Goal: Task Accomplishment & Management: Use online tool/utility

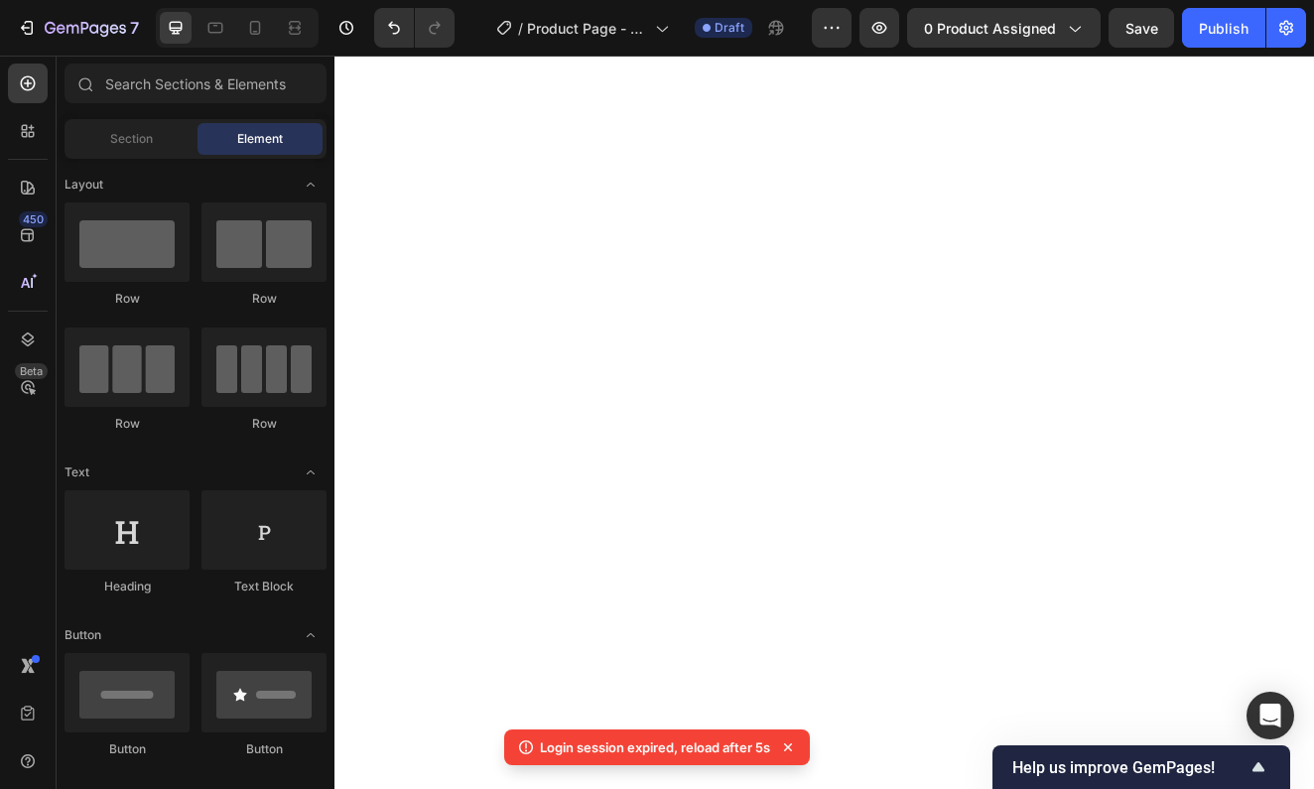
scroll to position [506, 0]
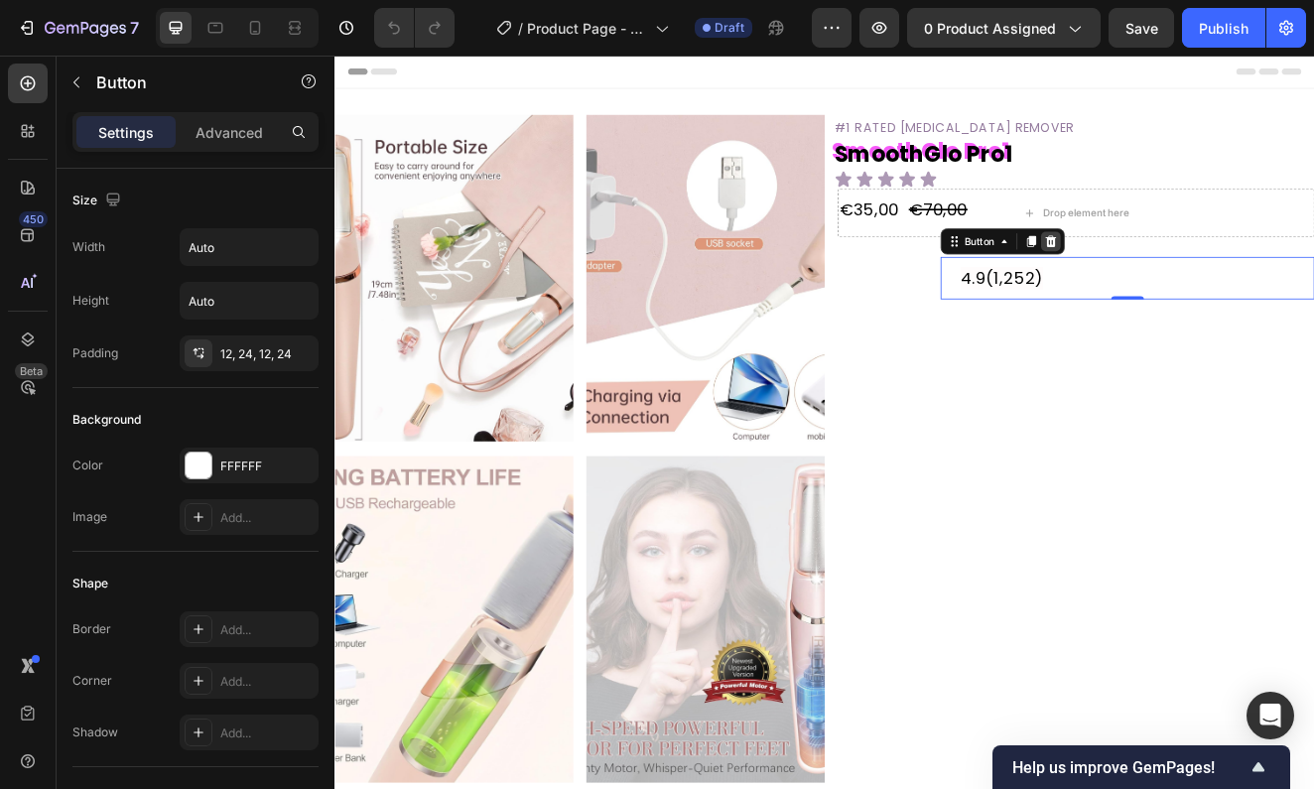
click at [1212, 284] on icon at bounding box center [1205, 282] width 16 height 16
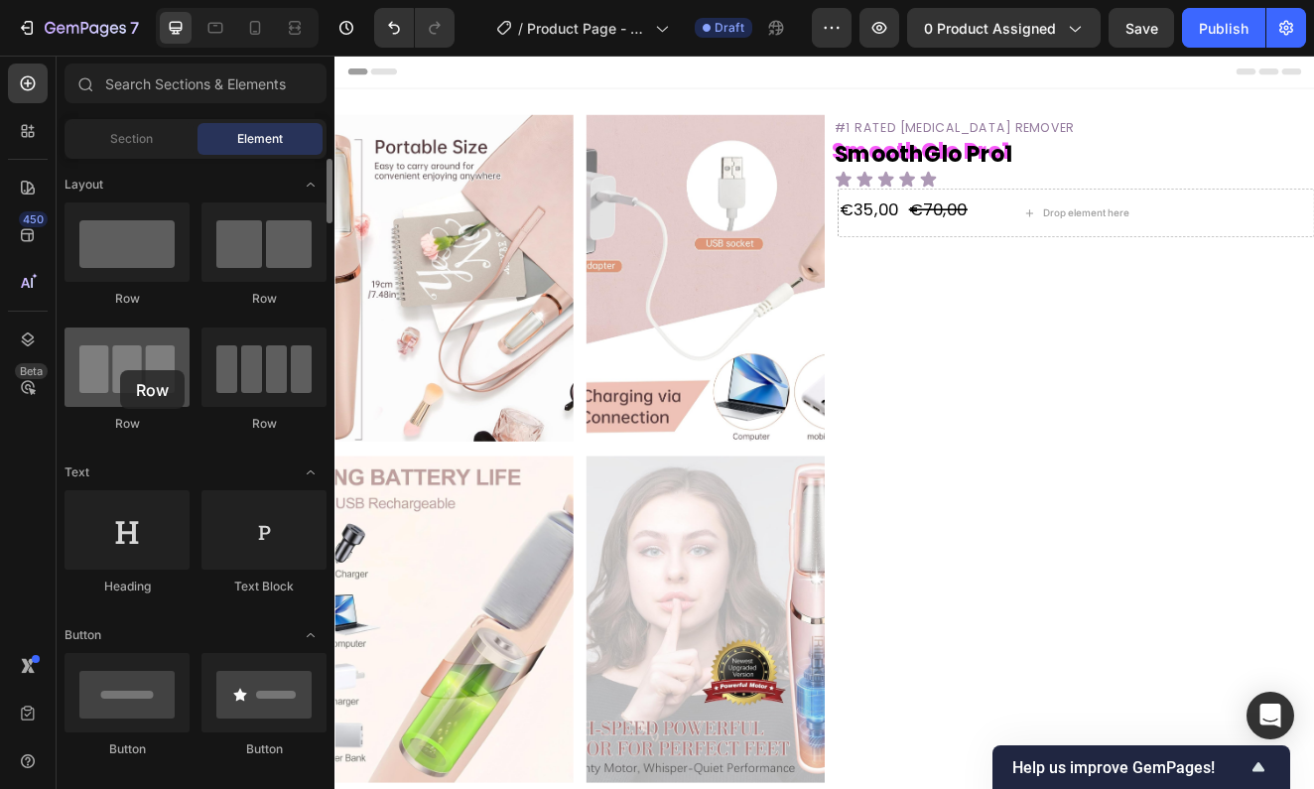
drag, startPoint x: 148, startPoint y: 394, endPoint x: 113, endPoint y: 377, distance: 38.6
click at [113, 378] on div at bounding box center [126, 366] width 125 height 79
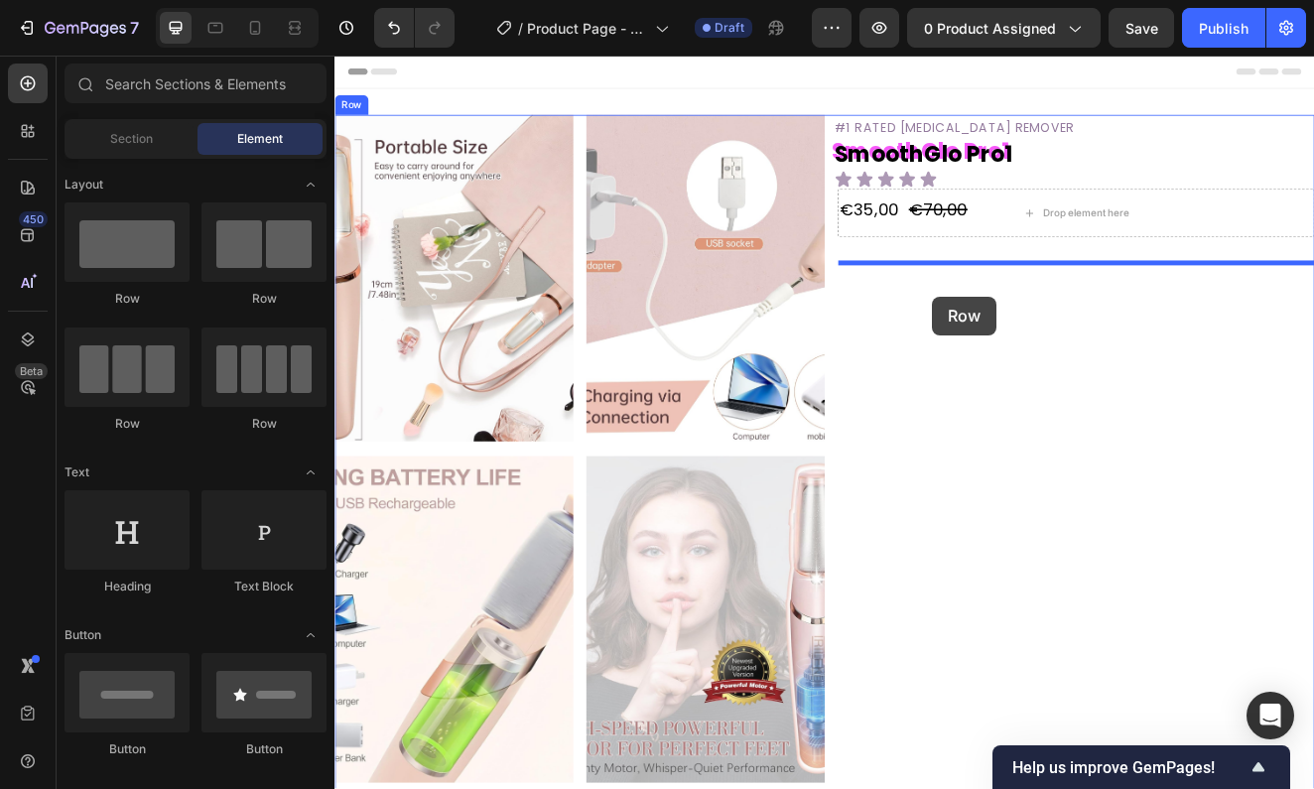
drag, startPoint x: 462, startPoint y: 435, endPoint x: 1061, endPoint y: 348, distance: 604.5
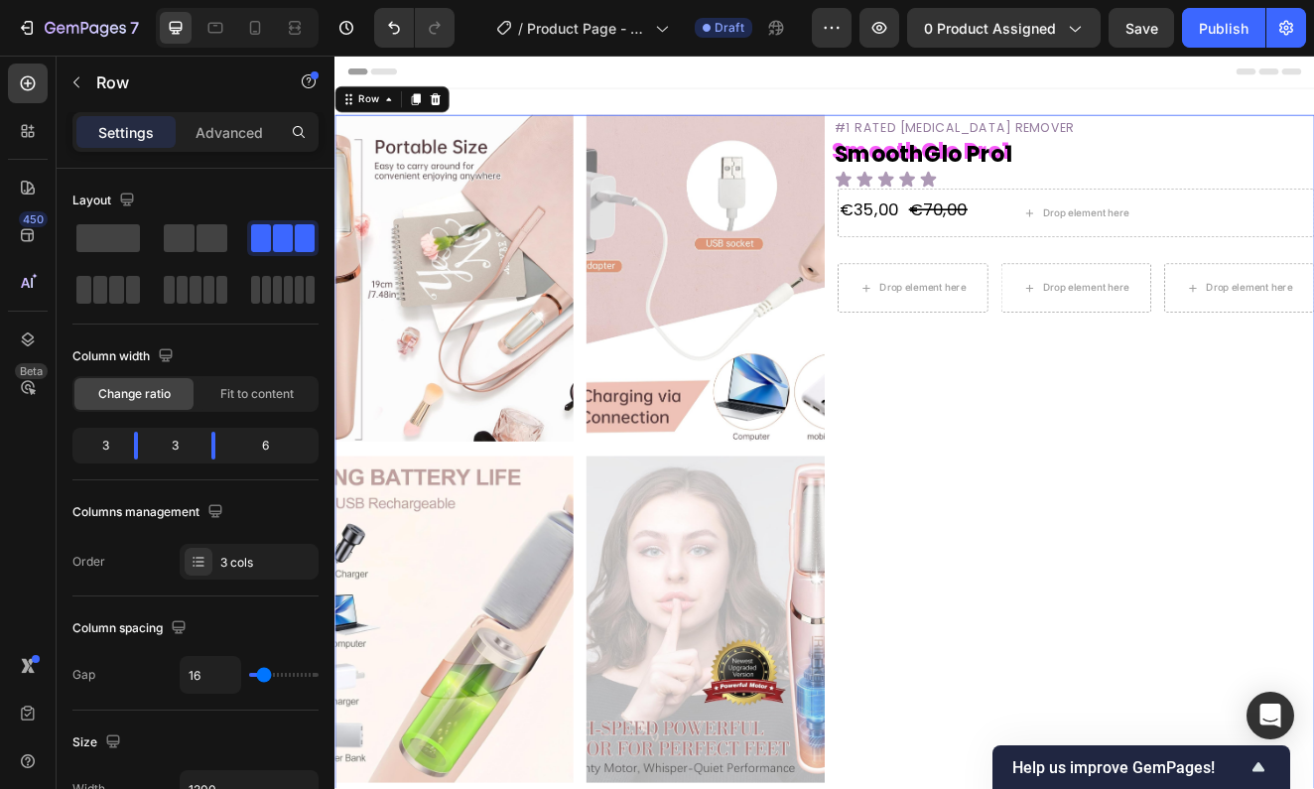
click at [36, 103] on div "450 Beta" at bounding box center [28, 354] width 40 height 582
click at [33, 85] on icon at bounding box center [28, 83] width 20 height 20
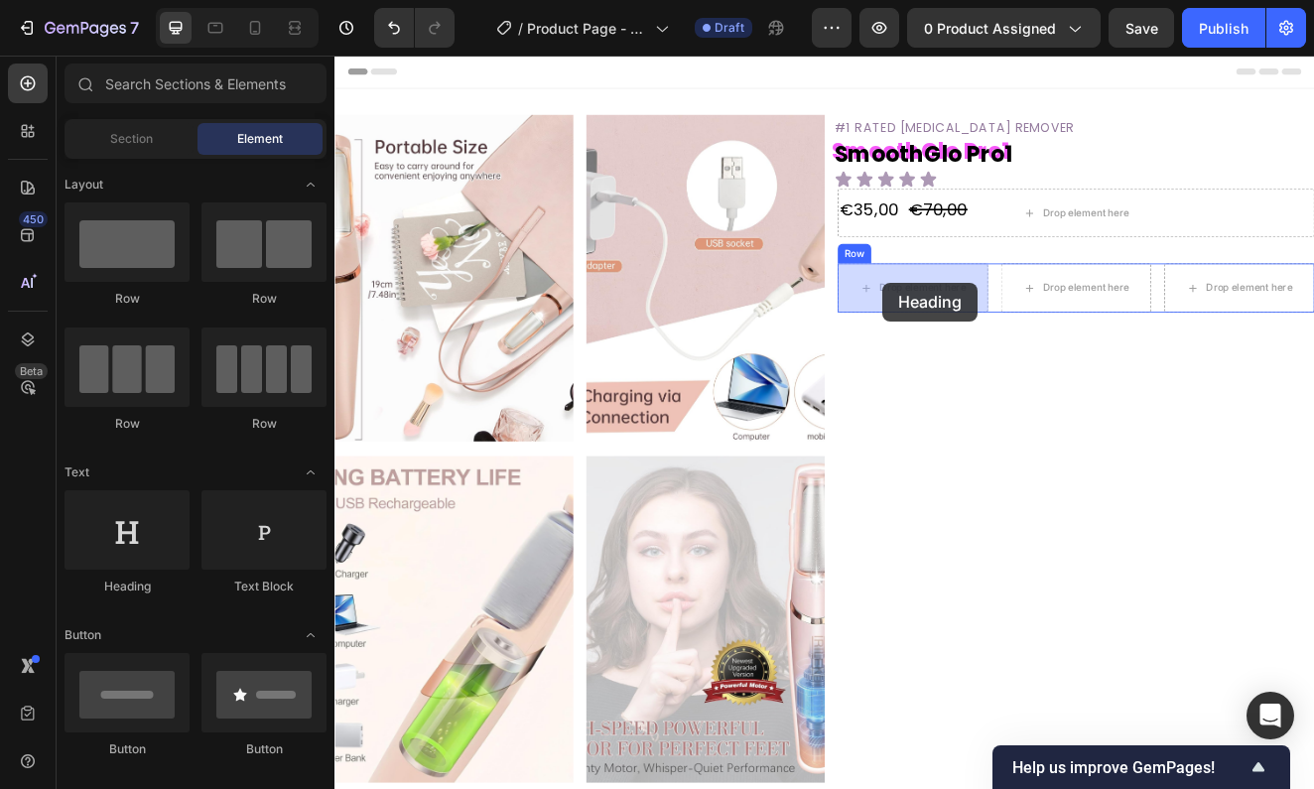
drag, startPoint x: 462, startPoint y: 565, endPoint x: 1000, endPoint y: 330, distance: 586.5
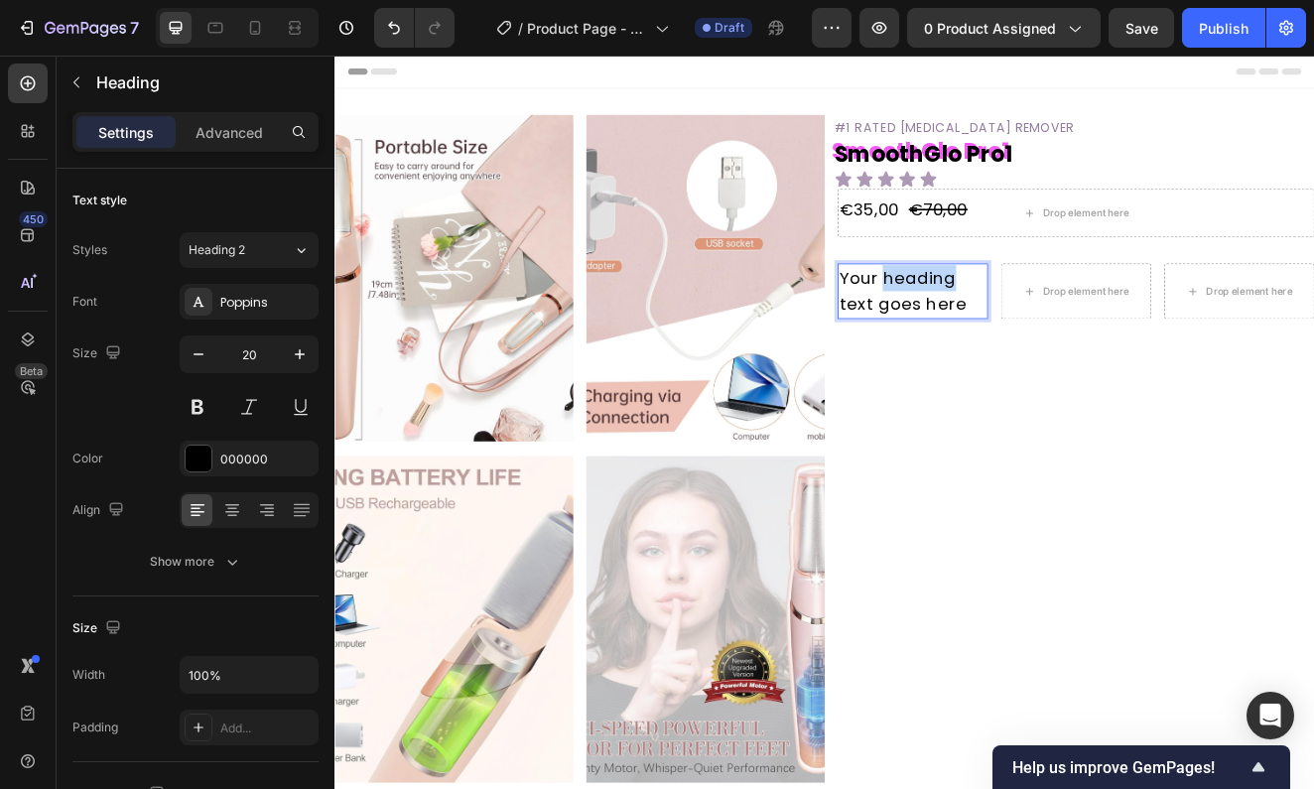
click at [1000, 330] on p "Your heading text goes here" at bounding box center [1037, 342] width 179 height 63
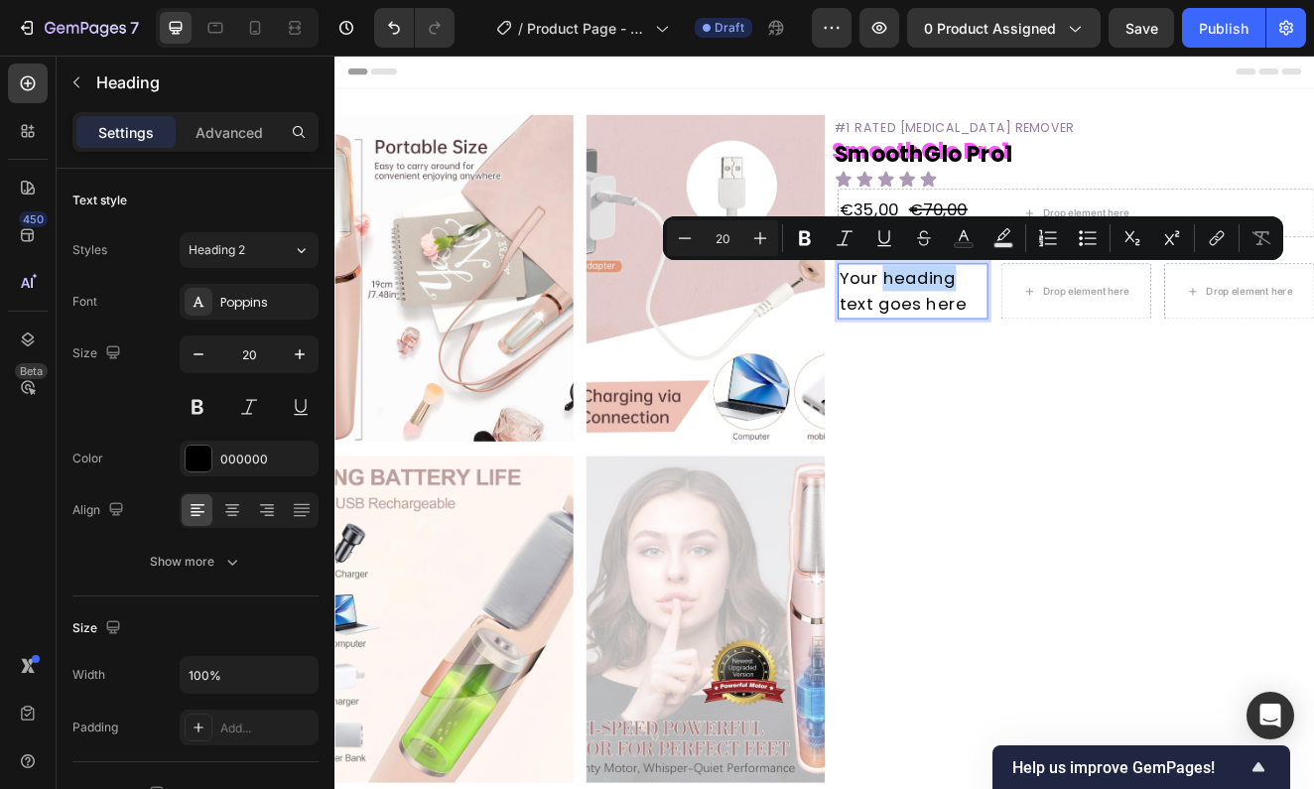
click at [999, 330] on p "Your heading text goes here" at bounding box center [1037, 342] width 179 height 63
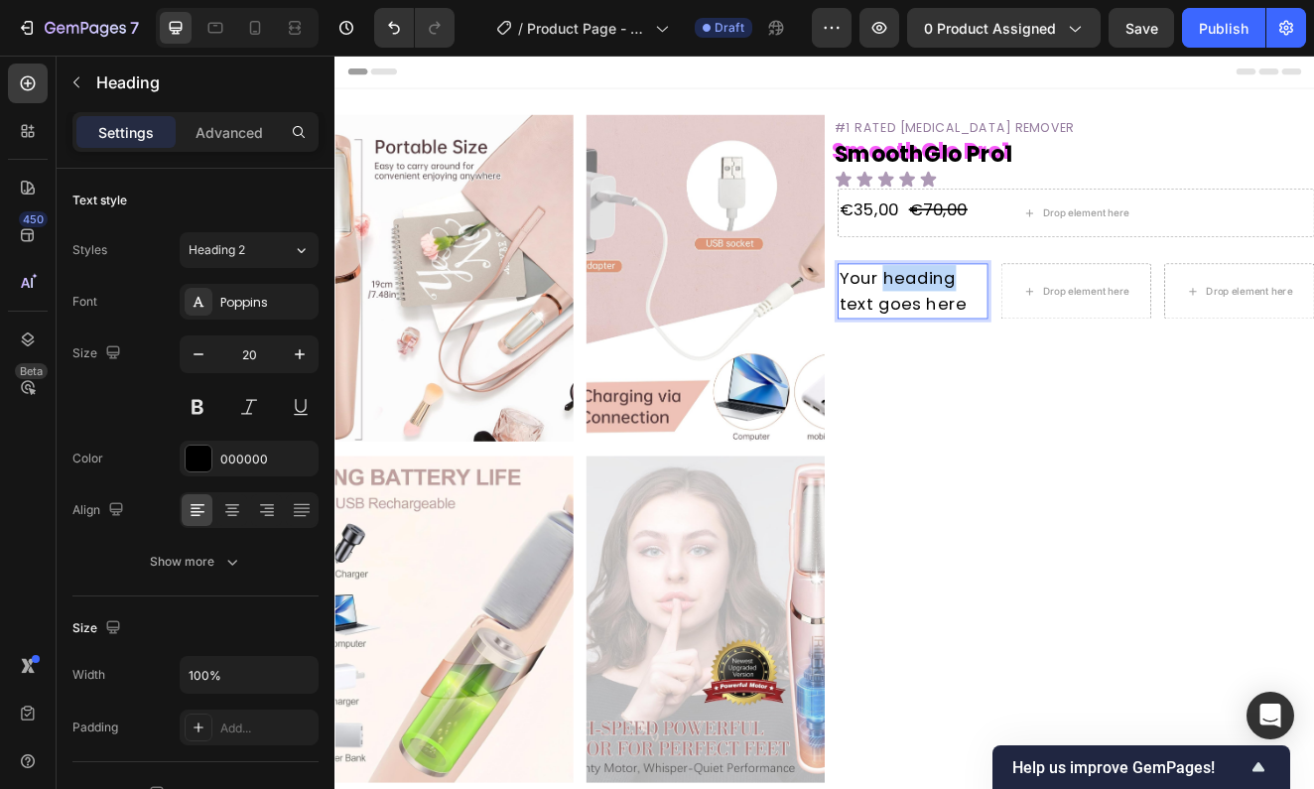
click at [999, 330] on p "Your heading text goes here" at bounding box center [1037, 342] width 179 height 63
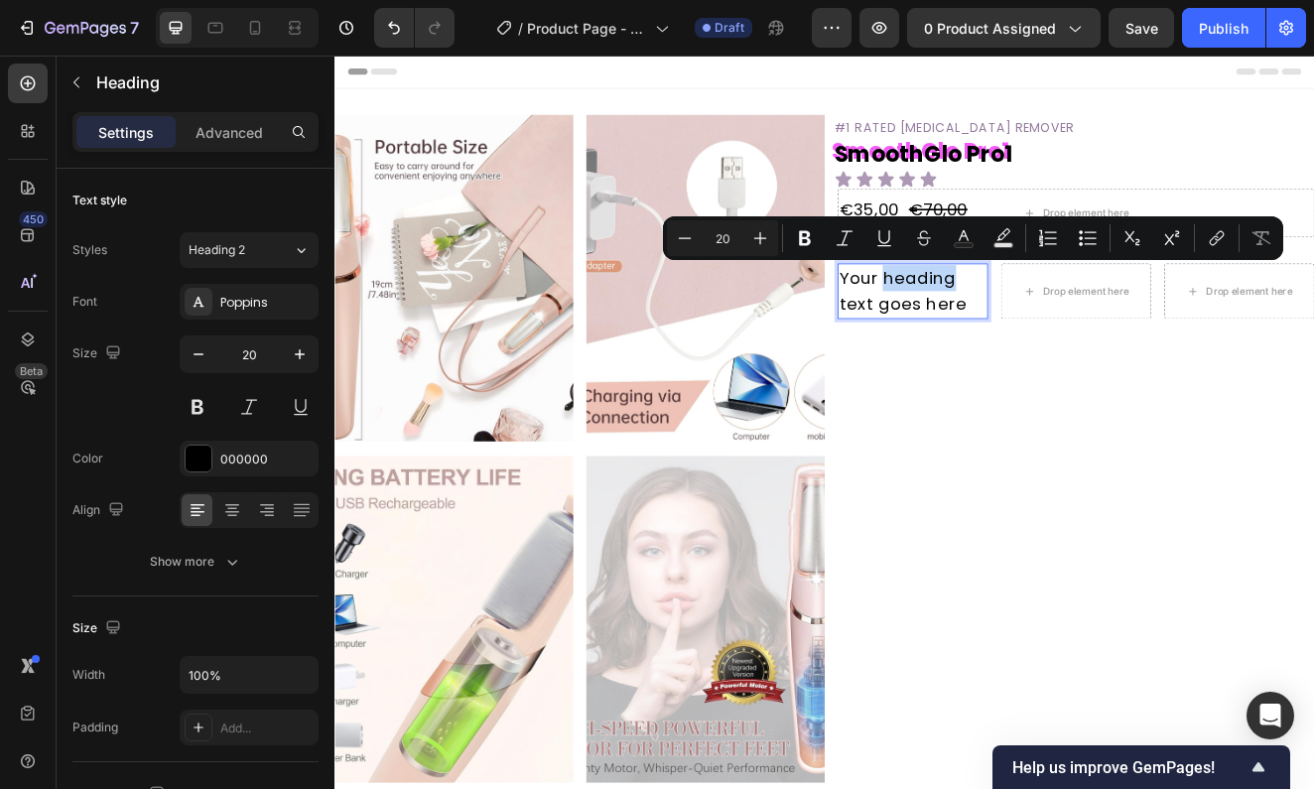
click at [999, 330] on p "Your heading text goes here" at bounding box center [1037, 342] width 179 height 63
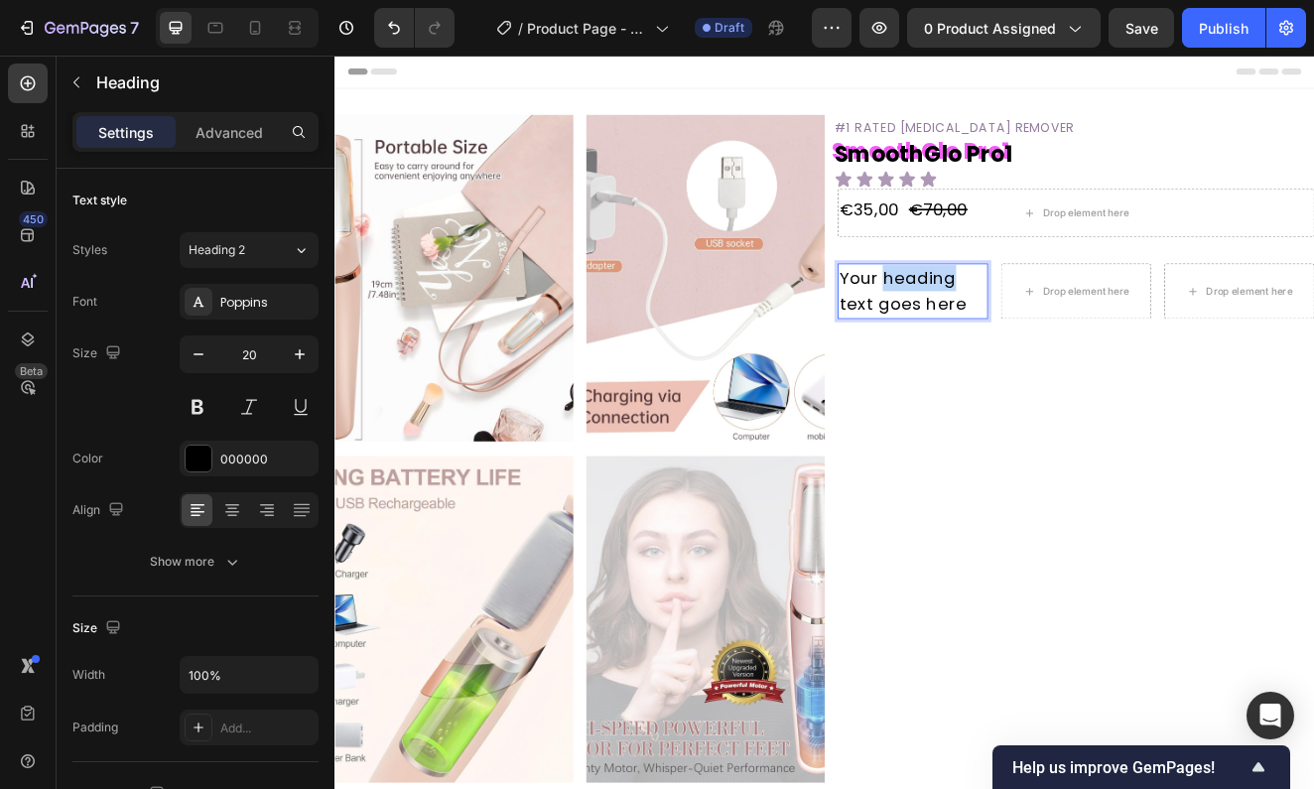
click at [999, 330] on p "Your heading text goes here" at bounding box center [1037, 342] width 179 height 63
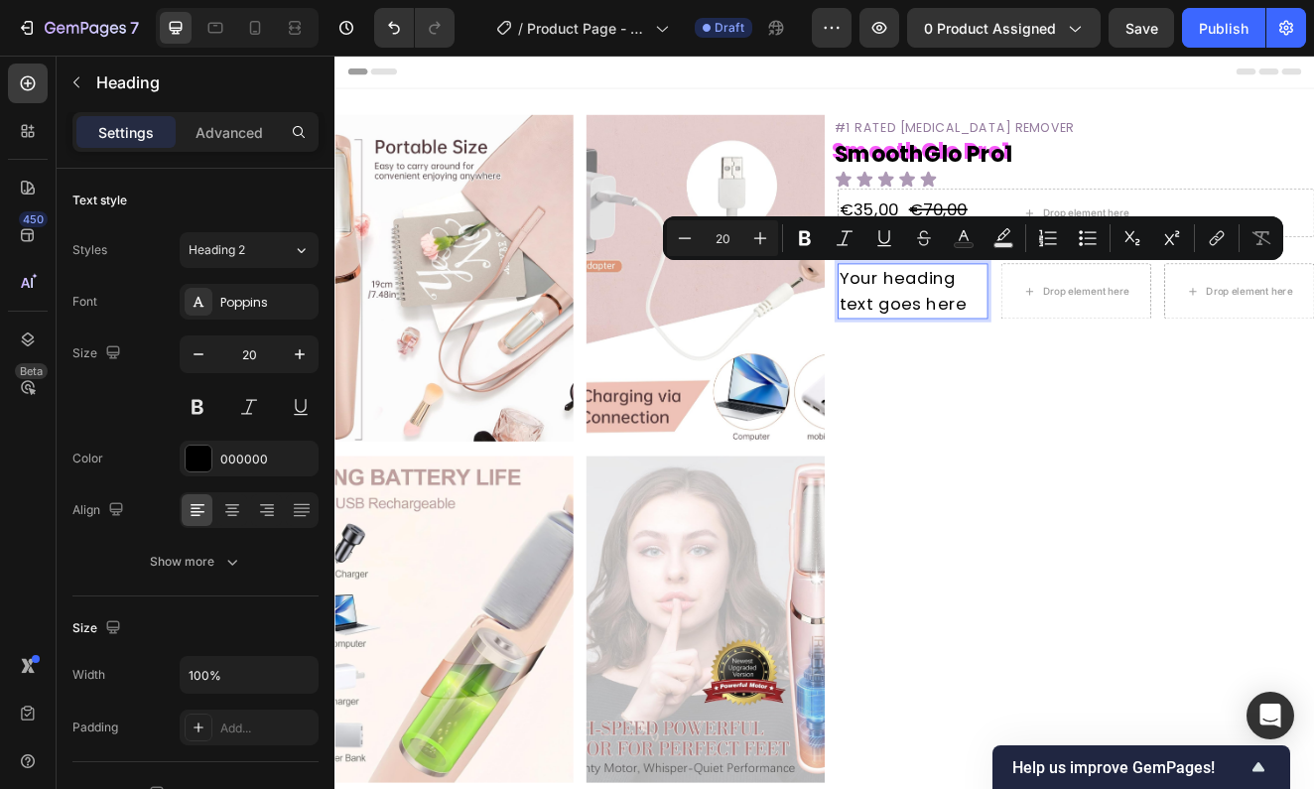
click at [999, 362] on p "Your heading text goes here" at bounding box center [1037, 342] width 179 height 63
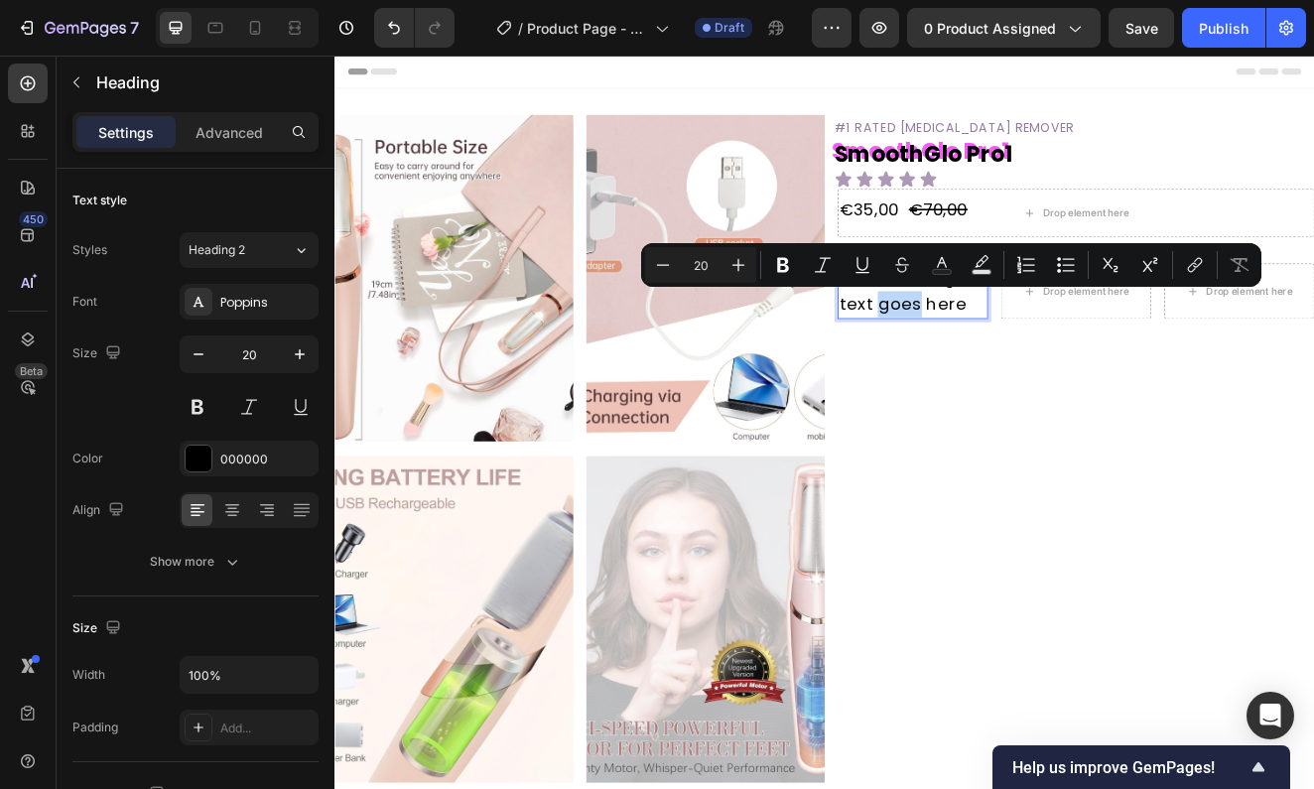
click at [999, 362] on p "Your heading text goes here" at bounding box center [1037, 342] width 179 height 63
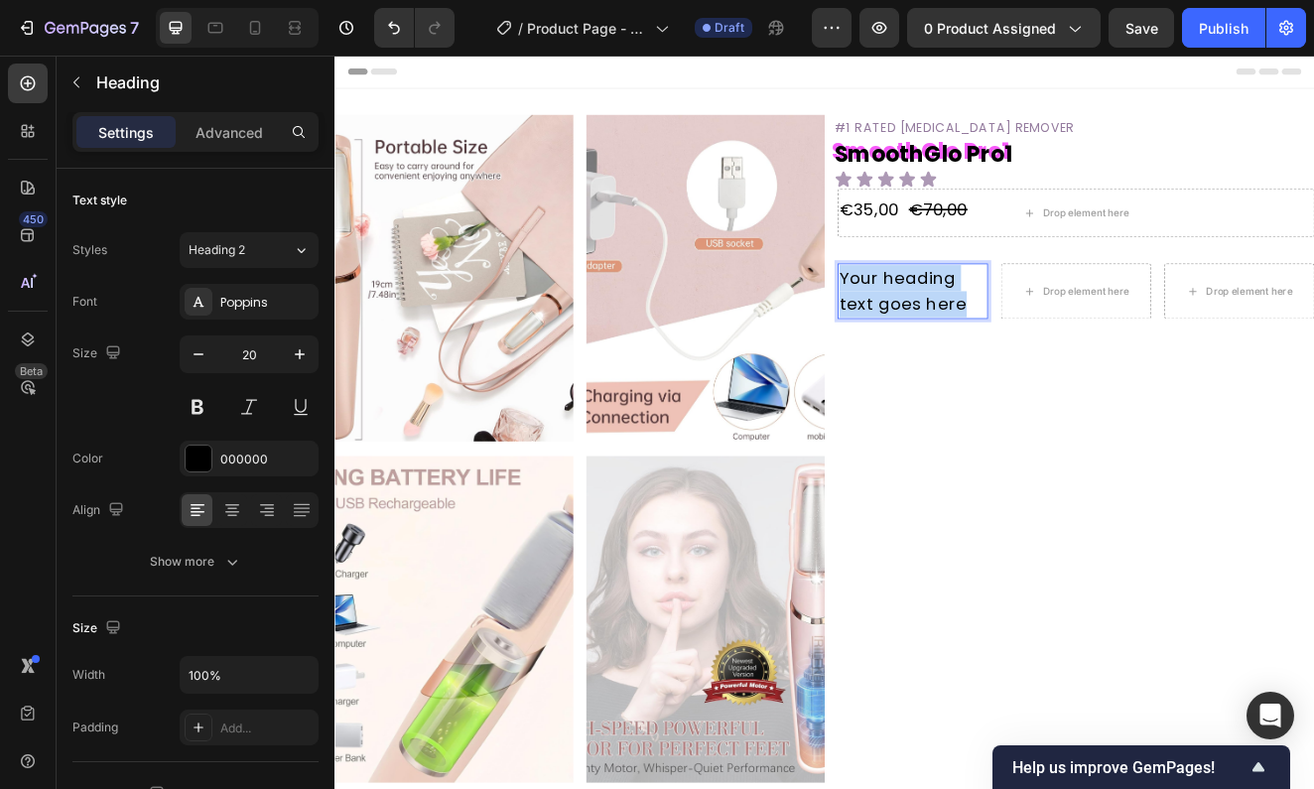
click at [999, 362] on p "Your heading text goes here" at bounding box center [1037, 342] width 179 height 63
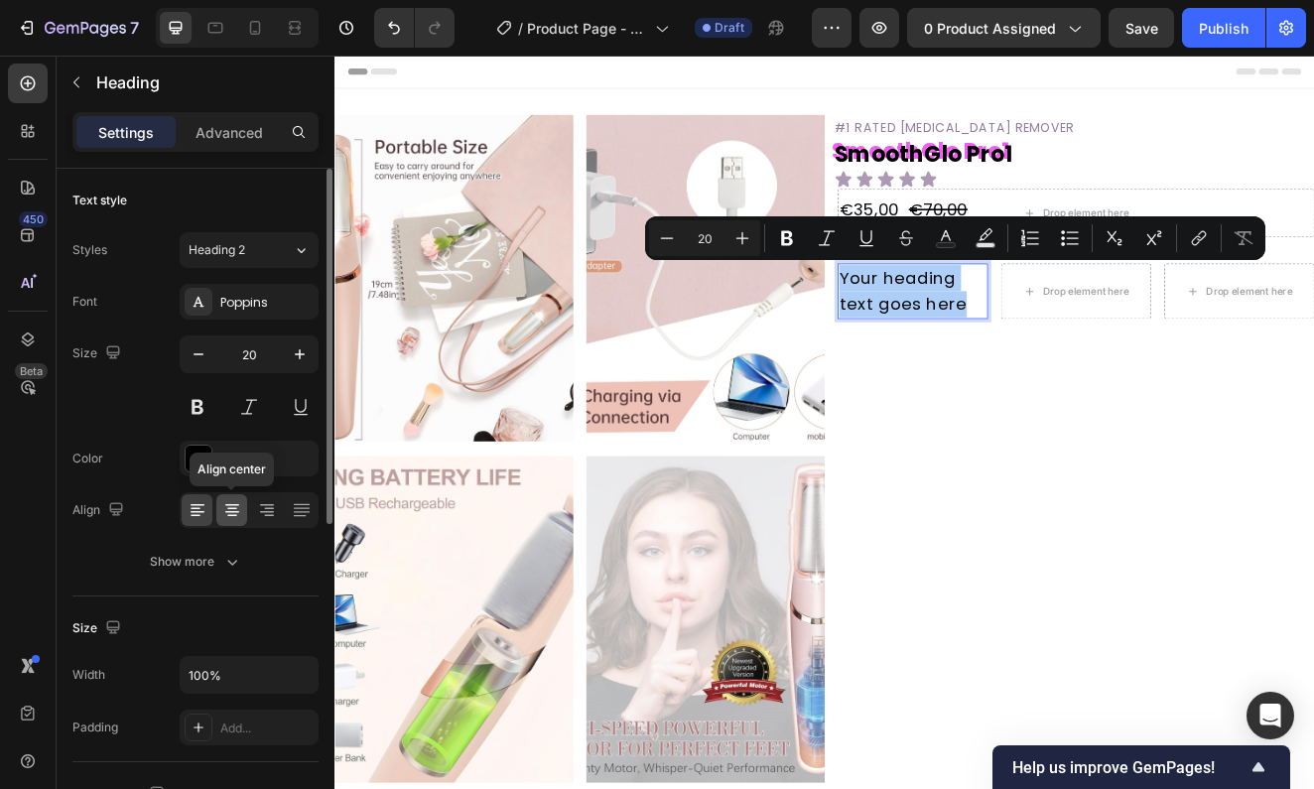
click at [231, 507] on icon at bounding box center [232, 510] width 20 height 20
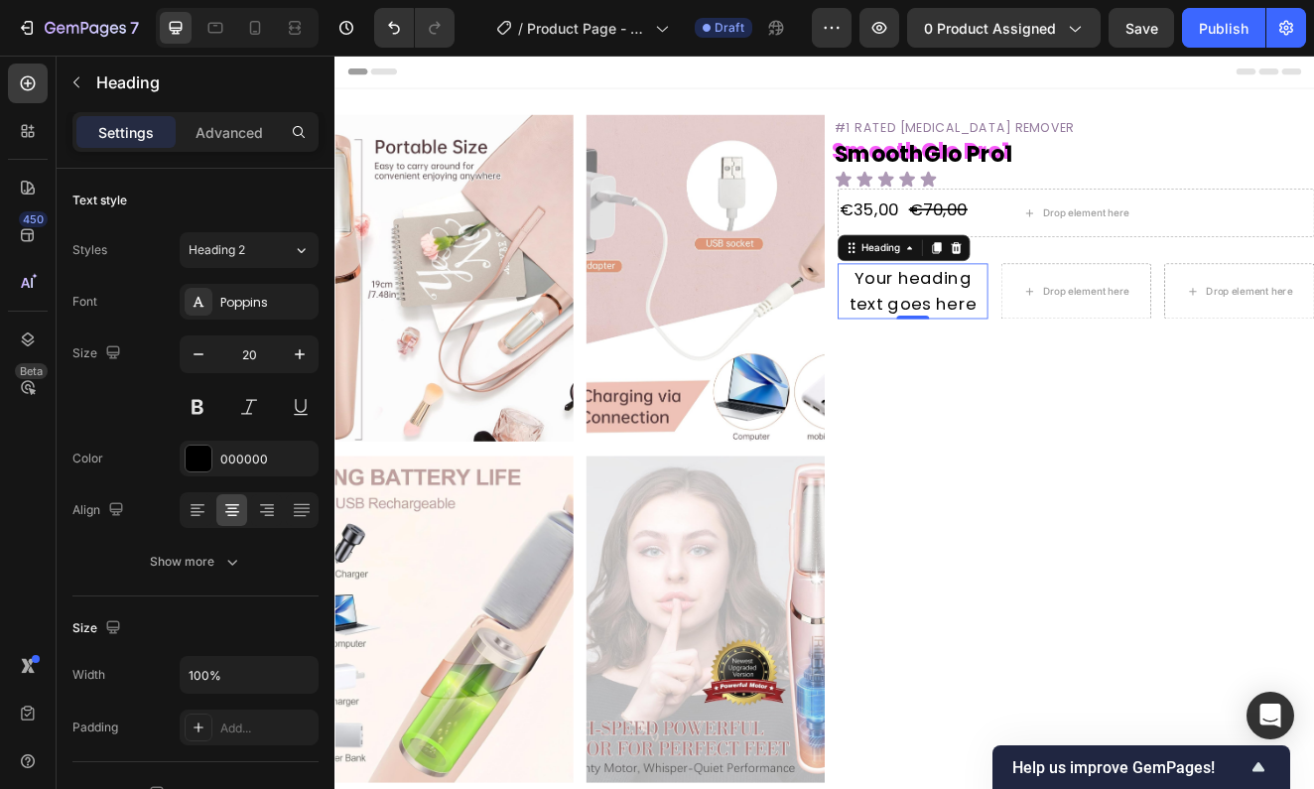
click at [960, 327] on p "Your heading text goes here" at bounding box center [1037, 342] width 179 height 63
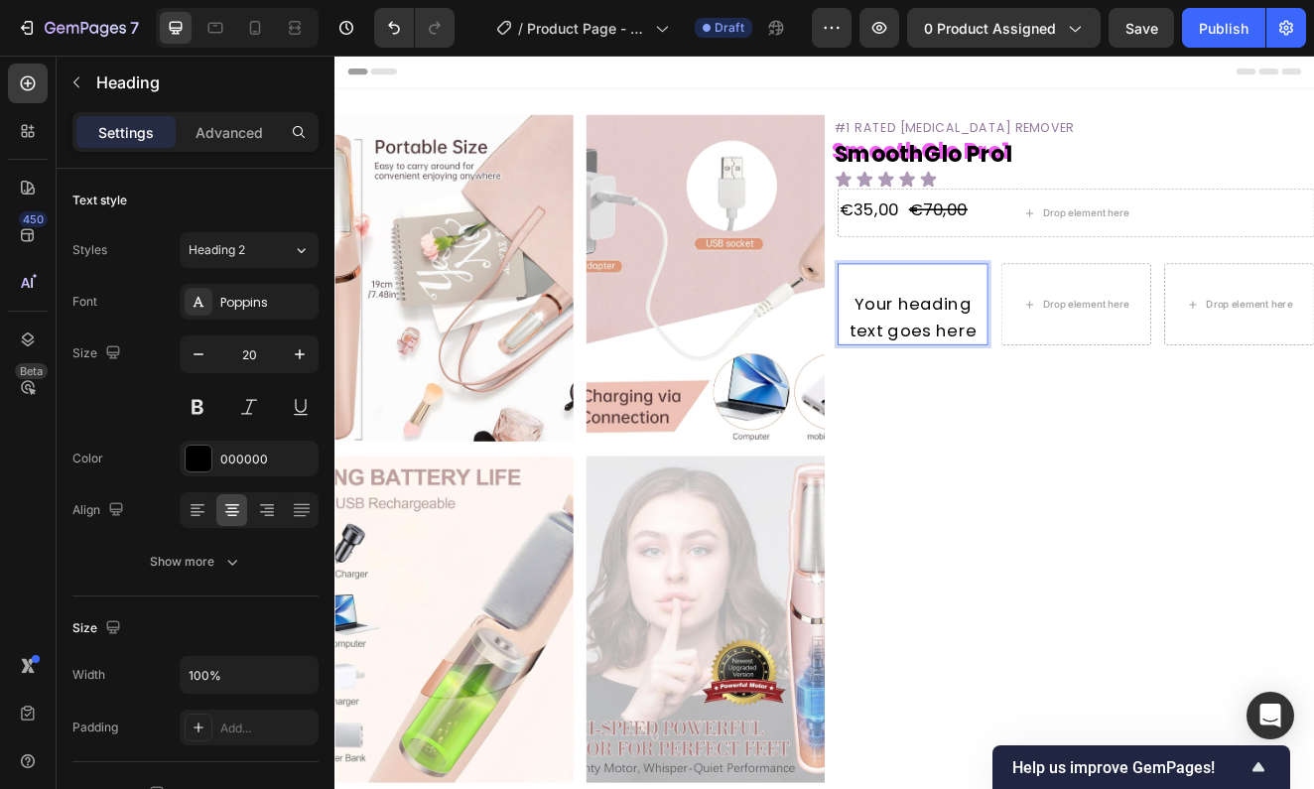
click at [1015, 318] on p "⁠⁠⁠⁠⁠⁠⁠ Your heading text goes here" at bounding box center [1037, 358] width 179 height 95
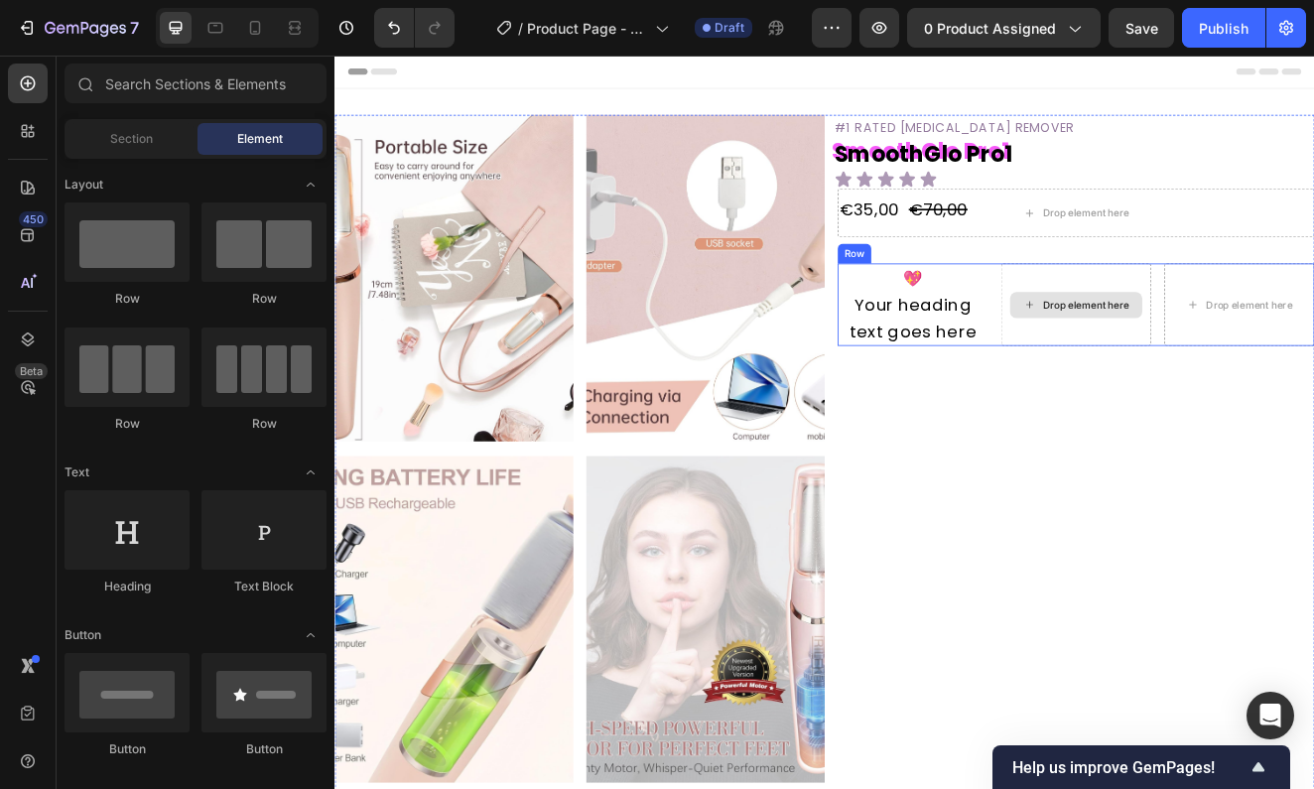
click at [1244, 352] on div "Drop element here" at bounding box center [1247, 359] width 105 height 16
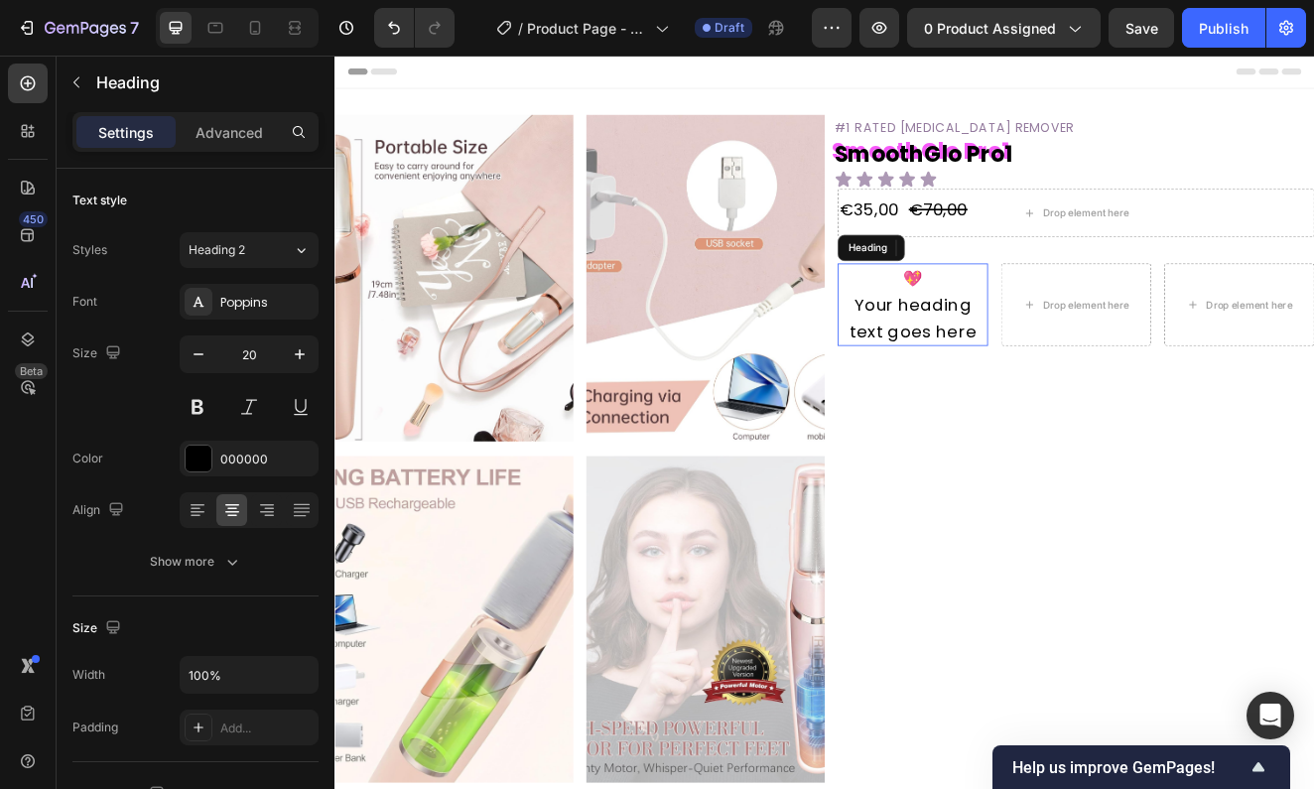
click at [1039, 364] on p "⁠⁠⁠⁠⁠⁠⁠ 💖 Your heading text goes here" at bounding box center [1037, 359] width 179 height 96
click at [1039, 364] on p "💖 Your heading text goes here" at bounding box center [1037, 359] width 179 height 96
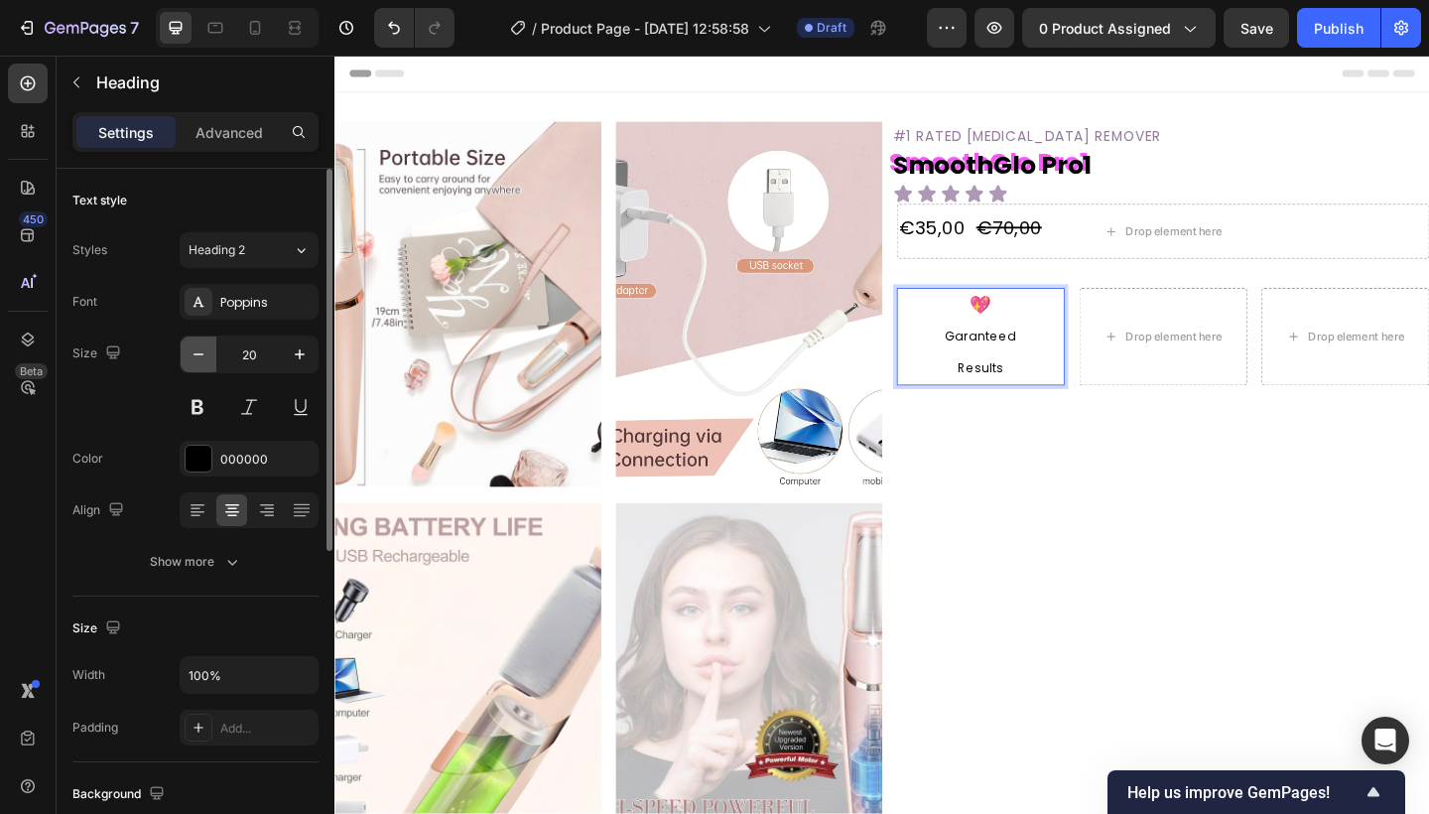
click at [210, 340] on button "button" at bounding box center [199, 354] width 36 height 36
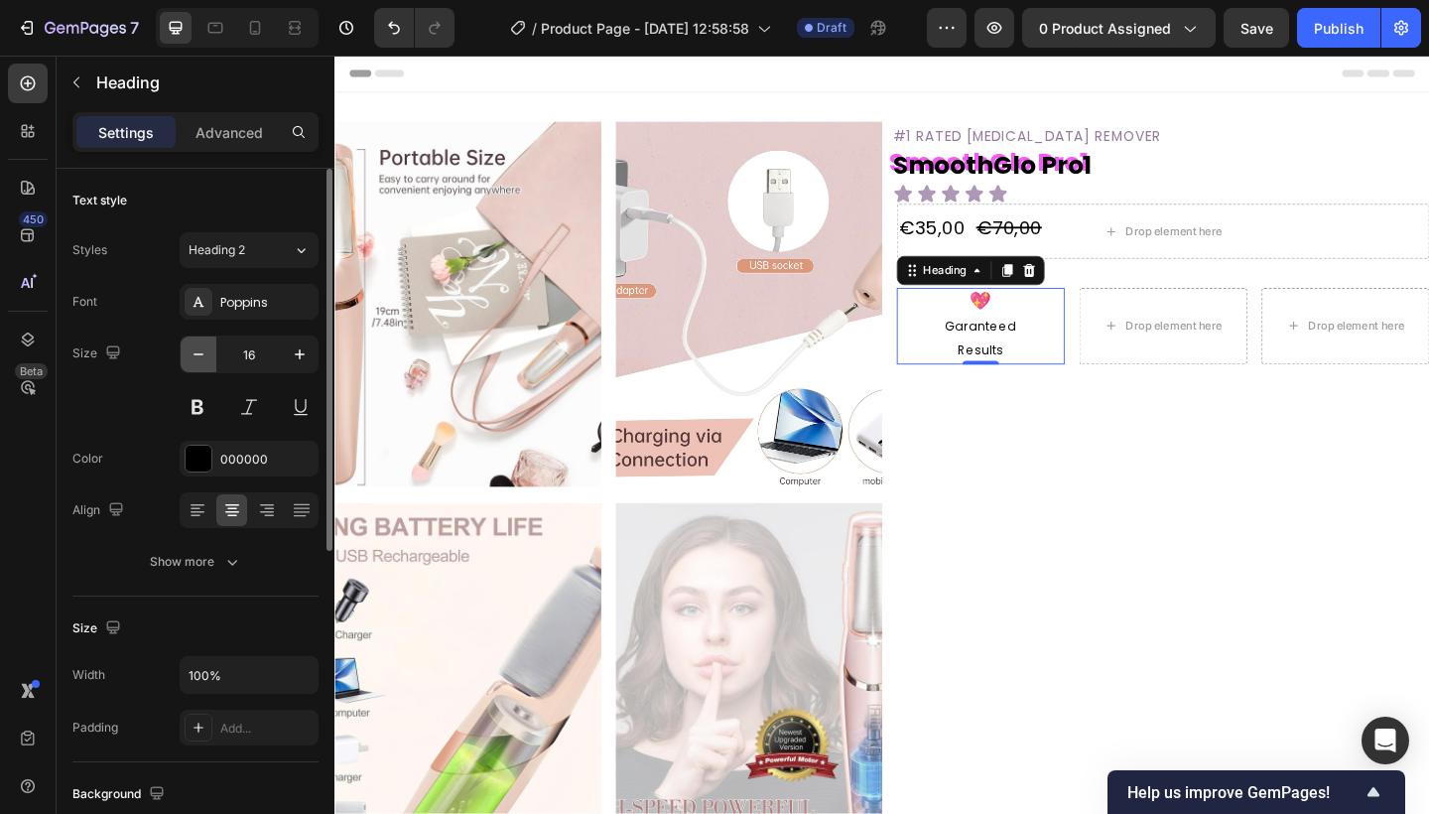
type input "15"
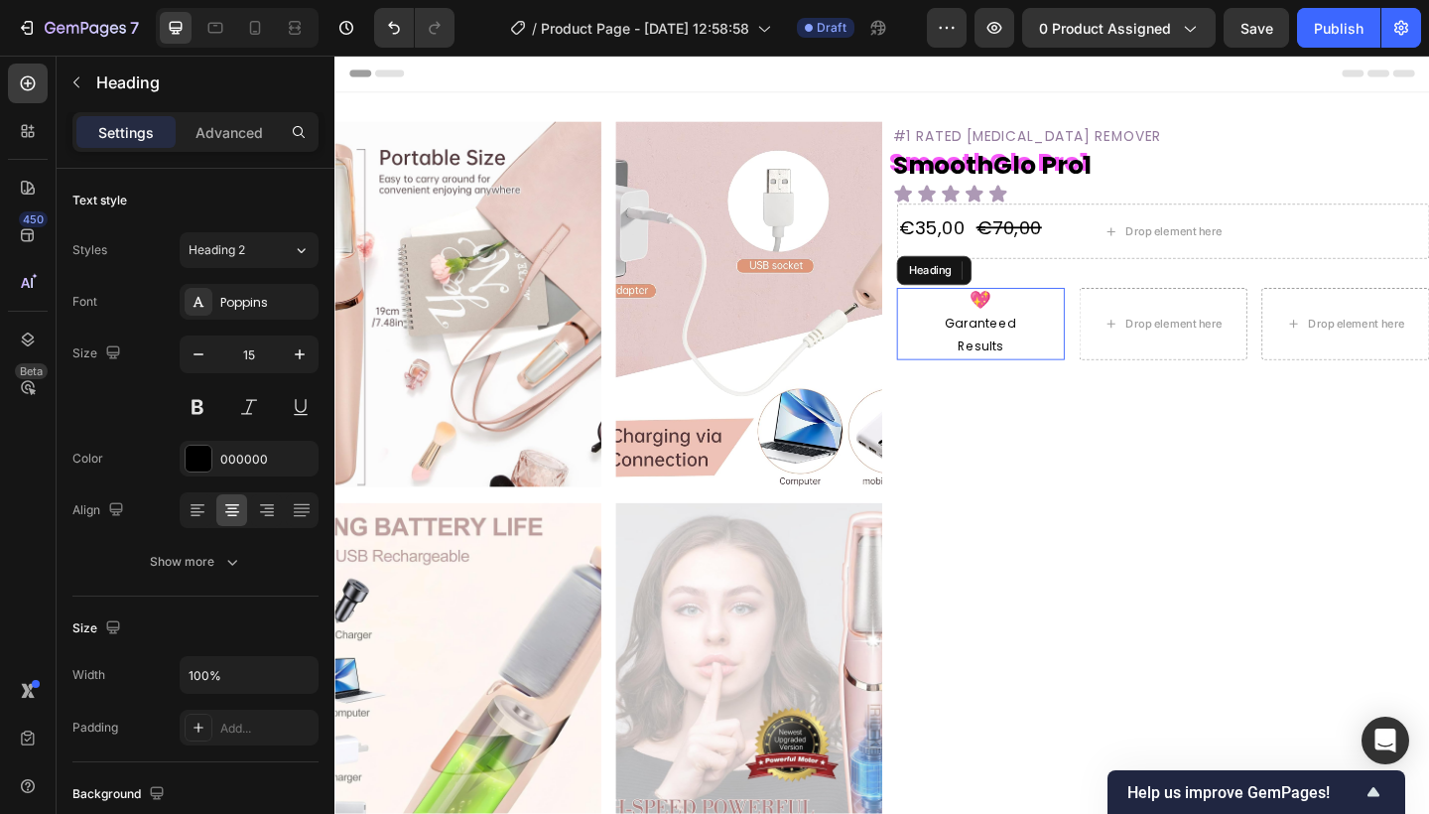
click at [1006, 349] on span "Garanteed" at bounding box center [1036, 347] width 77 height 19
click at [1213, 323] on div "Drop element here" at bounding box center [1235, 348] width 183 height 78
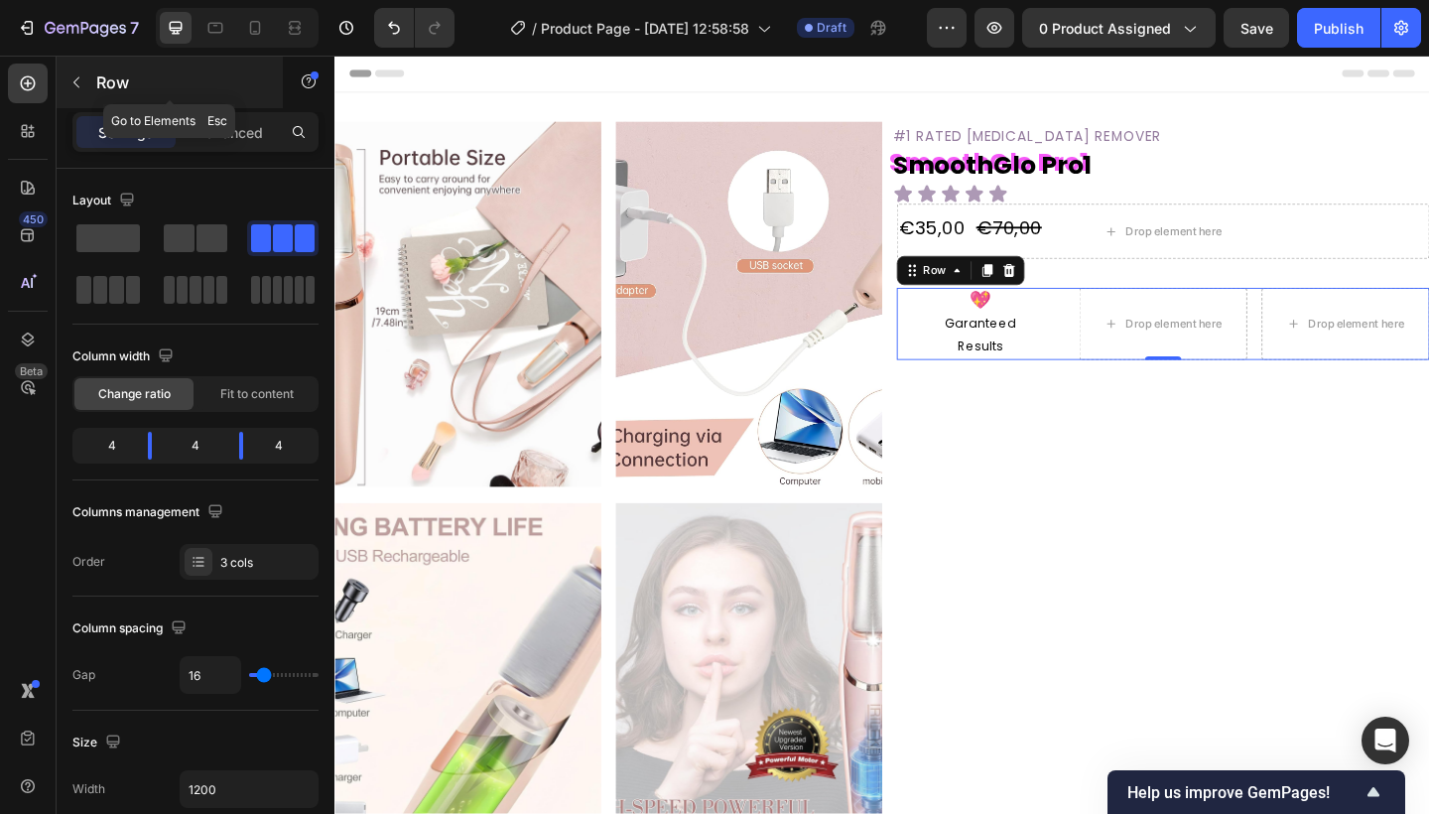
click at [72, 74] on icon "button" at bounding box center [76, 82] width 16 height 16
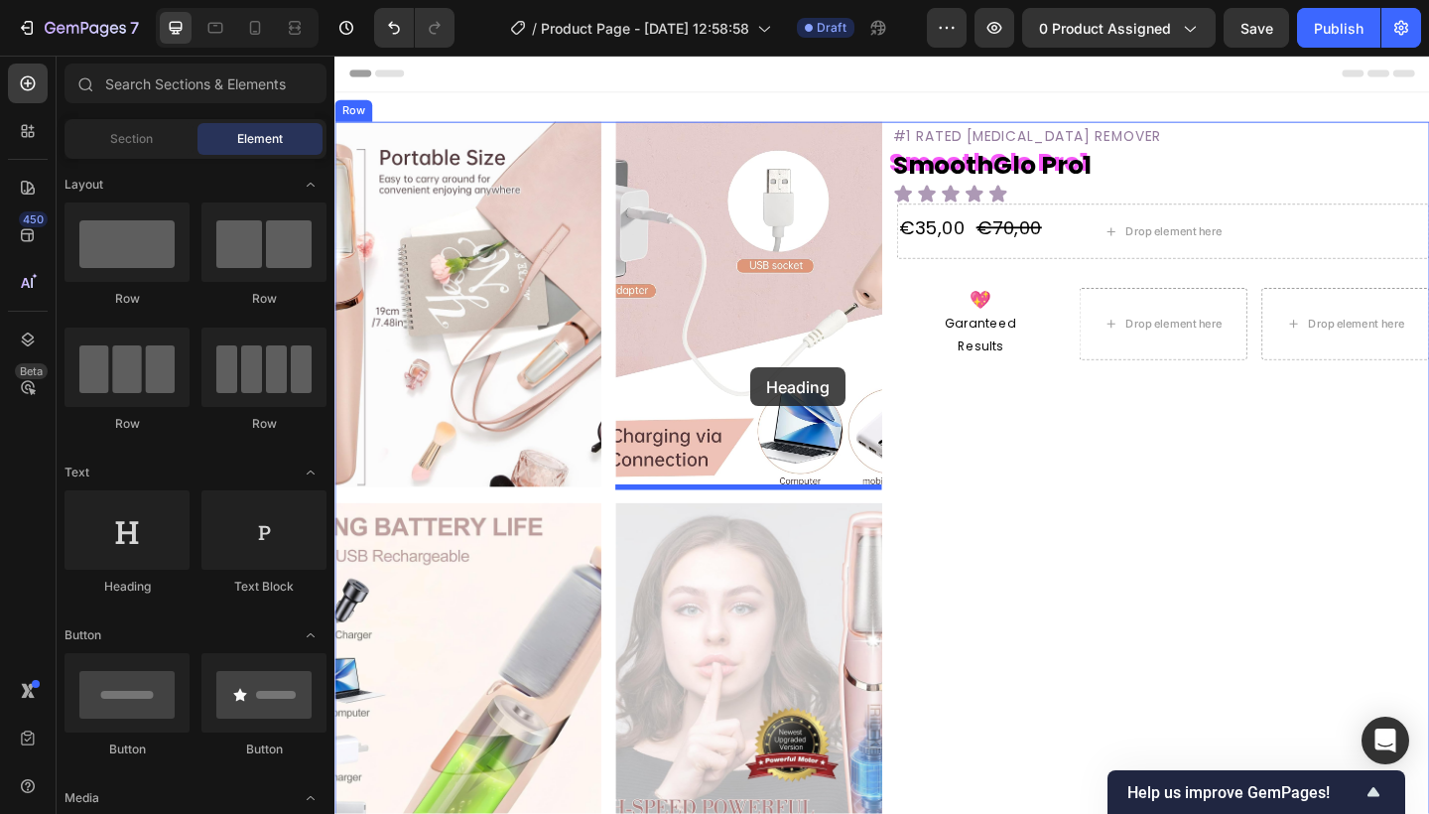
drag, startPoint x: 479, startPoint y: 571, endPoint x: 887, endPoint y: 406, distance: 440.2
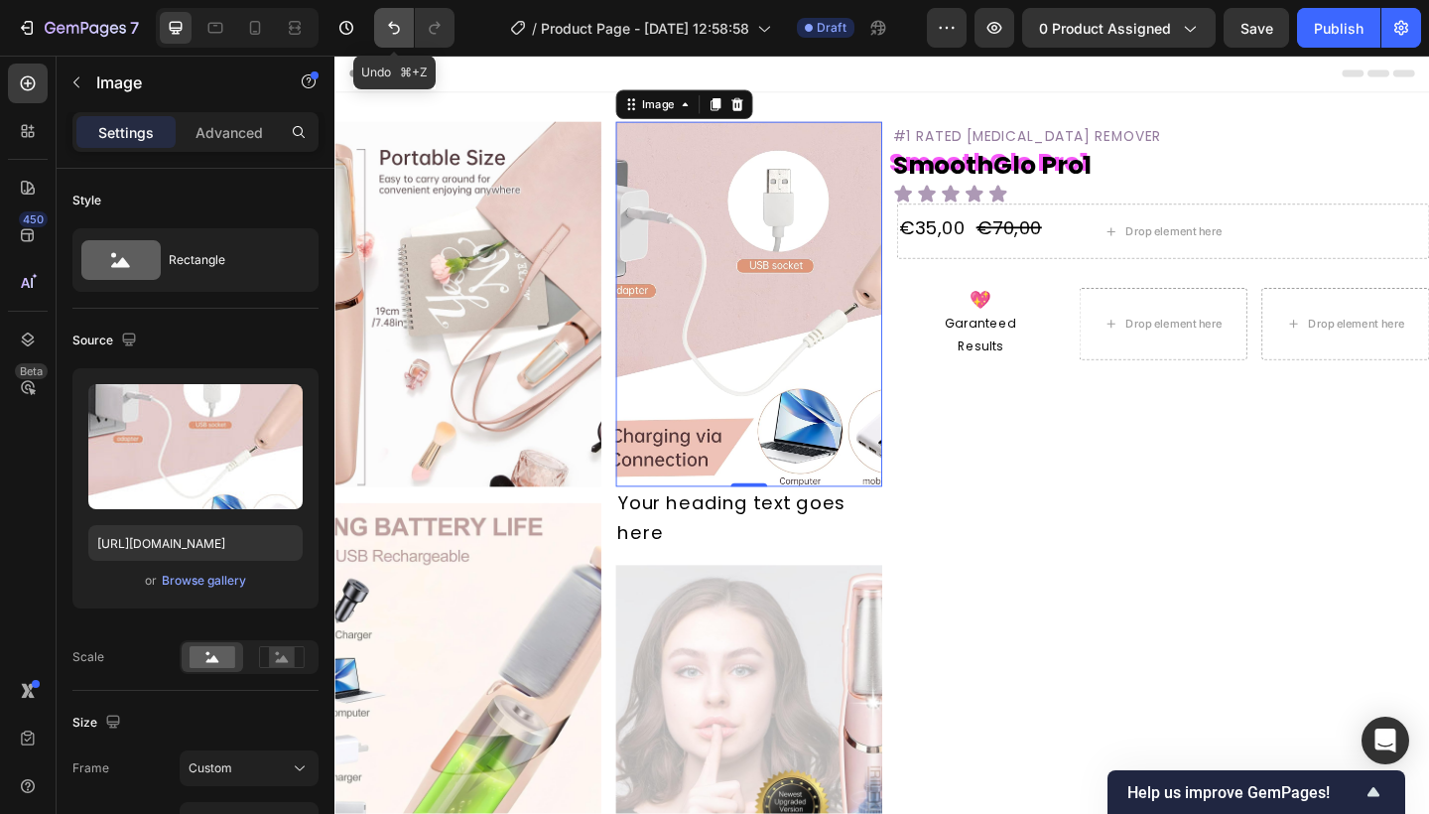
click at [386, 27] on icon "Undo/Redo" at bounding box center [394, 28] width 20 height 20
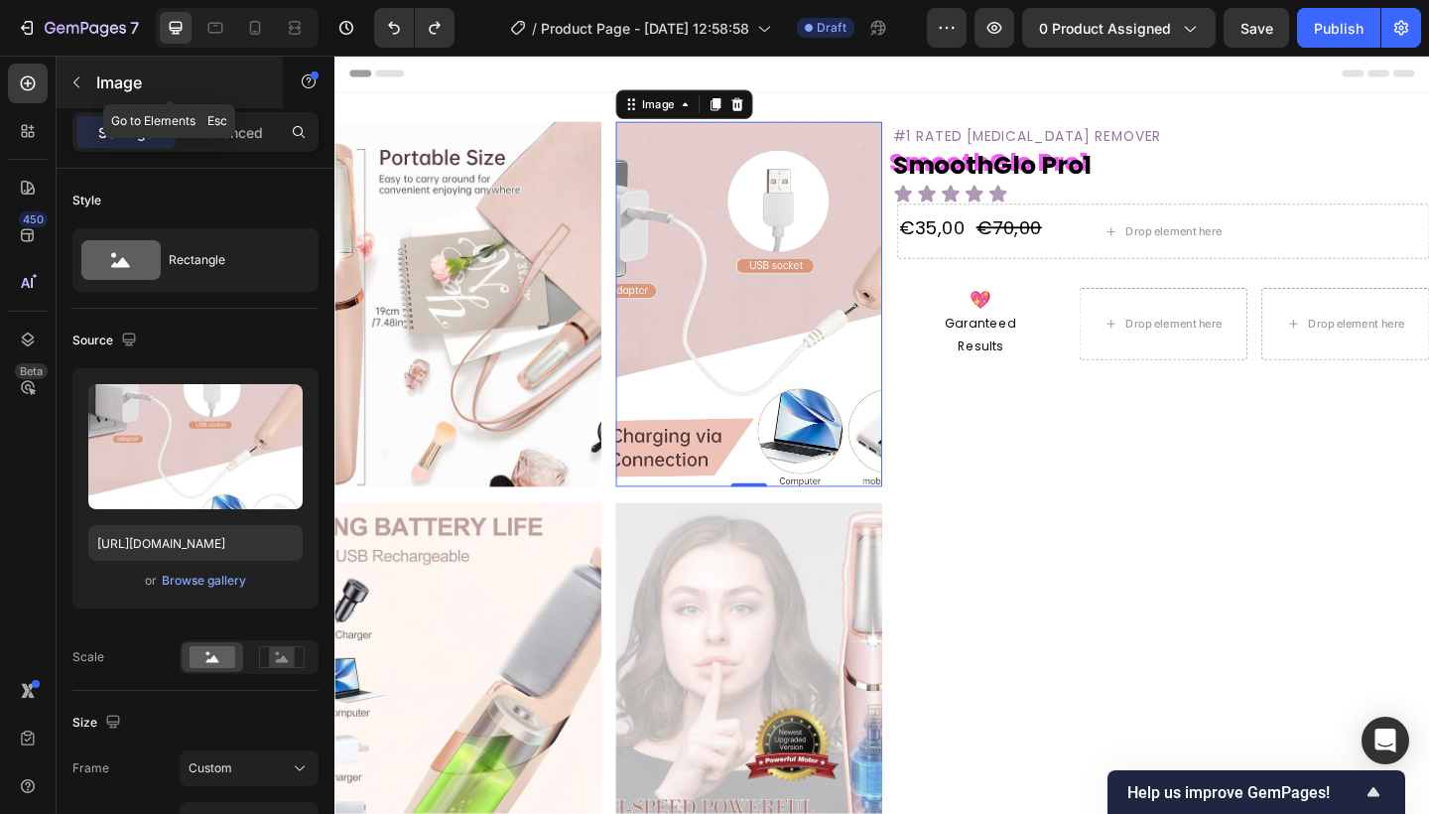
click at [93, 93] on div "Image" at bounding box center [170, 83] width 226 height 52
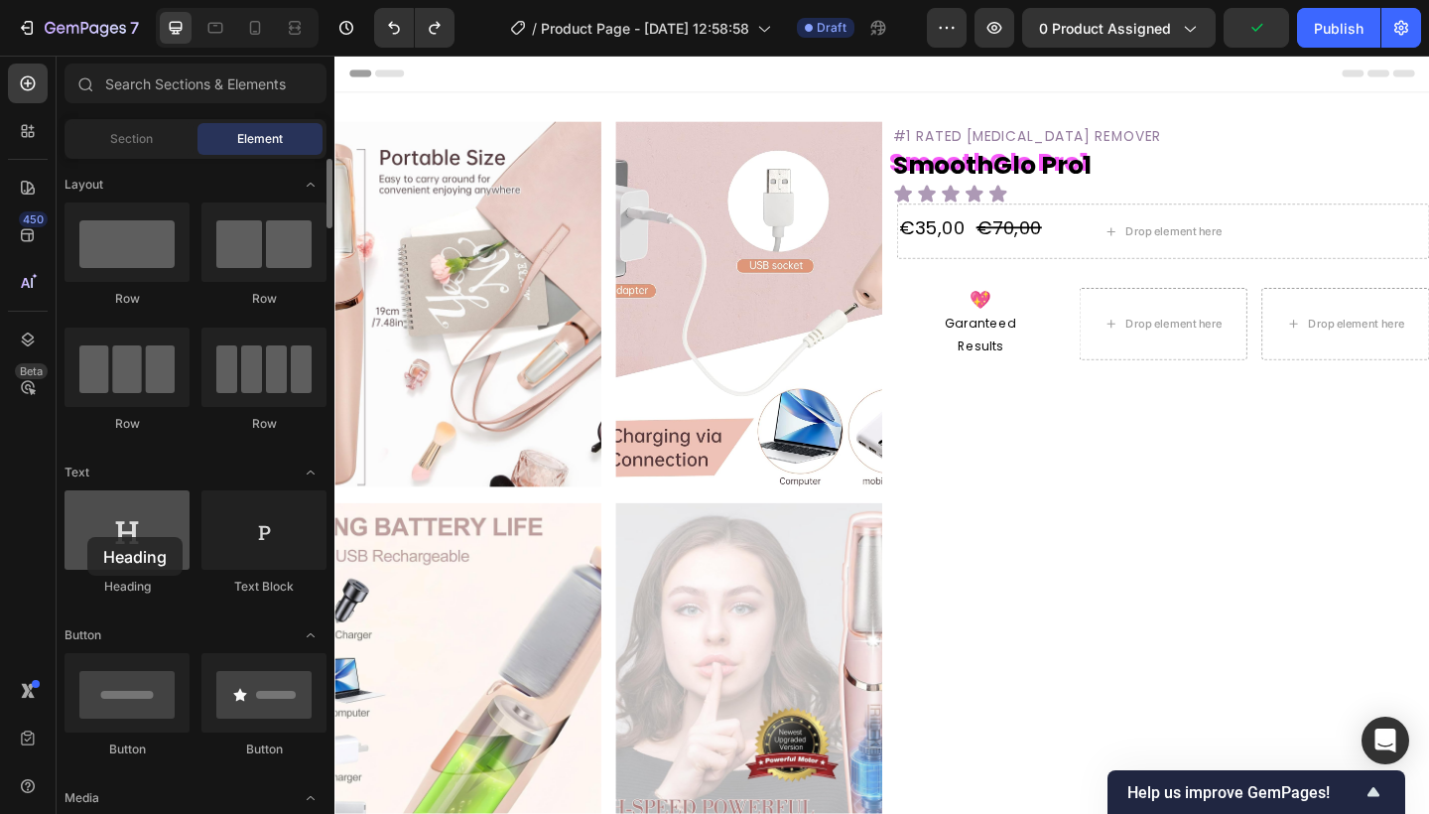
drag, startPoint x: 127, startPoint y: 552, endPoint x: 99, endPoint y: 535, distance: 32.5
click at [96, 535] on div at bounding box center [126, 529] width 125 height 79
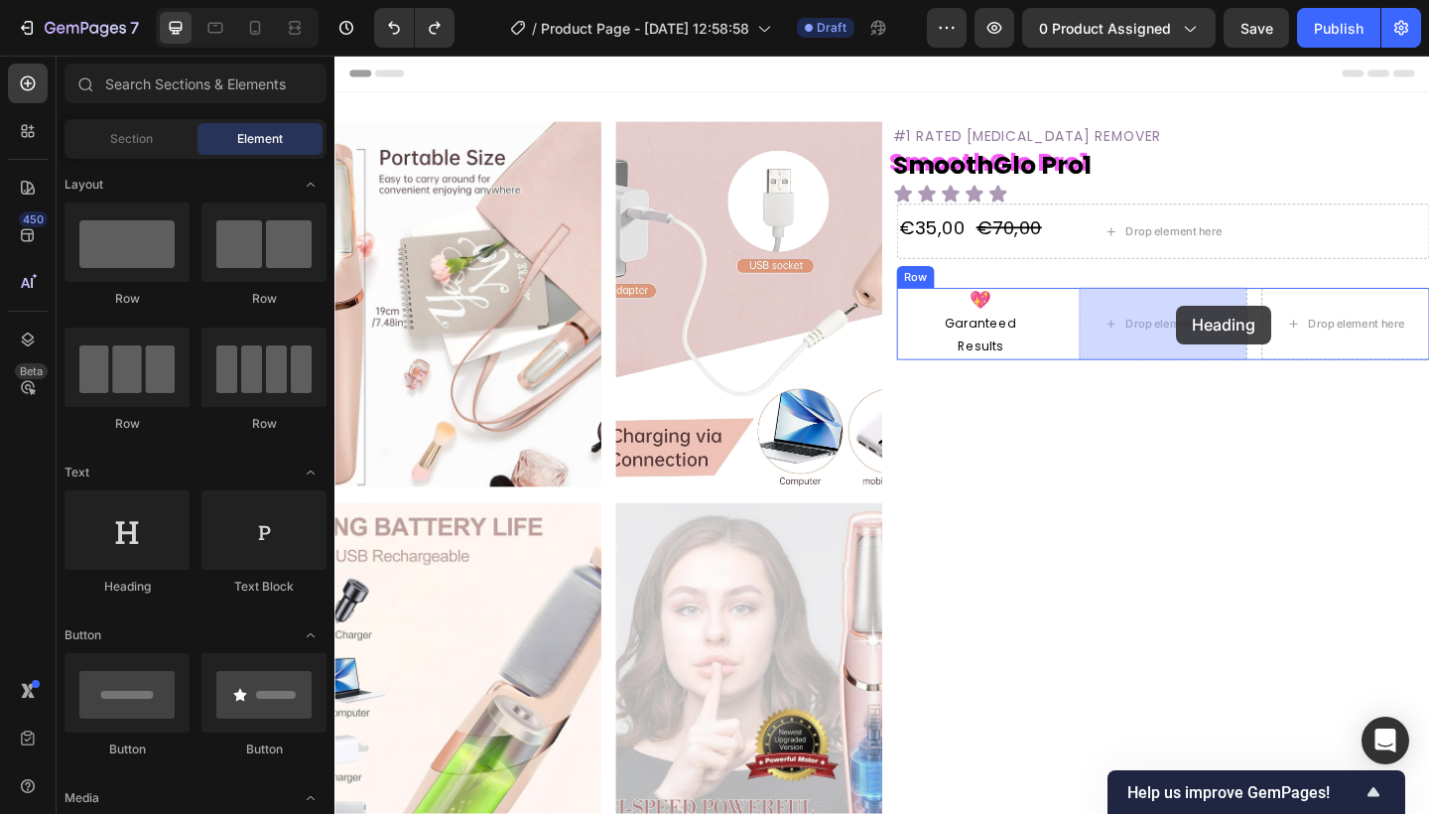
drag, startPoint x: 466, startPoint y: 597, endPoint x: 1251, endPoint y: 329, distance: 829.3
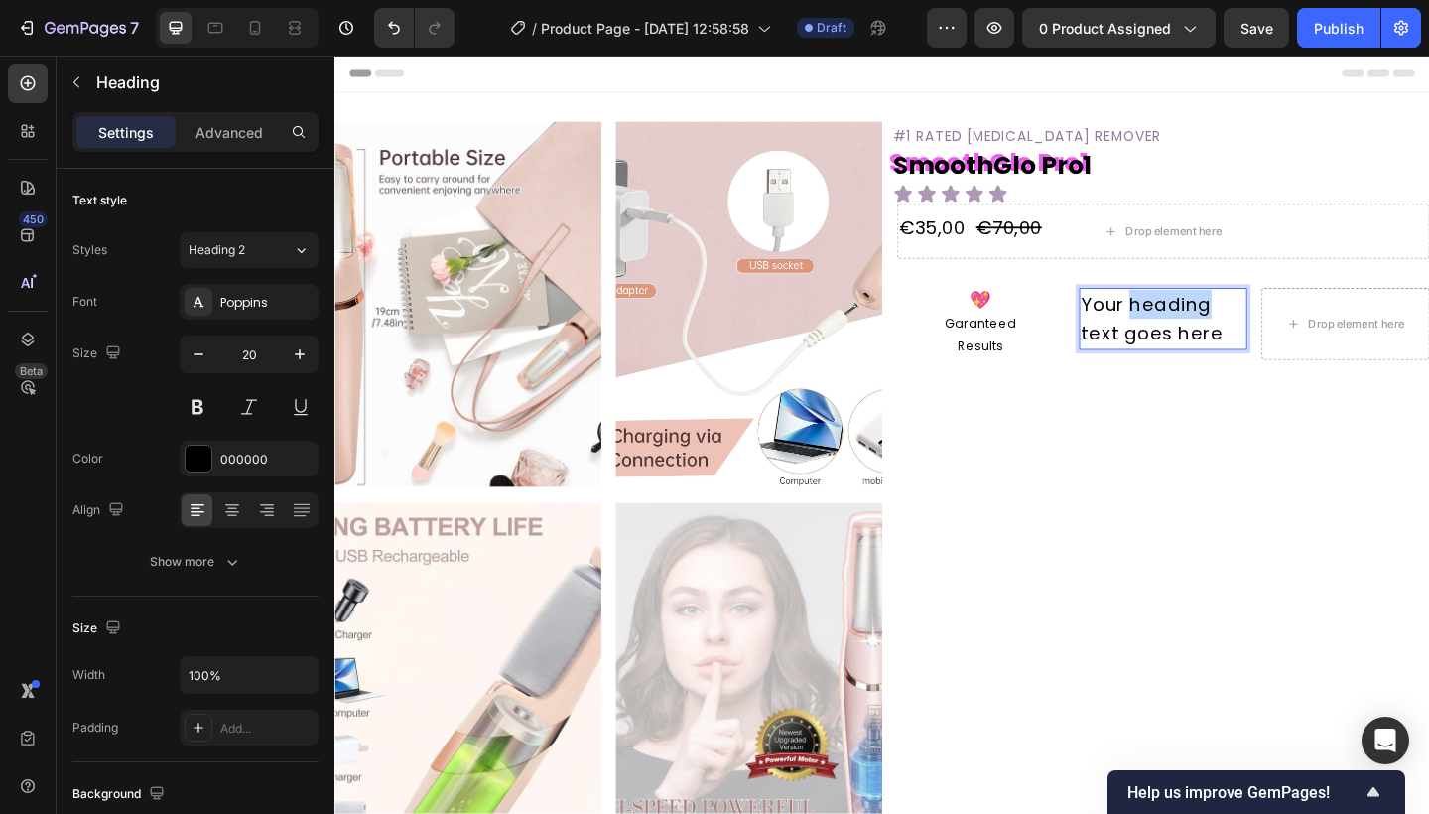
click at [1222, 326] on p "Your heading text goes here" at bounding box center [1235, 342] width 179 height 63
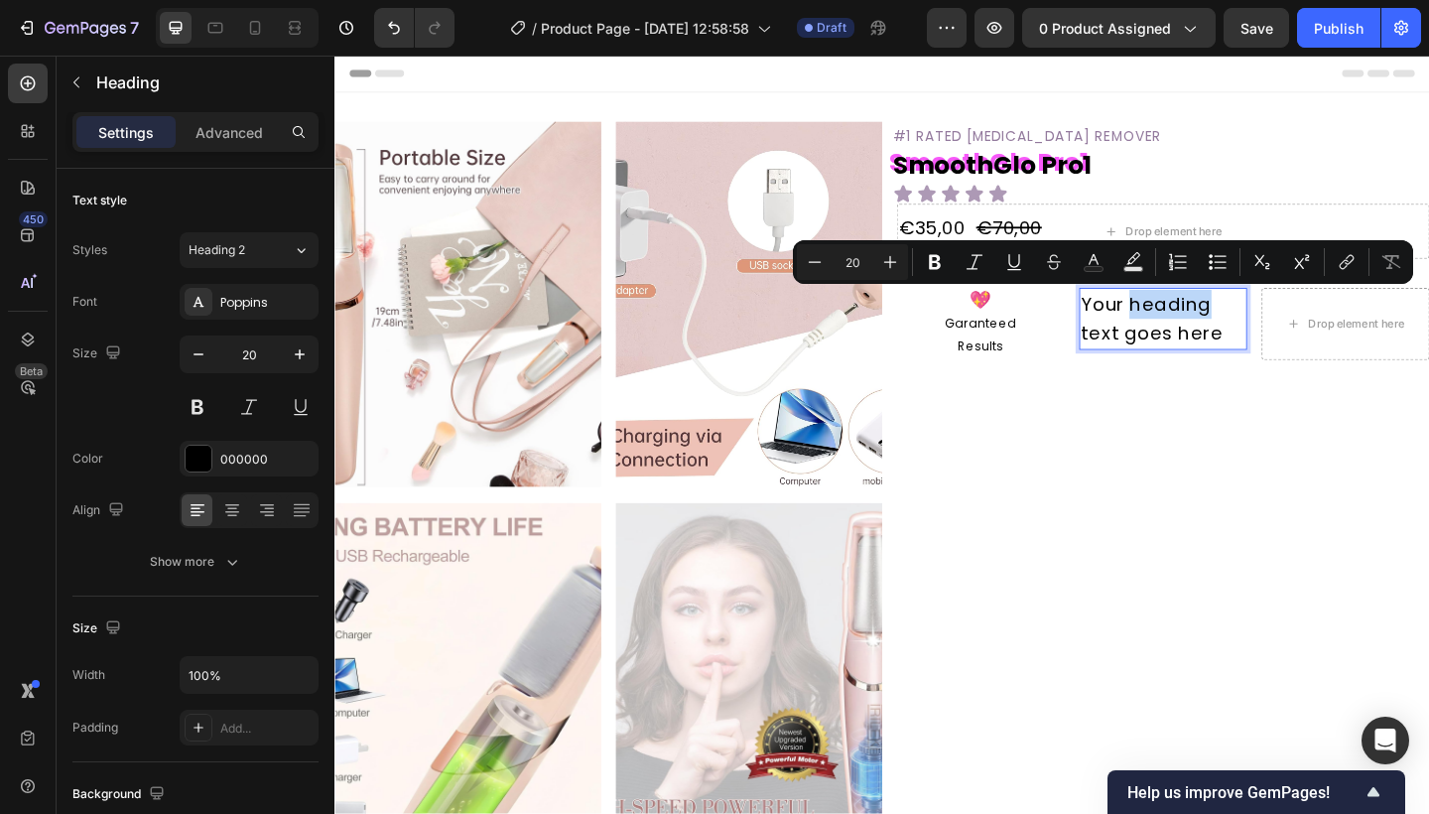
click at [1222, 326] on p "Your heading text goes here" at bounding box center [1235, 342] width 179 height 63
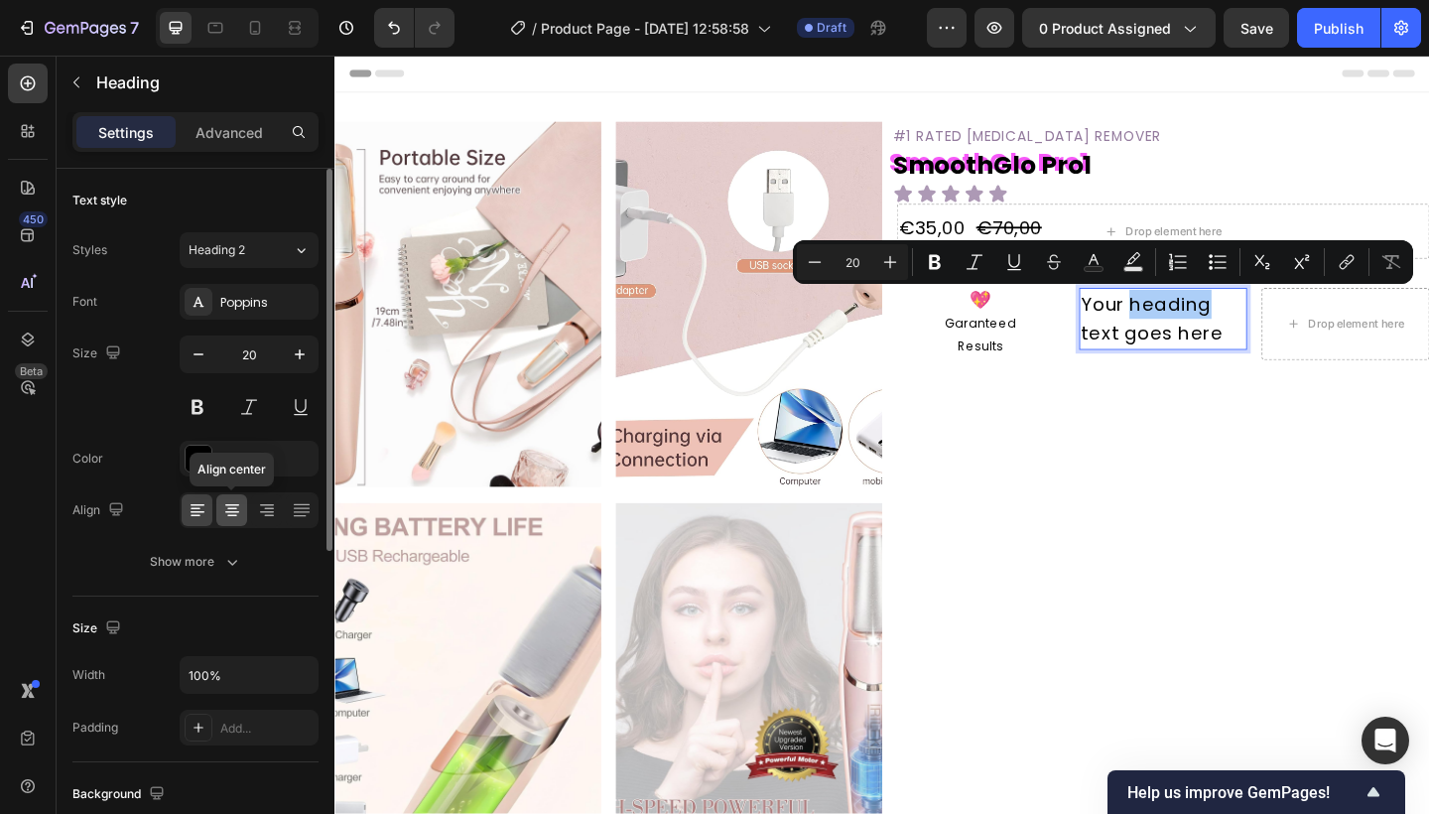
click at [239, 518] on icon at bounding box center [232, 510] width 20 height 20
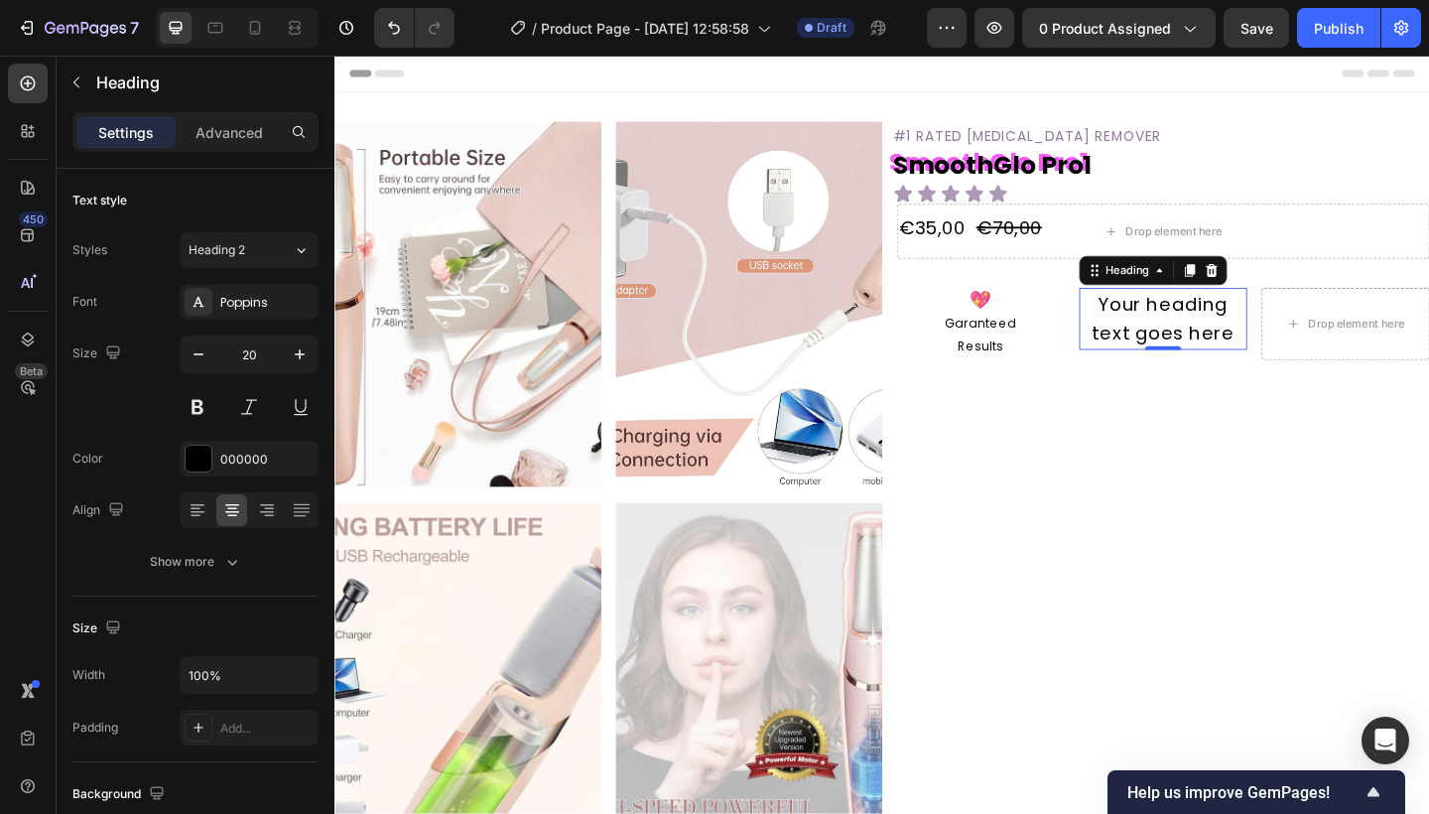
click at [1158, 321] on p "Your heading text goes here" at bounding box center [1235, 342] width 179 height 63
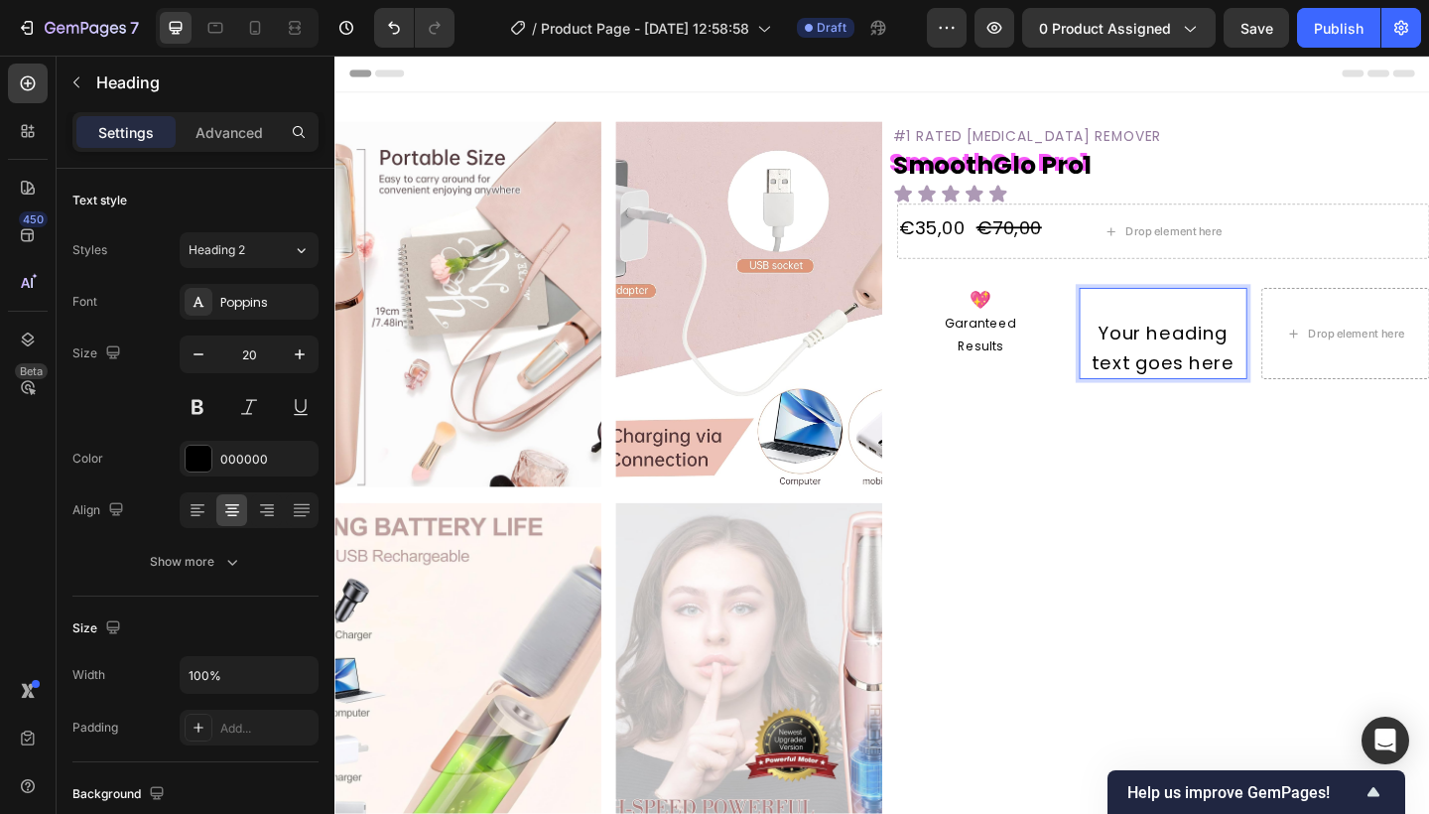
click at [1217, 318] on p "Your heading text goes here" at bounding box center [1235, 358] width 179 height 95
click at [1233, 363] on p "✨ Your heading text goes here" at bounding box center [1235, 359] width 179 height 96
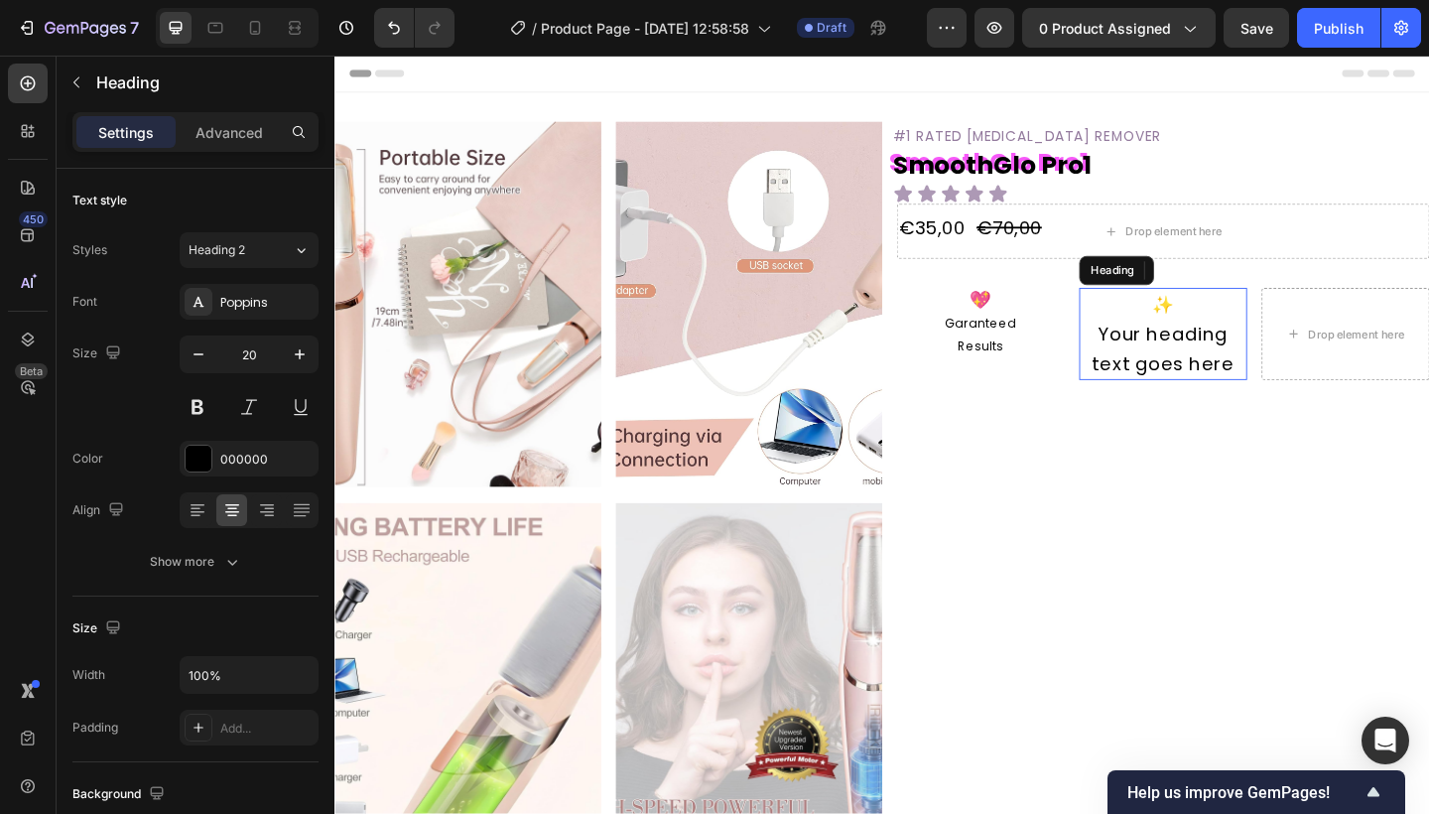
click at [1209, 358] on p "⁠⁠⁠⁠⁠⁠⁠ ✨ Your heading text goes here" at bounding box center [1235, 359] width 179 height 96
click at [1022, 318] on p "⁠⁠⁠⁠⁠⁠⁠ 💖 Garanteed Results" at bounding box center [1037, 348] width 179 height 74
click at [1243, 353] on p "⁠⁠⁠⁠⁠⁠⁠ ✨ Your heading text goes here" at bounding box center [1235, 359] width 179 height 96
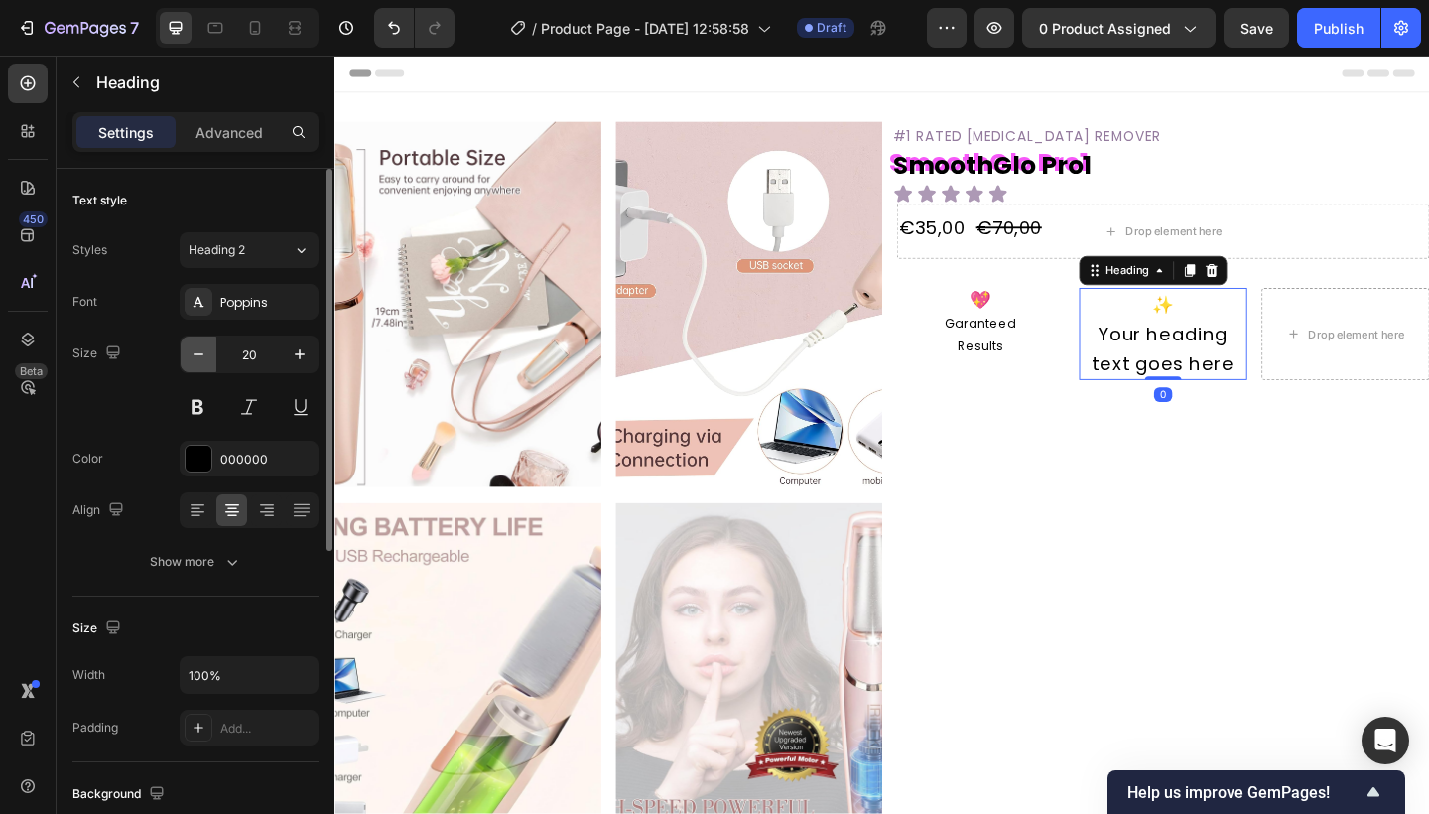
click at [193, 344] on icon "button" at bounding box center [199, 354] width 20 height 20
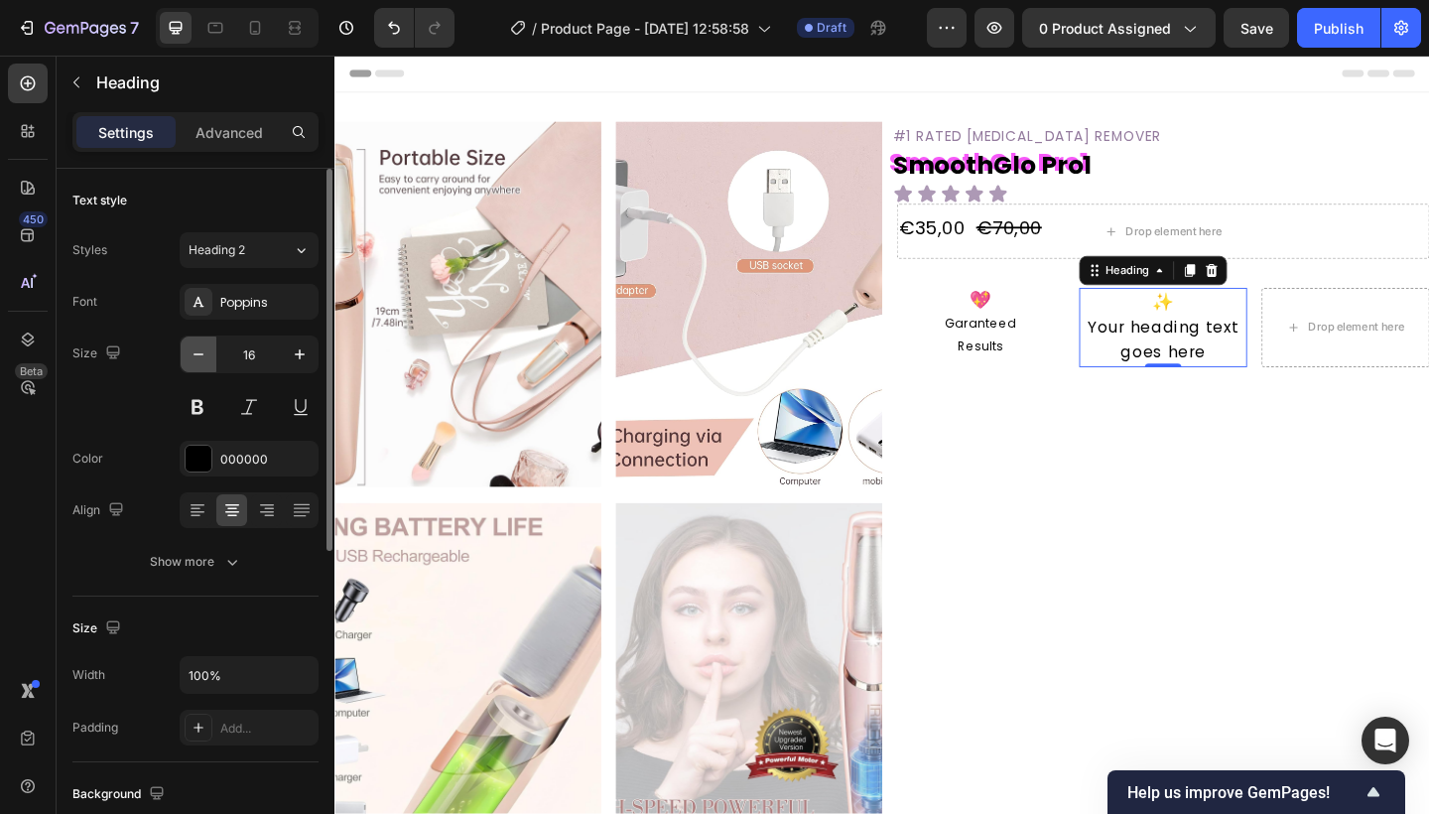
click at [193, 344] on icon "button" at bounding box center [199, 354] width 20 height 20
type input "15"
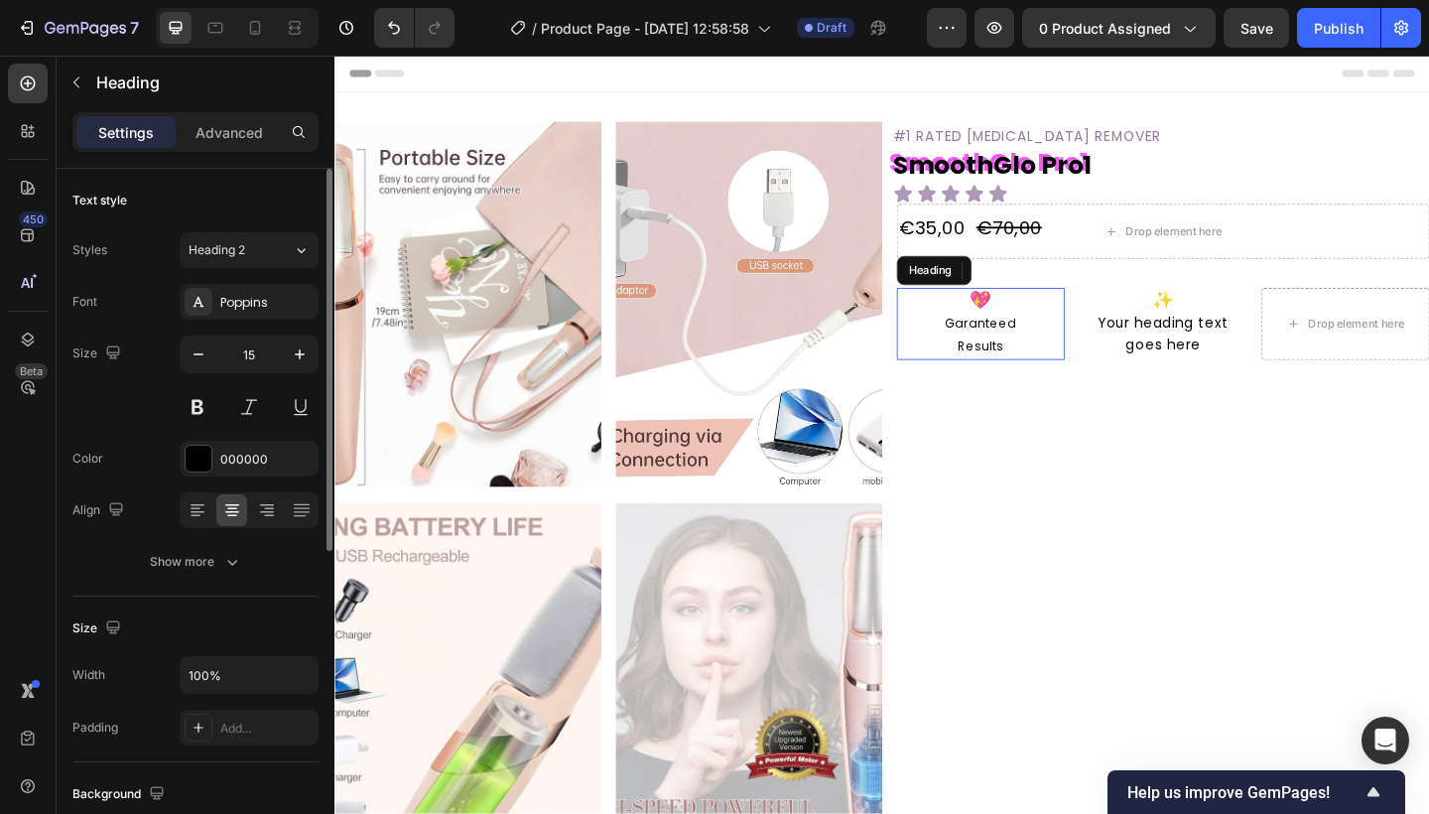
click at [1069, 339] on span "Garanteed" at bounding box center [1036, 347] width 77 height 19
click at [1069, 342] on span "Garanteed" at bounding box center [1036, 347] width 77 height 19
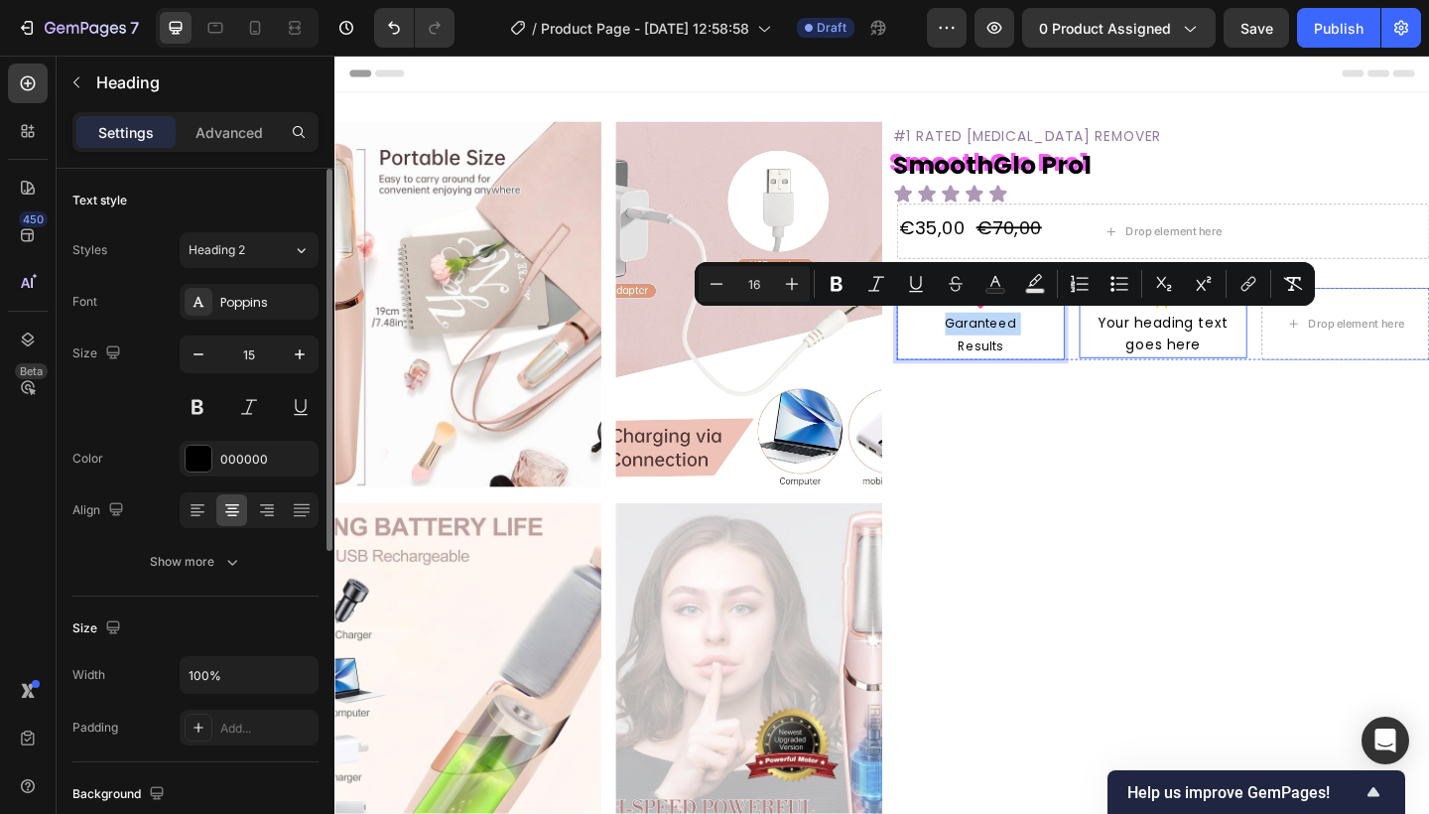
click at [1272, 361] on p "⁠⁠⁠⁠⁠⁠⁠ ✨ Your heading text goes here" at bounding box center [1235, 347] width 179 height 72
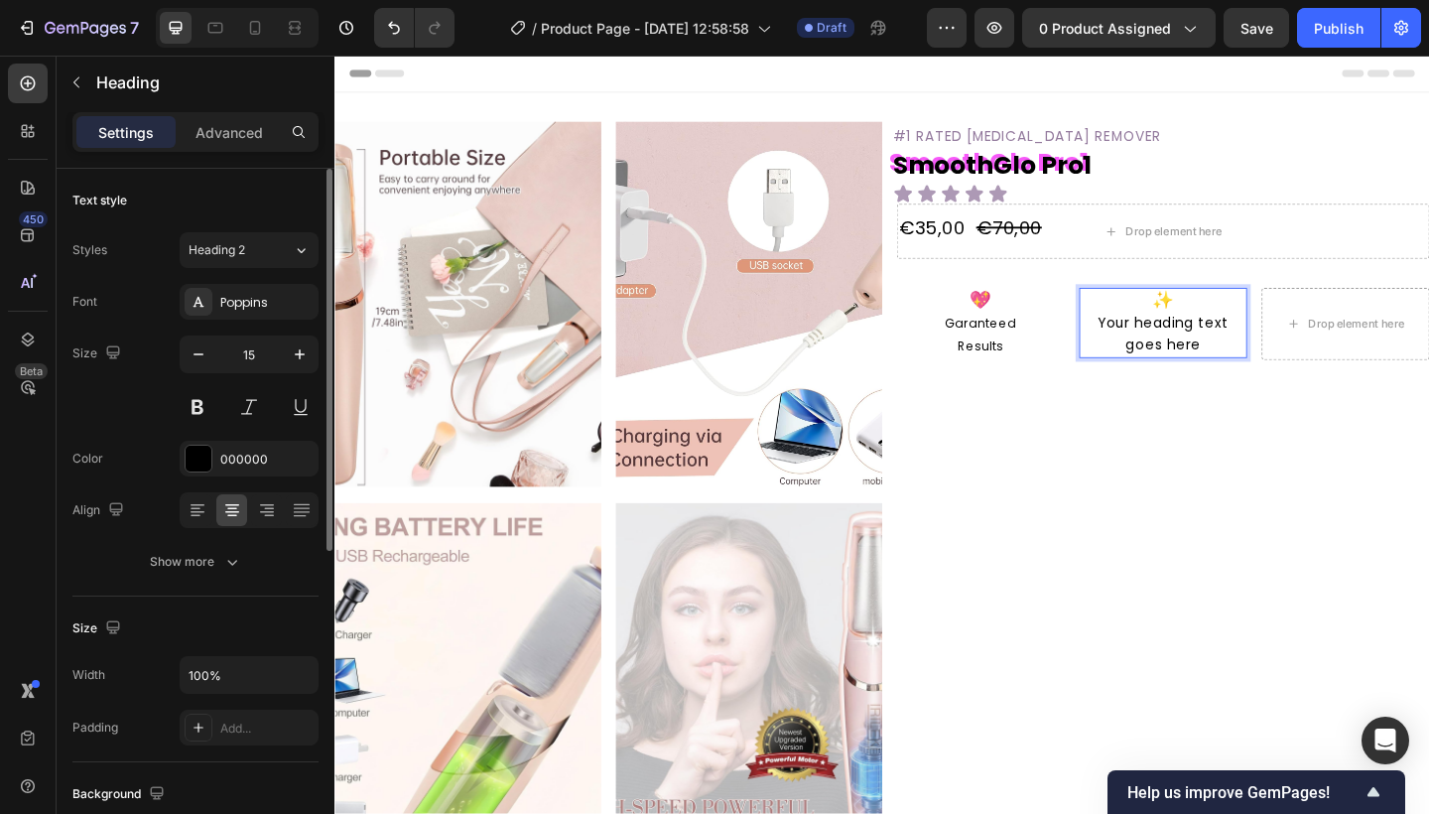
click at [1266, 345] on p "✨ Your heading text goes here" at bounding box center [1235, 347] width 179 height 72
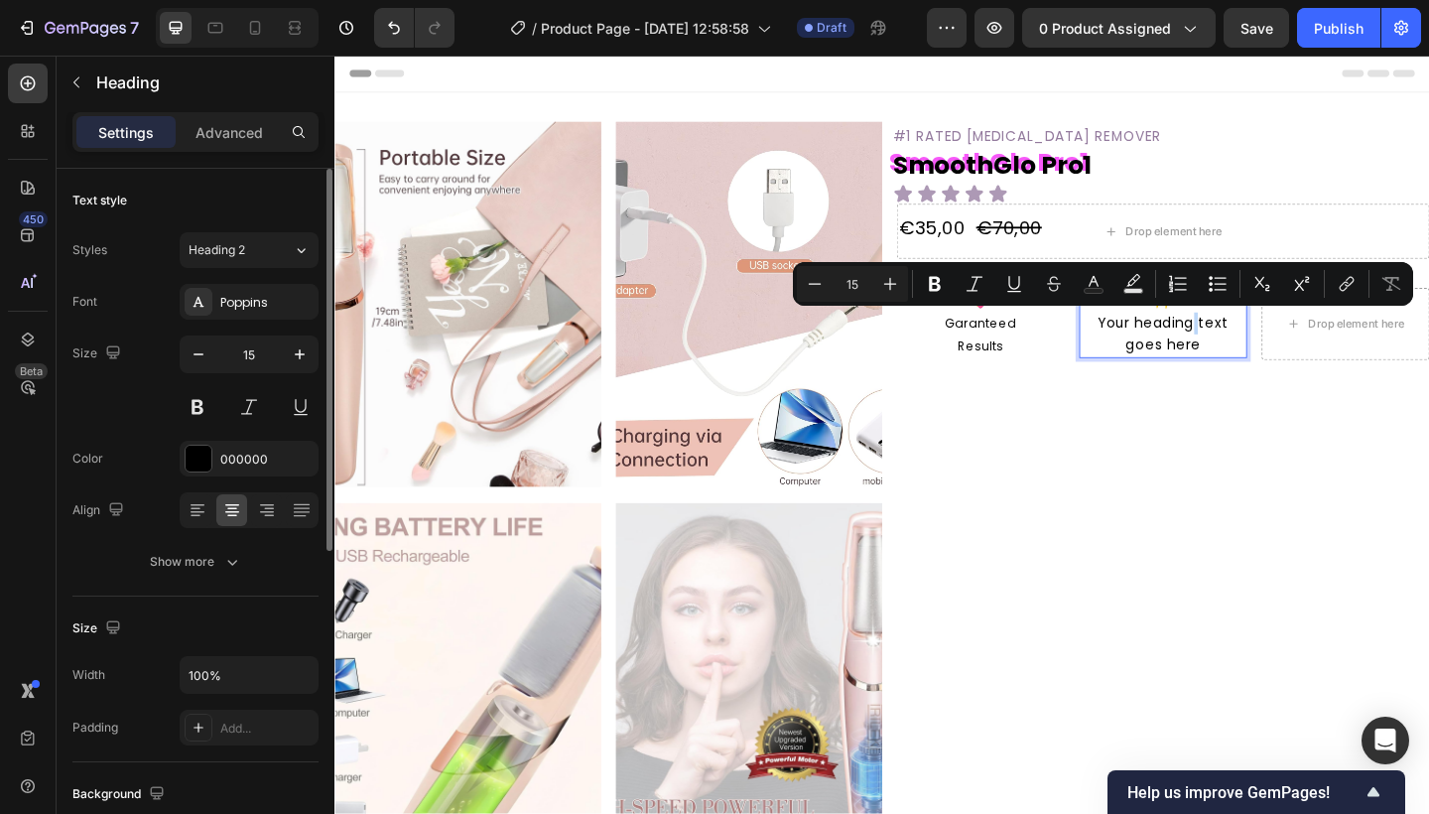
click at [1266, 345] on p "✨ Your heading text goes here" at bounding box center [1235, 347] width 179 height 72
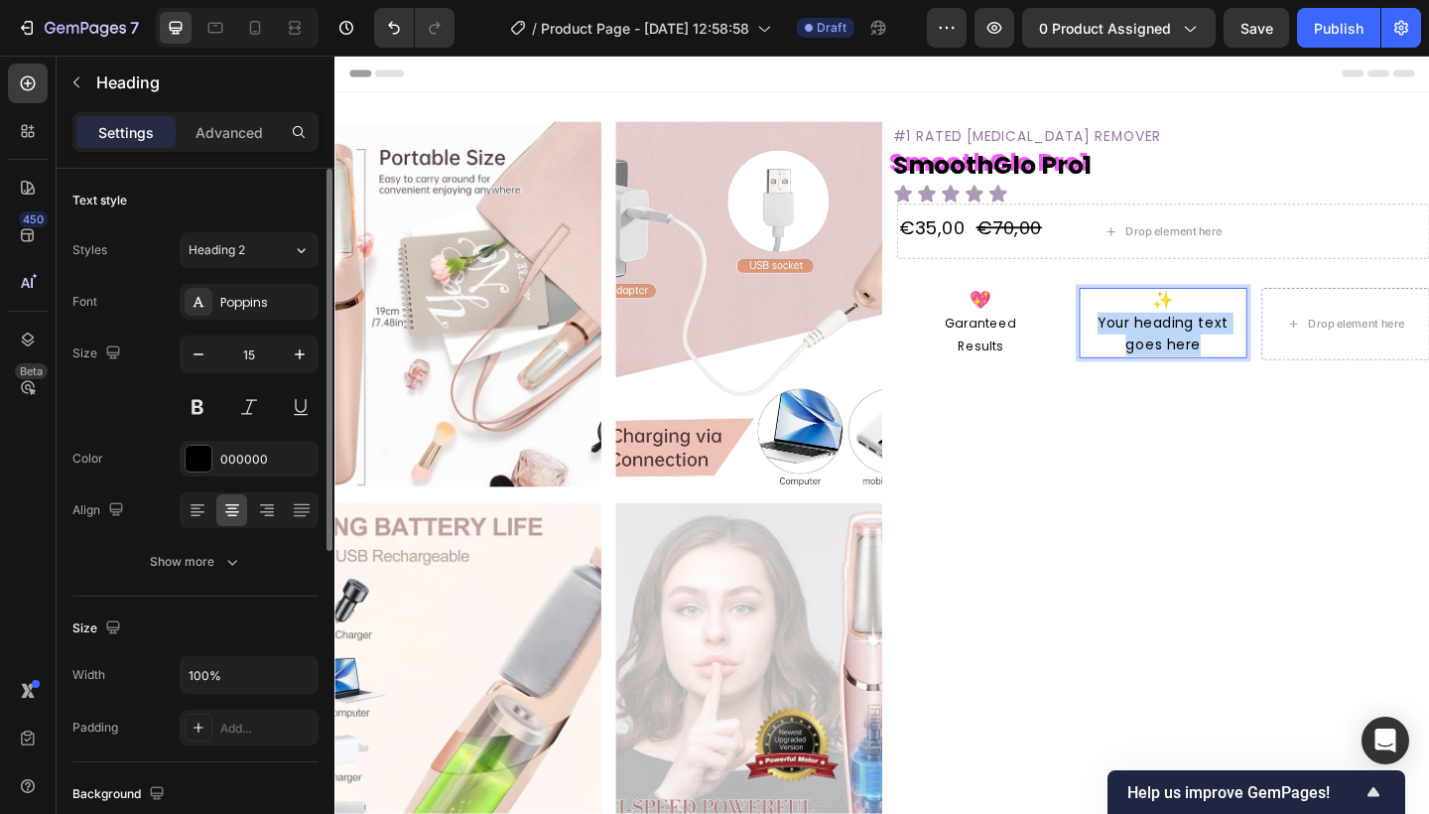
click at [1266, 345] on p "✨ Your heading text goes here" at bounding box center [1235, 347] width 179 height 72
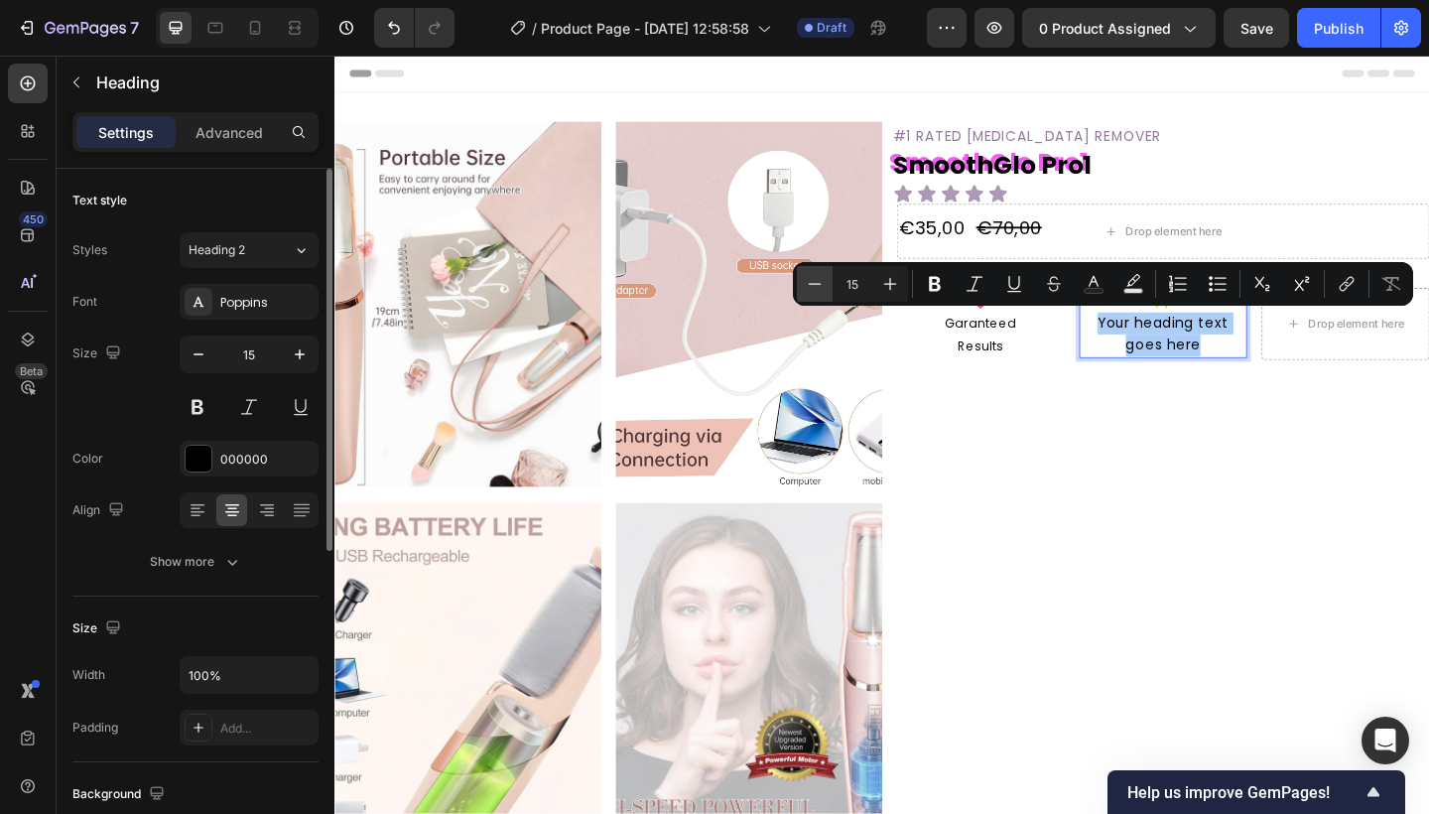
click at [824, 297] on button "Minus" at bounding box center [815, 284] width 36 height 36
type input "13"
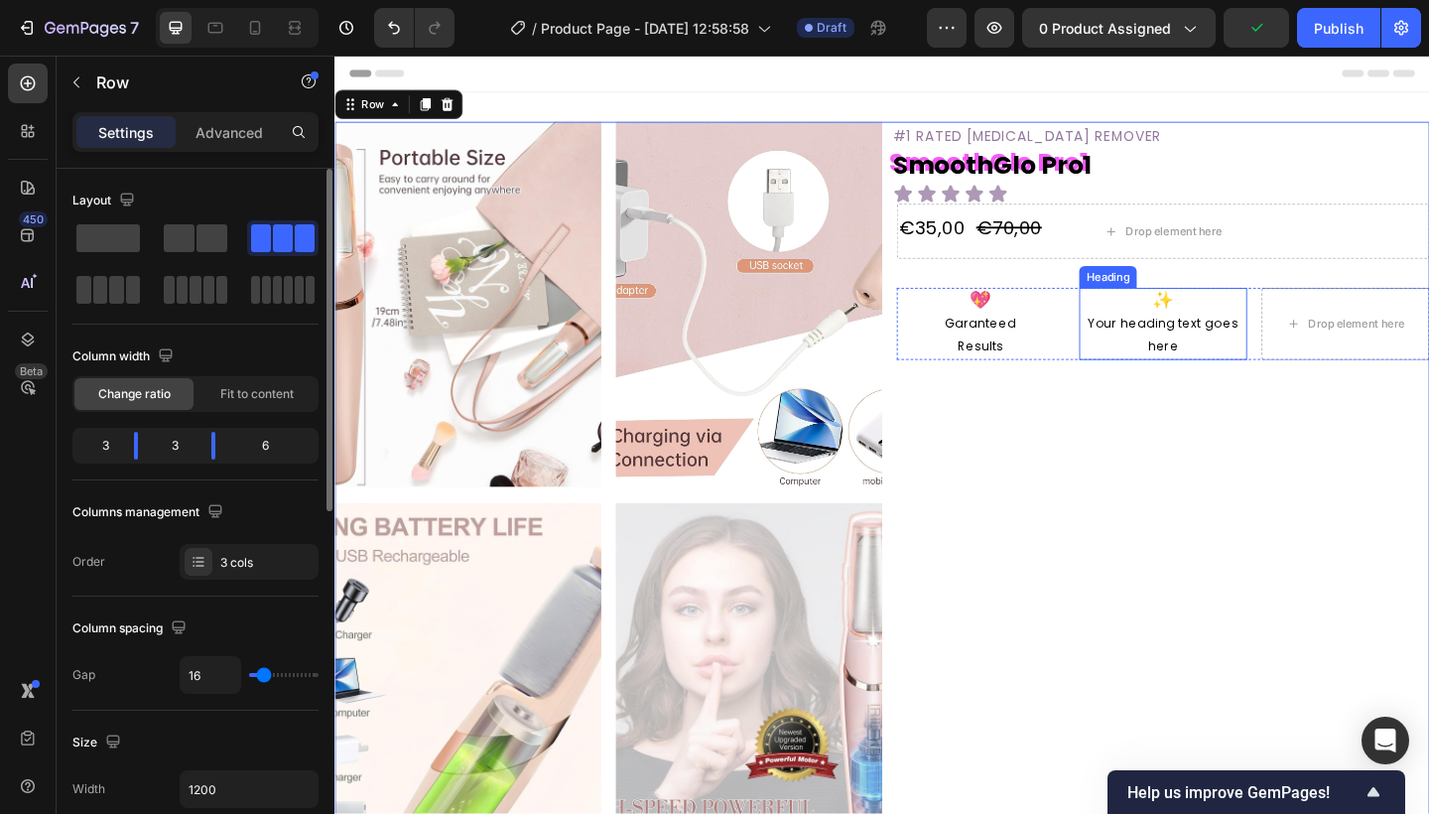
click at [1266, 348] on span "Your heading text goes here" at bounding box center [1236, 360] width 164 height 44
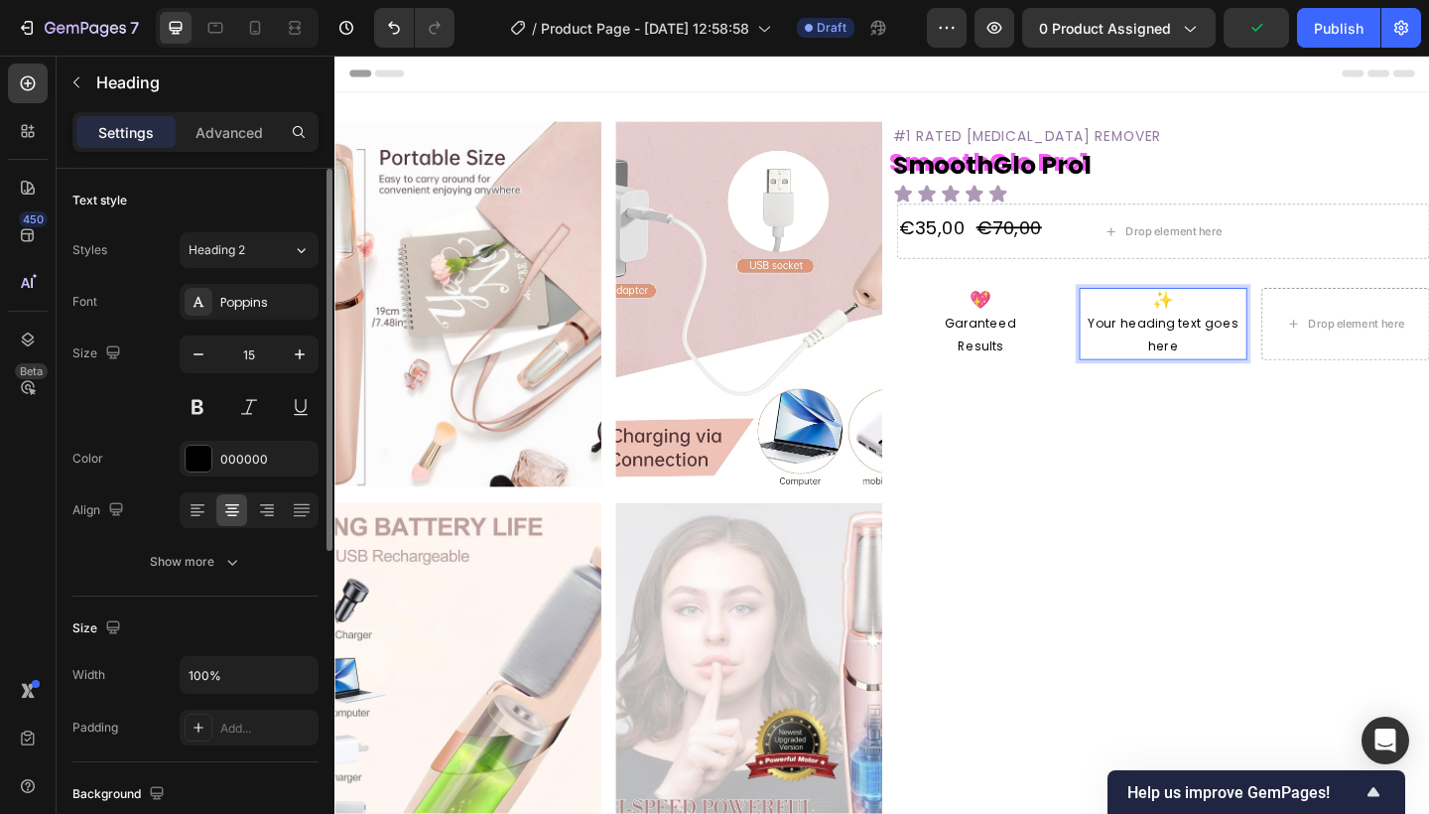
click at [1266, 348] on span "Your heading text goes here" at bounding box center [1236, 360] width 164 height 44
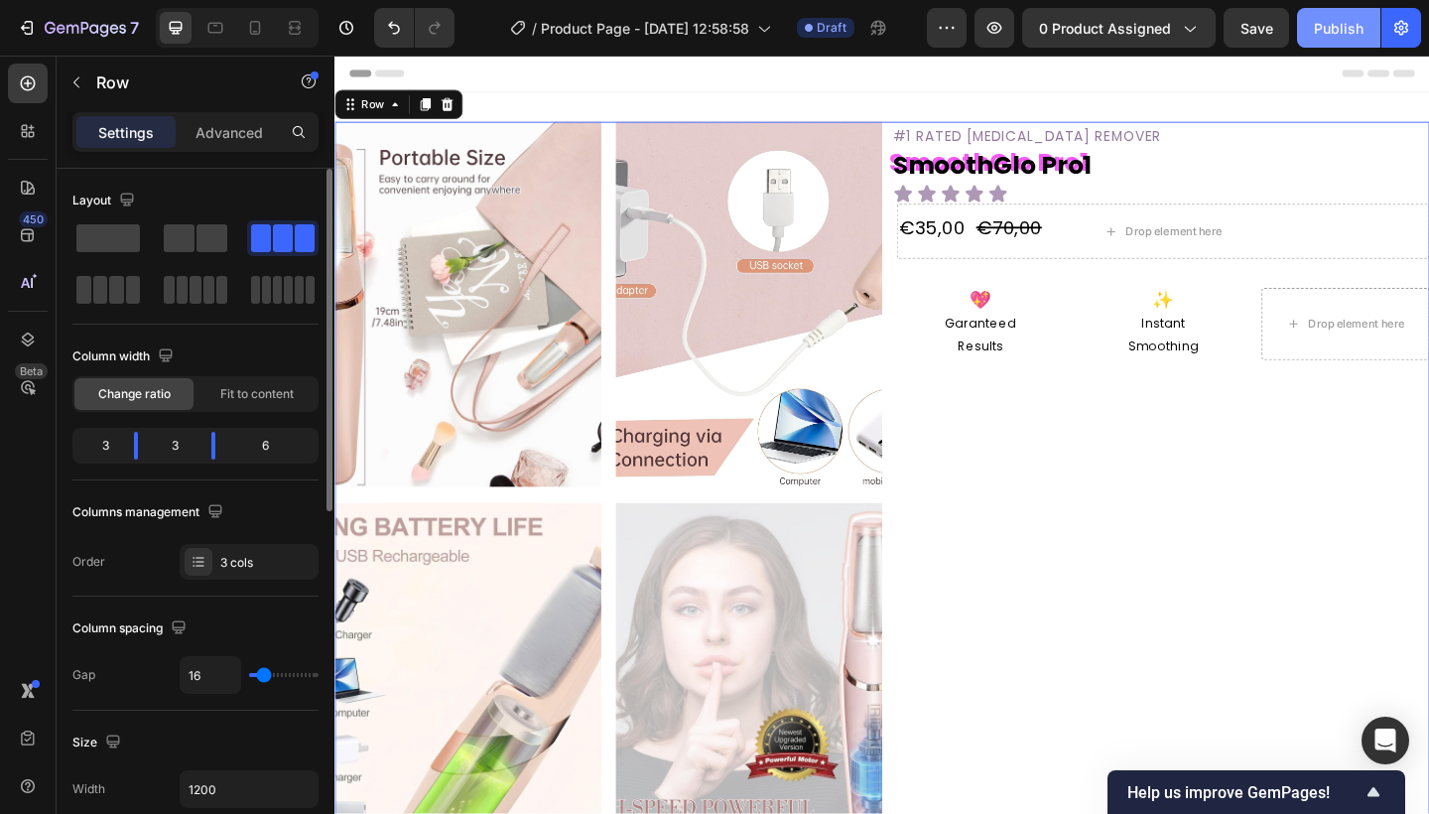
click at [1313, 13] on button "Publish" at bounding box center [1338, 28] width 83 height 40
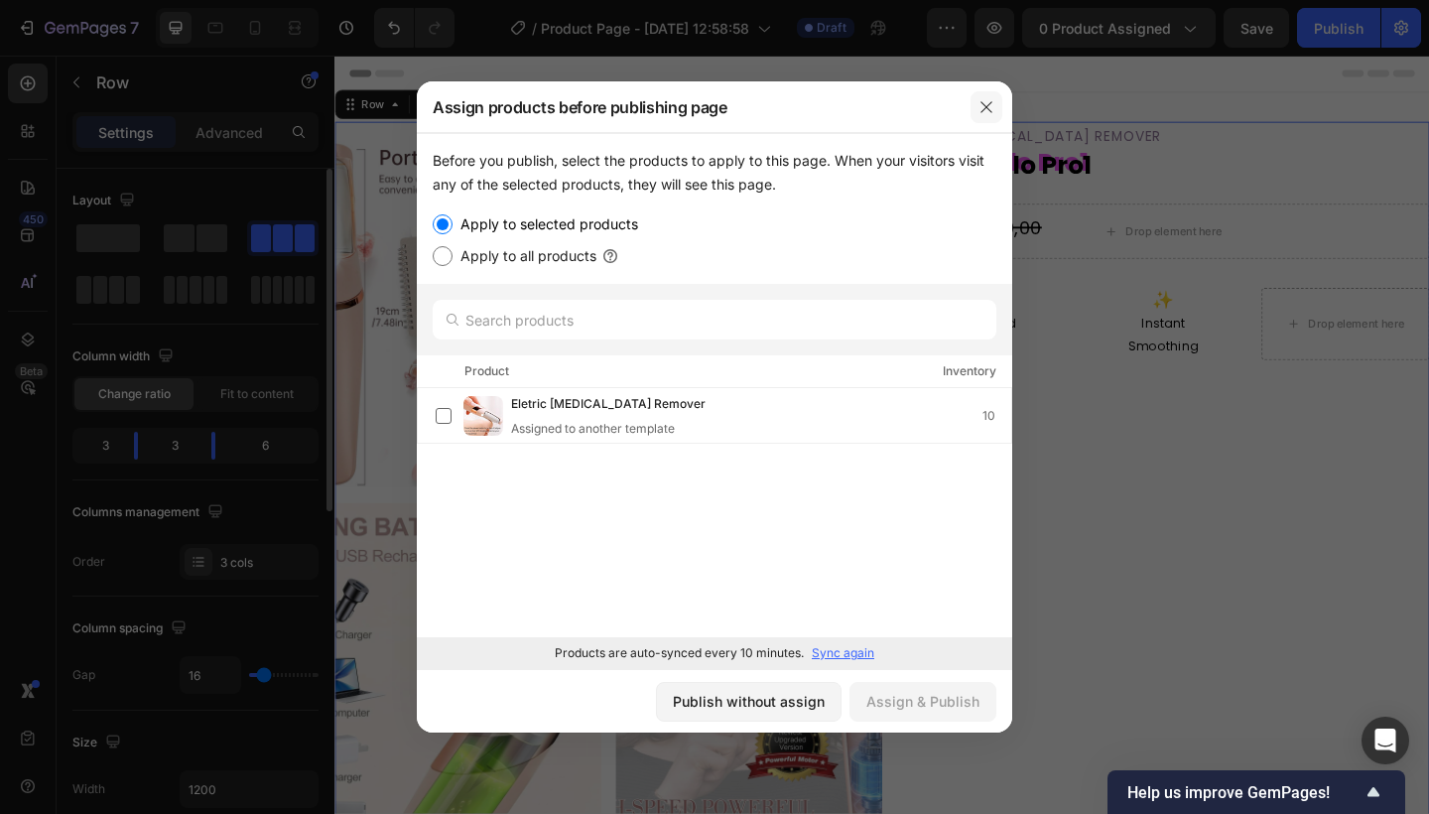
click at [989, 109] on icon "button" at bounding box center [985, 106] width 11 height 11
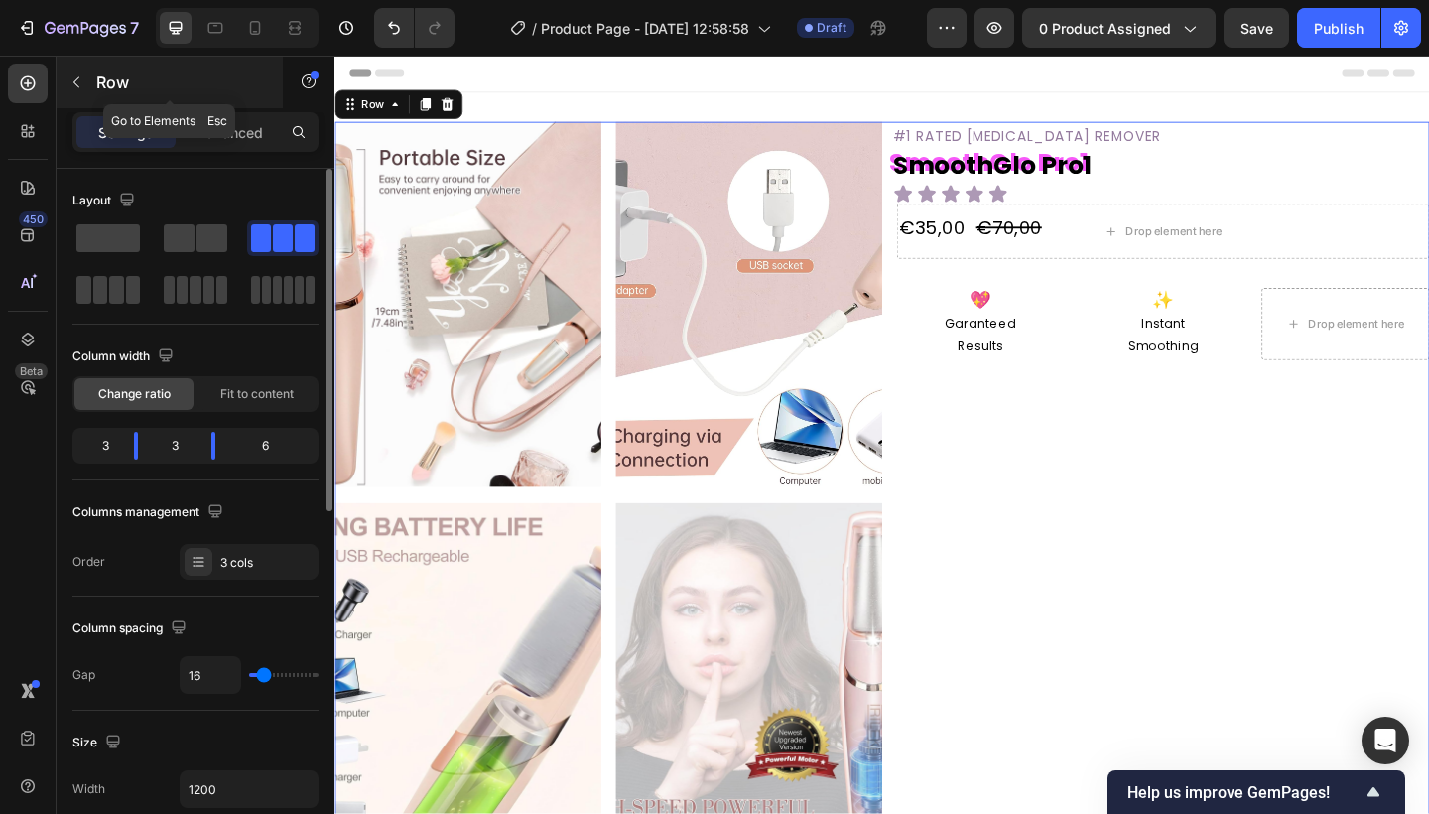
click at [91, 95] on div at bounding box center [77, 82] width 32 height 32
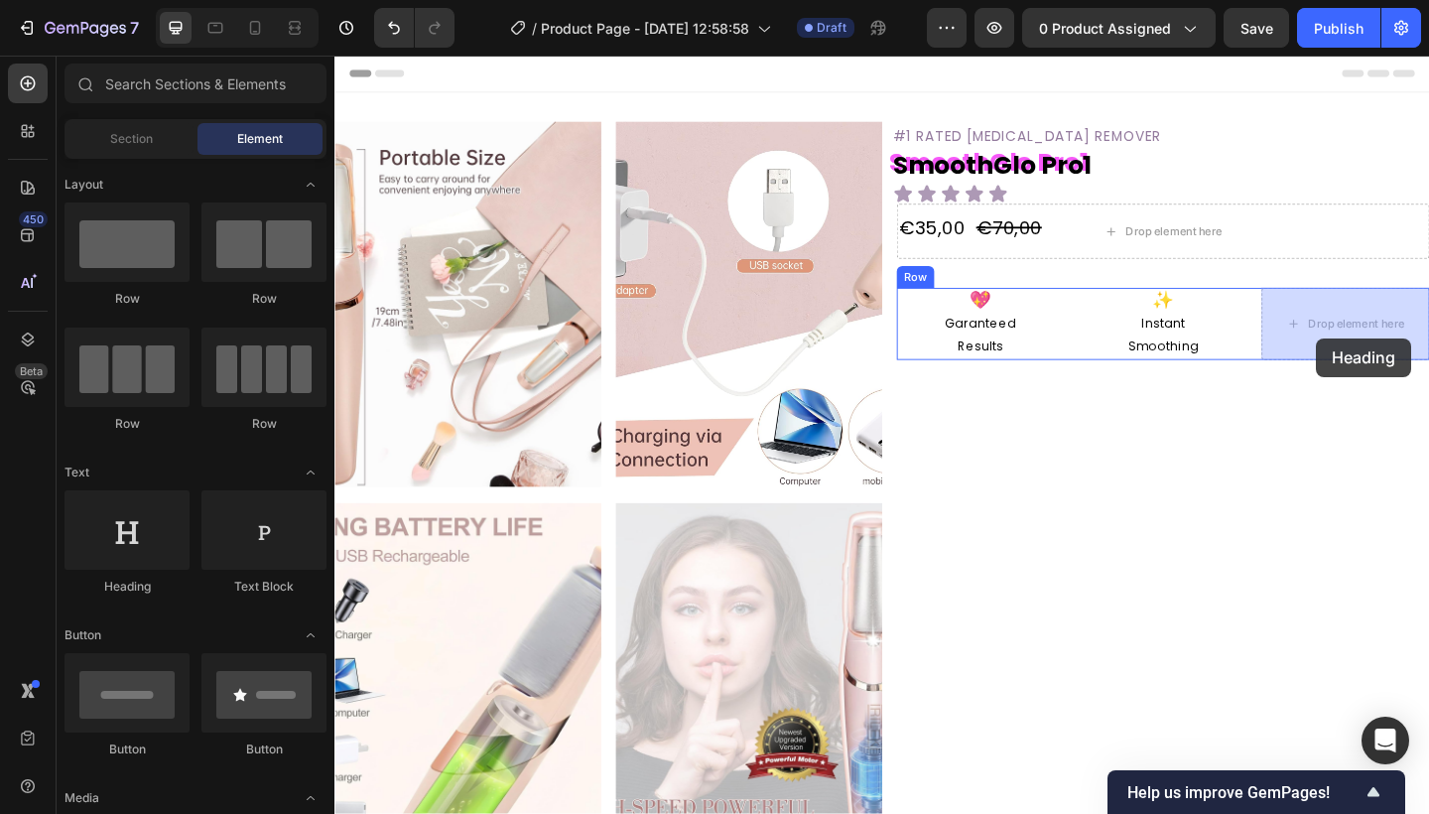
drag, startPoint x: 468, startPoint y: 558, endPoint x: 1402, endPoint y: 363, distance: 953.7
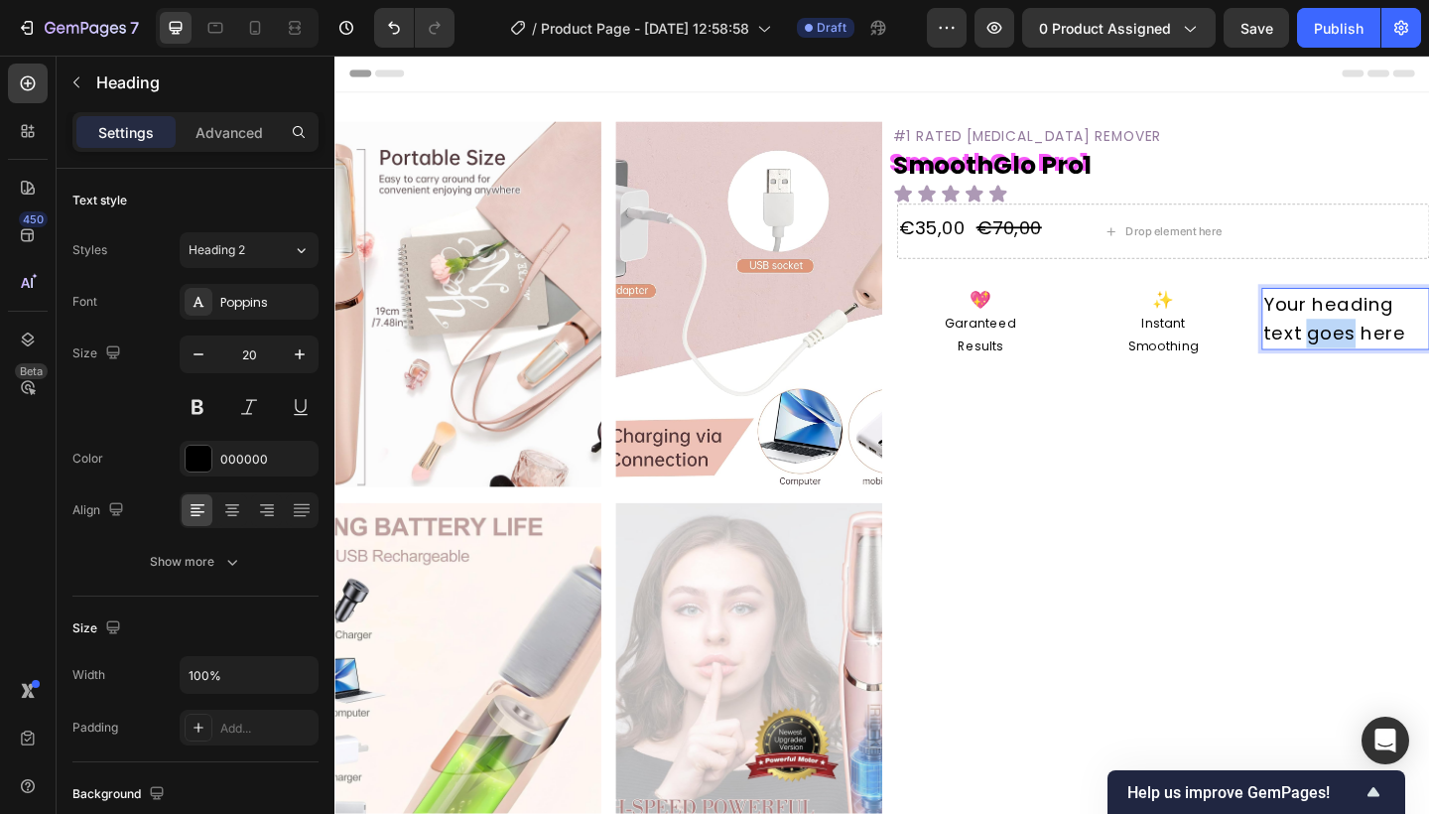
click at [1313, 345] on p "Your heading text goes here" at bounding box center [1433, 342] width 179 height 63
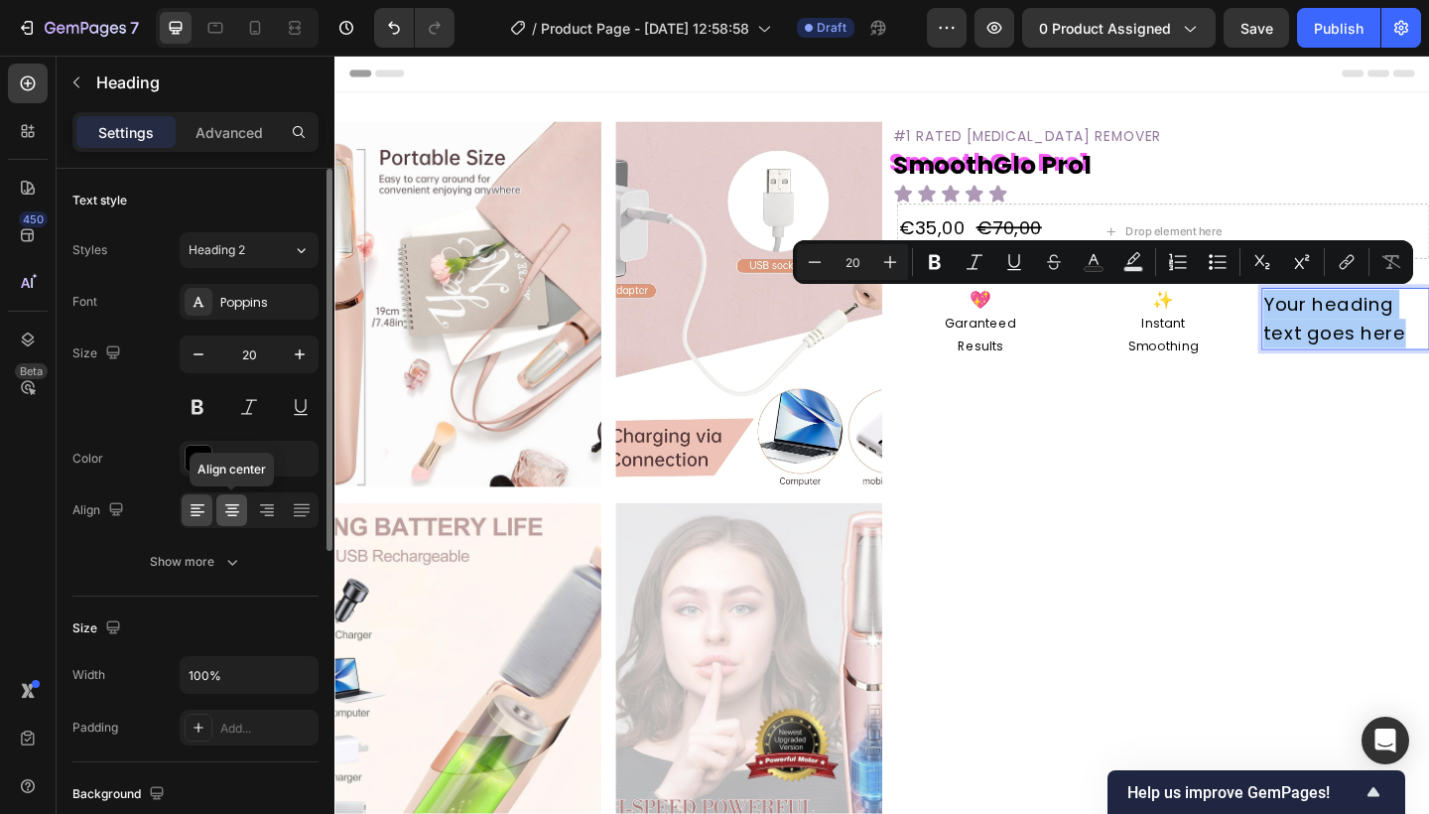
click at [227, 514] on icon at bounding box center [232, 510] width 20 height 20
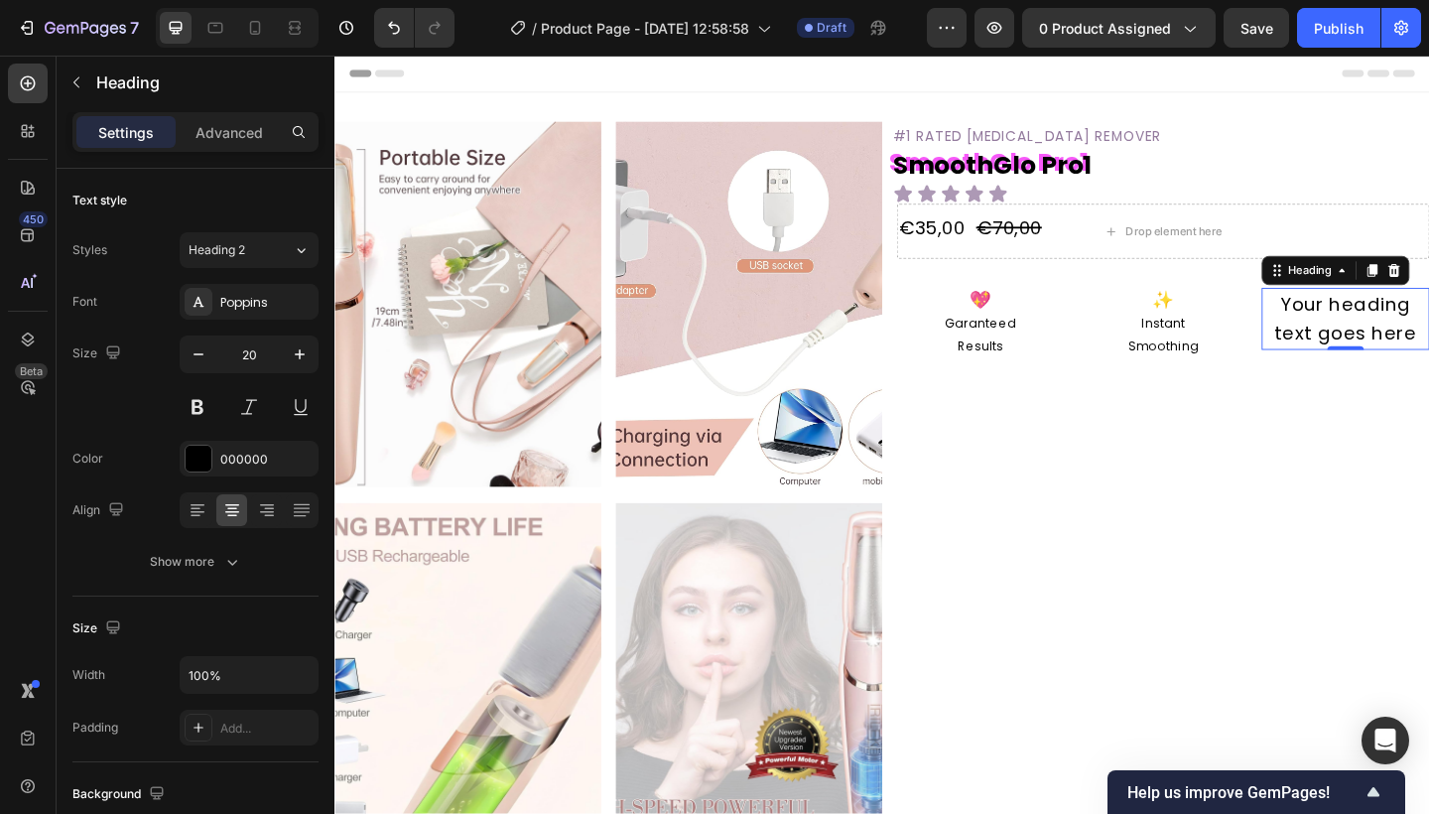
click at [1313, 330] on p "Your heading text goes here" at bounding box center [1433, 342] width 179 height 63
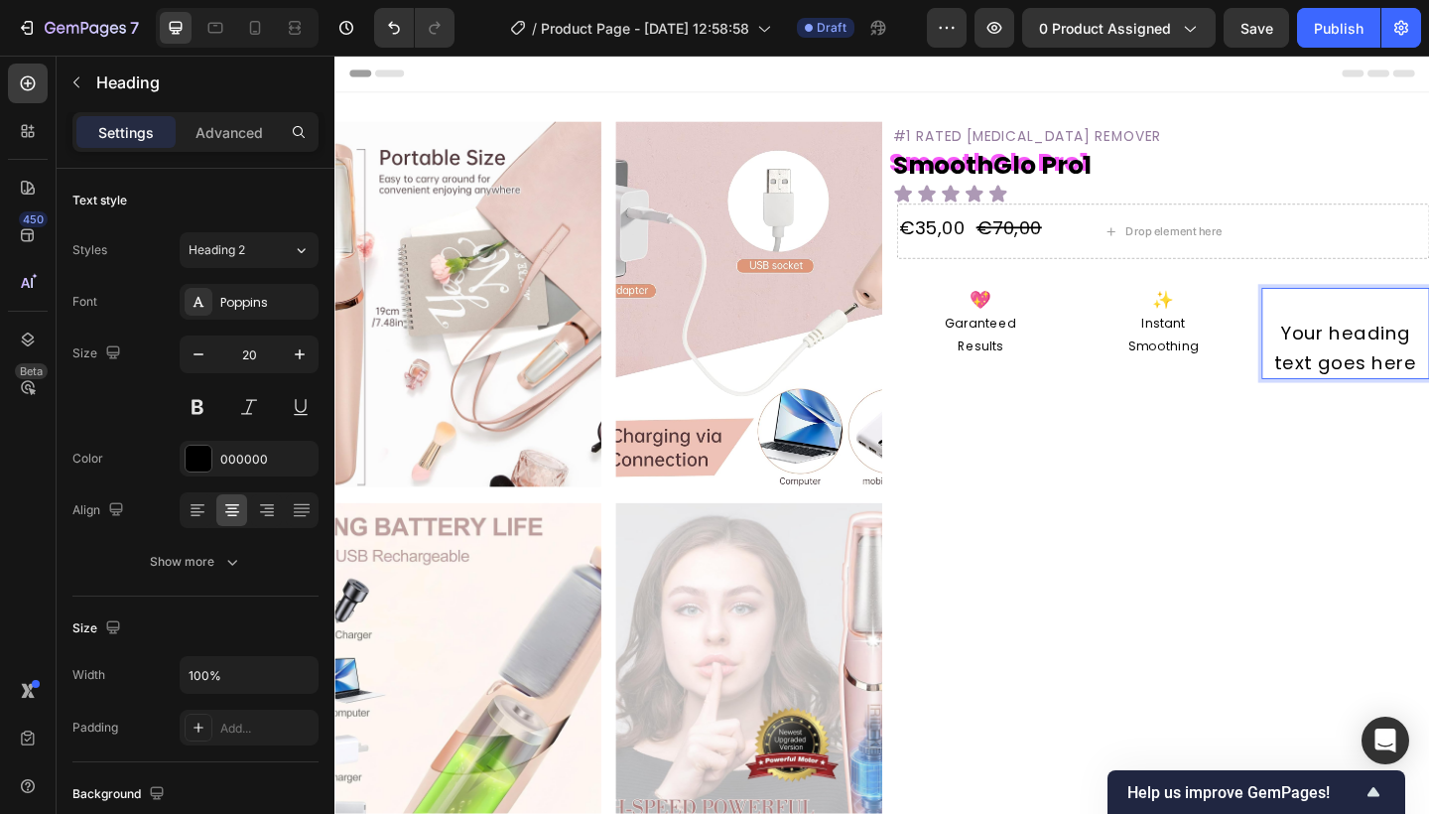
click at [1313, 316] on p "Your heading text goes here" at bounding box center [1433, 358] width 179 height 95
click at [1313, 365] on p "👩🏻‍⚕️ Your heading text goes here" at bounding box center [1433, 358] width 179 height 95
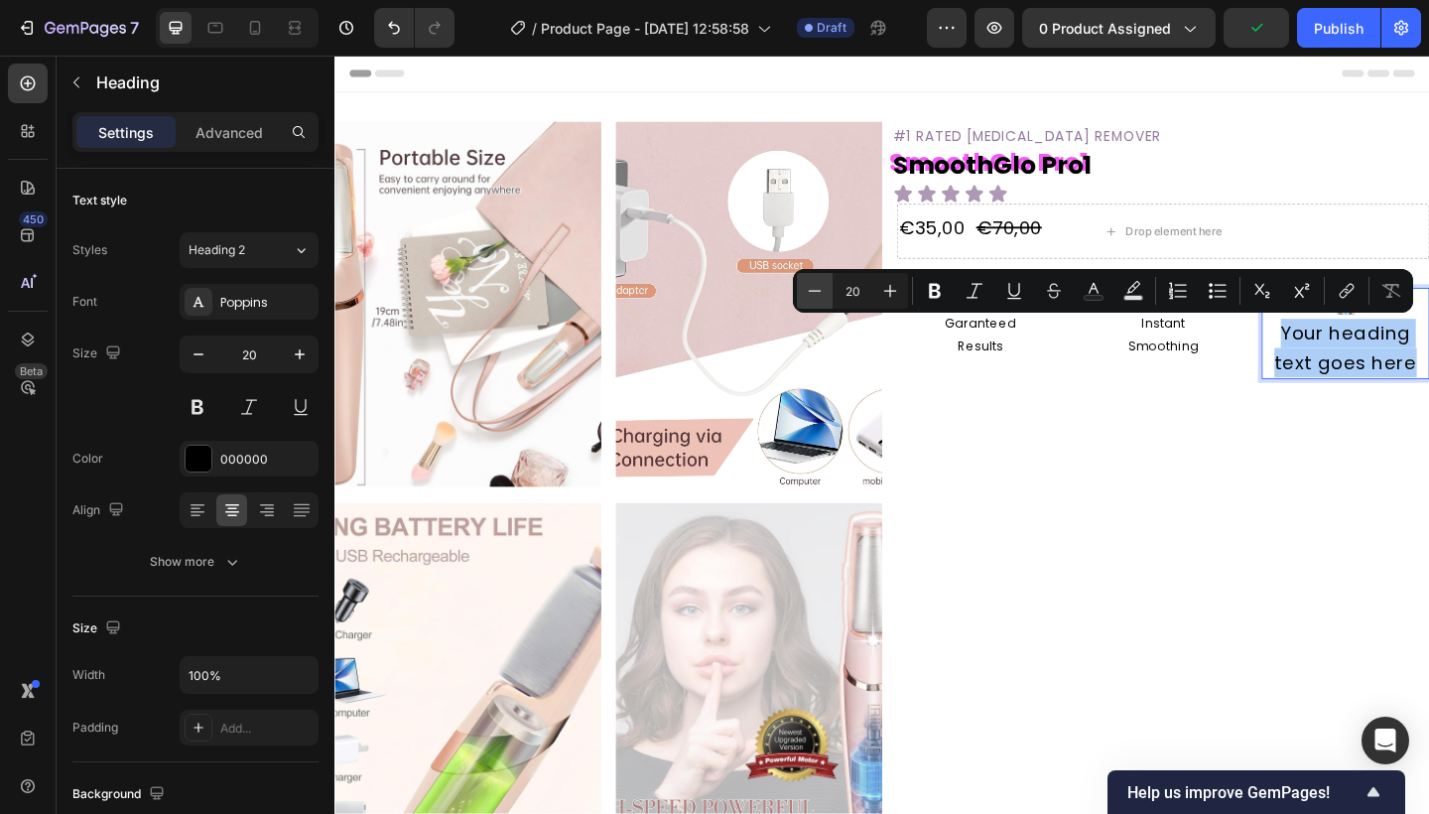
click at [800, 282] on button "Minus" at bounding box center [815, 291] width 36 height 36
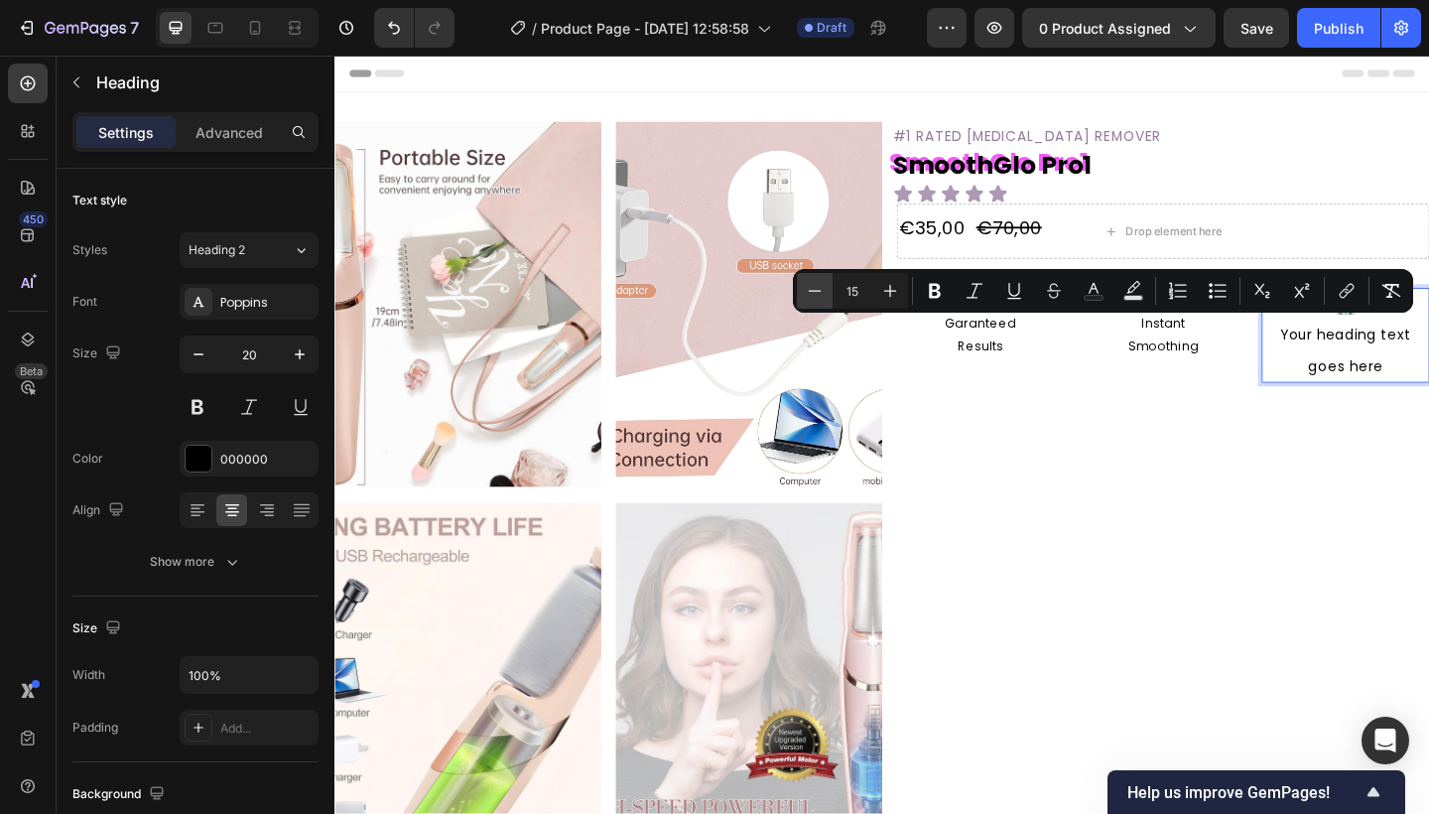
click at [800, 282] on button "Minus" at bounding box center [815, 291] width 36 height 36
type input "13"
click at [200, 361] on icon "button" at bounding box center [199, 354] width 20 height 20
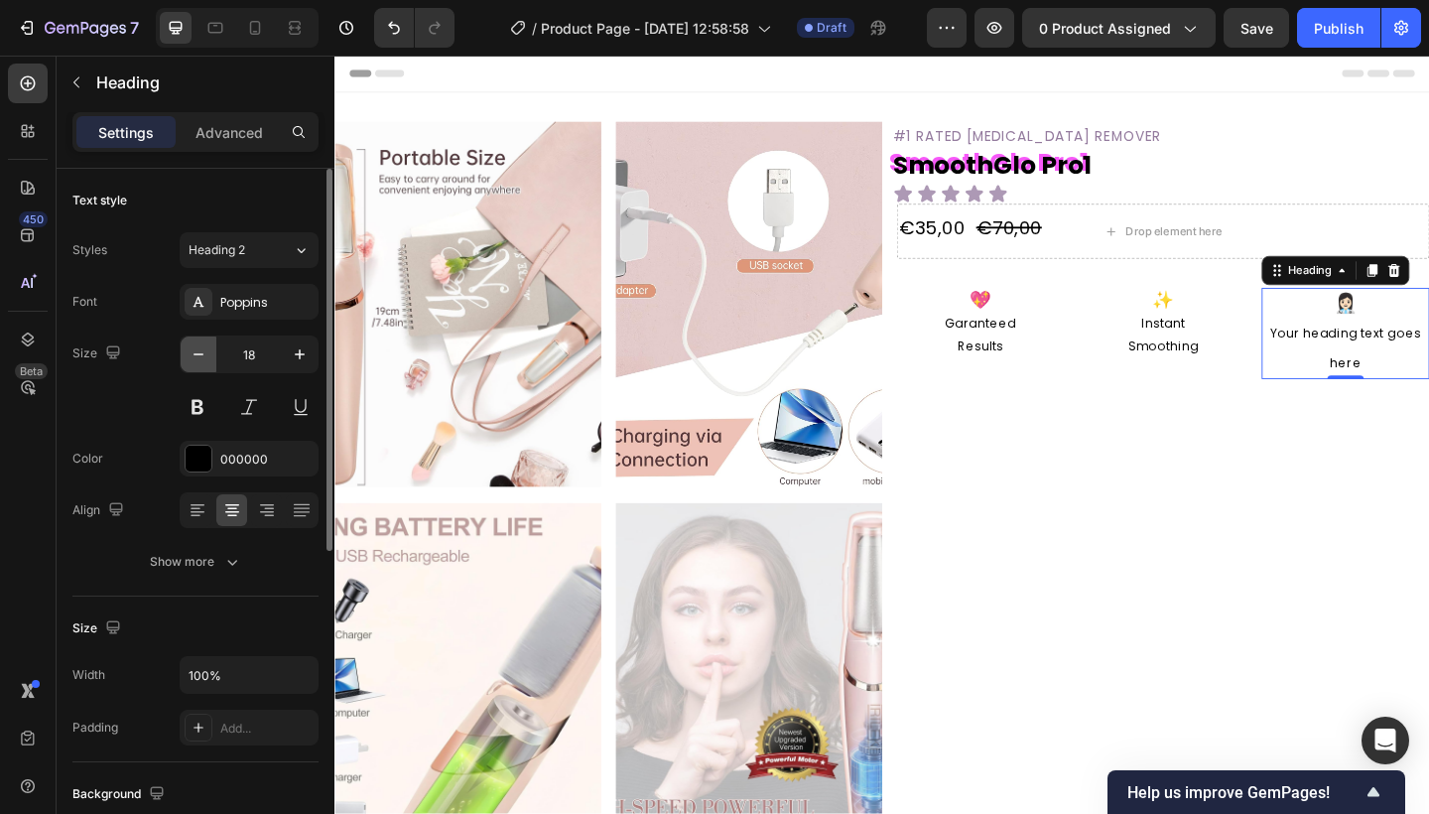
click at [200, 361] on icon "button" at bounding box center [199, 354] width 20 height 20
type input "15"
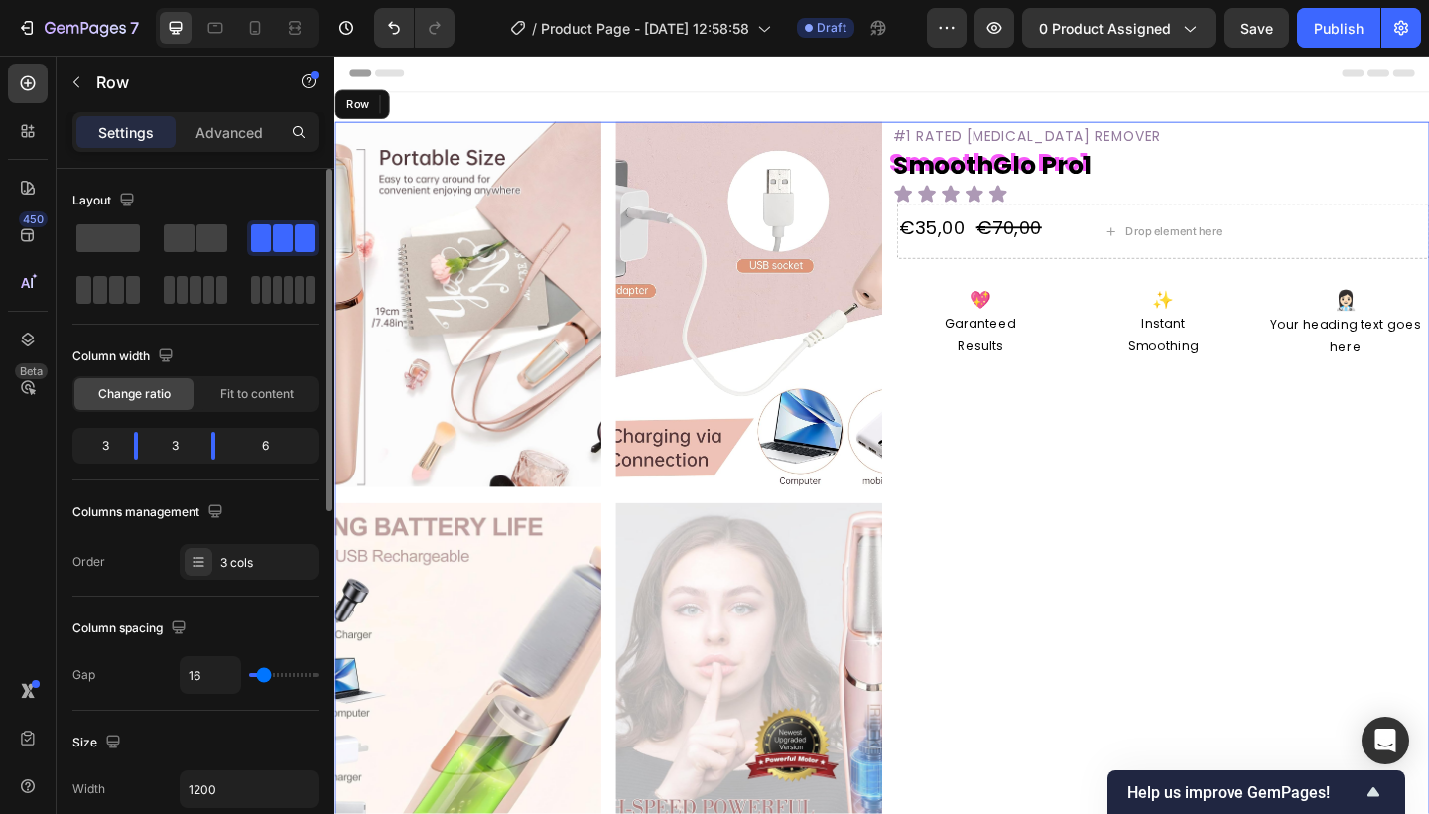
click at [1313, 330] on span "👩🏻‍⚕️" at bounding box center [1434, 322] width 27 height 29
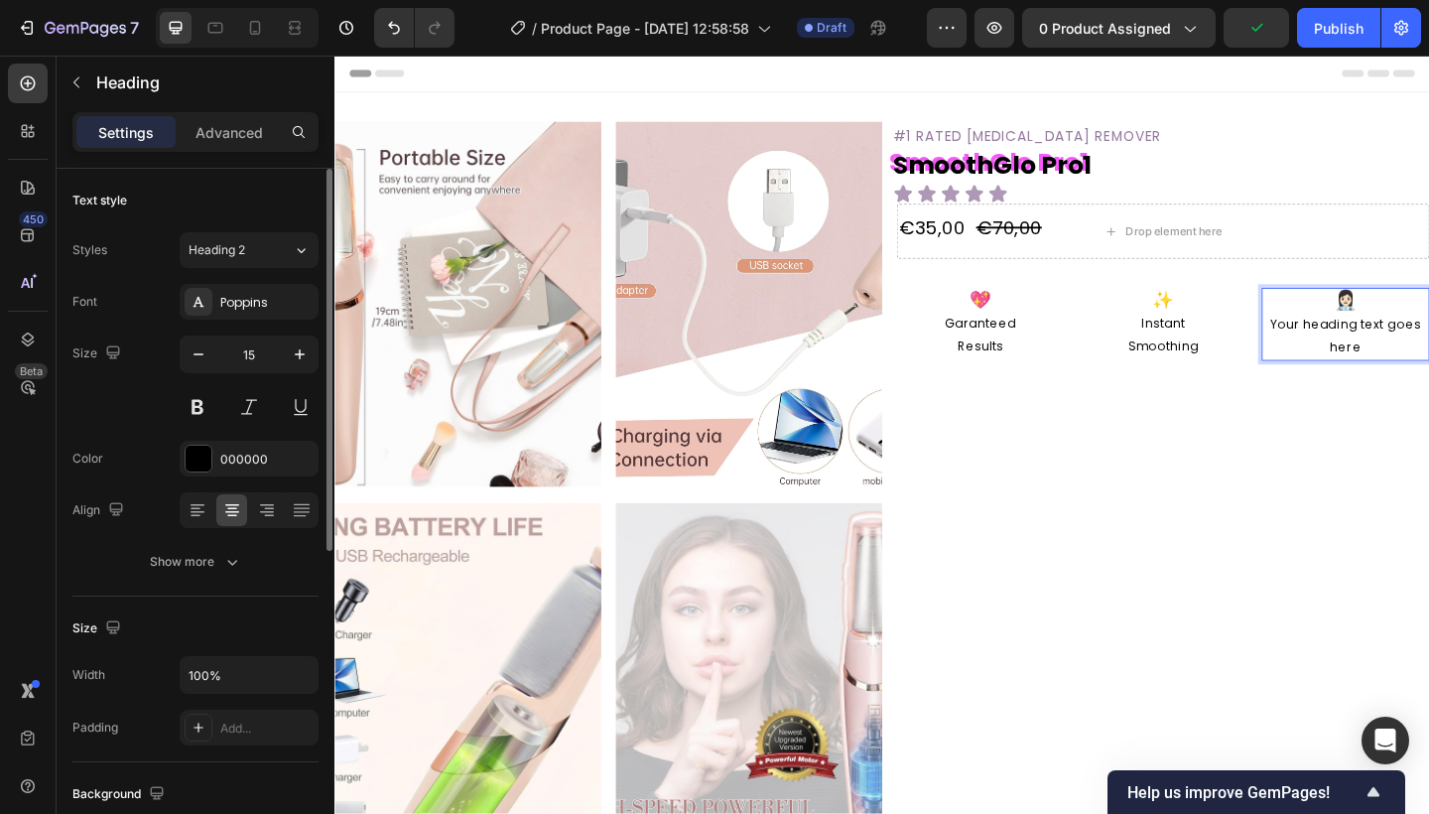
click at [1313, 351] on span "Your heading text goes here" at bounding box center [1434, 361] width 164 height 44
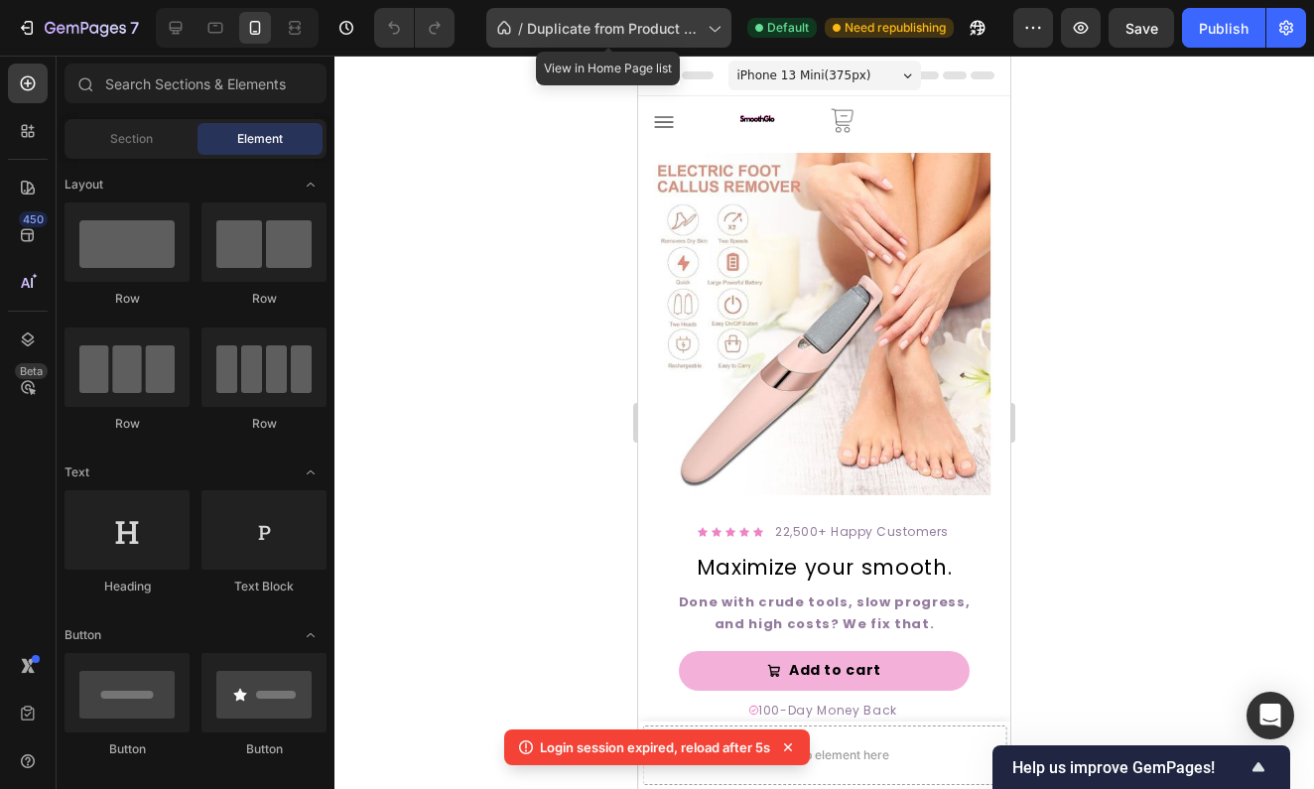
click at [644, 32] on span "Duplicate from Product Page - [DATE] 10:12:22" at bounding box center [613, 28] width 173 height 21
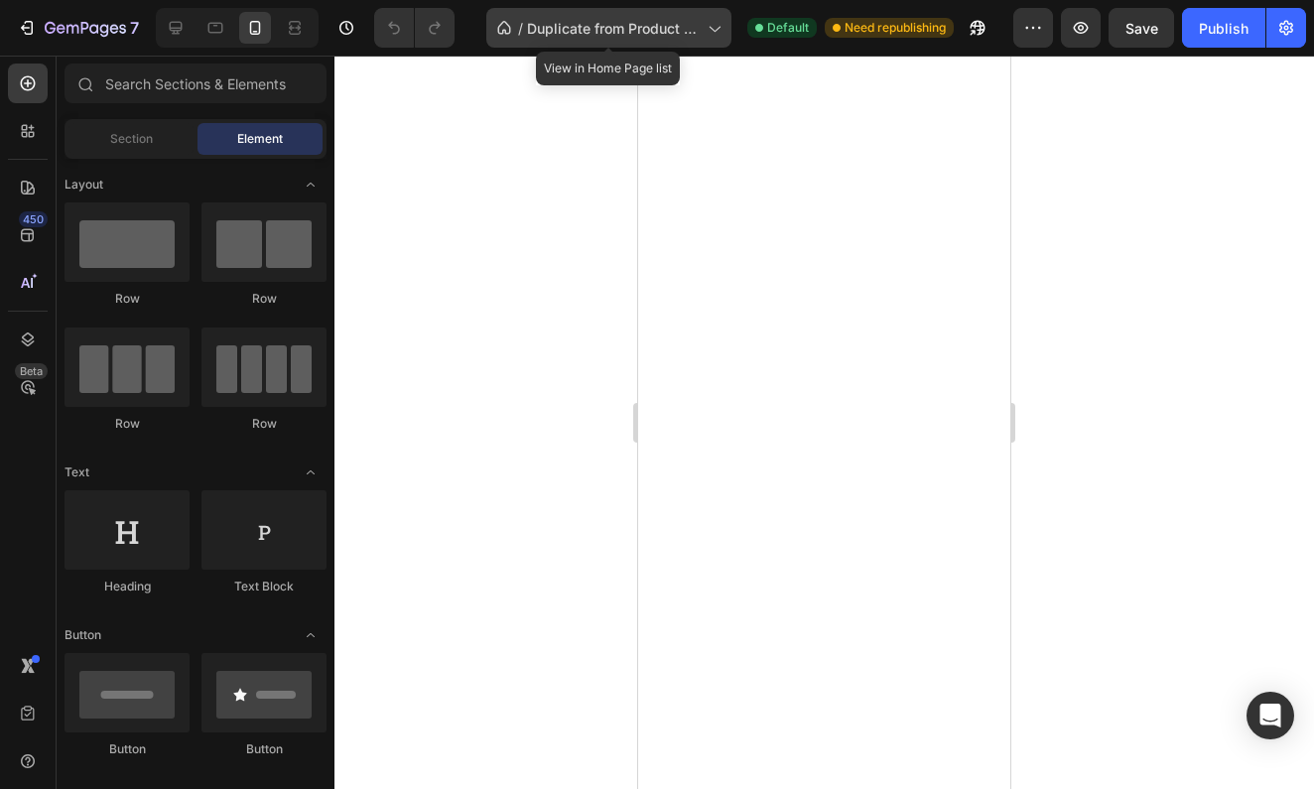
click at [632, 33] on span "Duplicate from Product Page - [DATE] 10:12:22" at bounding box center [613, 28] width 173 height 21
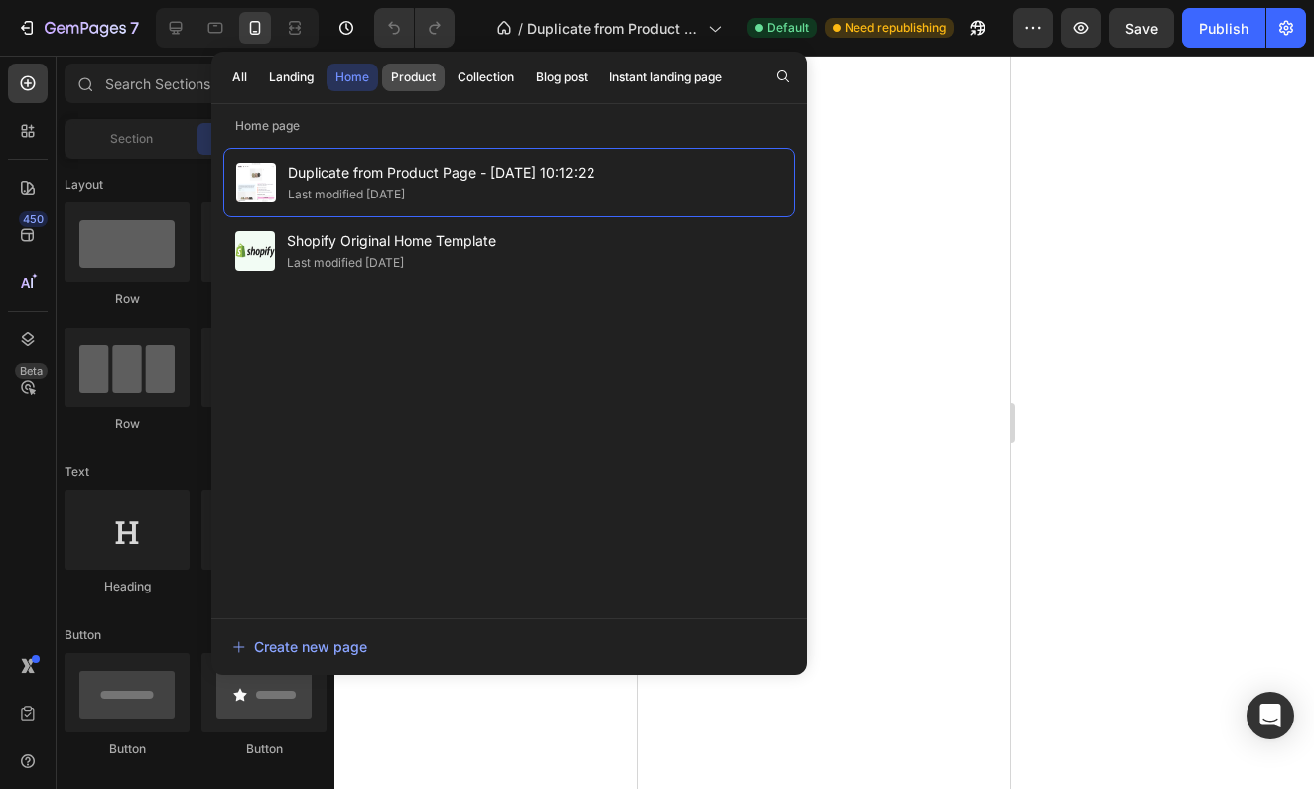
click at [416, 79] on div "Product" at bounding box center [413, 77] width 45 height 18
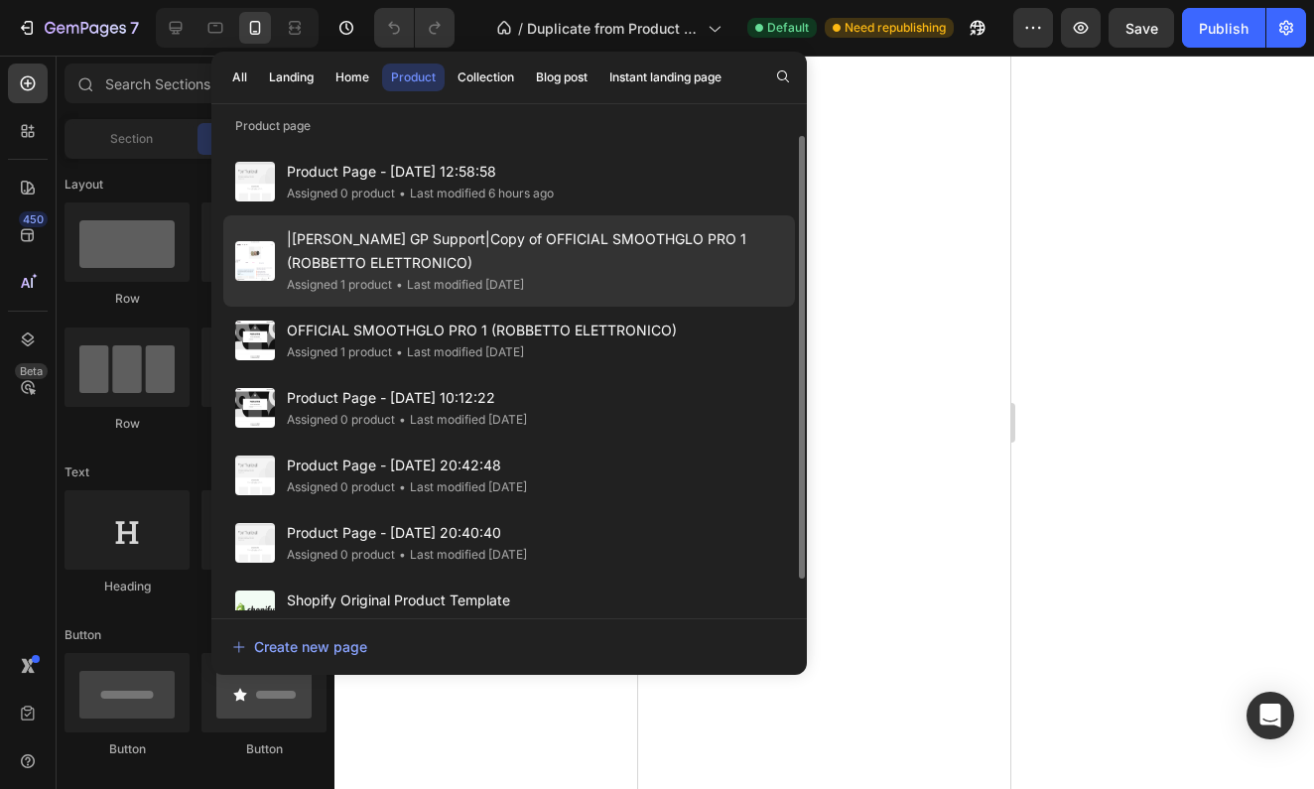
click at [479, 256] on span "|[PERSON_NAME] GP Support|Copy of OFFICIAL SMOOTHGLO PRO 1 (ROBBETTO ELETTRONIC…" at bounding box center [535, 251] width 496 height 48
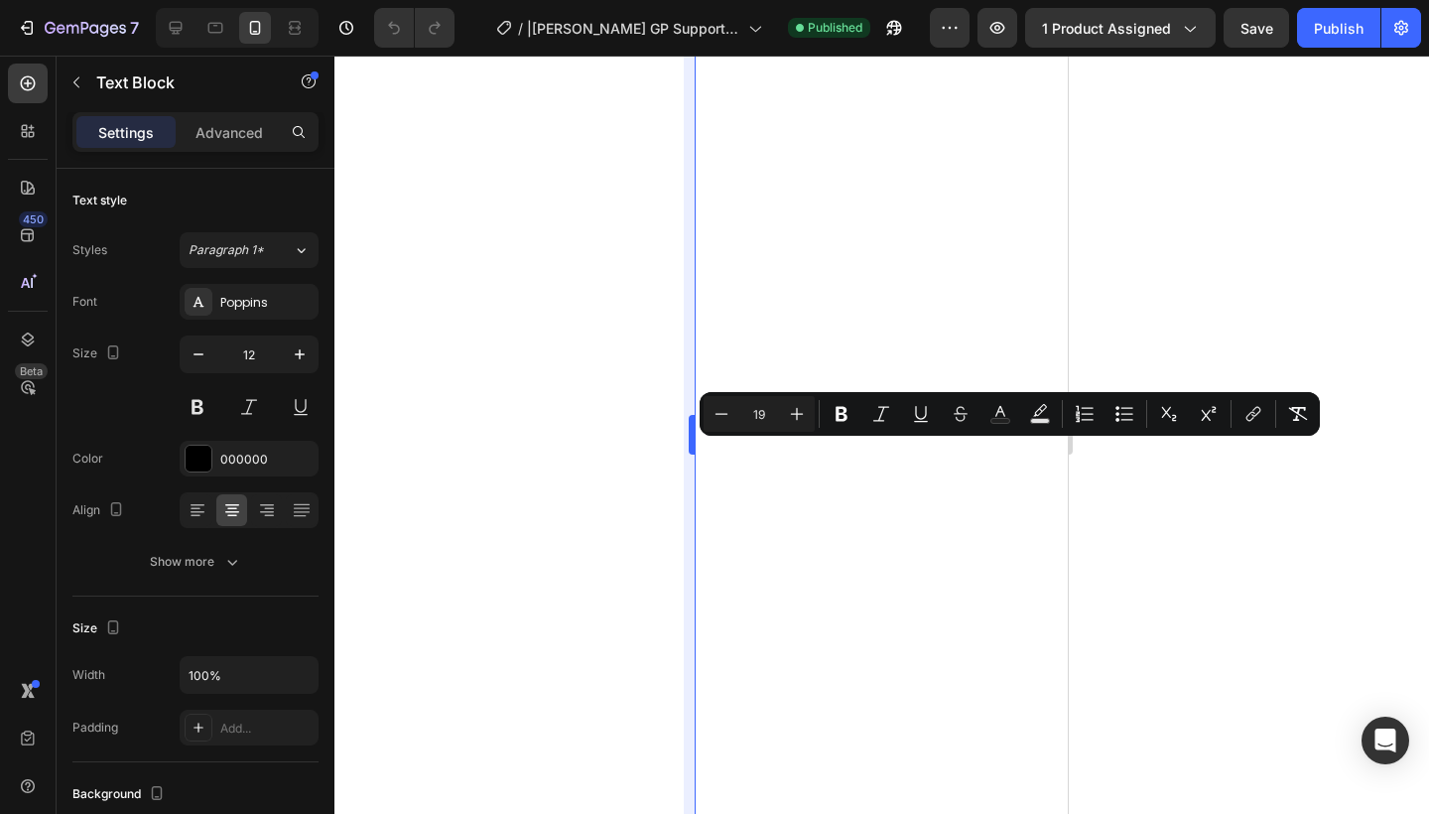
type input "13"
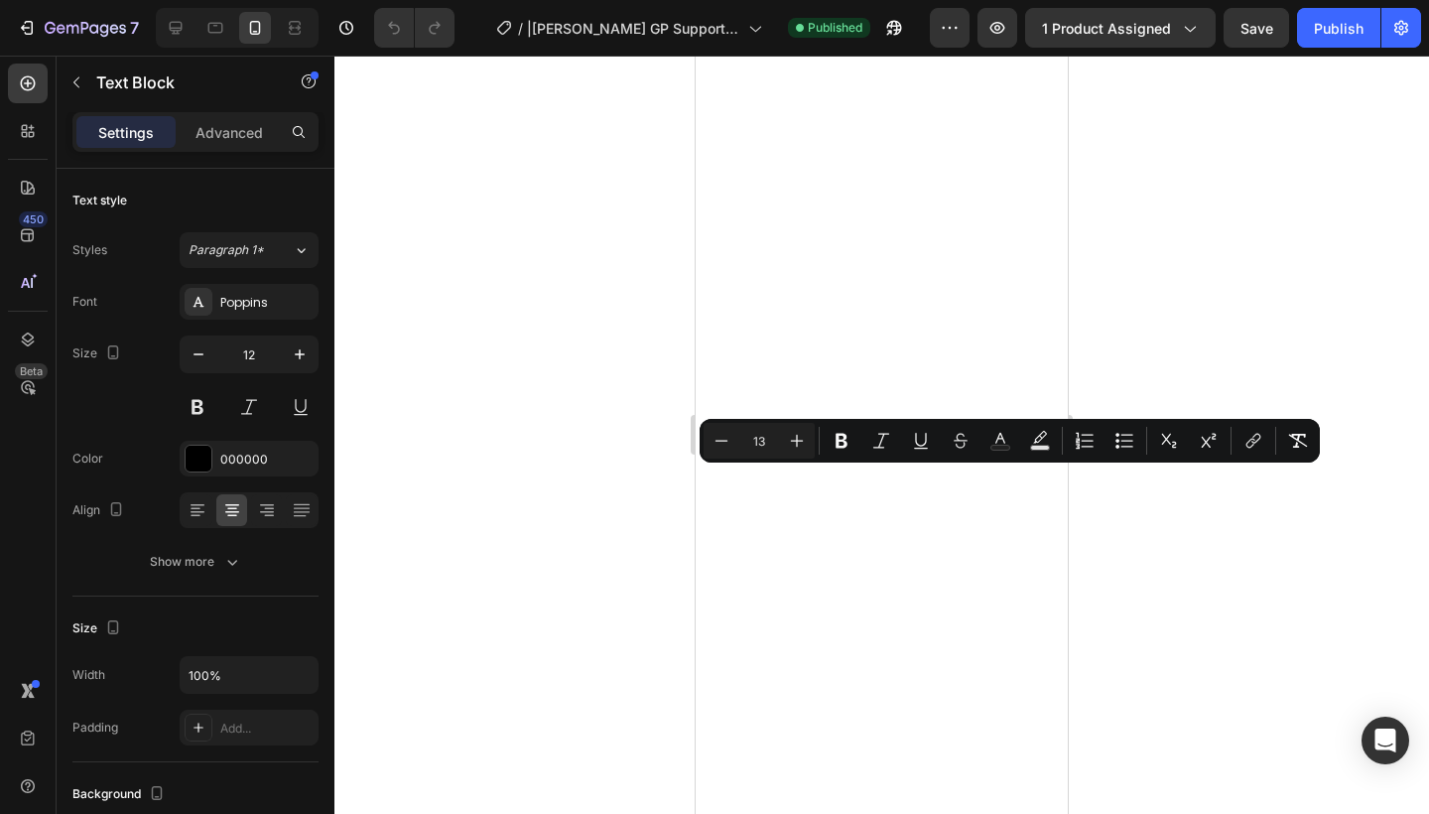
click at [1223, 352] on div at bounding box center [881, 435] width 1094 height 758
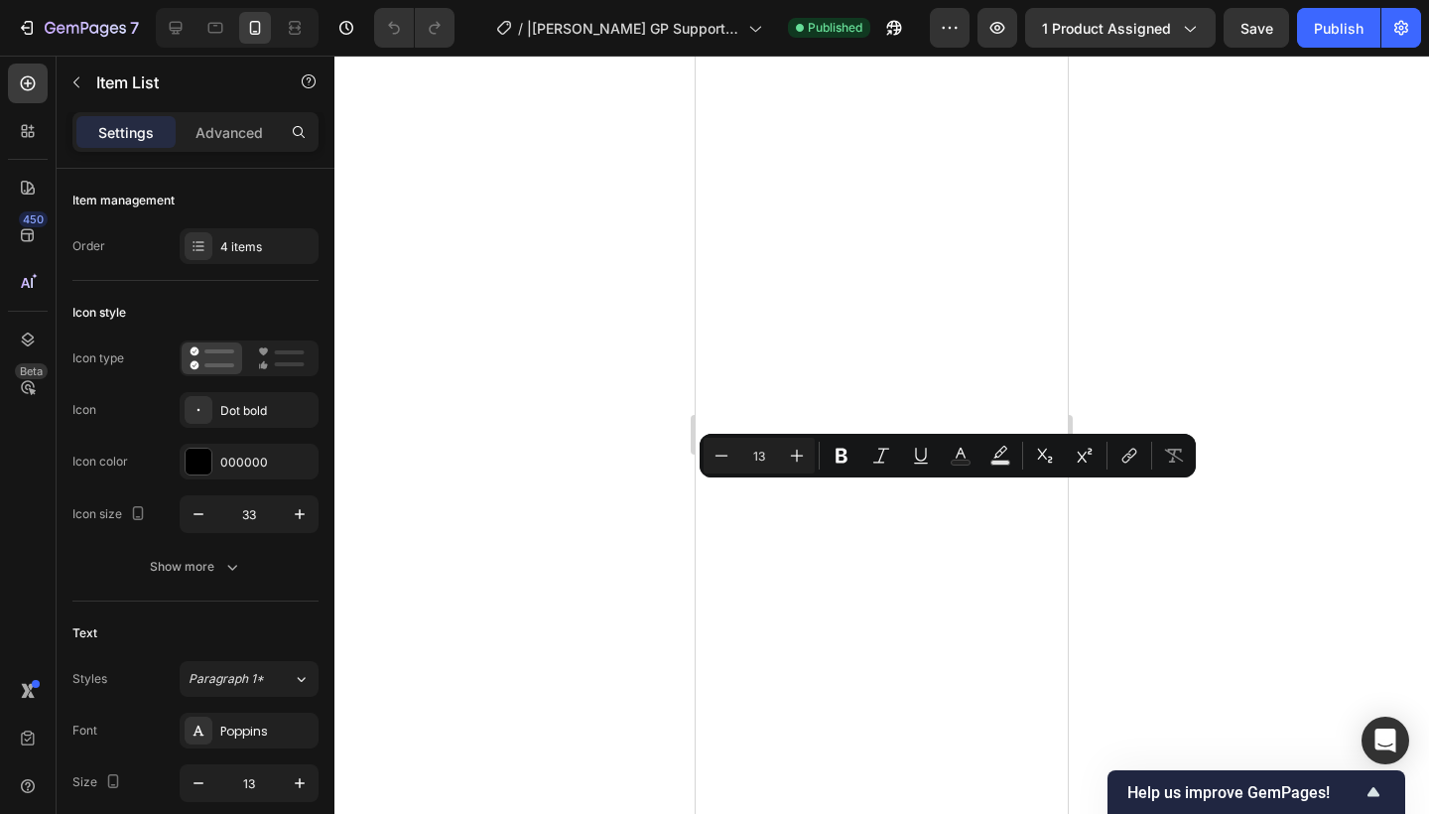
drag, startPoint x: 1096, startPoint y: 694, endPoint x: 1239, endPoint y: 430, distance: 300.1
click at [1241, 430] on div at bounding box center [881, 435] width 1094 height 758
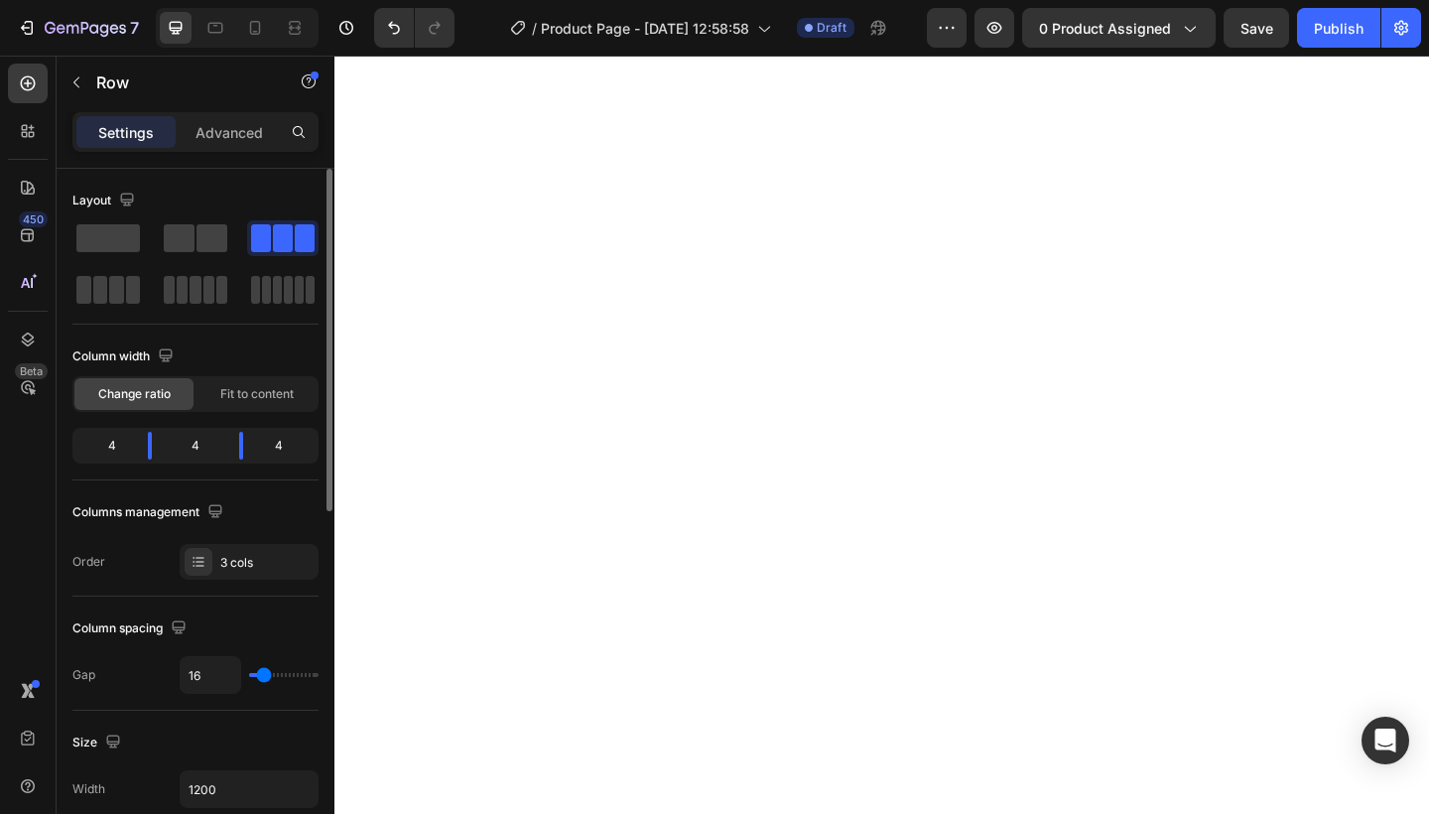
type input "24"
type input "26"
type input "31"
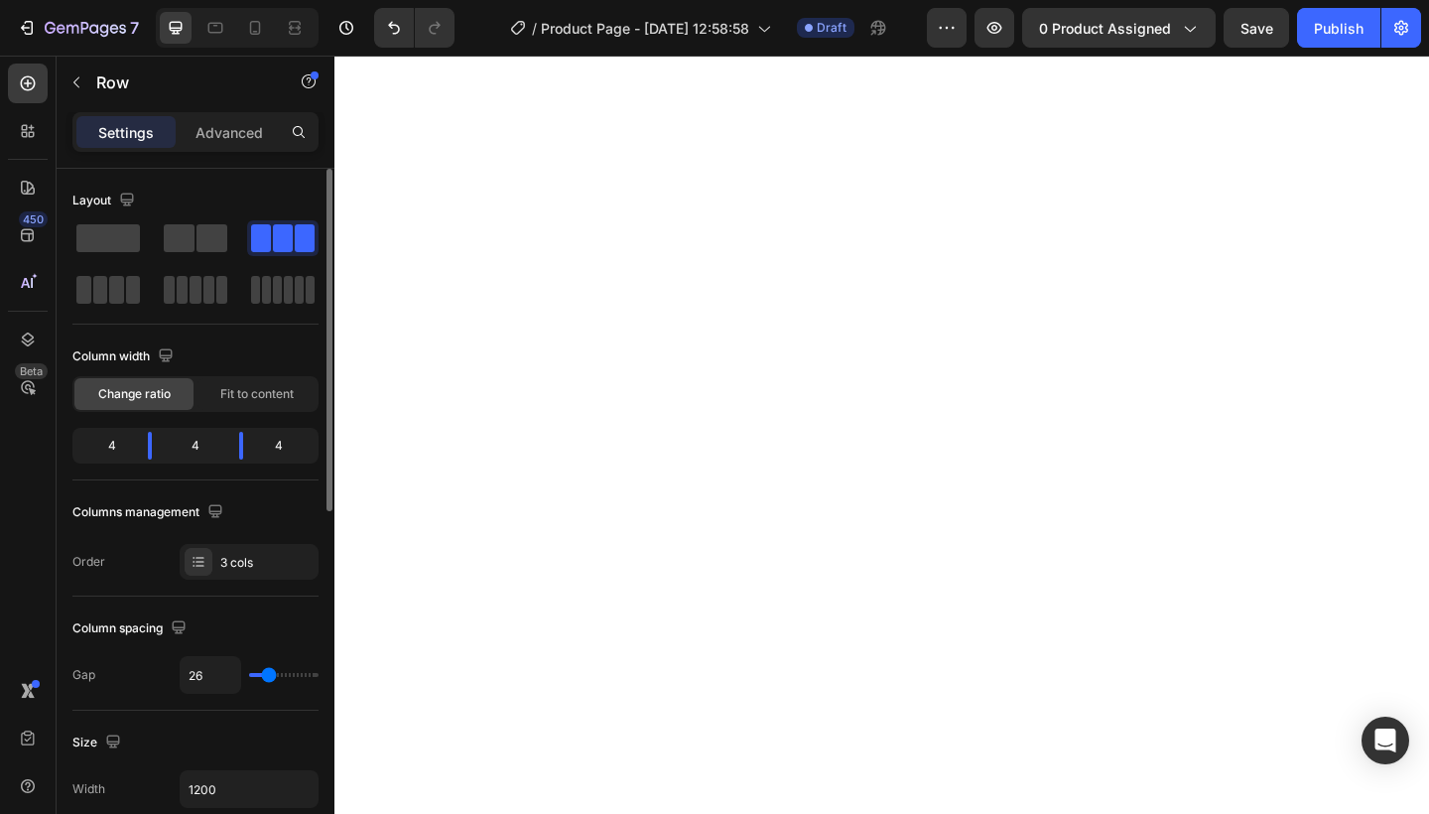
type input "31"
type input "33"
type input "35"
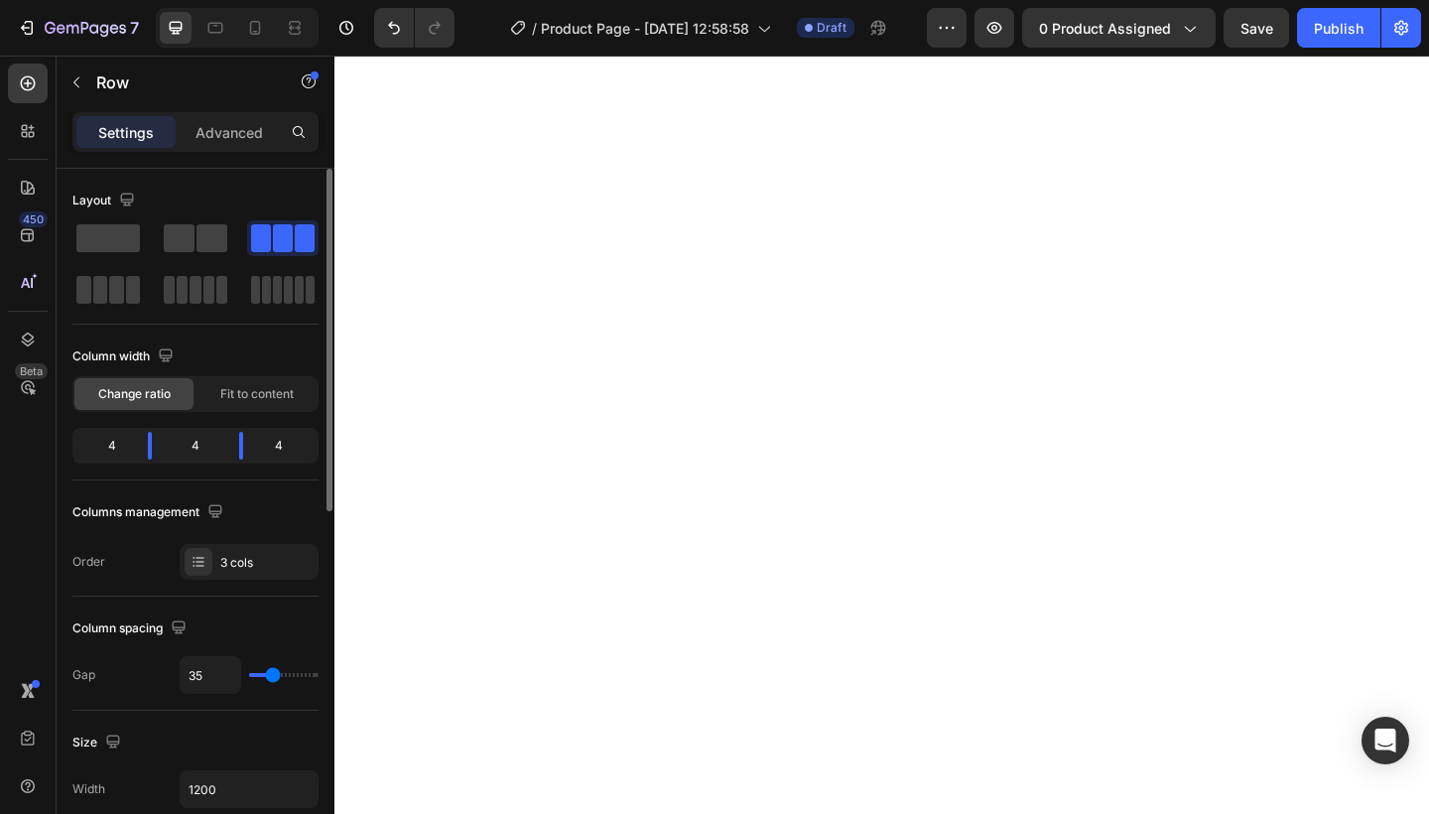
type input "37"
type input "39"
type input "41"
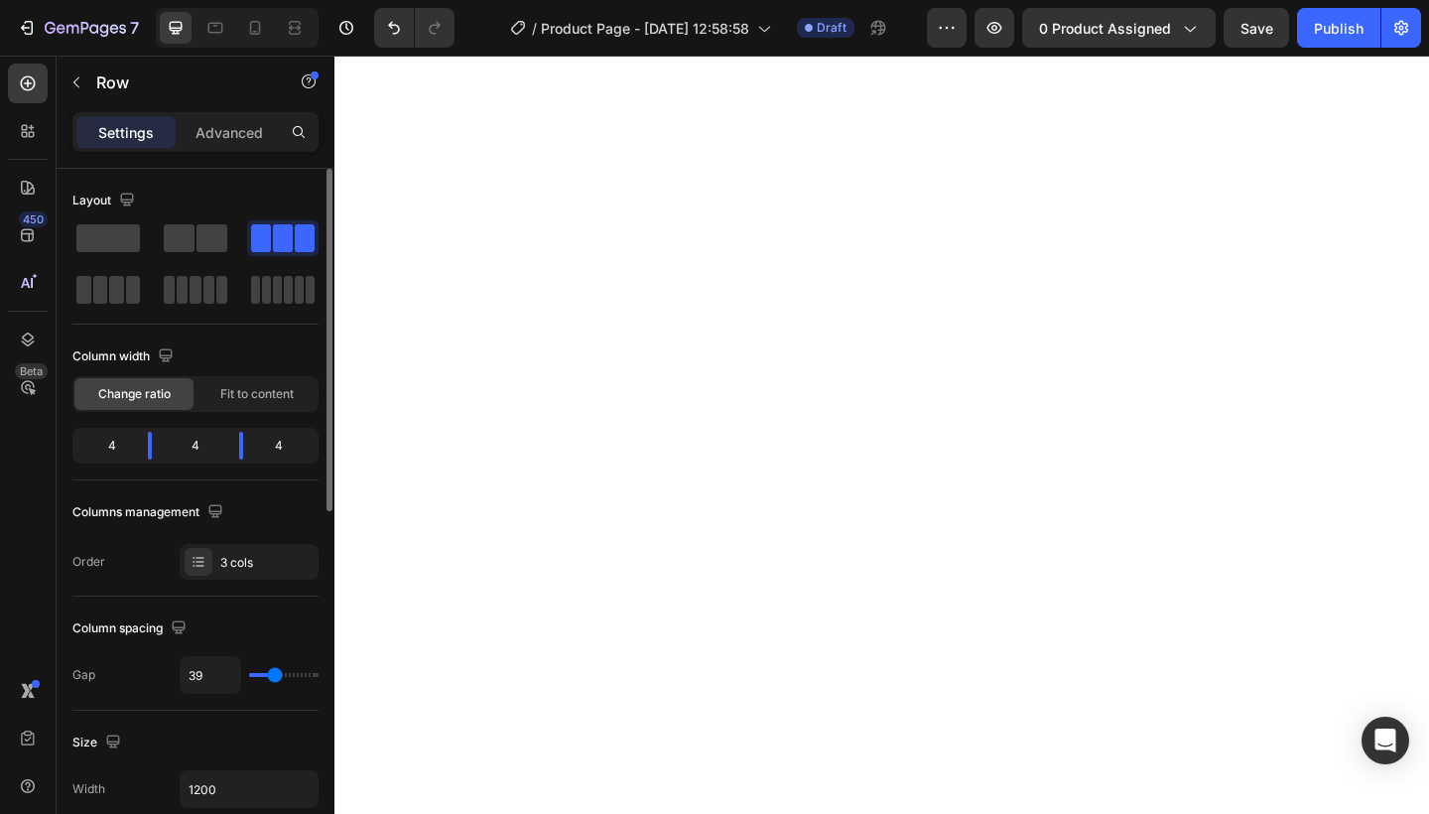
type input "41"
type input "43"
type input "45"
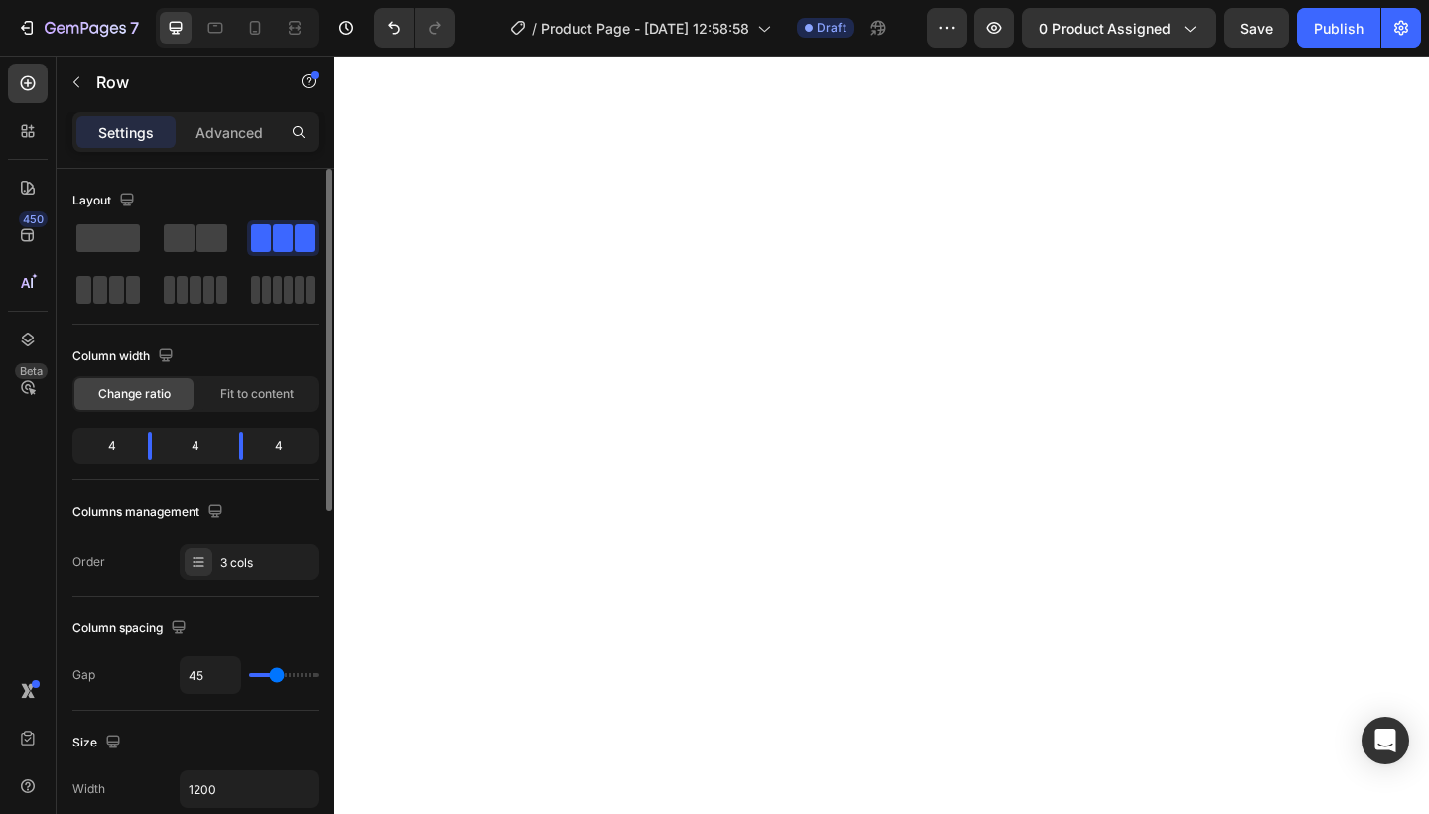
type input "47"
type input "49"
type input "52"
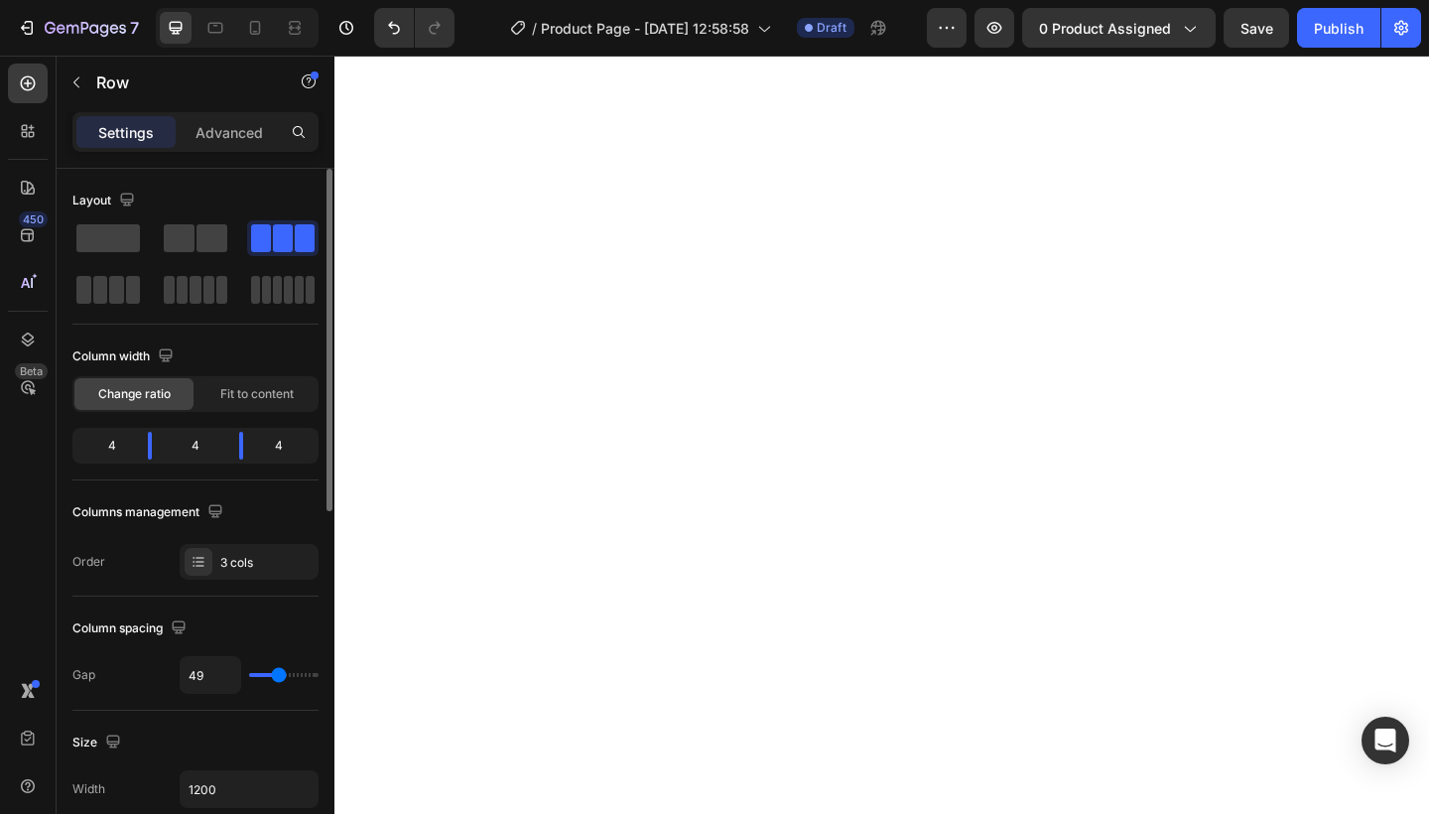
type input "52"
type input "54"
type input "56"
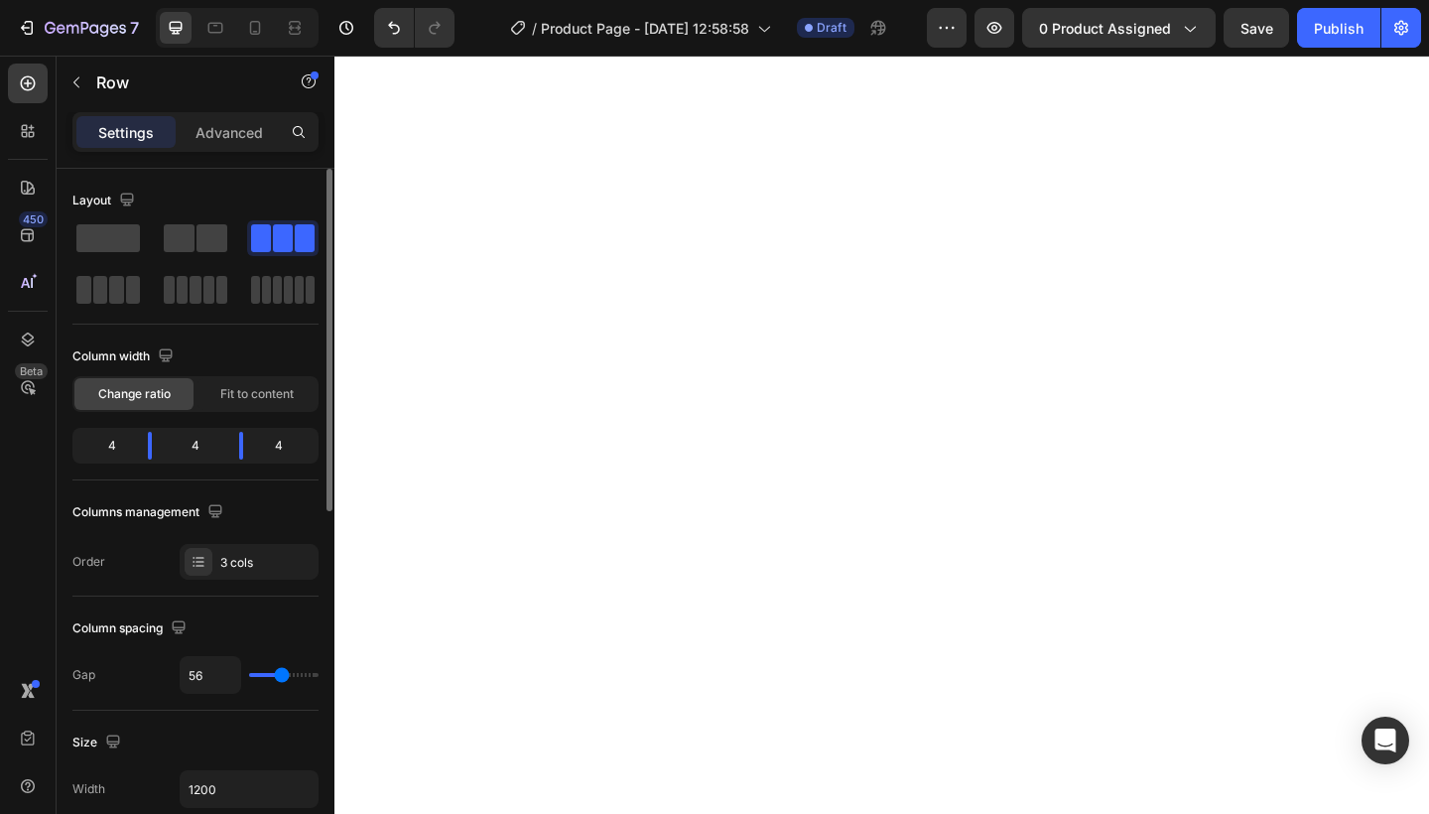
type input "58"
type input "60"
type input "62"
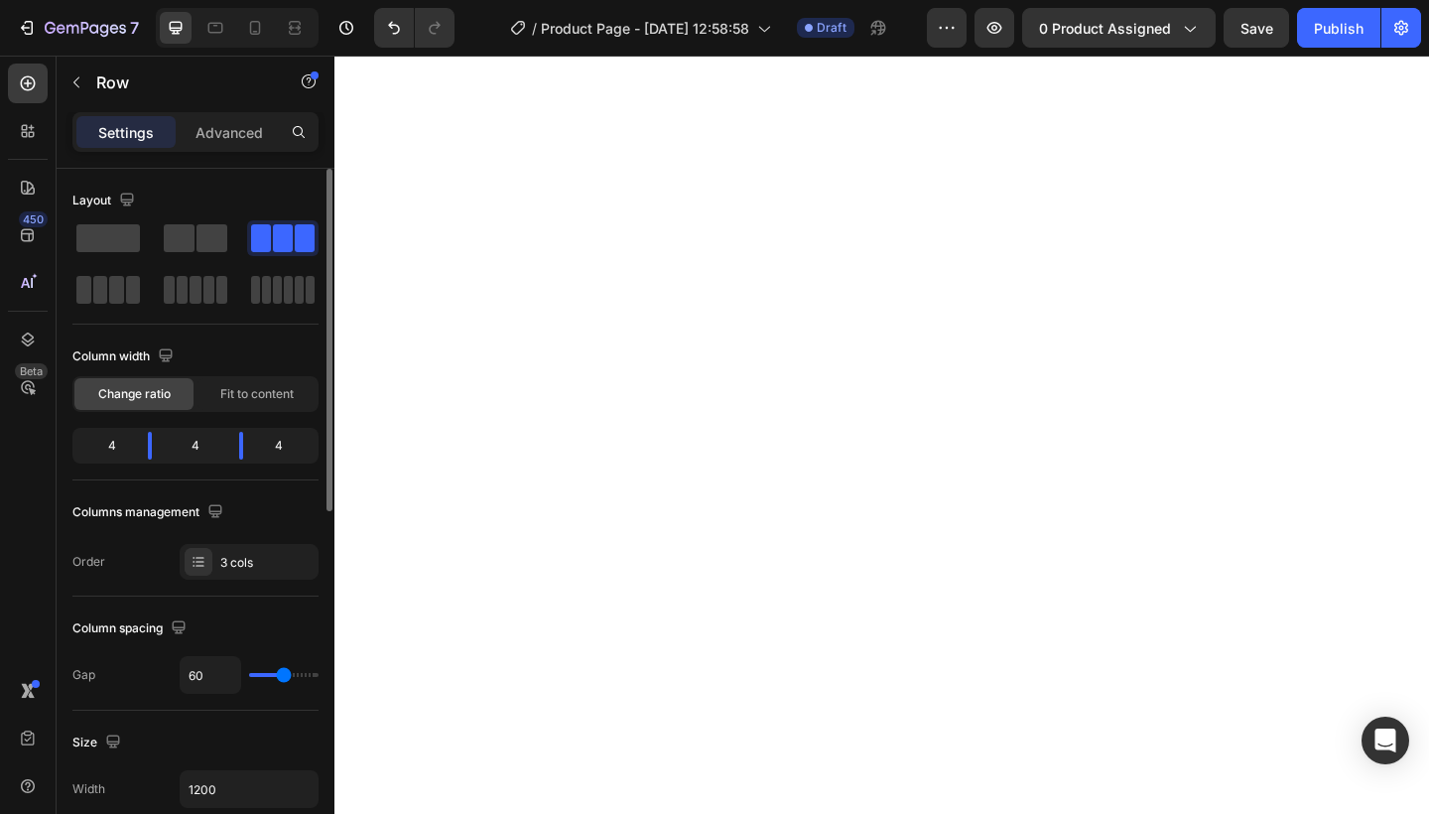
type input "62"
type input "64"
type input "62"
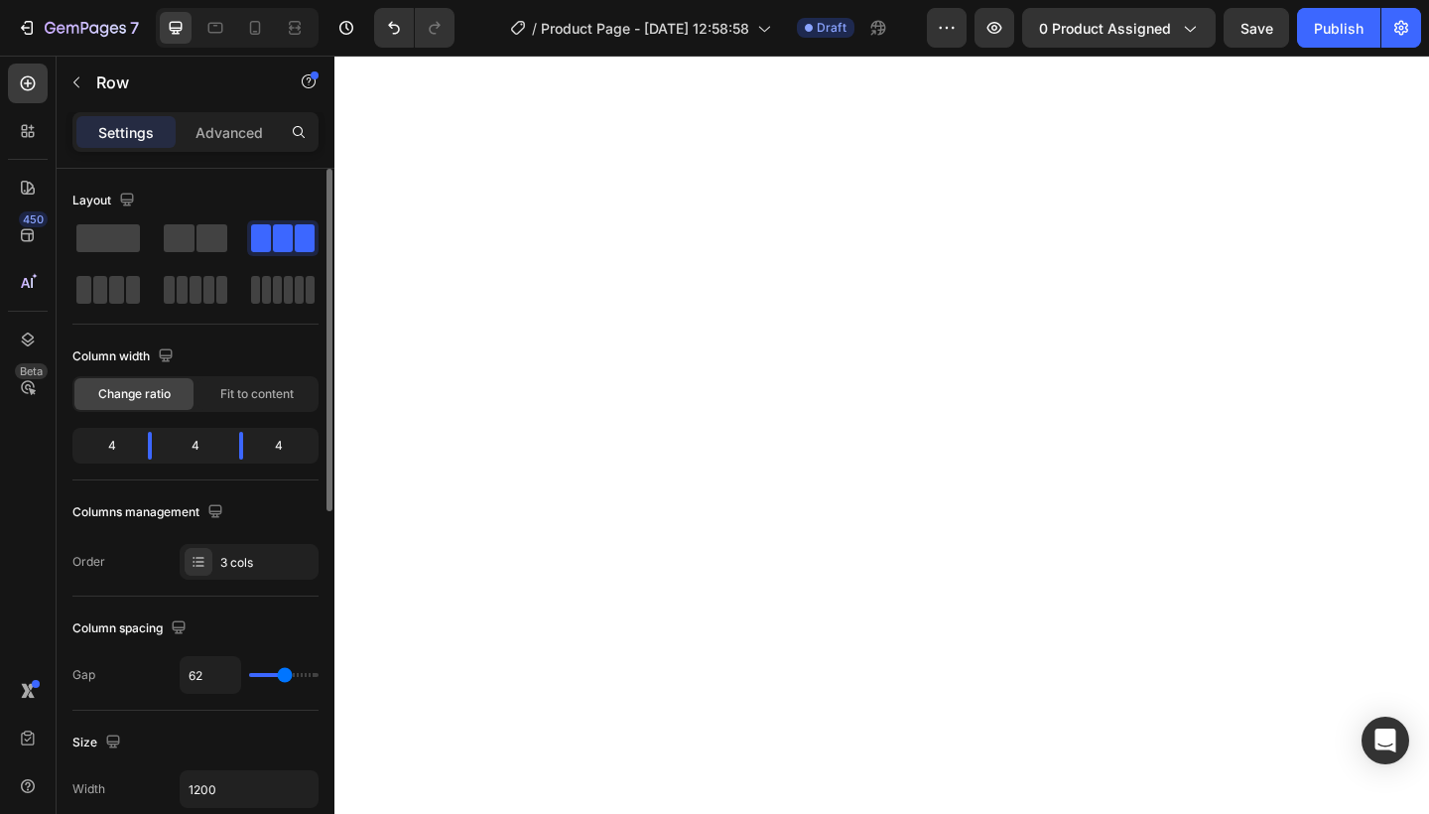
type input "56"
type input "49"
type input "41"
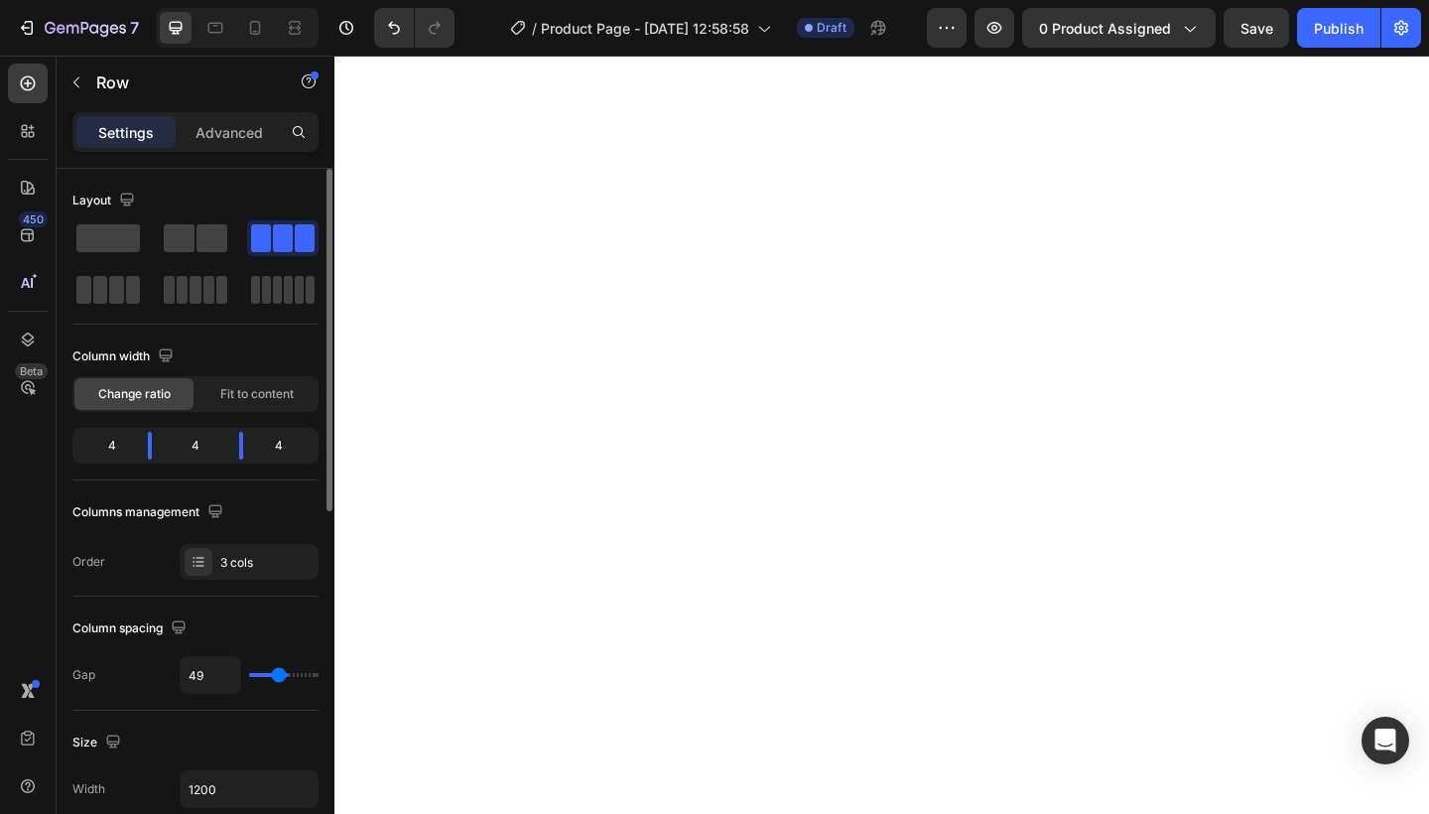
type input "41"
type input "37"
type input "31"
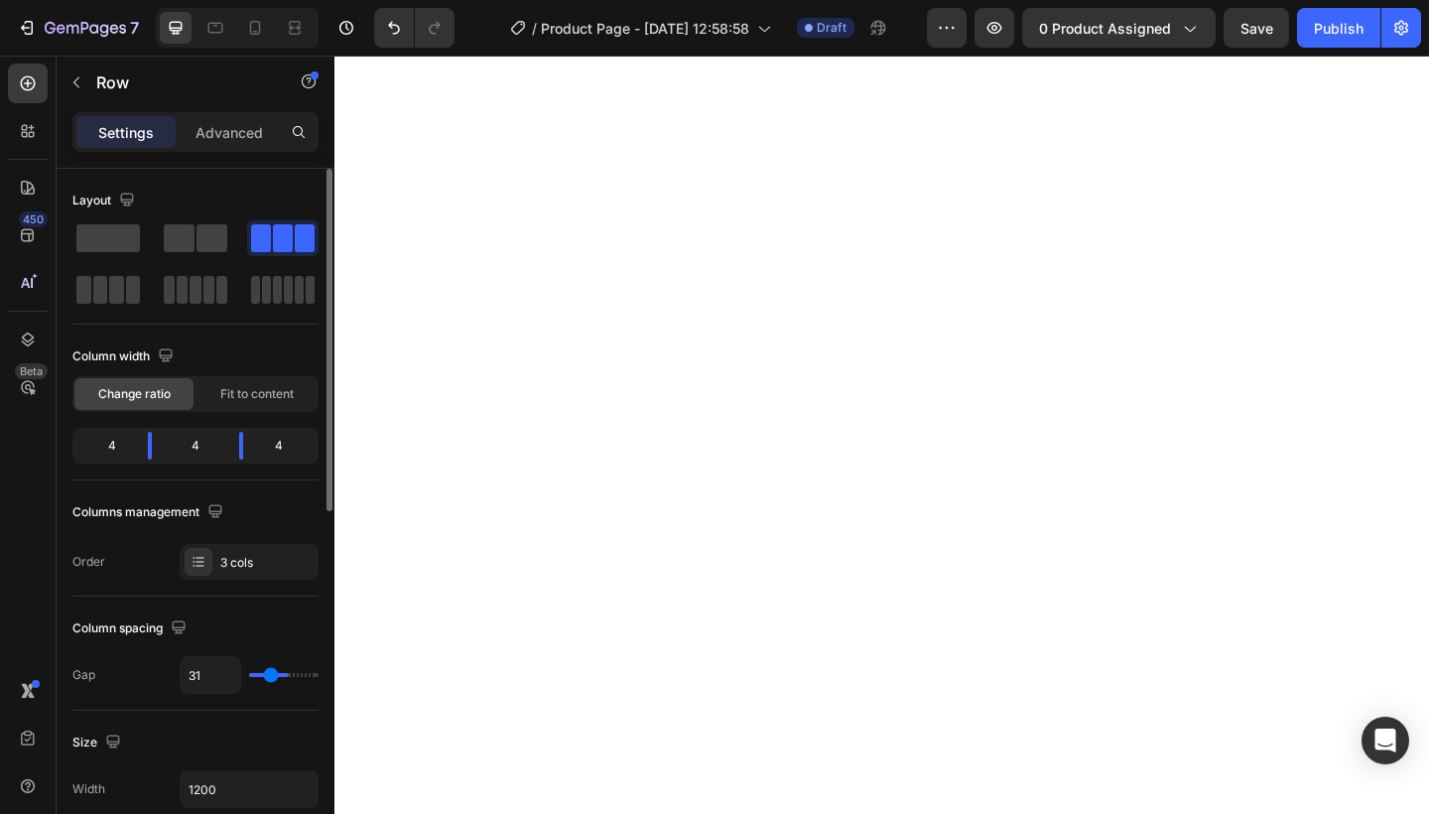
type input "28"
type input "26"
type input "24"
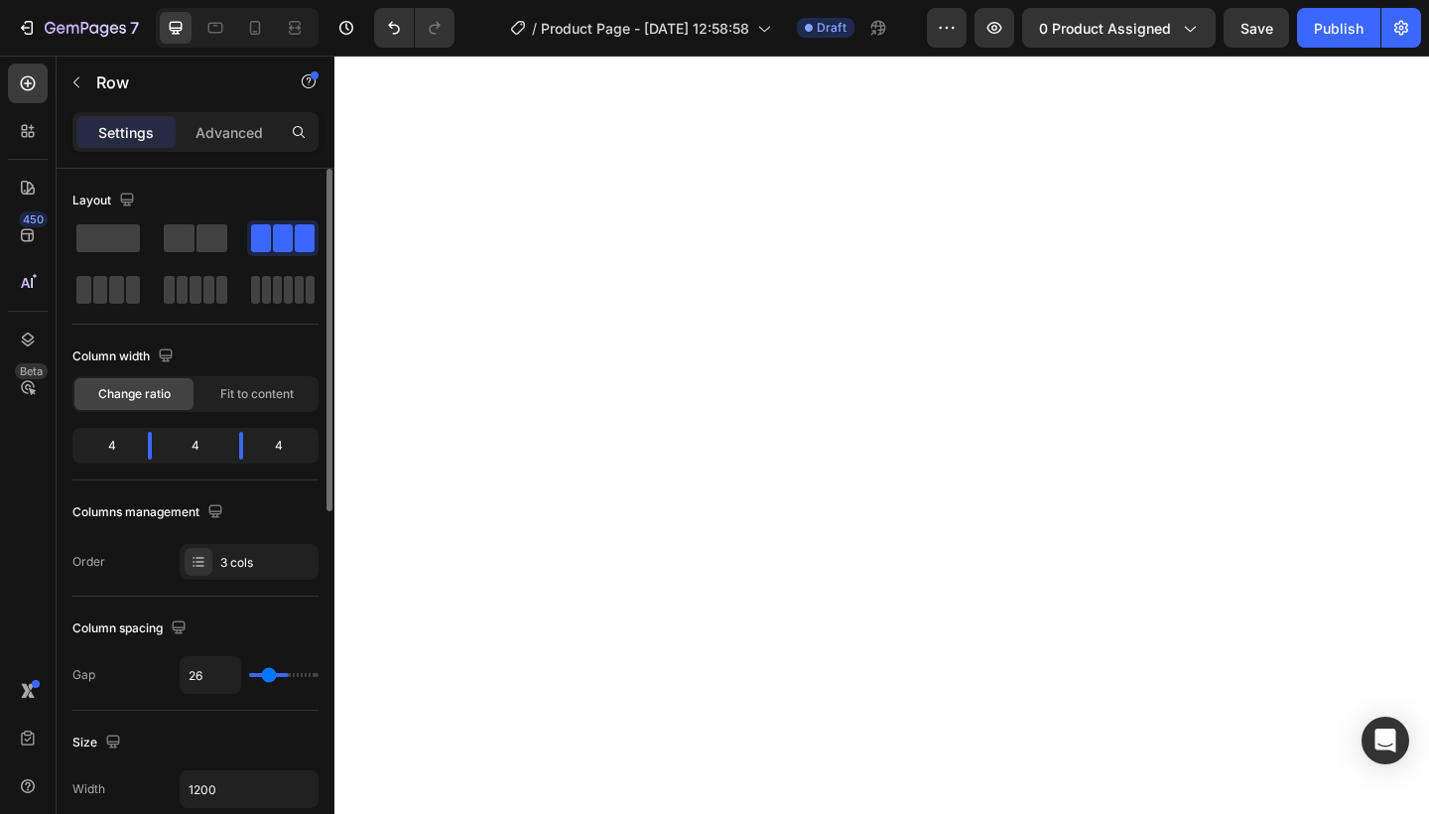
type input "24"
type input "22"
type input "20"
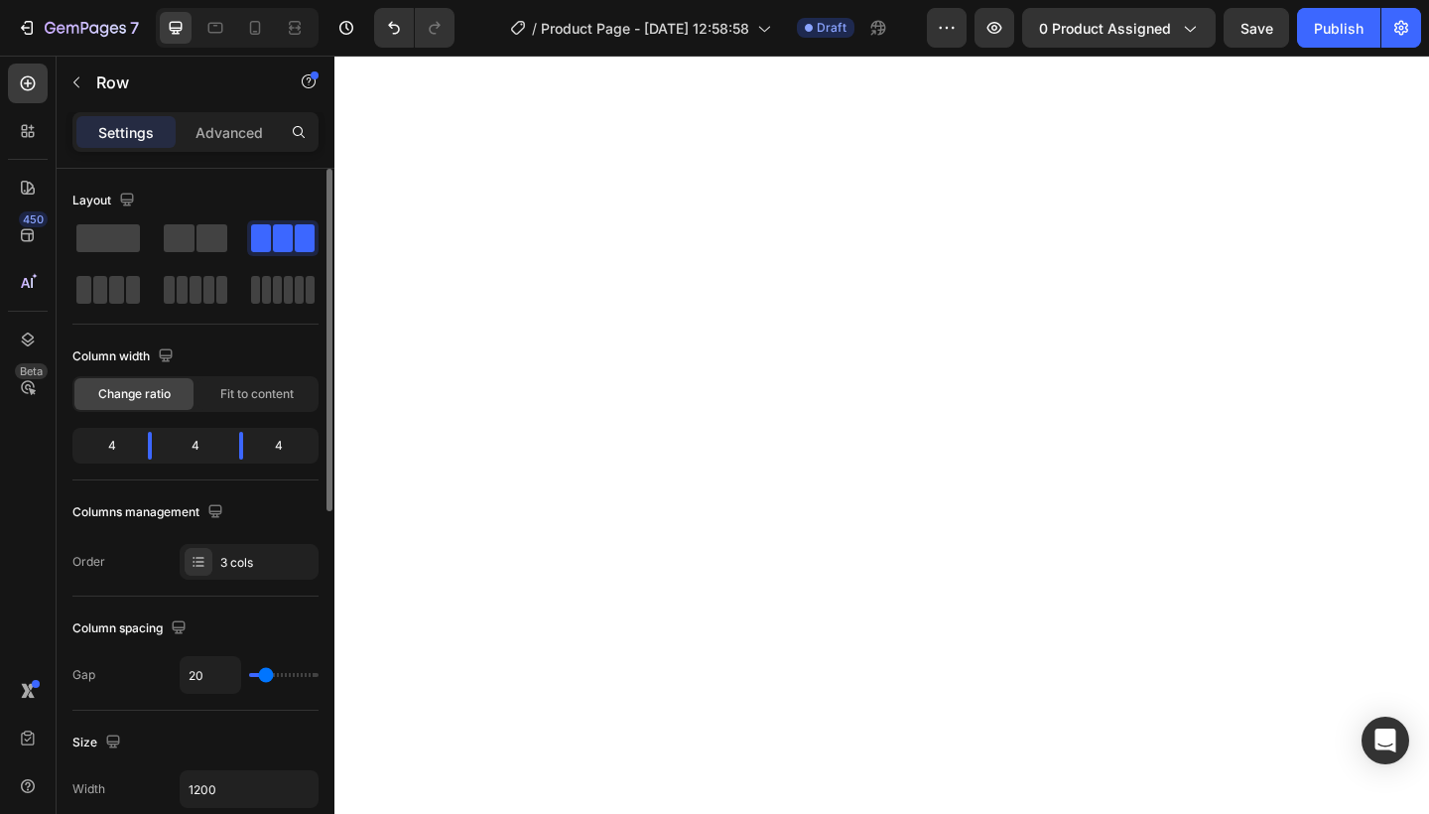
type input "18"
type input "14"
type input "7"
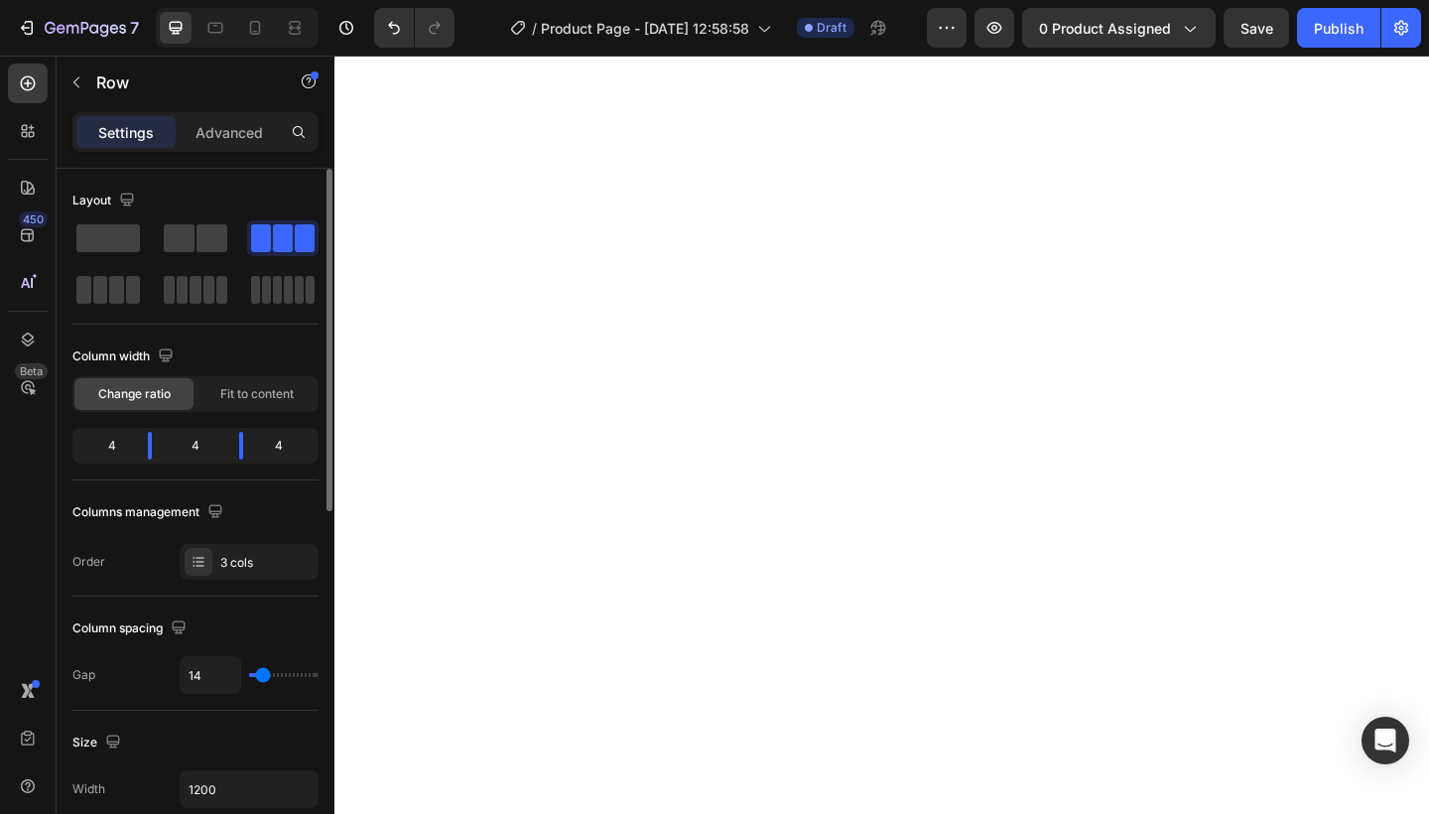
type input "7"
type input "3"
type input "0"
drag, startPoint x: 265, startPoint y: 677, endPoint x: 230, endPoint y: 678, distance: 34.7
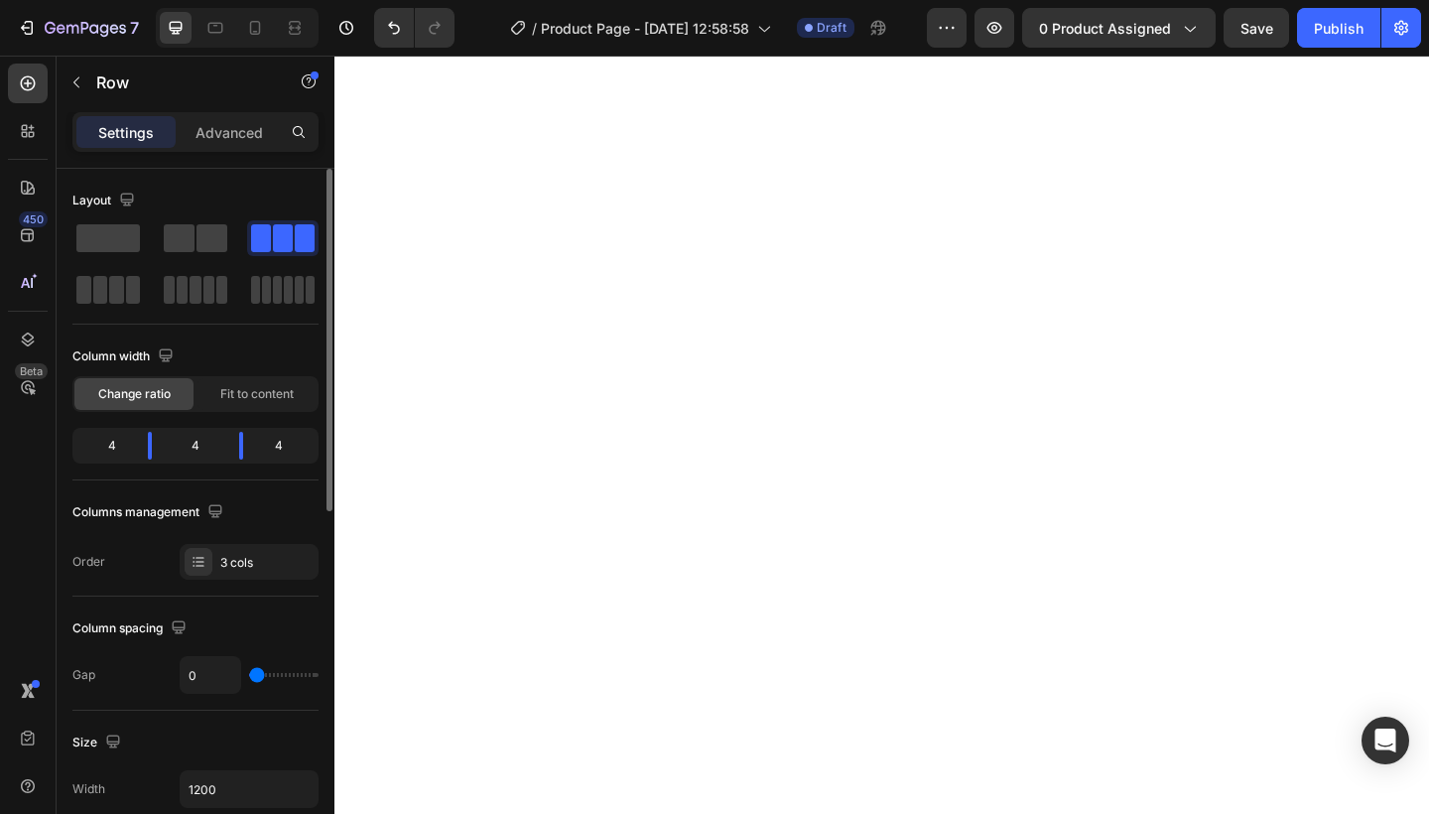
type input "0"
click at [230, 678] on div "0" at bounding box center [249, 675] width 139 height 38
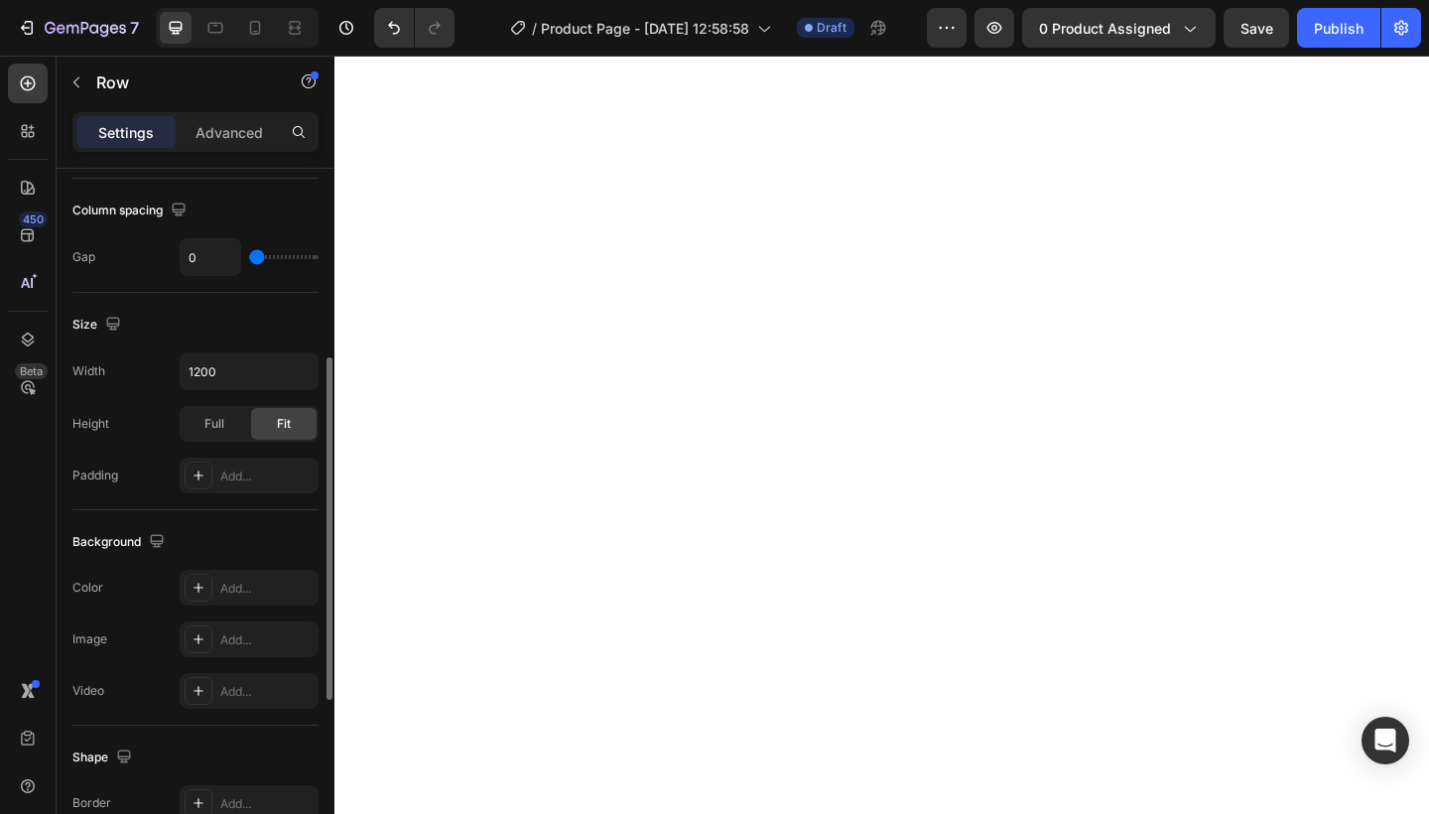
scroll to position [408, 0]
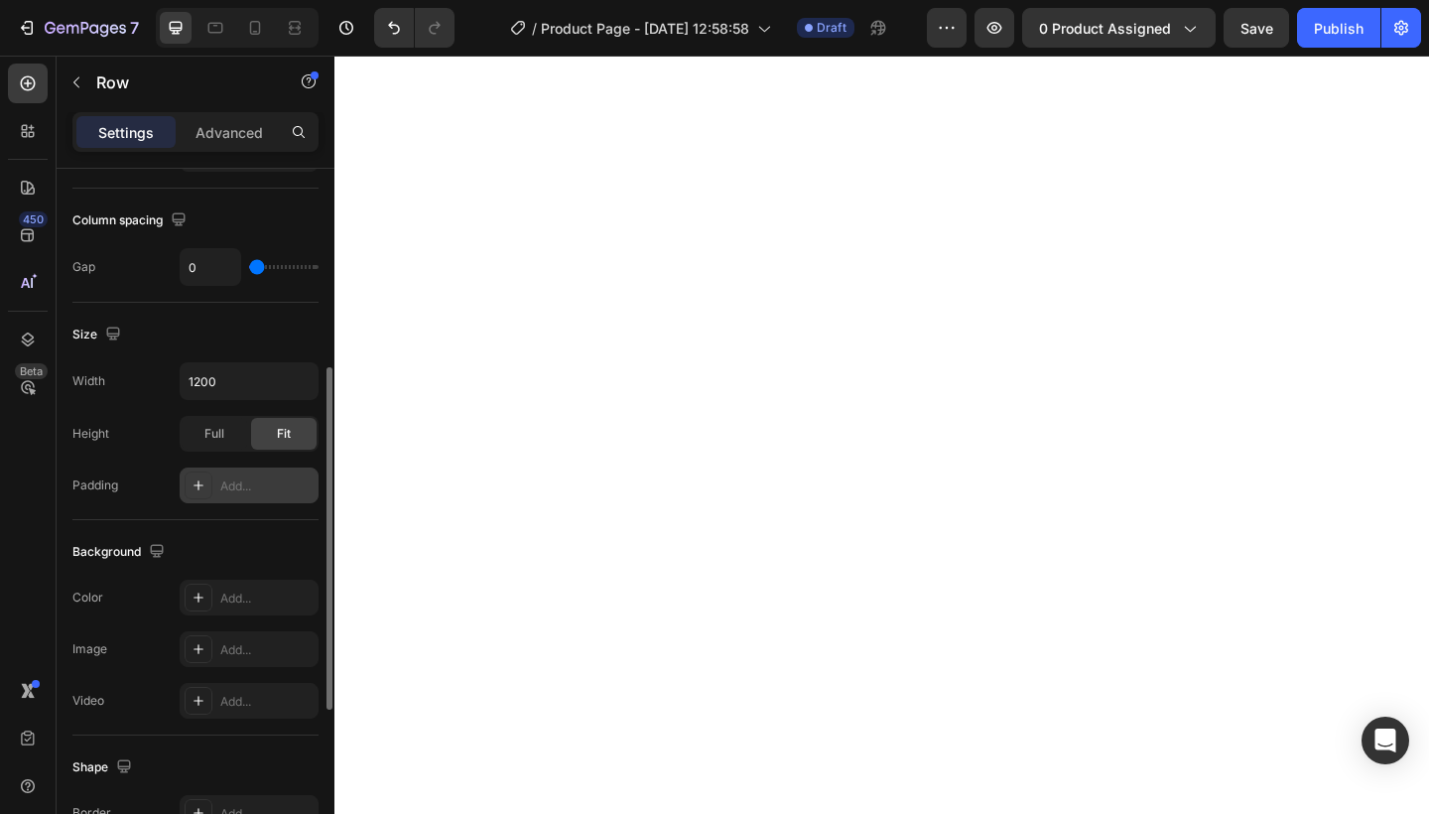
click at [226, 482] on div "Add..." at bounding box center [266, 486] width 93 height 18
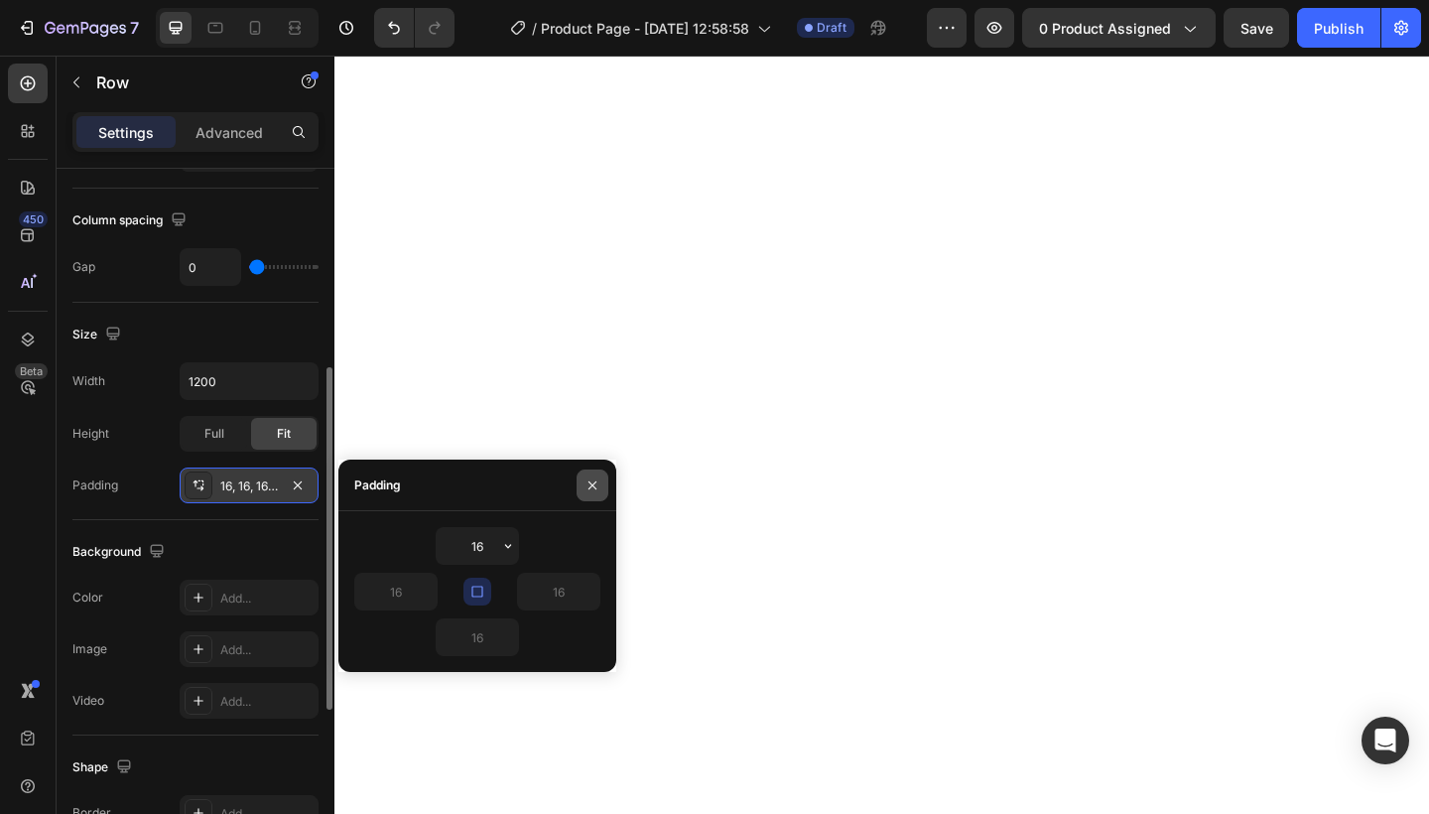
click at [593, 479] on icon "button" at bounding box center [592, 485] width 16 height 16
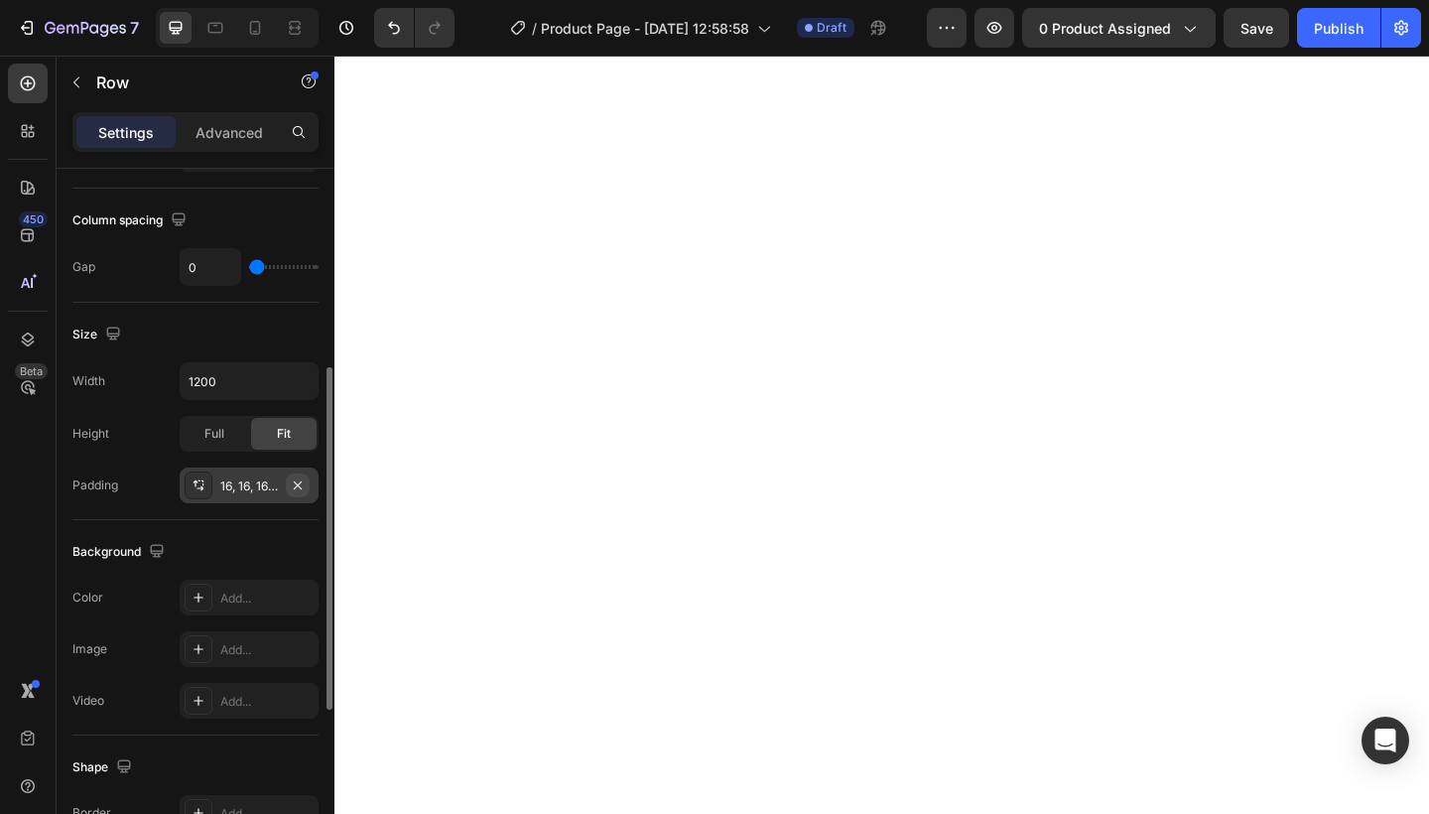
click at [301, 479] on icon "button" at bounding box center [298, 485] width 16 height 16
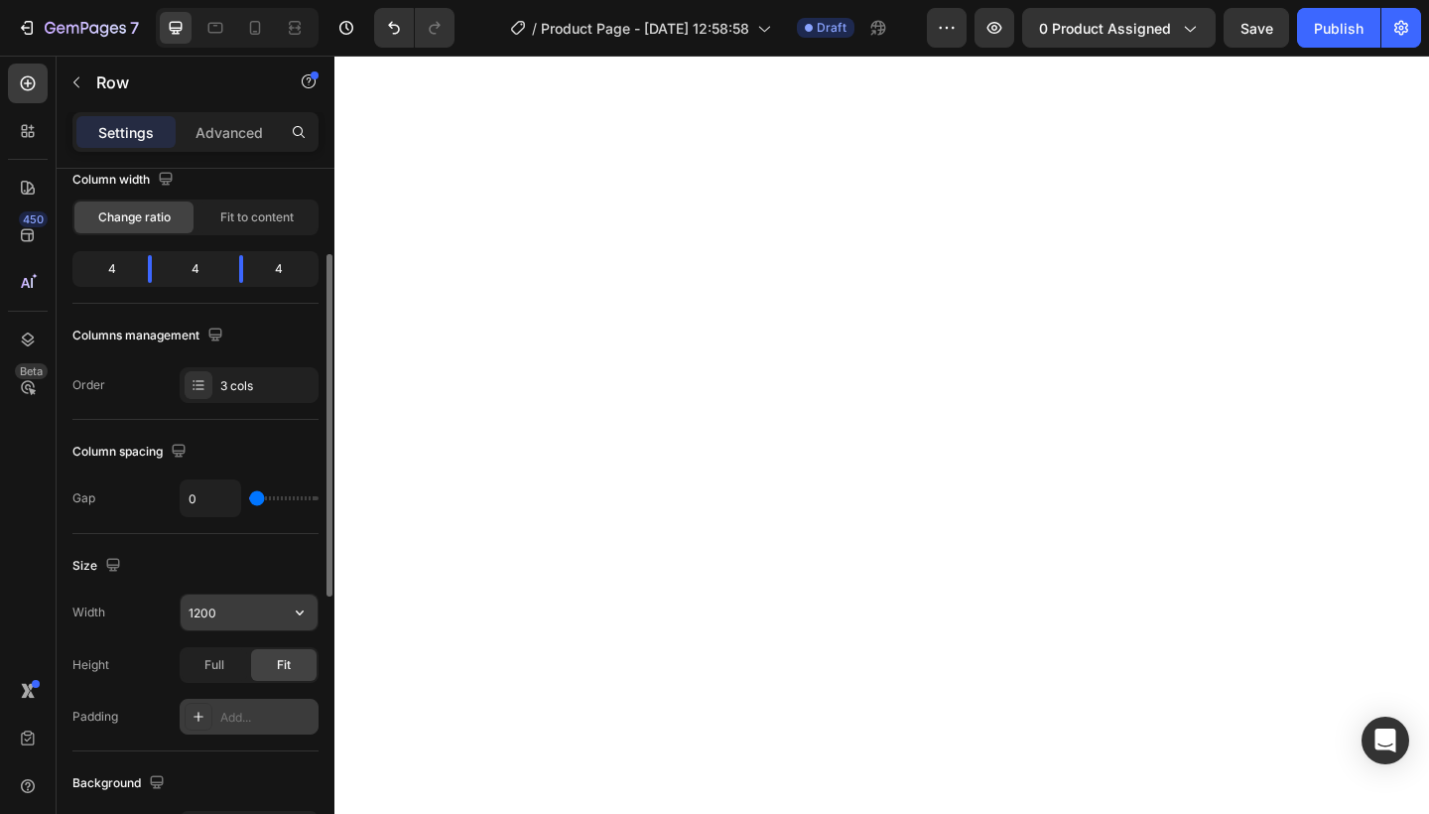
scroll to position [166, 0]
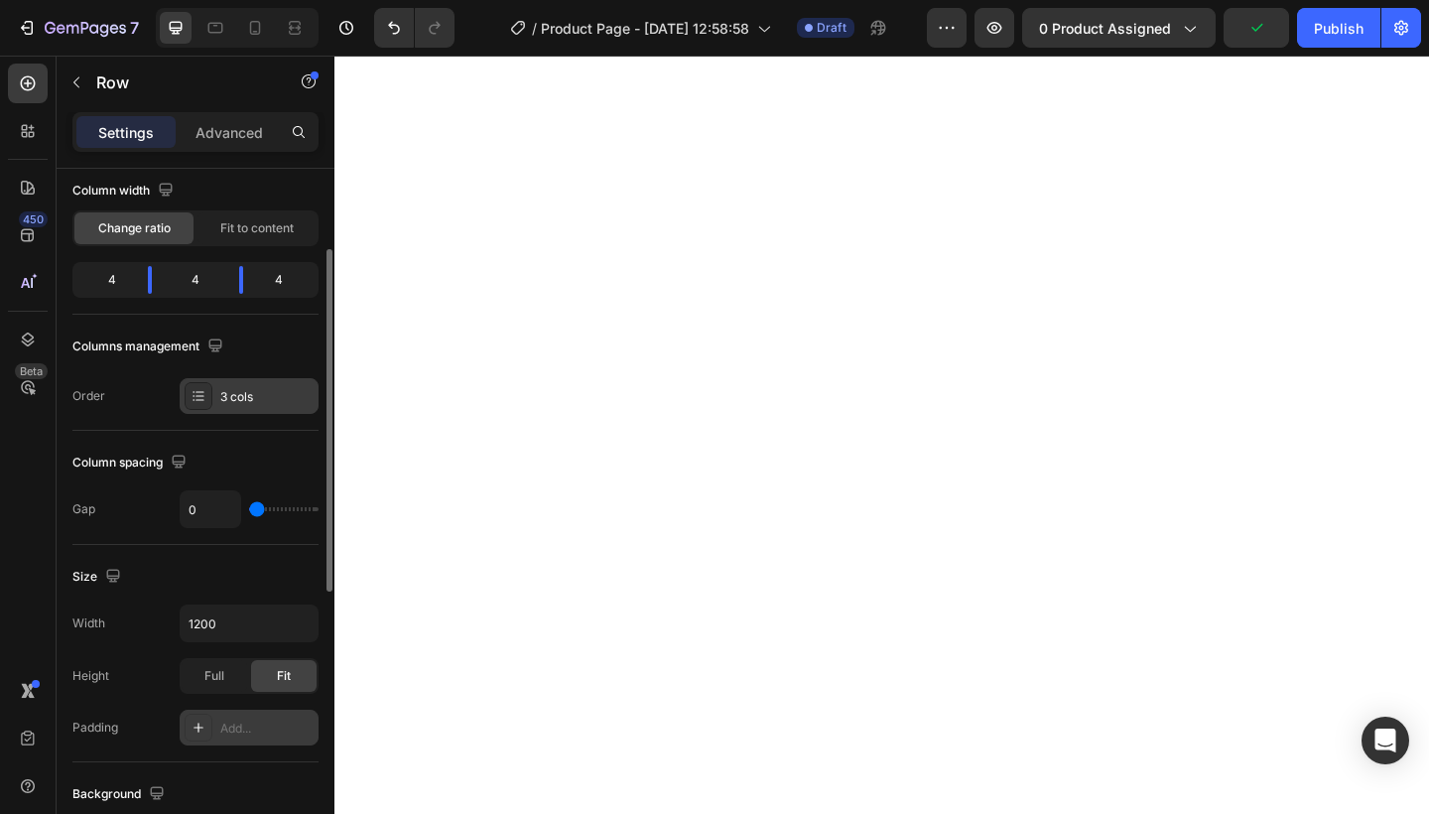
click at [258, 407] on div "3 cols" at bounding box center [249, 396] width 139 height 36
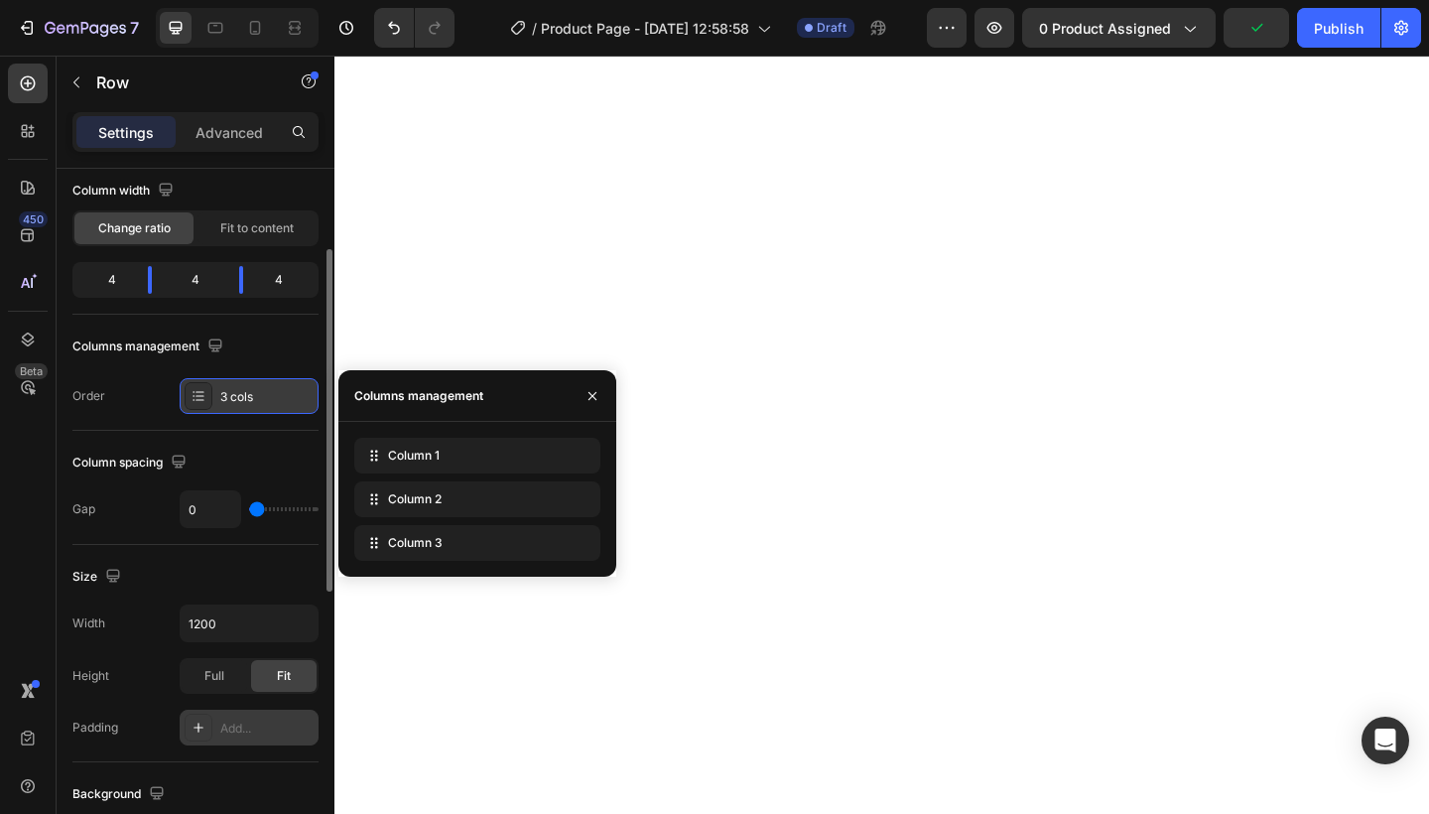
click at [258, 407] on div "3 cols" at bounding box center [249, 396] width 139 height 36
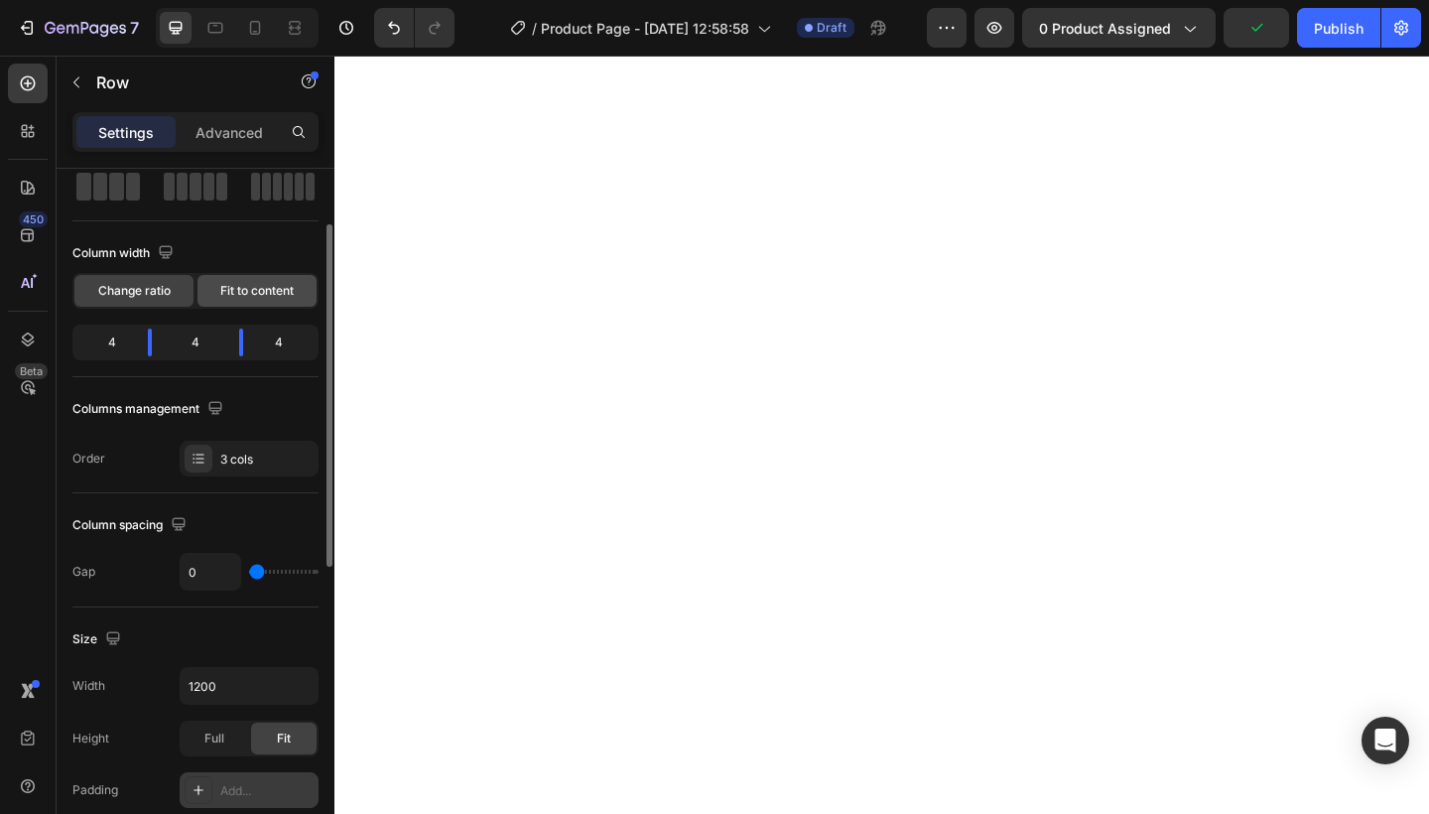
scroll to position [102, 0]
click at [241, 294] on span "Fit to content" at bounding box center [256, 292] width 73 height 18
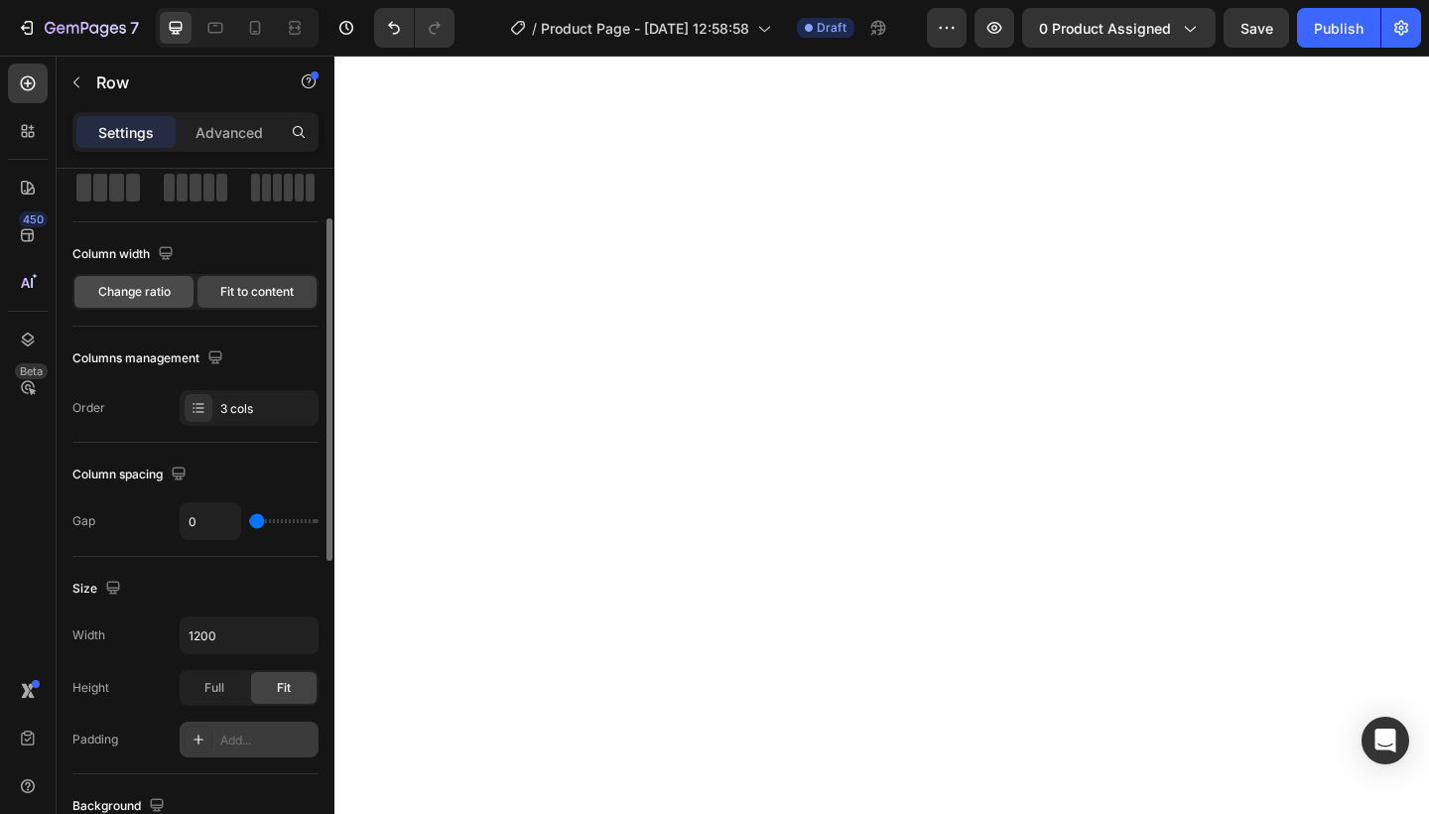
click at [172, 293] on div "Change ratio" at bounding box center [133, 292] width 119 height 32
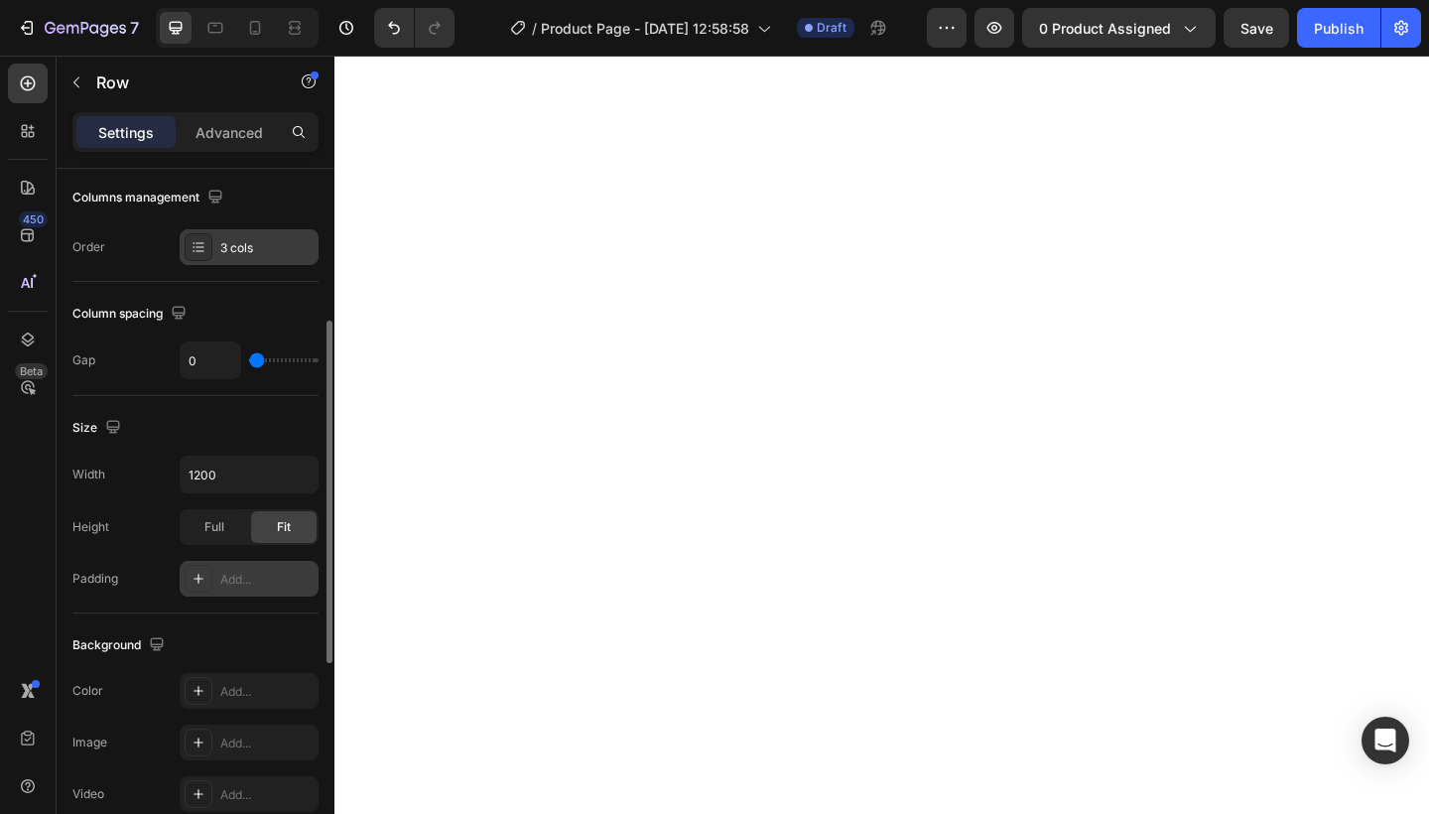
scroll to position [317, 0]
click at [240, 480] on input "1200" at bounding box center [249, 471] width 137 height 36
type input "1"
type input "9"
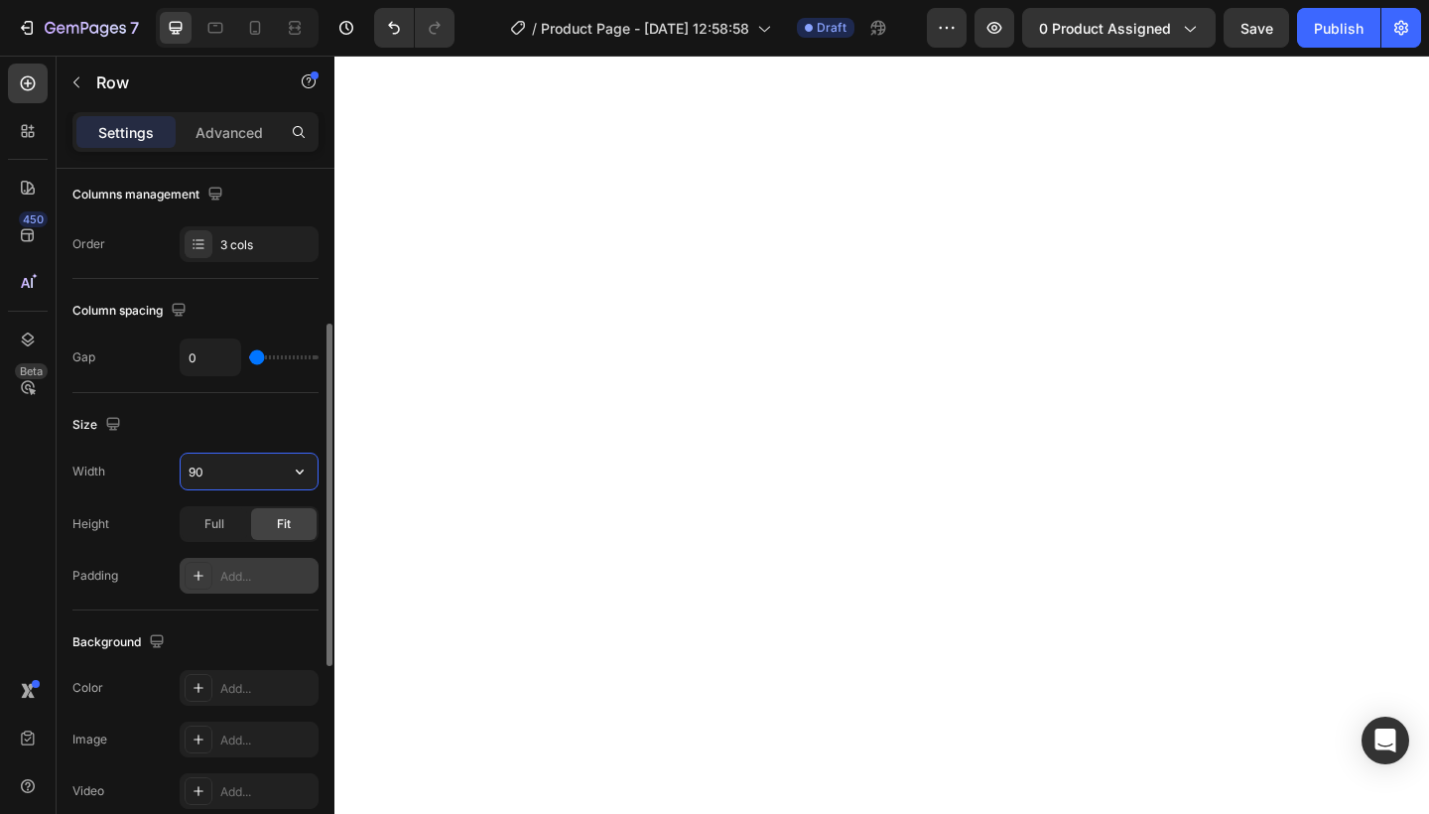
type input "9"
type input "8"
type input "7"
type input "1200"
click at [188, 408] on div "Size Width 1200 Height Full Fit Padding Add..." at bounding box center [195, 501] width 246 height 217
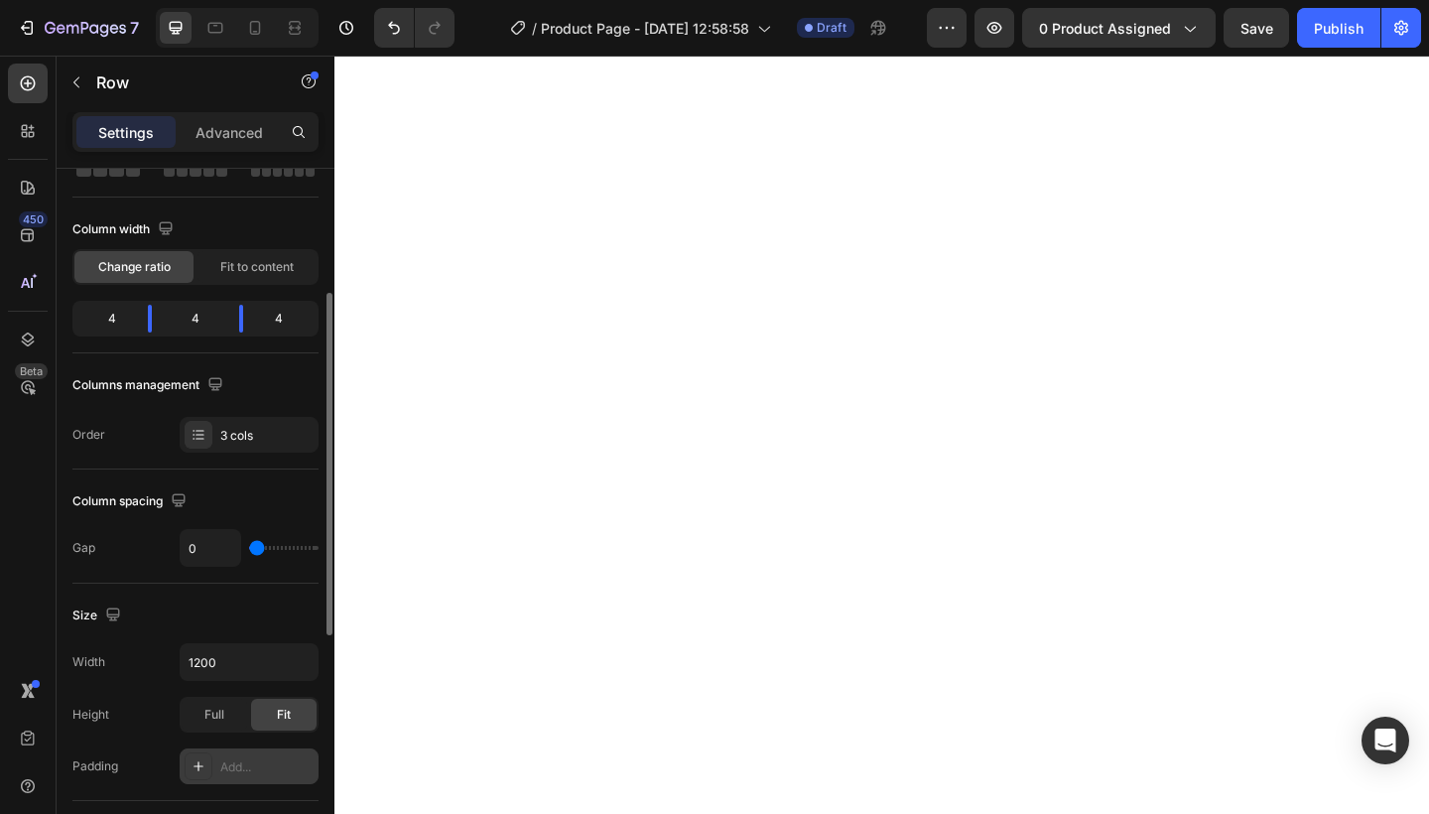
scroll to position [37, 0]
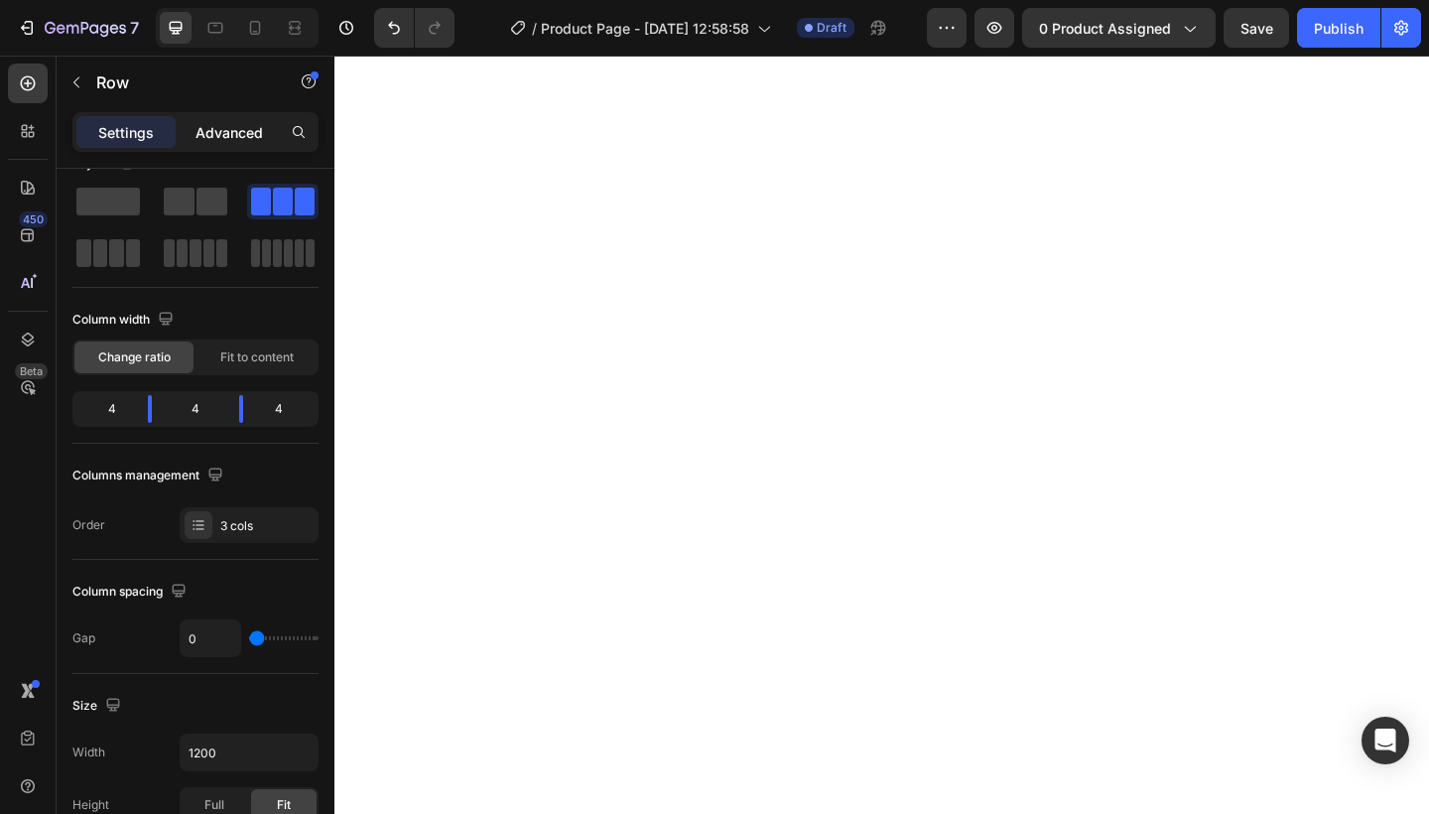
click at [218, 141] on p "Advanced" at bounding box center [228, 132] width 67 height 21
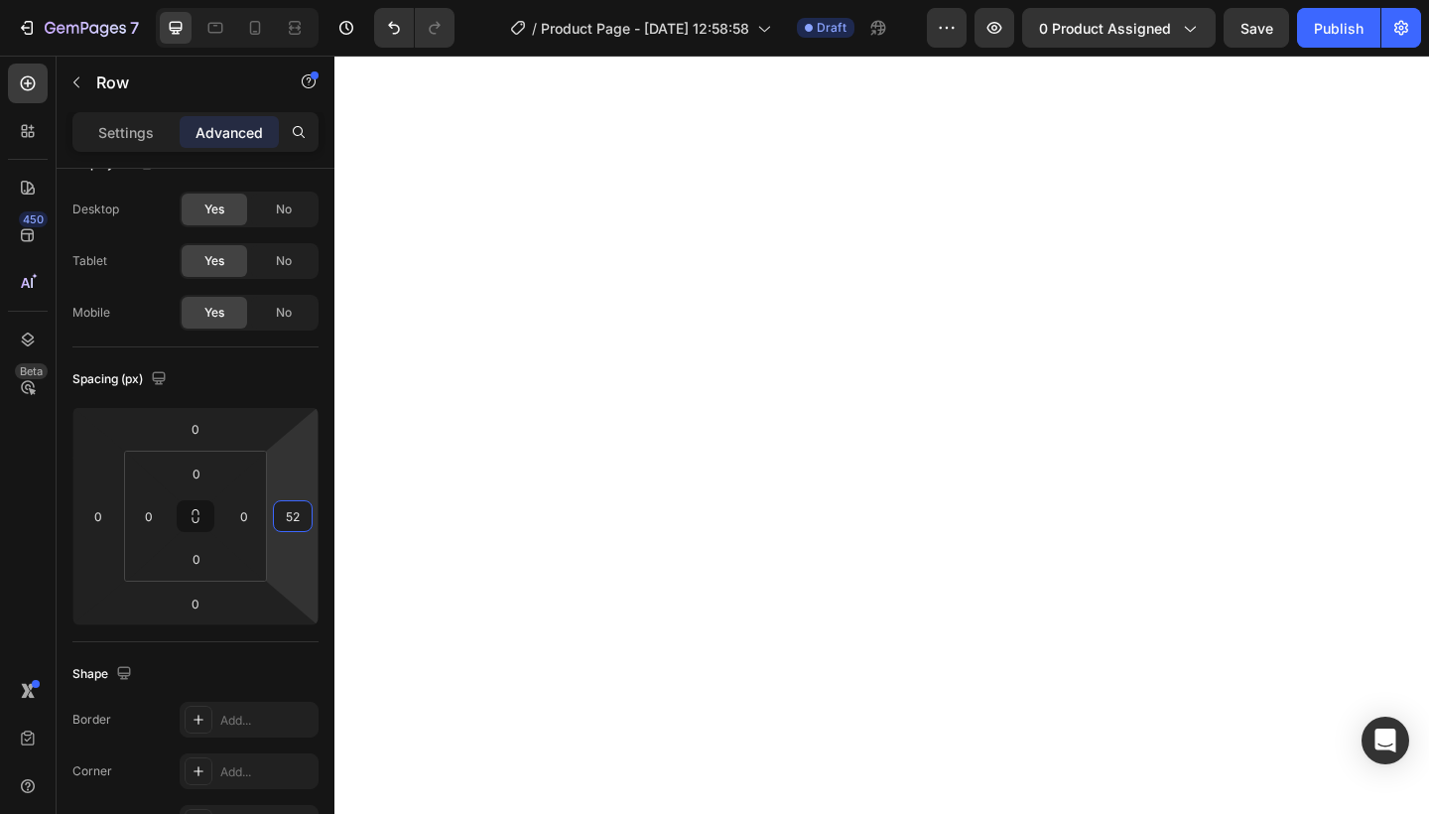
type input "54"
drag, startPoint x: 297, startPoint y: 472, endPoint x: 293, endPoint y: 445, distance: 27.1
click at [293, 0] on html "7 Version history / Product Page - [DATE] 12:58:58 Draft Preview 0 product assi…" at bounding box center [714, 0] width 1429 height 0
click at [118, 0] on html "7 Version history / Product Page - [DATE] 12:58:58 Draft Preview 0 product assi…" at bounding box center [714, 0] width 1429 height 0
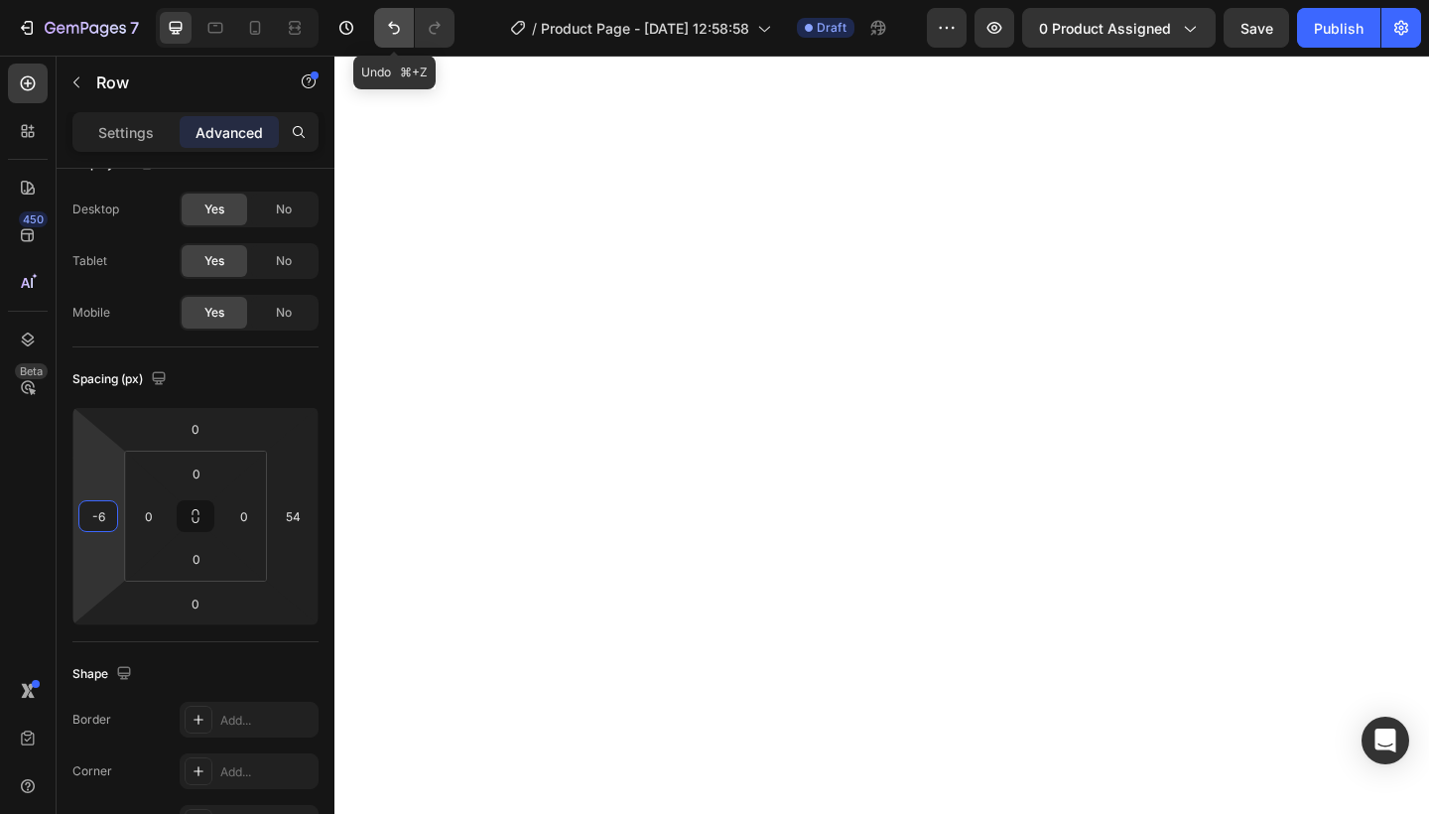
click at [393, 35] on icon "Undo/Redo" at bounding box center [394, 28] width 20 height 20
type input "0"
click at [393, 35] on icon "Undo/Redo" at bounding box center [394, 28] width 20 height 20
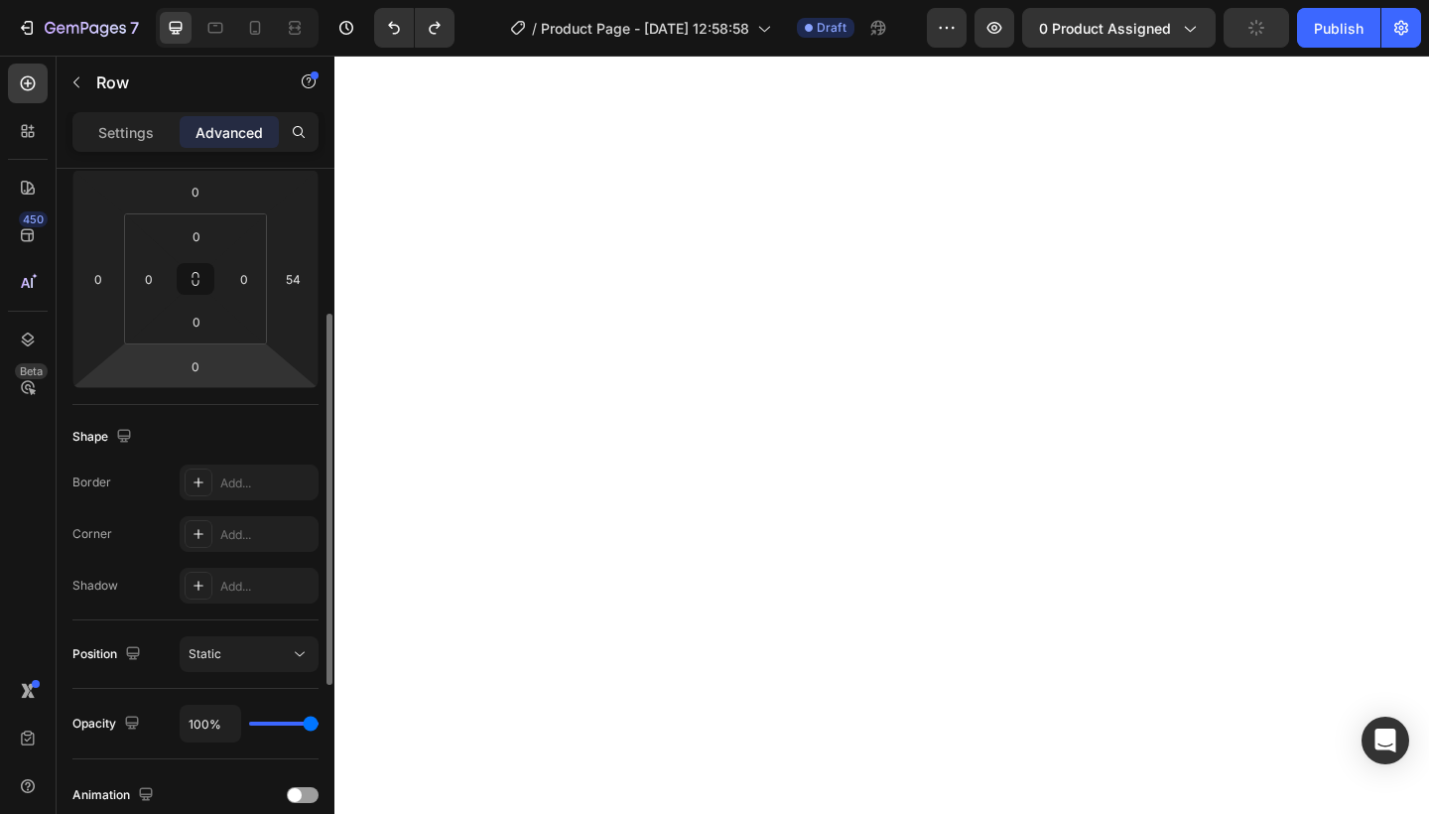
scroll to position [434, 0]
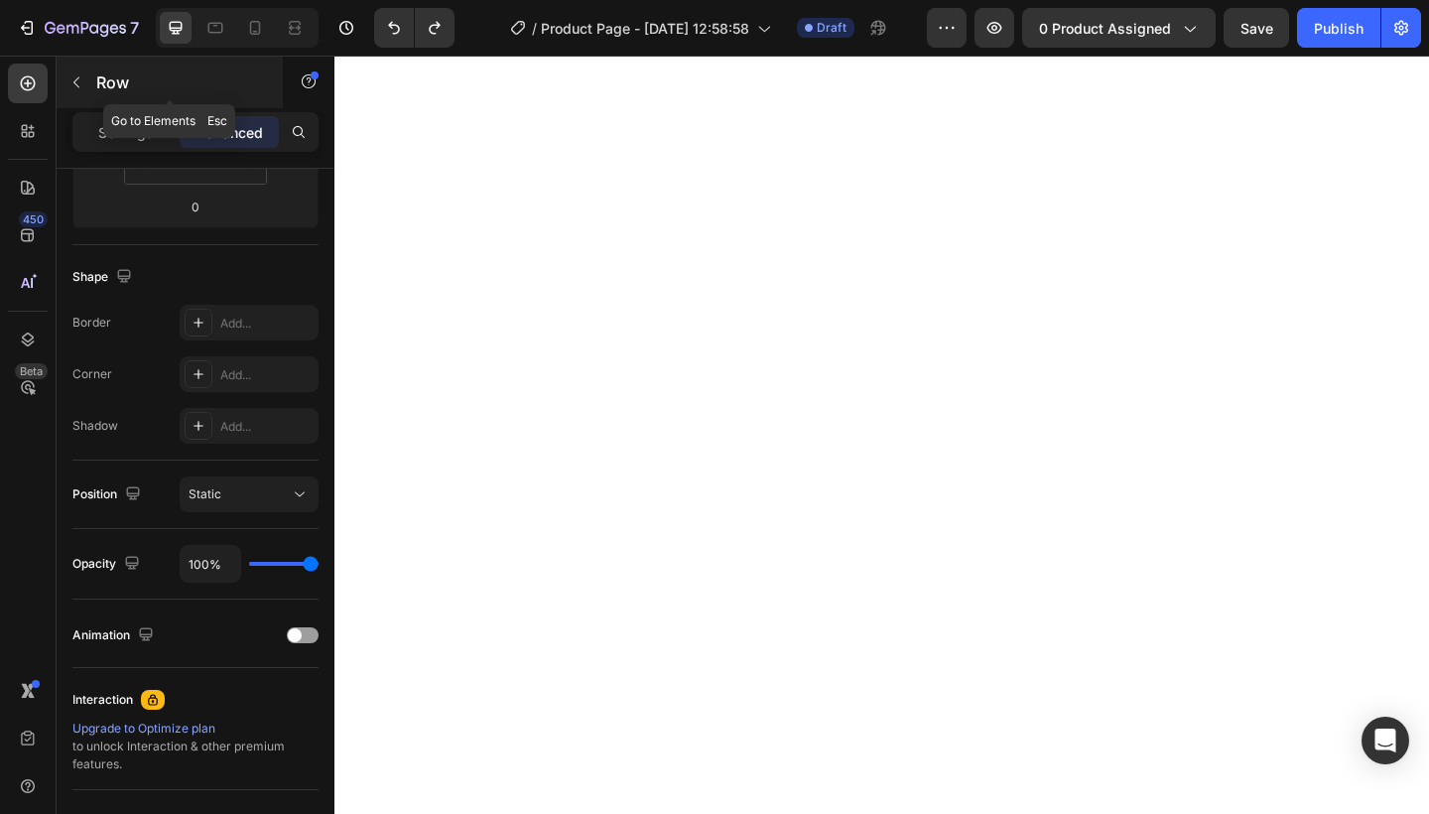
click at [100, 71] on p "Row" at bounding box center [180, 82] width 169 height 24
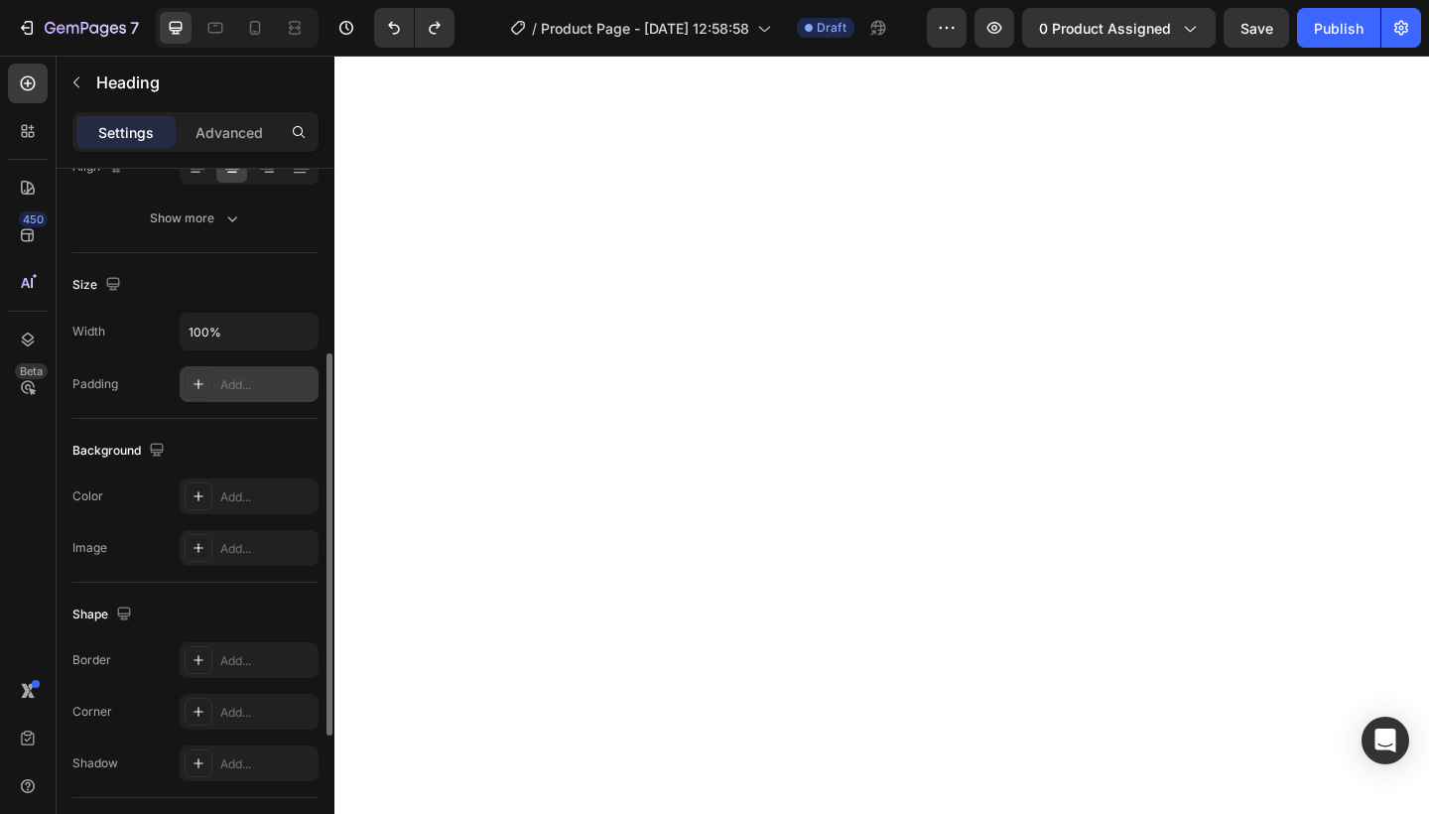
scroll to position [342, 0]
click at [254, 330] on input "100%" at bounding box center [249, 333] width 137 height 36
type input "1"
type input "1000"
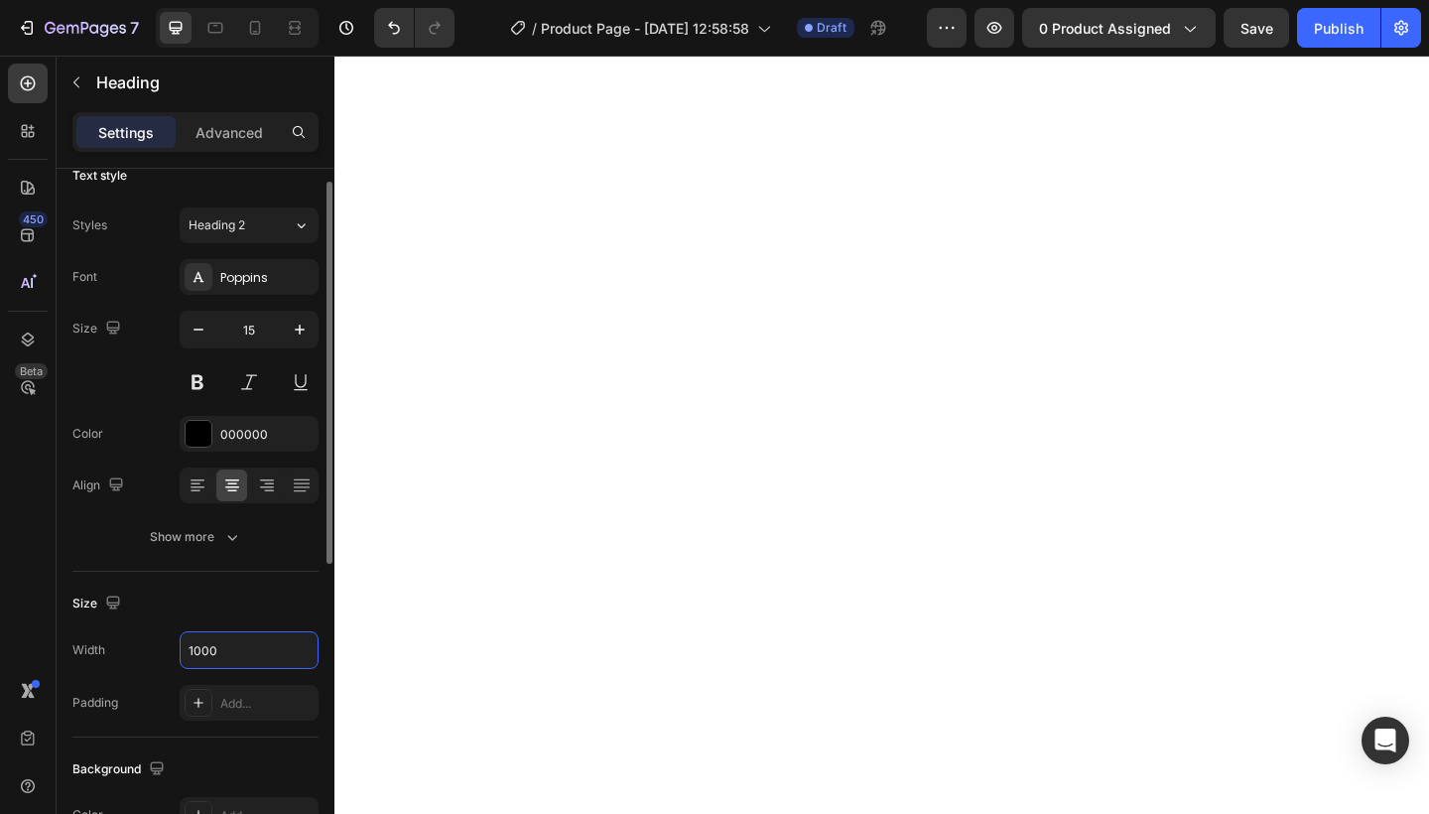
scroll to position [0, 0]
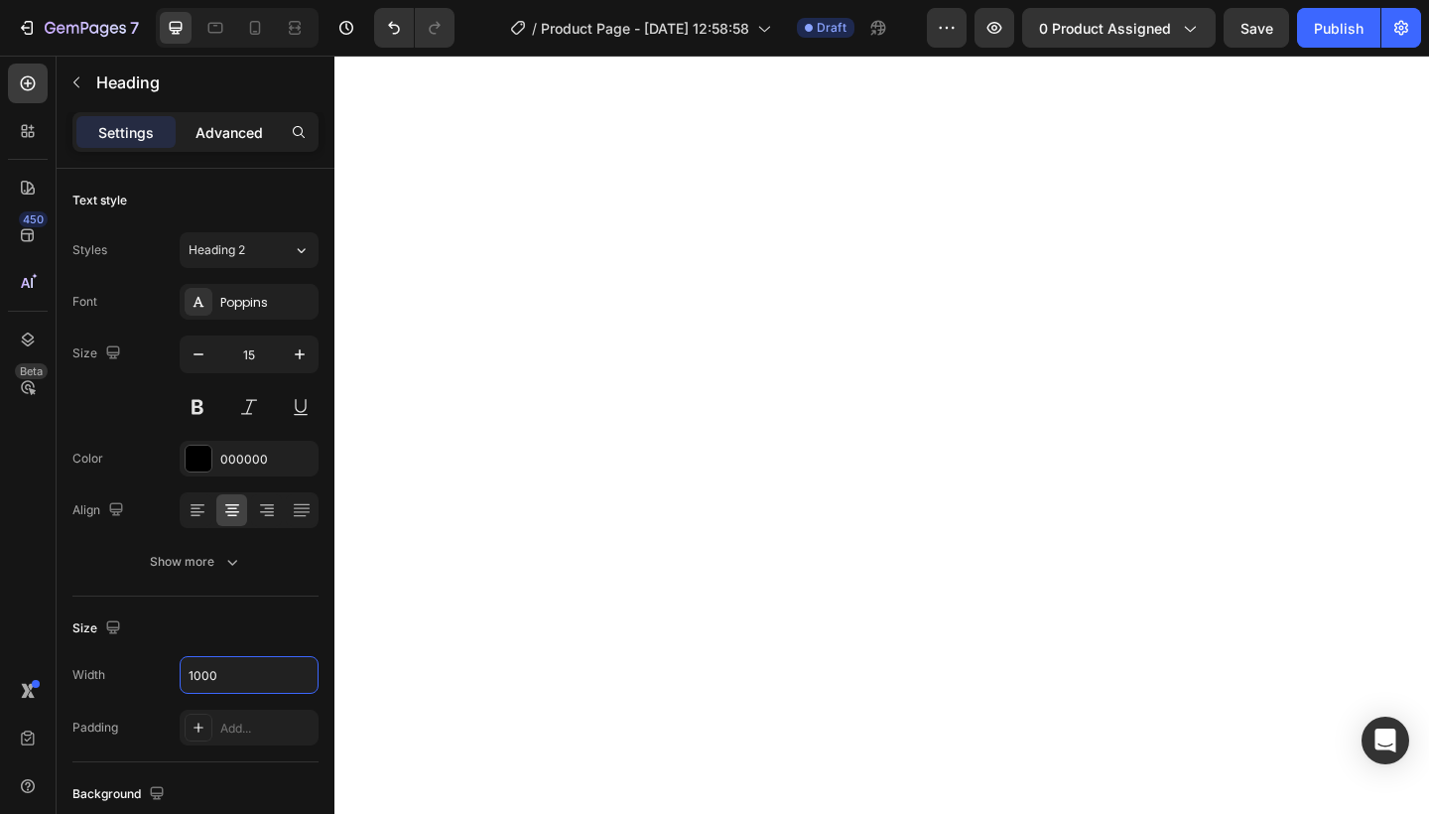
click at [208, 128] on p "Advanced" at bounding box center [228, 132] width 67 height 21
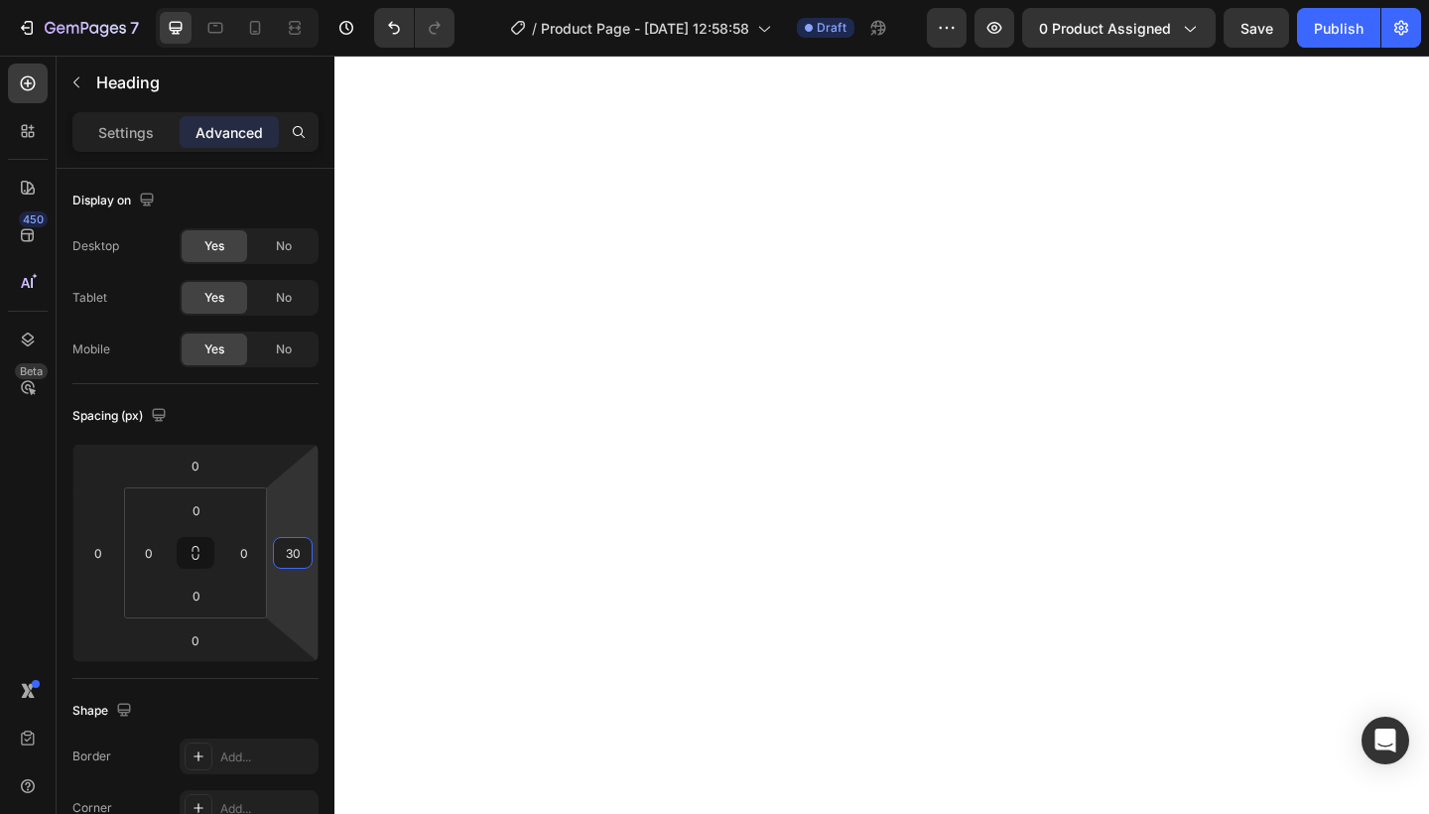
type input "32"
drag, startPoint x: 301, startPoint y: 490, endPoint x: 295, endPoint y: 460, distance: 30.4
click at [295, 0] on html "7 Version history / Product Page - [DATE] 12:58:58 Draft Preview 0 product assi…" at bounding box center [714, 0] width 1429 height 0
type input "32"
drag, startPoint x: 296, startPoint y: 534, endPoint x: 295, endPoint y: 519, distance: 14.9
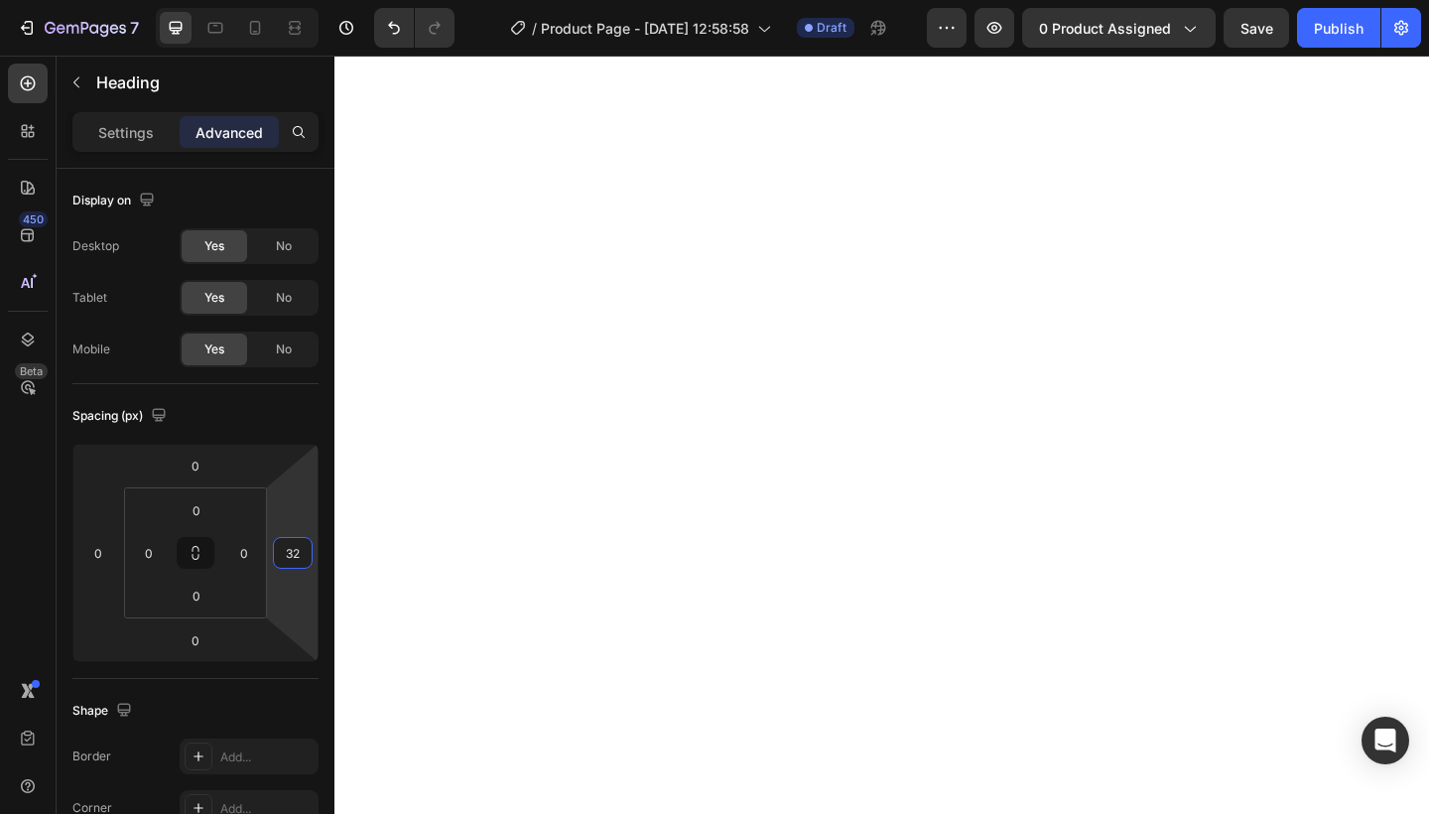
click at [295, 0] on html "7 Version history / Product Page - [DATE] 12:58:58 Draft Preview 0 product assi…" at bounding box center [714, 0] width 1429 height 0
type input "32"
drag, startPoint x: 286, startPoint y: 529, endPoint x: 284, endPoint y: 513, distance: 16.0
click at [284, 0] on html "7 Version history / Product Page - [DATE] 12:58:58 Draft Preview 0 product assi…" at bounding box center [714, 0] width 1429 height 0
type input "88"
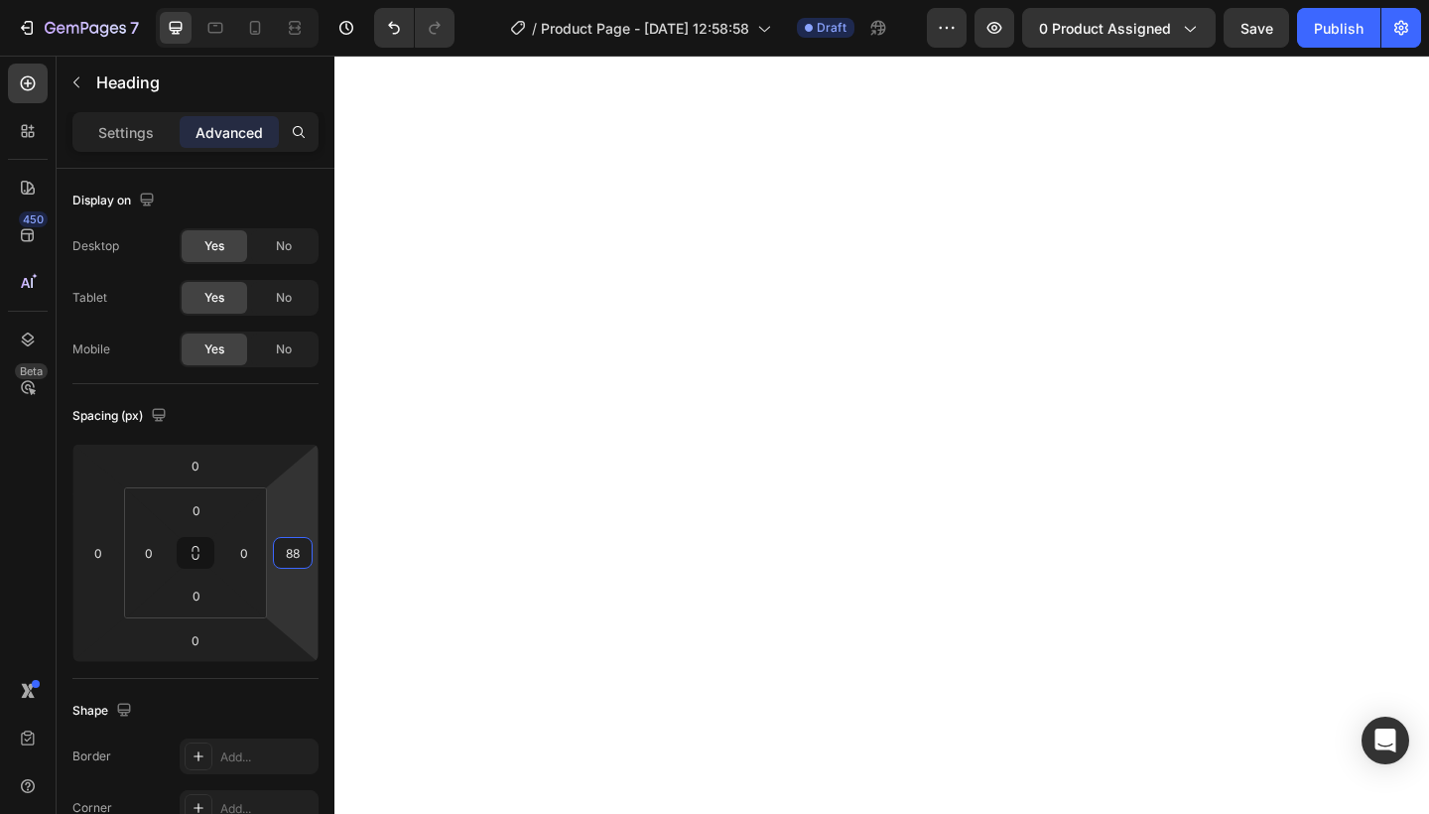
drag, startPoint x: 282, startPoint y: 524, endPoint x: 273, endPoint y: 496, distance: 29.2
click at [273, 0] on html "7 Version history / Product Page - [DATE] 12:58:58 Draft Preview 0 product assi…" at bounding box center [714, 0] width 1429 height 0
type input "74"
drag, startPoint x: 308, startPoint y: 521, endPoint x: 317, endPoint y: 499, distance: 23.6
click at [317, 0] on html "7 Version history / Product Page - [DATE] 12:58:58 Draft Preview 0 product assi…" at bounding box center [714, 0] width 1429 height 0
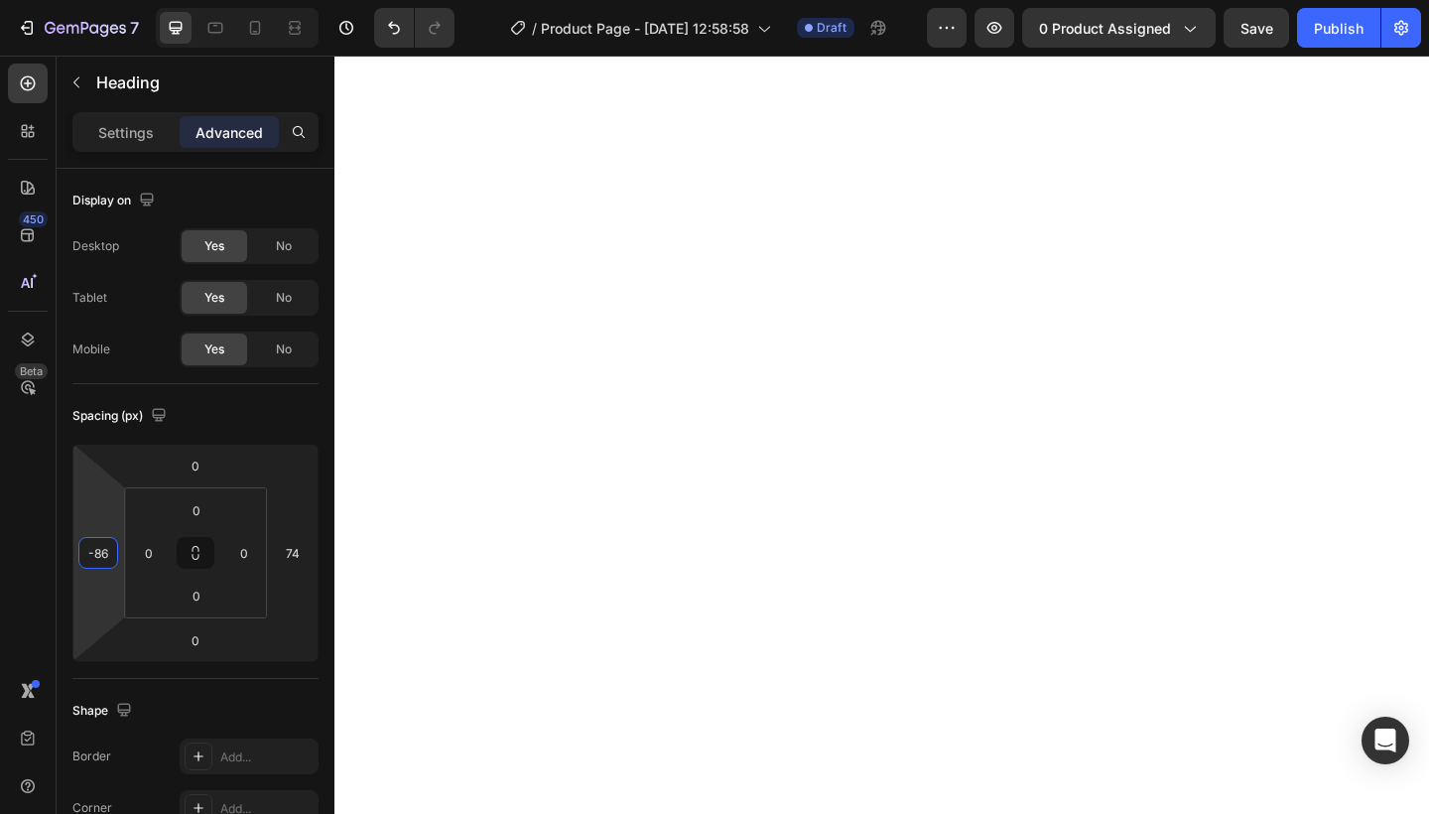
type input "-88"
drag, startPoint x: 100, startPoint y: 522, endPoint x: 117, endPoint y: 577, distance: 58.1
click at [117, 0] on html "7 Version history / Product Page - [DATE] 12:58:58 Draft Preview 0 product assi…" at bounding box center [714, 0] width 1429 height 0
type input "-148"
drag, startPoint x: 94, startPoint y: 508, endPoint x: 99, endPoint y: 580, distance: 72.6
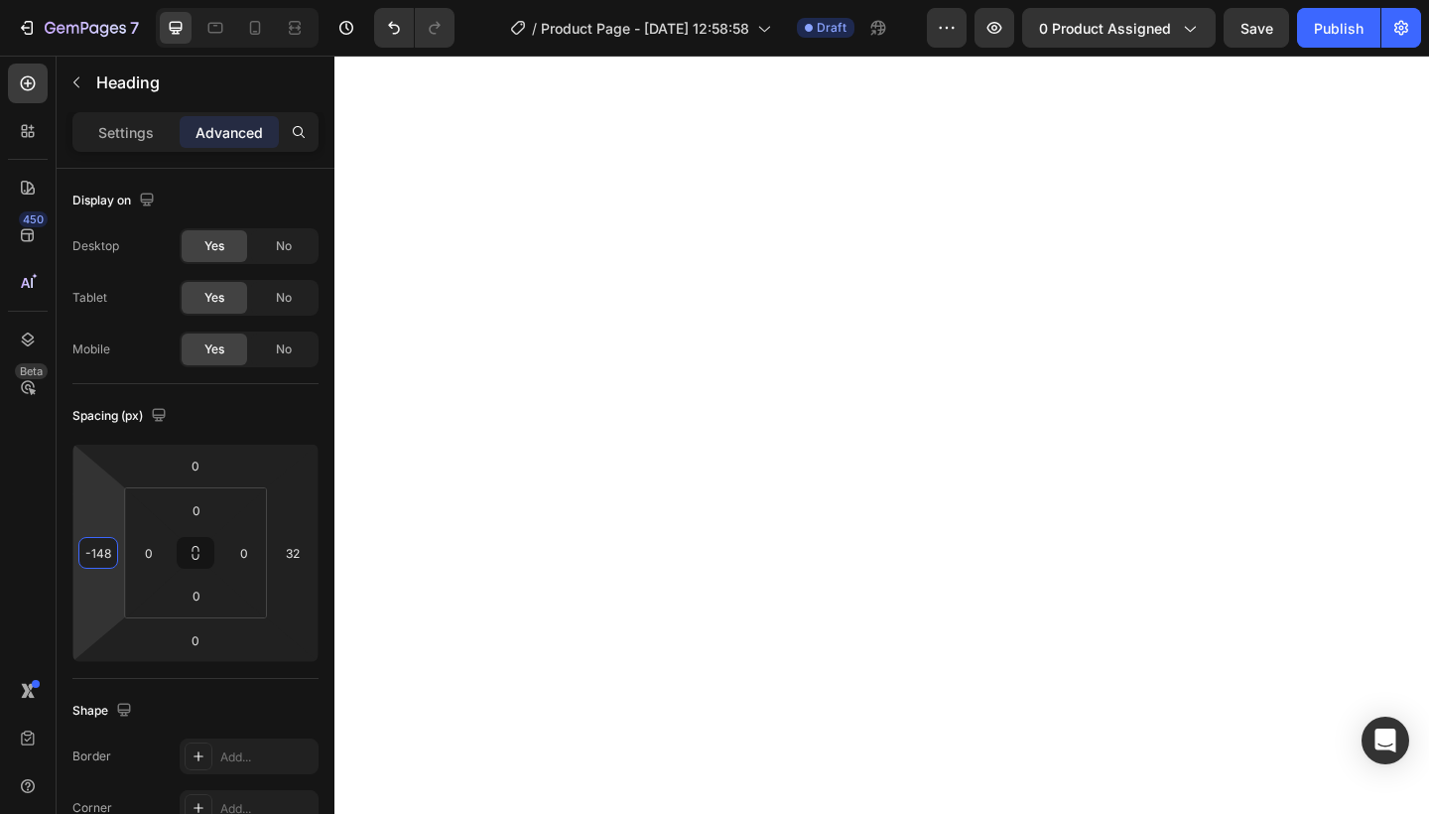
click at [99, 0] on html "7 Version history / Product Page - [DATE] 12:58:58 Draft Preview 0 product assi…" at bounding box center [714, 0] width 1429 height 0
type input "-168"
click at [95, 0] on html "7 Version history / Product Page - [DATE] 12:58:58 Draft Preview 0 product assi…" at bounding box center [714, 0] width 1429 height 0
type input "-130"
drag, startPoint x: 94, startPoint y: 513, endPoint x: 94, endPoint y: 494, distance: 18.9
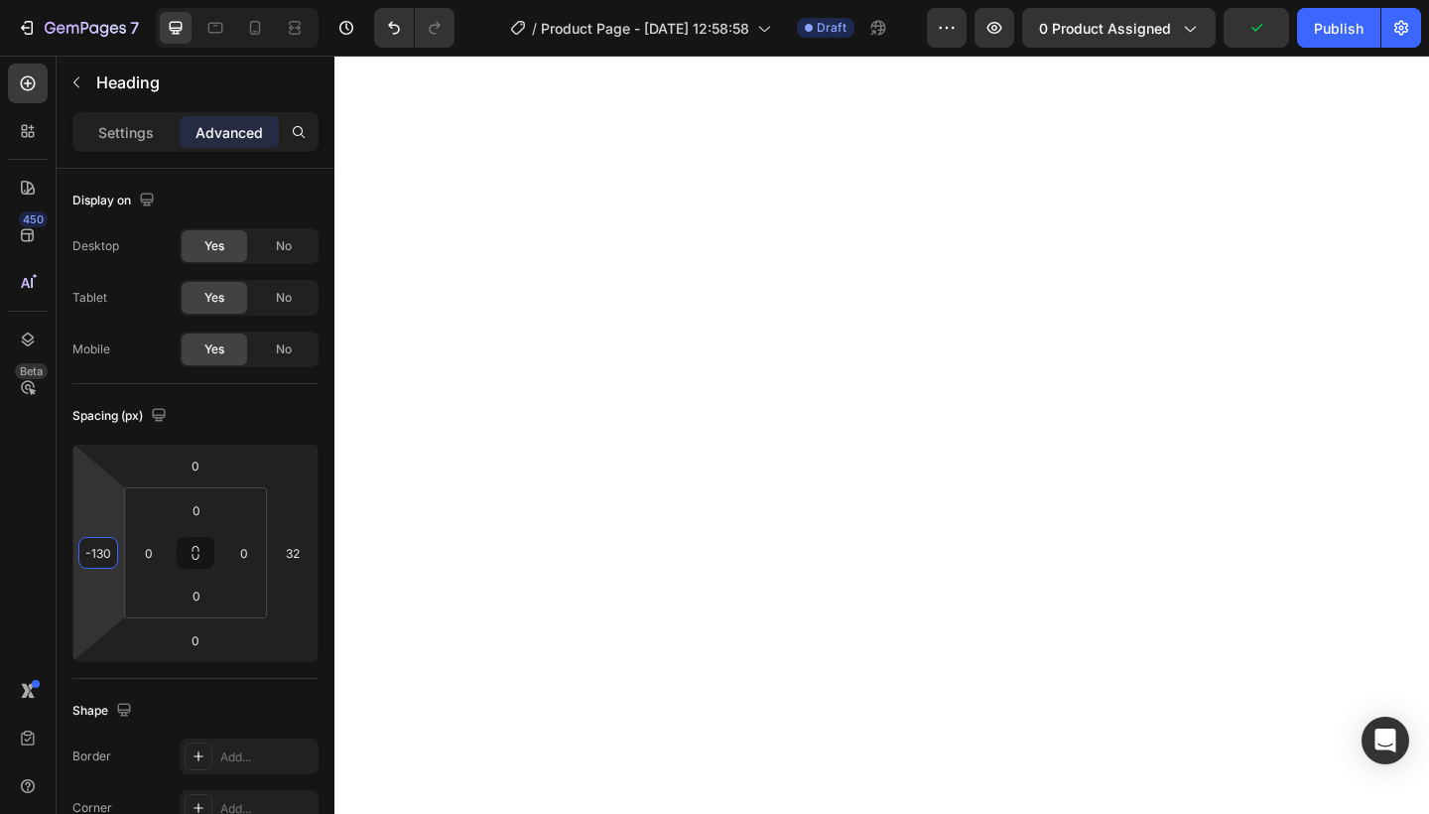
click at [94, 0] on html "7 Version history / Product Page - [DATE] 12:58:58 Draft Preview 0 product assi…" at bounding box center [714, 0] width 1429 height 0
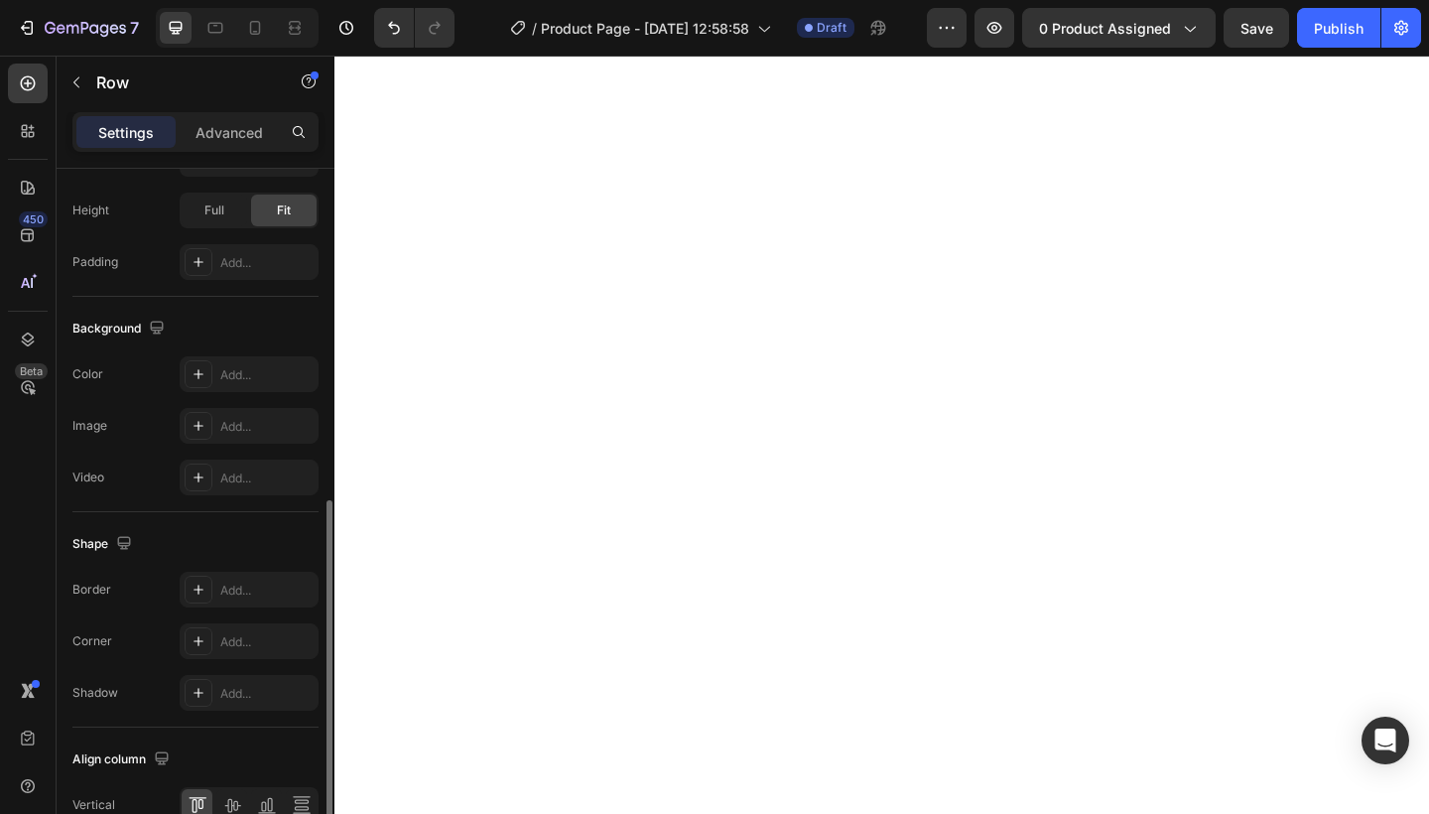
scroll to position [647, 0]
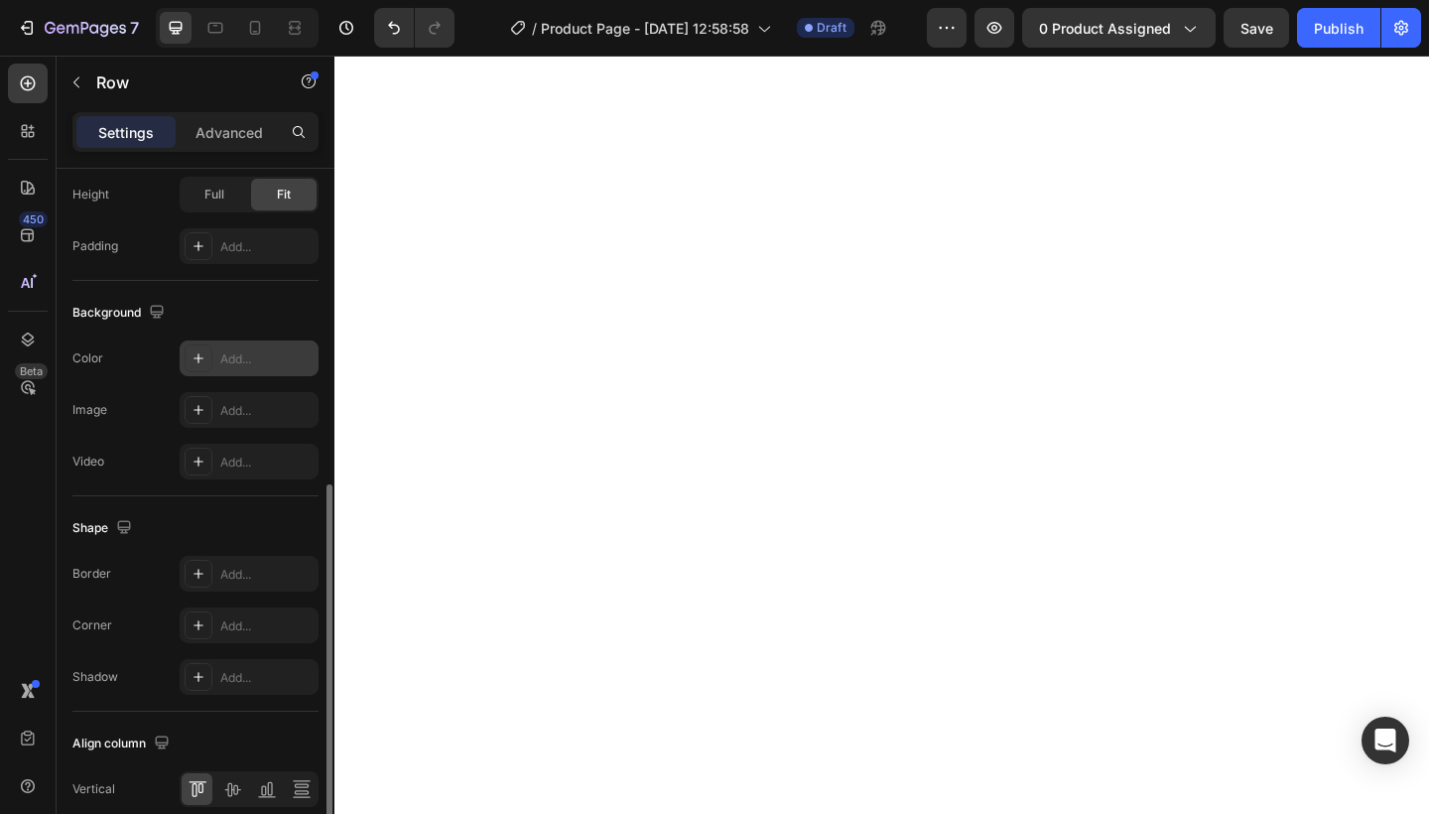
click at [190, 364] on icon at bounding box center [198, 358] width 16 height 16
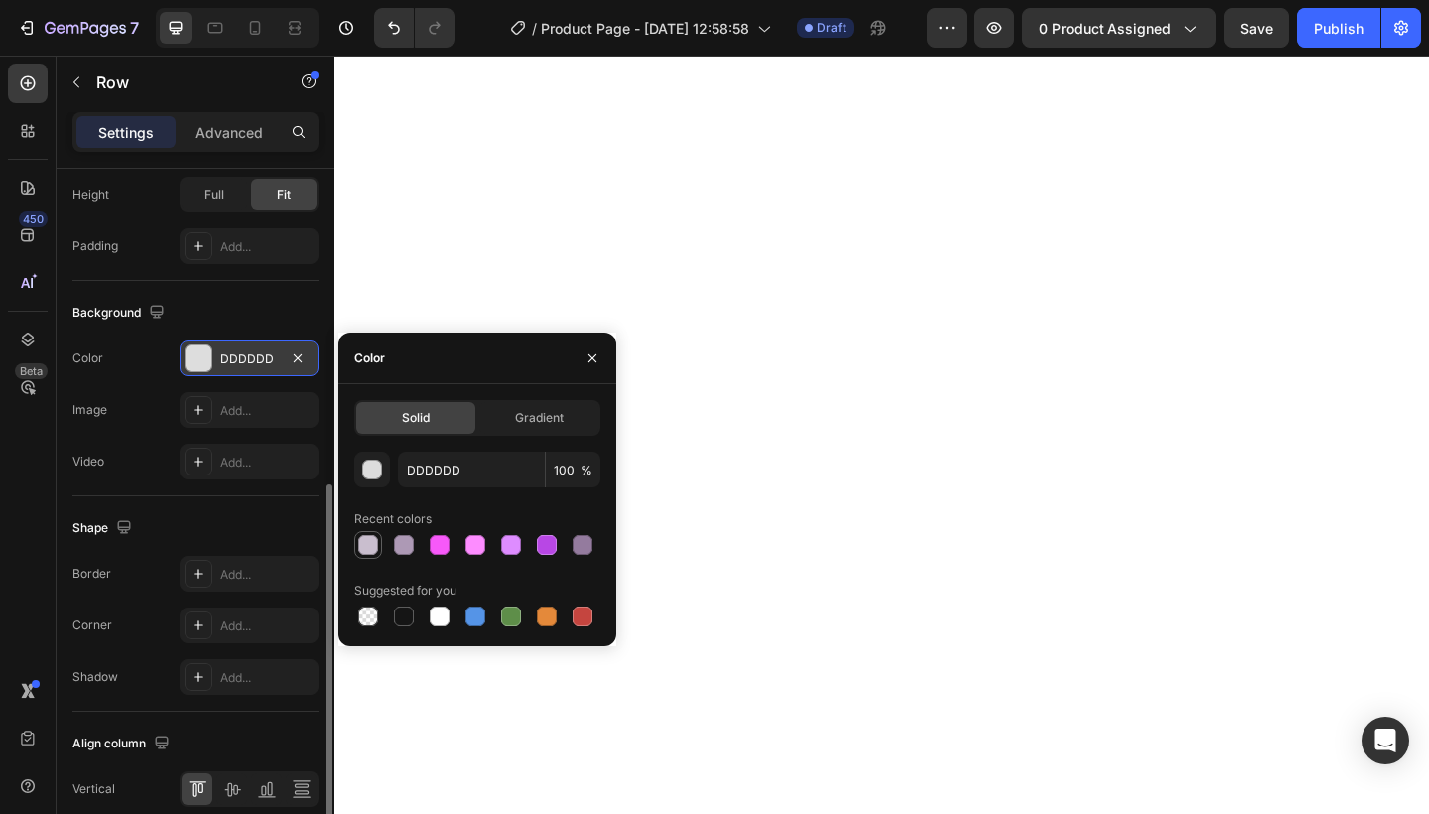
click at [374, 543] on div at bounding box center [368, 545] width 20 height 20
click at [413, 544] on div at bounding box center [404, 545] width 20 height 20
click at [368, 478] on div "button" at bounding box center [372, 469] width 20 height 20
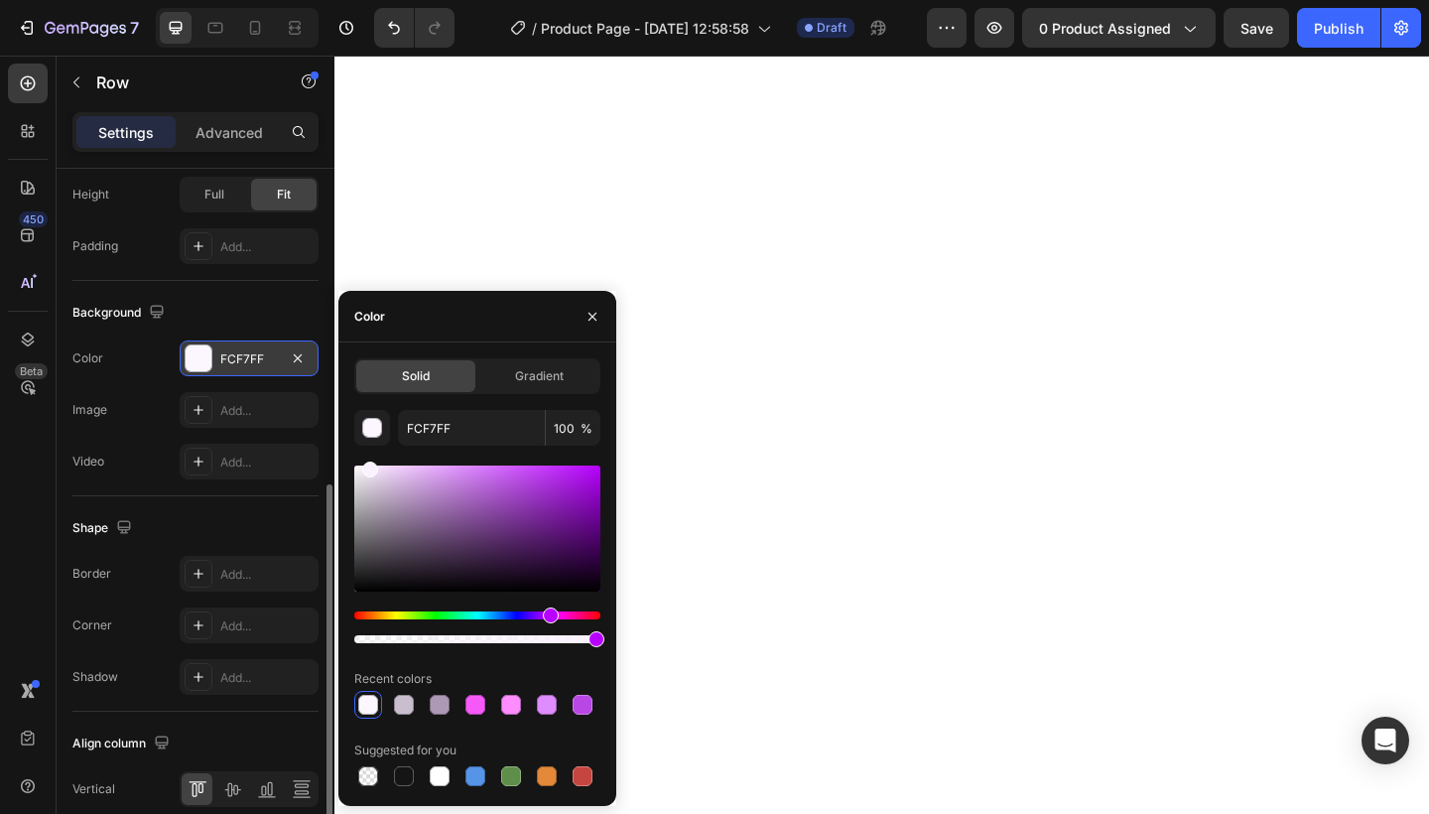
drag, startPoint x: 403, startPoint y: 505, endPoint x: 367, endPoint y: 461, distance: 56.4
click at [367, 461] on div at bounding box center [370, 469] width 16 height 16
type input "FBF2FF"
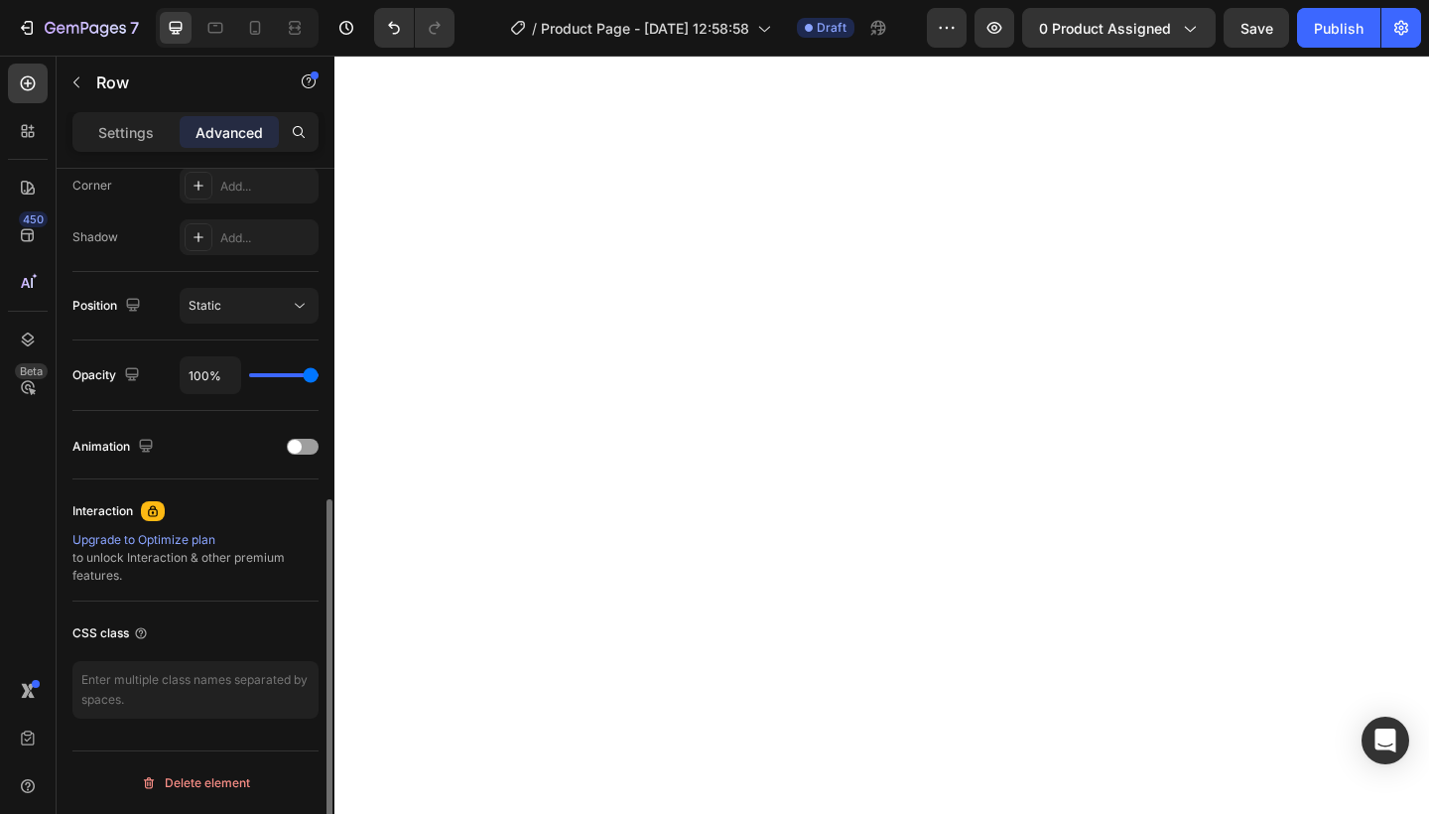
scroll to position [622, 0]
click at [141, 139] on p "Settings" at bounding box center [126, 132] width 56 height 21
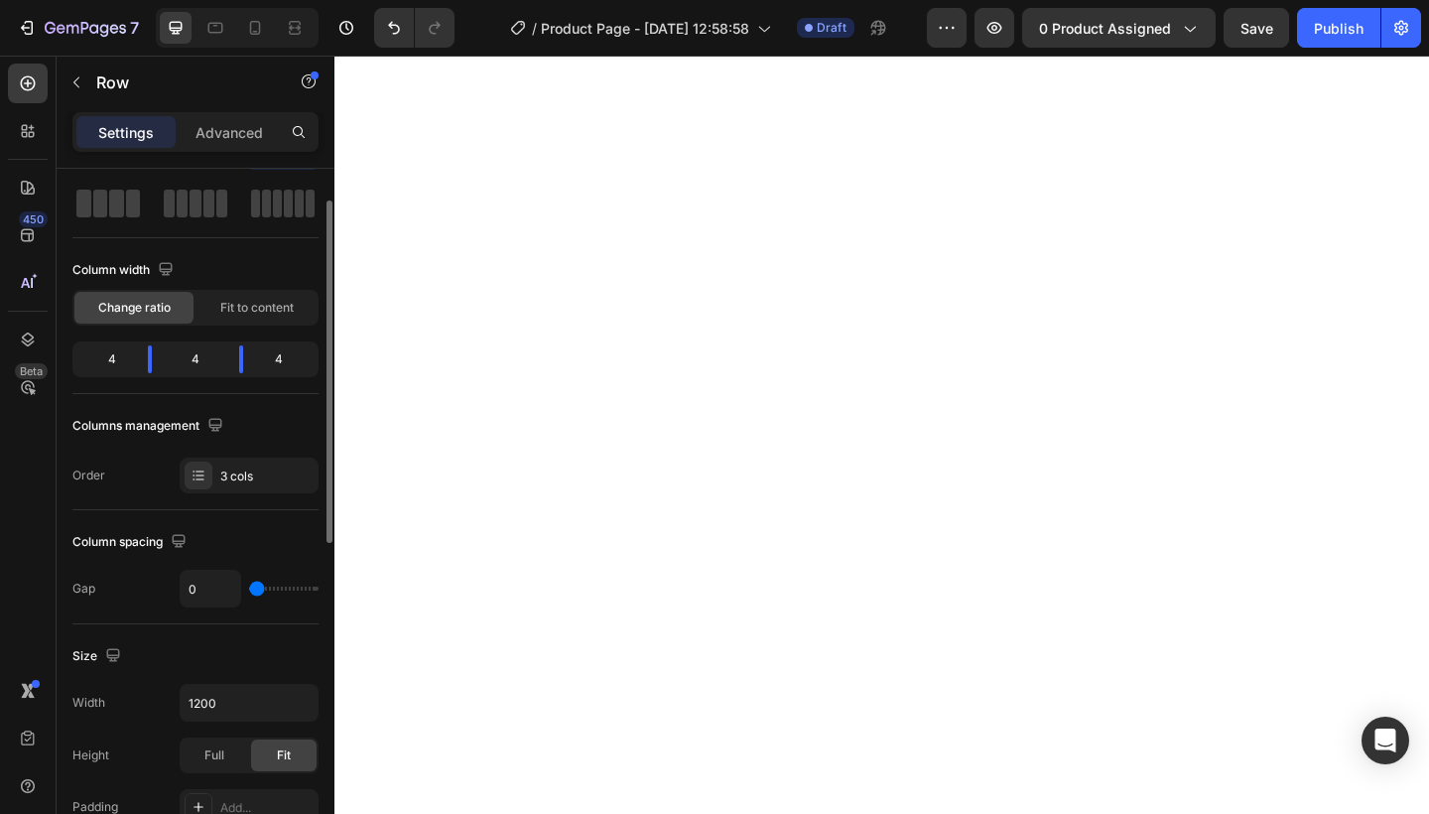
scroll to position [0, 0]
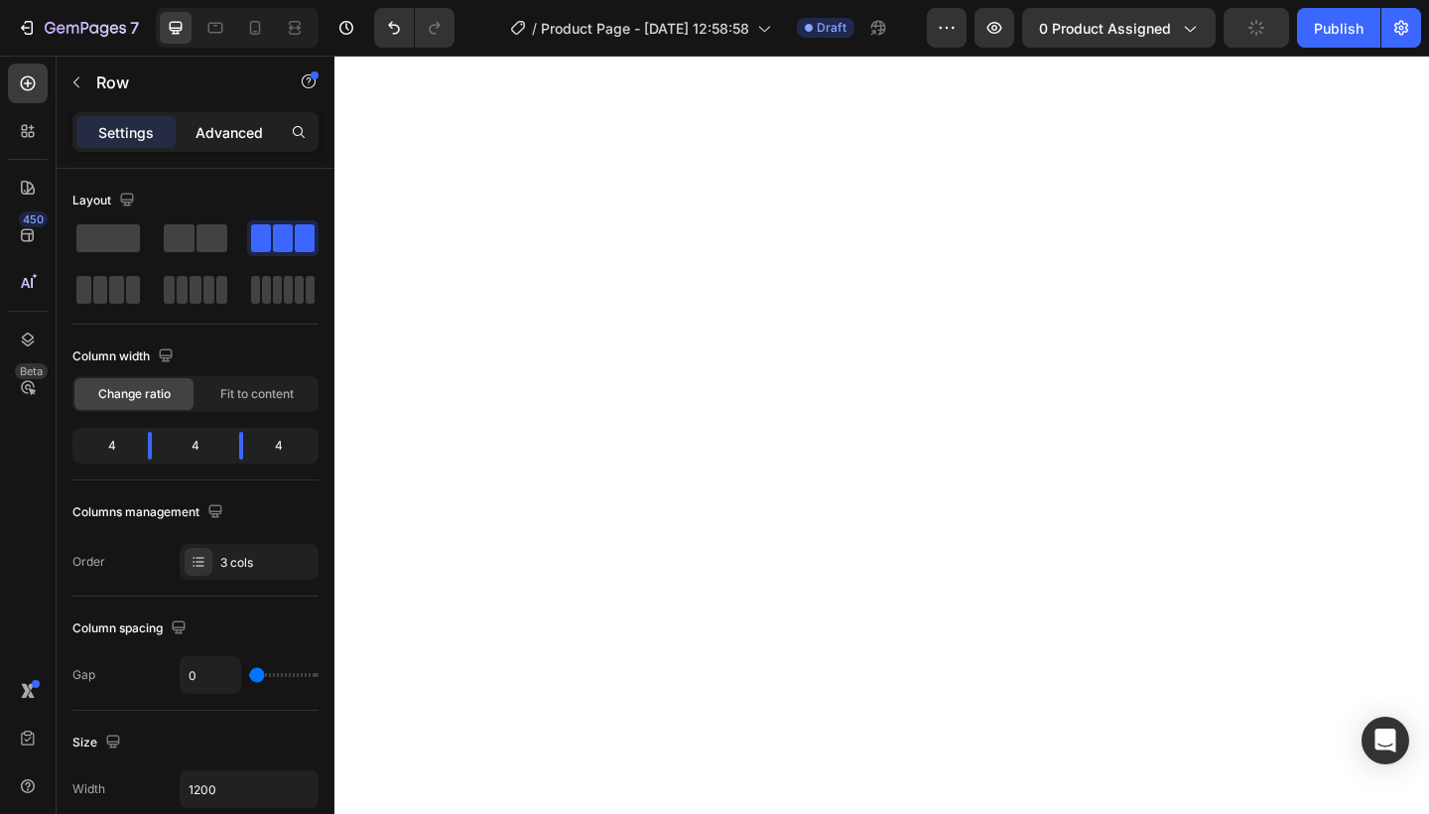
click at [210, 122] on p "Advanced" at bounding box center [228, 132] width 67 height 21
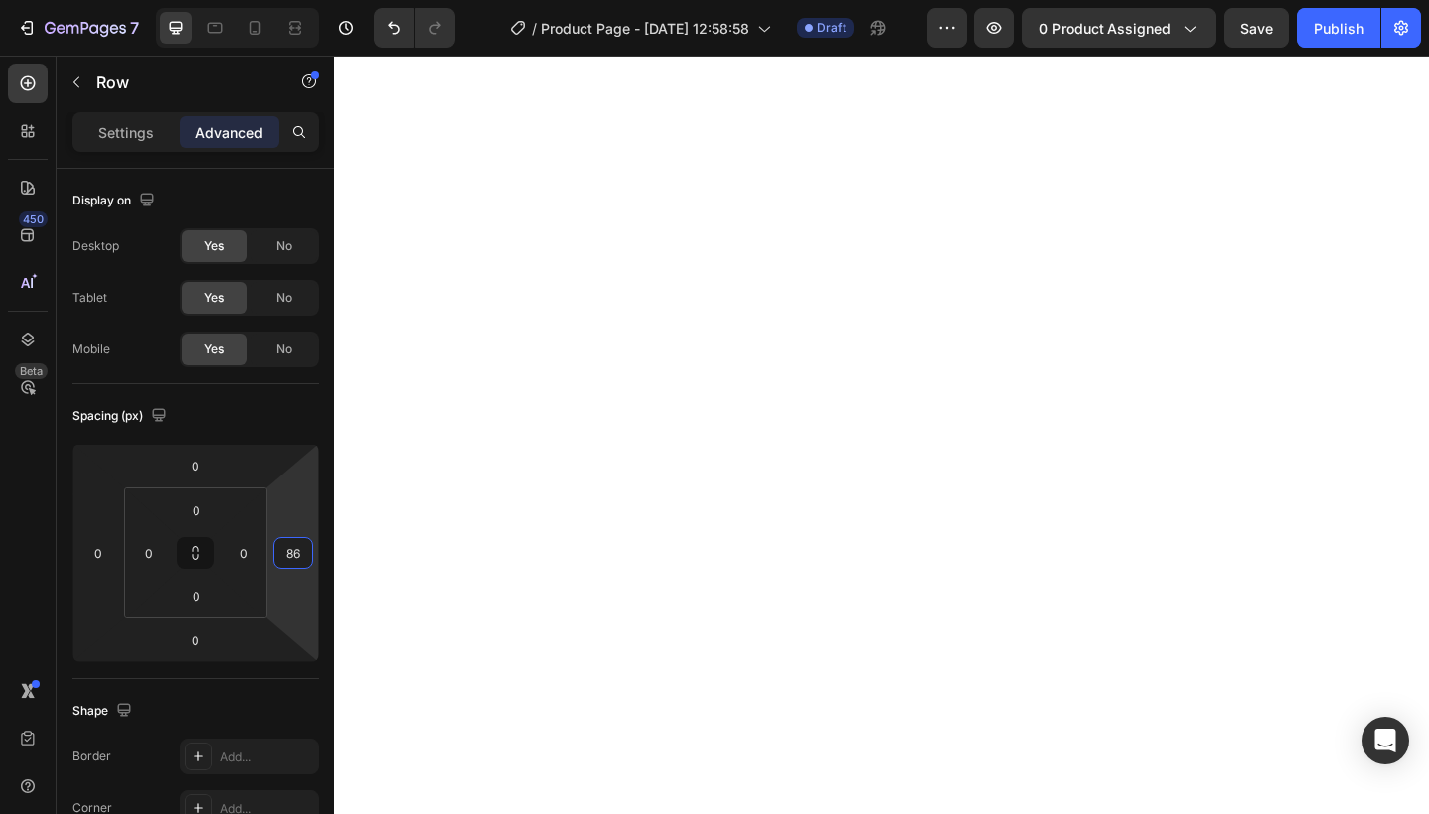
type input "88"
drag, startPoint x: 284, startPoint y: 520, endPoint x: 263, endPoint y: 503, distance: 26.8
click at [263, 0] on html "7 Version history / Product Page - [DATE] 12:58:58 Draft Preview 0 product assi…" at bounding box center [714, 0] width 1429 height 0
type input "0"
click at [116, 0] on html "7 Version history / Product Page - [DATE] 12:58:58 Draft Preview 0 product assi…" at bounding box center [714, 0] width 1429 height 0
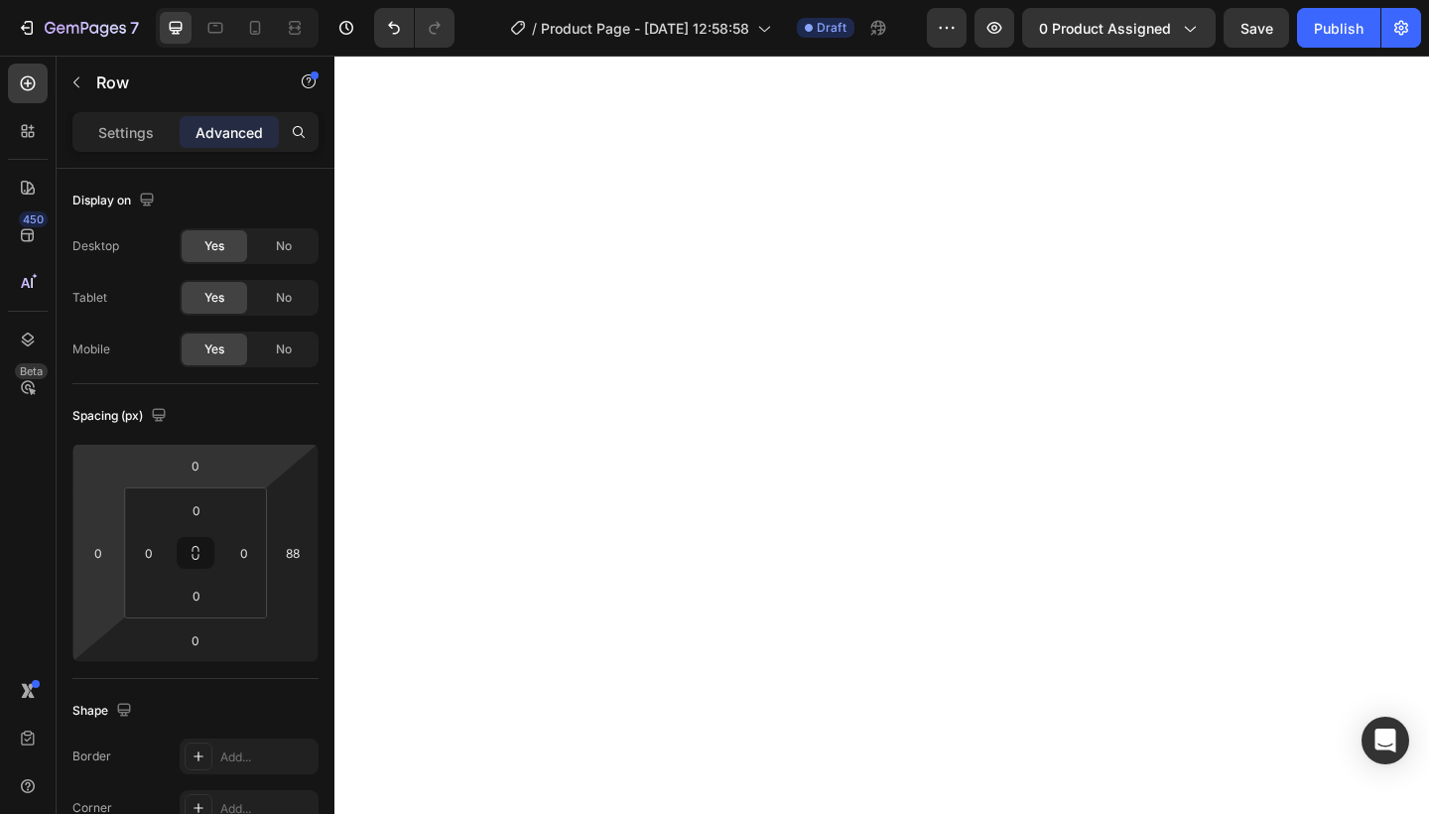
click at [114, 150] on div "Settings Advanced" at bounding box center [195, 132] width 246 height 40
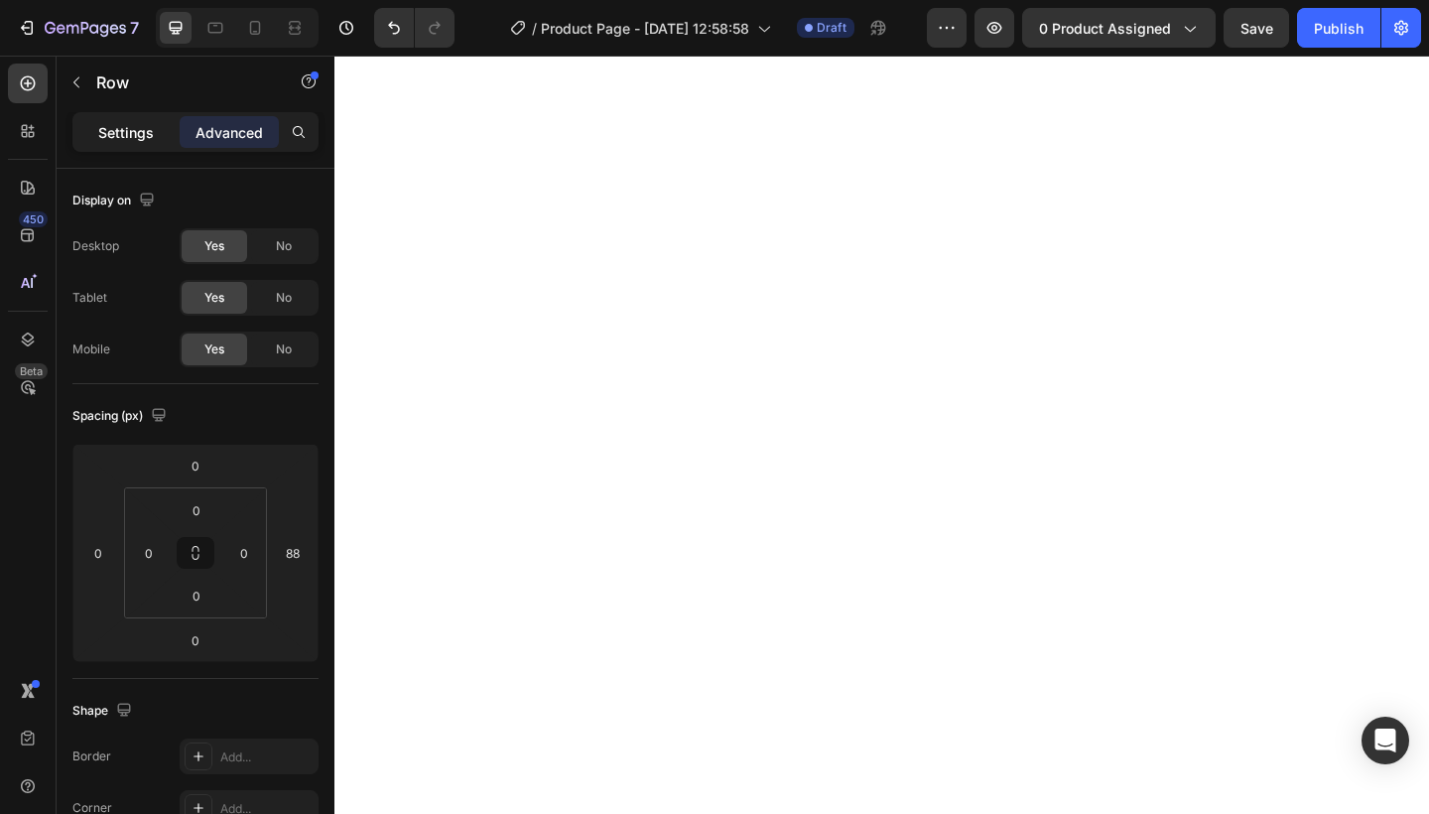
click at [114, 140] on p "Settings" at bounding box center [126, 132] width 56 height 21
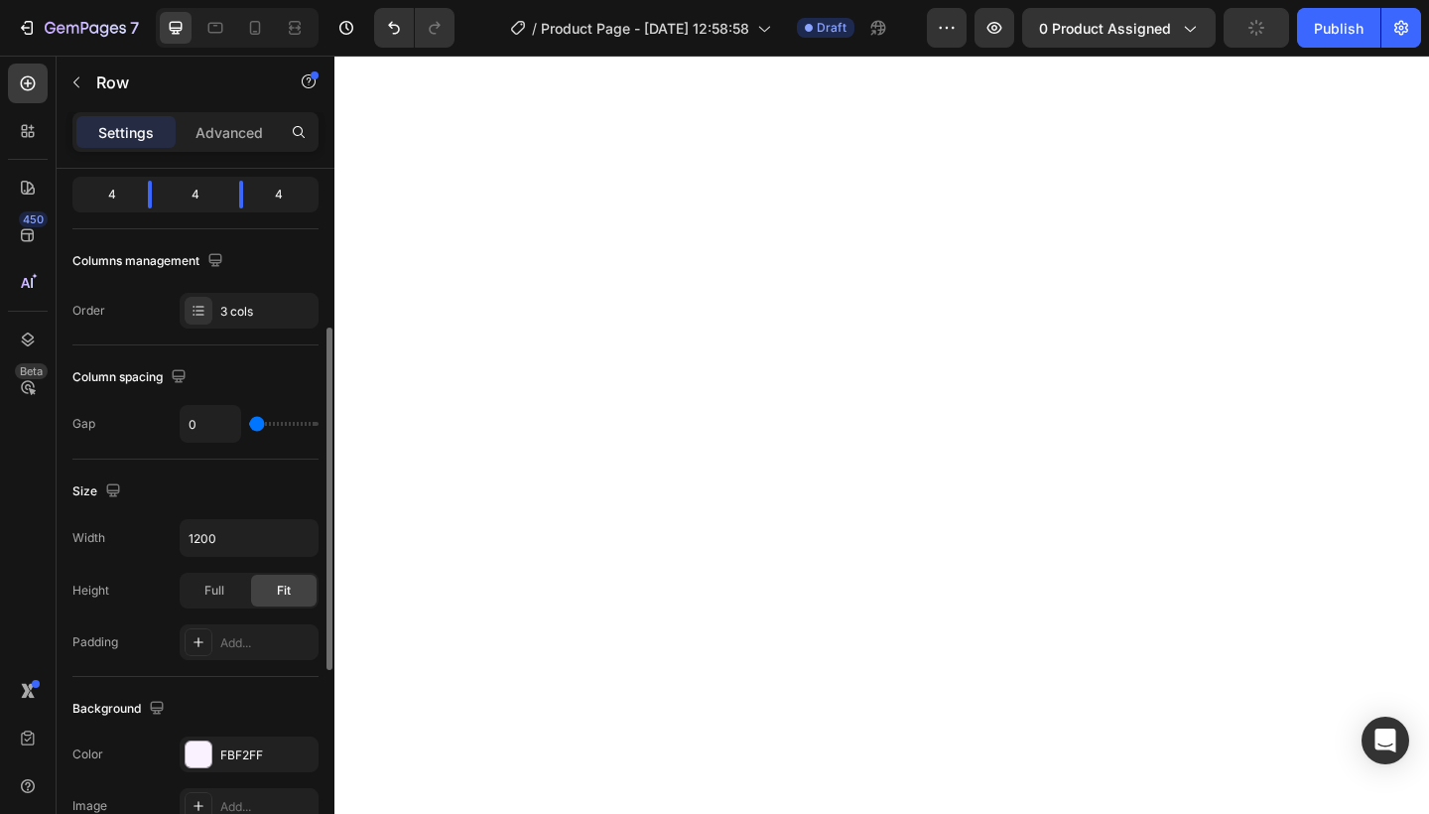
scroll to position [278, 0]
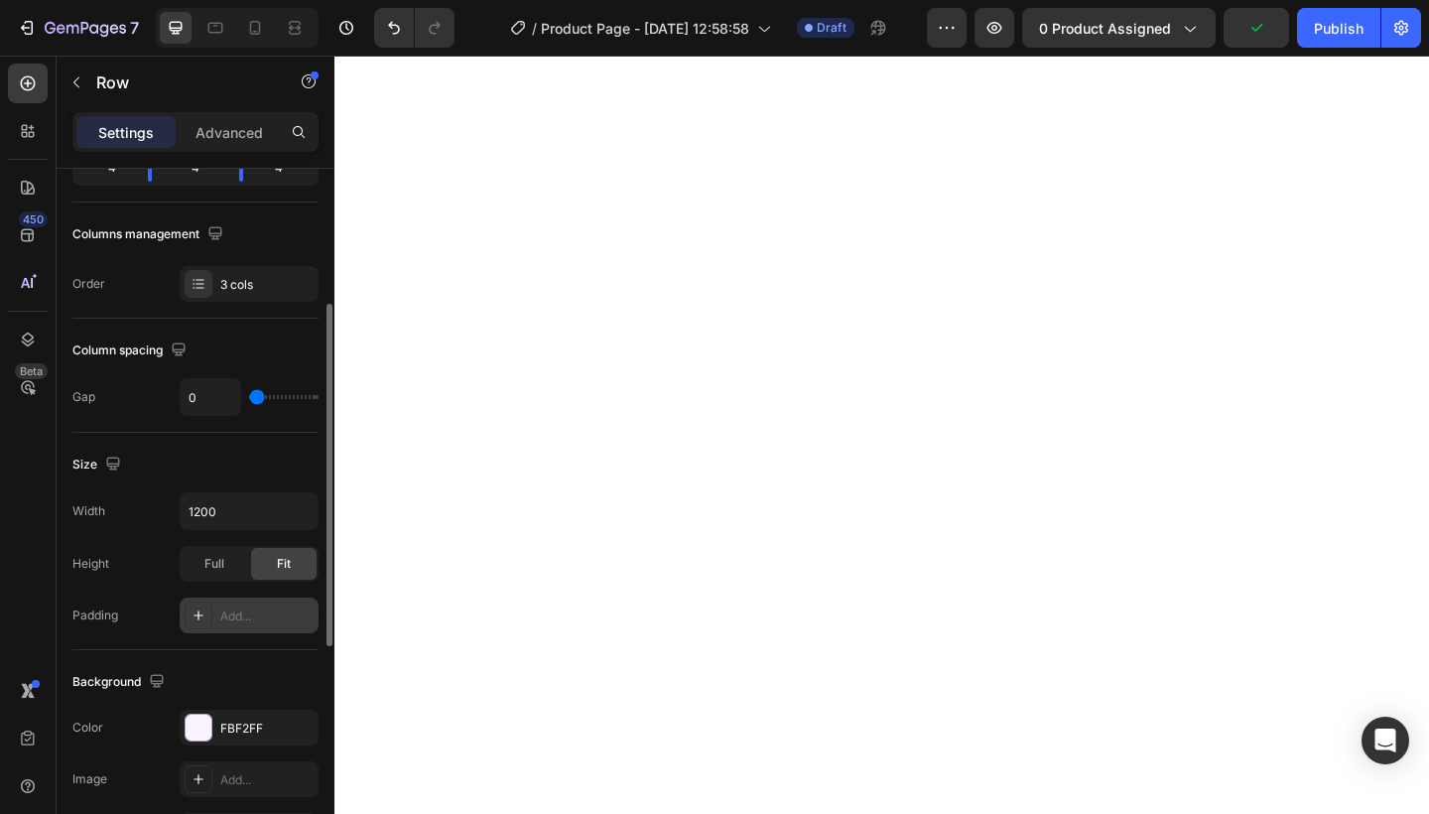
click at [230, 613] on div "Add..." at bounding box center [266, 616] width 93 height 18
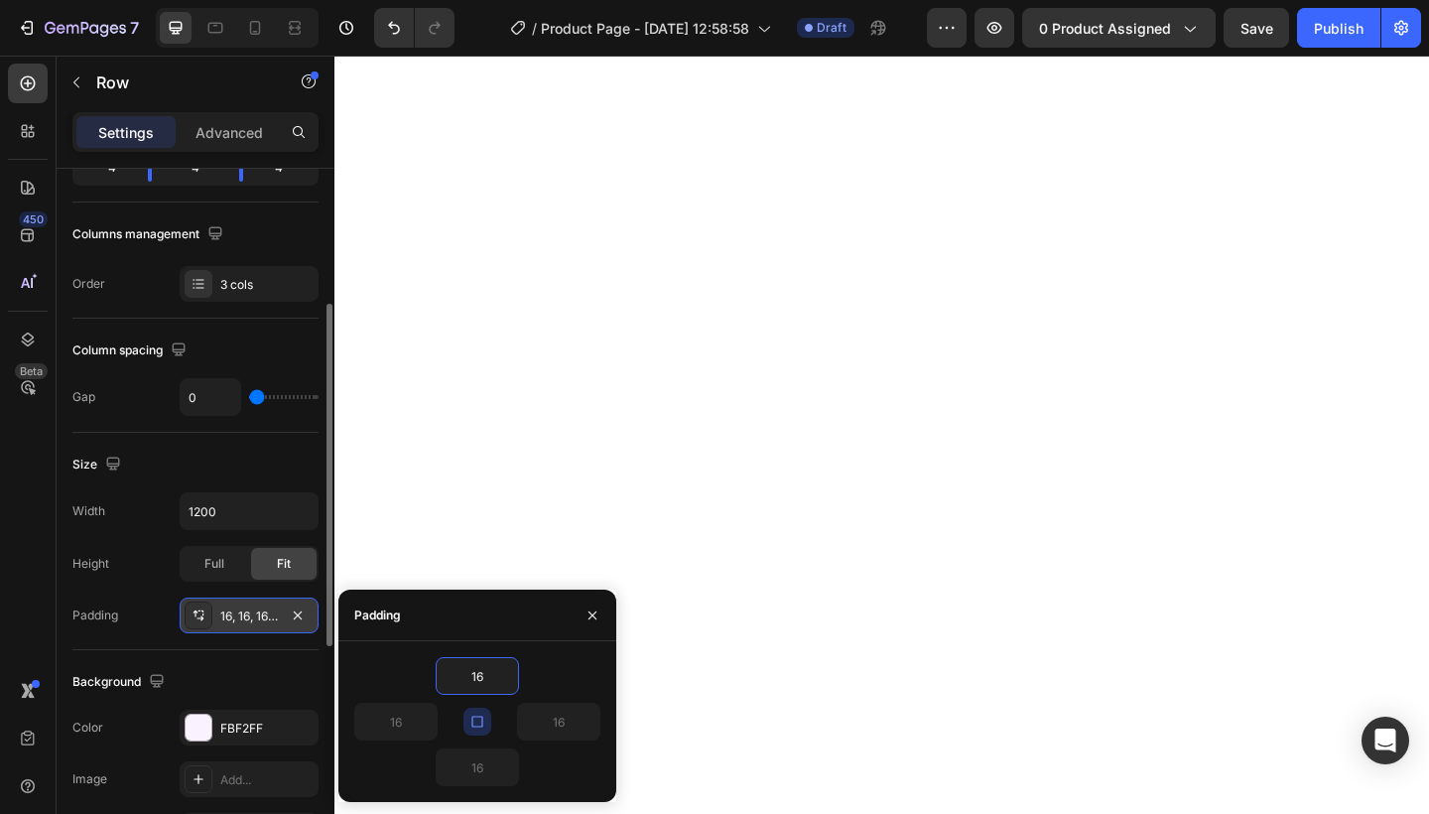
click at [481, 721] on icon "button" at bounding box center [477, 721] width 16 height 16
click at [484, 677] on input "16" at bounding box center [477, 676] width 81 height 36
type input "1"
type input "0"
click at [400, 721] on input "16" at bounding box center [395, 721] width 81 height 36
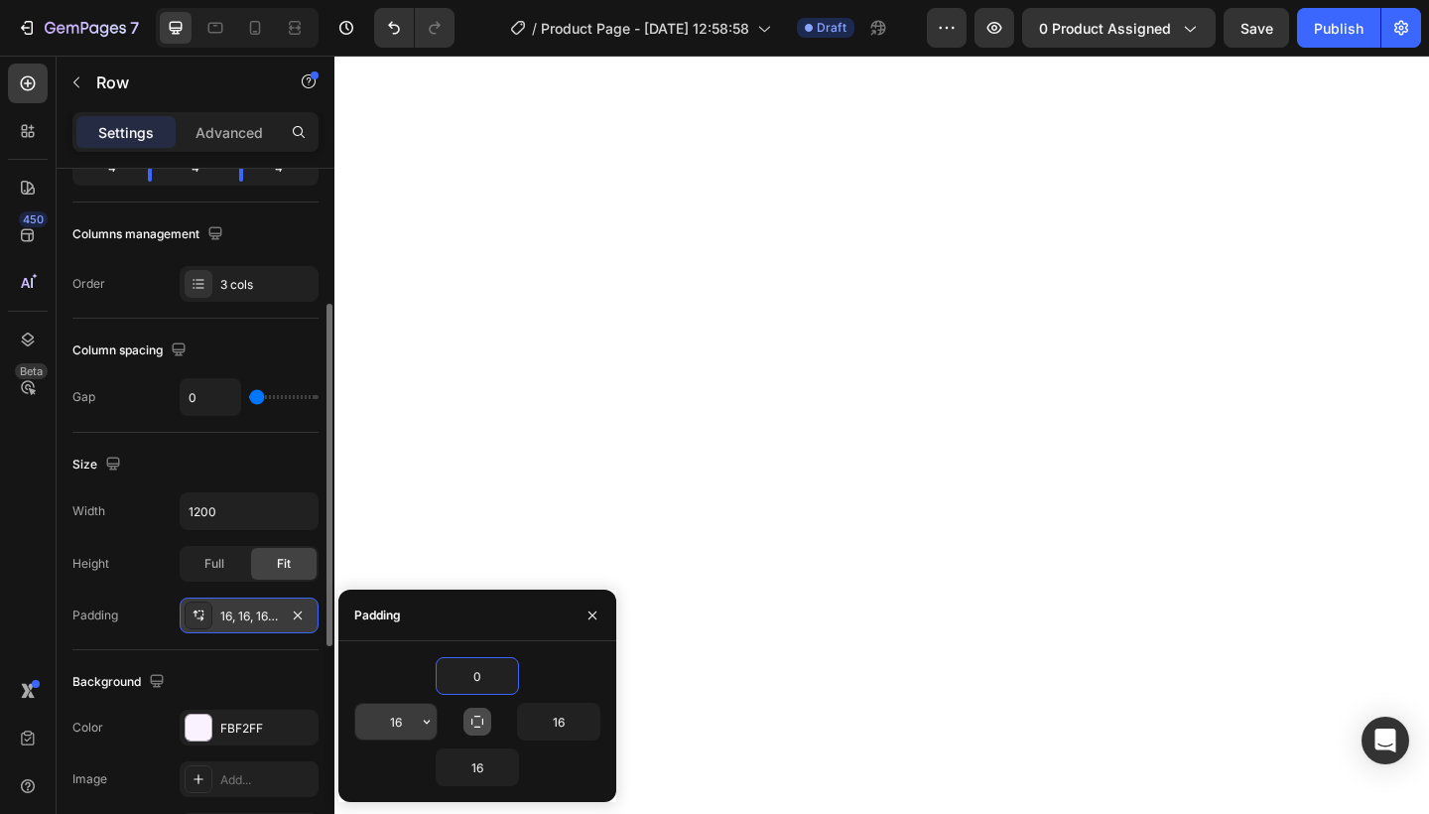
type input "1"
type input "0"
click at [486, 756] on input "16" at bounding box center [477, 767] width 81 height 36
click at [575, 715] on input "16" at bounding box center [558, 721] width 81 height 36
type input "1"
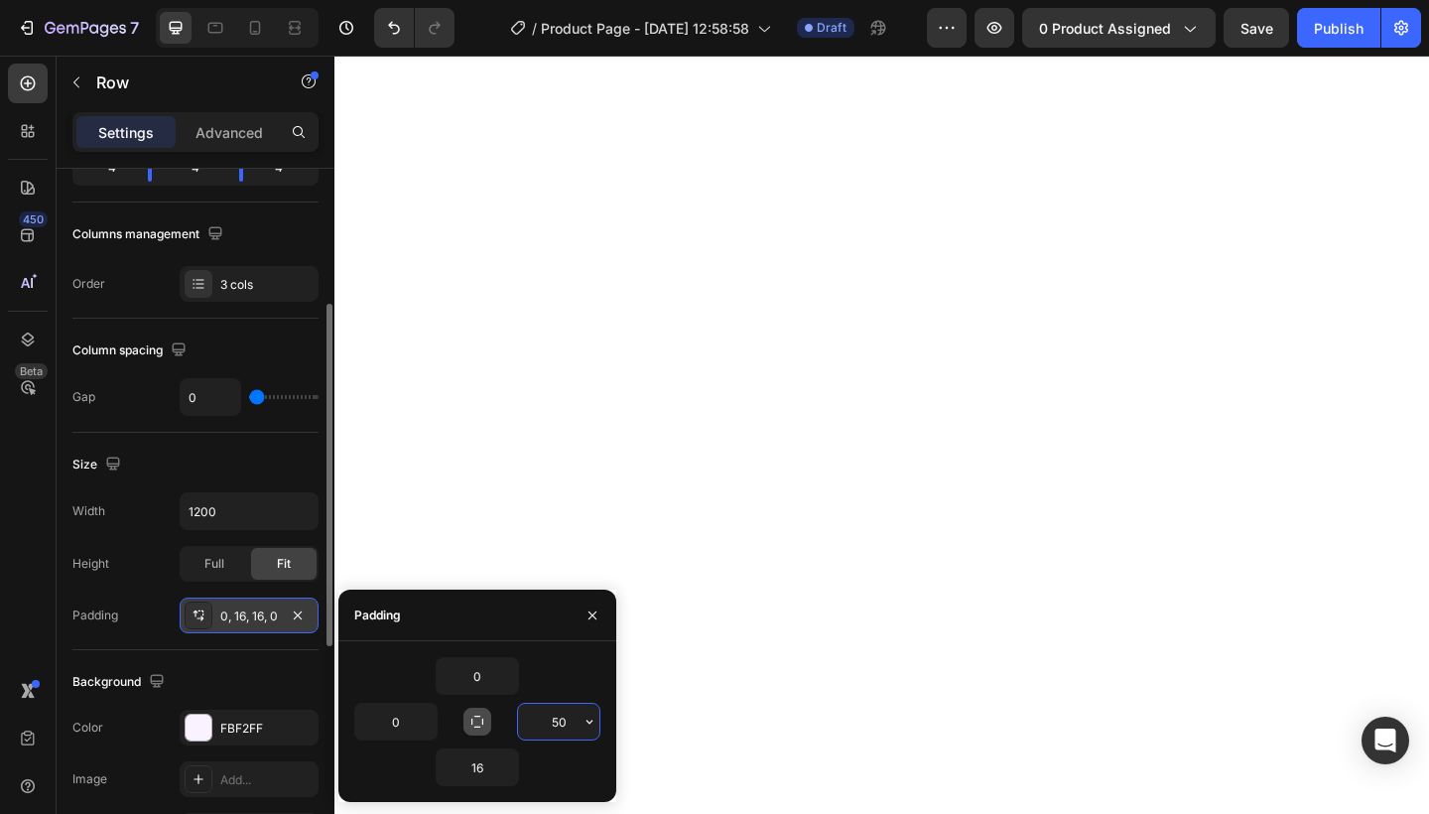
type input "5"
type input "6"
type input "1"
type input "0"
click at [591, 605] on button "button" at bounding box center [592, 615] width 32 height 32
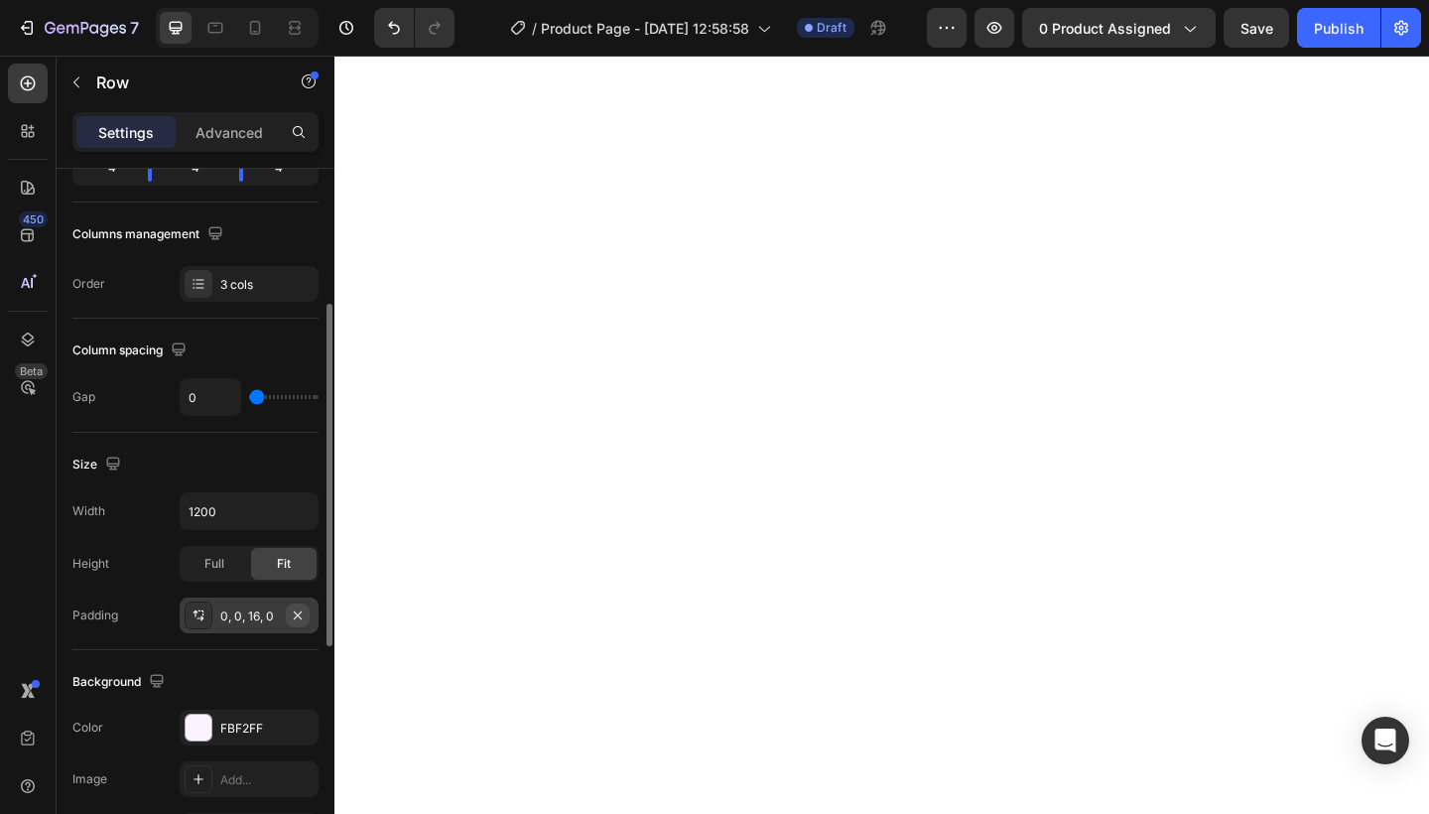
click at [304, 613] on icon "button" at bounding box center [298, 615] width 16 height 16
click at [246, 513] on input "1200" at bounding box center [249, 511] width 137 height 36
type input "1"
type input "7"
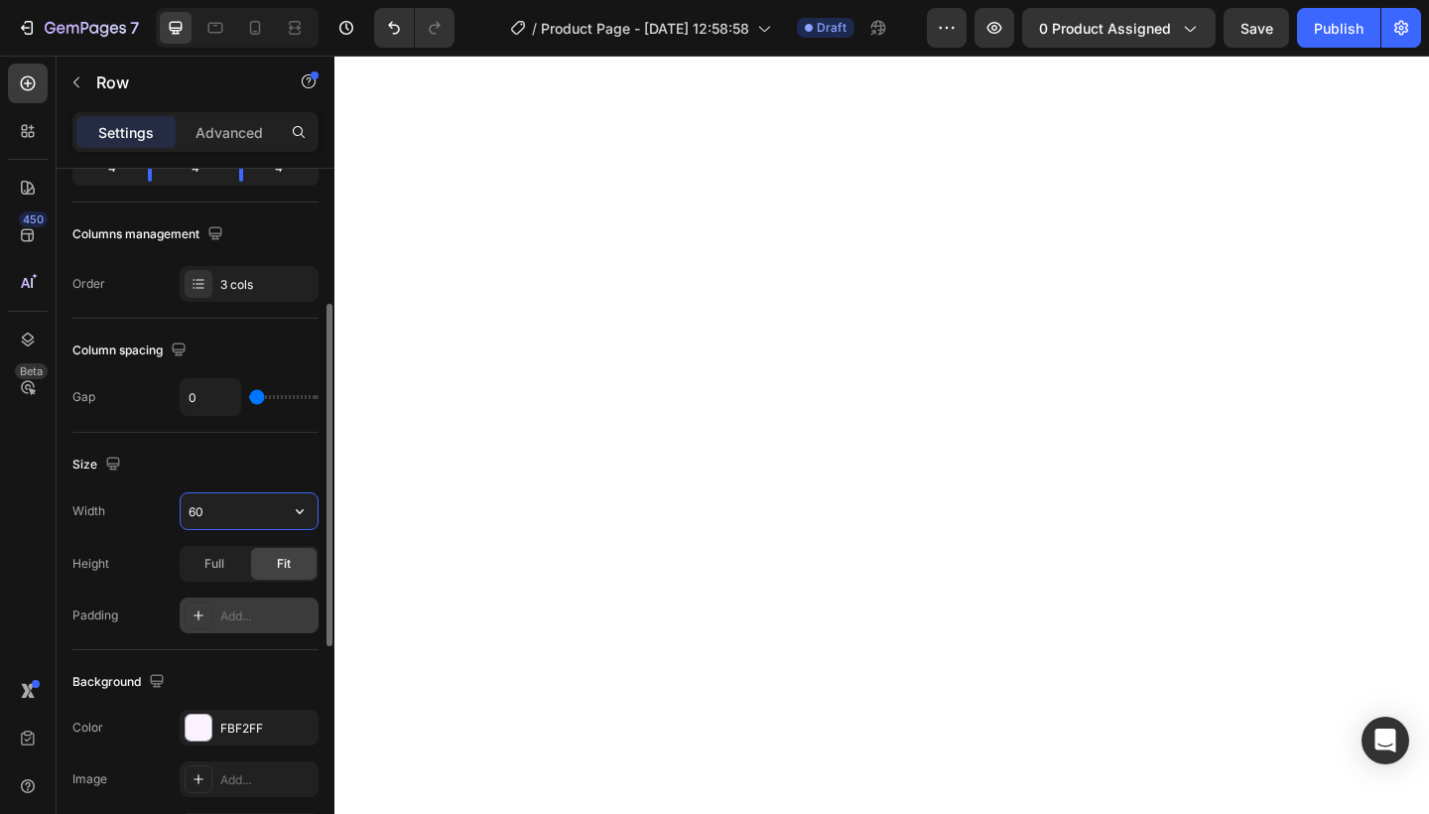
type input "6"
type input "5"
type input "555"
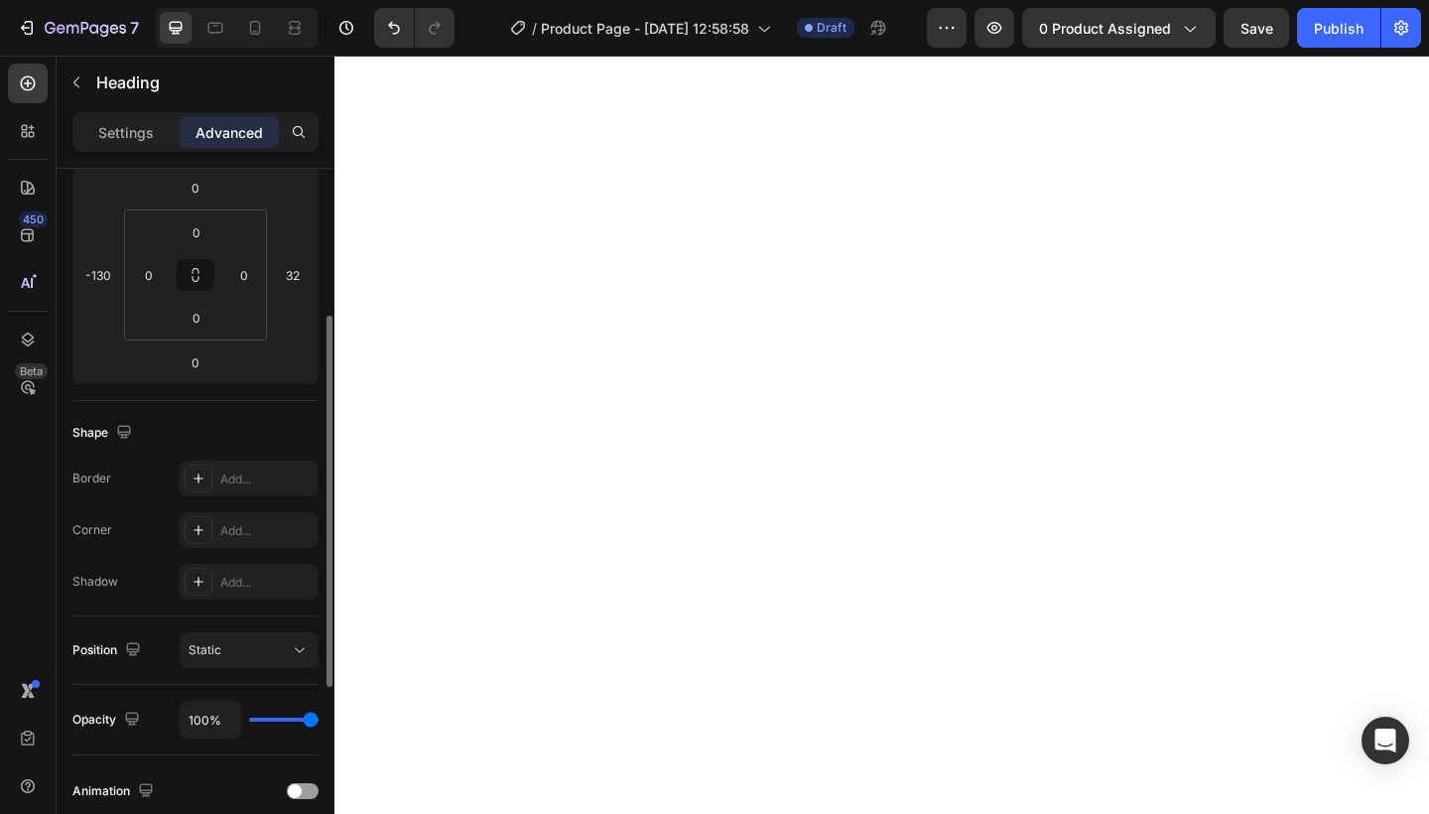
scroll to position [0, 0]
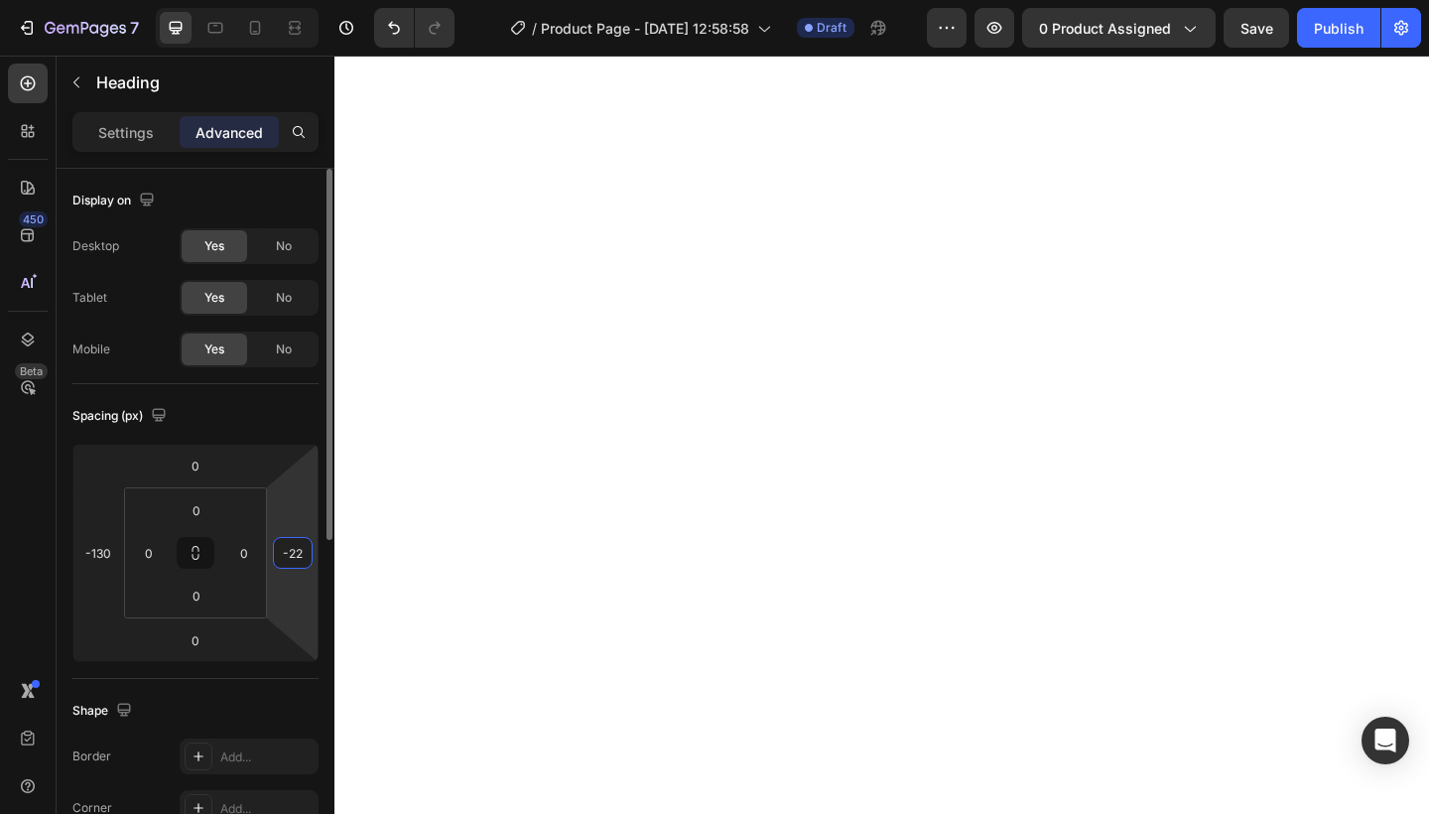
drag, startPoint x: 284, startPoint y: 500, endPoint x: 284, endPoint y: 525, distance: 24.8
click at [284, 0] on html "7 Version history / Product Page - [DATE] 12:58:58 Draft Preview 0 product assi…" at bounding box center [714, 0] width 1429 height 0
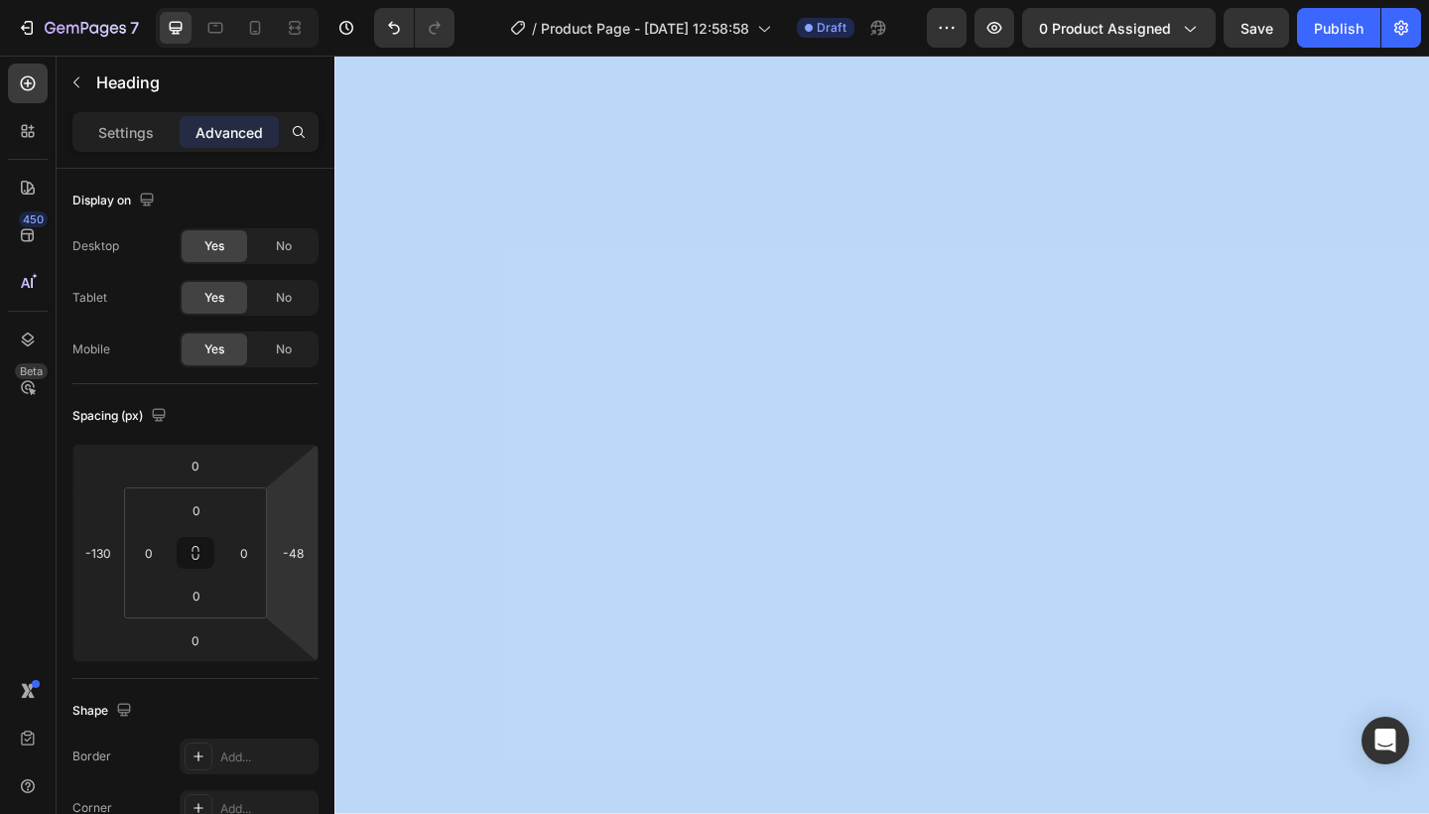
type input "-50"
click at [285, 0] on html "7 Version history / Product Page - [DATE] 12:58:58 Draft Preview 0 product assi…" at bounding box center [714, 0] width 1429 height 0
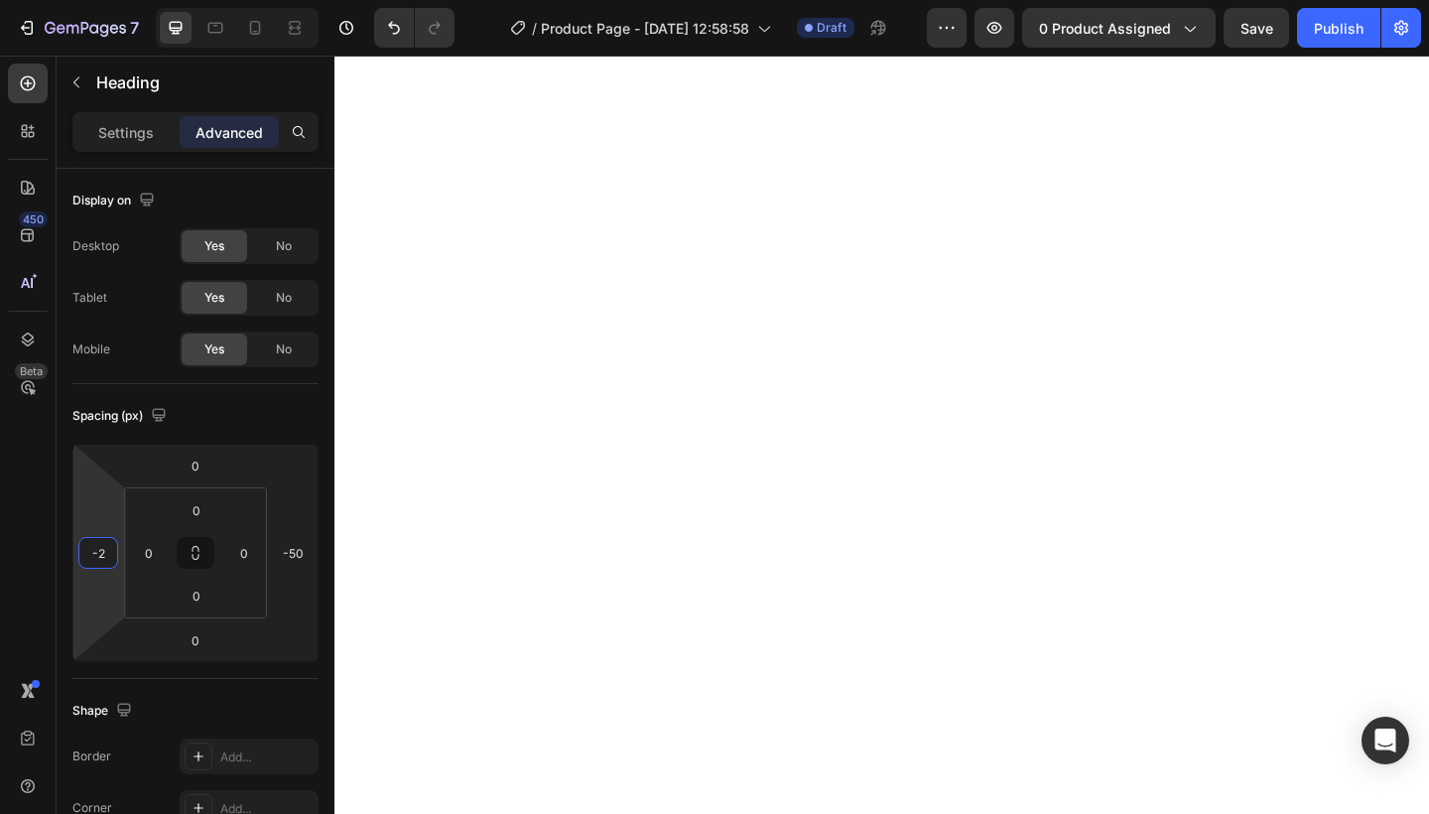
type input "0"
drag, startPoint x: 80, startPoint y: 493, endPoint x: 95, endPoint y: 428, distance: 67.2
click at [95, 0] on html "7 Version history / Product Page - [DATE] 12:58:58 Draft Preview 0 product assi…" at bounding box center [714, 0] width 1429 height 0
type input "-14"
drag, startPoint x: 97, startPoint y: 502, endPoint x: 105, endPoint y: 463, distance: 39.5
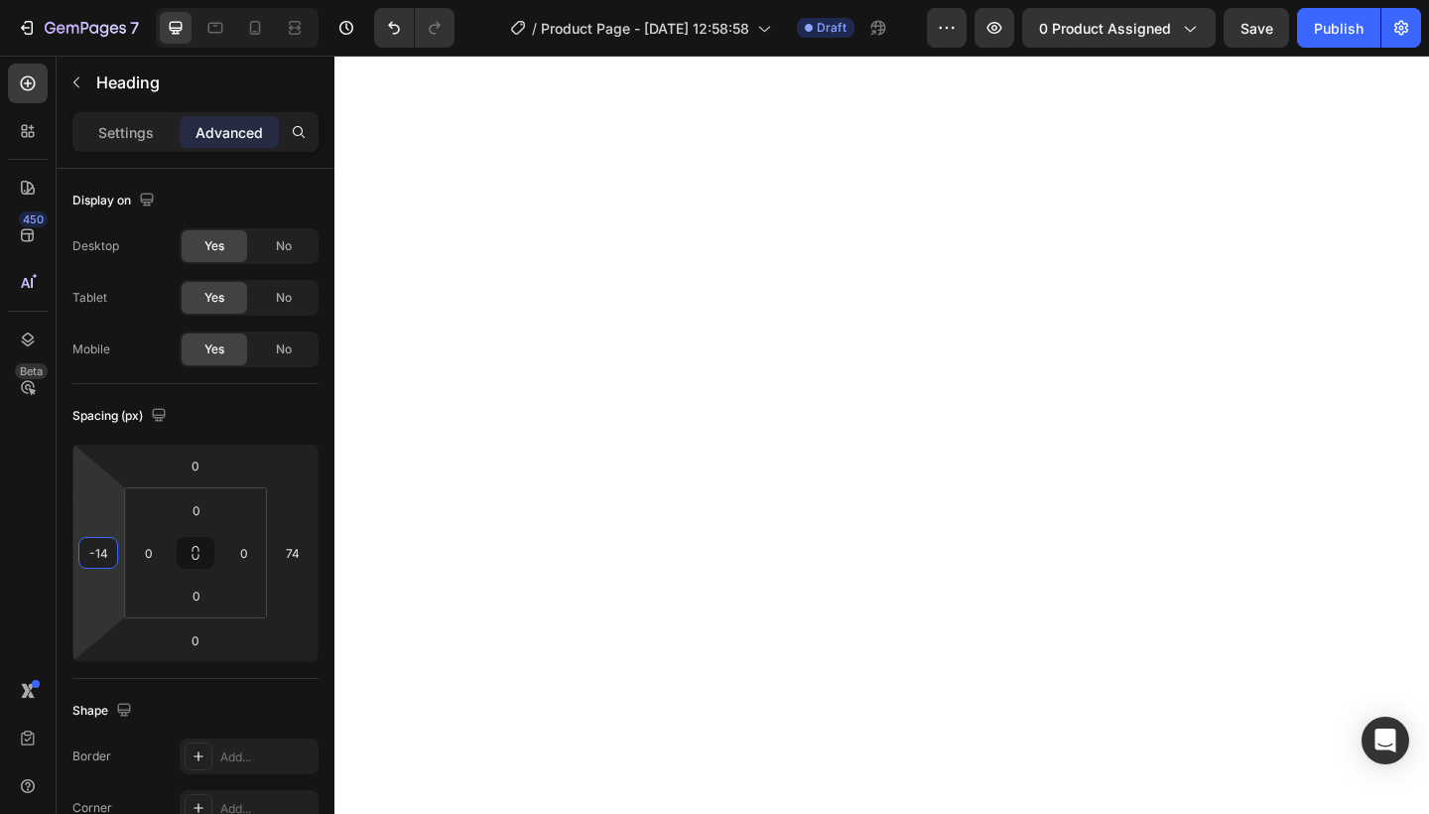
click at [105, 0] on html "7 Version history / Product Page - [DATE] 12:58:58 Draft Preview 0 product assi…" at bounding box center [714, 0] width 1429 height 0
type input "-34"
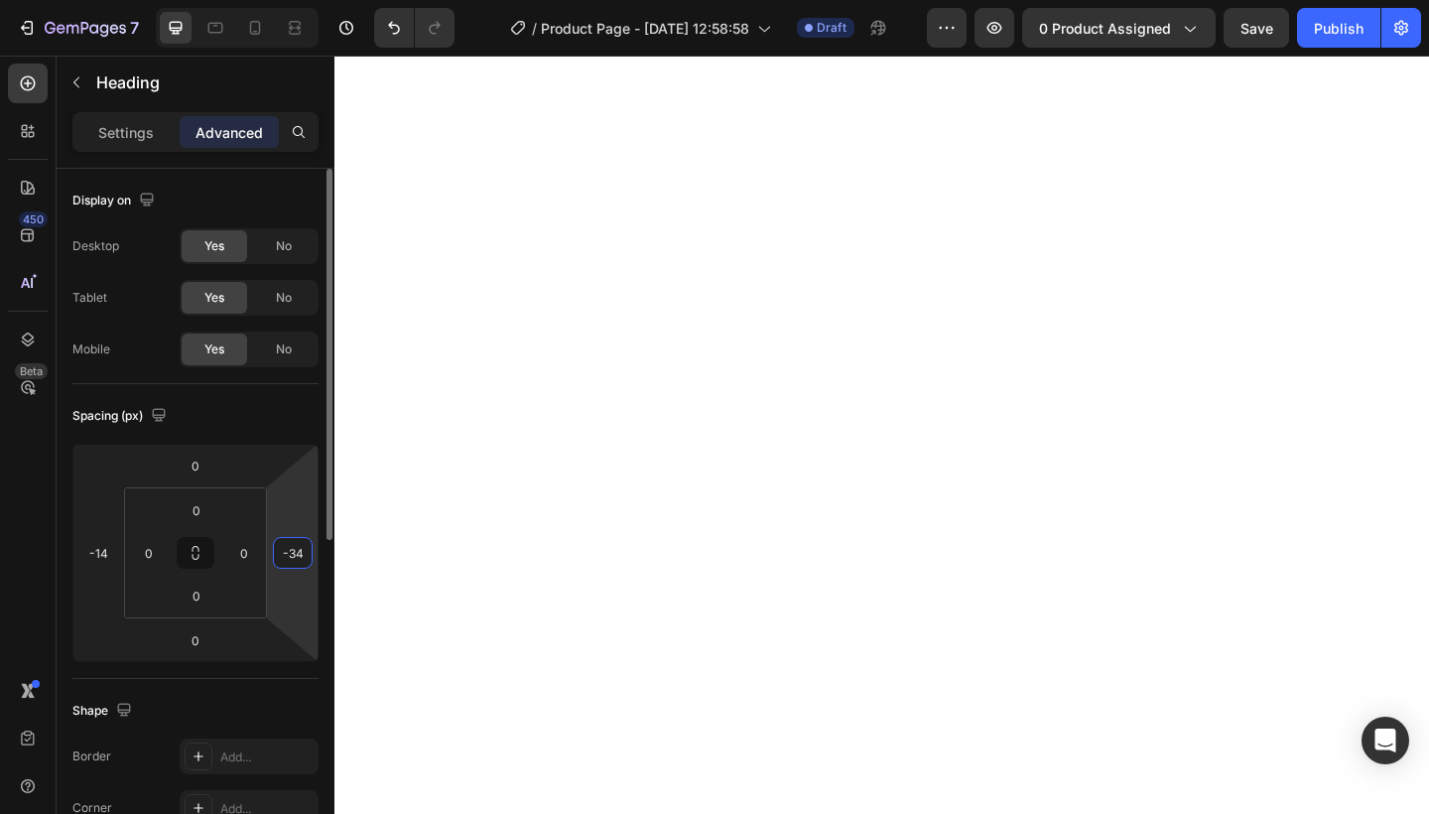
drag, startPoint x: 281, startPoint y: 498, endPoint x: 304, endPoint y: 551, distance: 57.3
click at [304, 0] on html "7 Version history / Product Page - [DATE] 12:58:58 Draft Preview 0 product assi…" at bounding box center [714, 0] width 1429 height 0
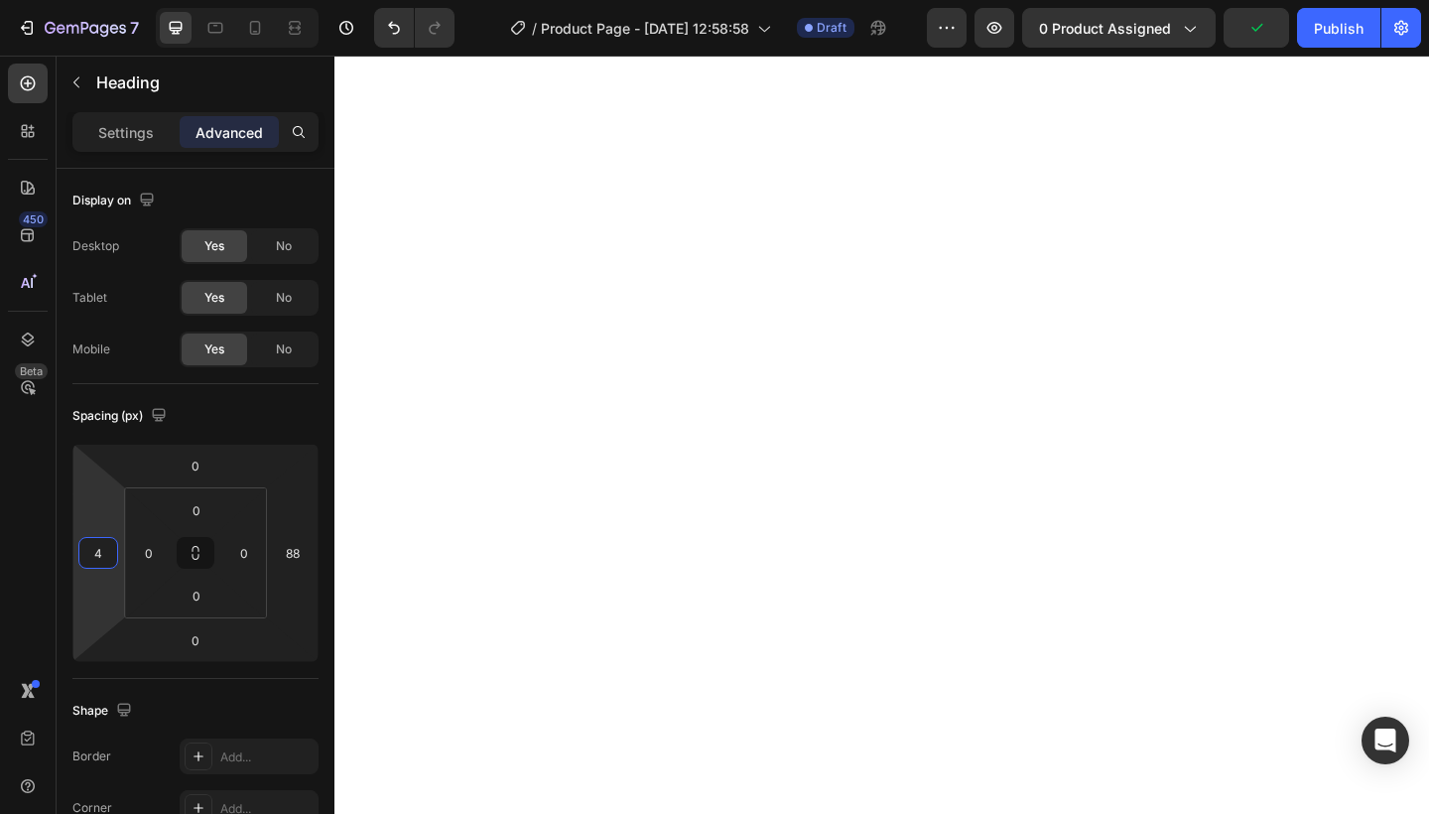
type input "2"
click at [79, 0] on html "7 Version history / Product Page - [DATE] 12:58:58 Draft Preview 0 product assi…" at bounding box center [714, 0] width 1429 height 0
type input "28"
drag, startPoint x: 310, startPoint y: 491, endPoint x: 312, endPoint y: 521, distance: 29.8
click at [312, 0] on html "7 Version history / Product Page - [DATE] 12:58:58 Draft Preview 0 product assi…" at bounding box center [714, 0] width 1429 height 0
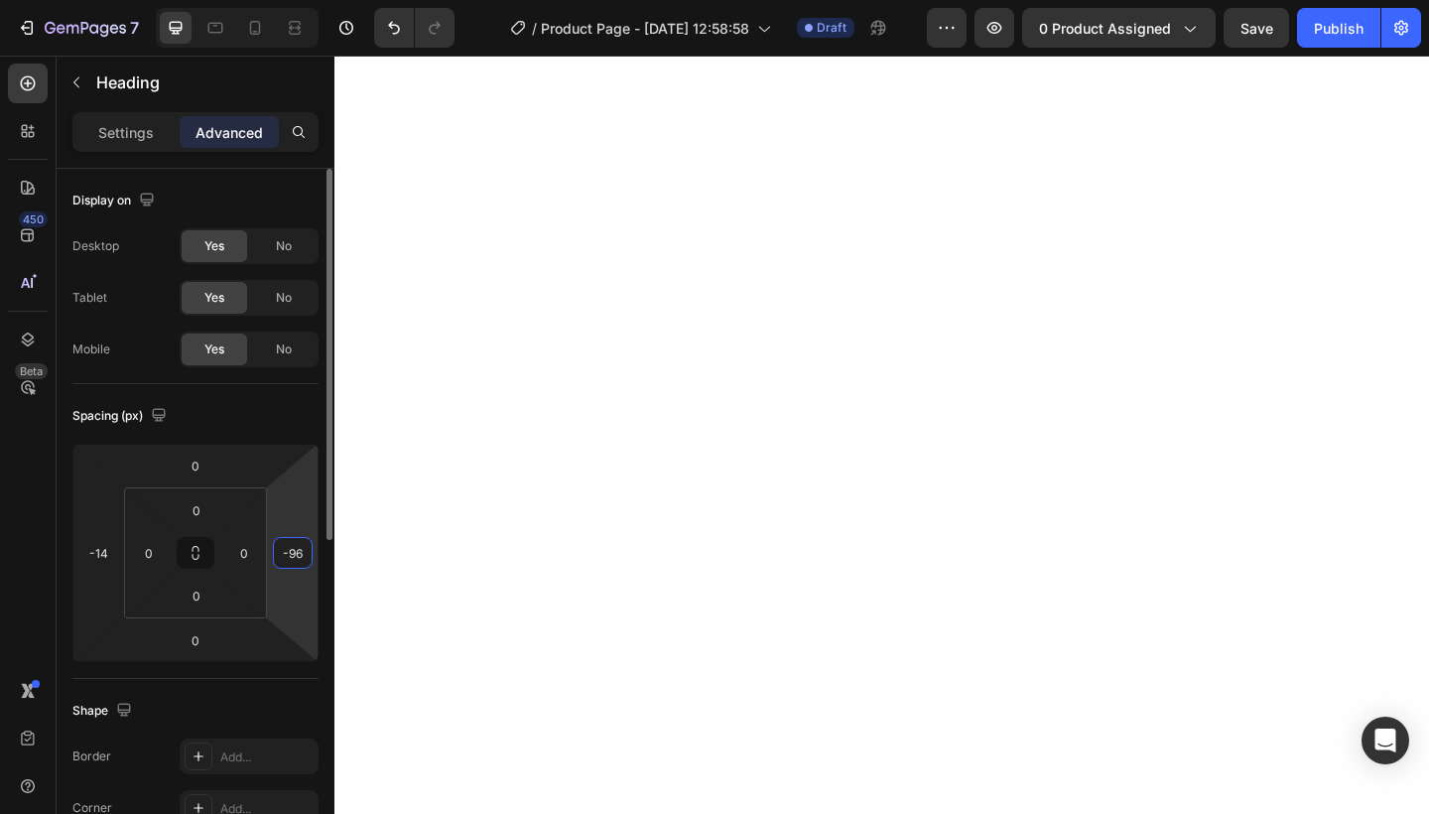
drag, startPoint x: 302, startPoint y: 504, endPoint x: 302, endPoint y: 532, distance: 27.8
click at [302, 0] on html "7 Version history / Product Page - [DATE] 12:58:58 Draft Preview 0 product assi…" at bounding box center [714, 0] width 1429 height 0
drag, startPoint x: 300, startPoint y: 524, endPoint x: 303, endPoint y: 568, distance: 43.8
click at [303, 0] on html "7 Version history / Product Page - [DATE] 12:58:58 Draft Preview 0 product assi…" at bounding box center [714, 0] width 1429 height 0
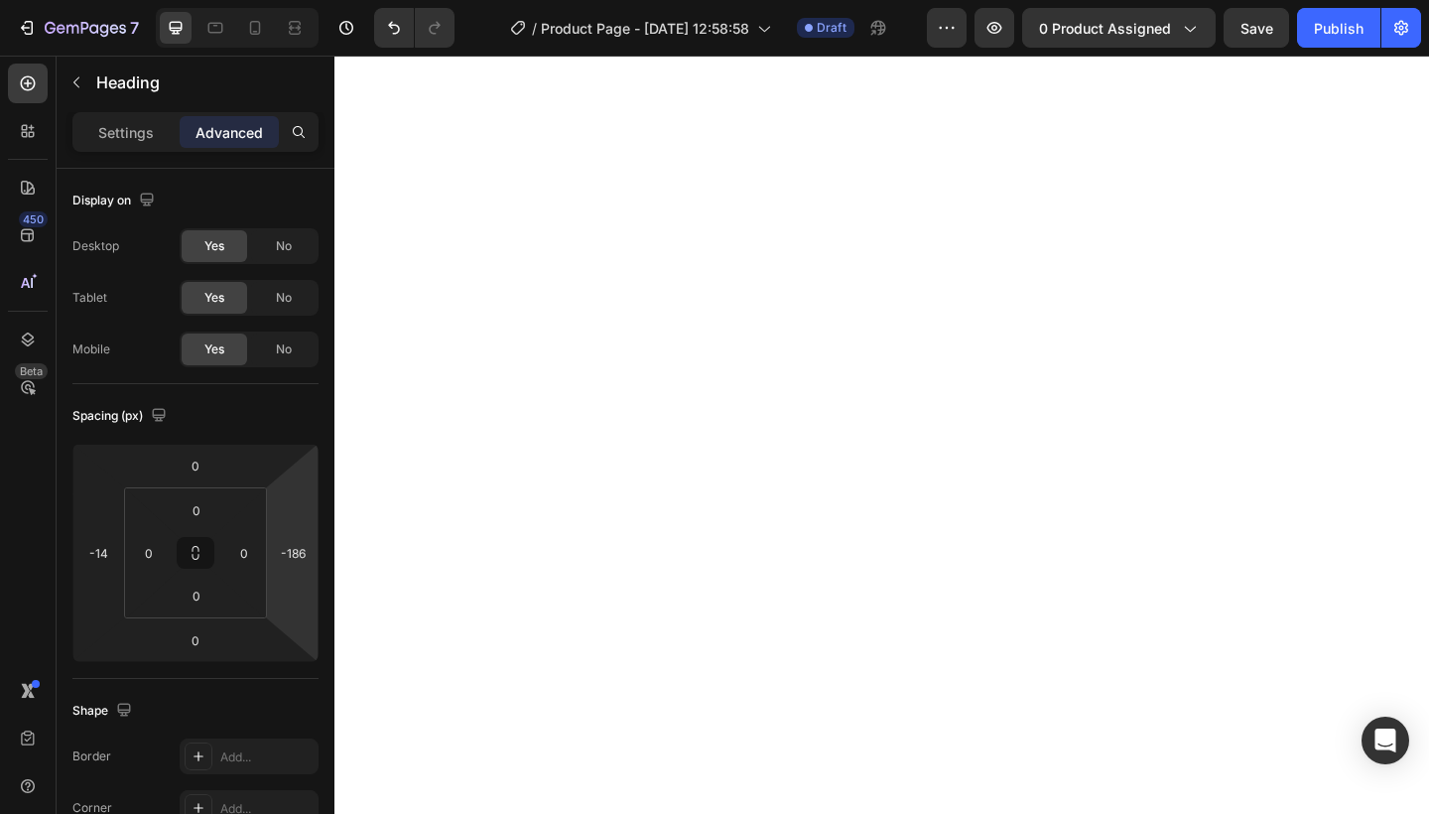
type input "-184"
type input "0"
click at [101, 0] on html "7 Version history / Product Page - [DATE] 12:58:58 Draft Preview 0 product assi…" at bounding box center [714, 0] width 1429 height 0
click at [280, 0] on html "7 Version history / Product Page - [DATE] 12:58:58 Draft Preview 0 product assi…" at bounding box center [714, 0] width 1429 height 0
type input "0"
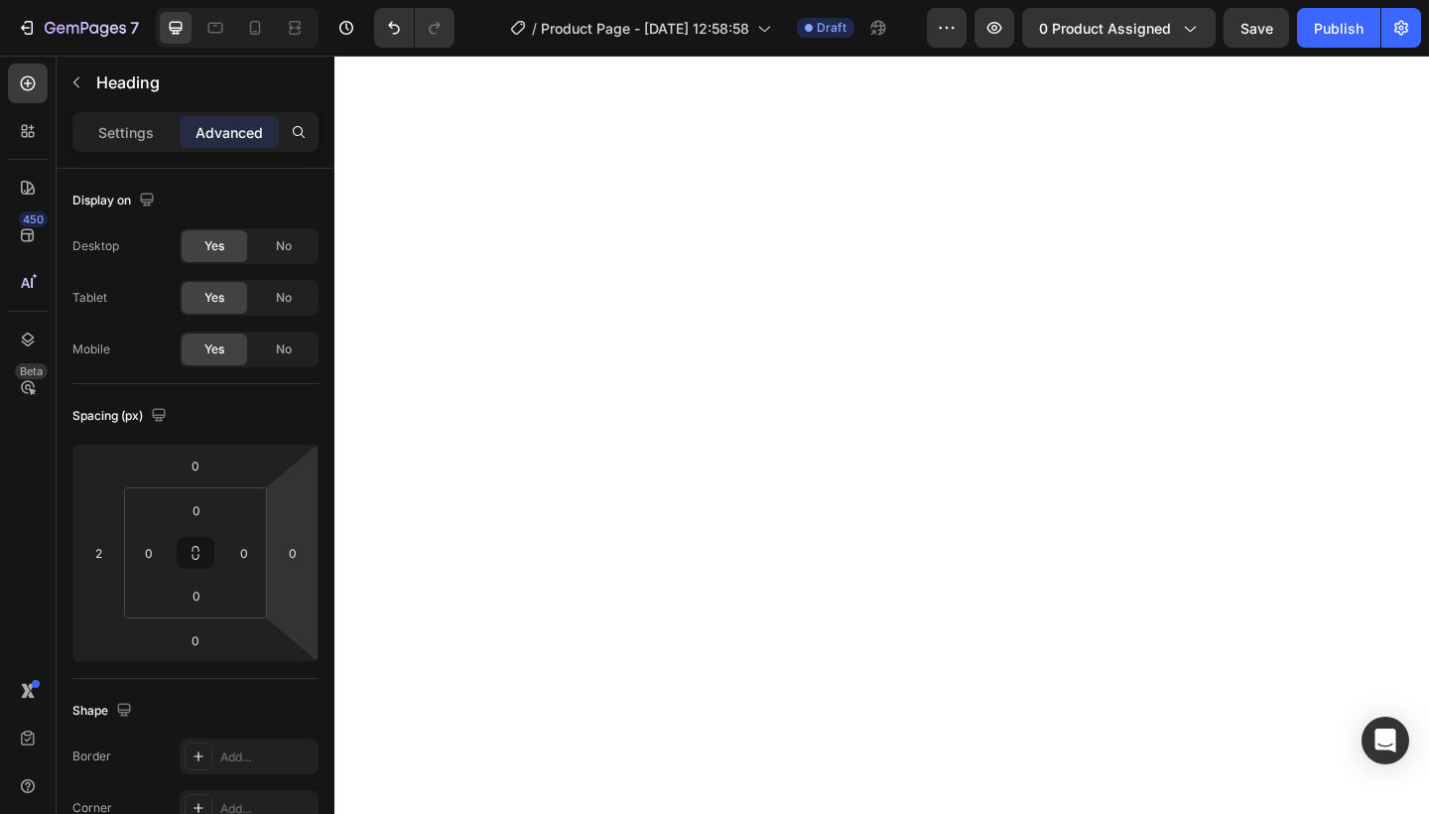
click at [306, 0] on html "7 Version history / Product Page - [DATE] 12:58:58 Draft Preview 0 product assi…" at bounding box center [714, 0] width 1429 height 0
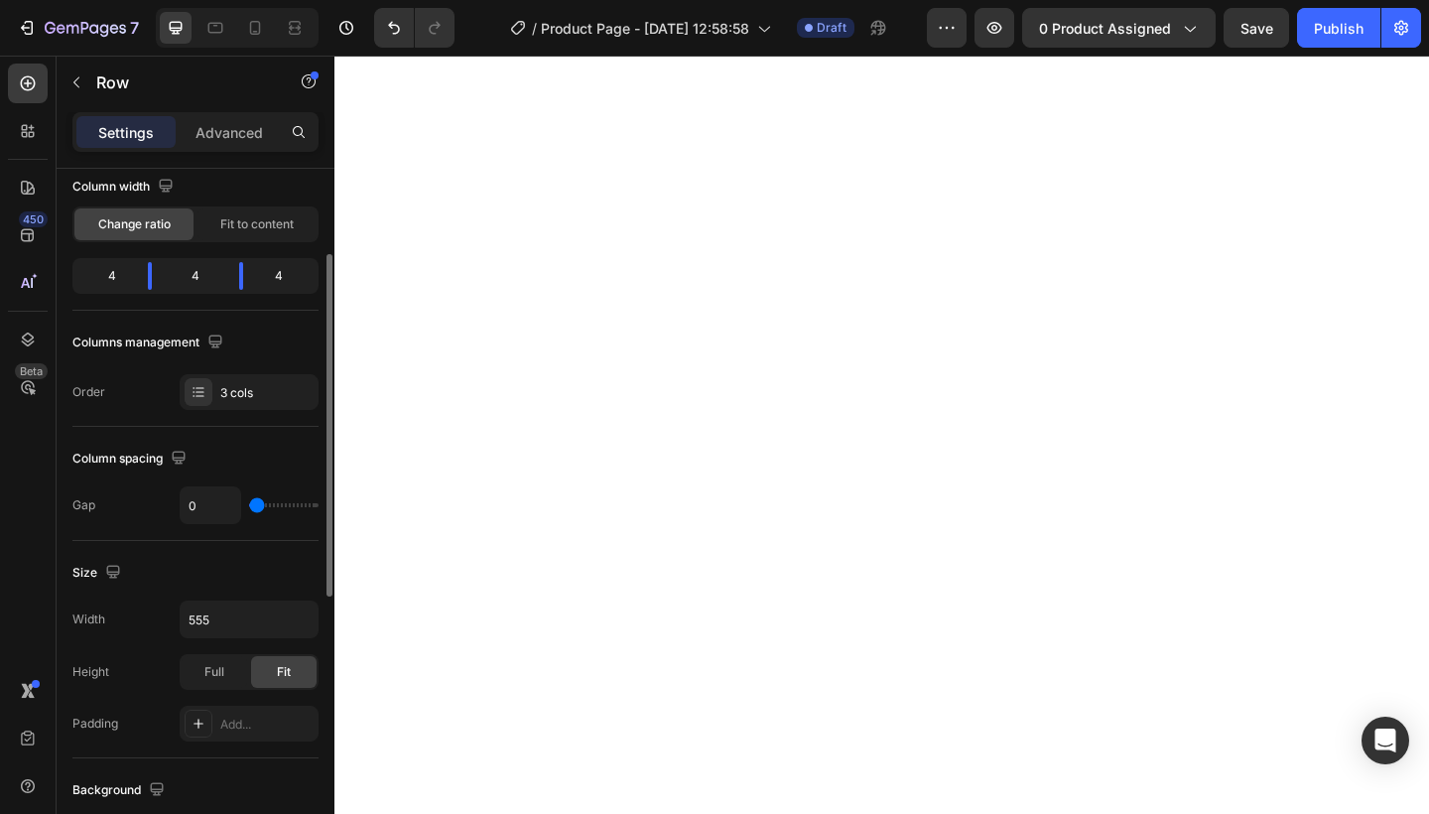
scroll to position [172, 0]
click at [234, 617] on input "555" at bounding box center [249, 617] width 137 height 36
type input "5"
type input "4"
type input "3"
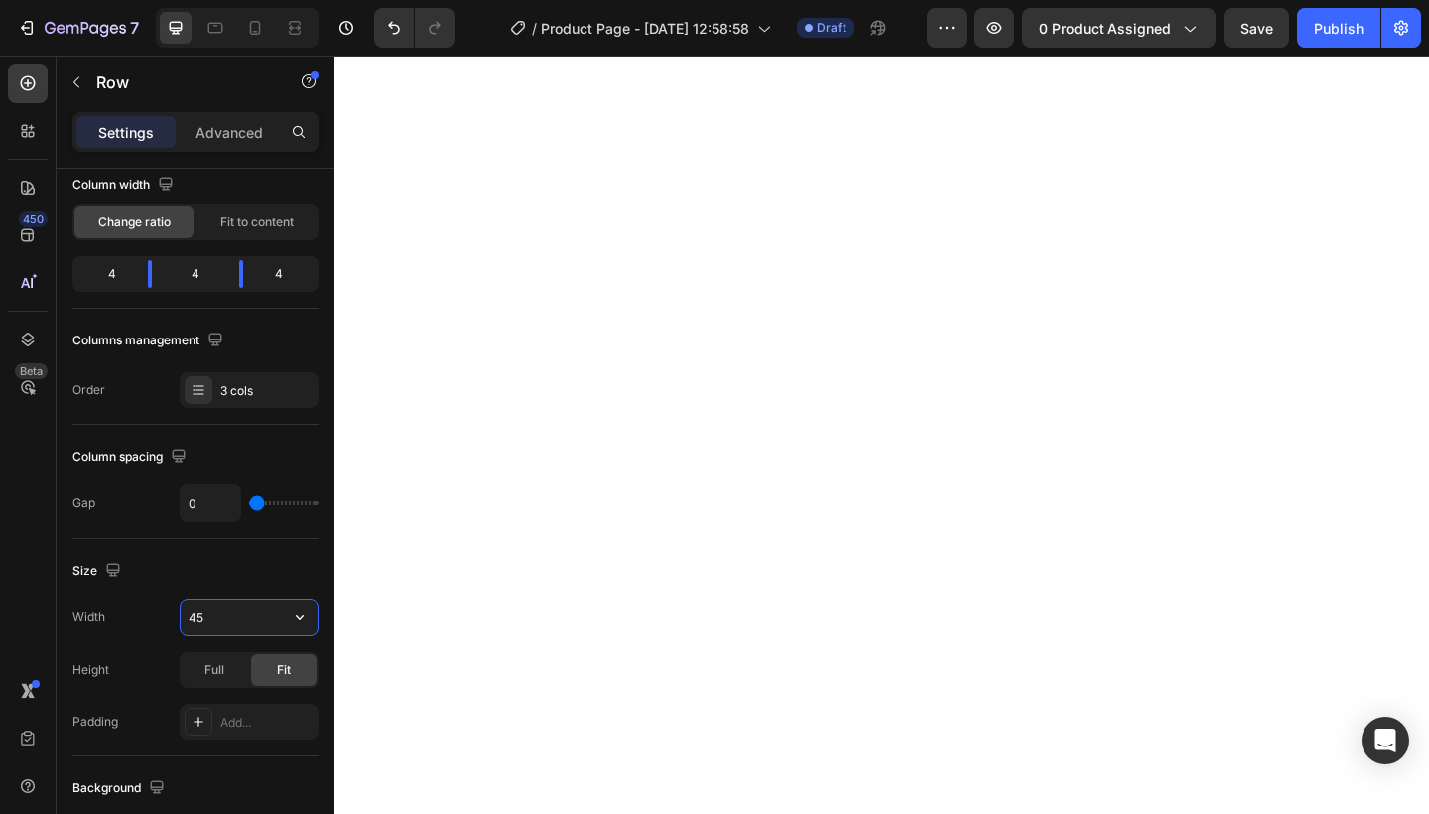
type input "455"
click at [227, 130] on p "Advanced" at bounding box center [228, 132] width 67 height 21
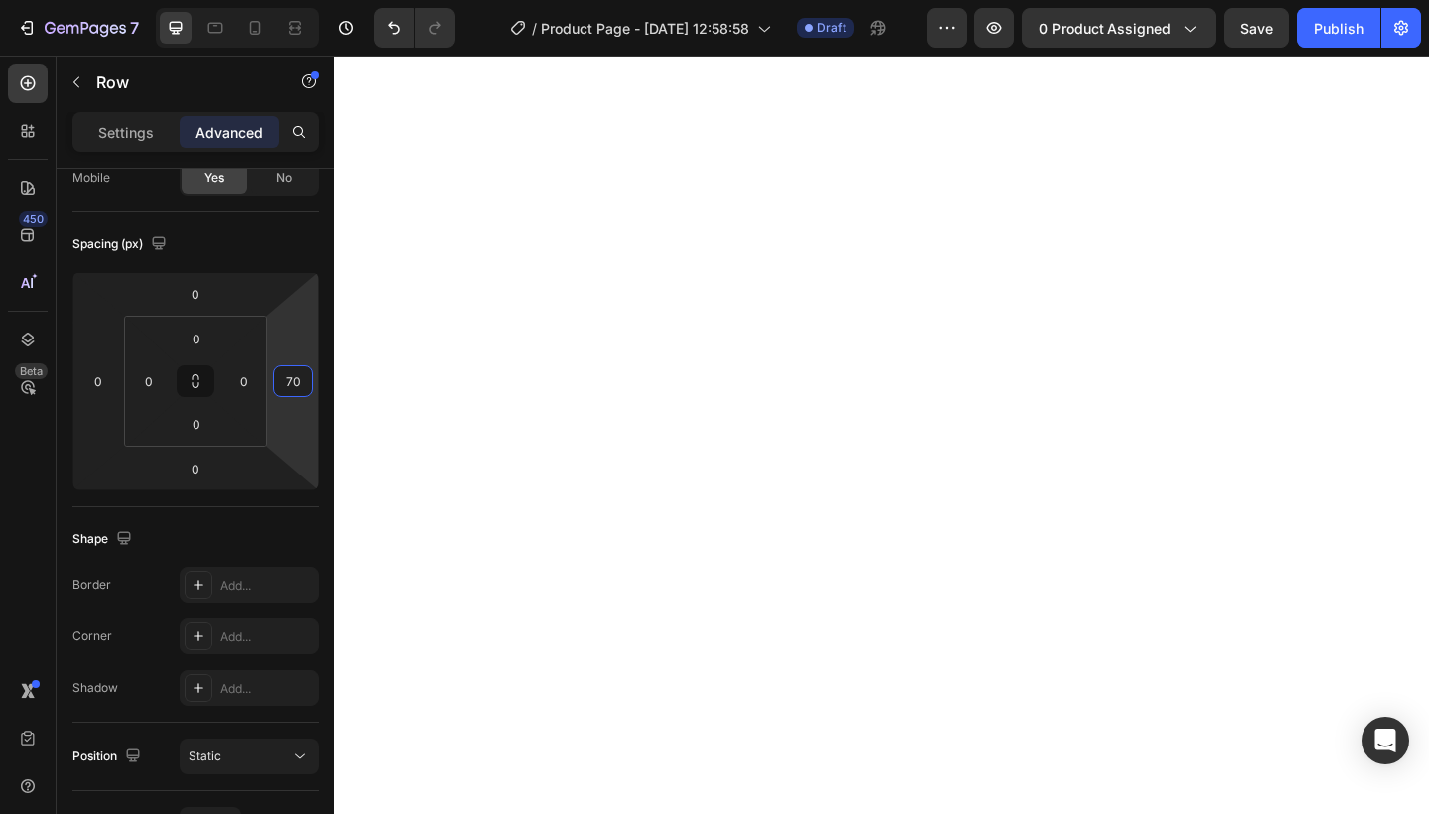
type input "72"
click at [298, 0] on html "7 Version history / Product Page - [DATE] 12:58:58 Draft Preview 0 product assi…" at bounding box center [714, 0] width 1429 height 0
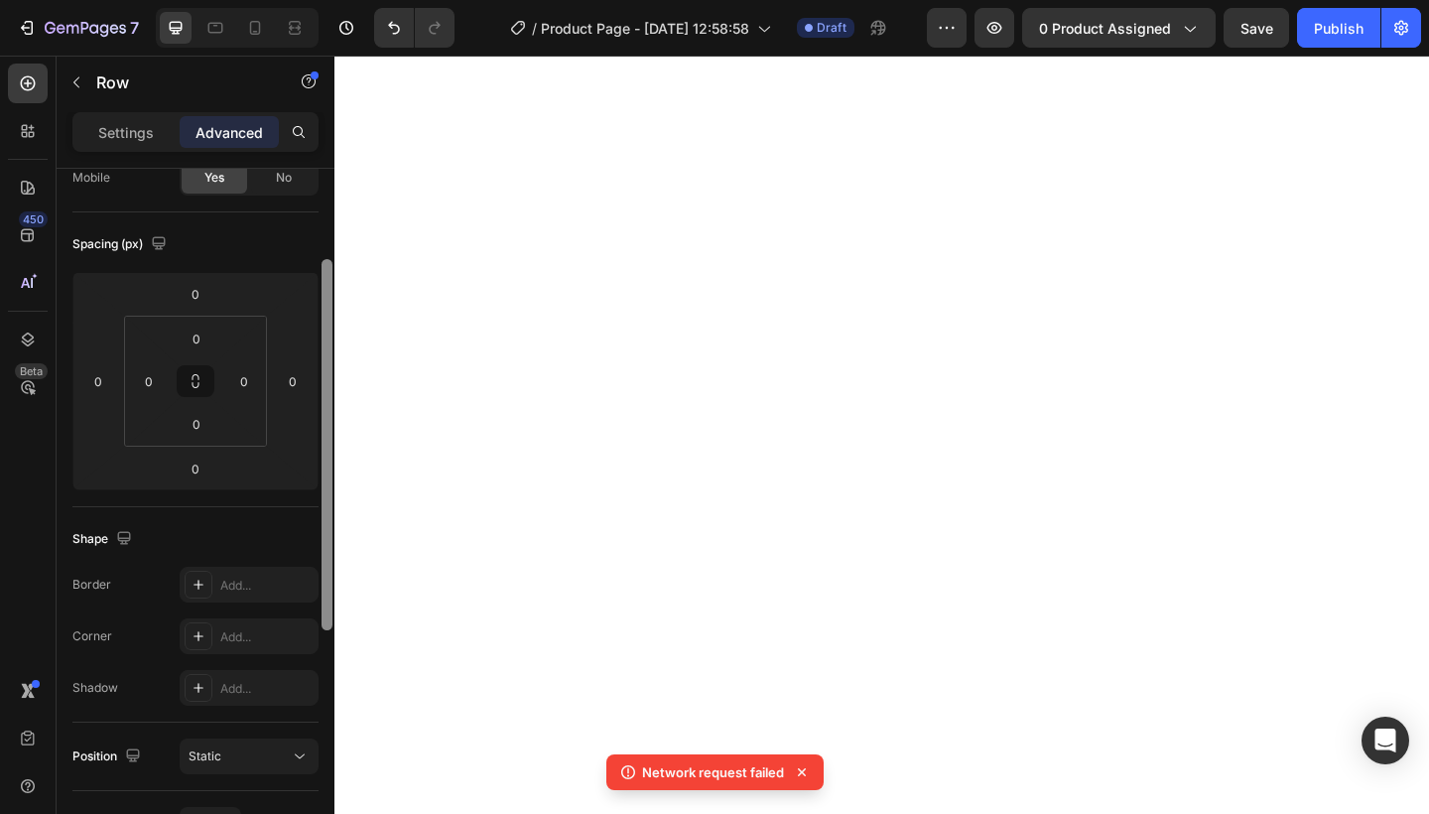
scroll to position [0, 0]
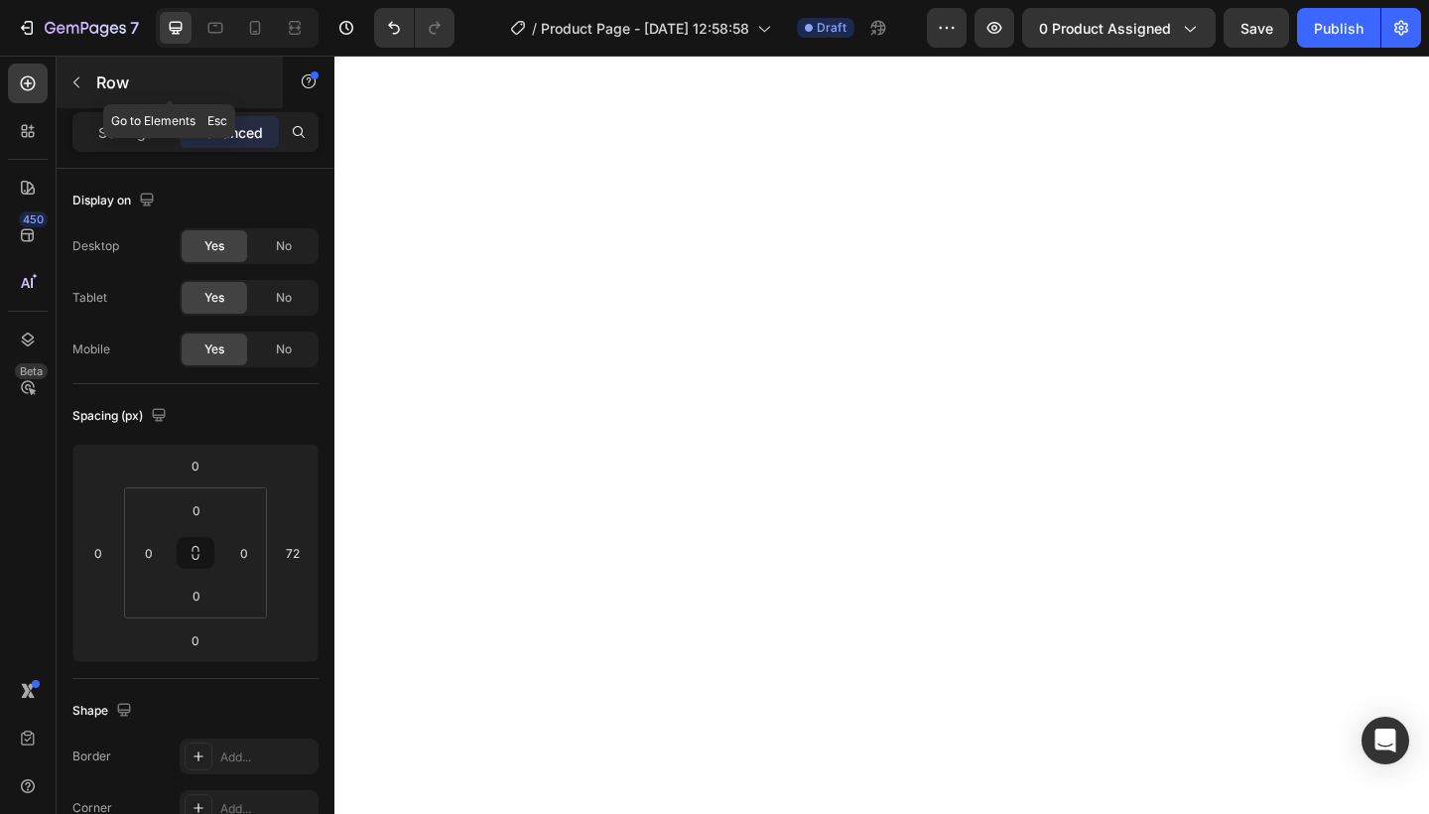
click at [87, 80] on button "button" at bounding box center [77, 82] width 32 height 32
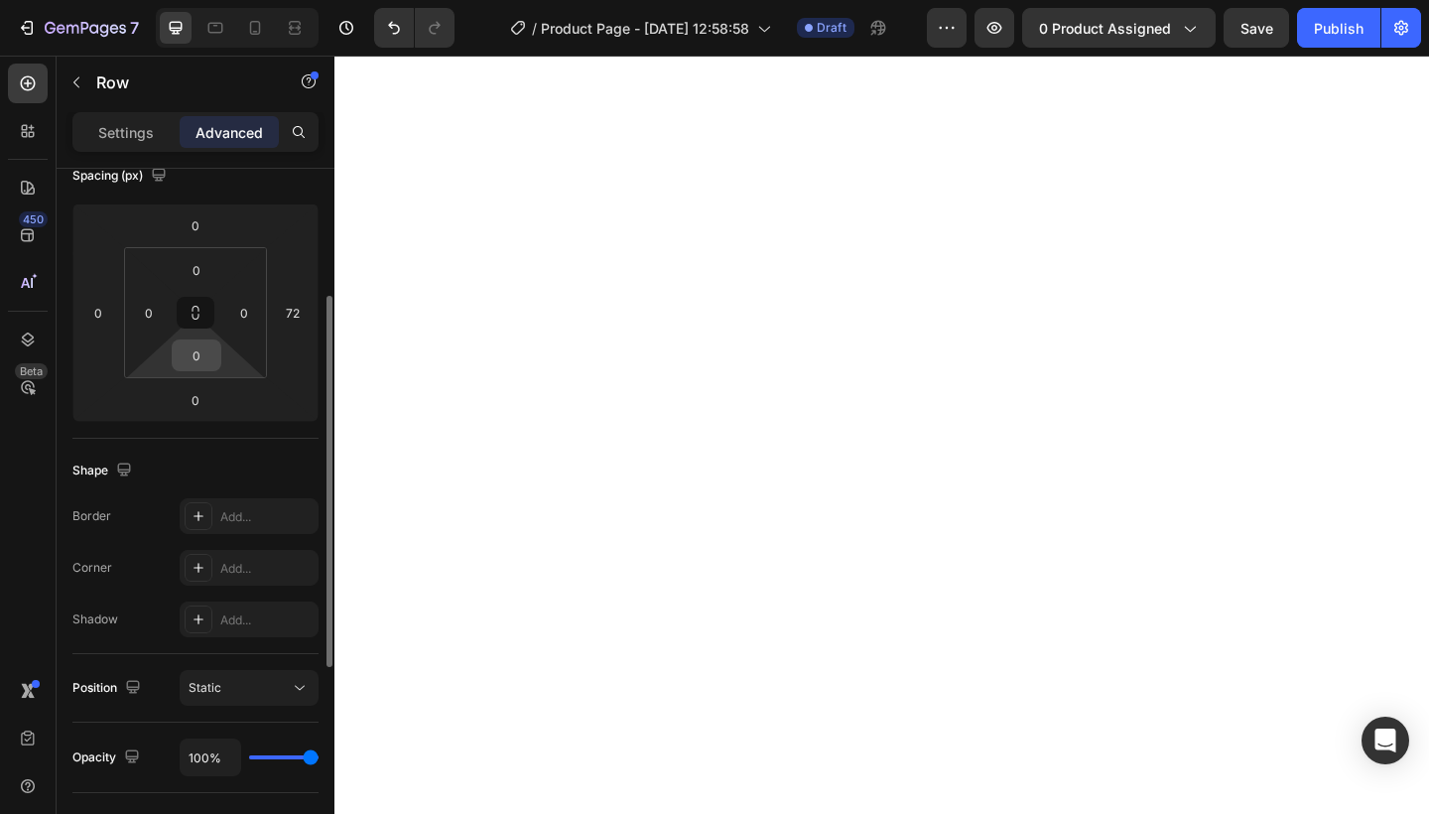
scroll to position [241, 0]
click at [227, 519] on div "Add..." at bounding box center [266, 516] width 93 height 18
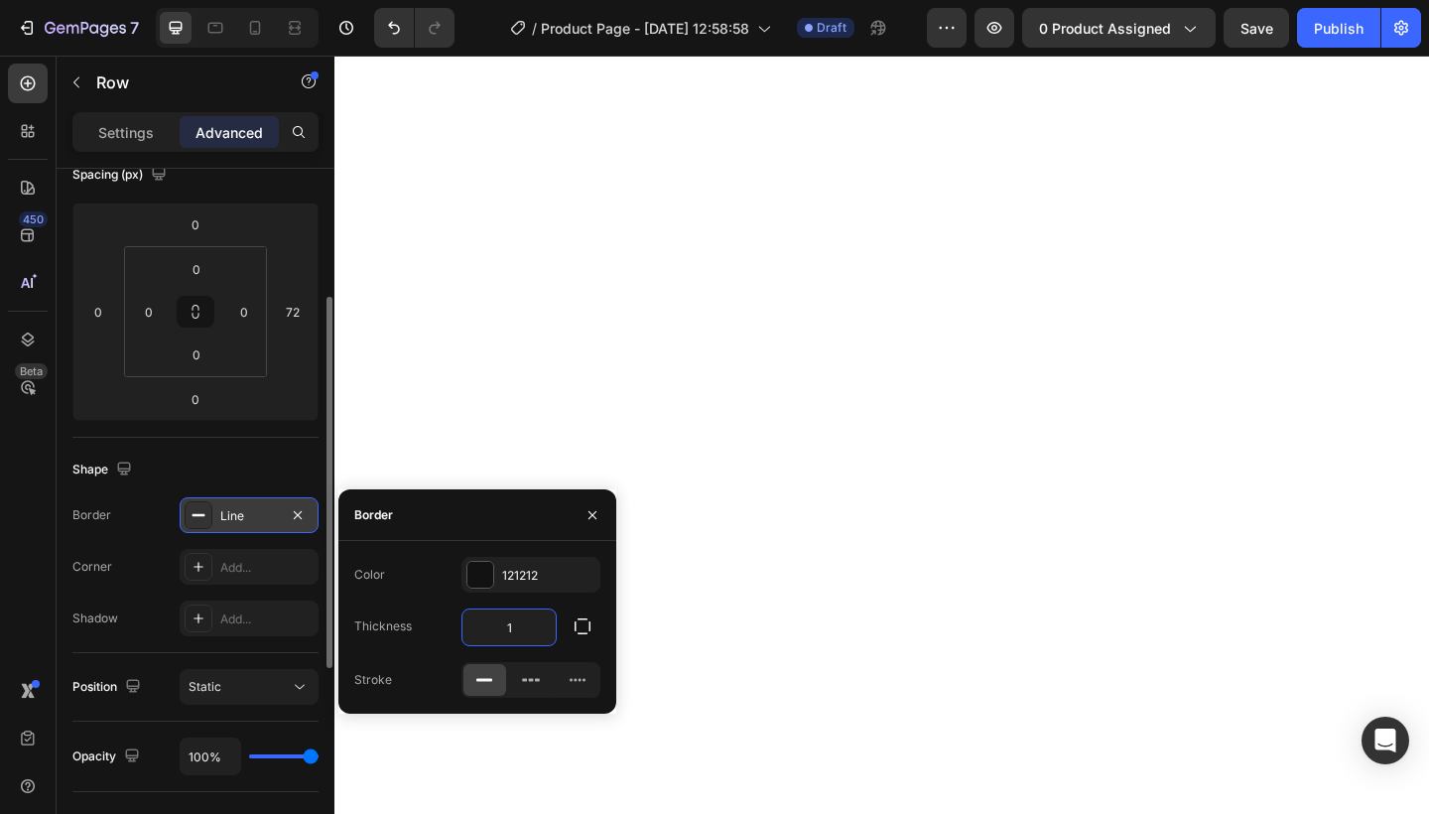
click at [532, 616] on input "1" at bounding box center [508, 627] width 93 height 36
click at [532, 619] on input "1" at bounding box center [508, 627] width 93 height 36
click at [528, 624] on input "1" at bounding box center [508, 627] width 93 height 36
type input "0.3"
click at [511, 570] on div "121212" at bounding box center [531, 576] width 58 height 18
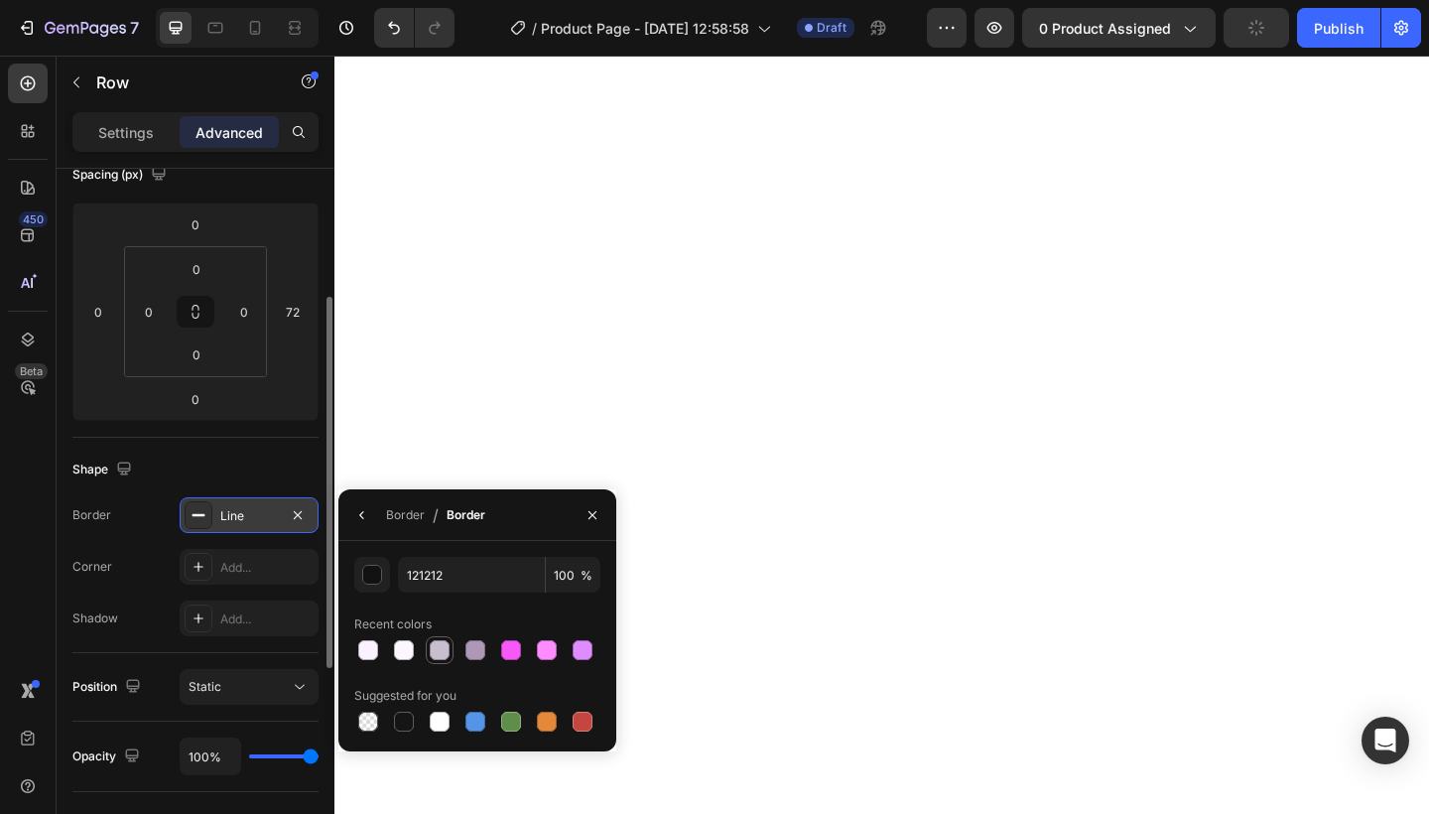
click at [447, 655] on div at bounding box center [440, 650] width 20 height 20
type input "C9BECE"
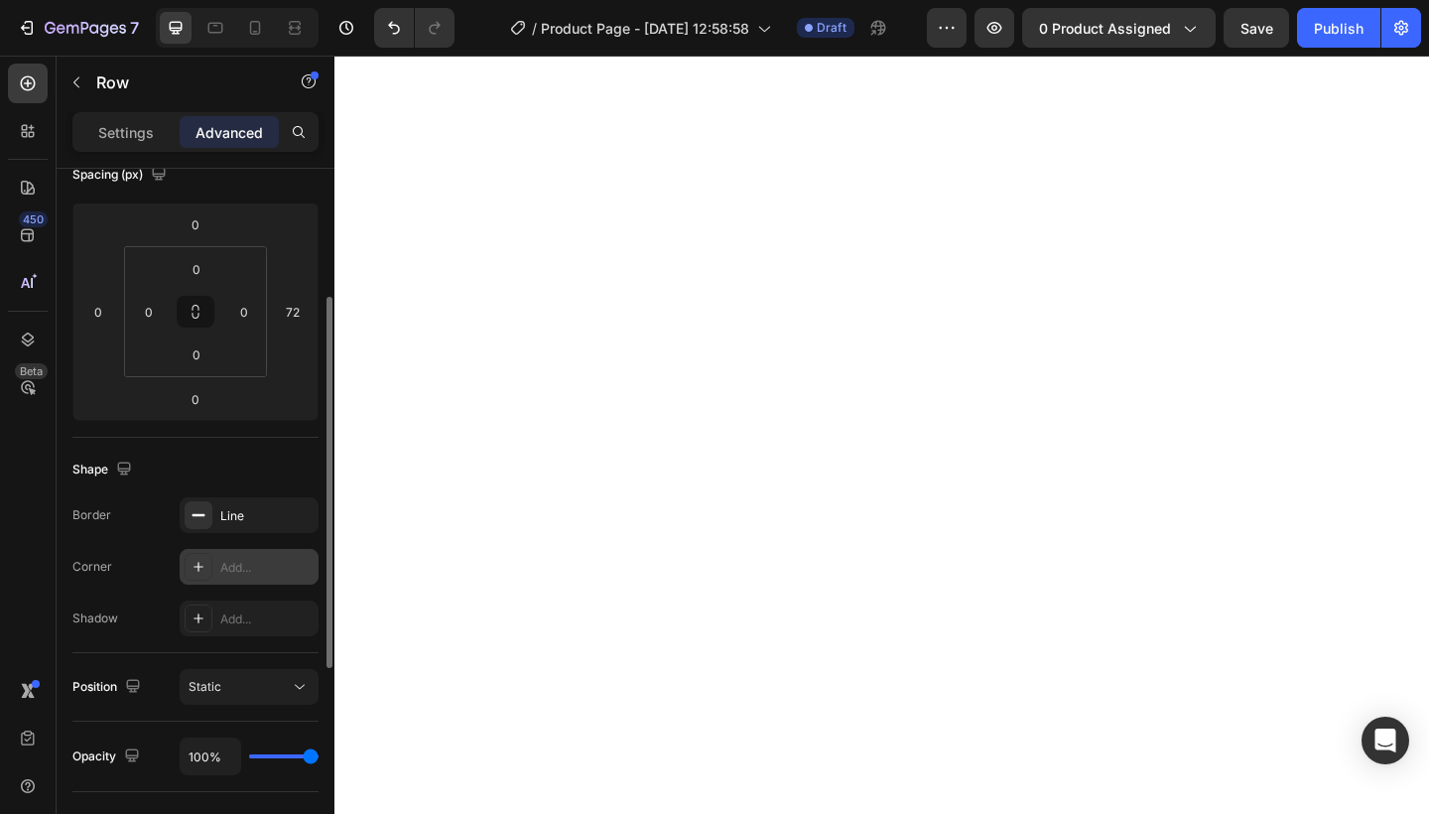
click at [272, 560] on div "Add..." at bounding box center [266, 568] width 93 height 18
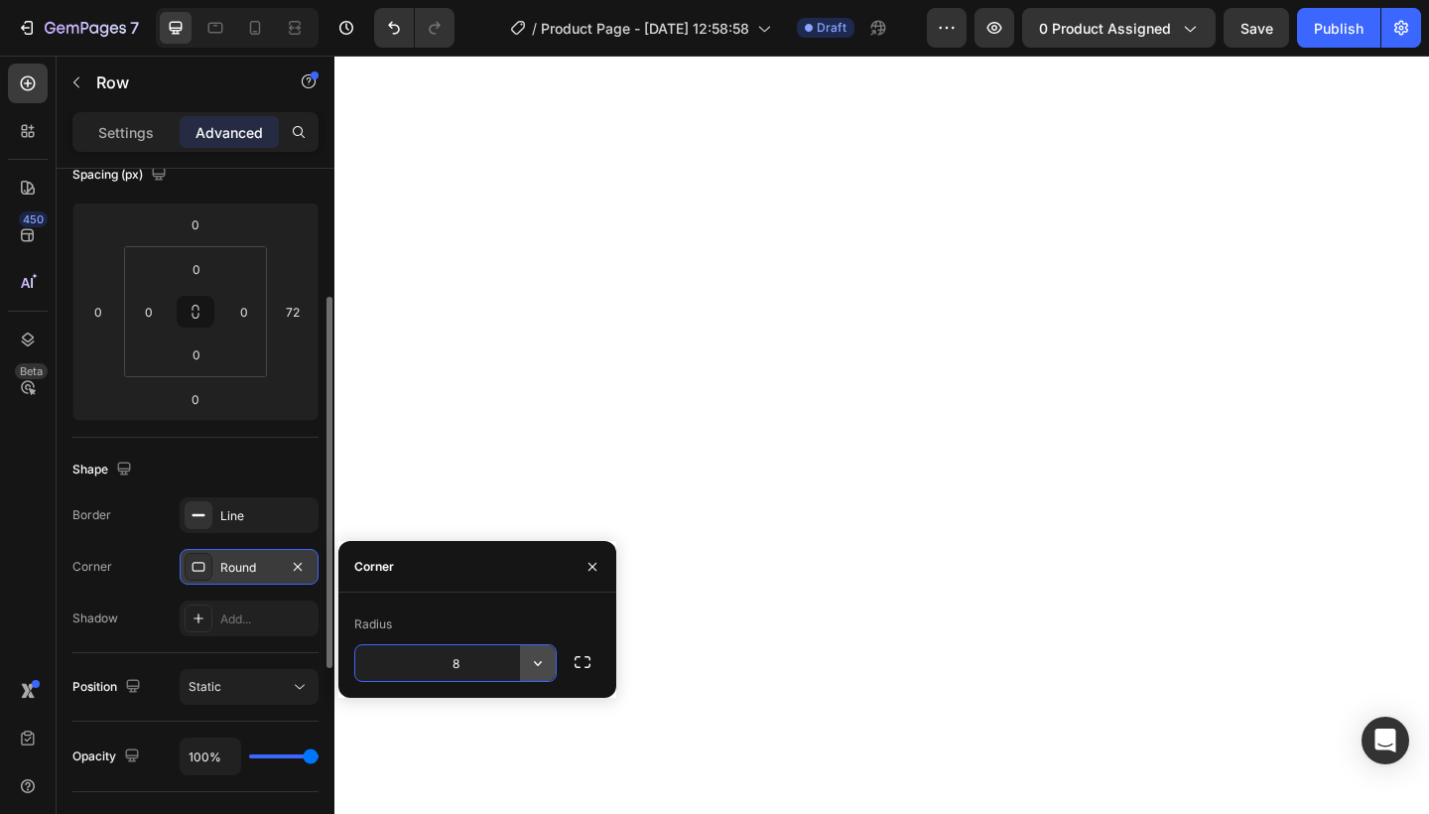
click at [530, 657] on icon "button" at bounding box center [538, 663] width 20 height 20
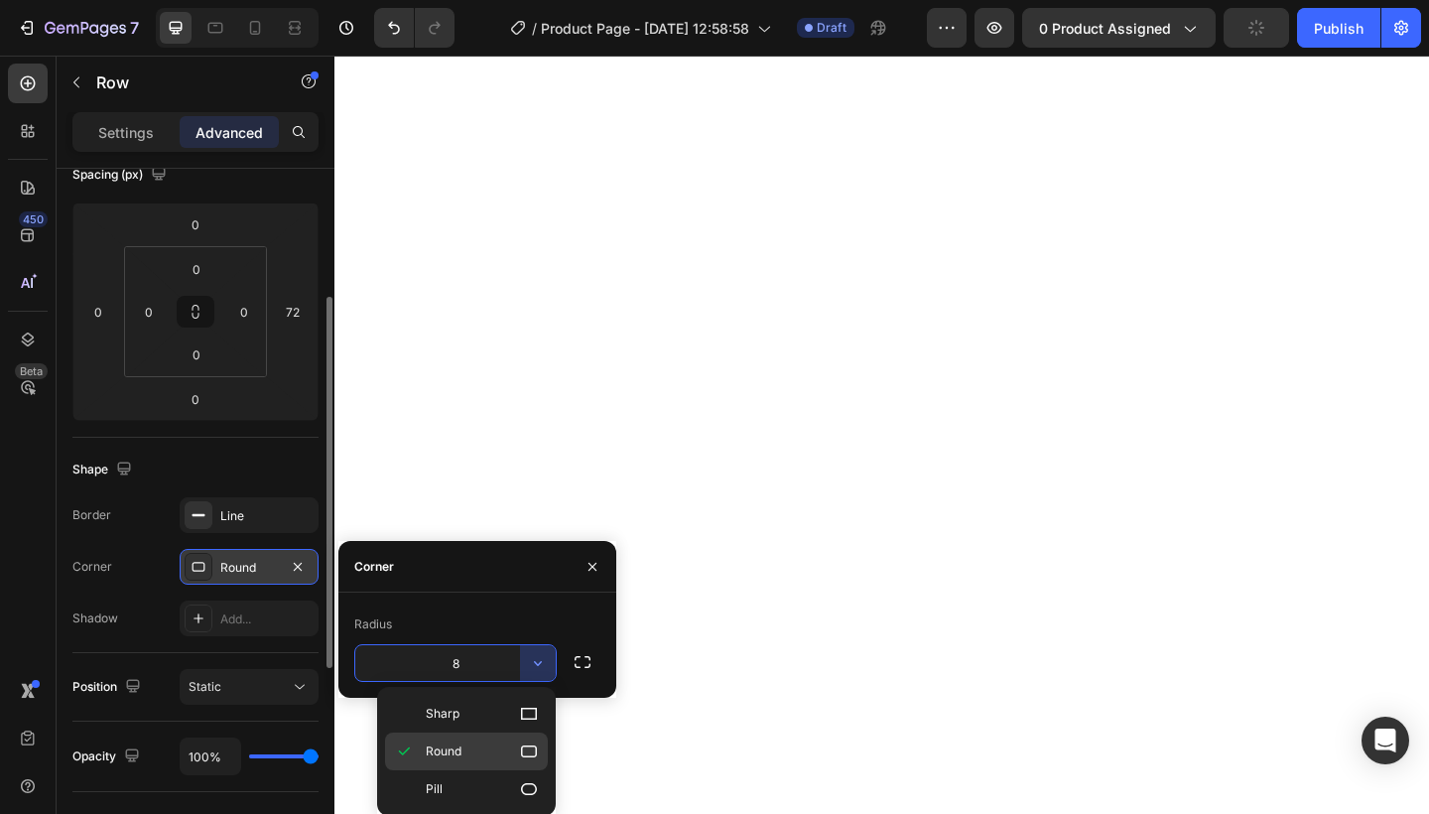
click at [497, 736] on div "Round" at bounding box center [466, 751] width 163 height 38
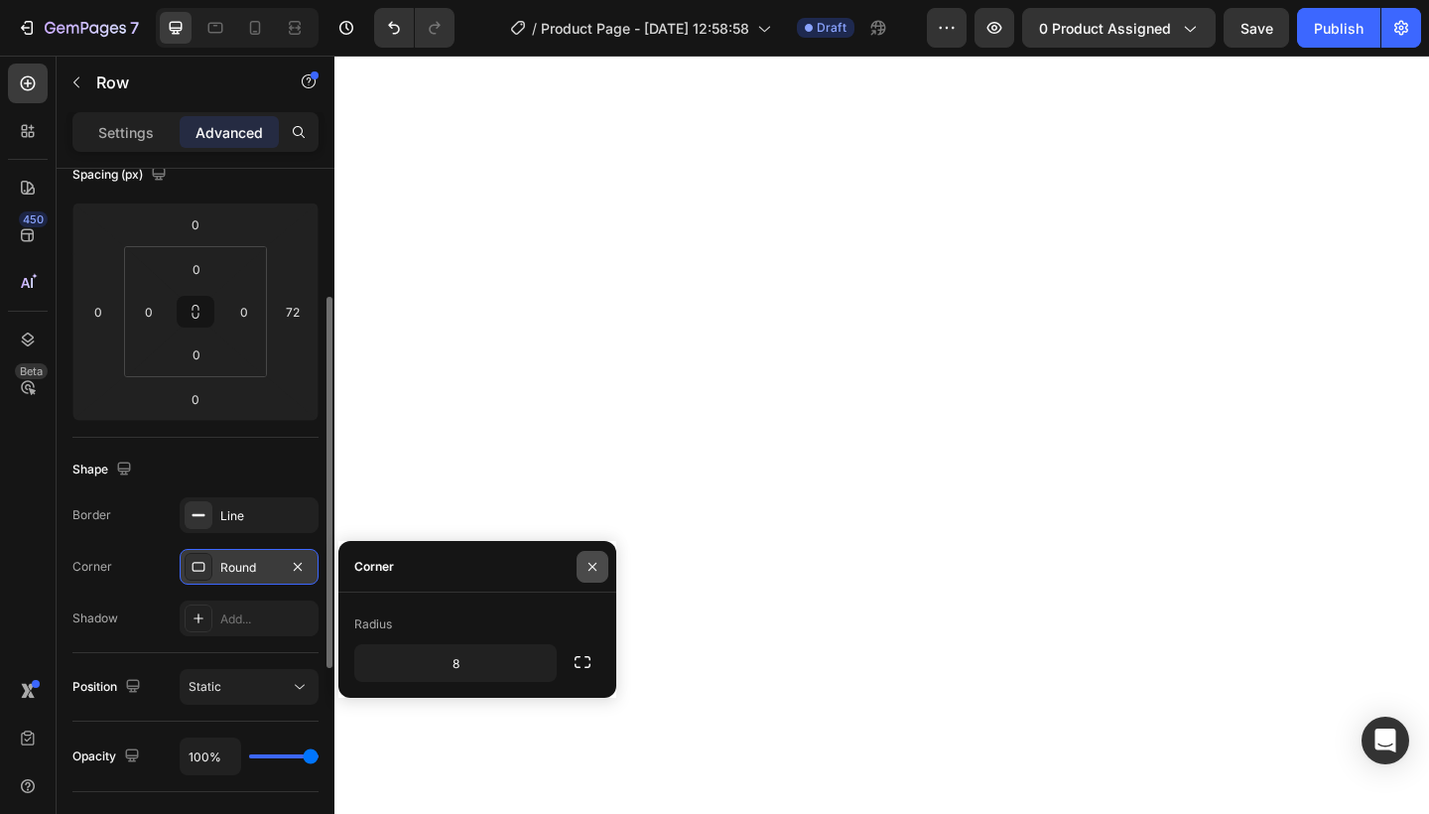
click at [580, 577] on button "button" at bounding box center [592, 567] width 32 height 32
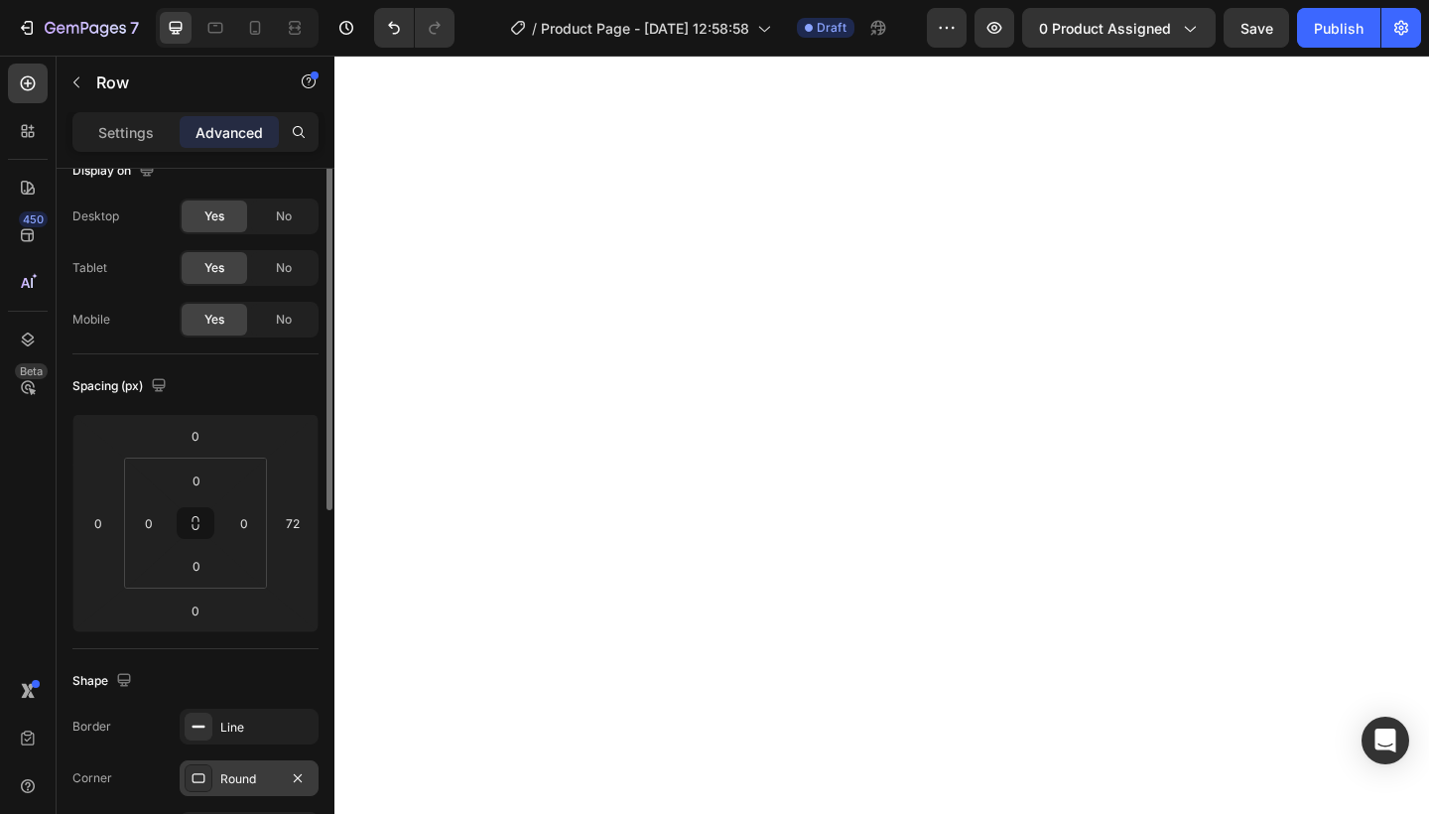
scroll to position [0, 0]
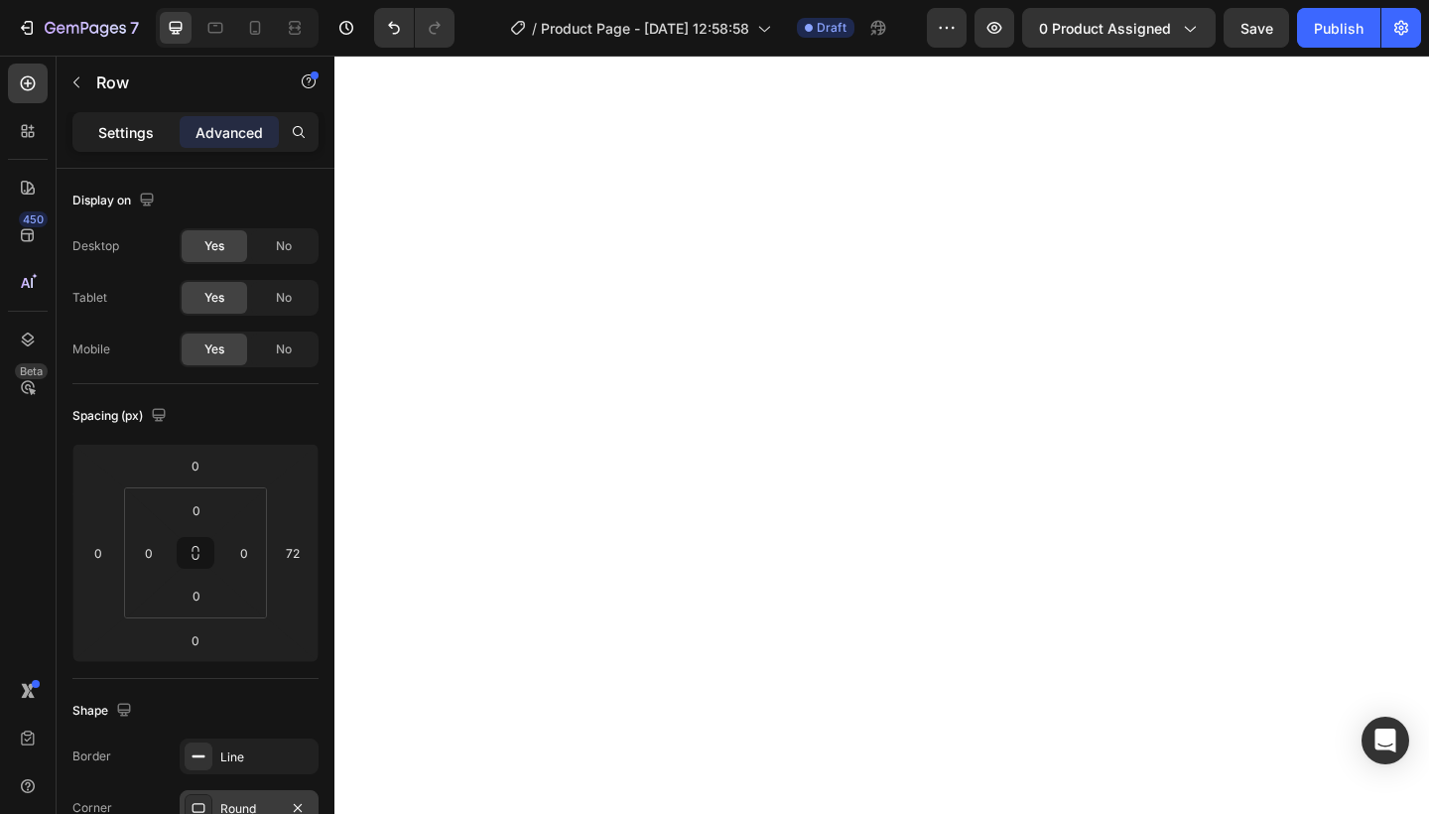
click at [90, 117] on div "Settings" at bounding box center [125, 132] width 99 height 32
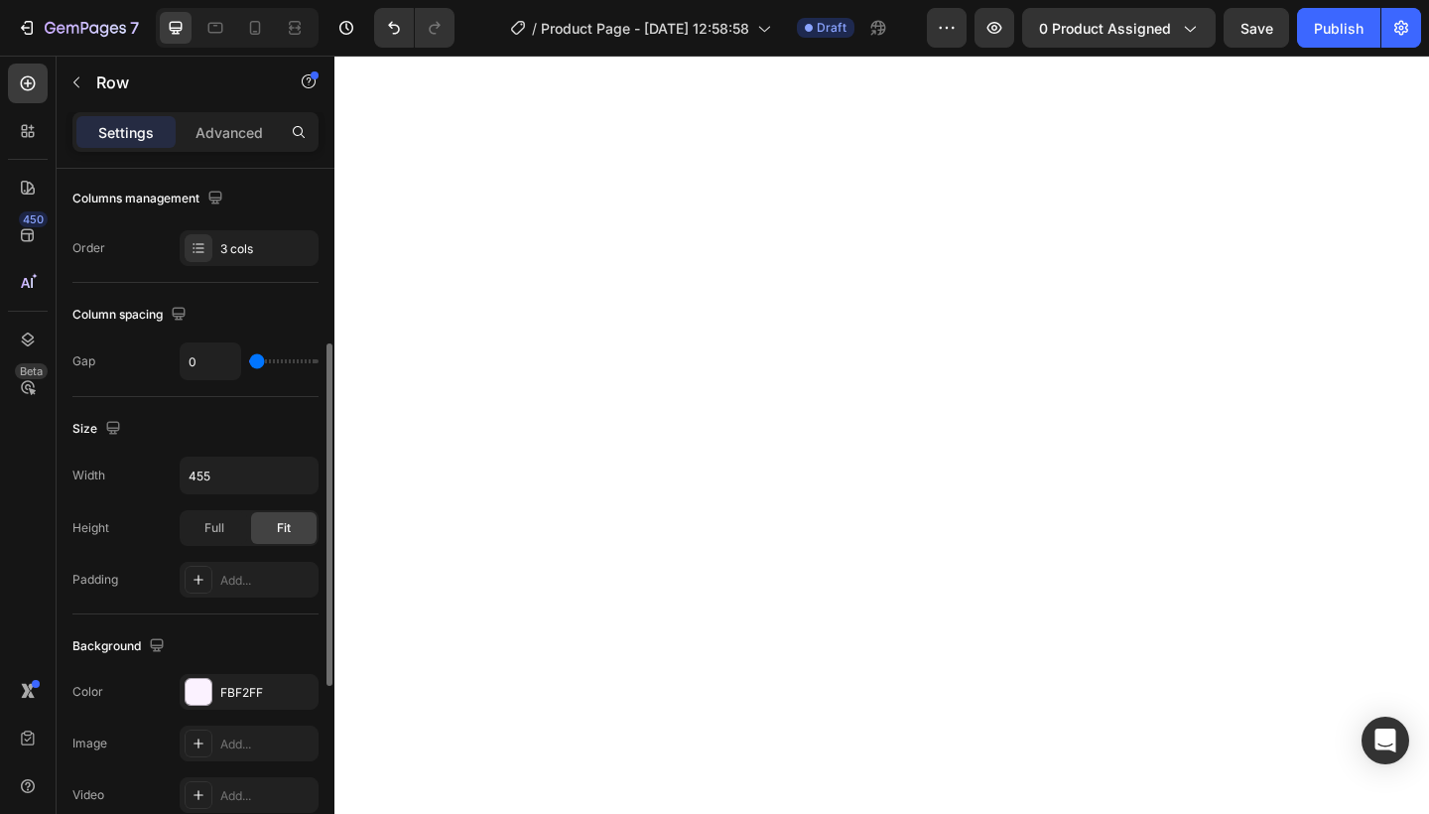
scroll to position [330, 0]
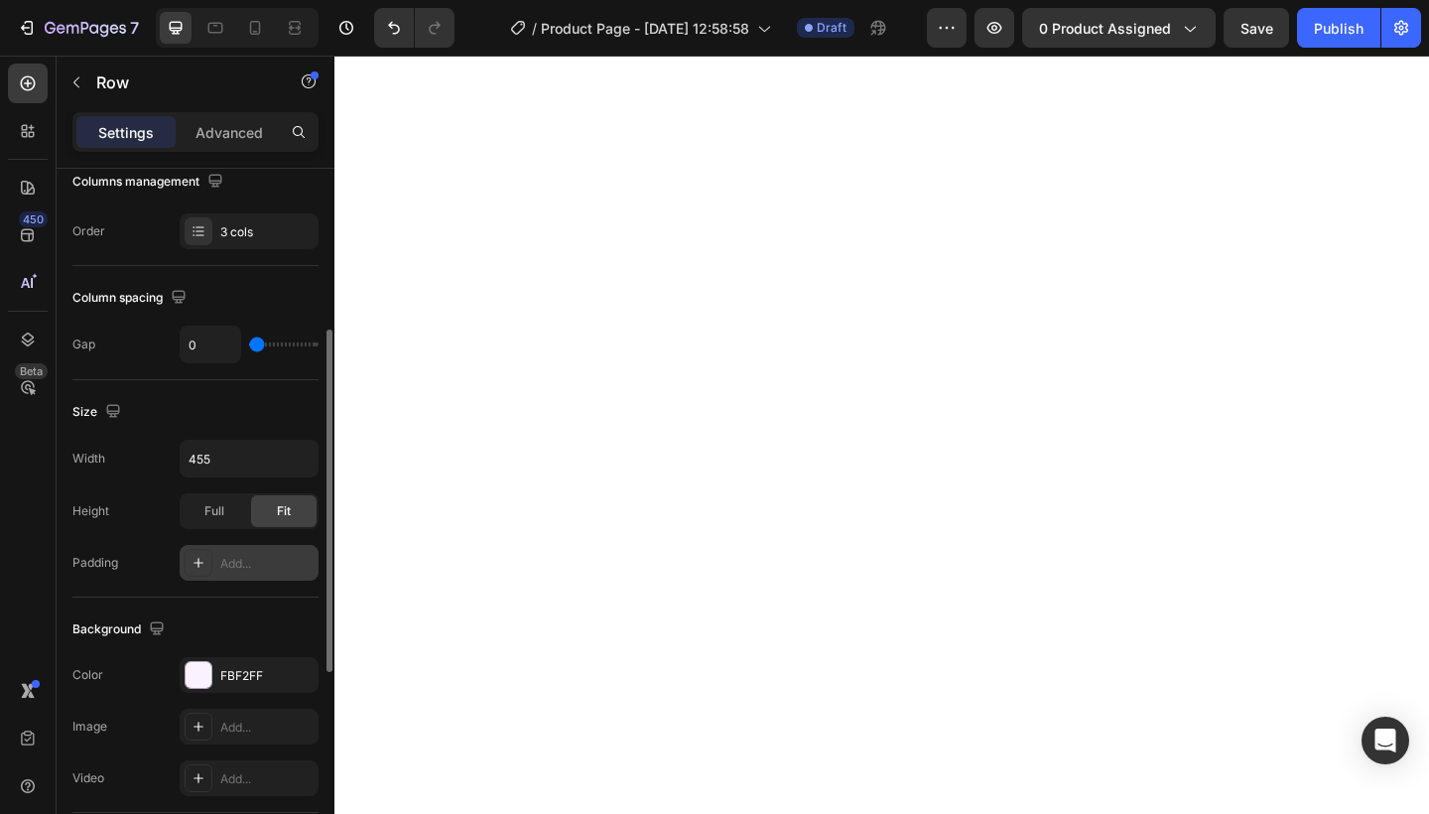
click at [249, 561] on div "Add..." at bounding box center [266, 564] width 93 height 18
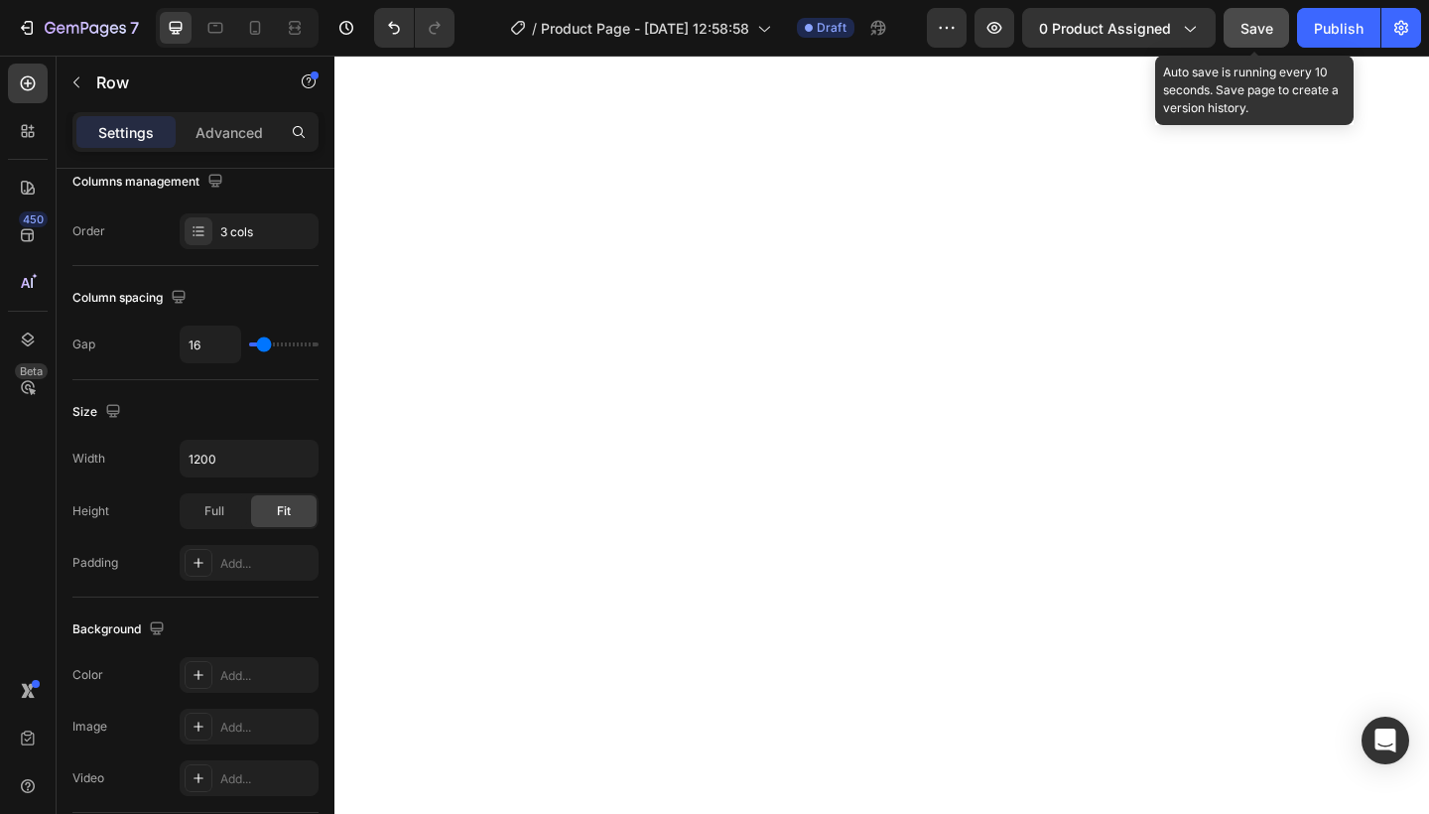
click at [1249, 40] on button "Save" at bounding box center [1255, 28] width 65 height 40
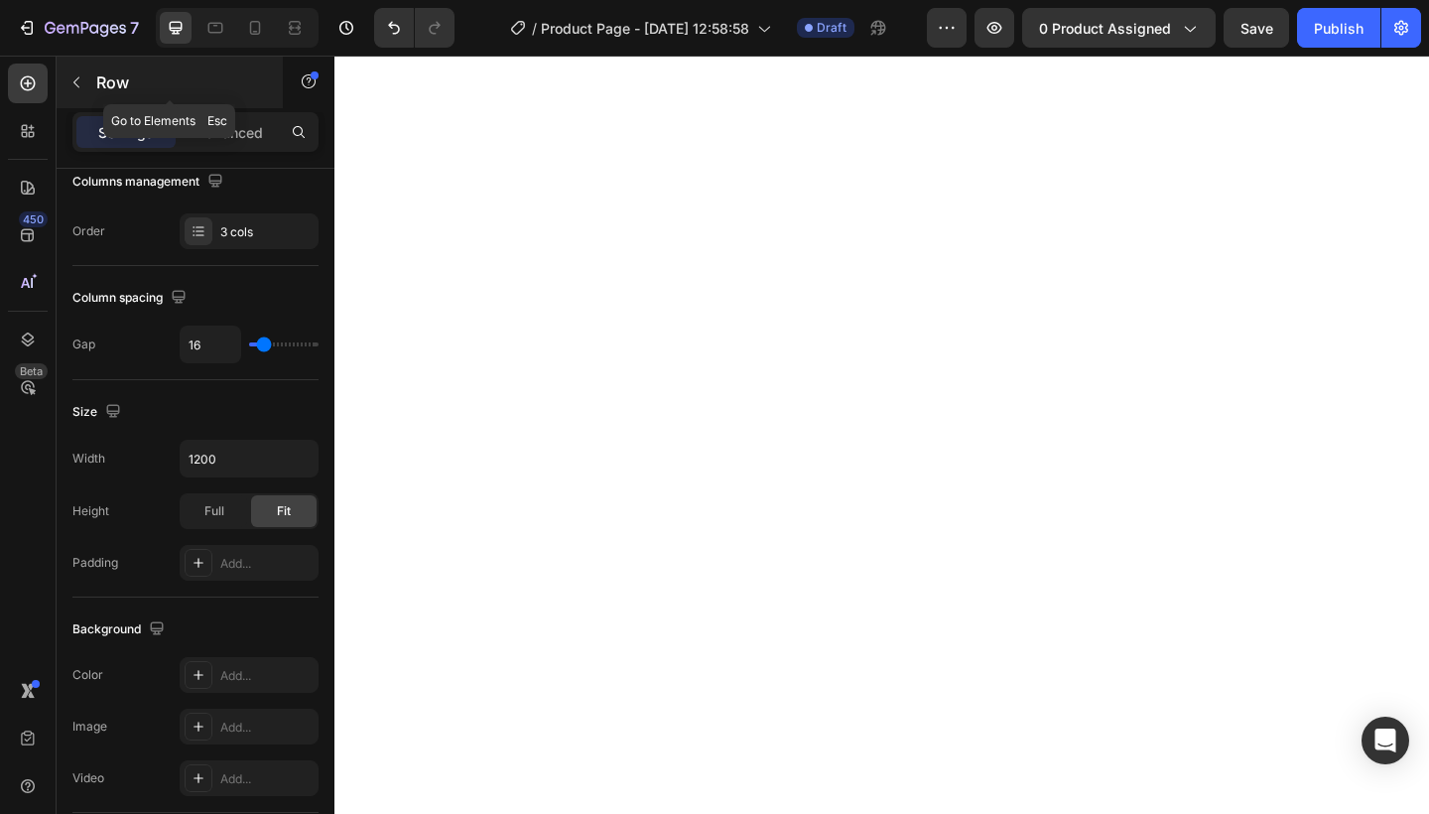
click at [85, 88] on button "button" at bounding box center [77, 82] width 32 height 32
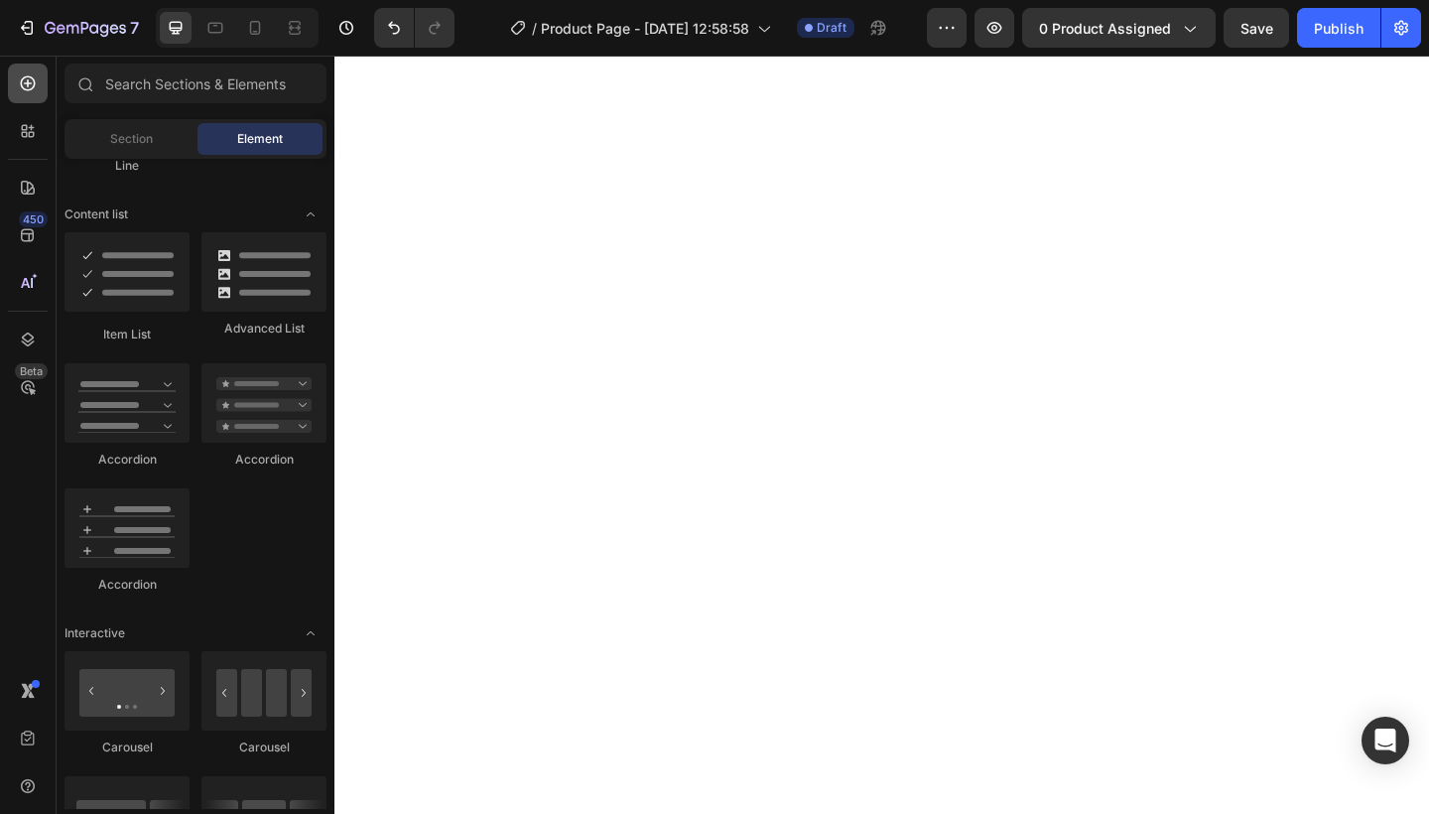
click at [31, 95] on div at bounding box center [28, 83] width 40 height 40
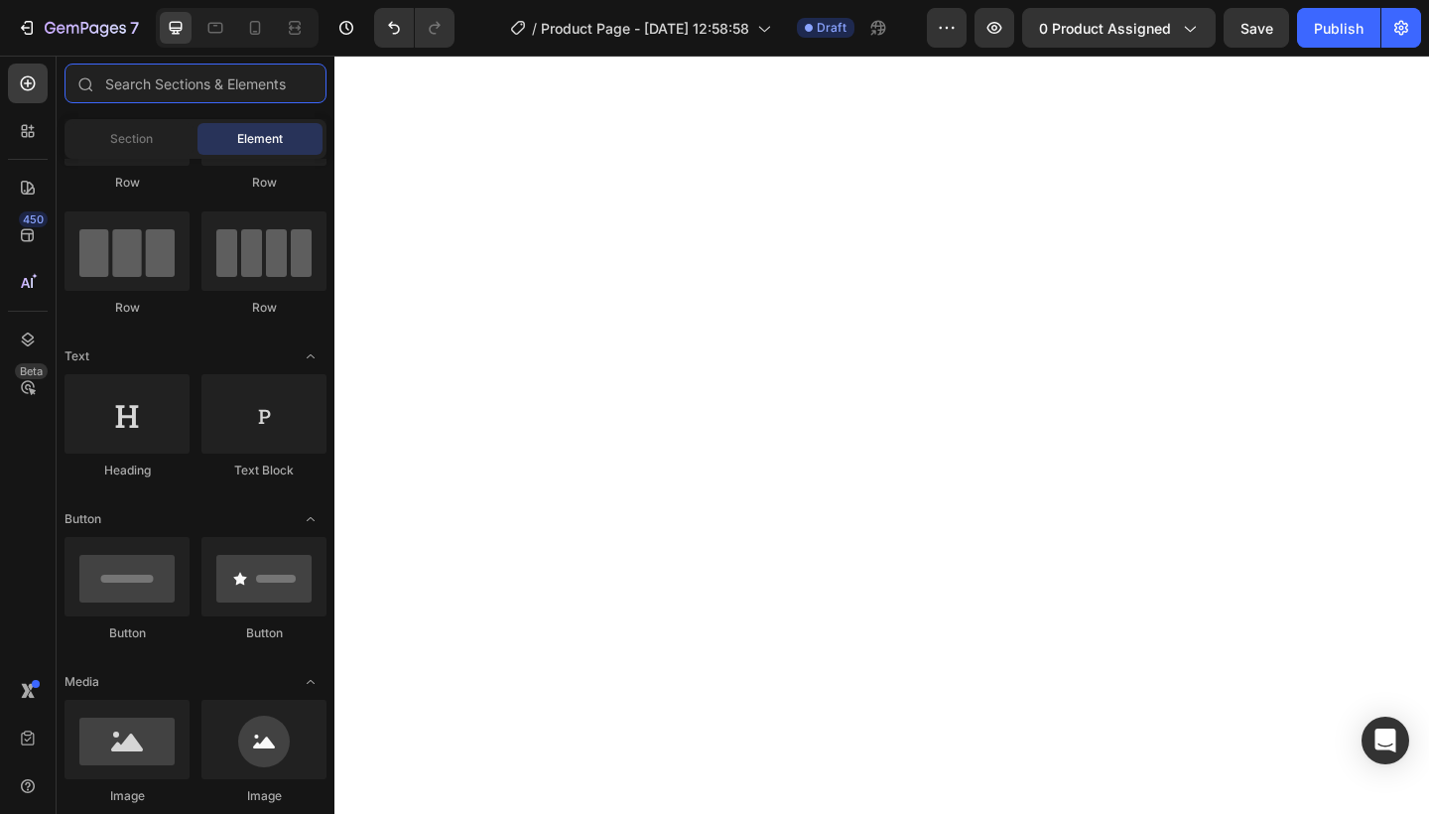
scroll to position [0, 0]
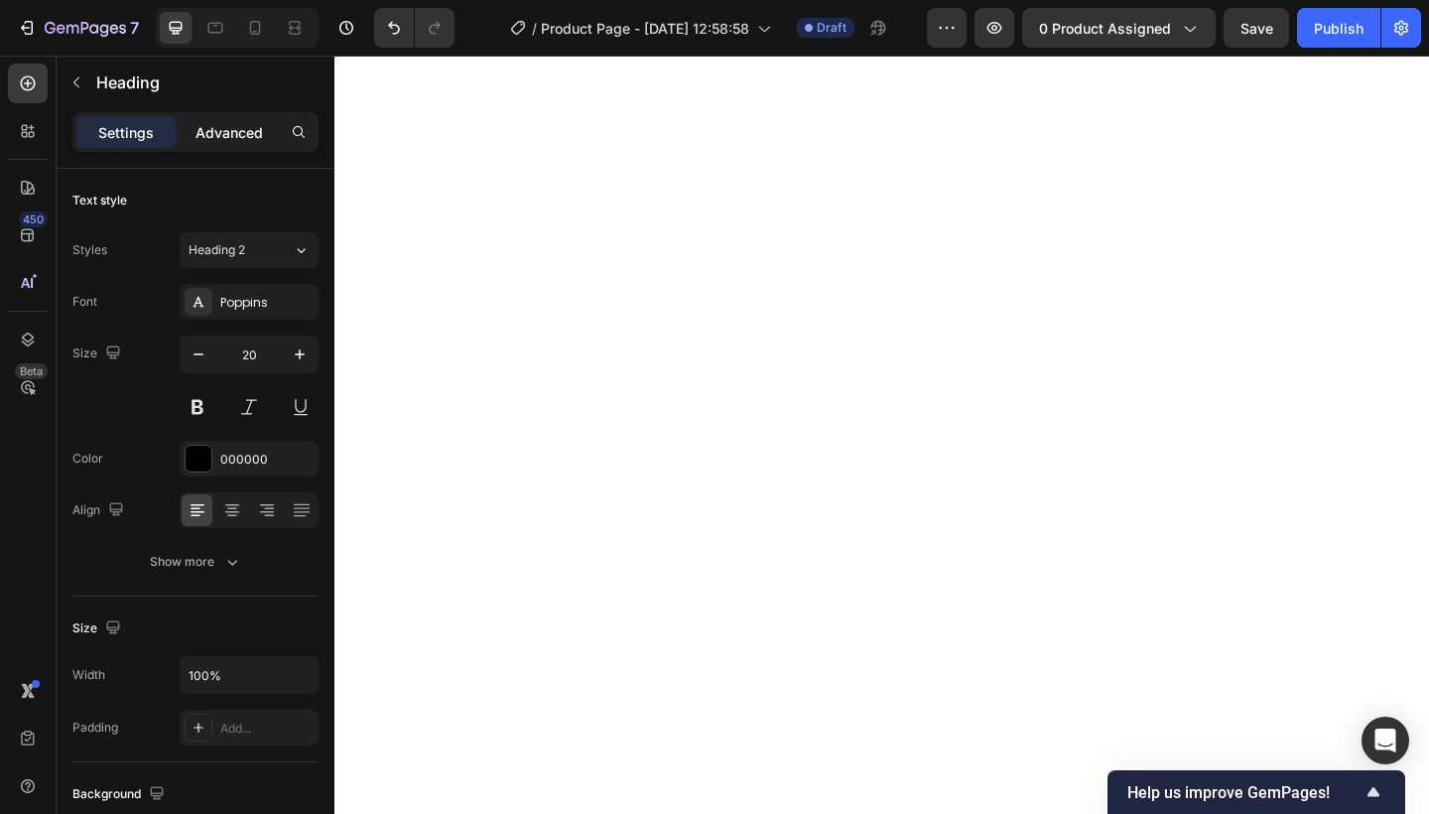
click at [216, 134] on p "Advanced" at bounding box center [228, 132] width 67 height 21
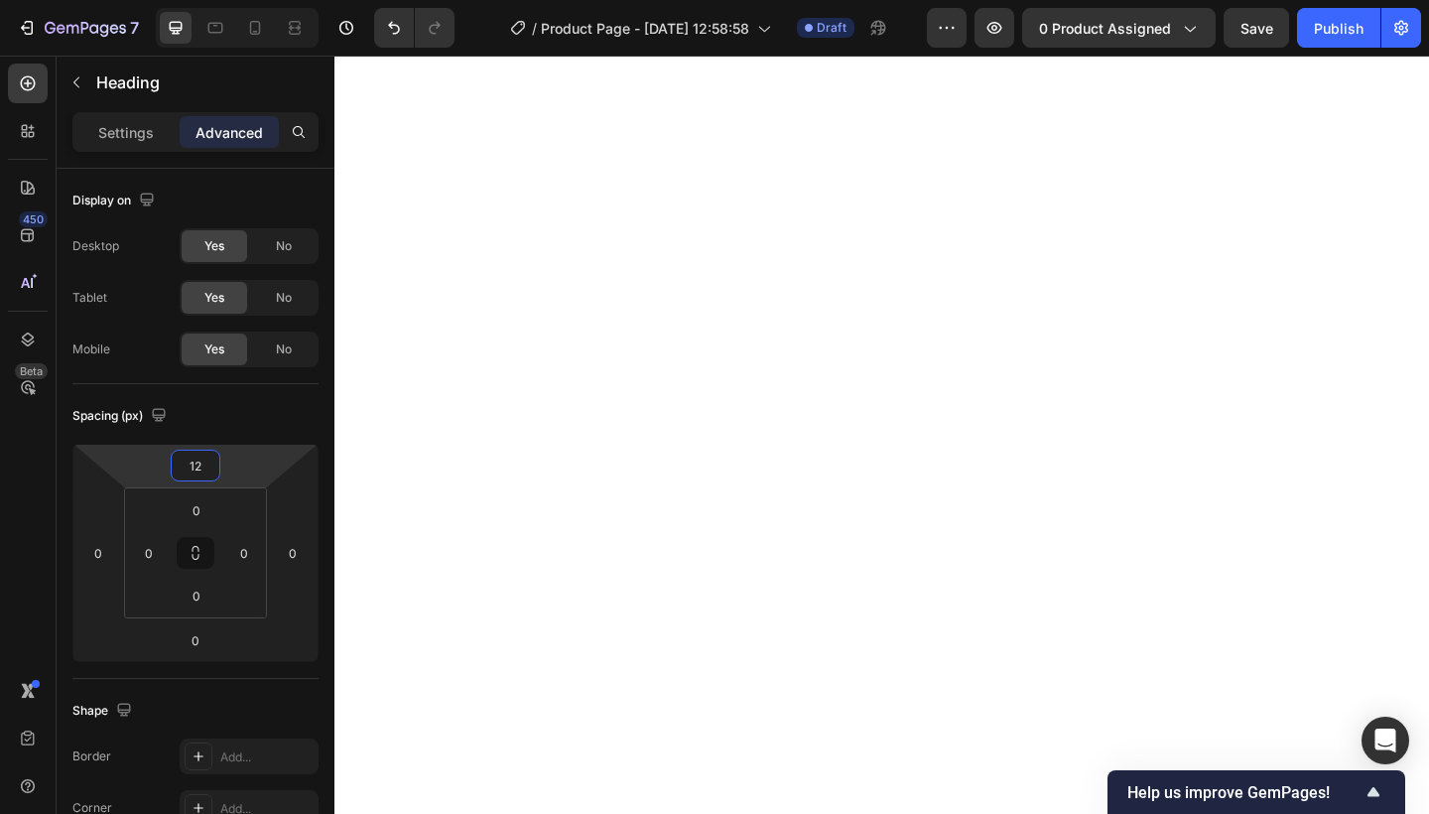
type input "14"
click at [249, 0] on html "7 Version history / Product Page - [DATE] 12:58:58 Draft Preview 0 product assi…" at bounding box center [714, 0] width 1429 height 0
click at [112, 0] on html "7 Version history / Product Page - [DATE] 12:58:58 Draft Preview 0 product assi…" at bounding box center [714, 0] width 1429 height 0
type input "0"
click at [86, 0] on html "7 Version history / Product Page - [DATE] 12:58:58 Draft Preview 0 product assi…" at bounding box center [714, 0] width 1429 height 0
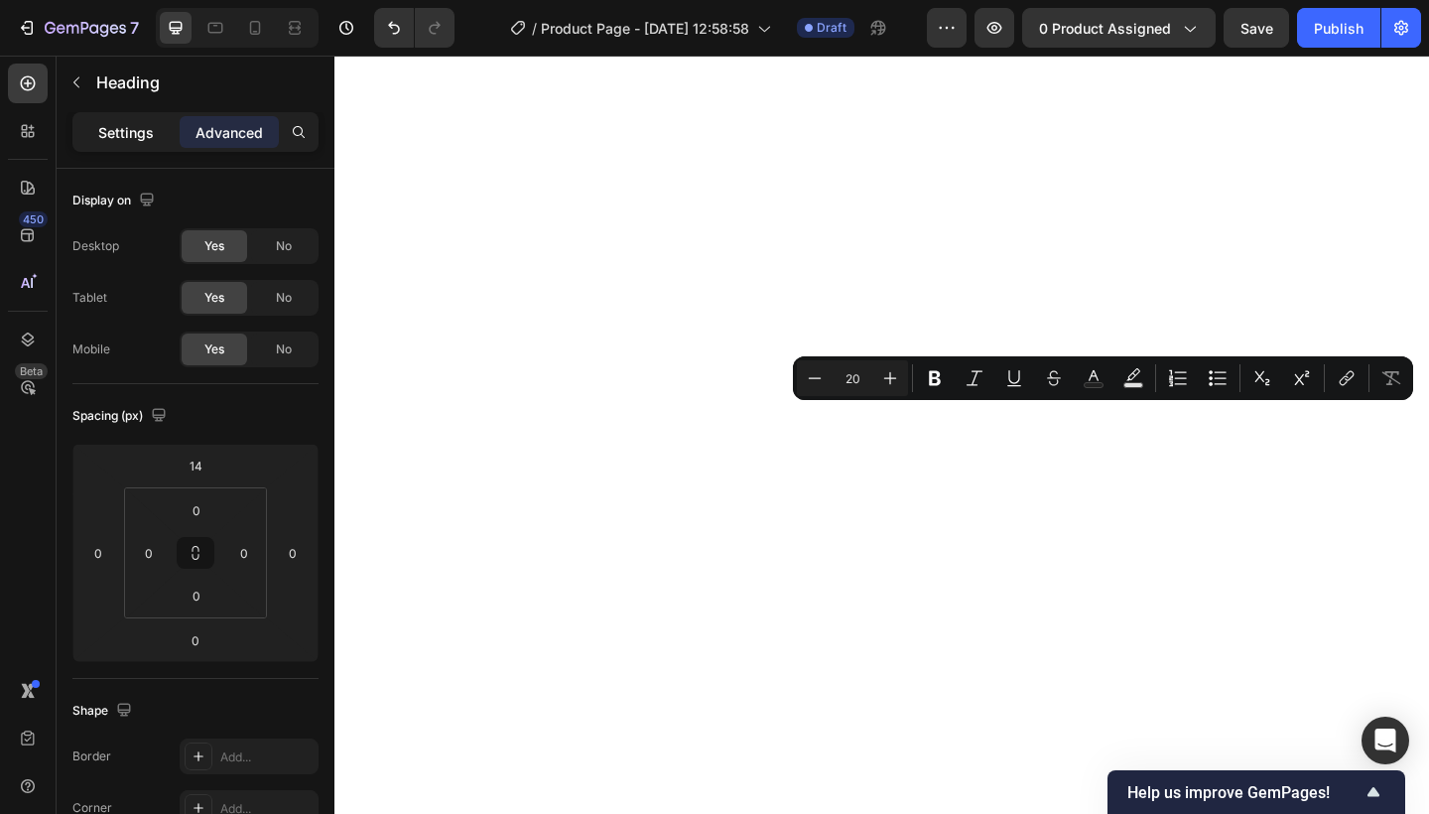
click at [120, 131] on p "Settings" at bounding box center [126, 132] width 56 height 21
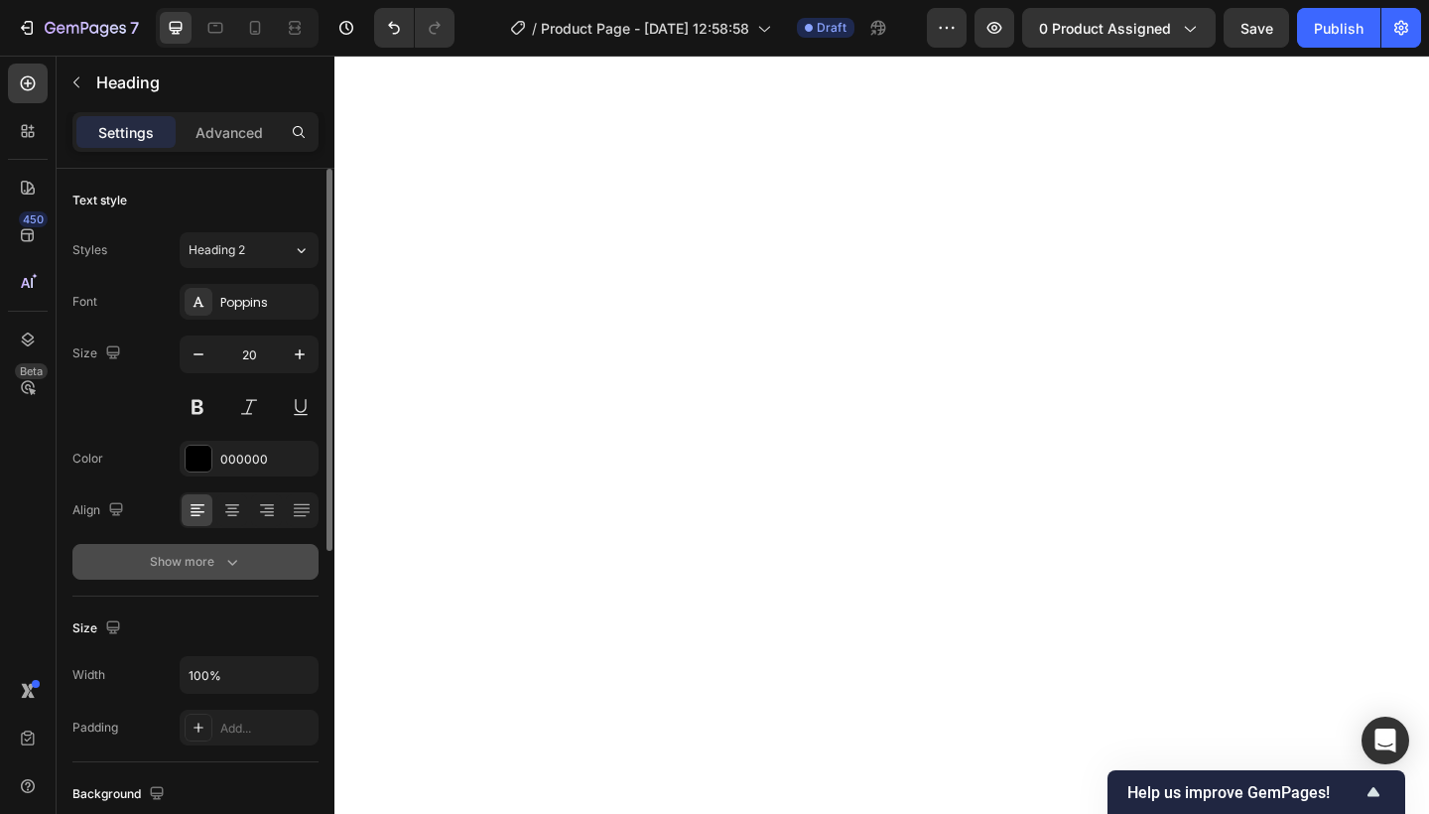
click at [228, 564] on icon "button" at bounding box center [232, 562] width 20 height 20
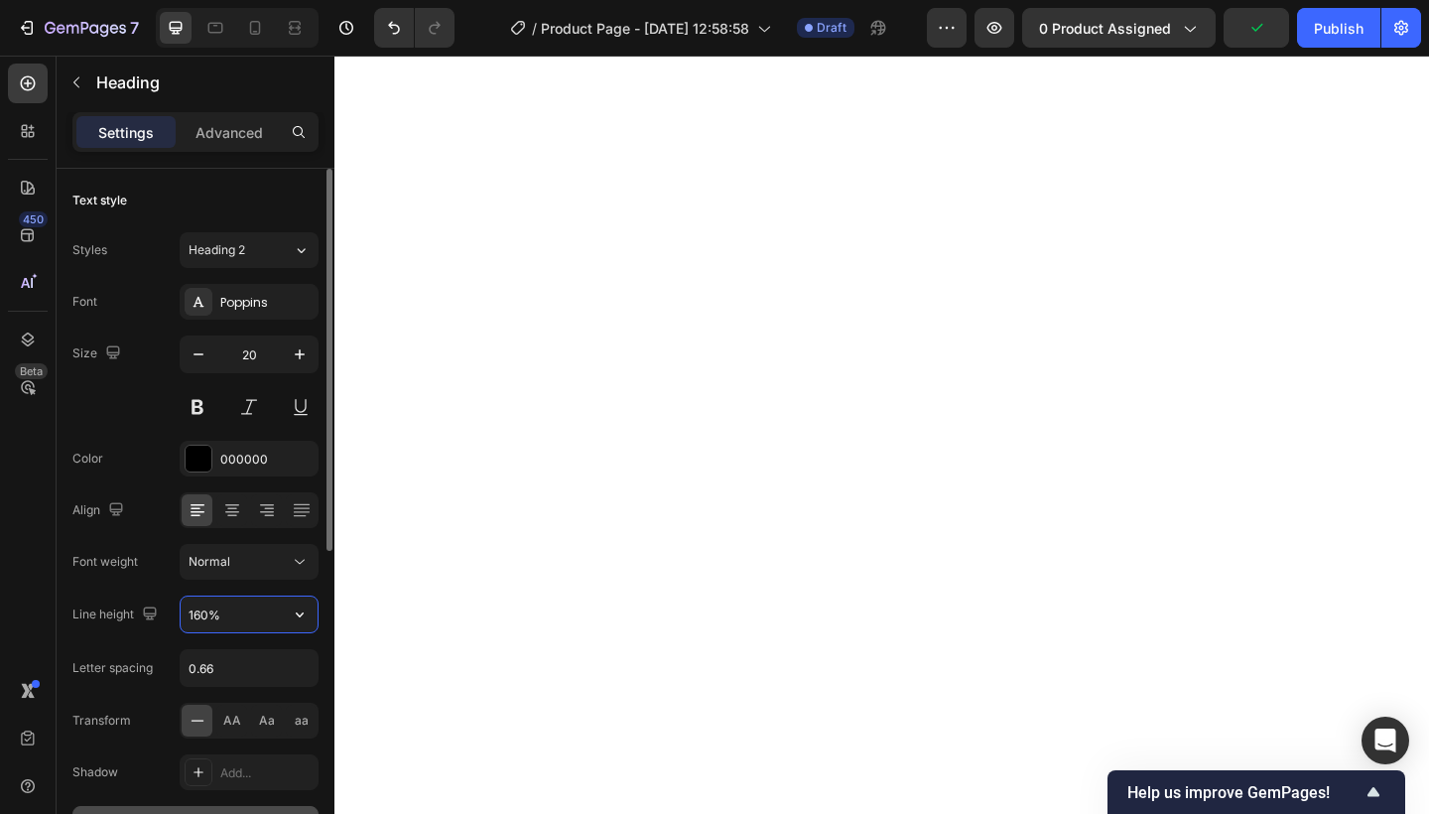
click at [244, 606] on input "160%" at bounding box center [249, 614] width 137 height 36
drag, startPoint x: 244, startPoint y: 606, endPoint x: 193, endPoint y: 610, distance: 50.8
click at [198, 609] on input "160%" at bounding box center [249, 614] width 137 height 36
type input "160%"
click at [242, 657] on input "0.66" at bounding box center [249, 668] width 137 height 36
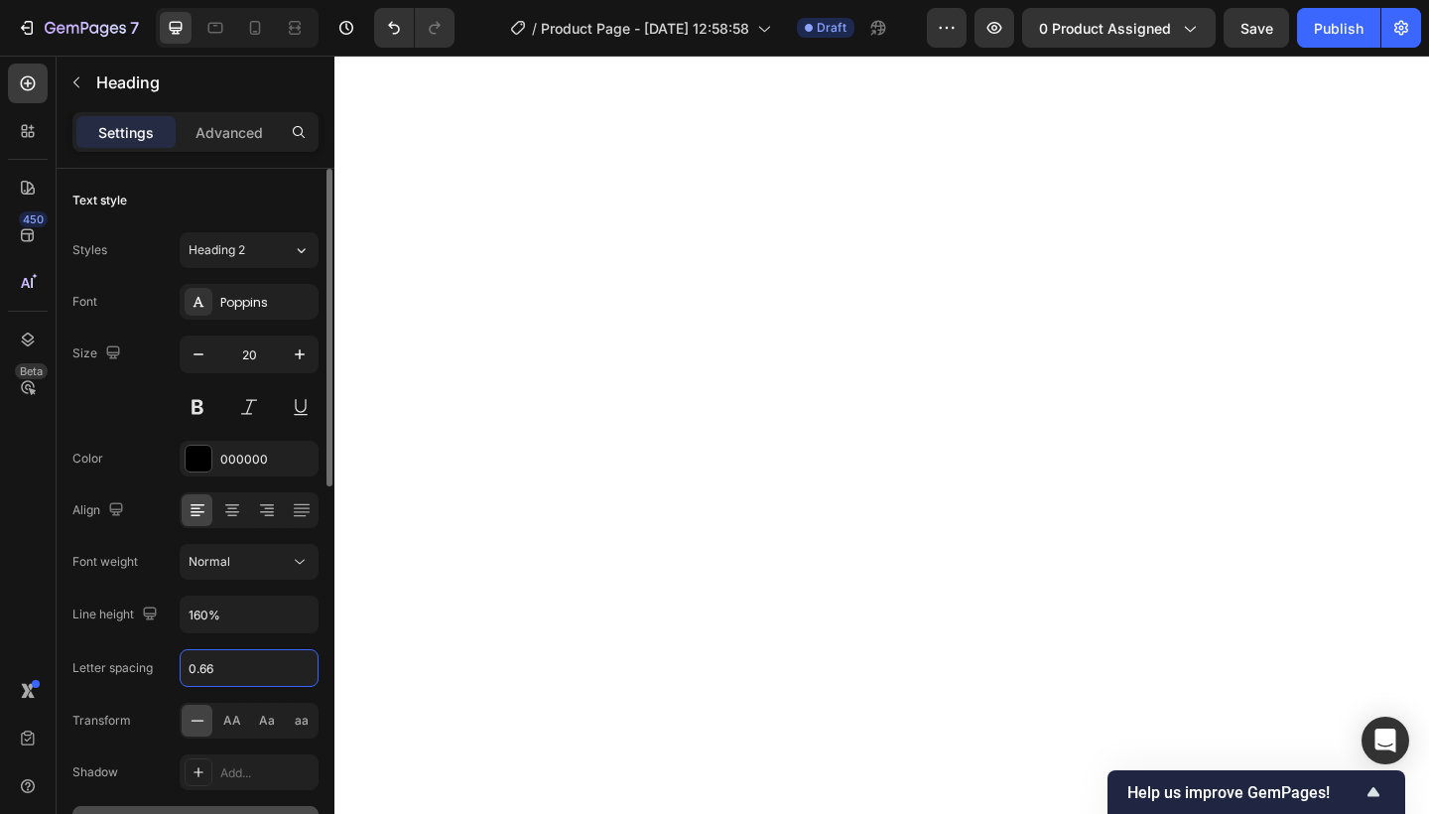
click at [229, 674] on input "0.66" at bounding box center [249, 668] width 137 height 36
type input "0"
type input "1"
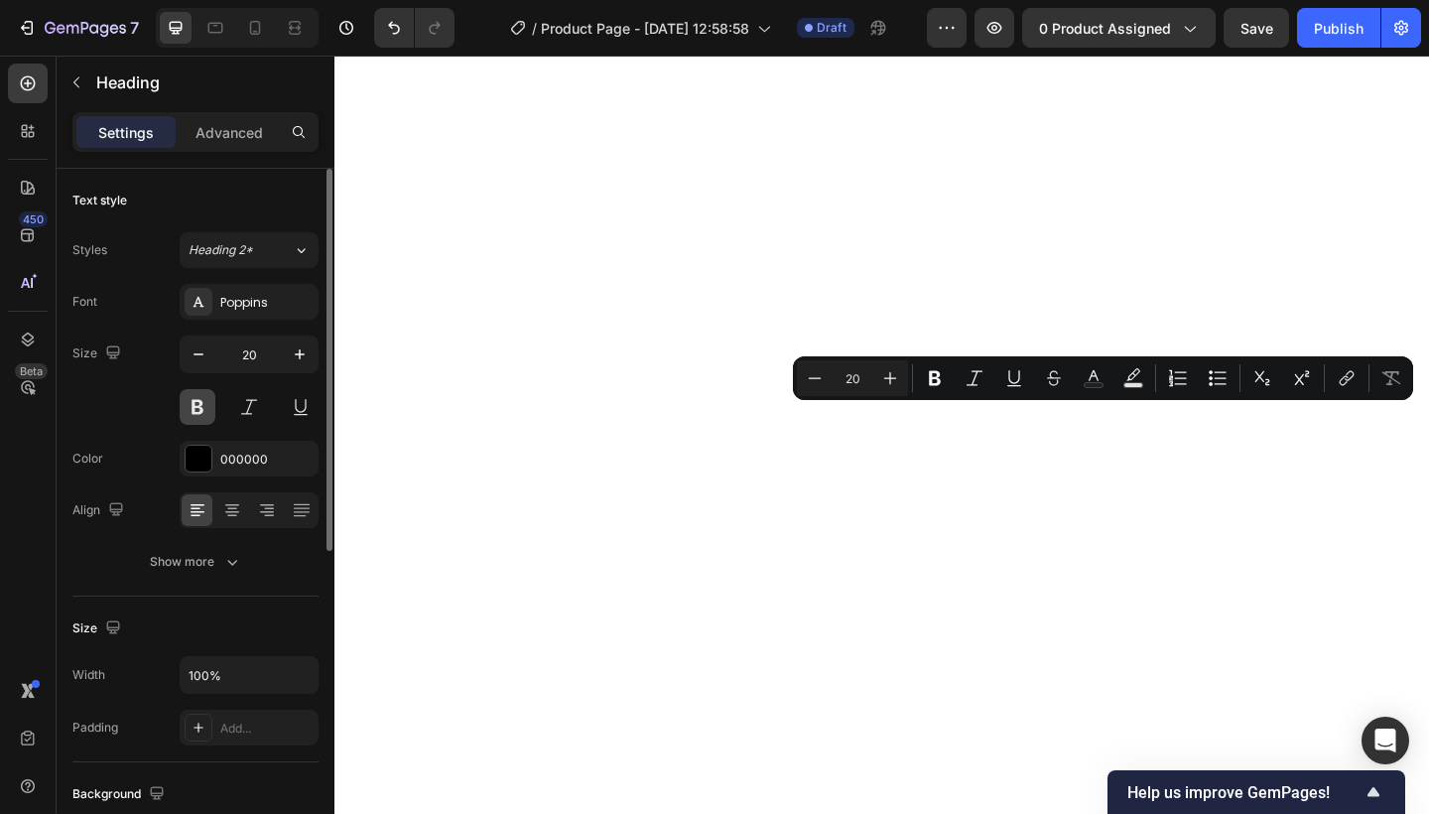
click at [202, 412] on button at bounding box center [198, 407] width 36 height 36
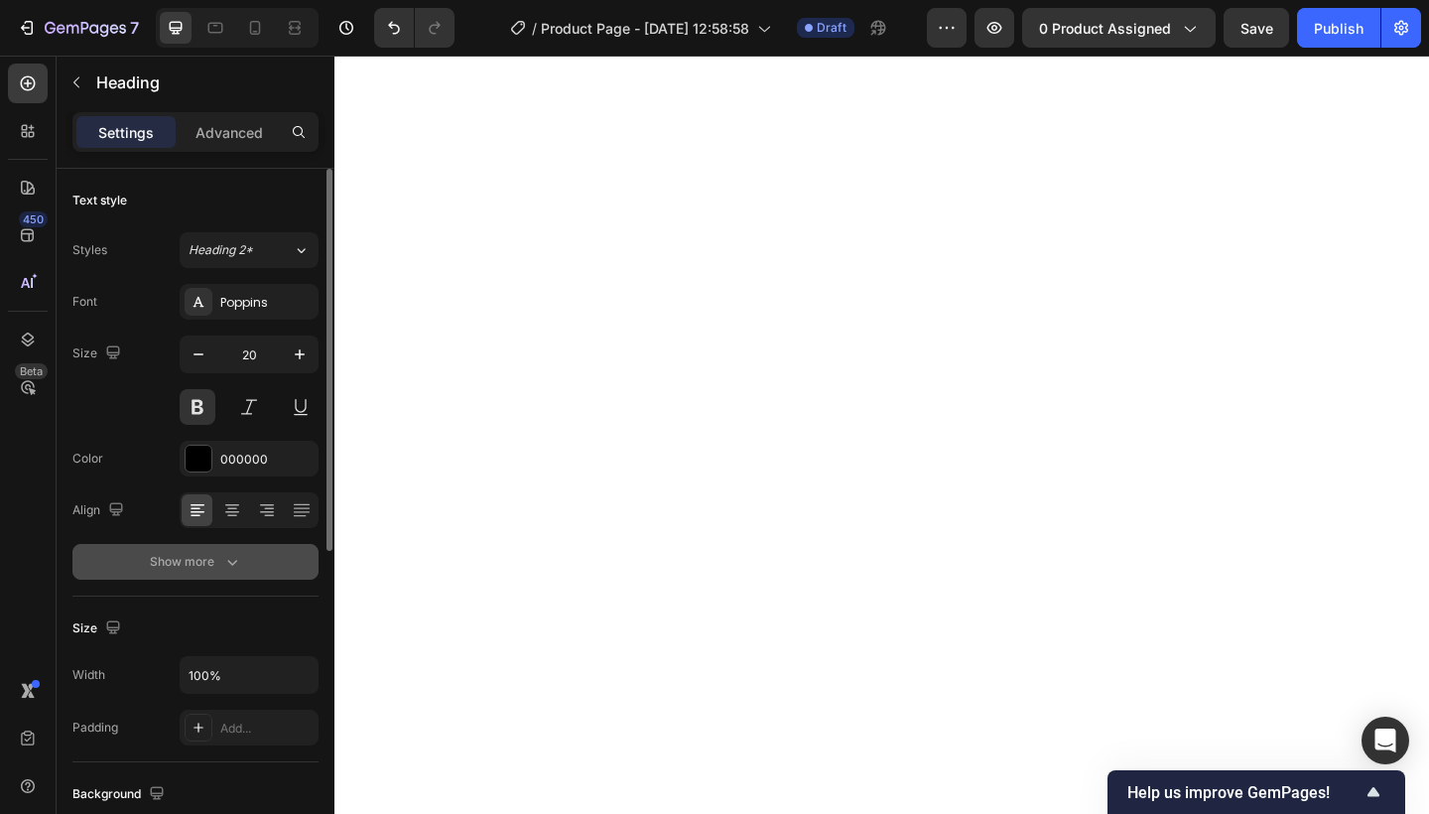
click at [165, 567] on div "Show more" at bounding box center [196, 562] width 92 height 20
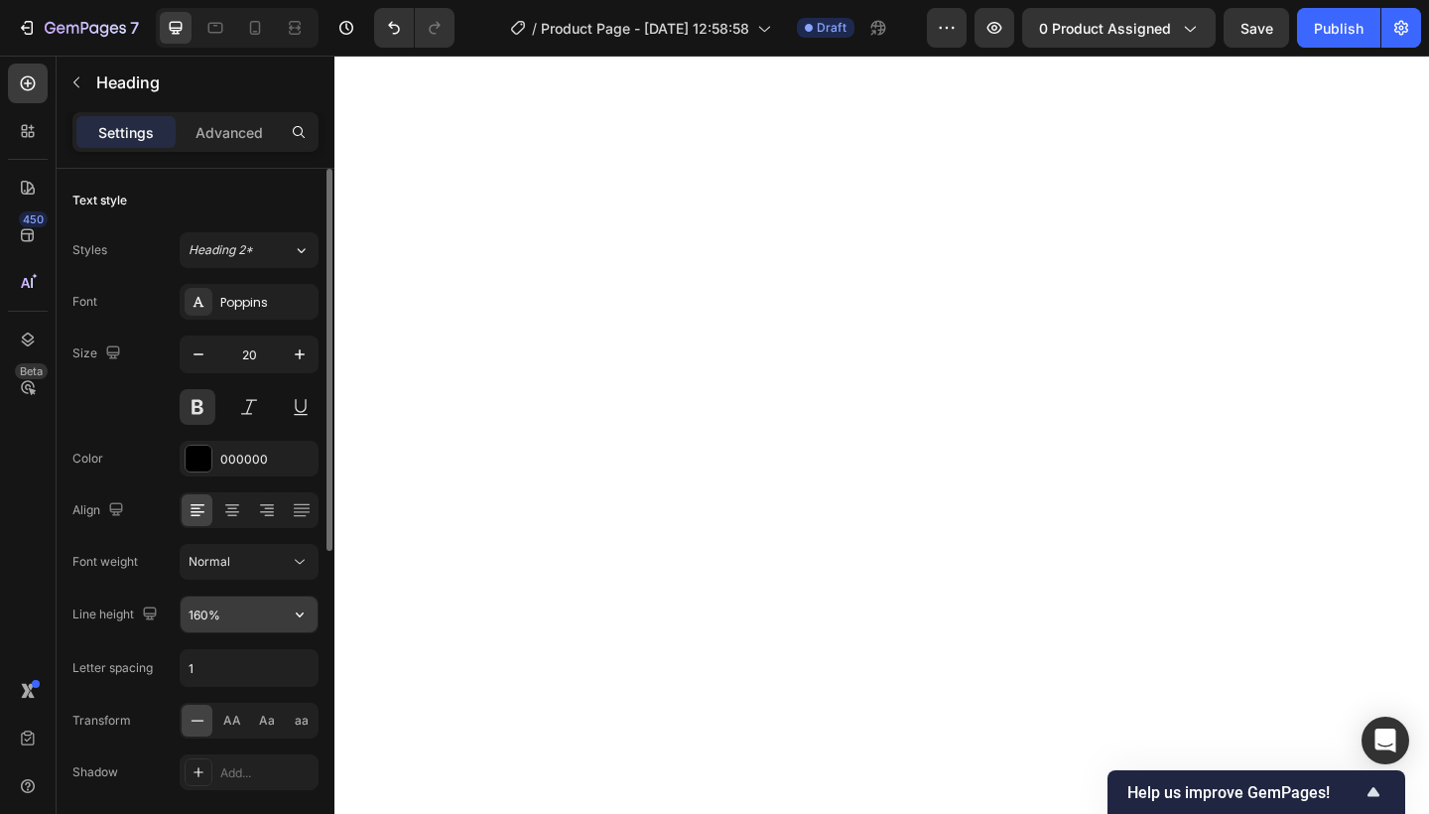
click at [250, 623] on input "160%" at bounding box center [249, 614] width 137 height 36
type input "2"
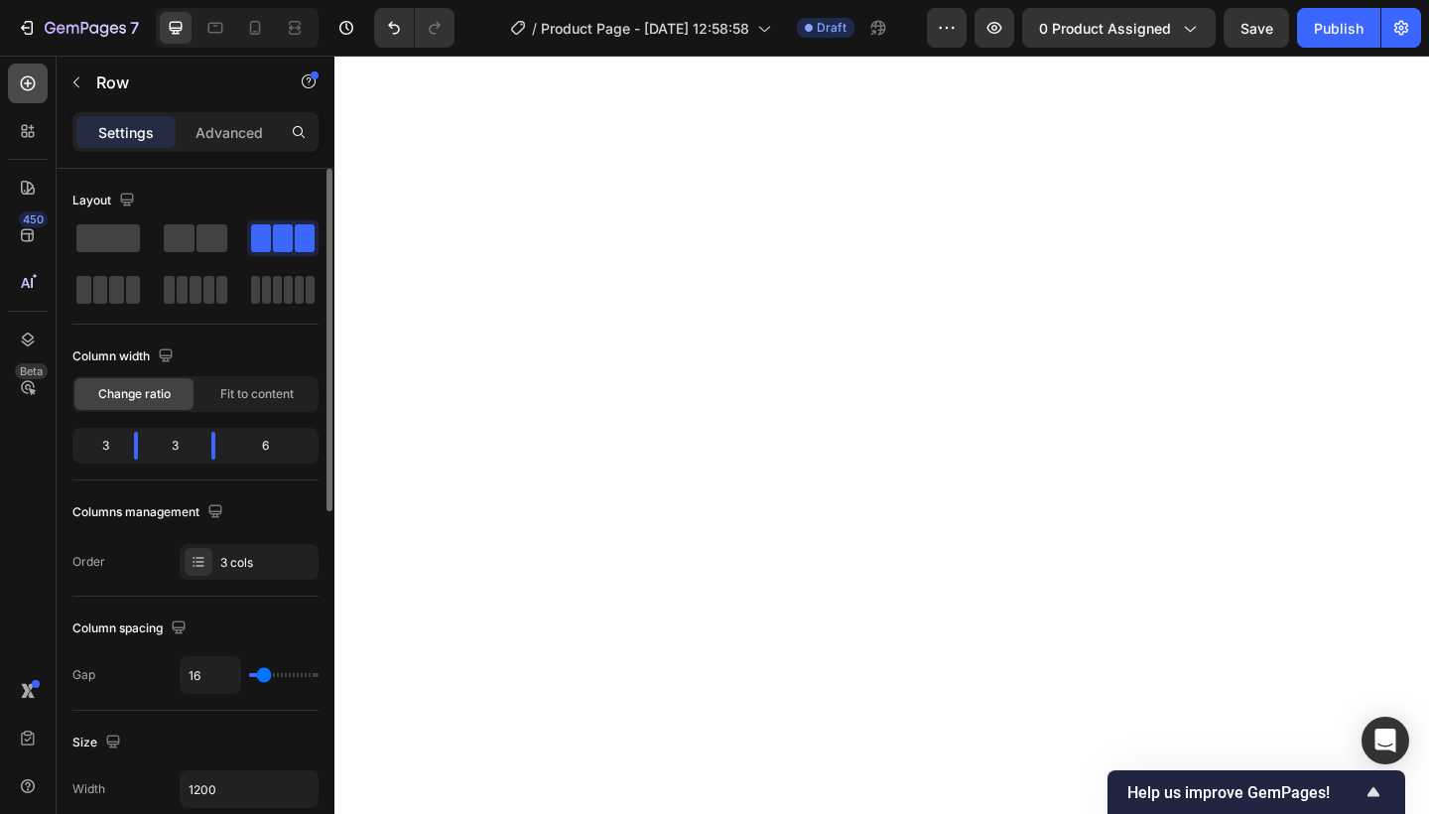
click at [38, 83] on div at bounding box center [28, 83] width 40 height 40
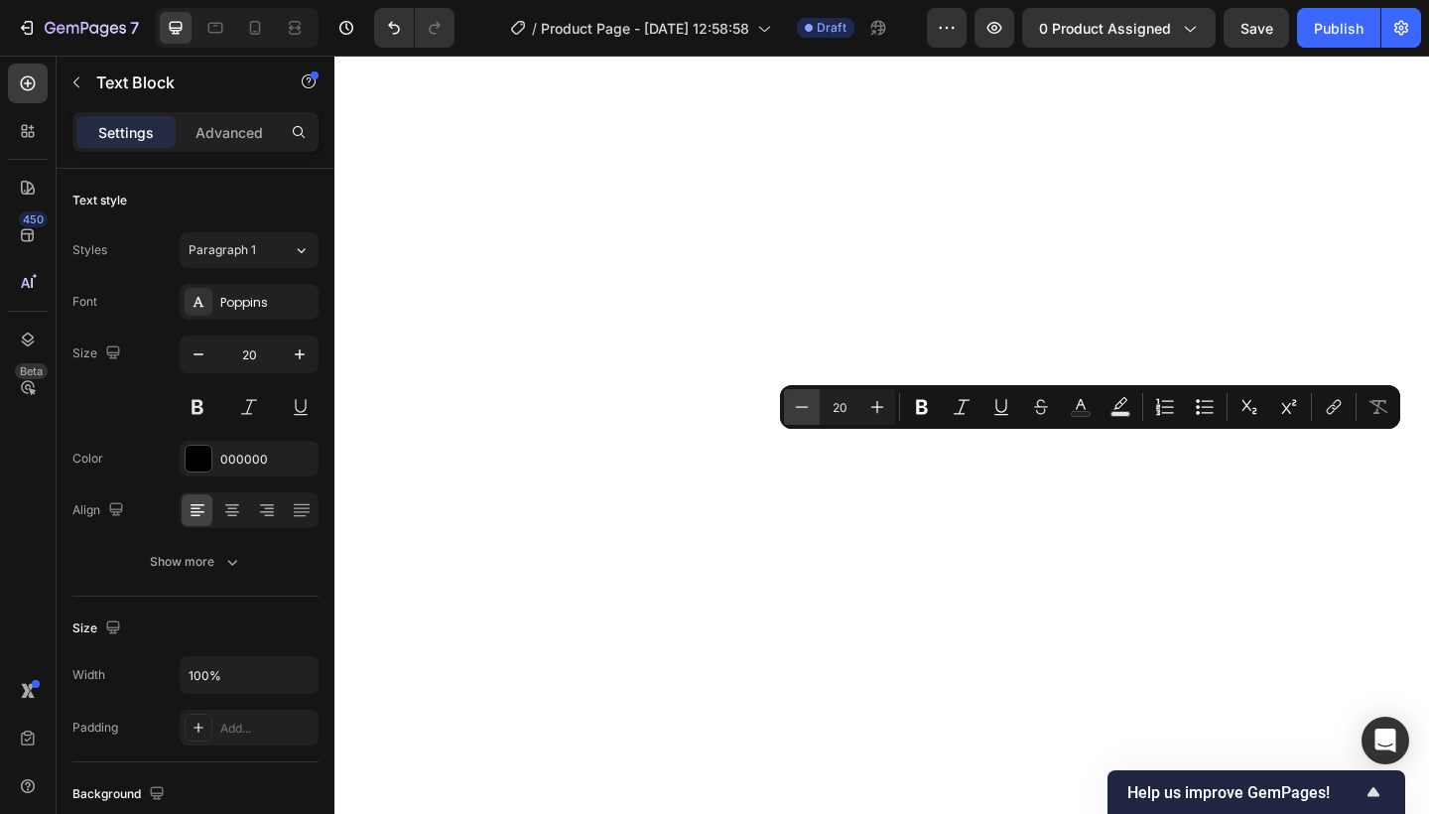
click at [794, 411] on icon "Editor contextual toolbar" at bounding box center [802, 407] width 20 height 20
click at [794, 410] on icon "Editor contextual toolbar" at bounding box center [802, 407] width 20 height 20
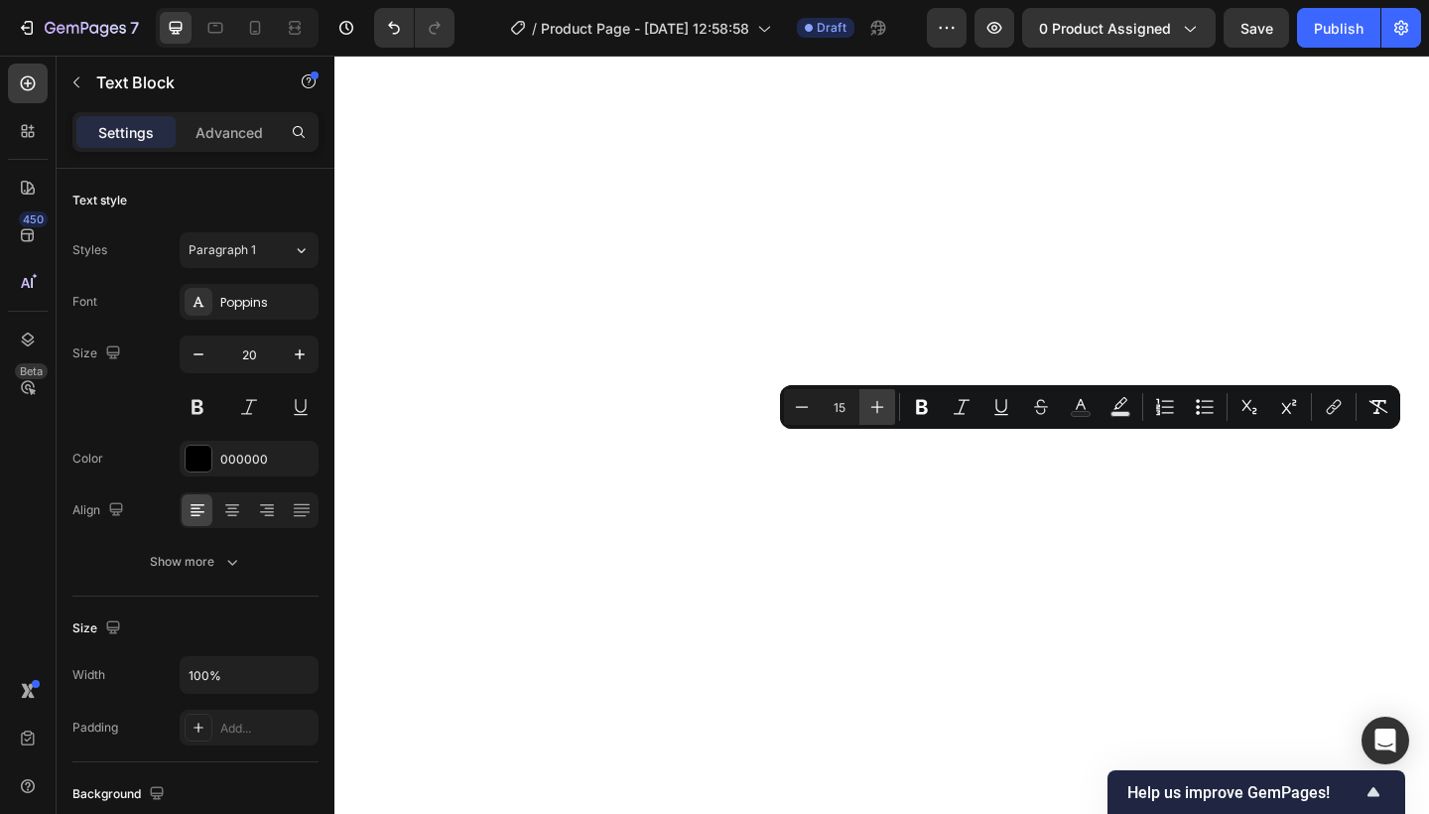
click at [865, 402] on button "Plus" at bounding box center [877, 407] width 36 height 36
type input "17"
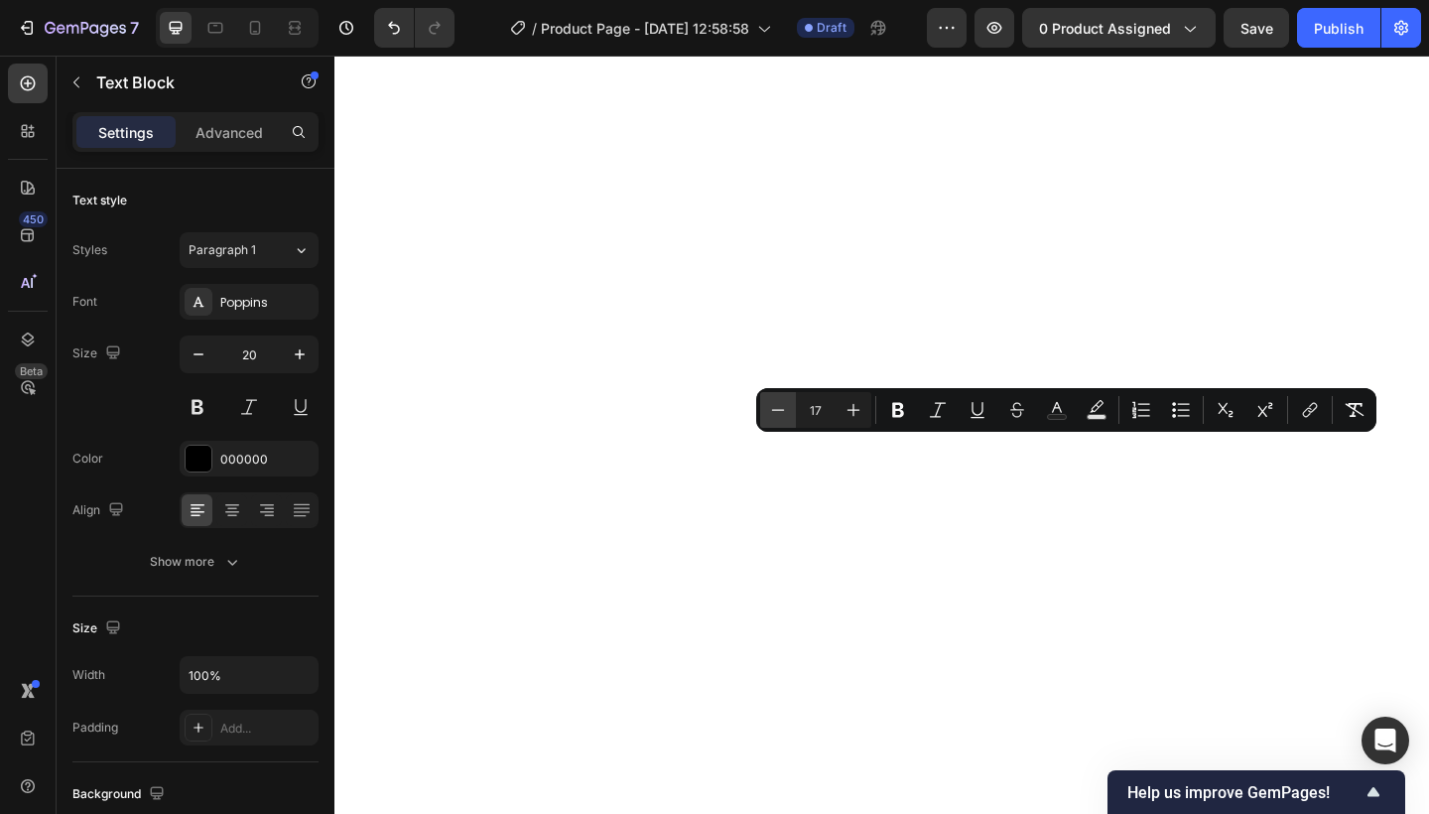
click at [767, 397] on button "Minus" at bounding box center [778, 410] width 36 height 36
type input "16"
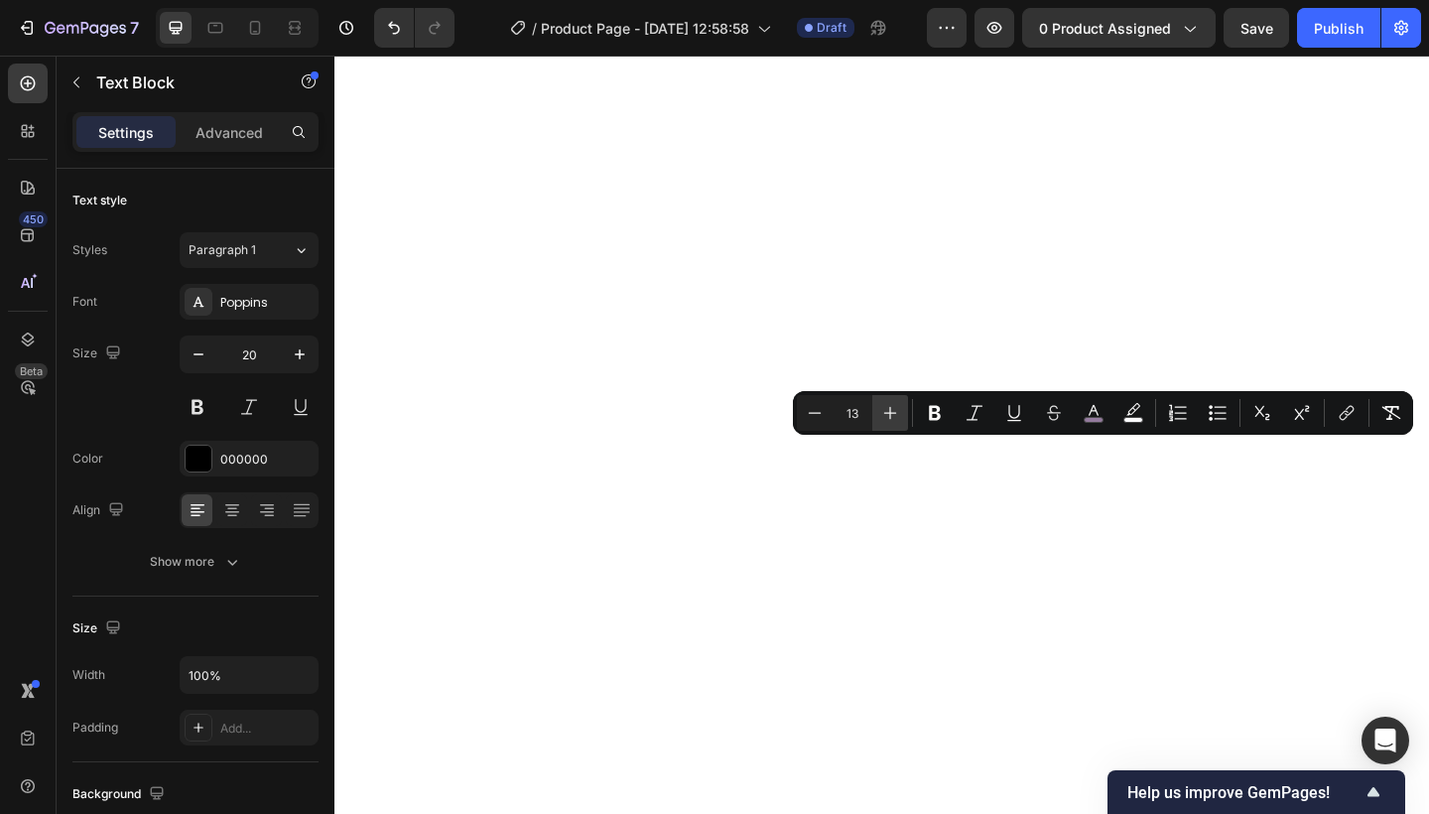
click at [895, 412] on icon "Editor contextual toolbar" at bounding box center [890, 413] width 20 height 20
type input "15"
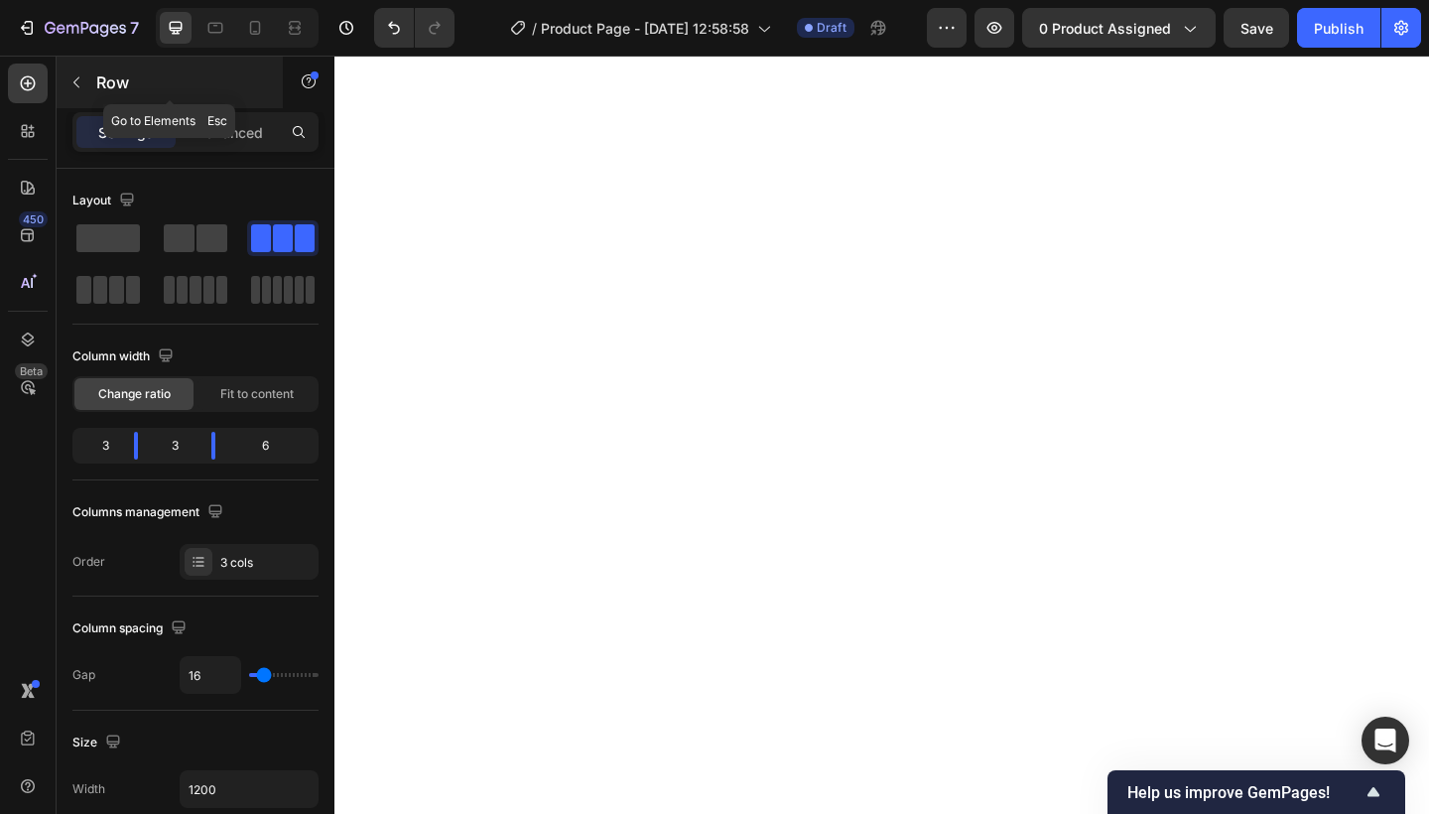
click at [79, 79] on icon "button" at bounding box center [76, 82] width 16 height 16
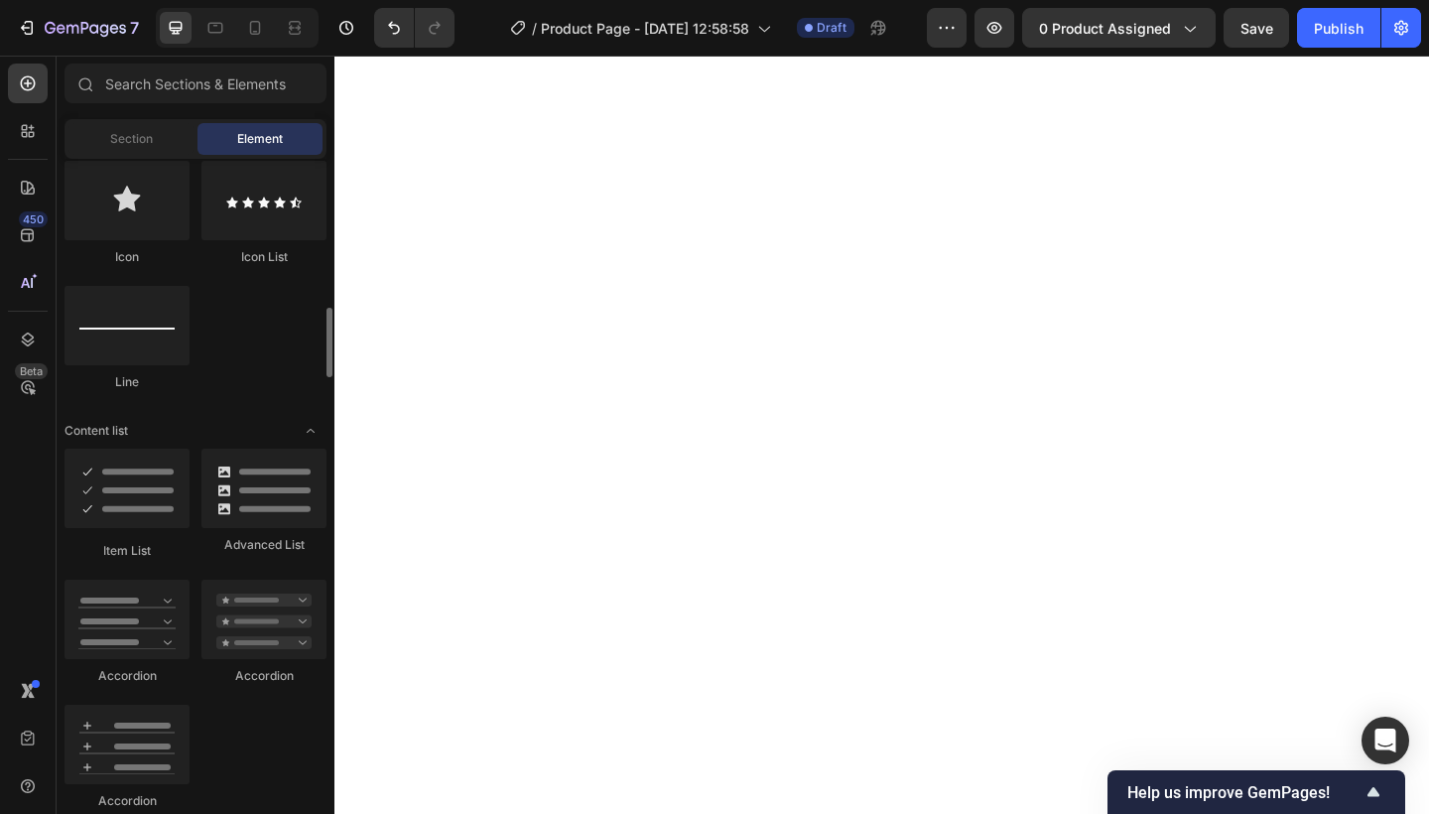
scroll to position [1324, 0]
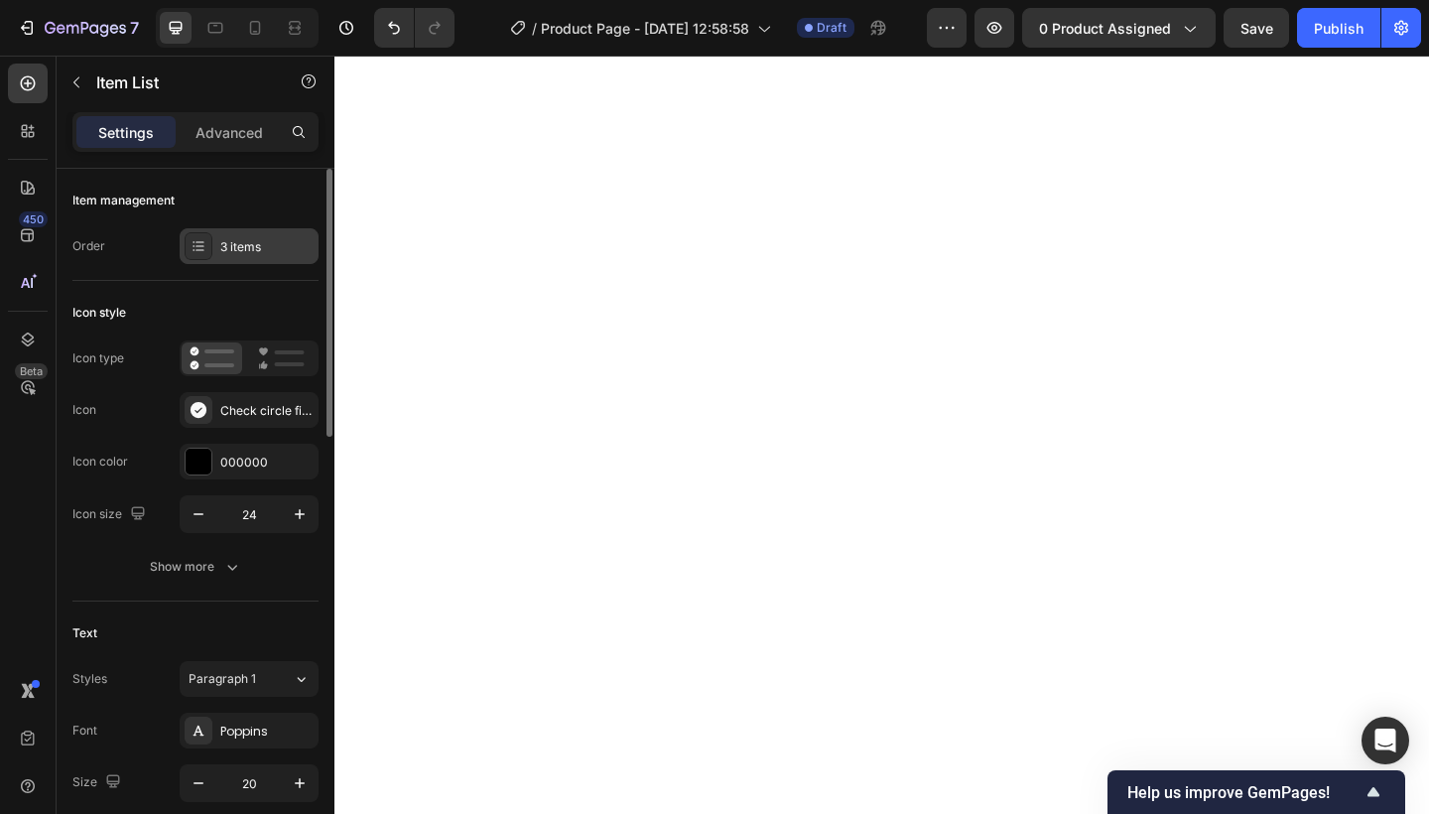
click at [268, 242] on div "3 items" at bounding box center [266, 247] width 93 height 18
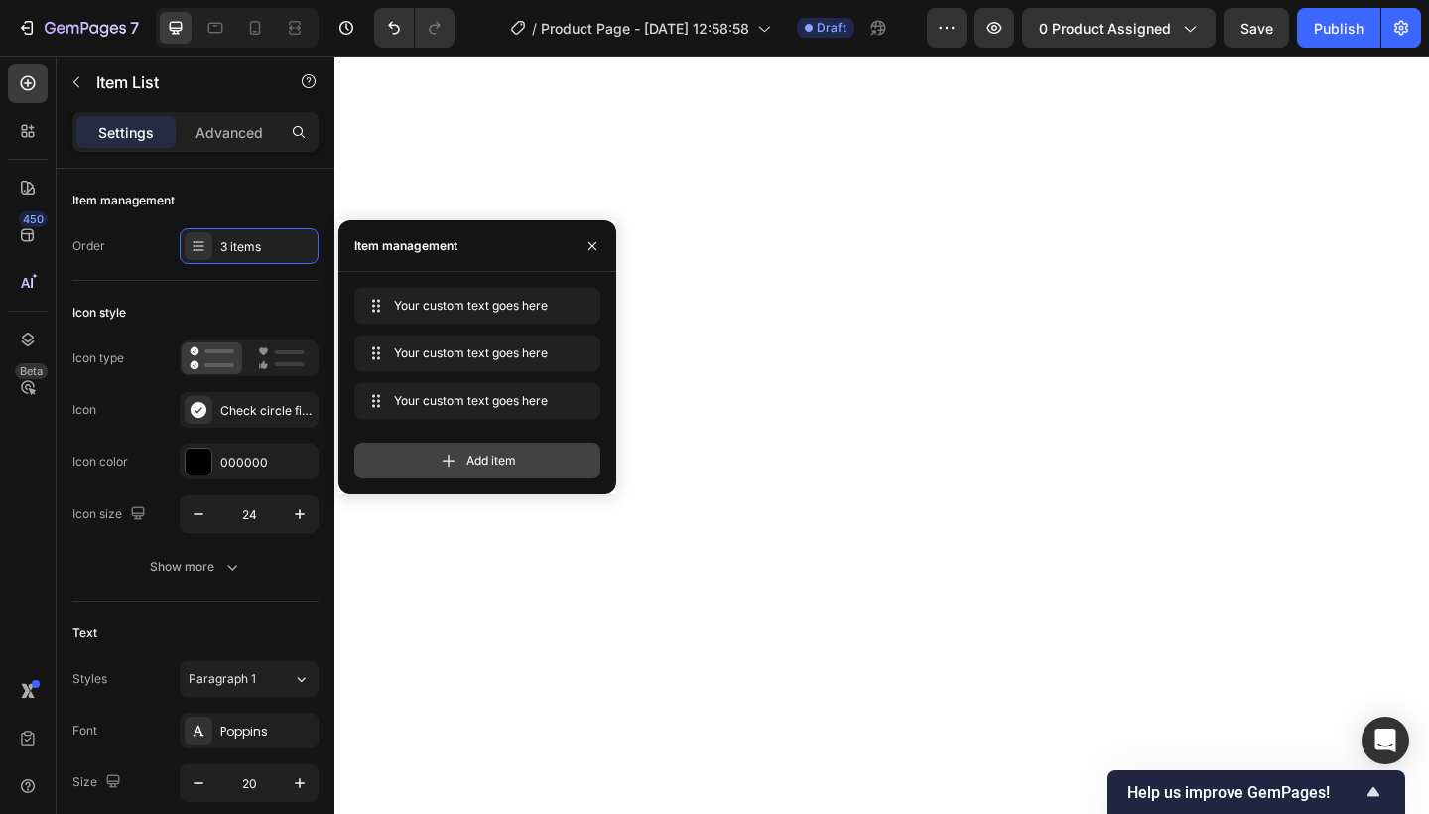
click at [417, 451] on div "Add item" at bounding box center [477, 461] width 246 height 36
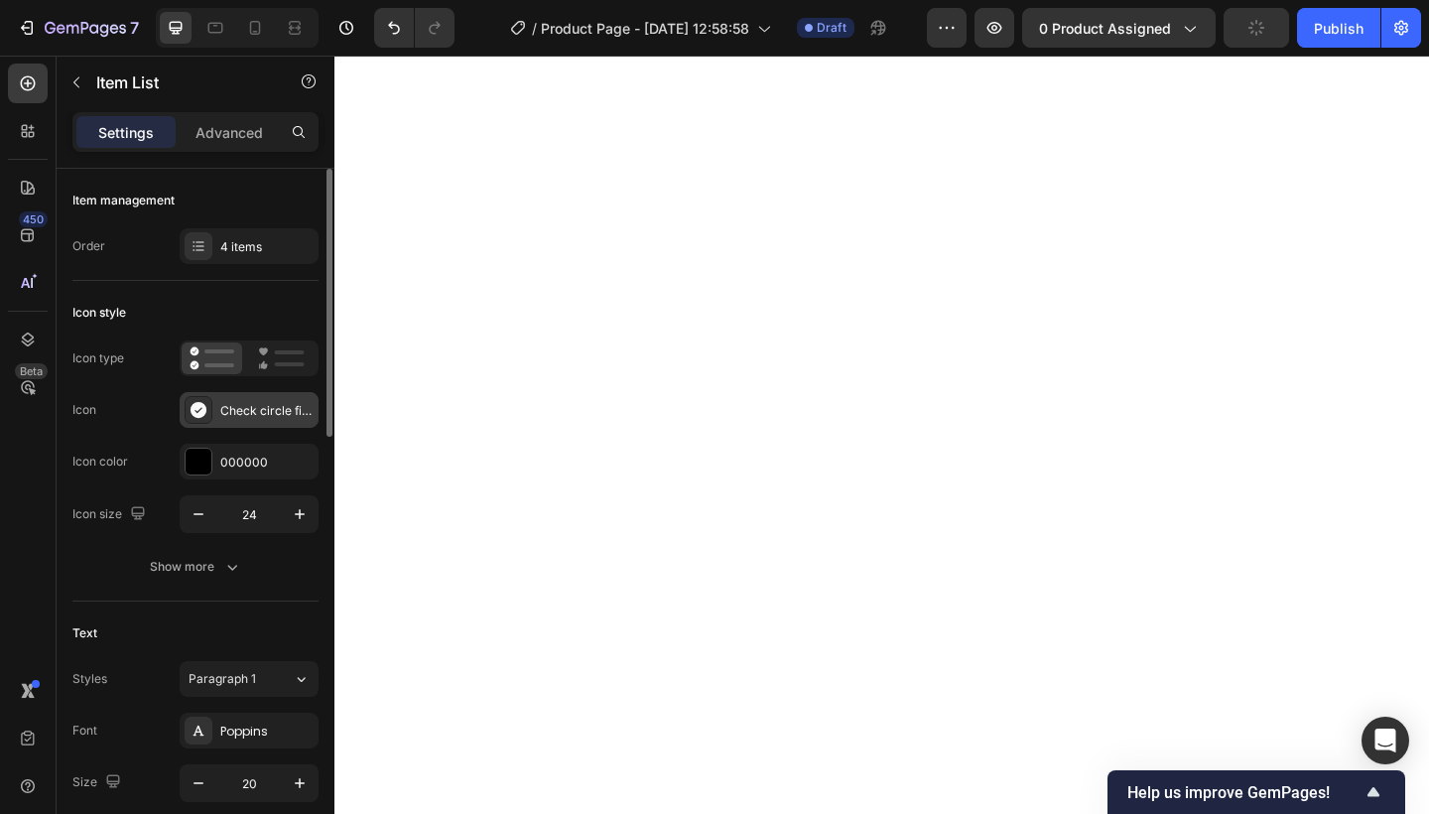
click at [227, 418] on div "Check circle filled" at bounding box center [266, 411] width 93 height 18
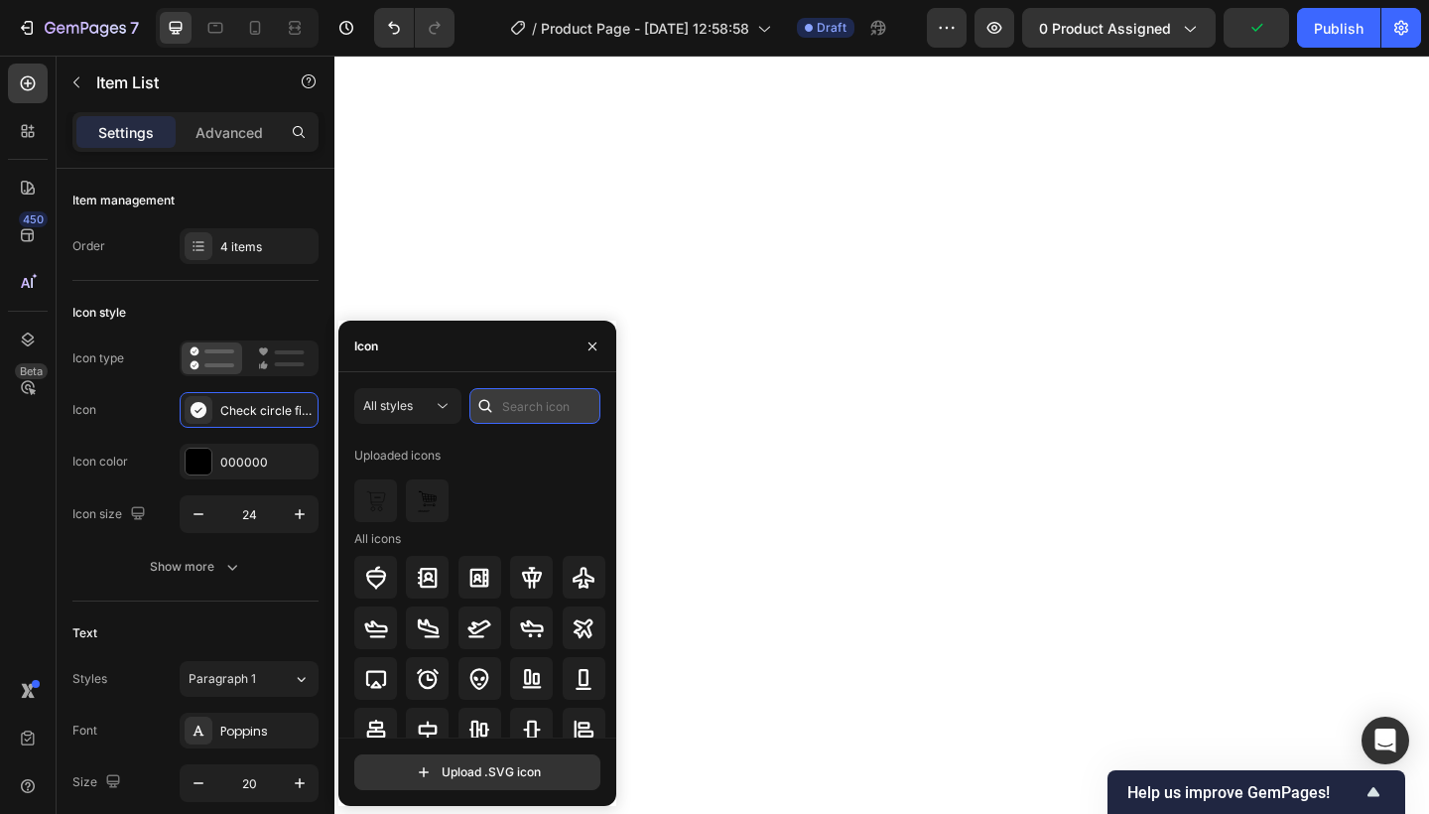
click at [523, 416] on input "text" at bounding box center [534, 406] width 131 height 36
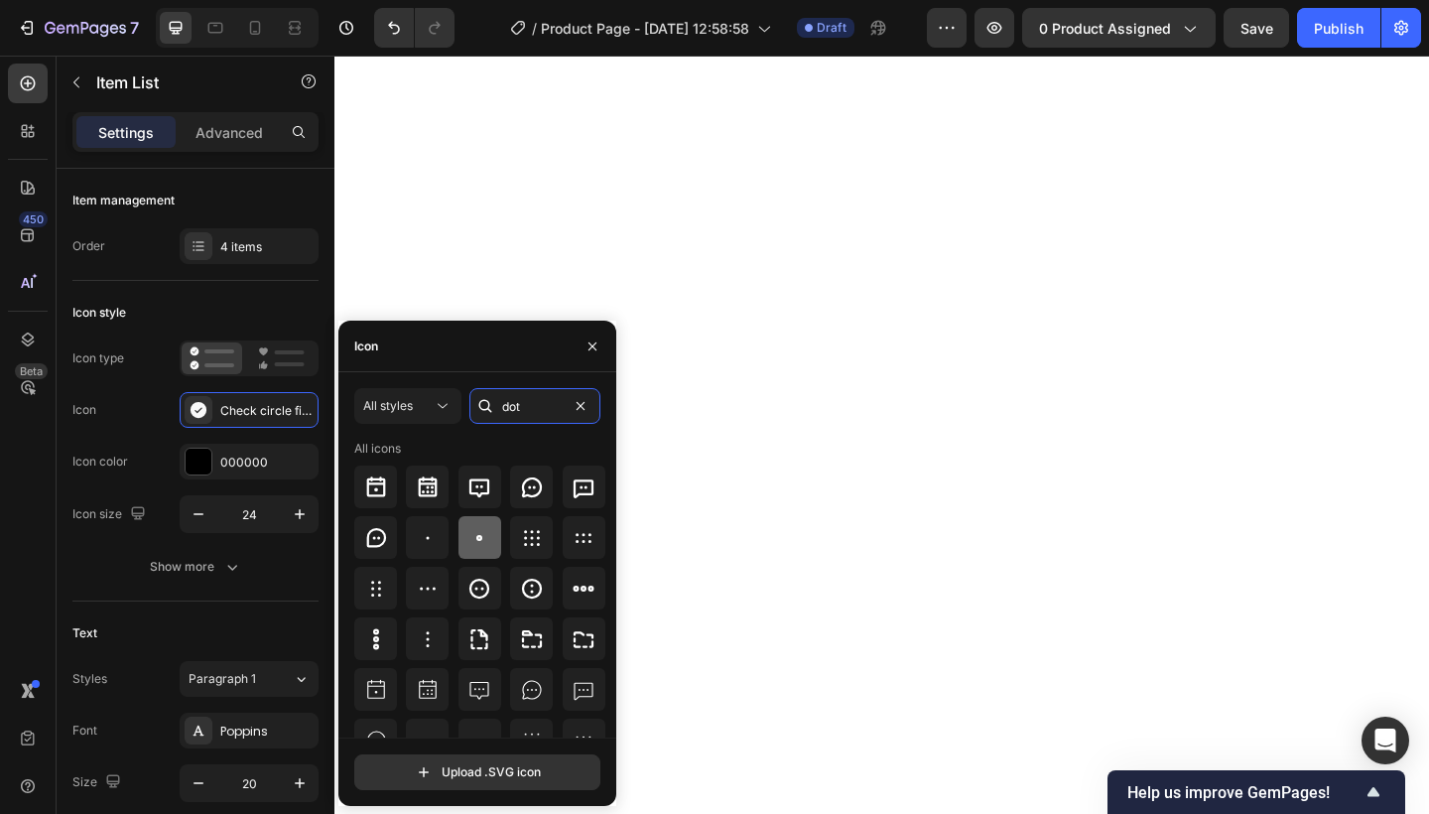
type input "dot"
click at [479, 535] on icon at bounding box center [479, 538] width 24 height 24
click at [436, 526] on icon at bounding box center [428, 538] width 24 height 24
click at [595, 345] on icon "button" at bounding box center [592, 346] width 16 height 16
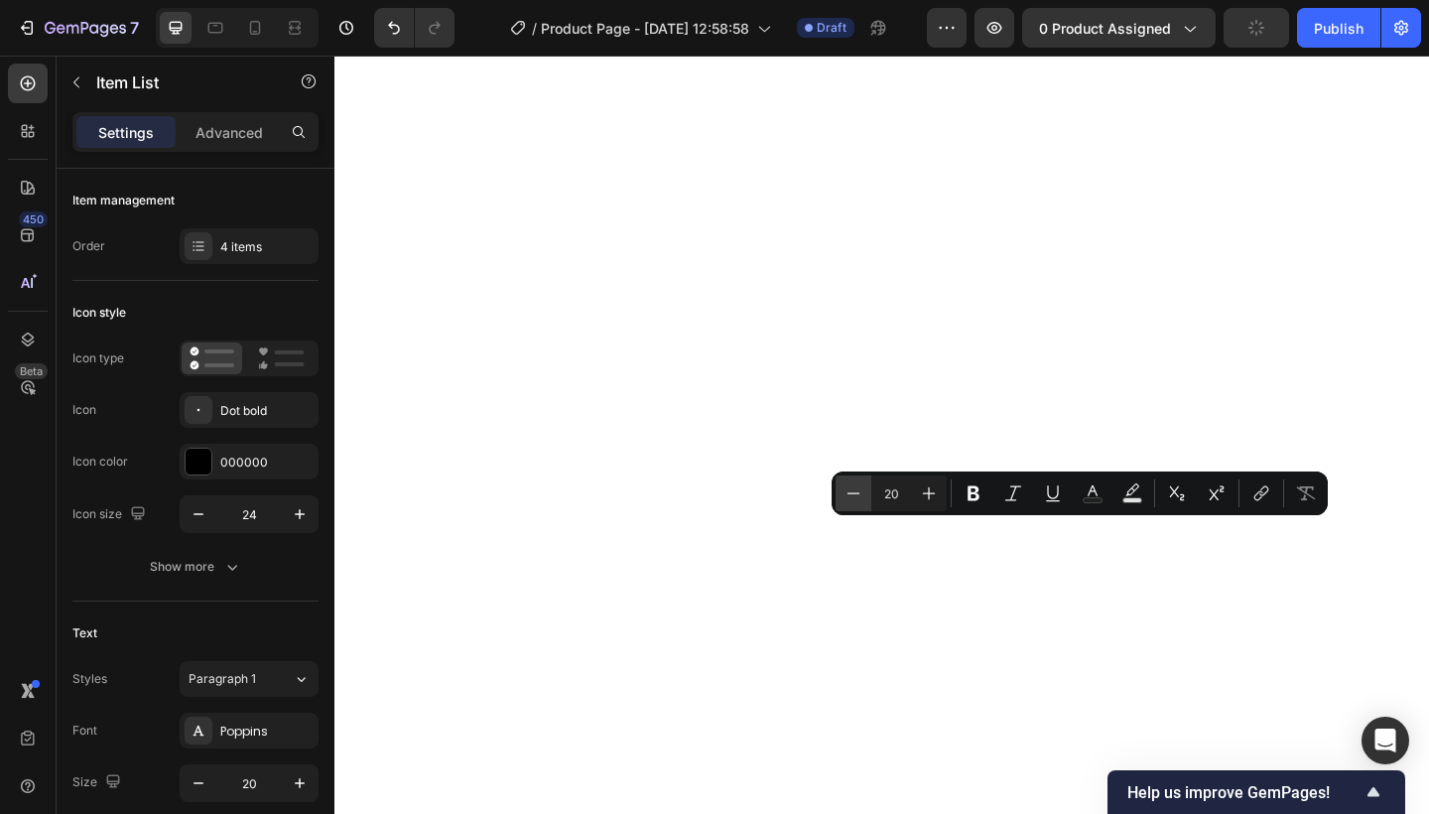
click at [849, 493] on icon "Editor contextual toolbar" at bounding box center [853, 492] width 13 height 1
click at [849, 492] on icon "Editor contextual toolbar" at bounding box center [853, 493] width 20 height 20
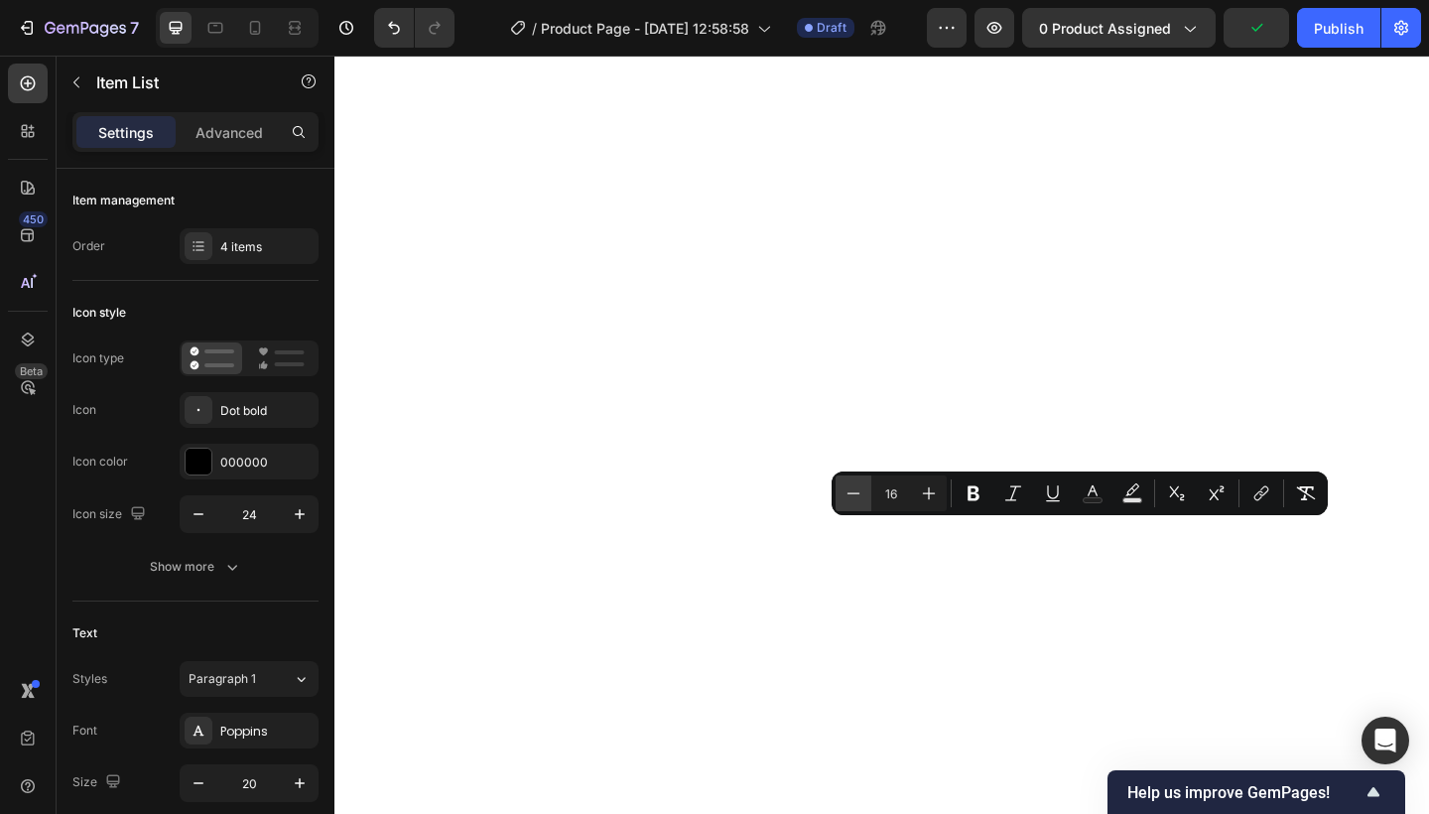
type input "15"
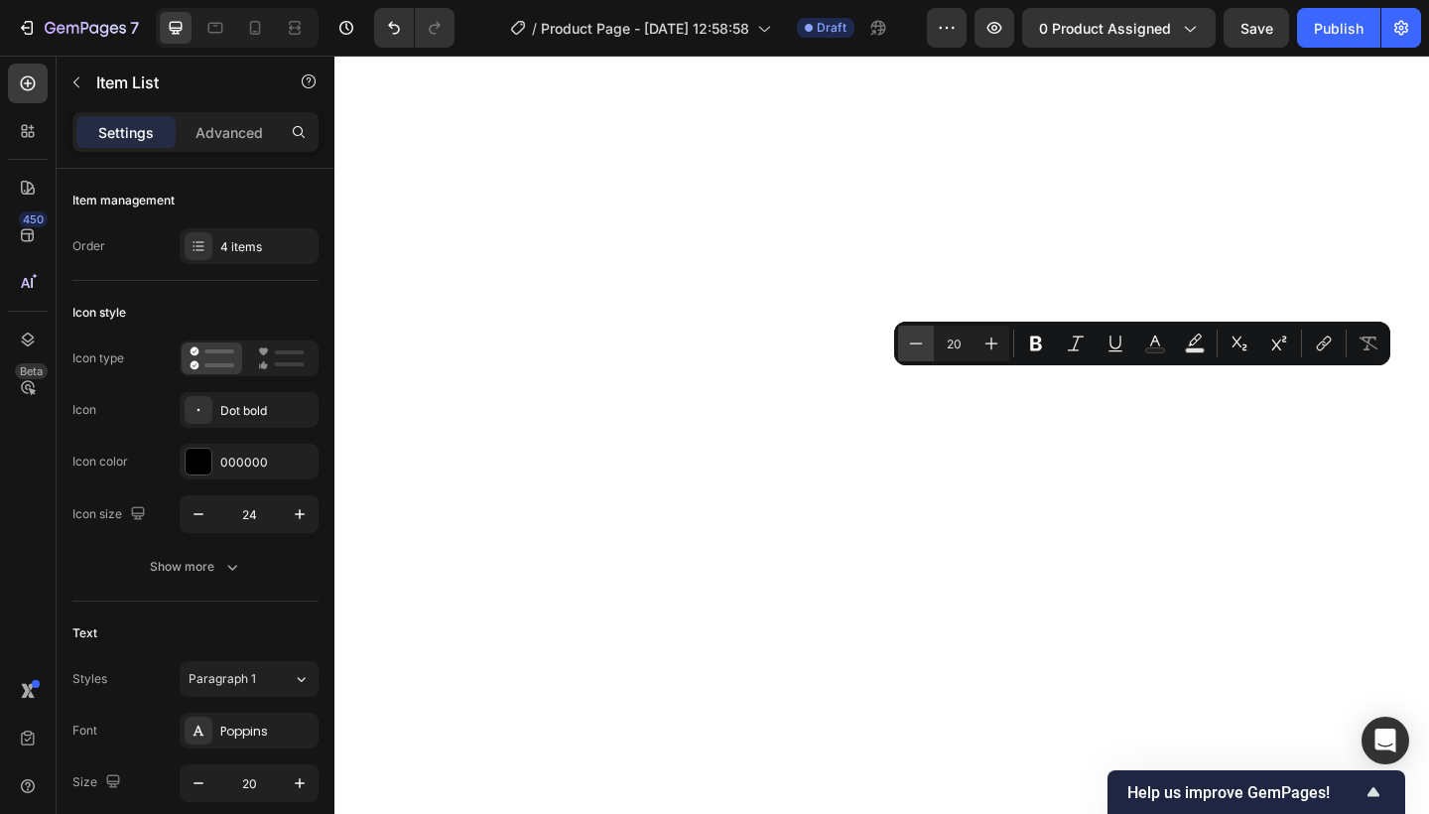
click at [912, 339] on icon "Editor contextual toolbar" at bounding box center [916, 343] width 20 height 20
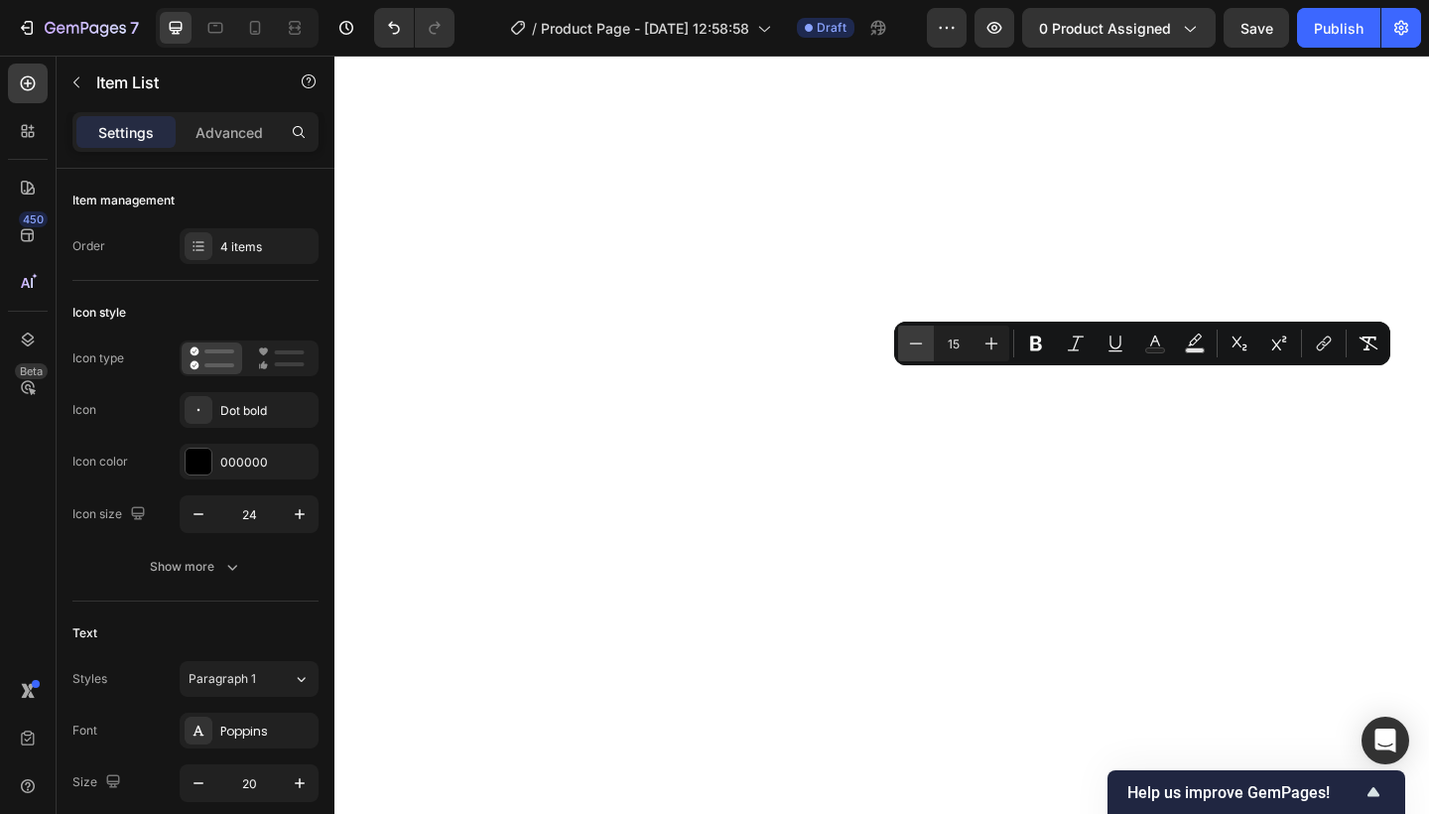
click at [912, 339] on icon "Editor contextual toolbar" at bounding box center [916, 343] width 20 height 20
click at [984, 337] on icon "Editor contextual toolbar" at bounding box center [991, 343] width 20 height 20
type input "15"
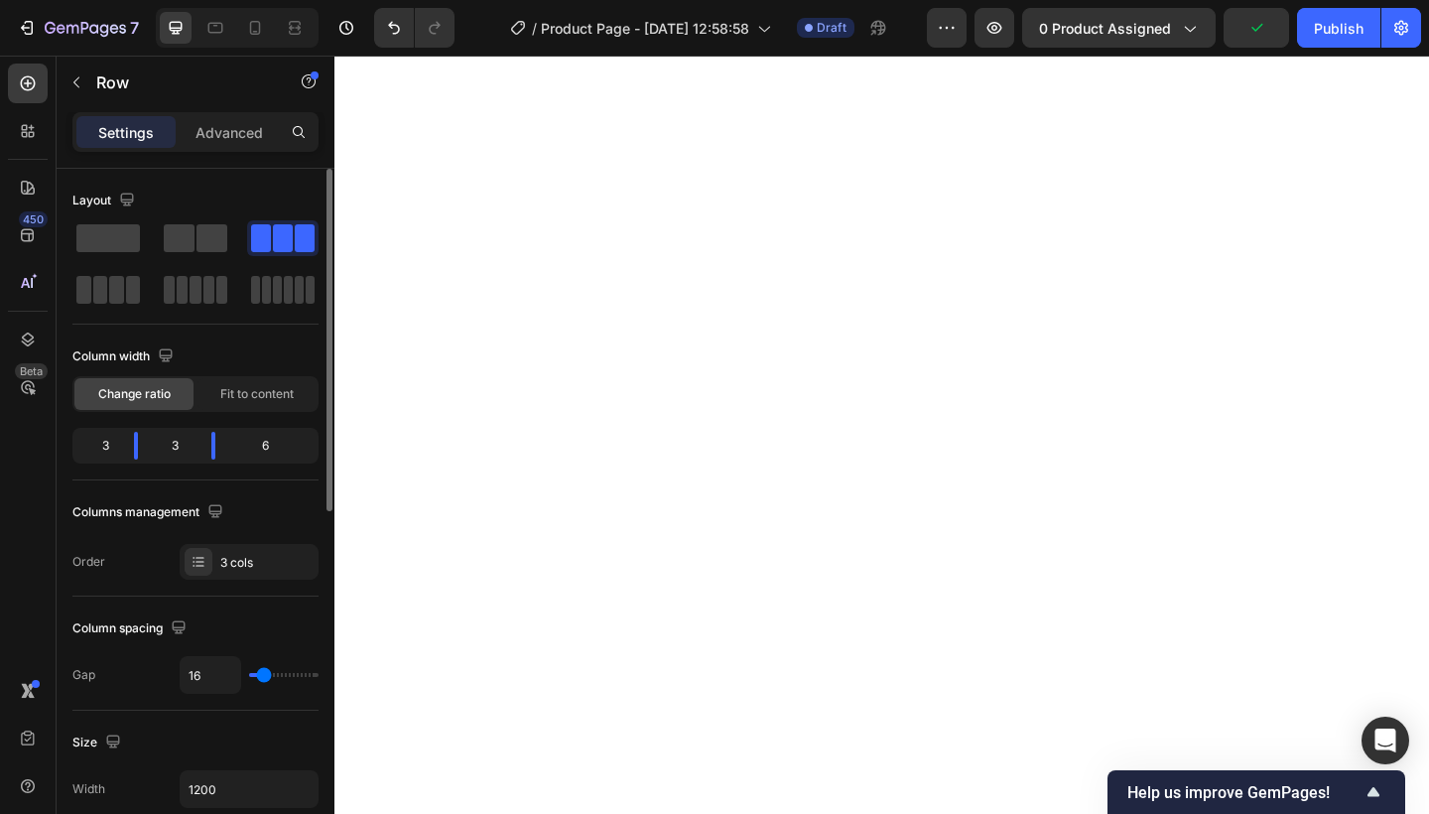
type input "14"
type input "5"
type input "1"
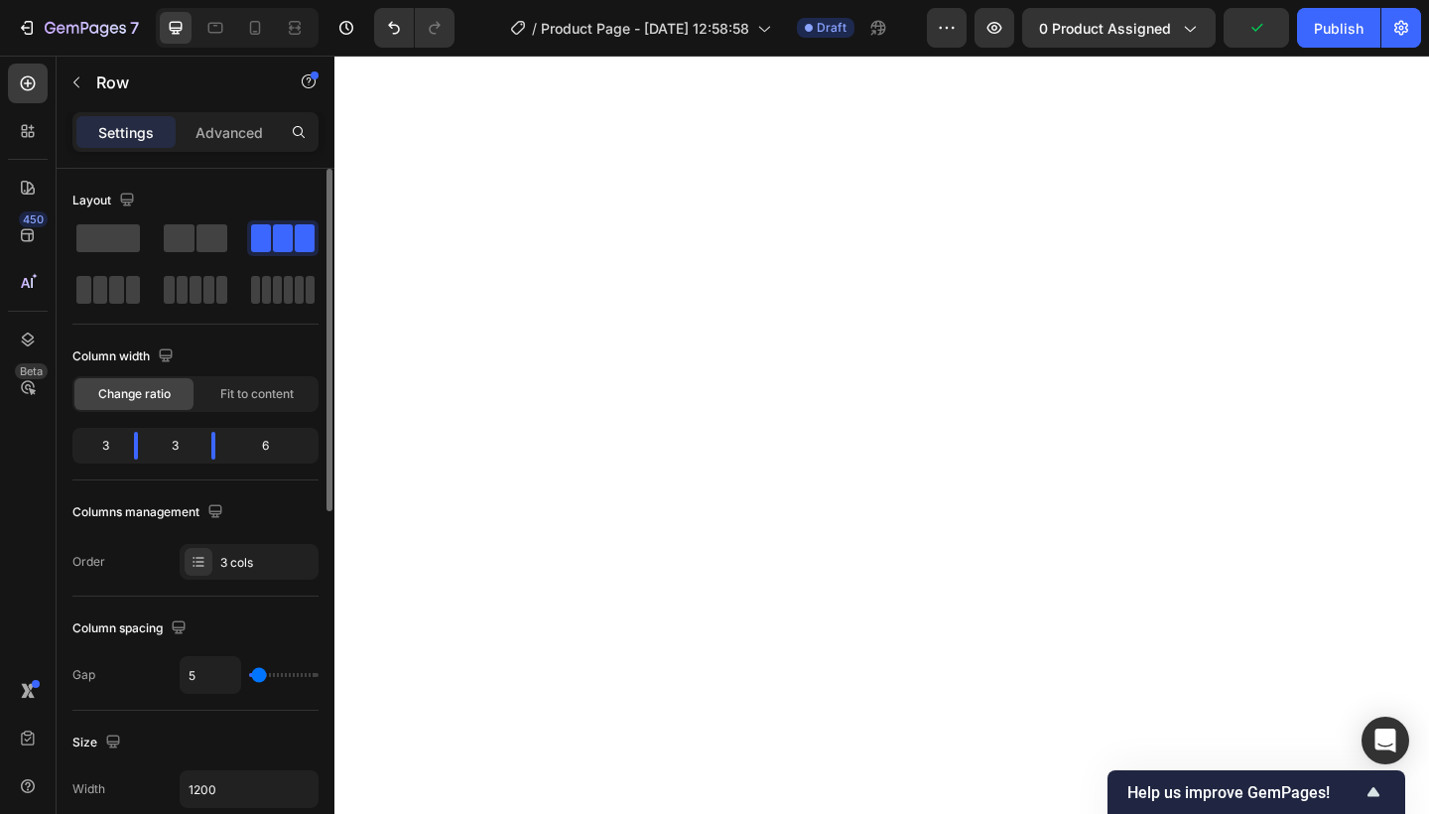
type input "1"
type input "0"
type input "1"
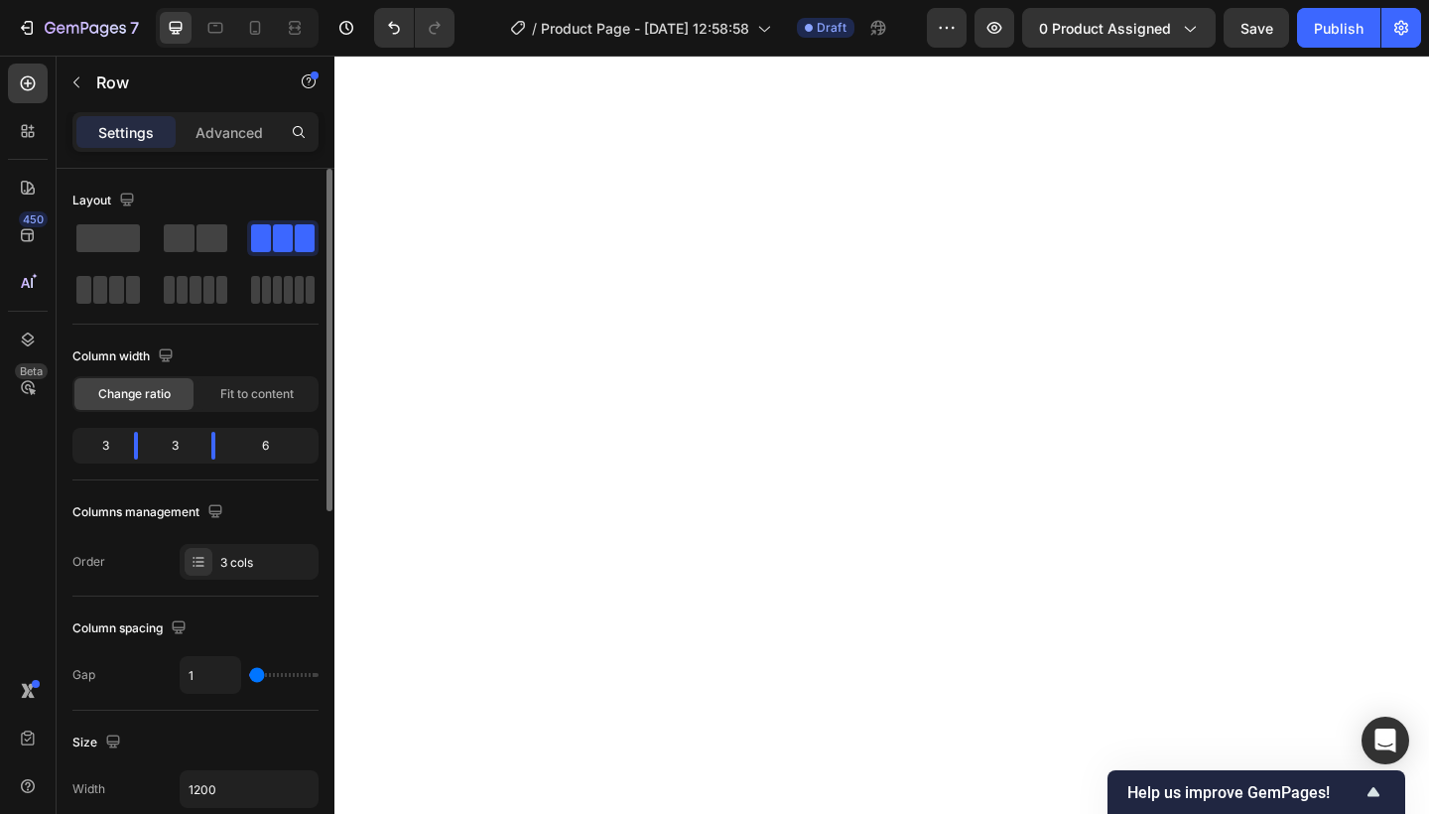
type input "3"
type input "5"
type input "7"
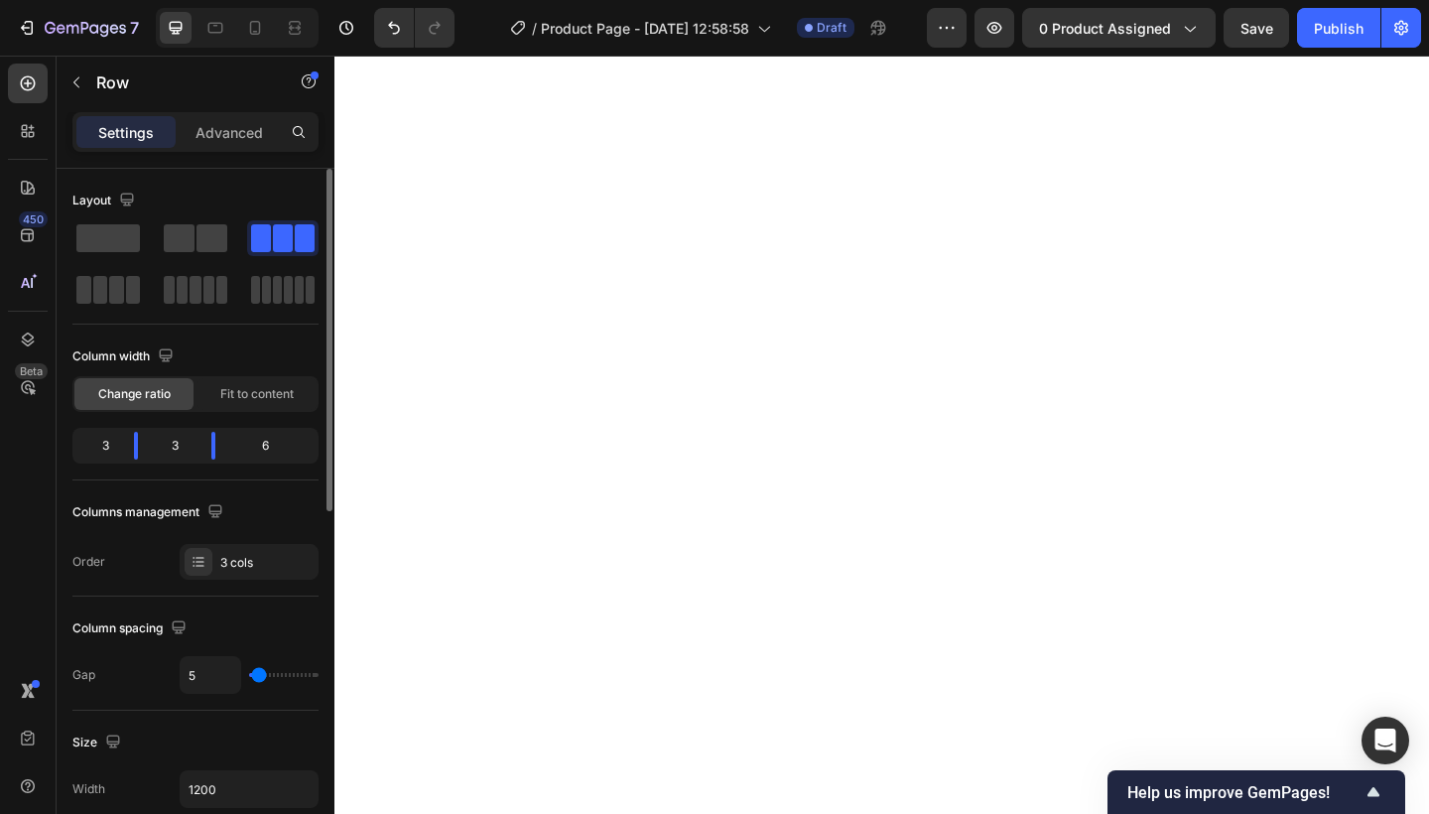
type input "7"
type input "9"
click at [258, 673] on input "range" at bounding box center [283, 675] width 69 height 4
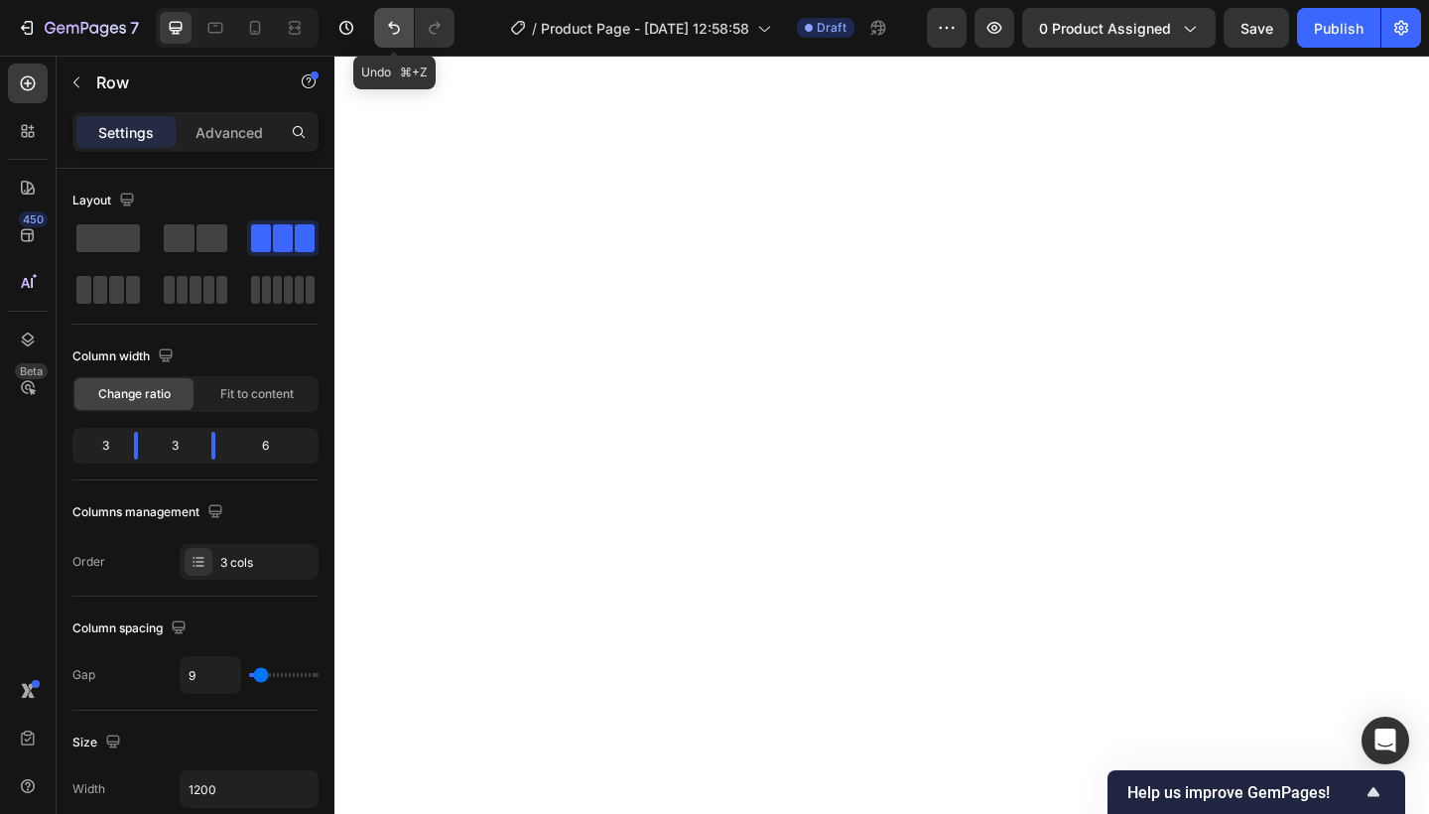
click at [385, 36] on icon "Undo/Redo" at bounding box center [394, 28] width 20 height 20
type input "16"
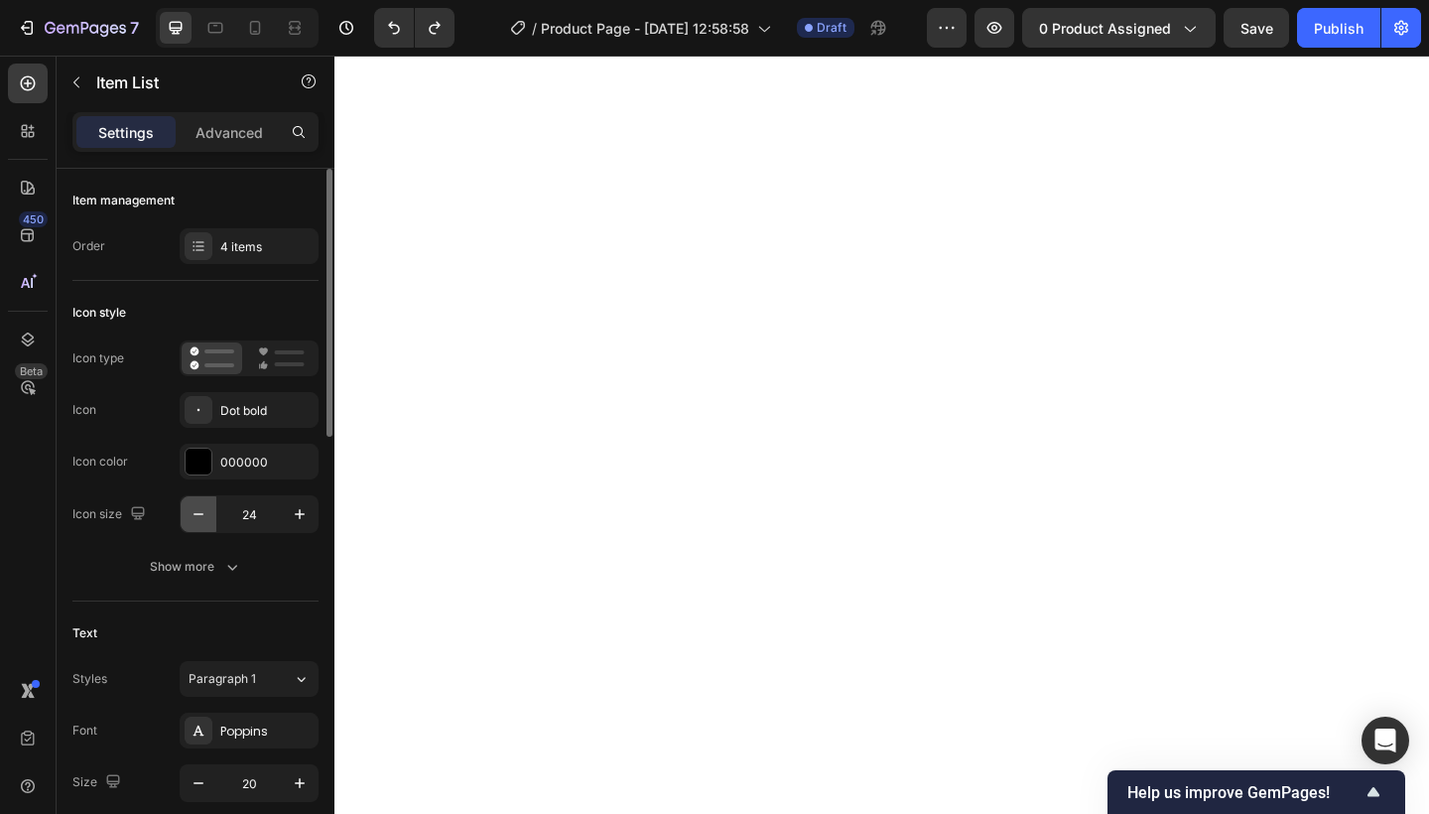
click at [195, 516] on icon "button" at bounding box center [199, 514] width 20 height 20
click at [293, 525] on button "button" at bounding box center [300, 514] width 36 height 36
type input "24"
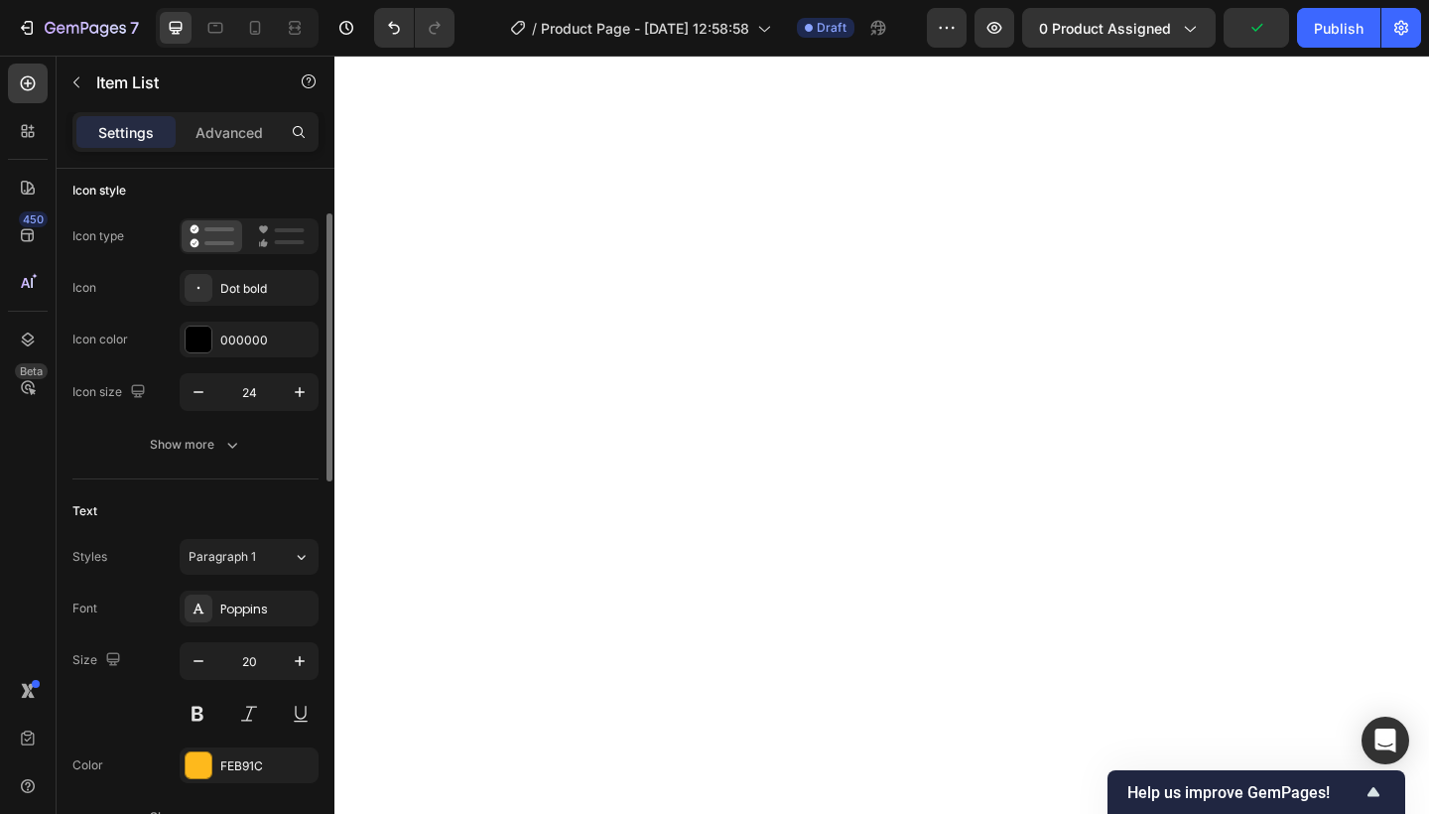
scroll to position [121, 0]
click at [235, 458] on button "Show more" at bounding box center [195, 446] width 246 height 36
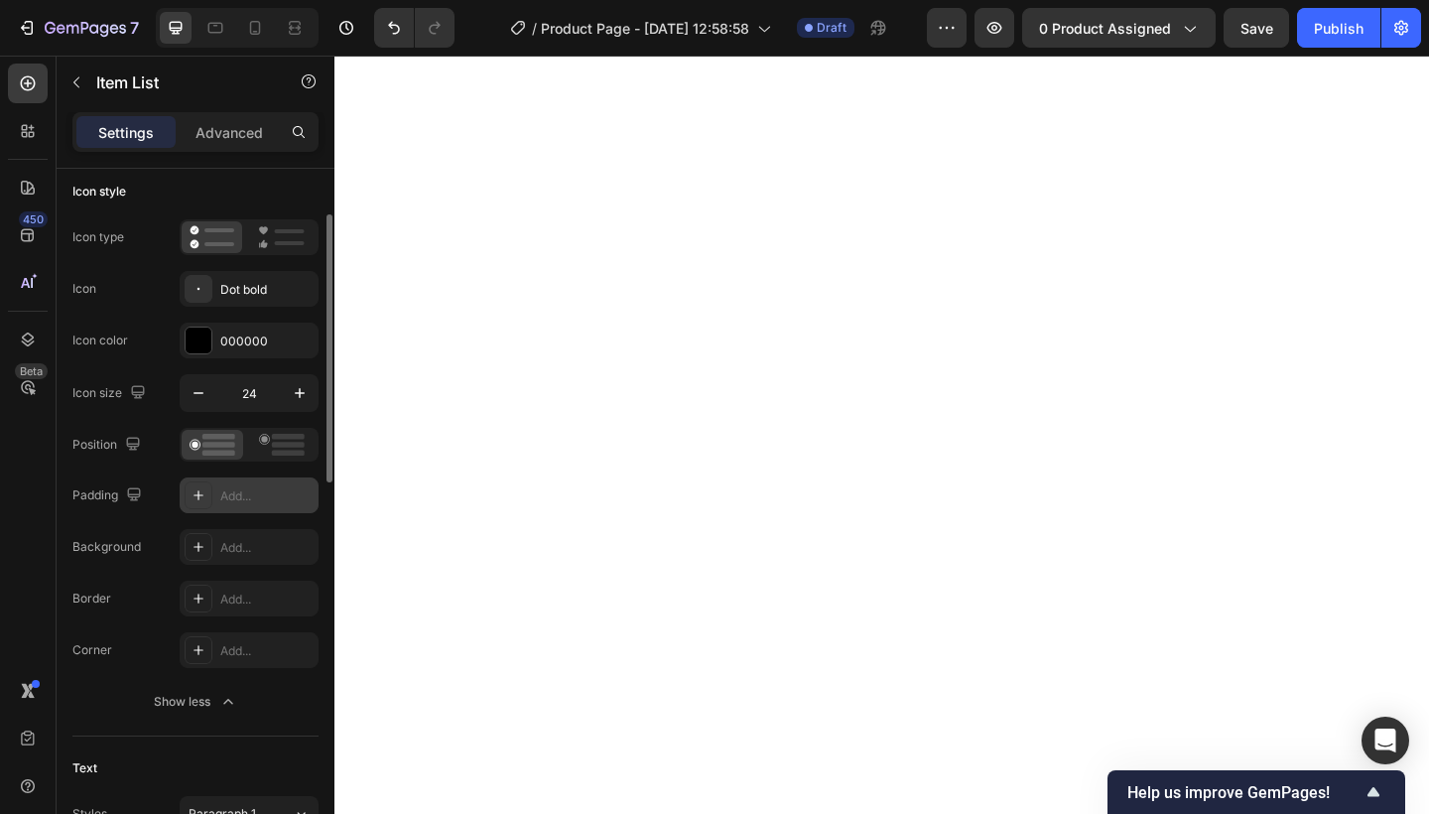
click at [235, 493] on div "Add..." at bounding box center [266, 496] width 93 height 18
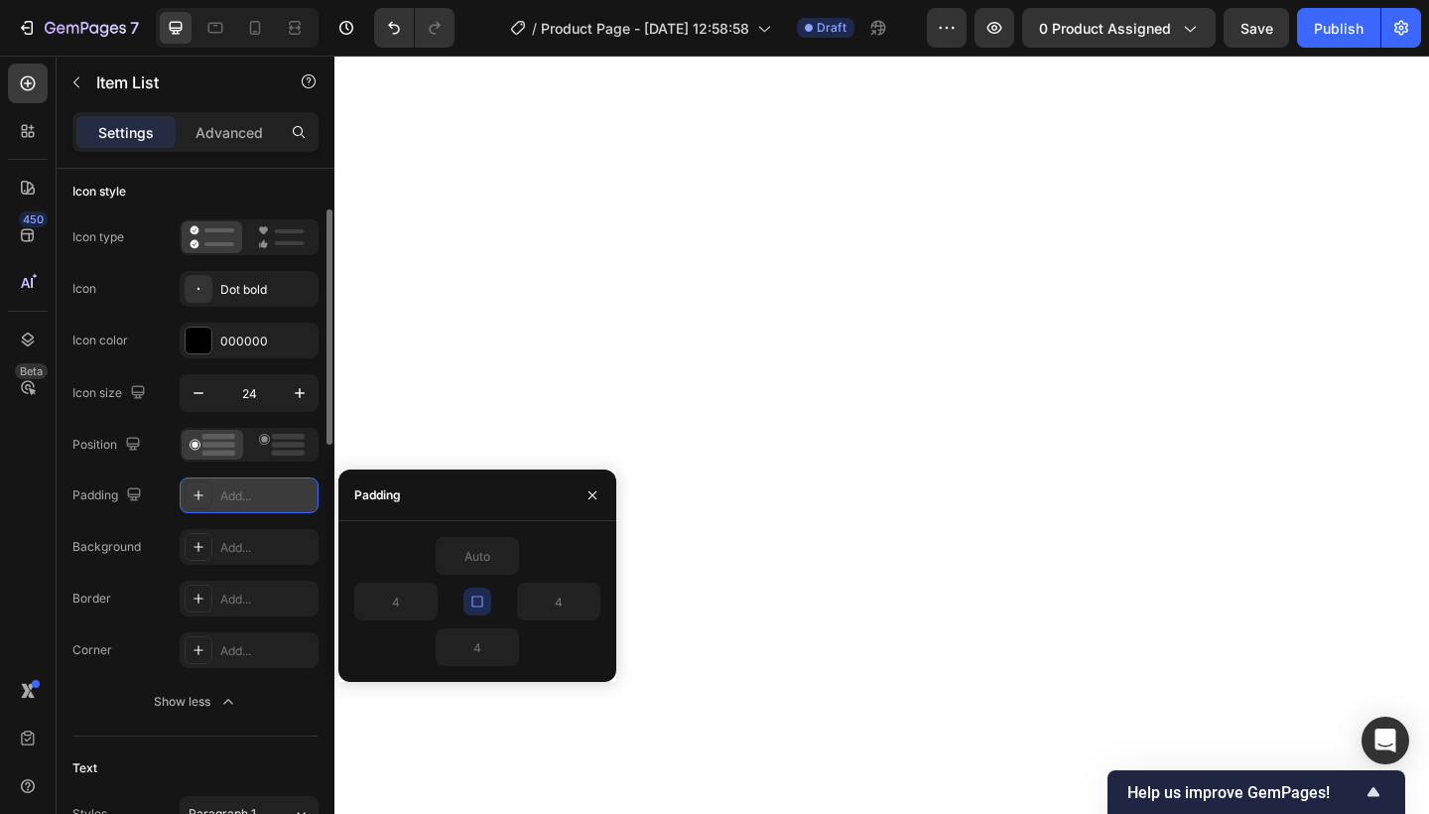
type input "0"
click at [479, 589] on button "button" at bounding box center [477, 601] width 28 height 28
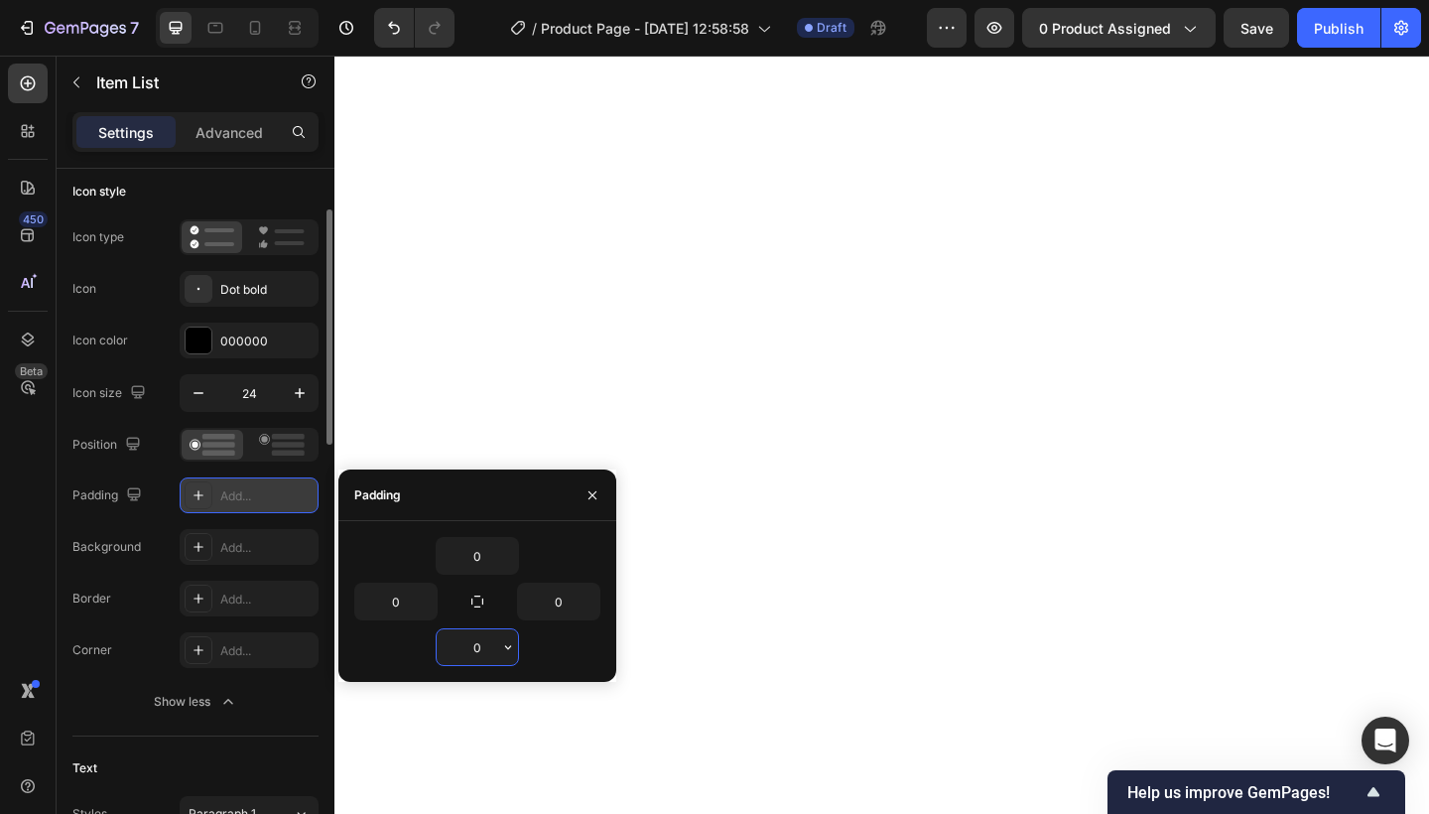
click at [495, 648] on input "0" at bounding box center [477, 647] width 81 height 36
type input "-"
type input "0"
click at [586, 496] on icon "button" at bounding box center [592, 495] width 16 height 16
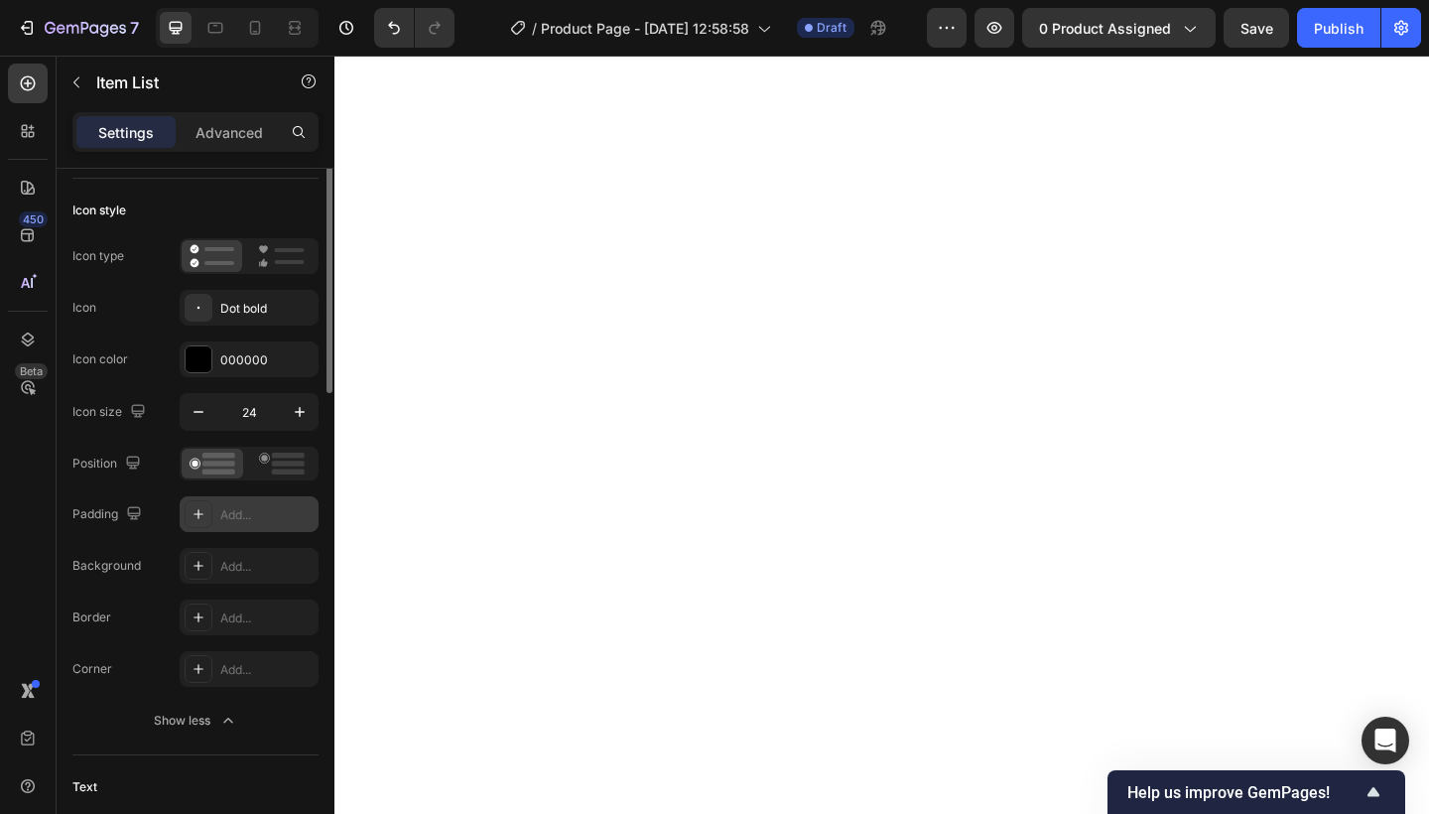
scroll to position [0, 0]
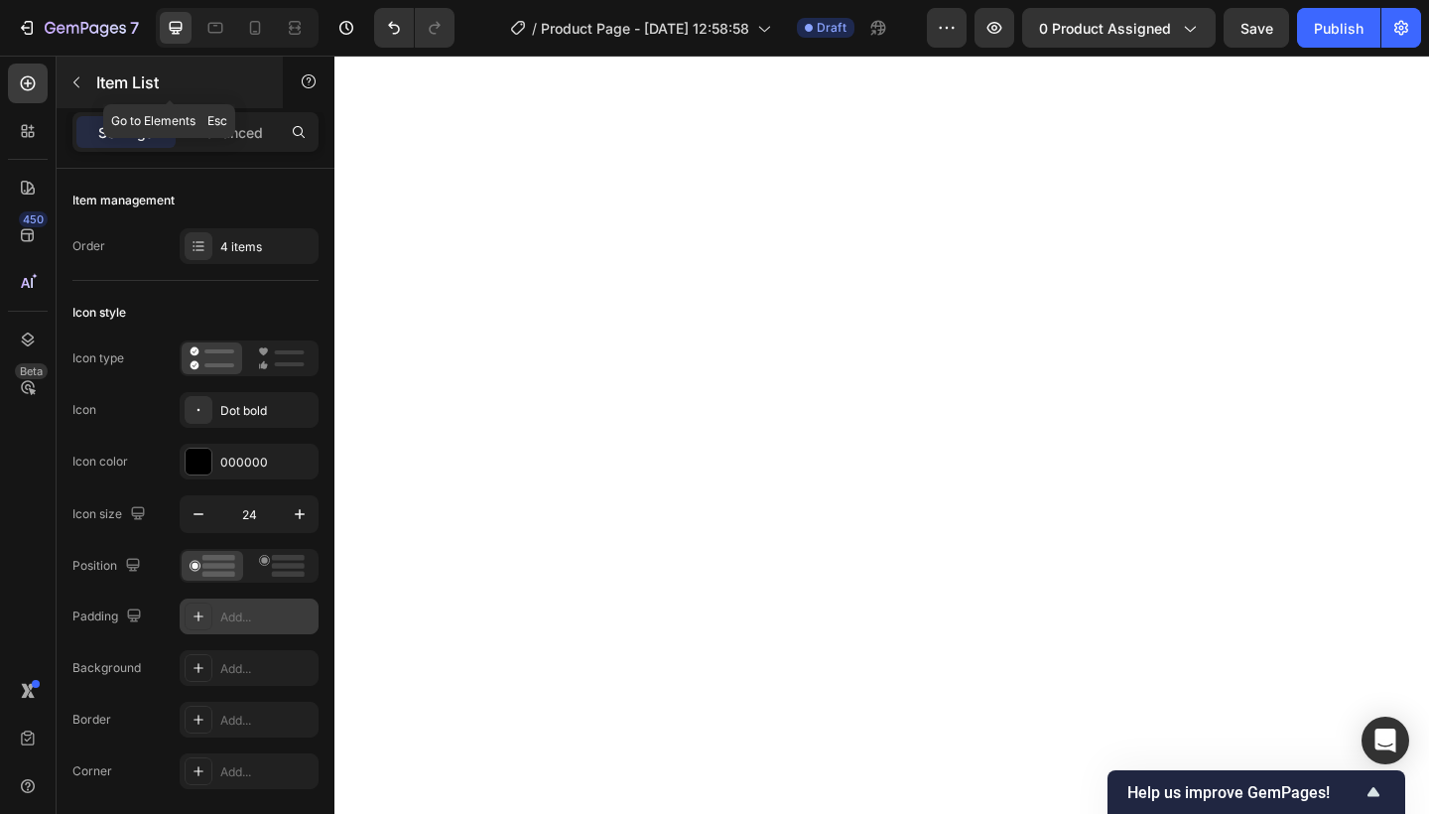
click at [198, 100] on div "Item List" at bounding box center [170, 83] width 226 height 52
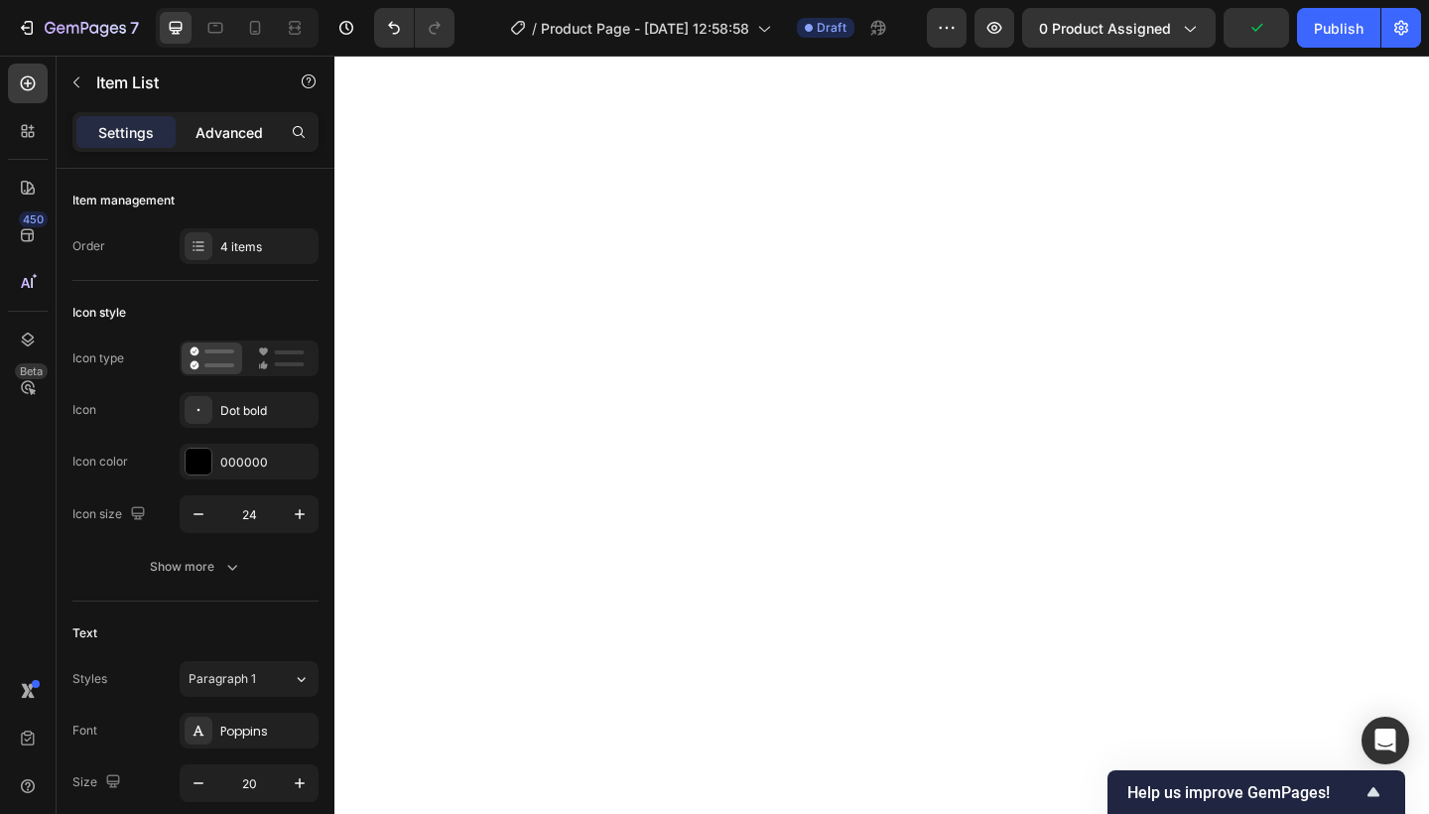
click at [200, 130] on p "Advanced" at bounding box center [228, 132] width 67 height 21
type input "100%"
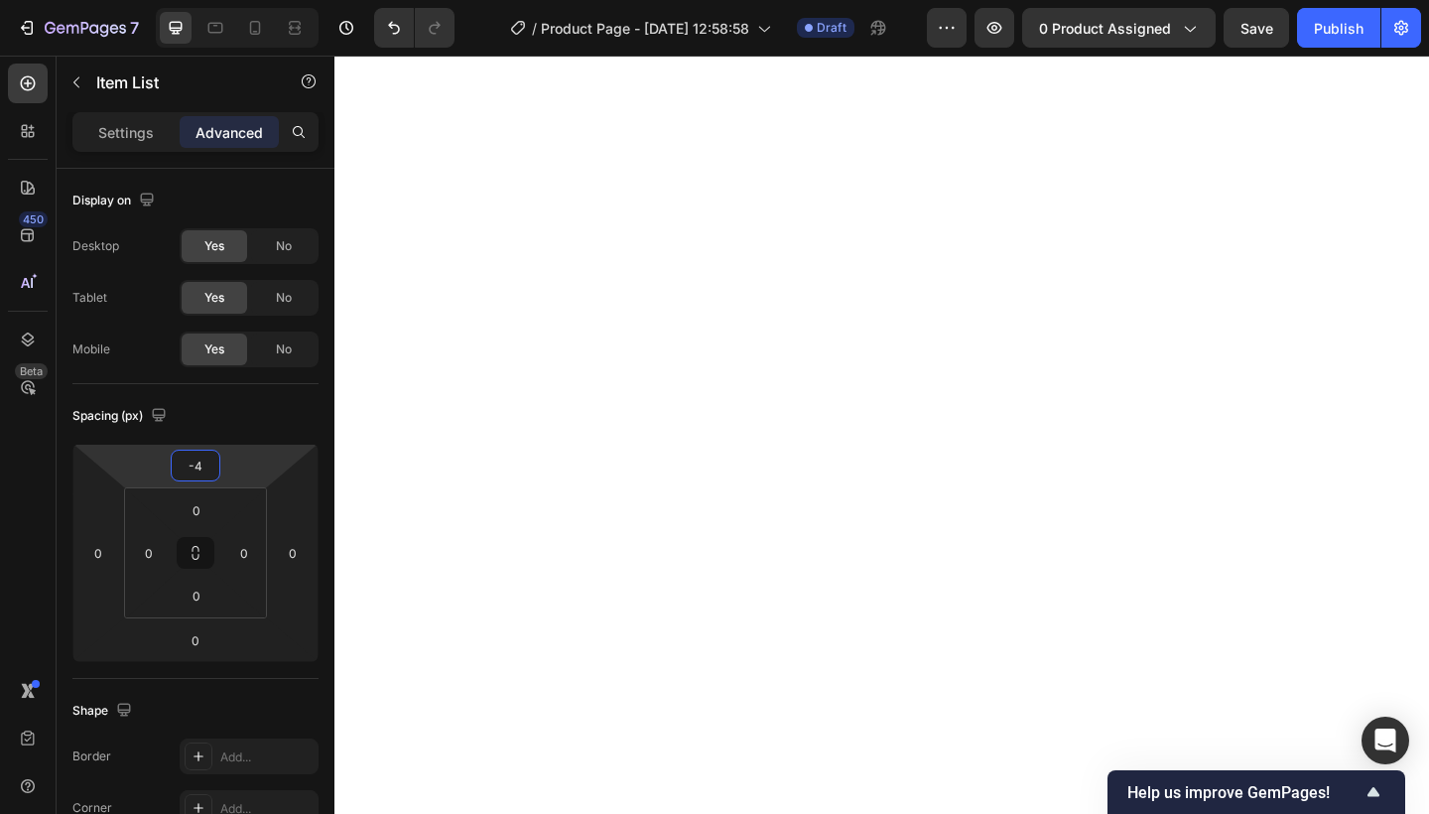
type input "-2"
drag, startPoint x: 232, startPoint y: 476, endPoint x: 225, endPoint y: 515, distance: 39.3
click at [225, 0] on html "7 Version history / Product Page - [DATE] 12:58:58 Draft Preview 0 product assi…" at bounding box center [714, 0] width 1429 height 0
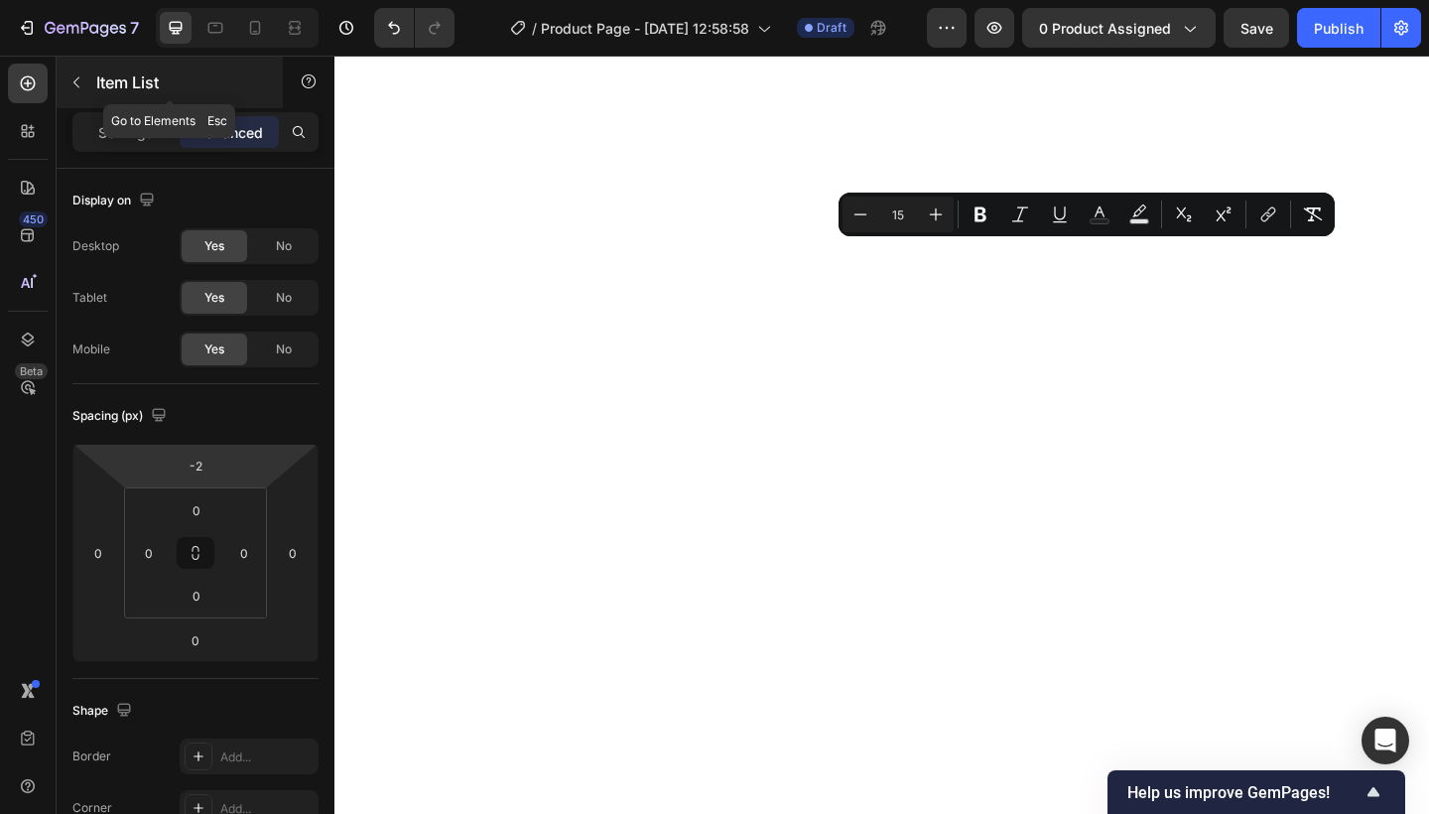
click at [73, 80] on icon "button" at bounding box center [76, 82] width 16 height 16
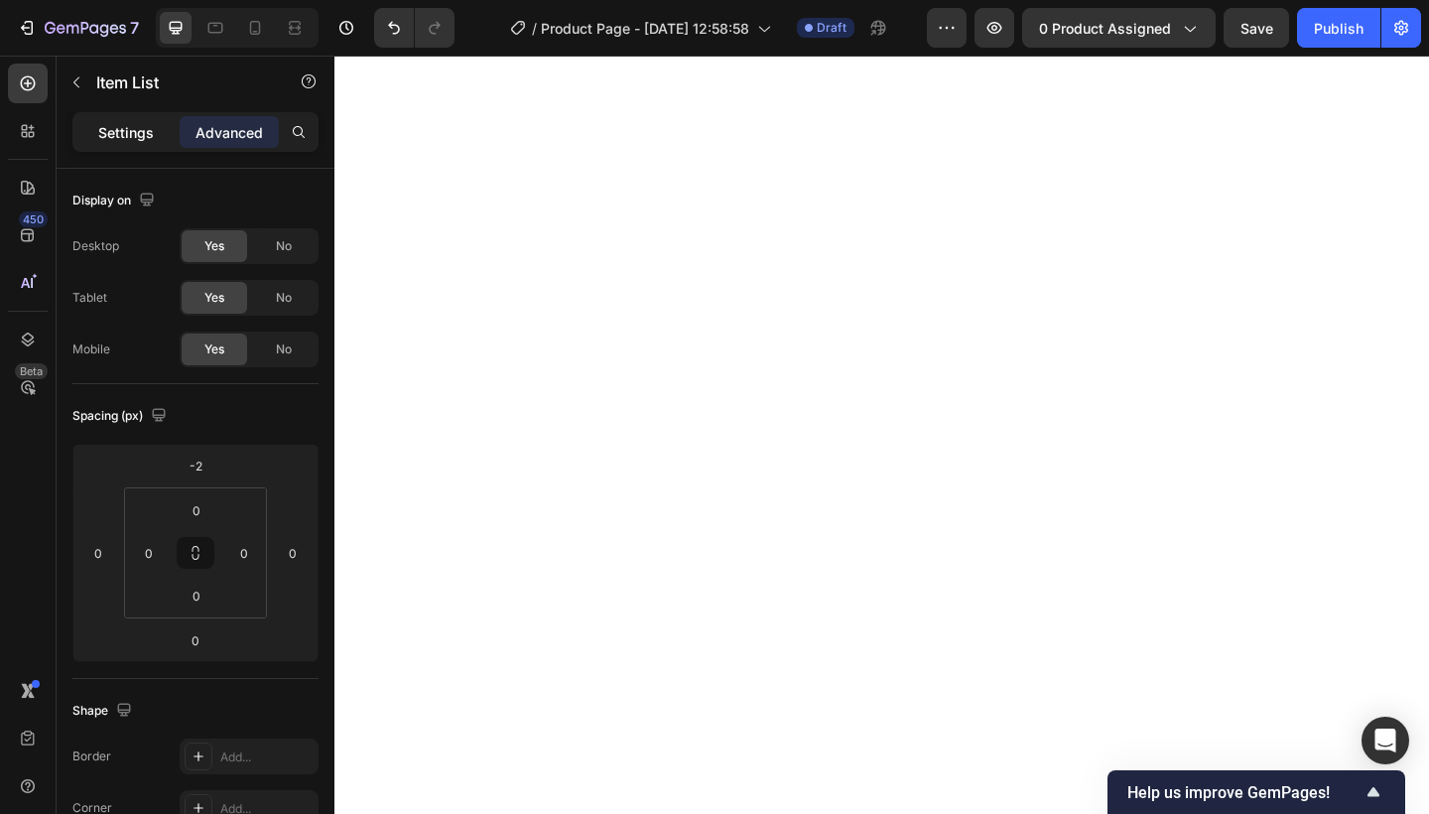
click at [149, 139] on p "Settings" at bounding box center [126, 132] width 56 height 21
type input "8"
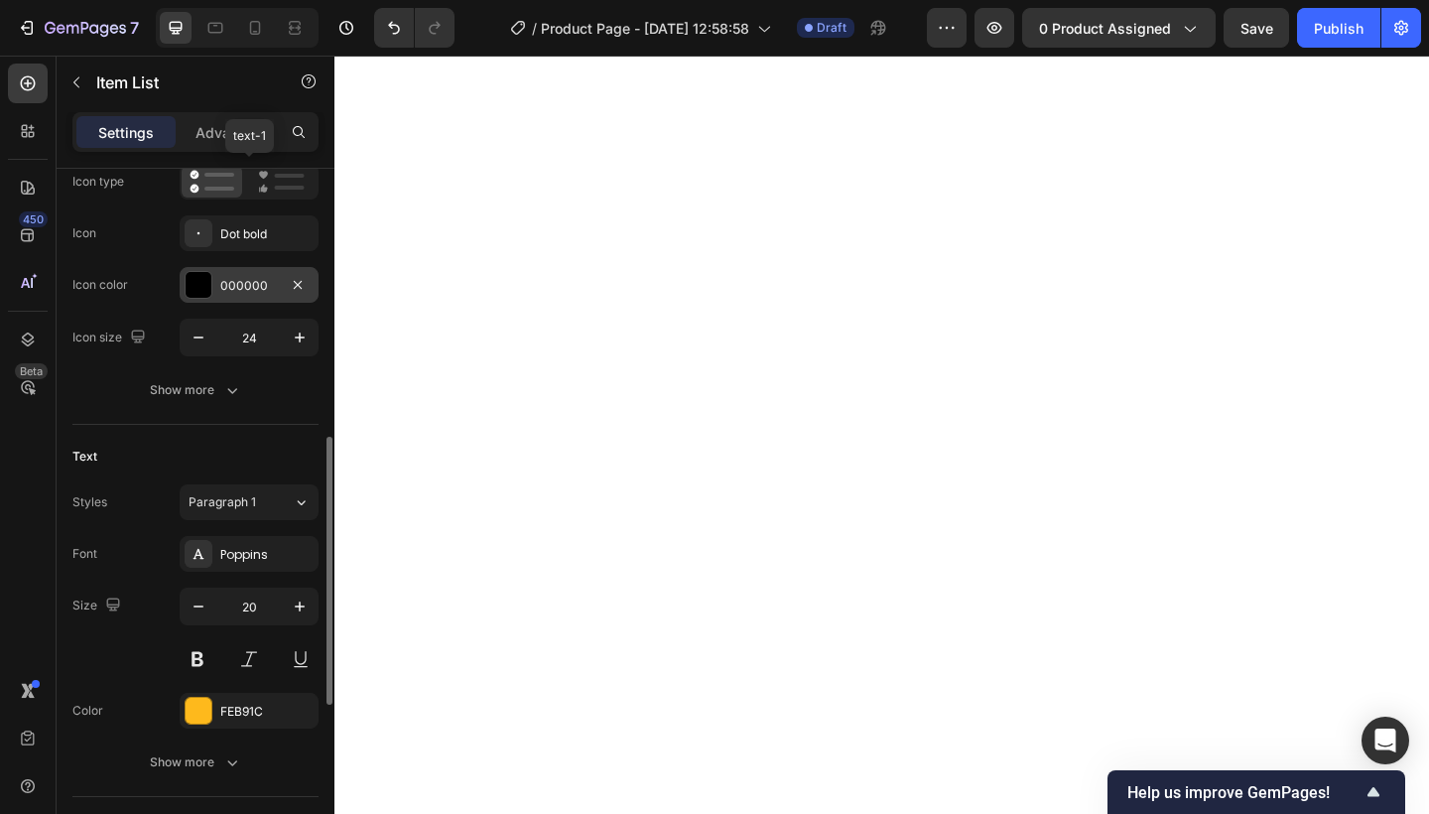
scroll to position [321, 0]
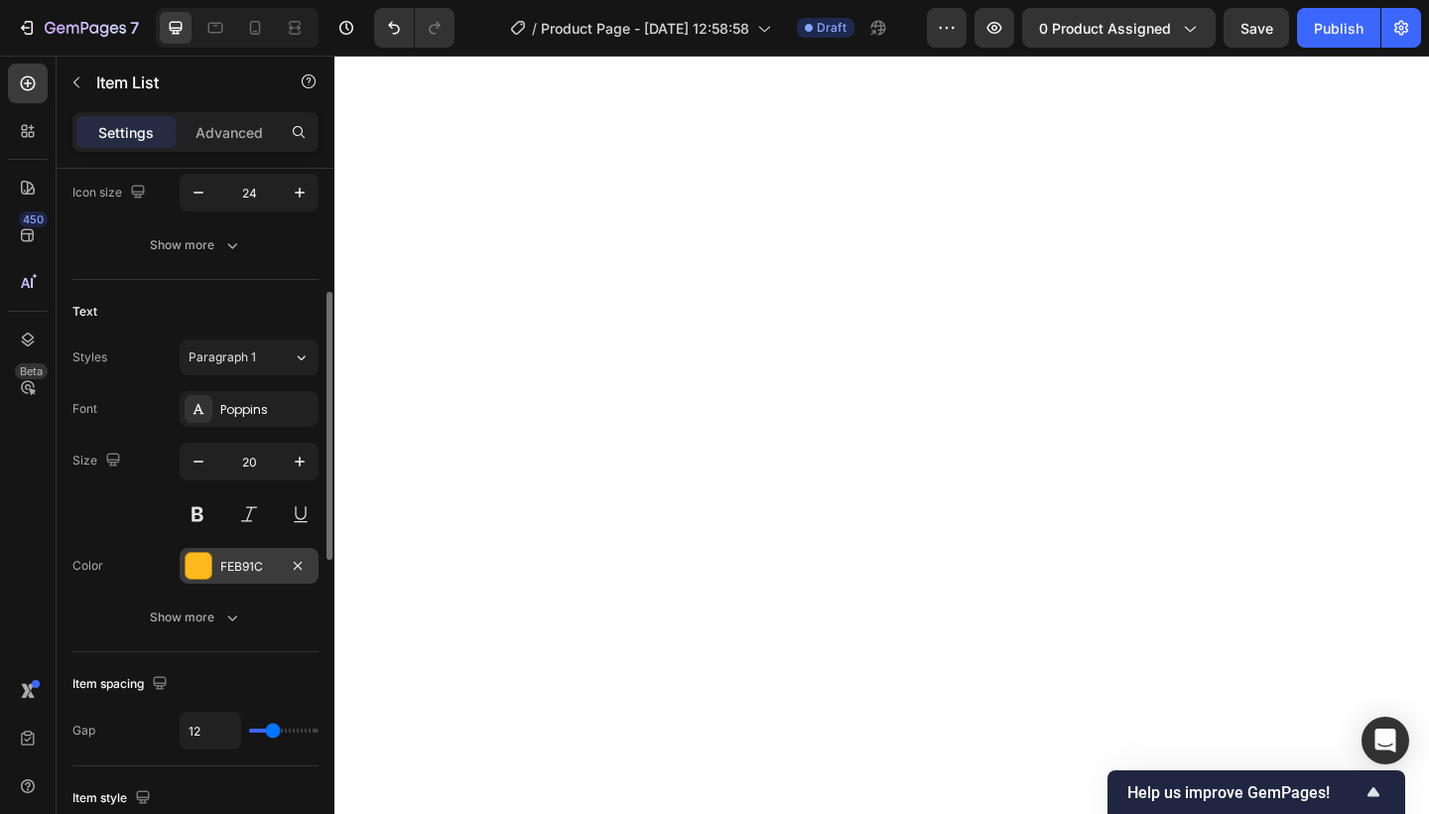
click at [239, 560] on div "FEB91C" at bounding box center [249, 567] width 58 height 18
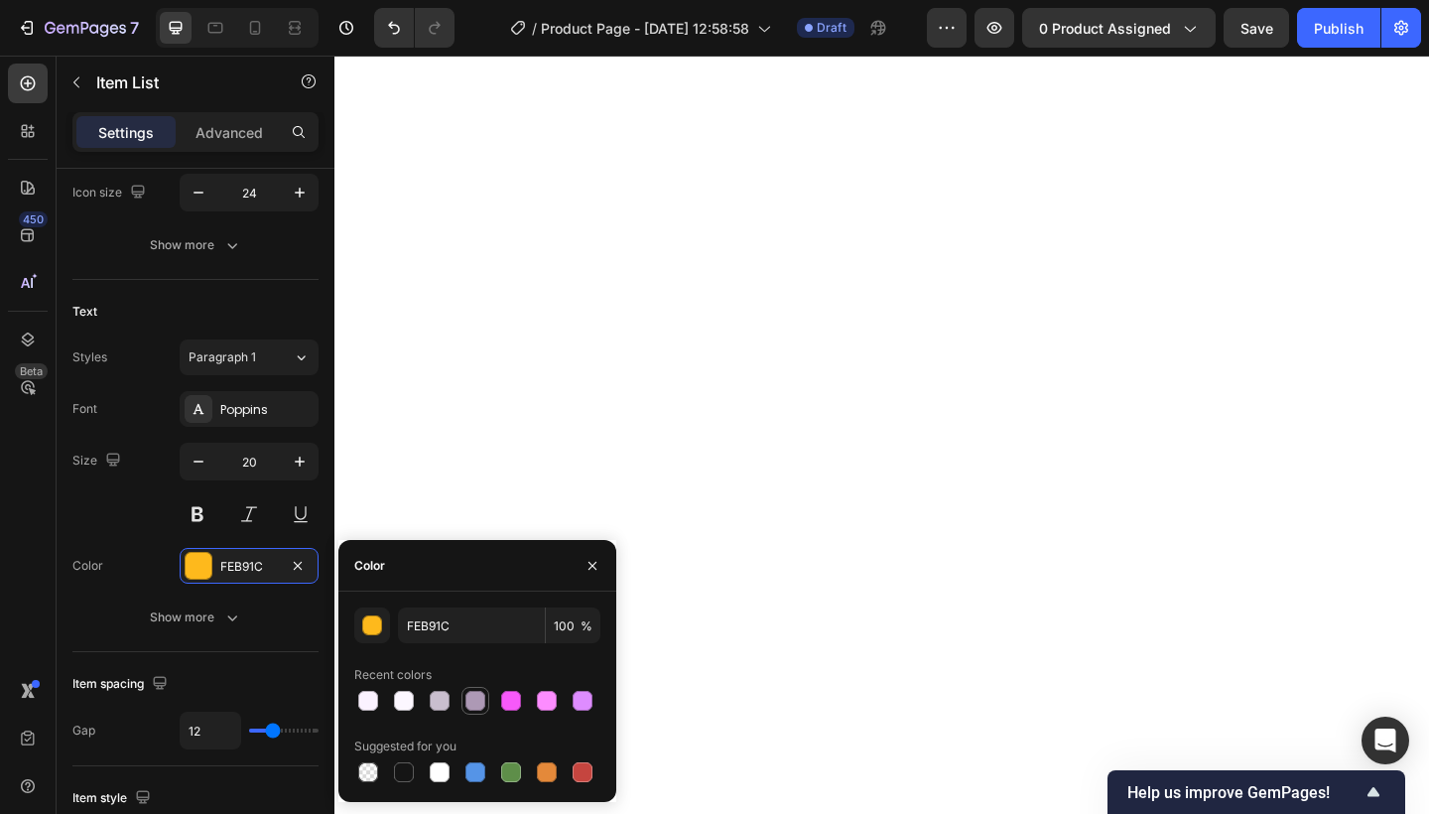
click at [470, 698] on div at bounding box center [475, 701] width 20 height 20
type input "AD99B5"
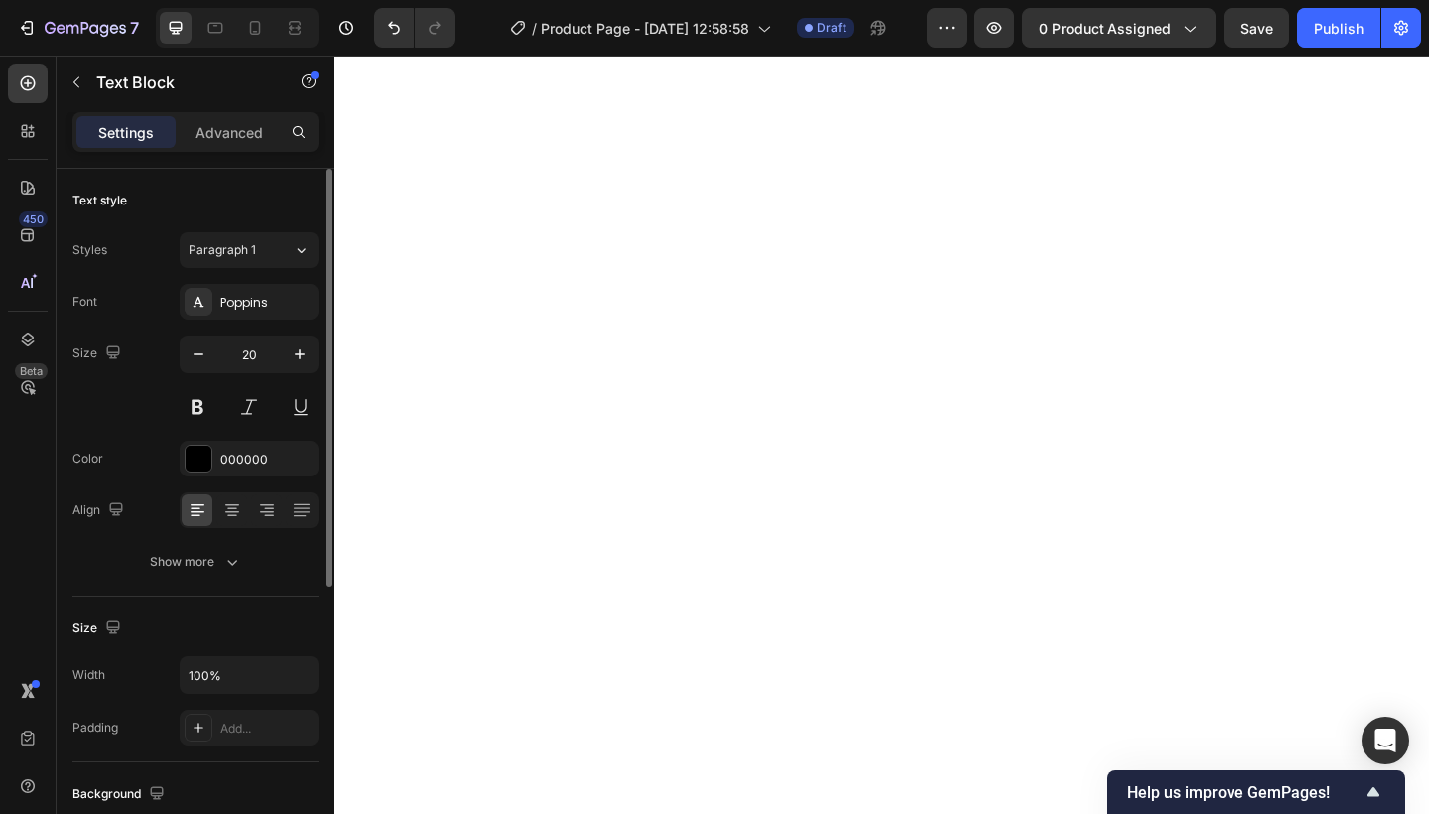
scroll to position [0, 0]
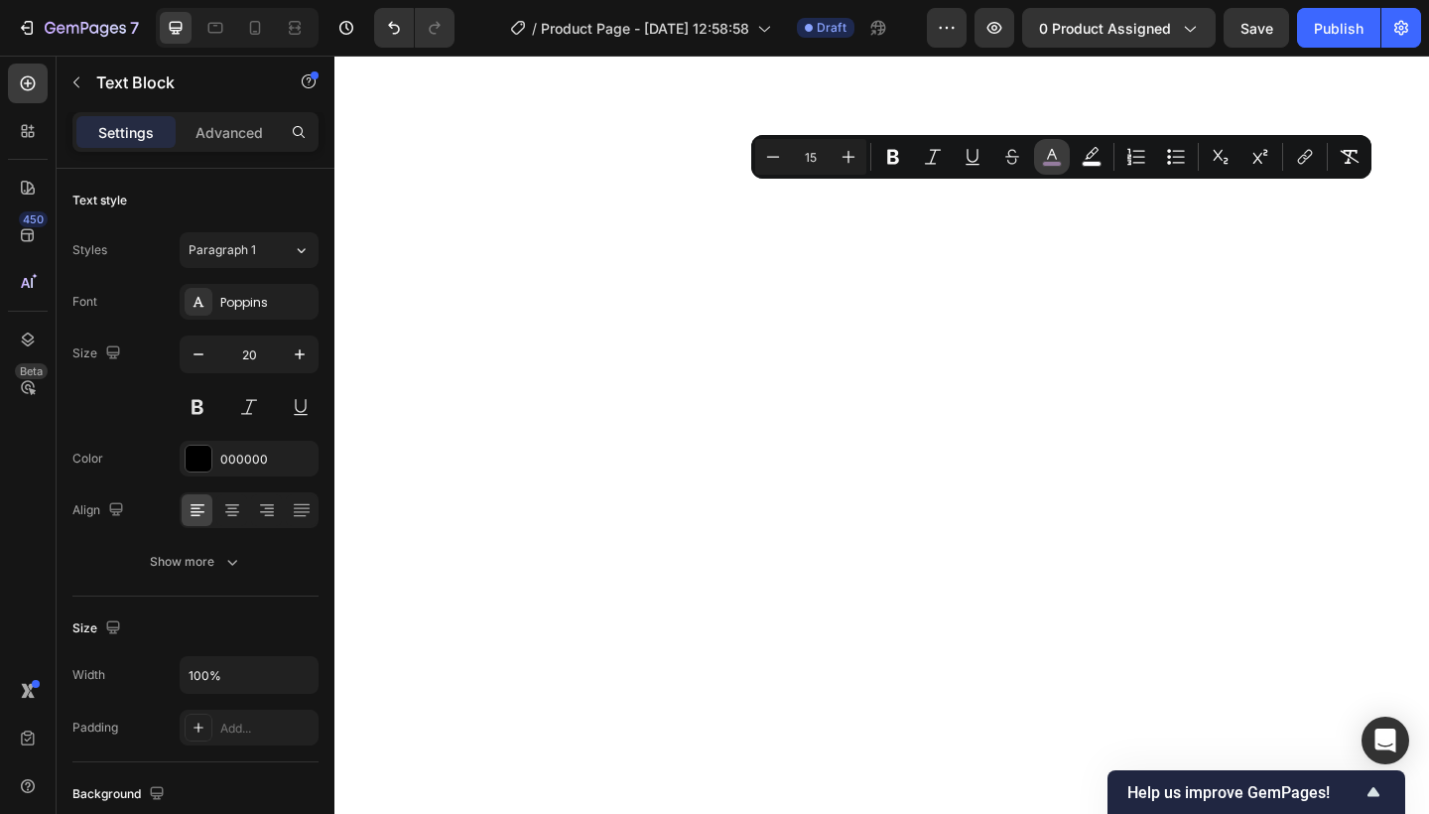
click at [1046, 151] on icon "Editor contextual toolbar" at bounding box center [1052, 157] width 20 height 20
type input "947B9E"
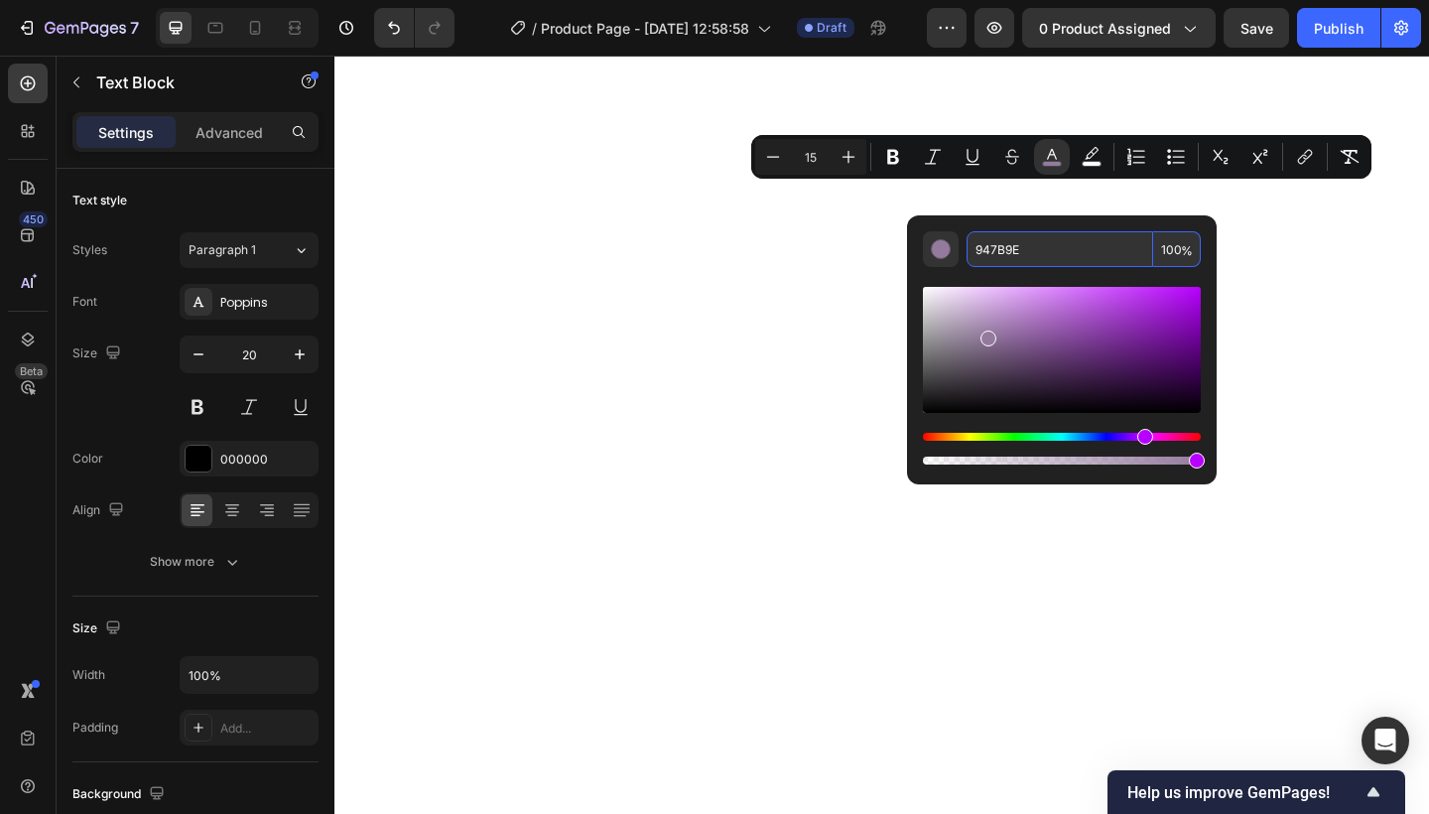
click at [1020, 253] on input "947B9E" at bounding box center [1059, 249] width 187 height 36
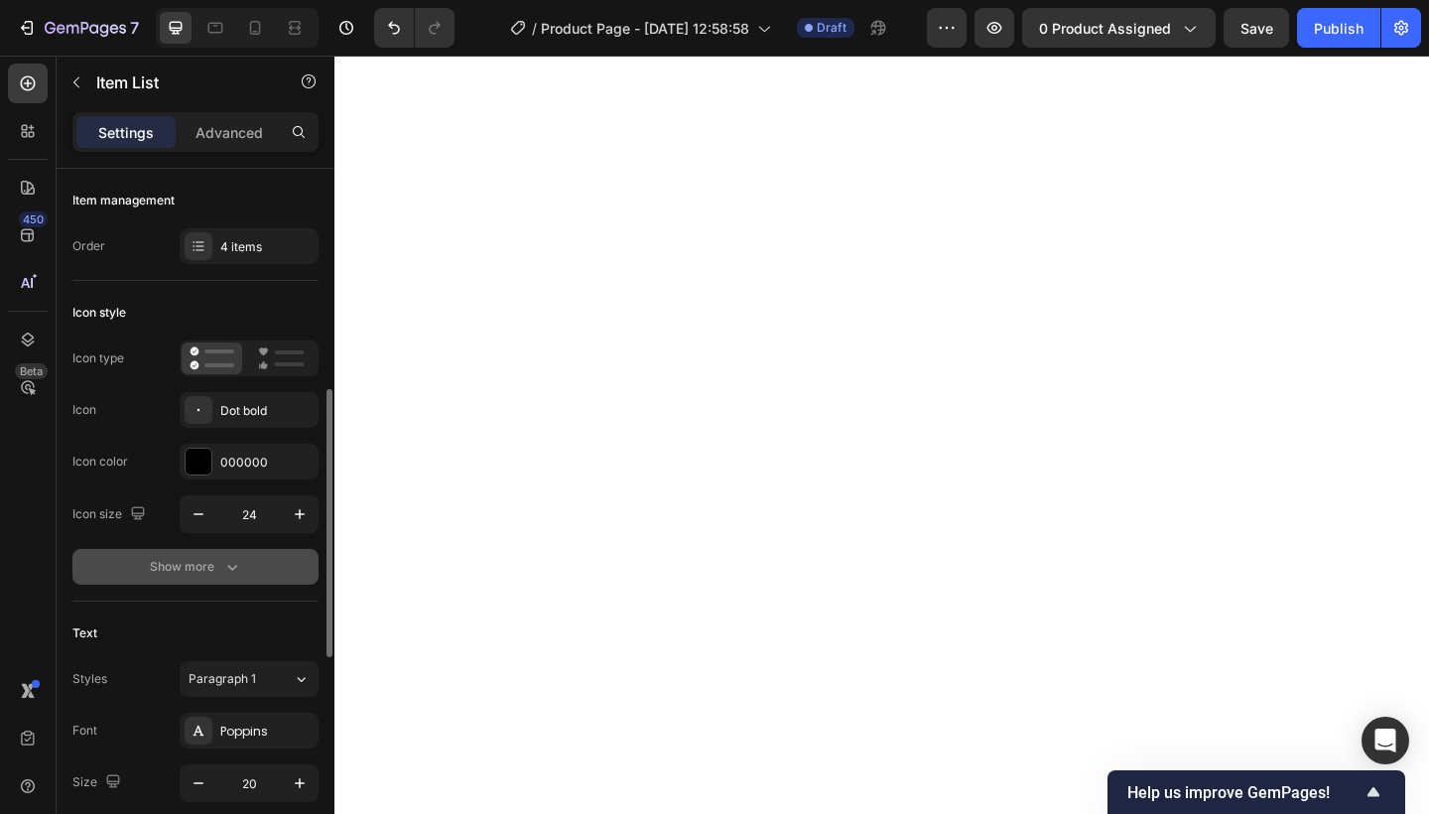
scroll to position [222, 0]
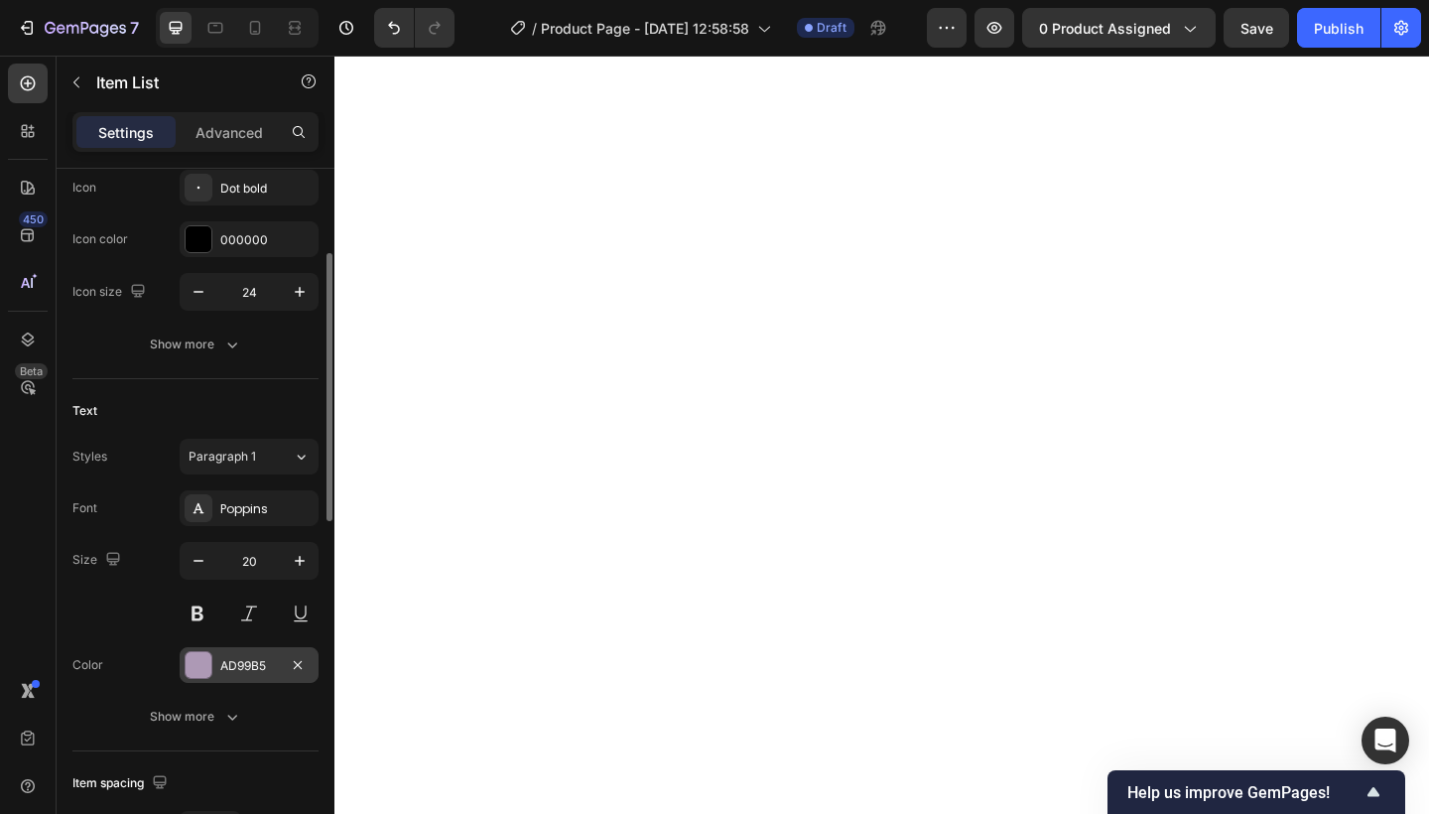
click at [277, 674] on div "AD99B5" at bounding box center [249, 666] width 58 height 18
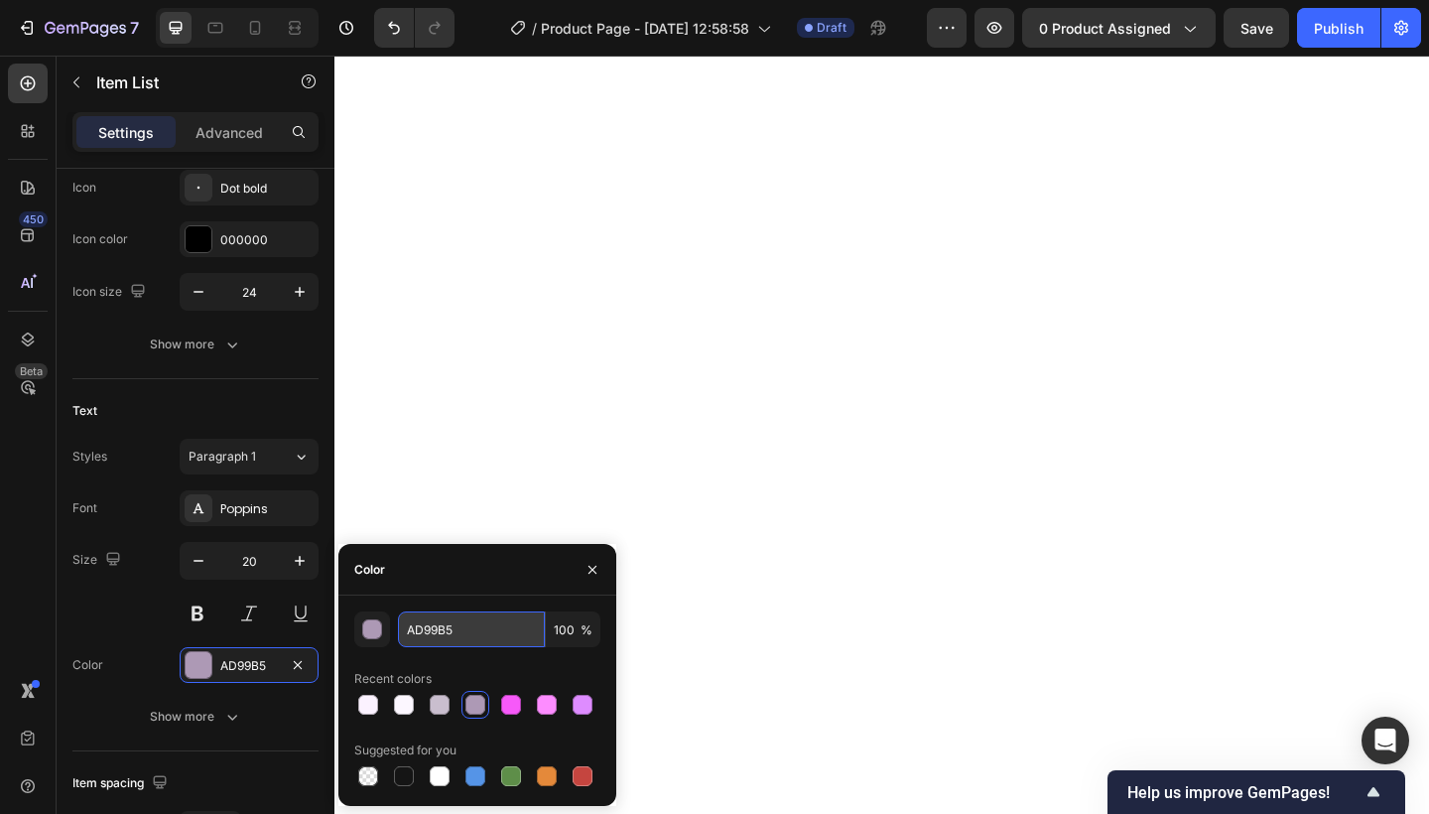
click at [486, 630] on input "AD99B5" at bounding box center [471, 629] width 147 height 36
paste input "947B9E"
type input "947B9E"
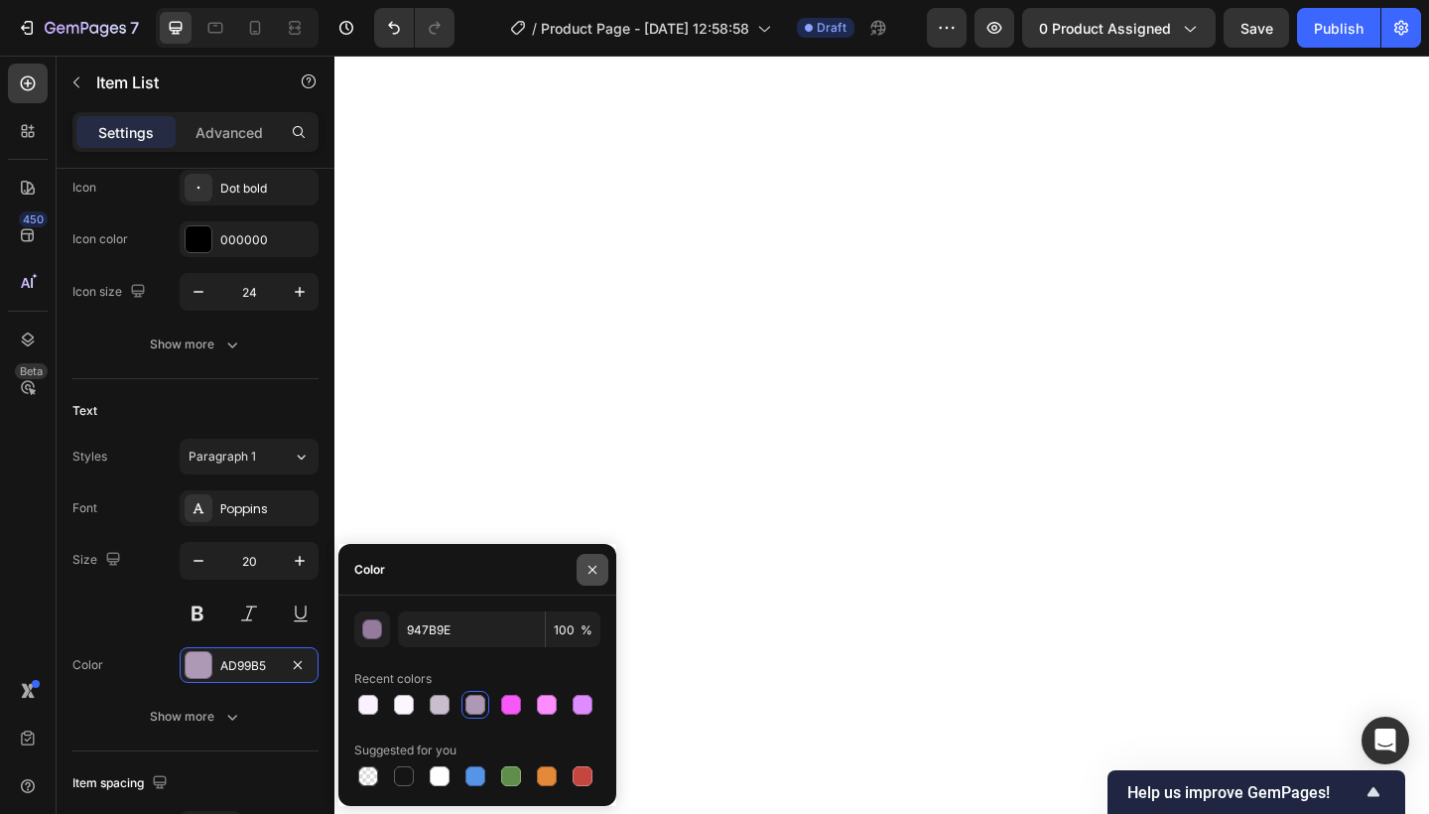
click at [592, 571] on icon "button" at bounding box center [592, 570] width 16 height 16
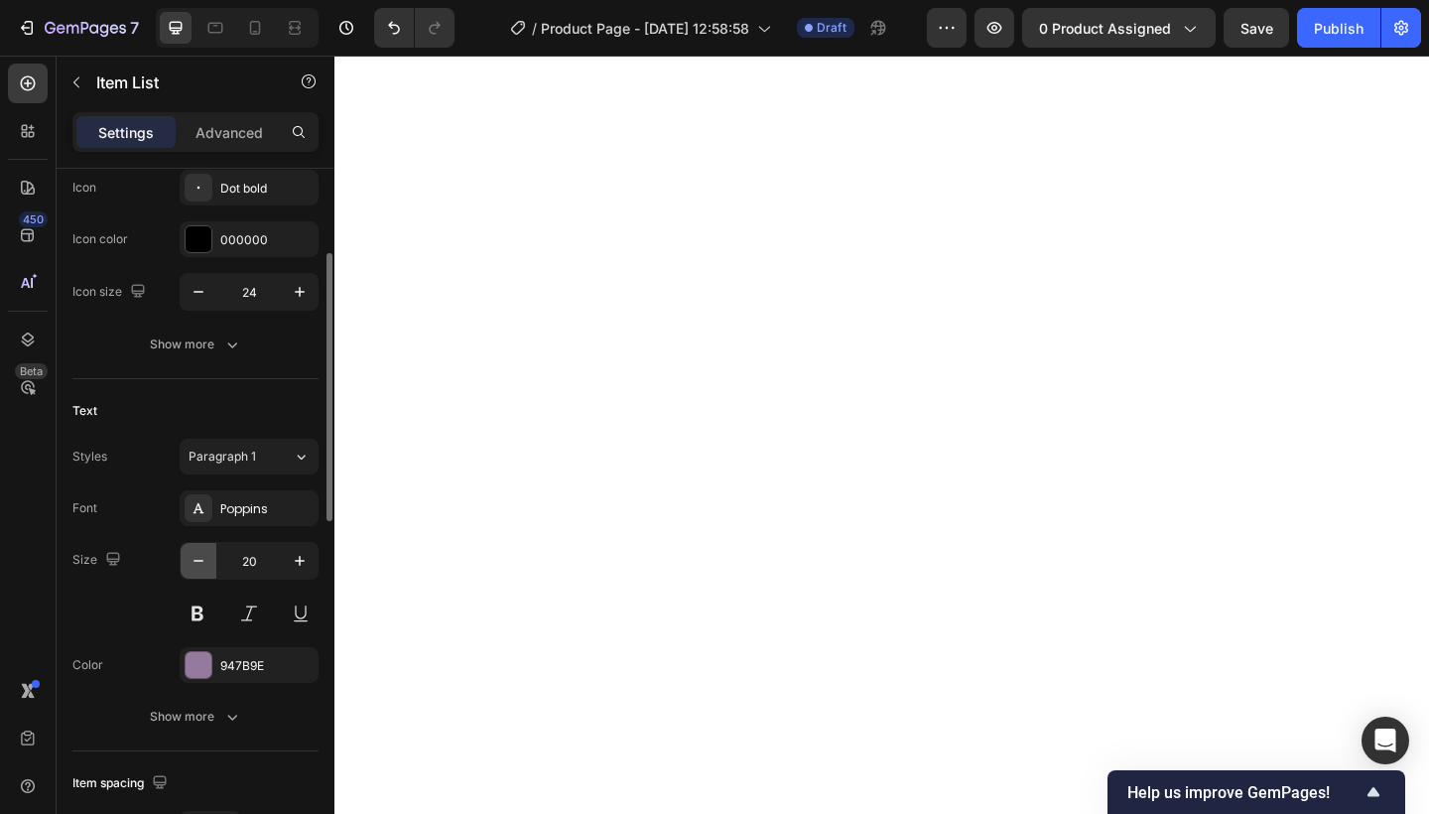
click at [190, 556] on icon "button" at bounding box center [199, 561] width 20 height 20
click at [197, 567] on icon "button" at bounding box center [199, 561] width 20 height 20
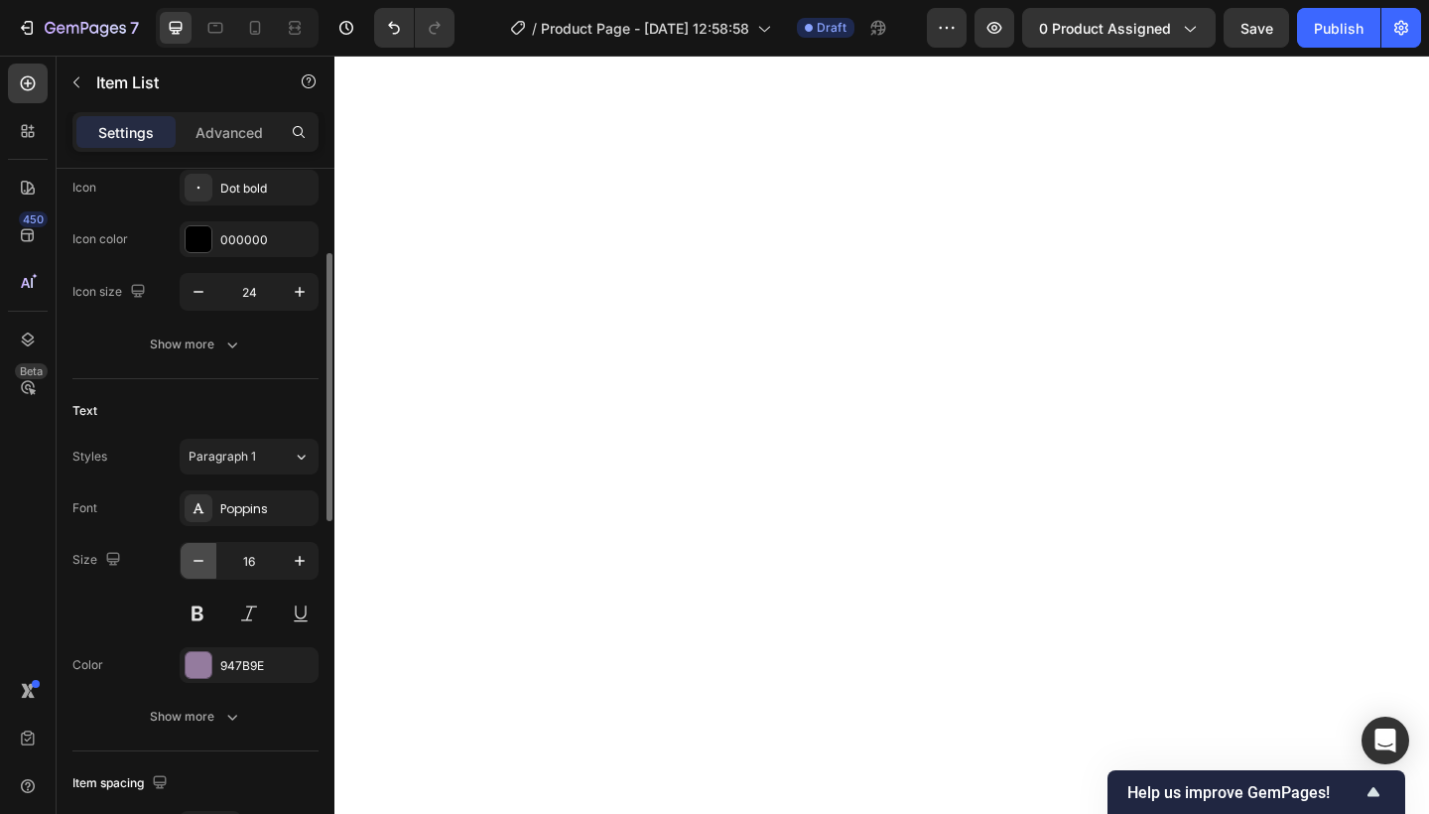
type input "15"
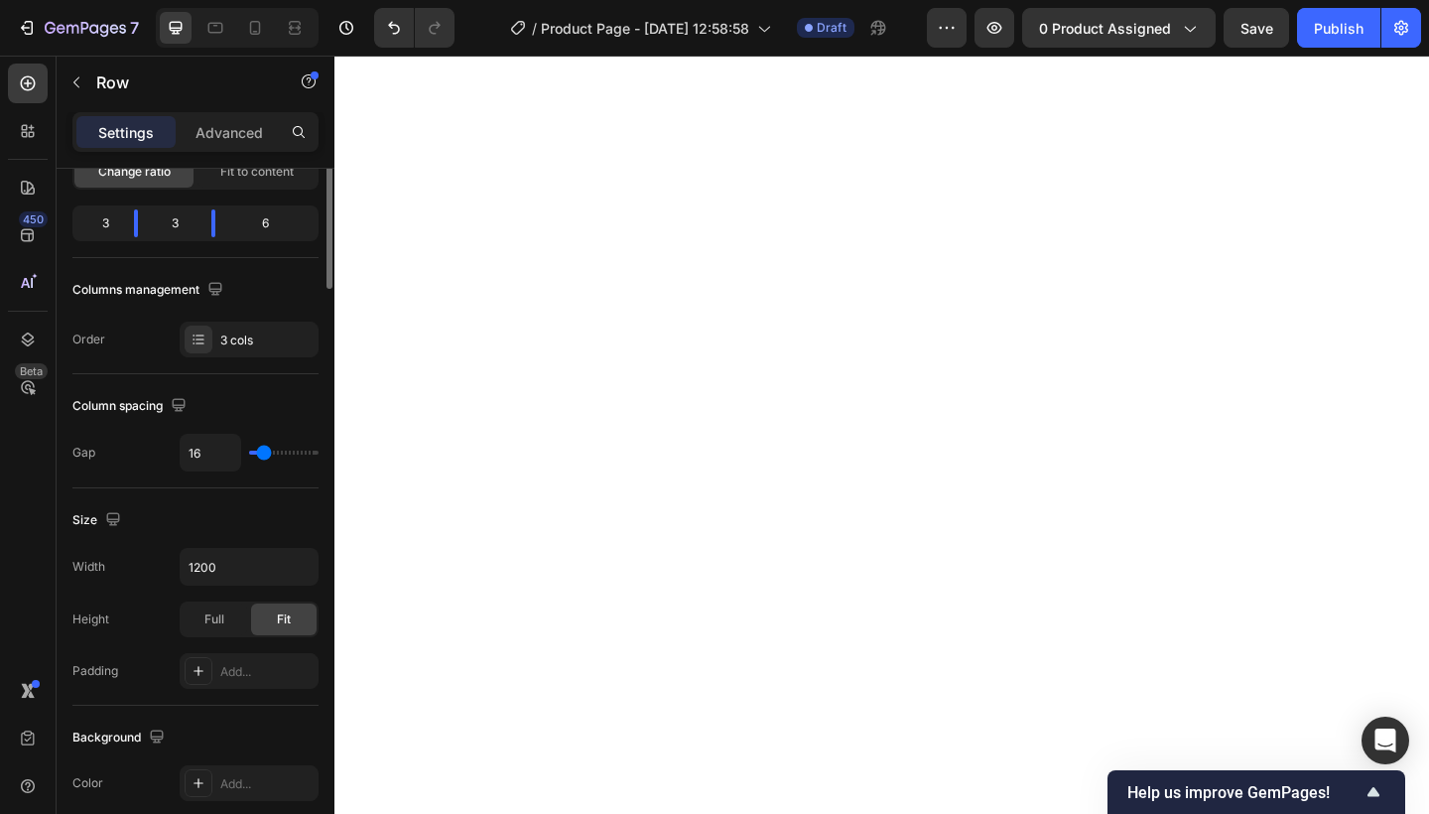
scroll to position [0, 0]
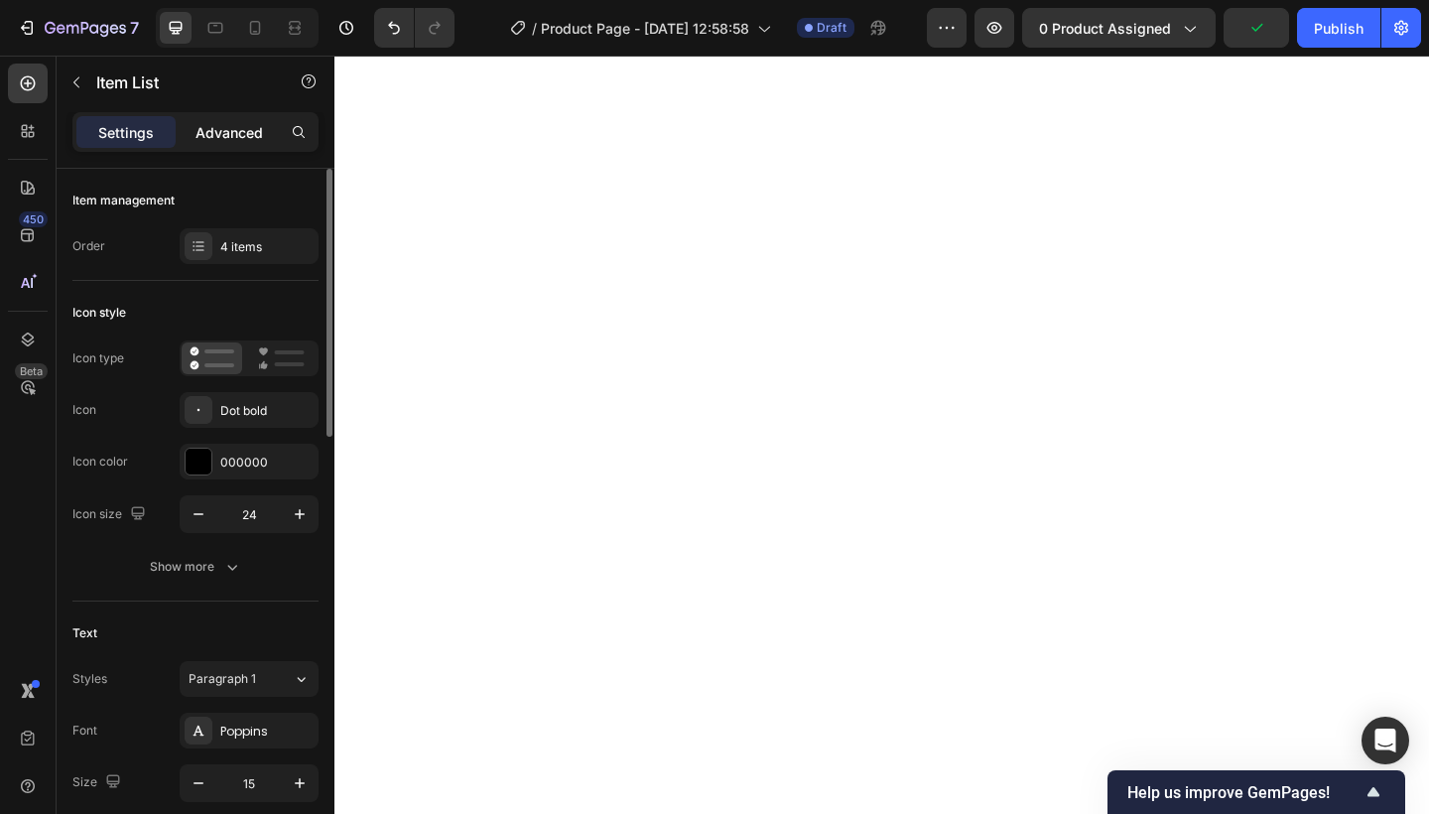
click at [221, 145] on div "Advanced" at bounding box center [229, 132] width 99 height 32
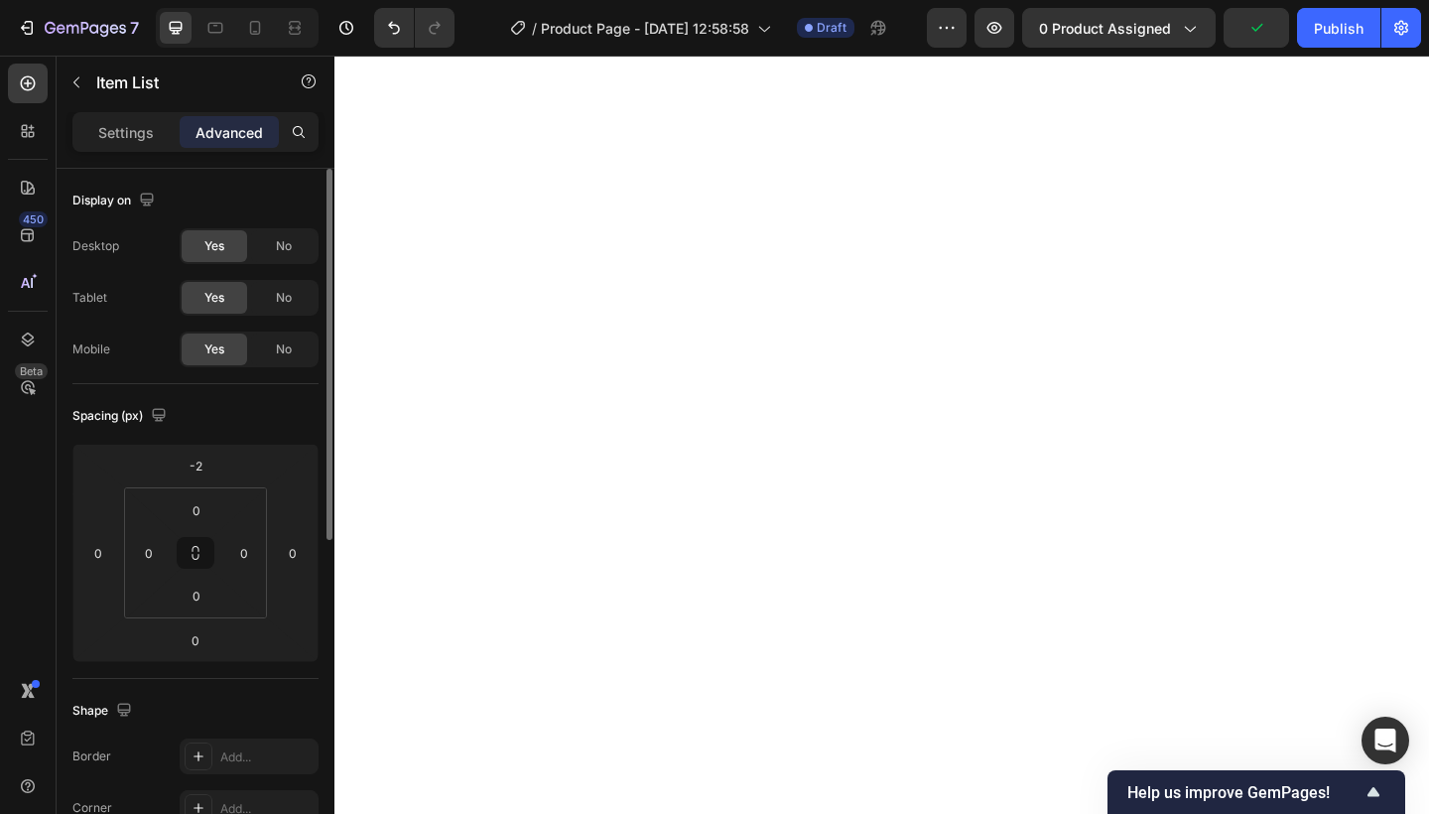
type input "100%"
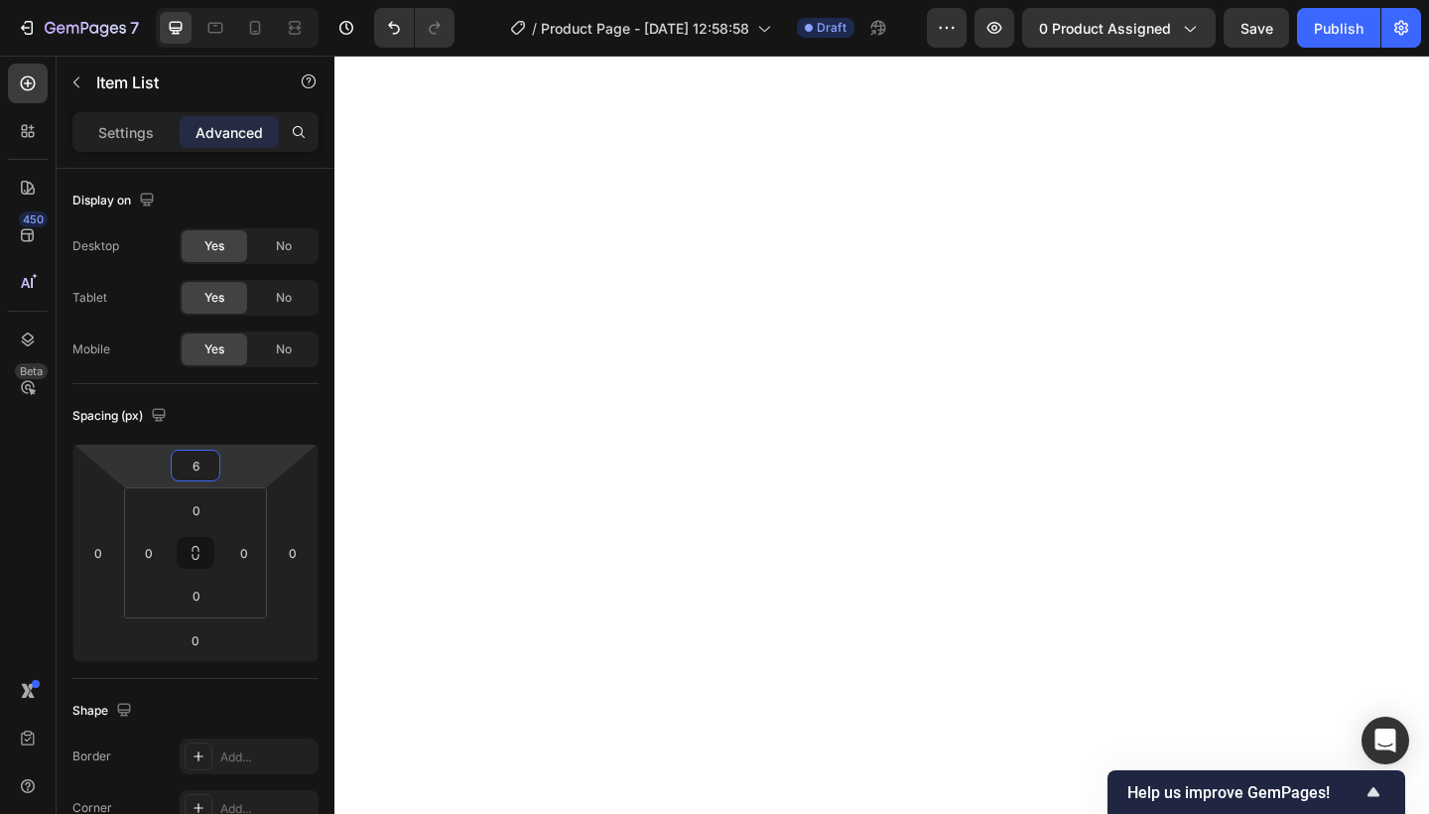
type input "4"
click at [268, 0] on html "7 Version history / Product Page - [DATE] 12:58:58 Draft Preview 0 product assi…" at bounding box center [714, 0] width 1429 height 0
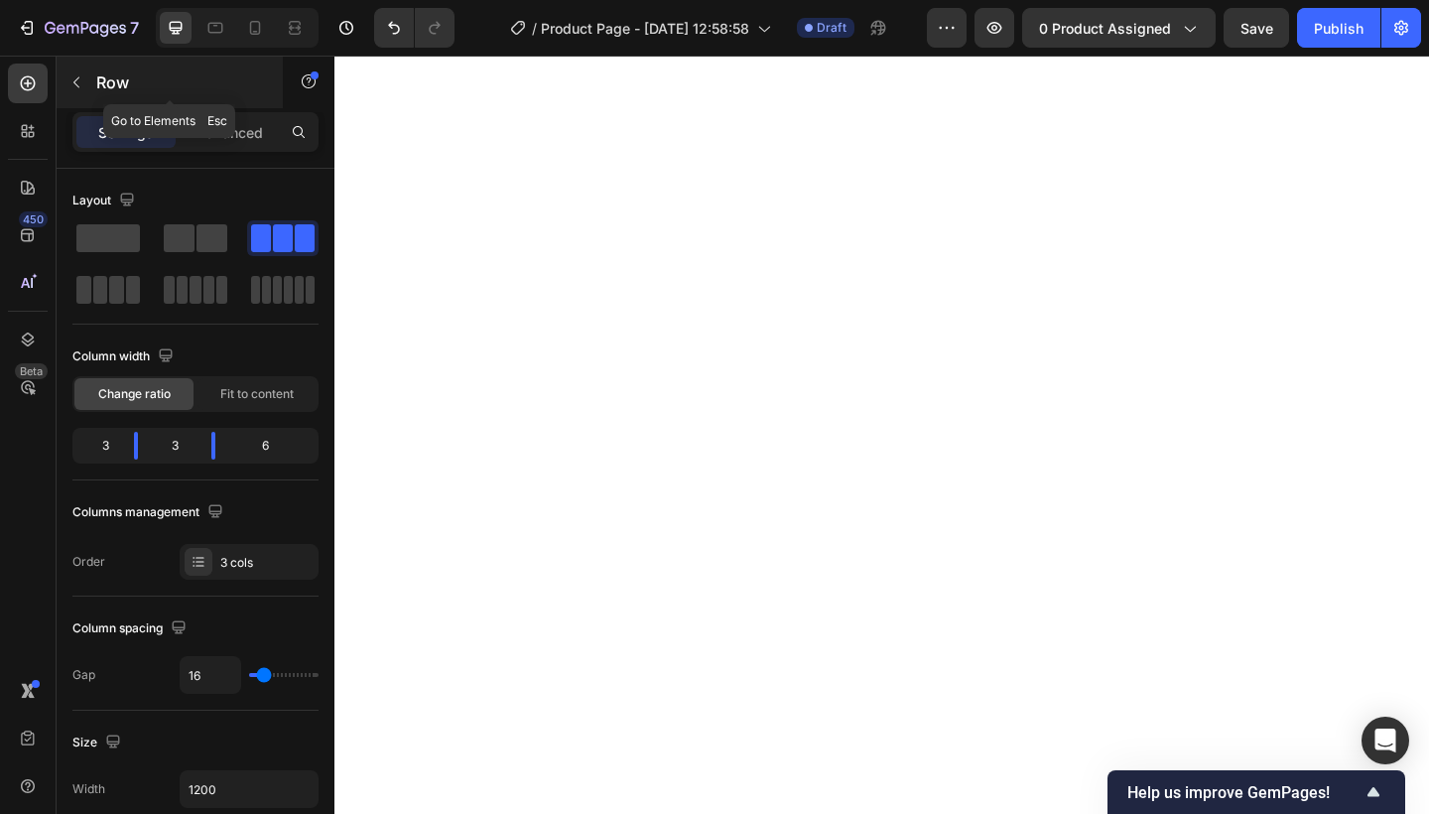
click at [72, 92] on button "button" at bounding box center [77, 82] width 32 height 32
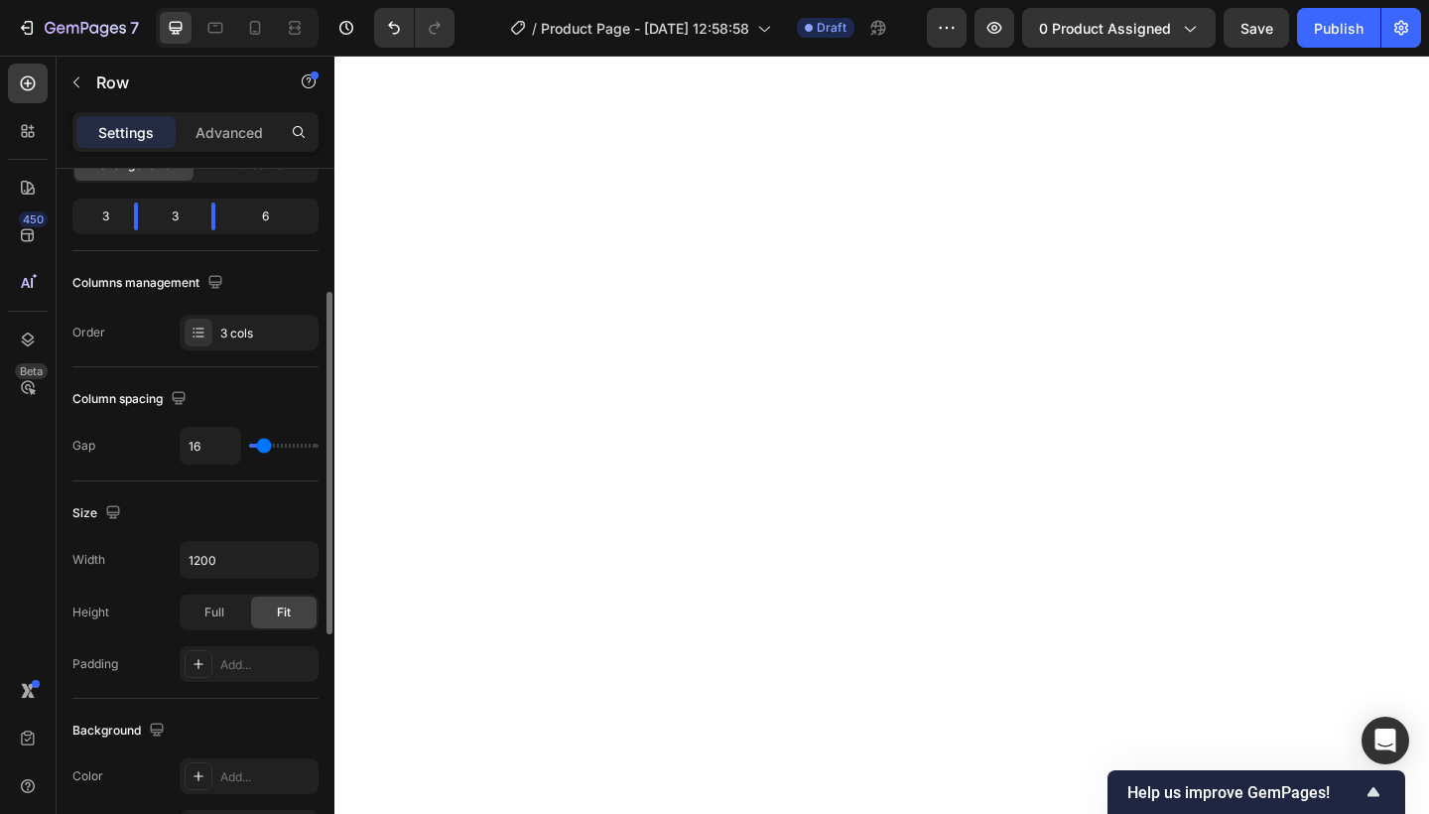
scroll to position [237, 0]
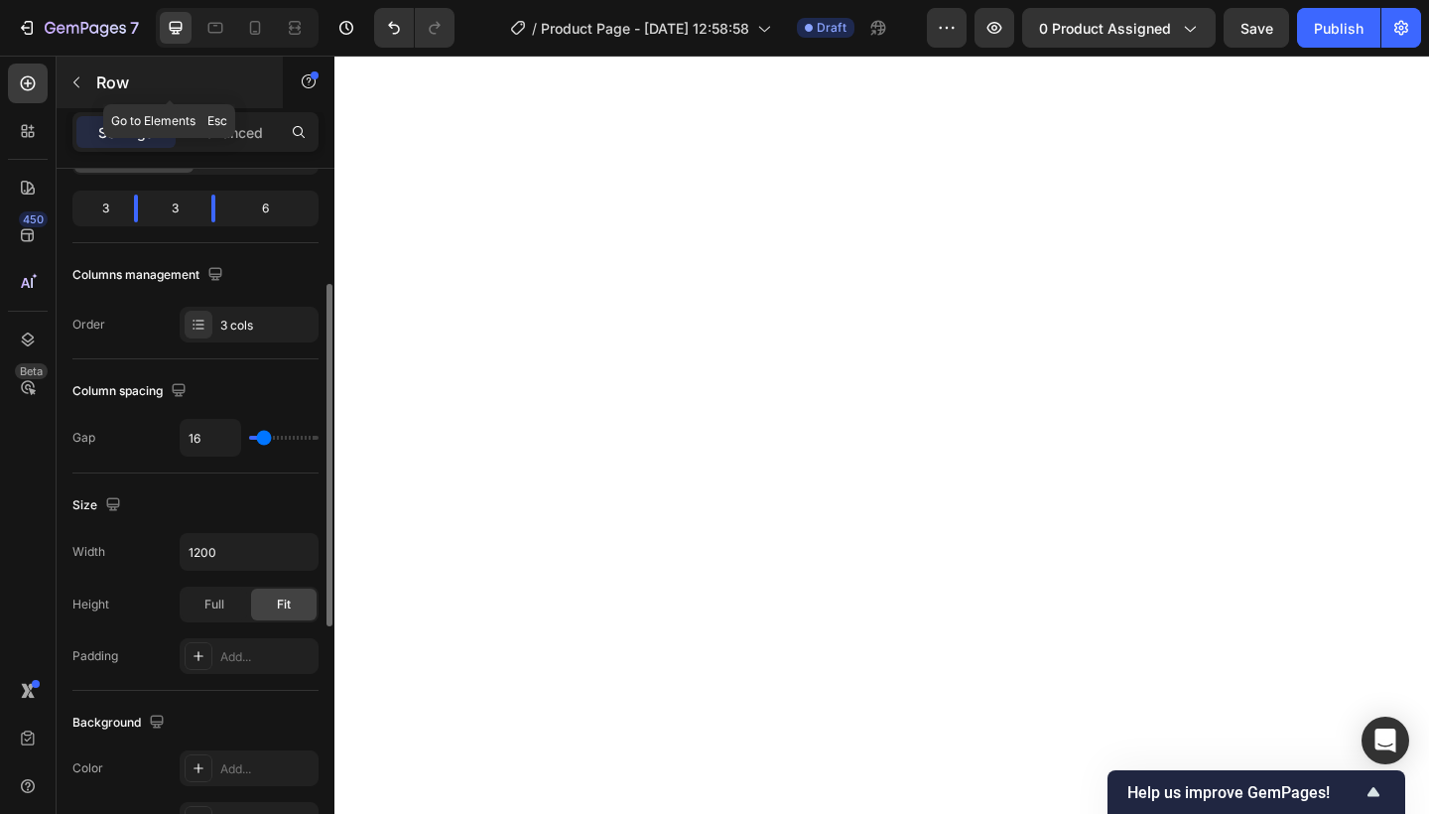
click at [87, 76] on button "button" at bounding box center [77, 82] width 32 height 32
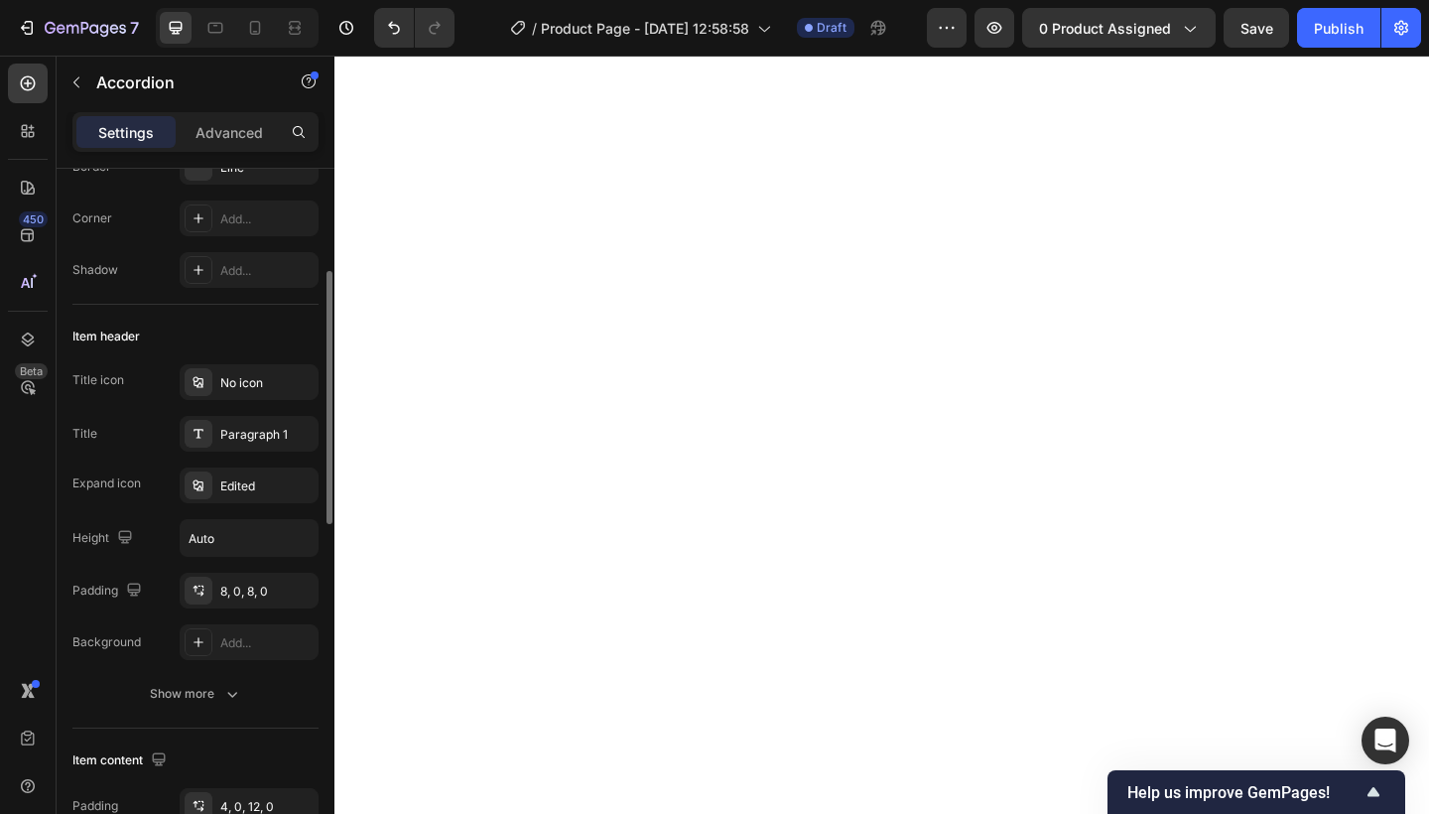
scroll to position [254, 0]
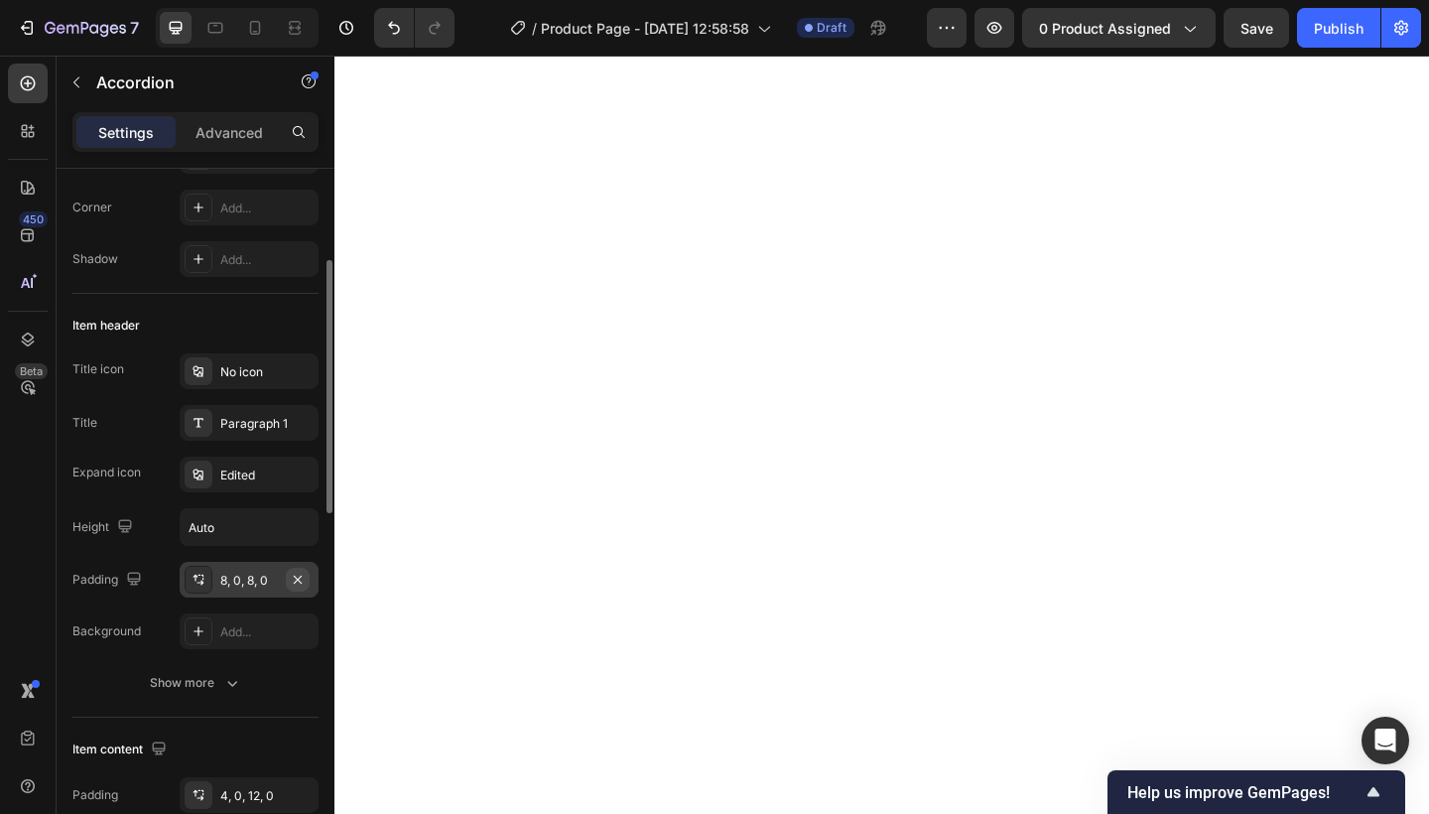
click at [292, 572] on icon "button" at bounding box center [298, 579] width 16 height 16
click at [264, 579] on div "Add..." at bounding box center [266, 580] width 93 height 18
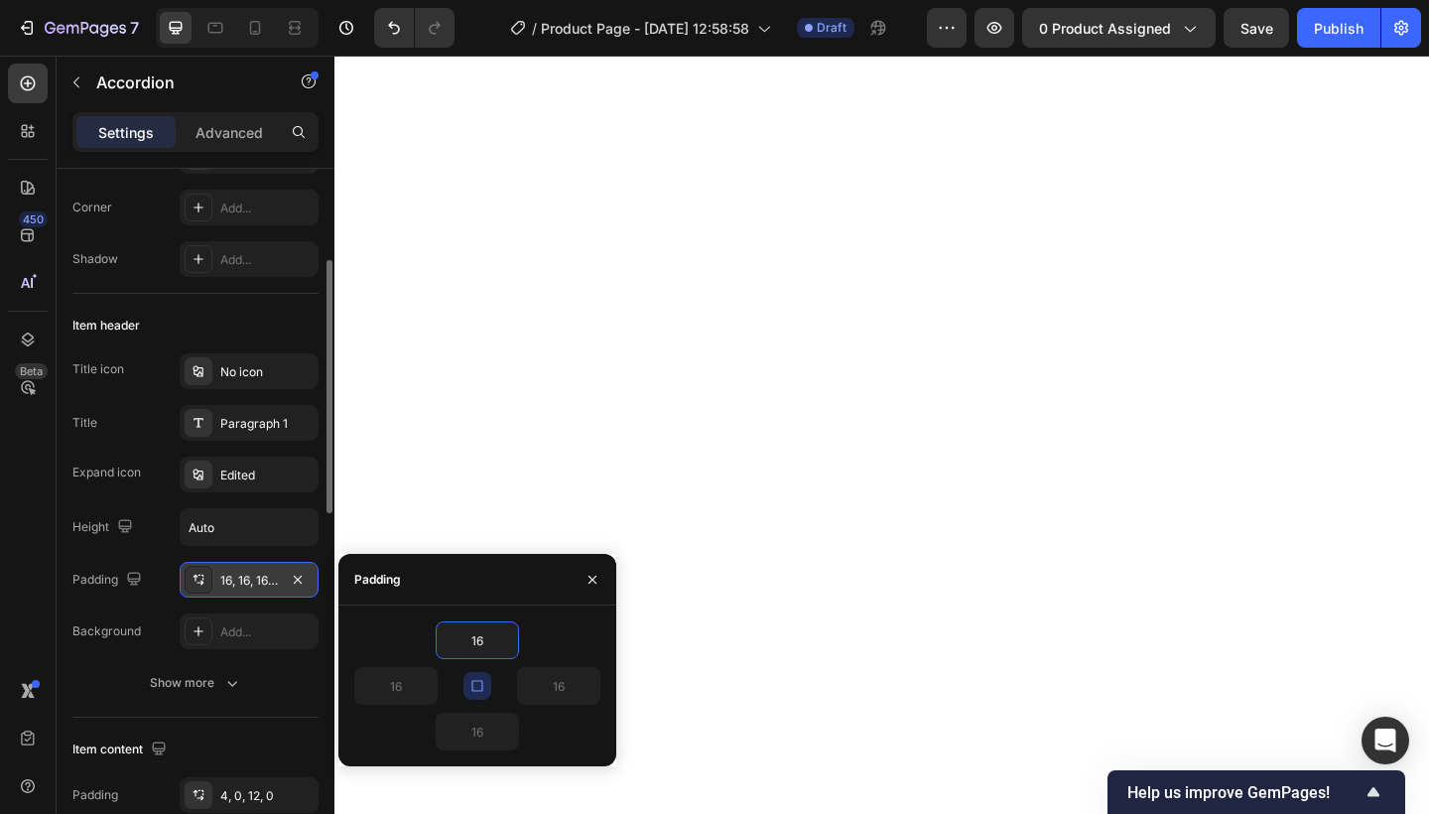
click at [481, 672] on button "button" at bounding box center [477, 686] width 28 height 28
click at [414, 675] on input "16" at bounding box center [395, 686] width 81 height 36
click at [392, 682] on input "16" at bounding box center [395, 686] width 81 height 36
click at [406, 683] on input "16" at bounding box center [395, 686] width 81 height 36
type input "1"
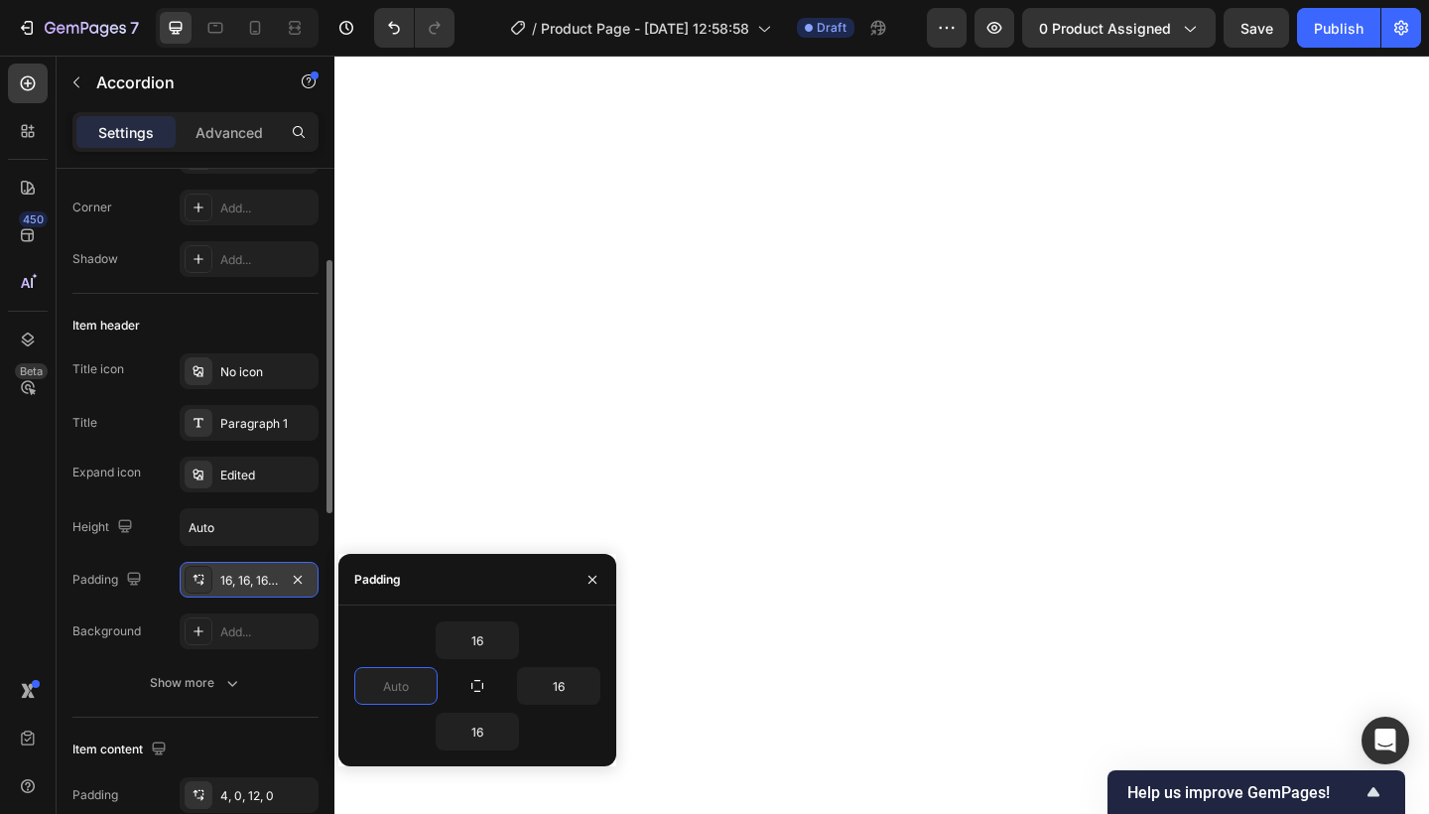
type input "0"
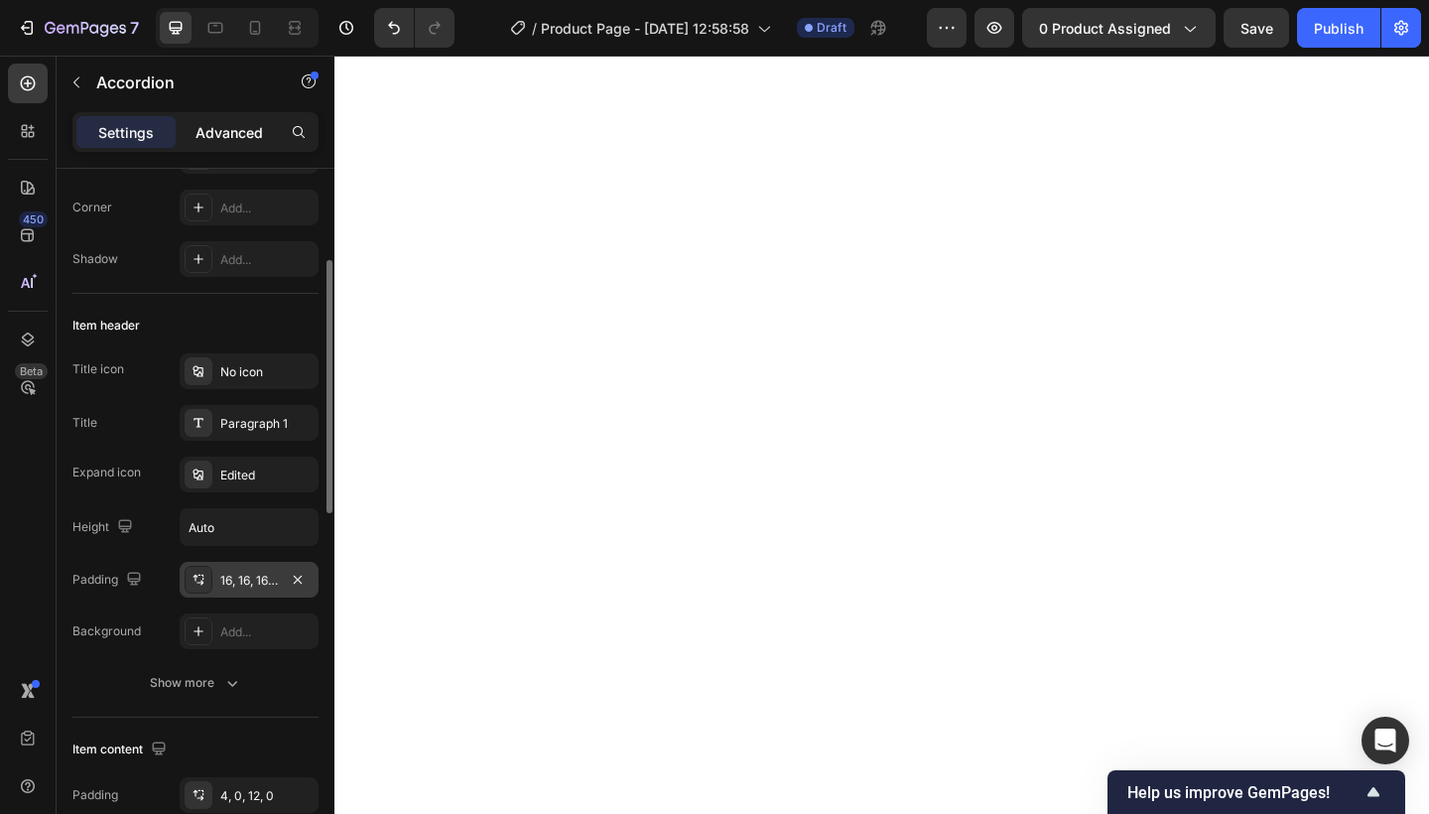
click at [247, 138] on p "Advanced" at bounding box center [228, 132] width 67 height 21
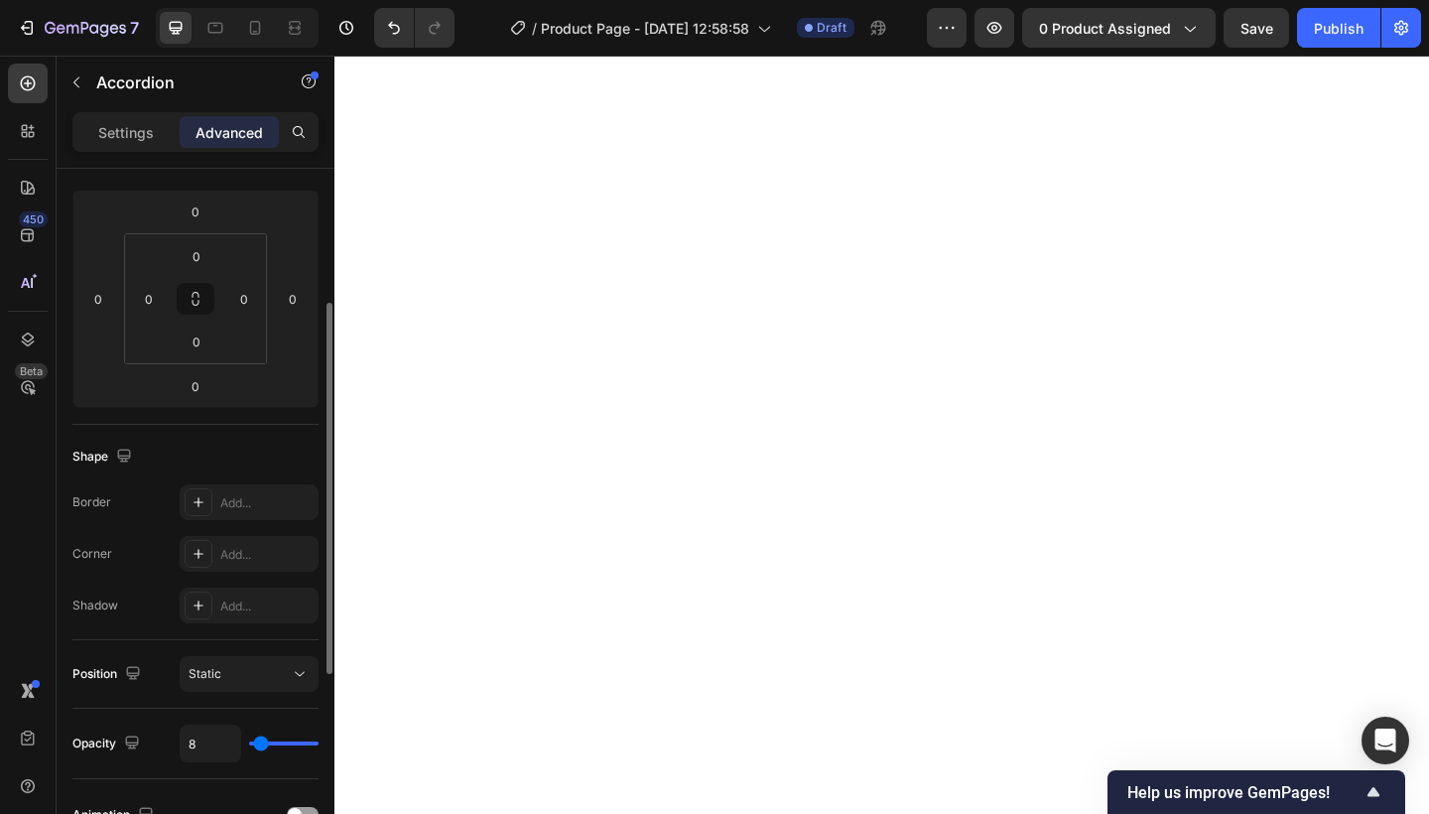
type input "100%"
type input "100"
drag, startPoint x: 296, startPoint y: 284, endPoint x: 297, endPoint y: 247, distance: 36.7
click at [297, 247] on div "0 0 0 0" at bounding box center [195, 299] width 246 height 218
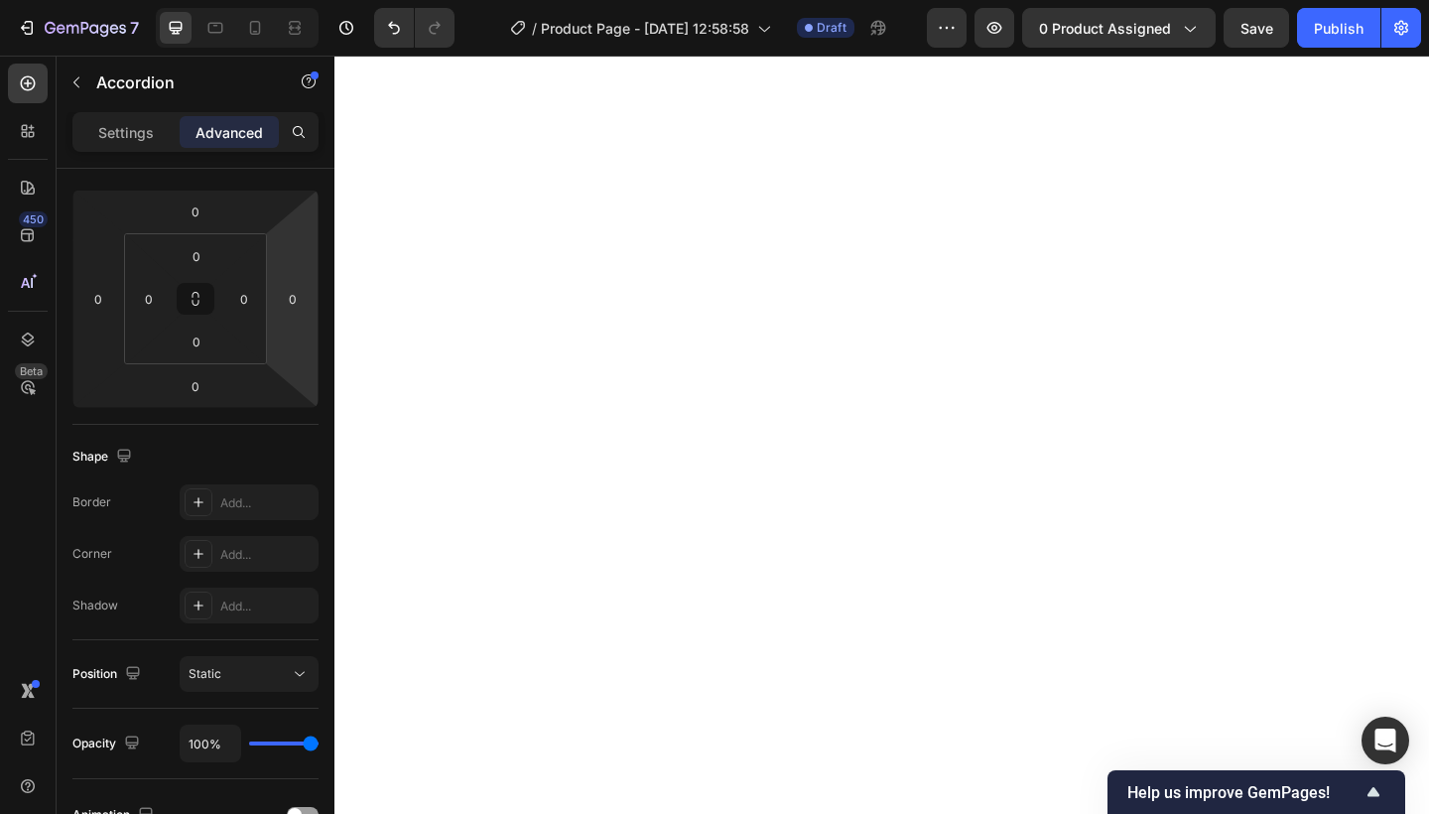
click at [127, 148] on div "Settings Advanced" at bounding box center [195, 132] width 246 height 40
click at [133, 131] on p "Settings" at bounding box center [126, 132] width 56 height 21
type input "8"
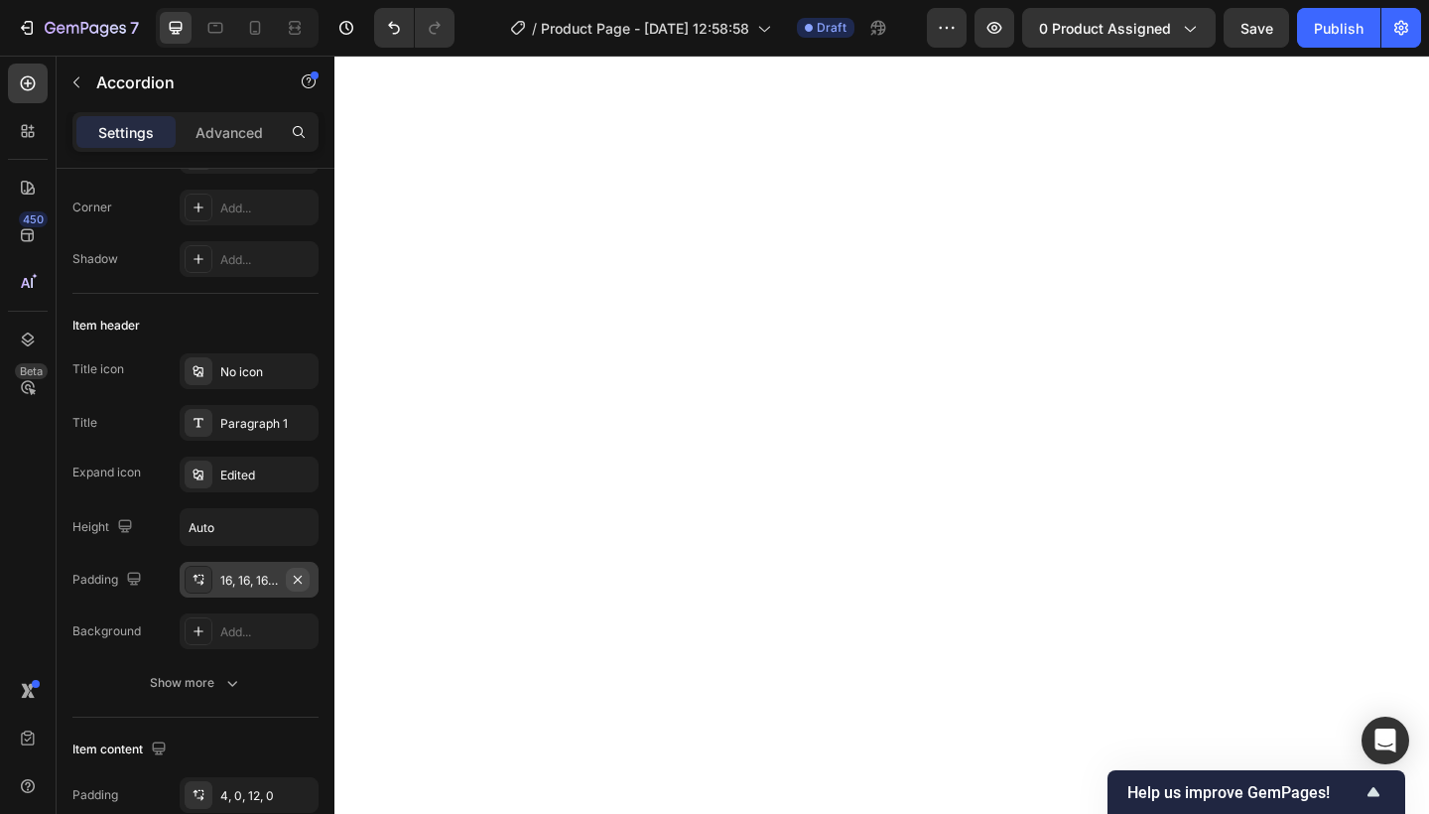
click at [297, 581] on icon "button" at bounding box center [298, 579] width 16 height 16
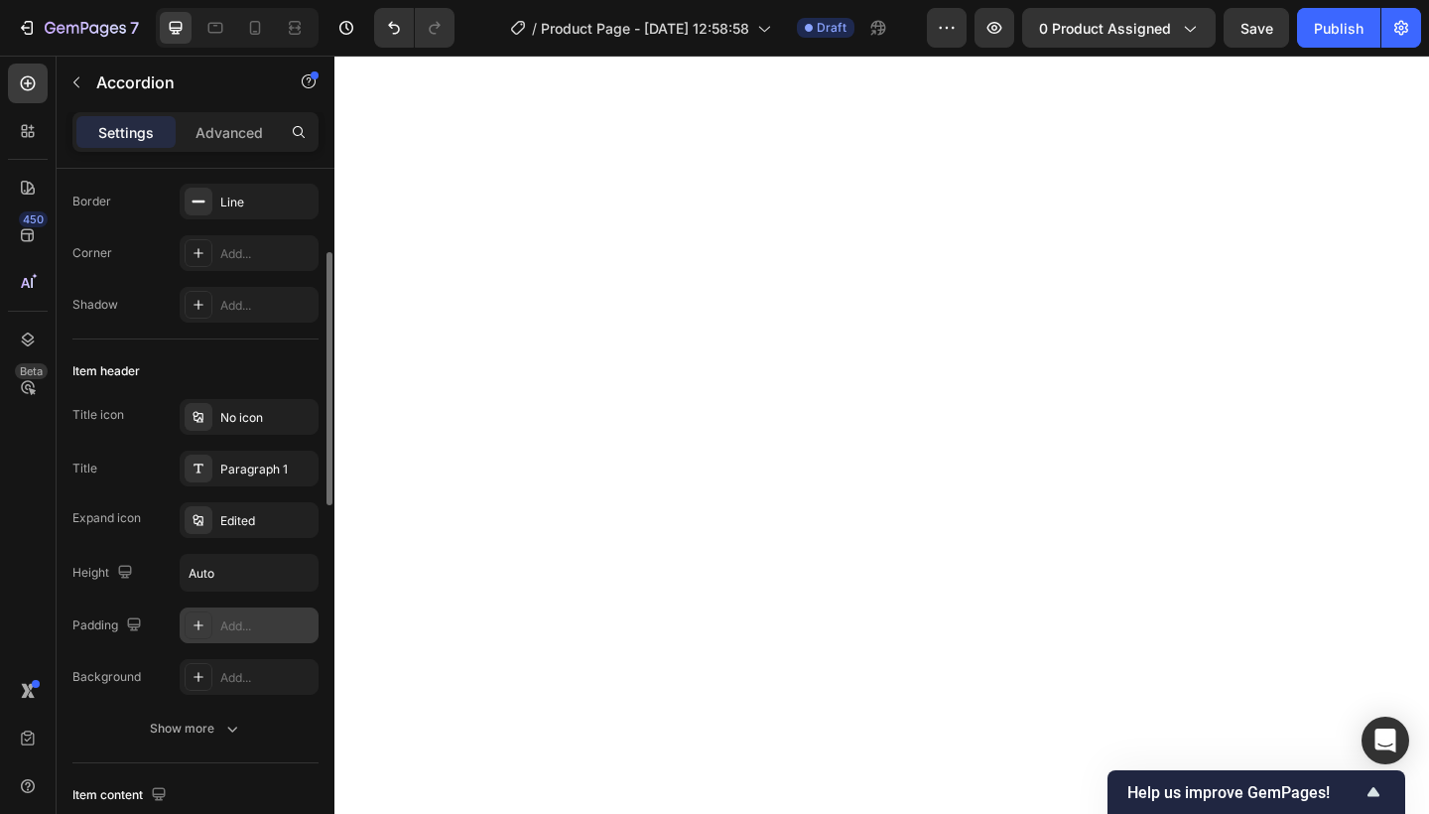
scroll to position [215, 0]
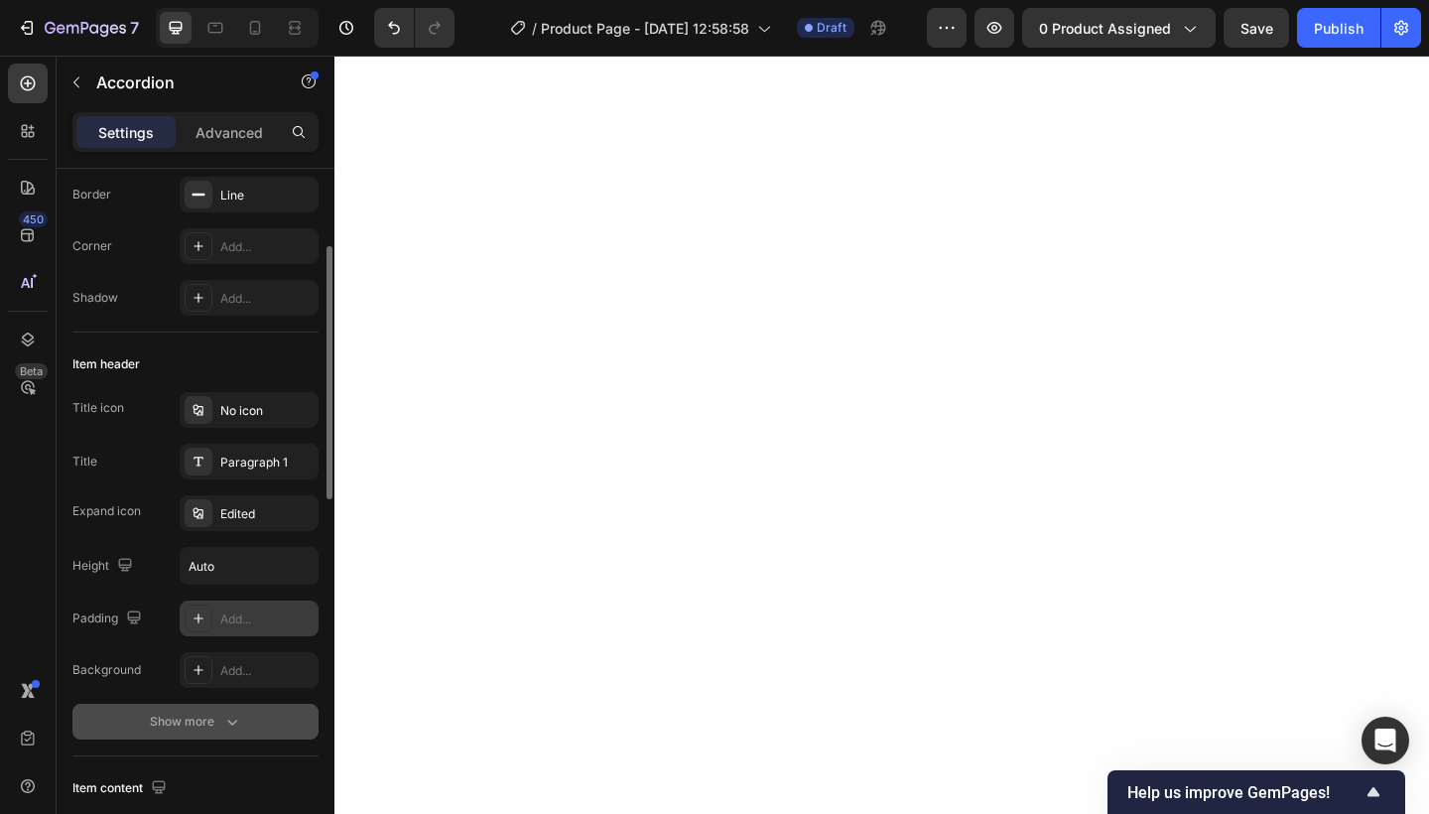
click at [184, 723] on div "Show more" at bounding box center [196, 721] width 92 height 20
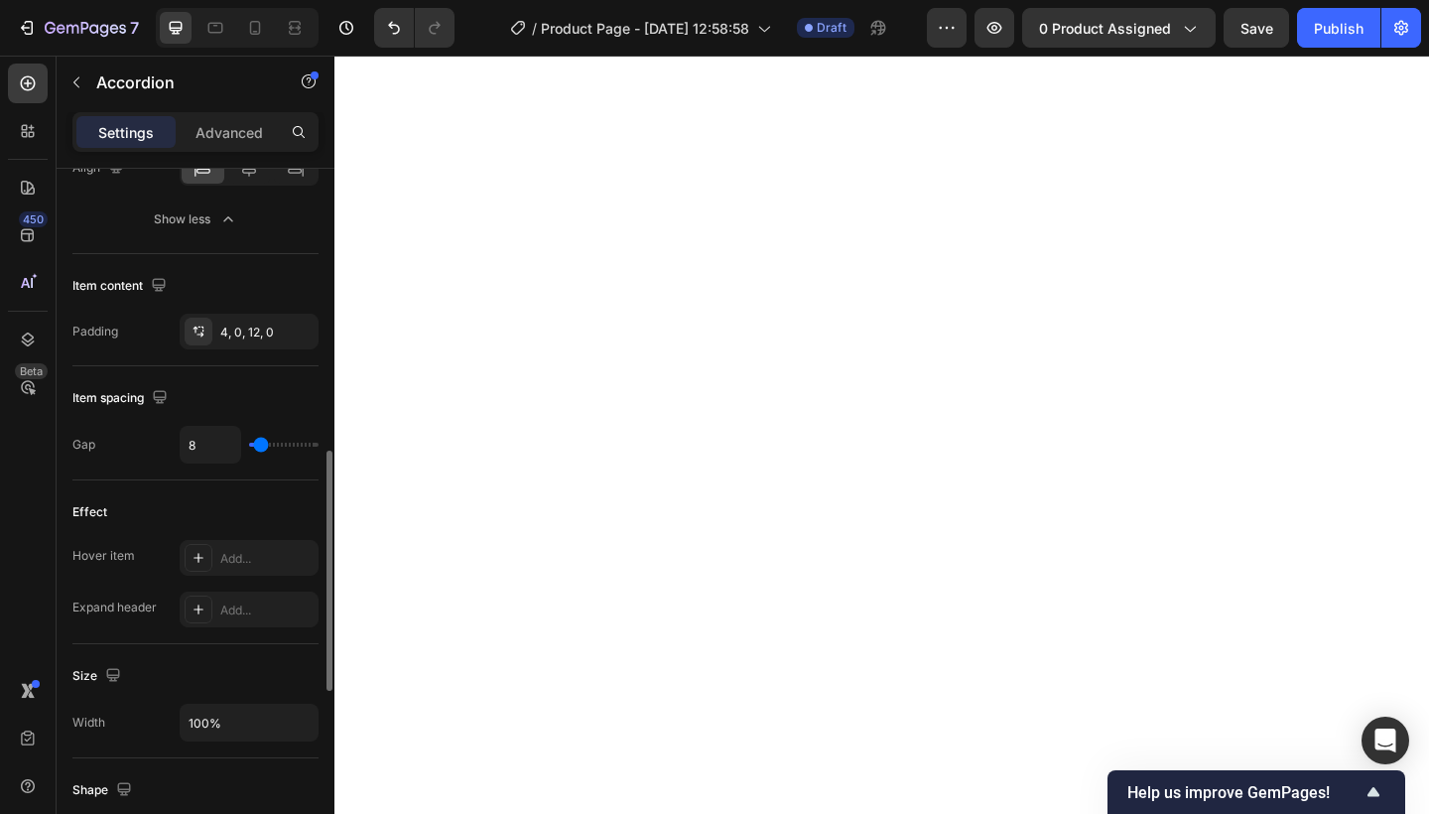
scroll to position [821, 0]
type input "6"
type input "4"
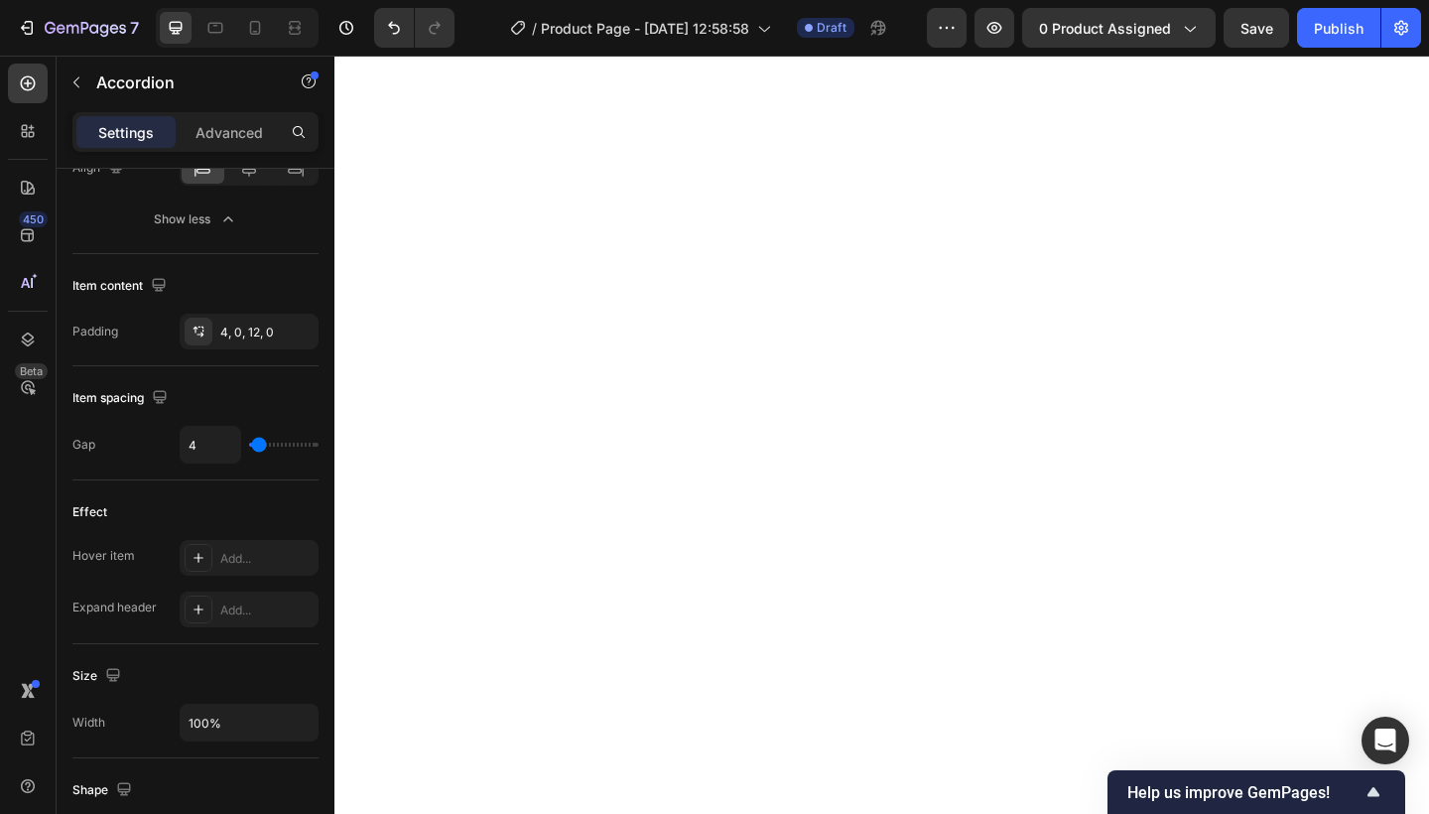
type input "0"
drag, startPoint x: 257, startPoint y: 447, endPoint x: 239, endPoint y: 447, distance: 17.9
type input "0"
click at [239, 447] on div "0" at bounding box center [249, 445] width 139 height 38
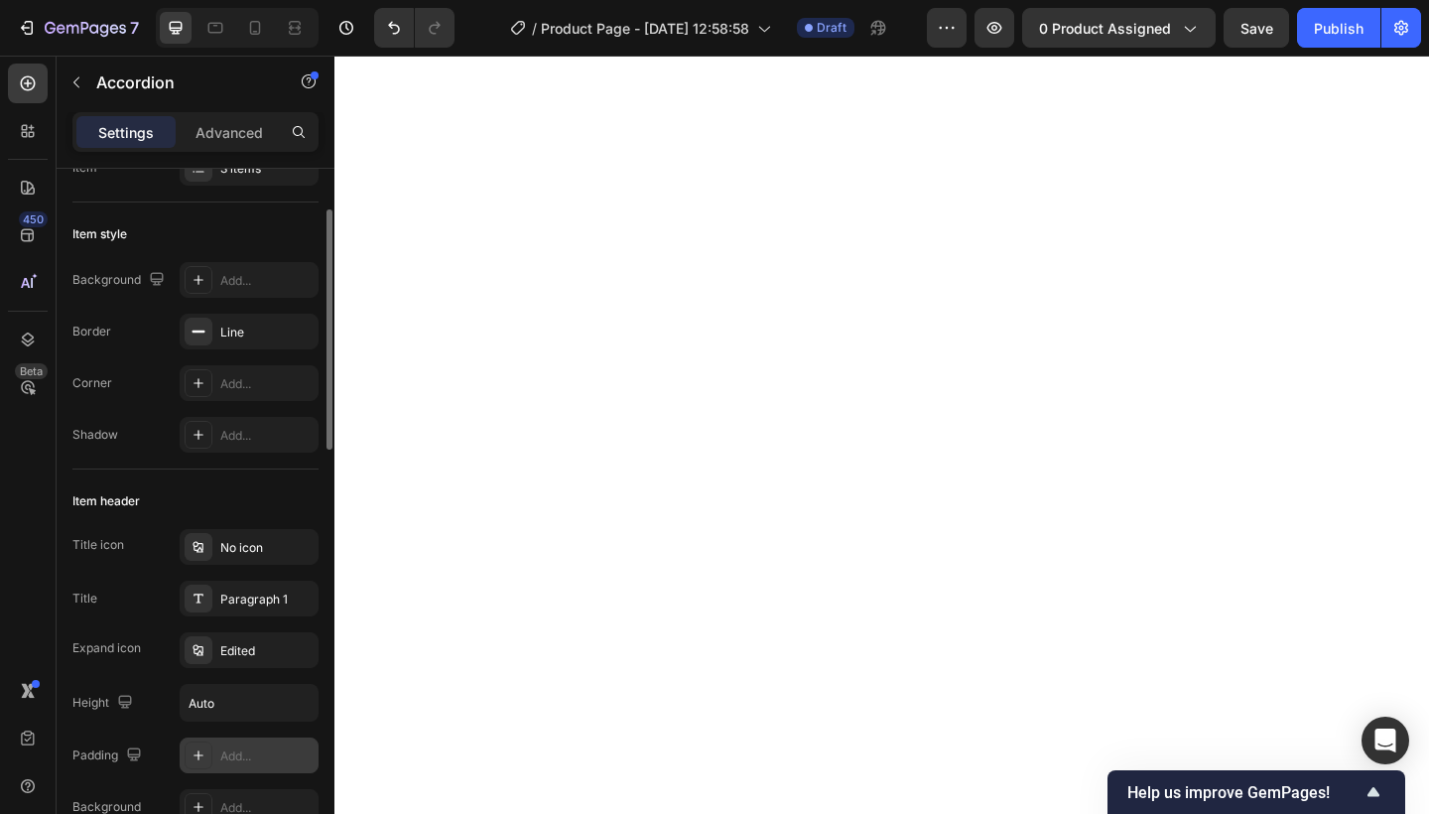
scroll to position [44, 0]
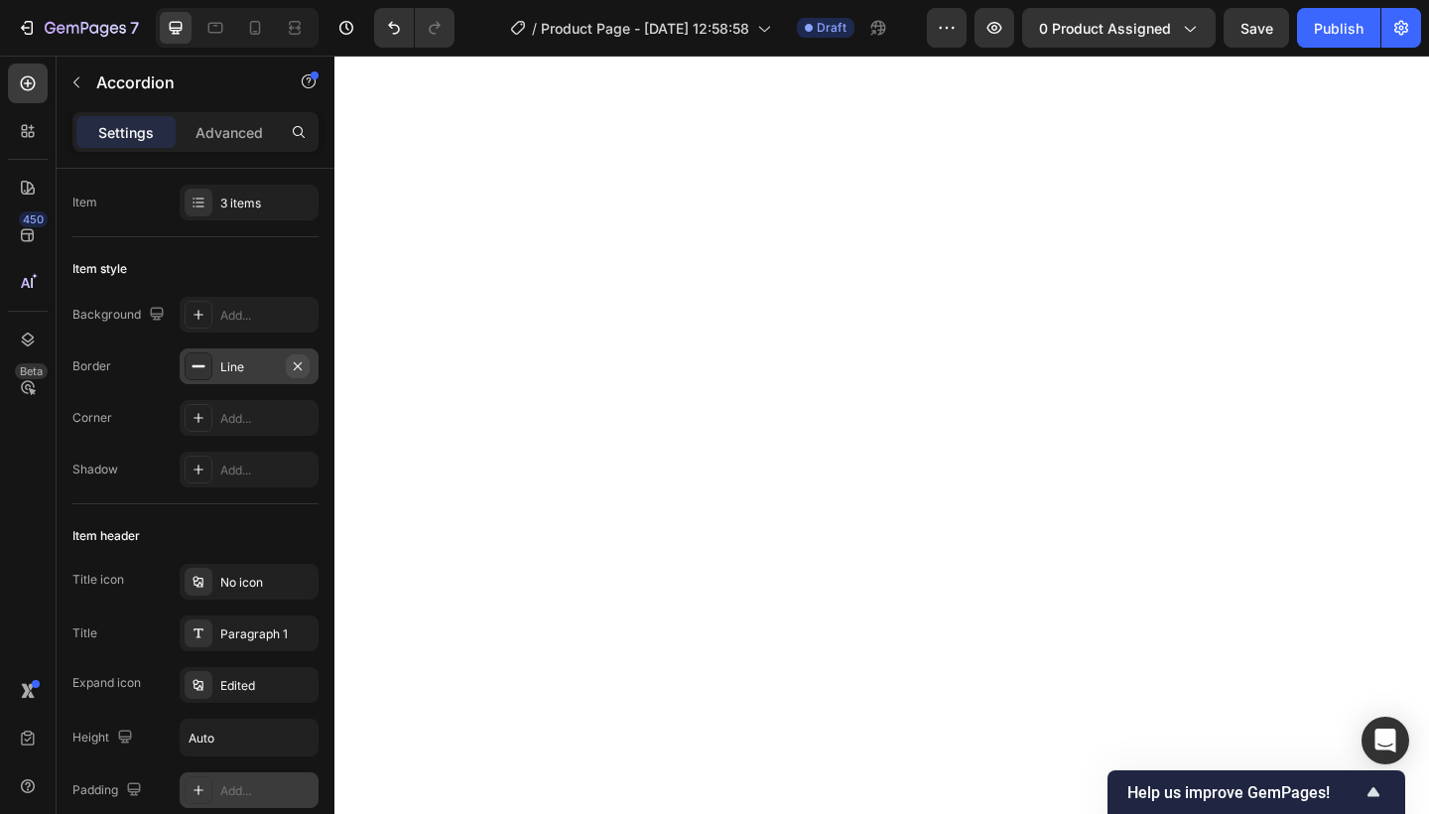
click at [297, 359] on icon "button" at bounding box center [298, 366] width 16 height 16
click at [248, 367] on div "Add..." at bounding box center [266, 367] width 93 height 18
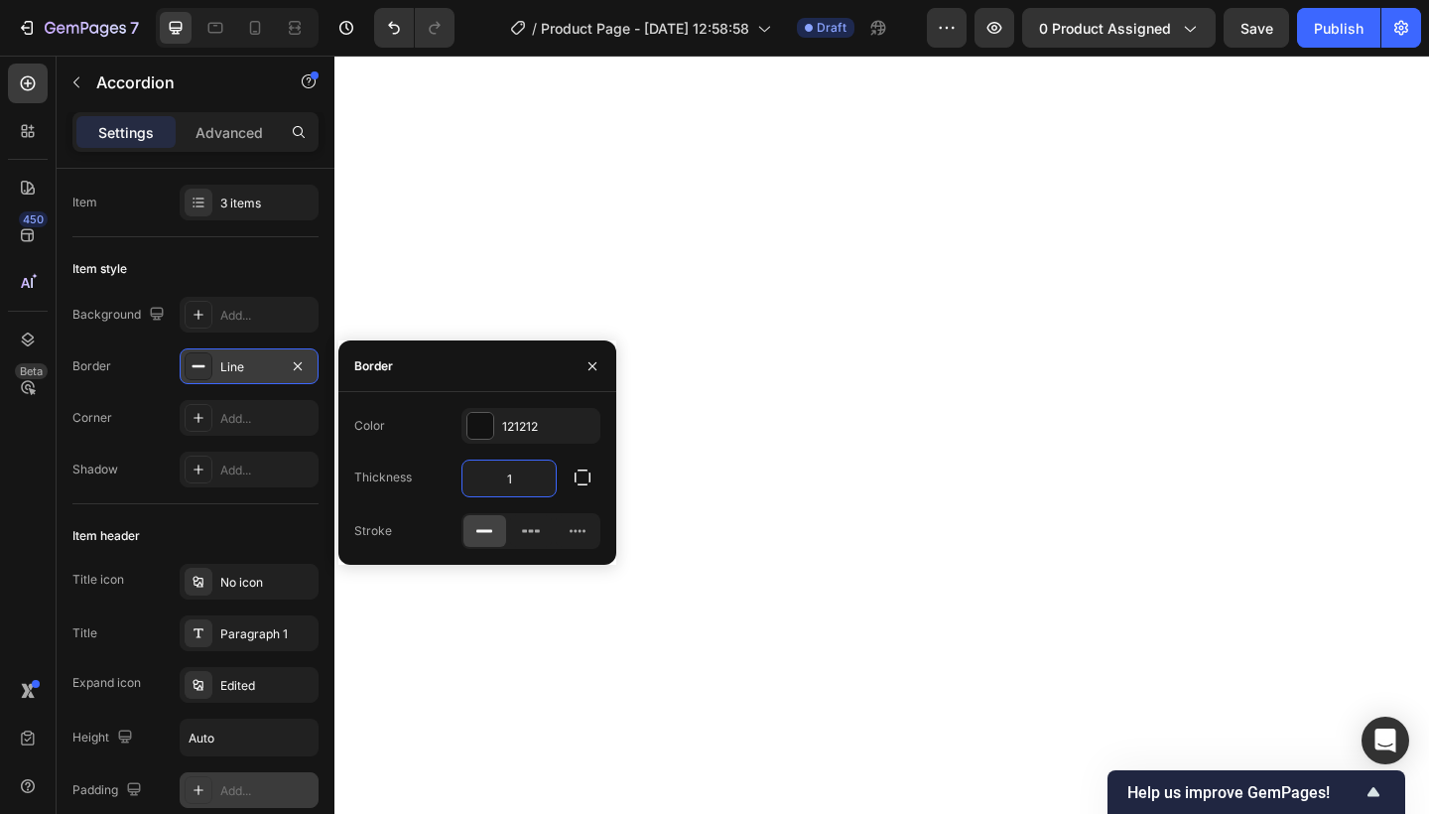
click at [532, 490] on input "1" at bounding box center [508, 478] width 93 height 36
type input "3"
type input "1"
type input "0"
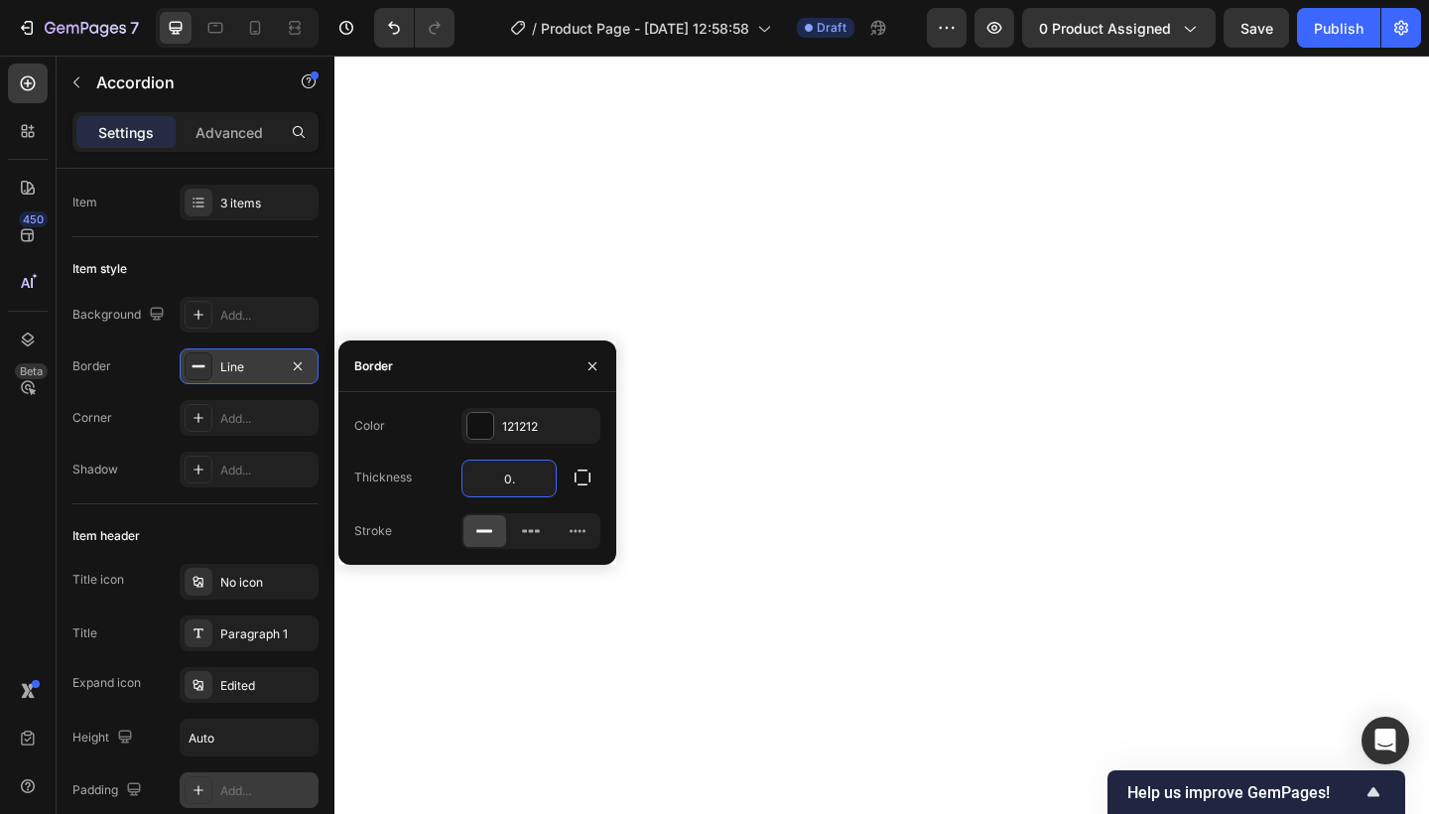
type input "0.2"
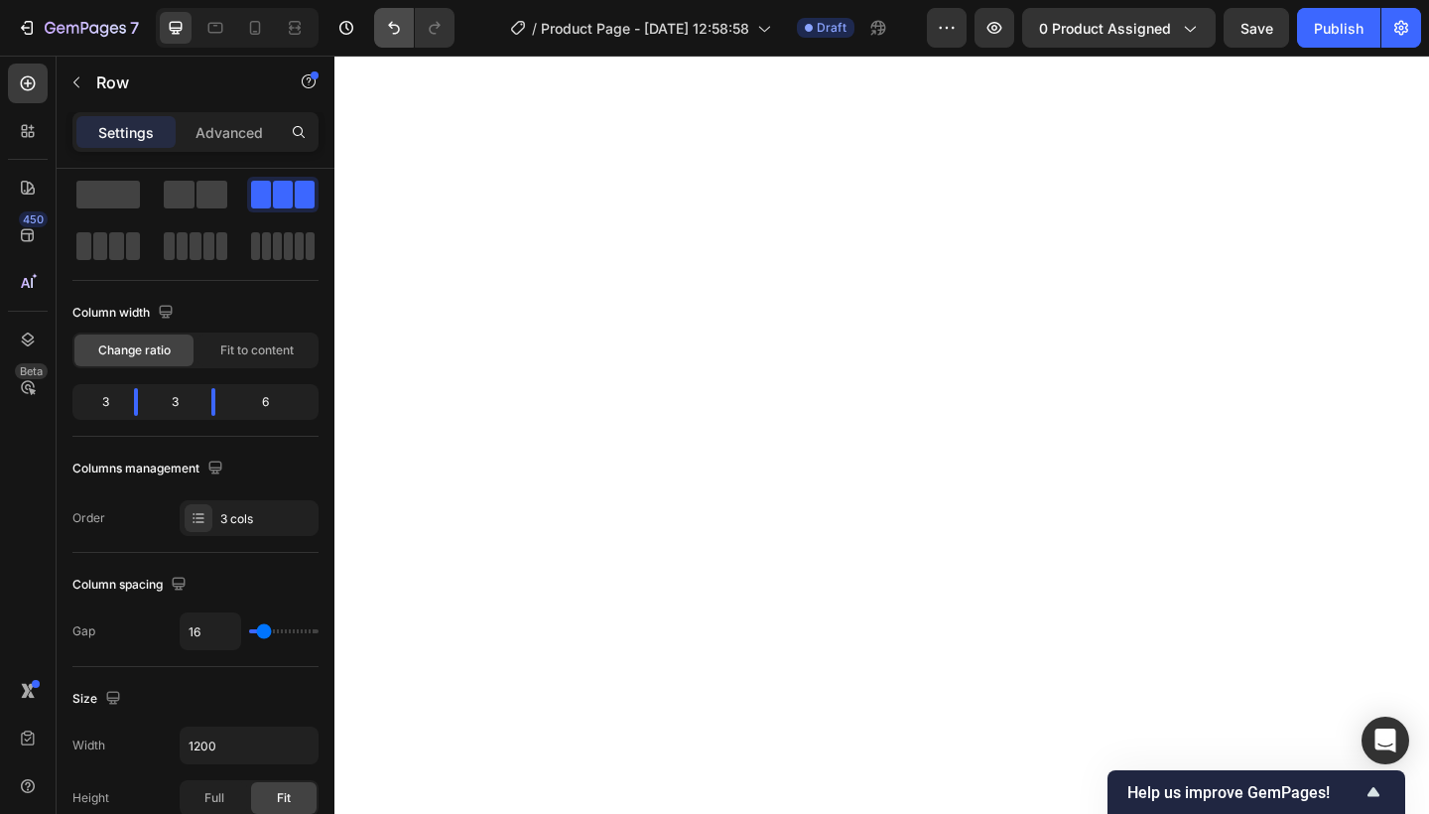
scroll to position [0, 0]
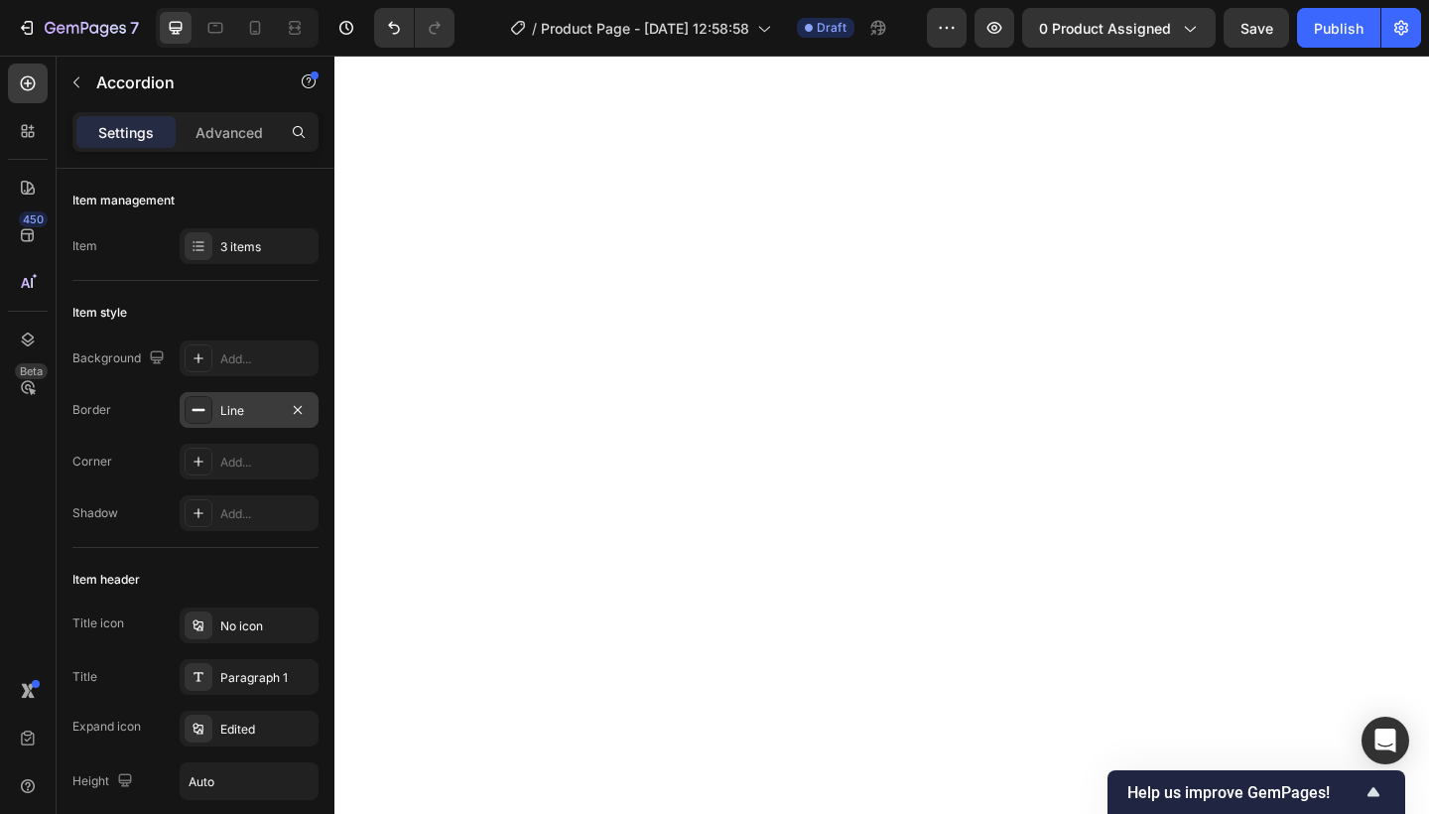
click at [313, 414] on div "Line" at bounding box center [249, 410] width 139 height 36
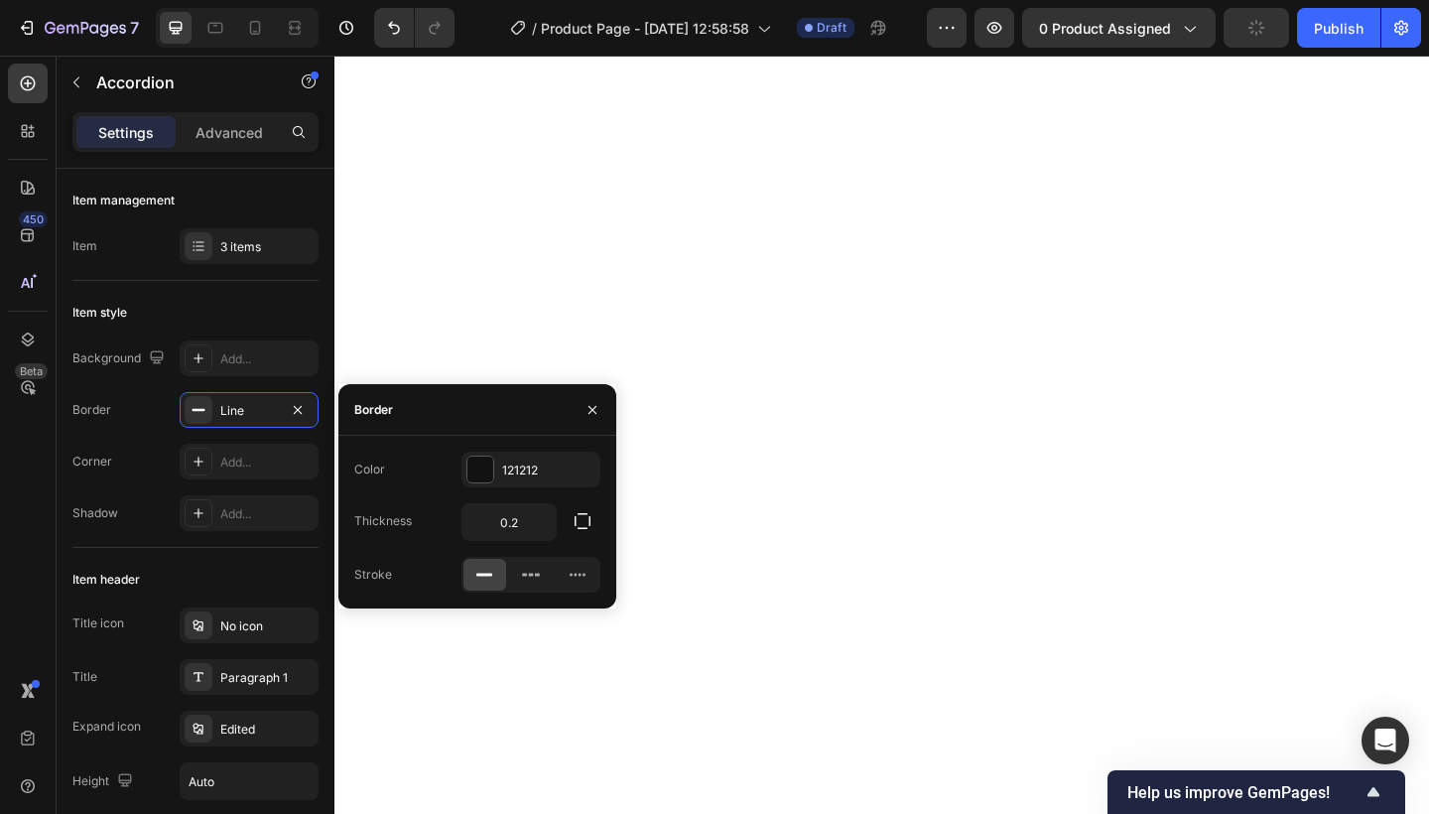
click at [235, 484] on div "Background Add... Border Line Corner Add... Shadow Add..." at bounding box center [195, 435] width 246 height 190
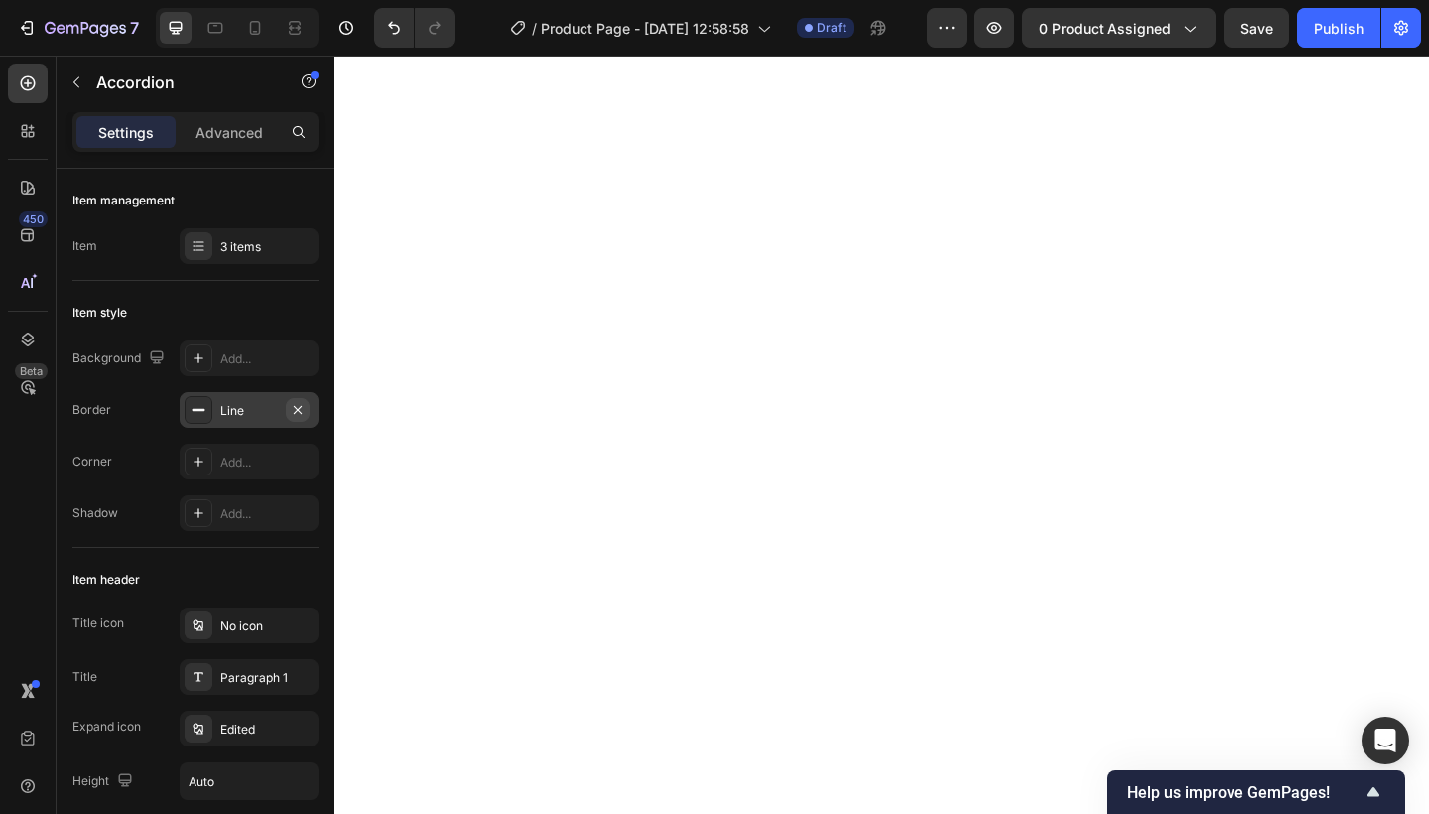
click at [299, 407] on icon "button" at bounding box center [298, 410] width 16 height 16
click at [265, 255] on div "3 items" at bounding box center [266, 247] width 93 height 18
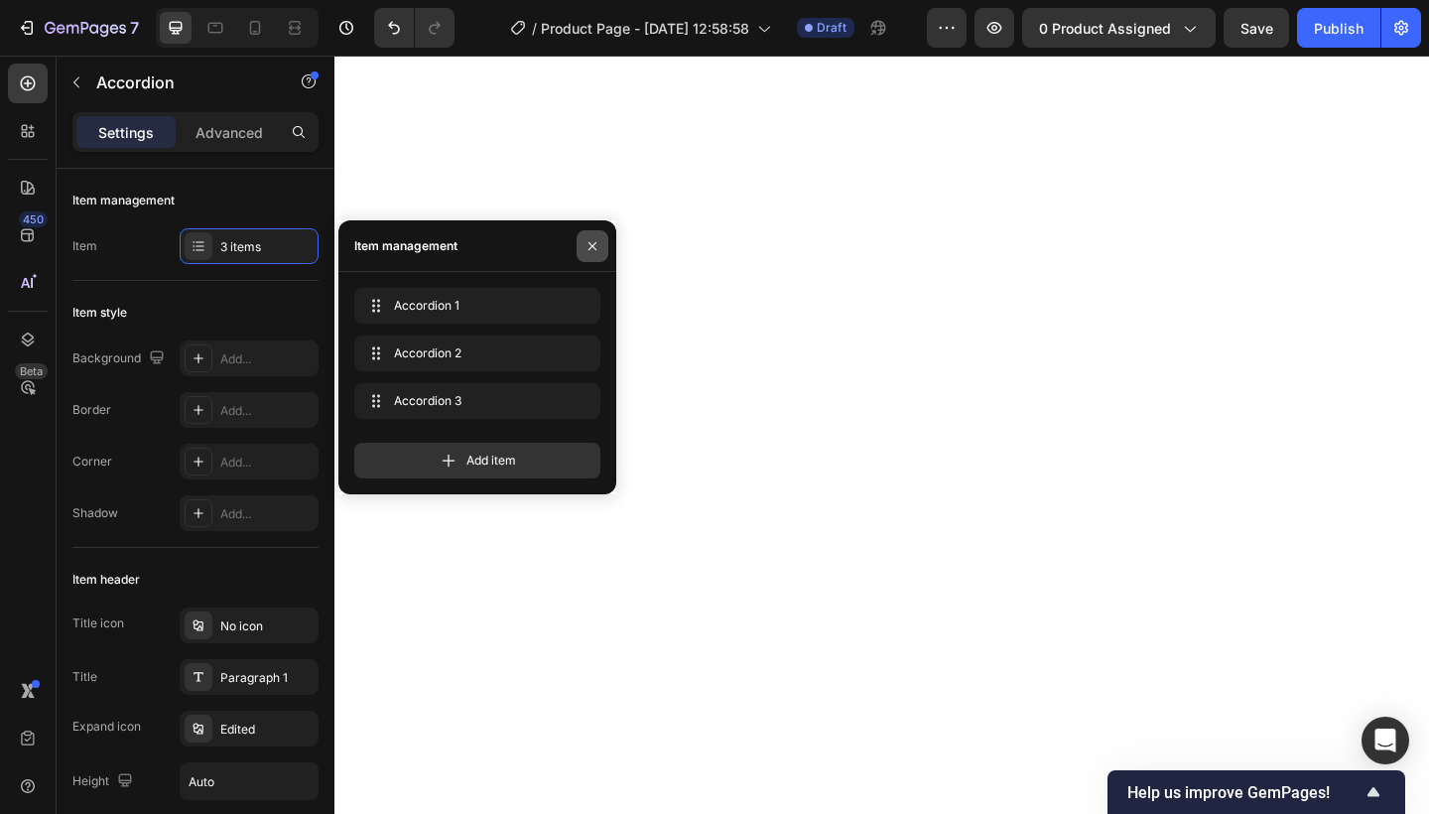
click at [601, 238] on button "button" at bounding box center [592, 246] width 32 height 32
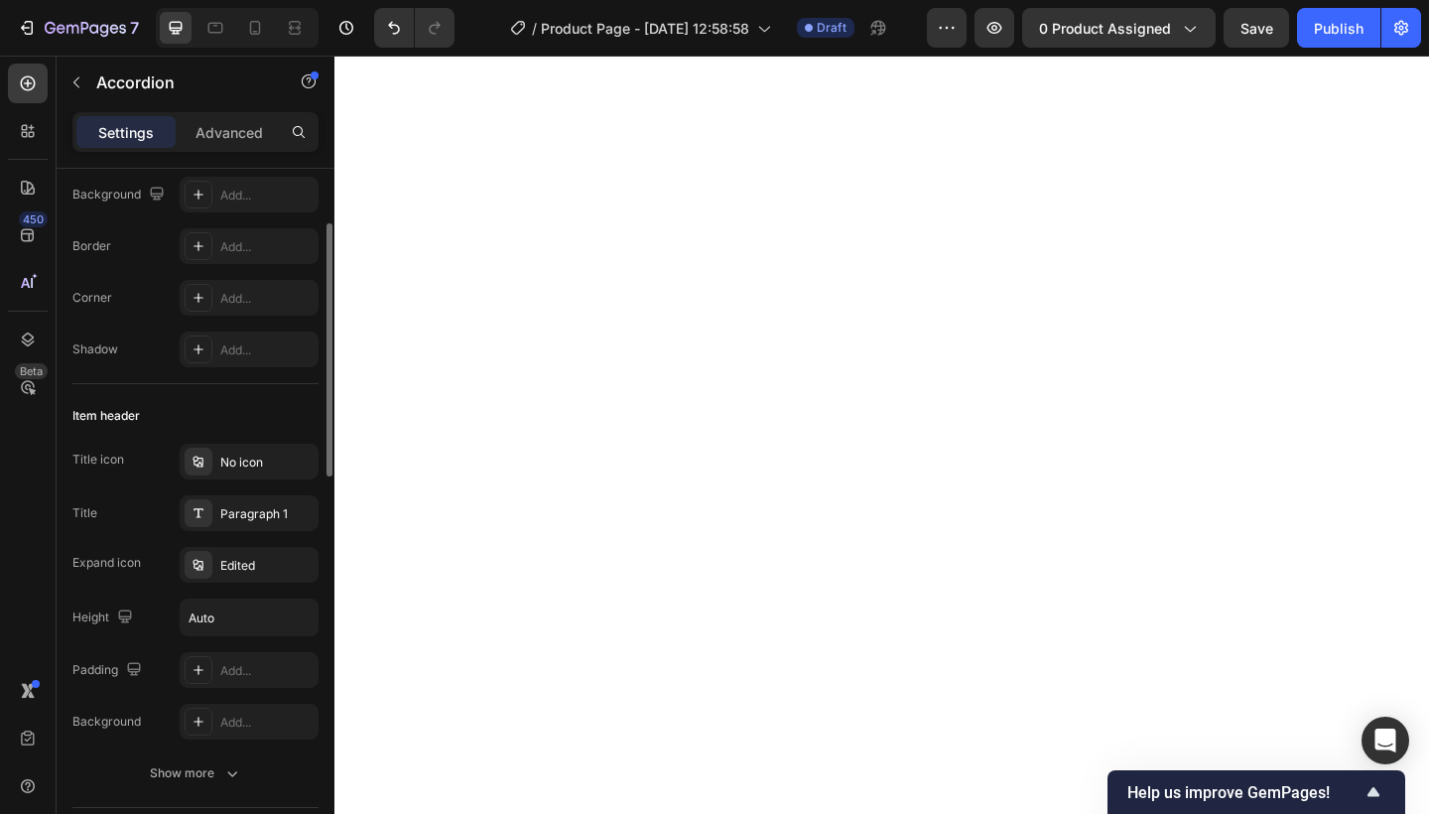
scroll to position [168, 0]
click at [235, 458] on div "No icon" at bounding box center [266, 458] width 93 height 18
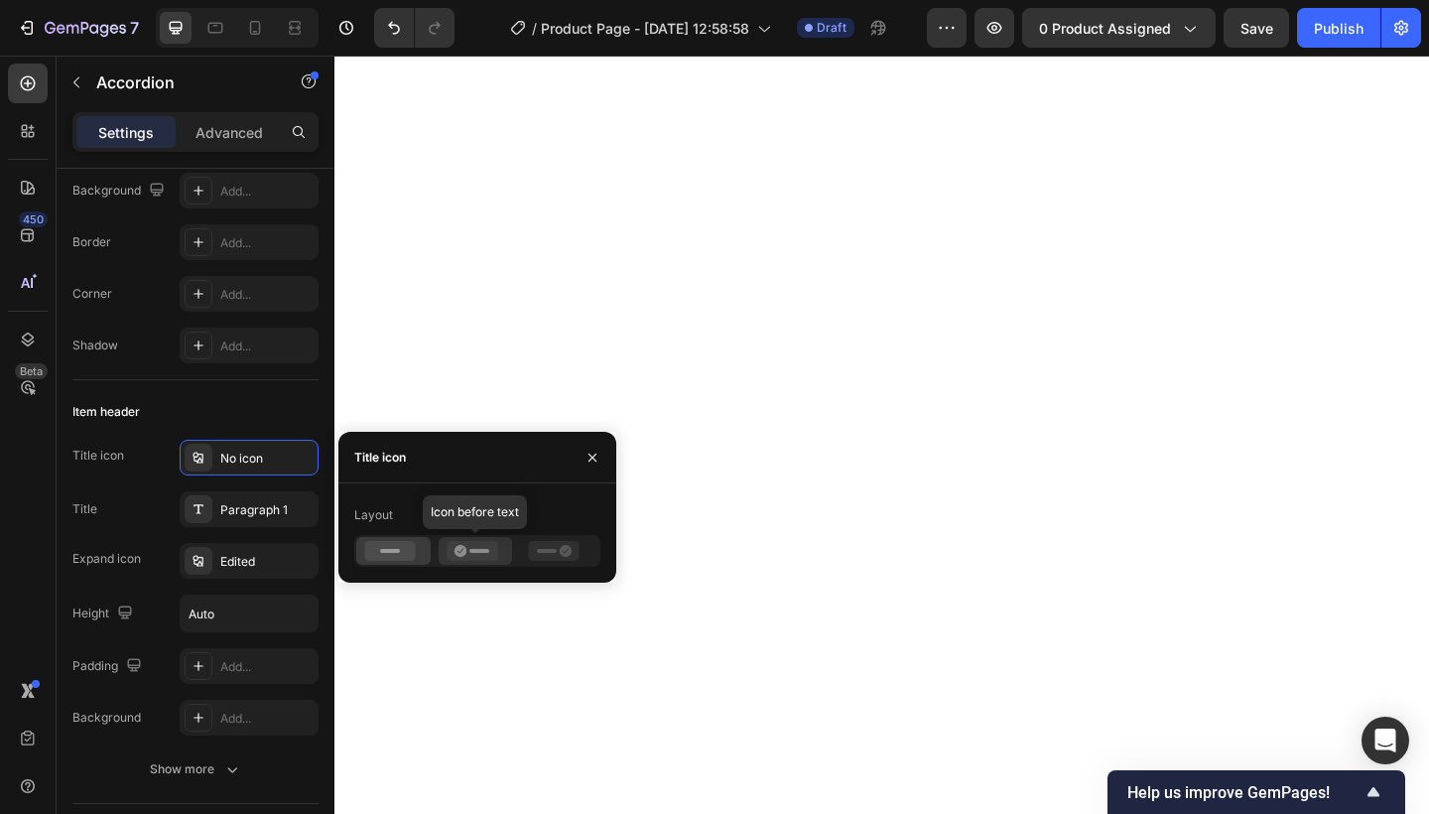
click at [476, 539] on div at bounding box center [476, 551] width 74 height 28
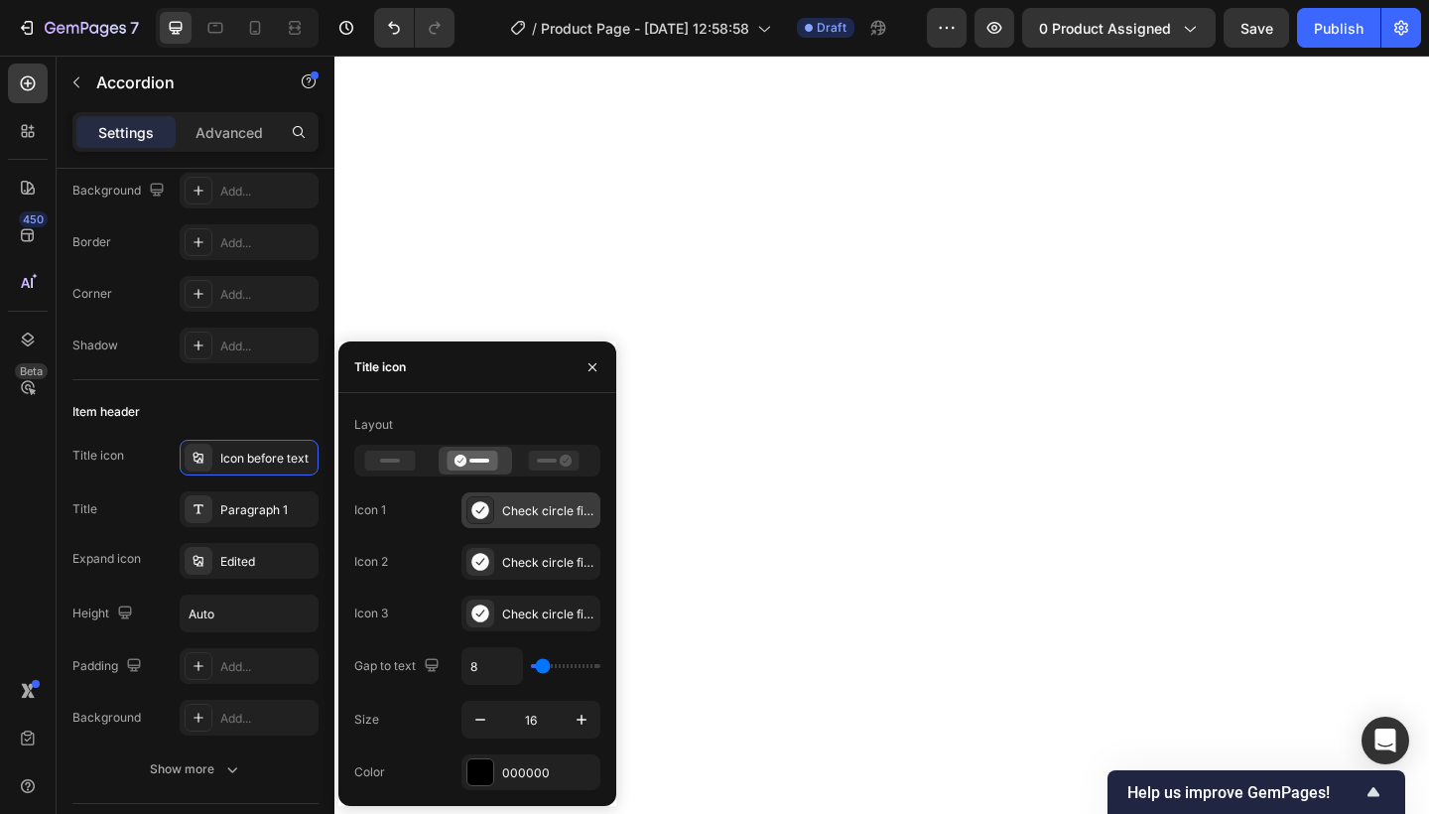
click at [551, 523] on div "Check circle filled" at bounding box center [530, 510] width 139 height 36
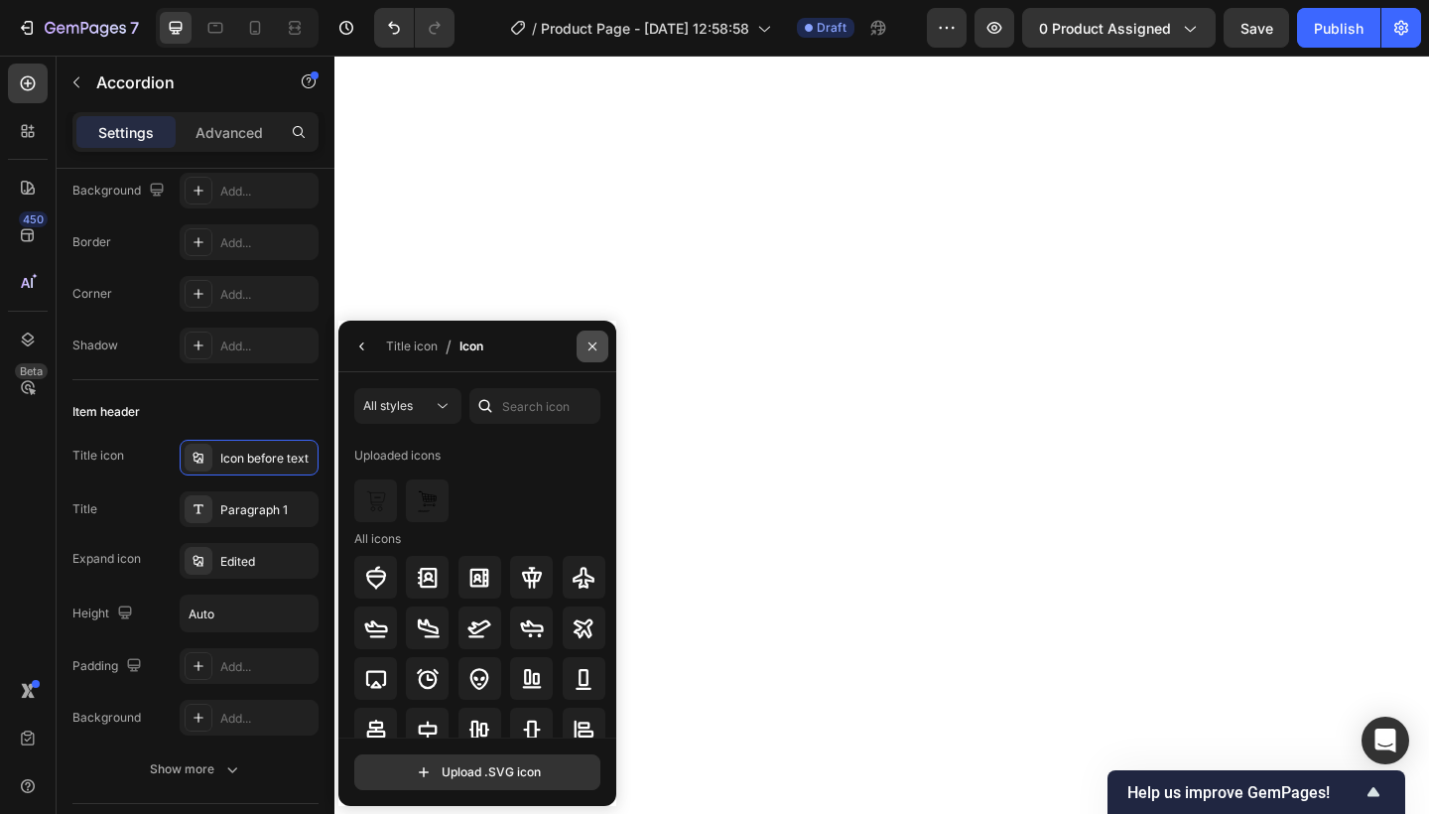
click at [587, 339] on icon "button" at bounding box center [592, 346] width 16 height 16
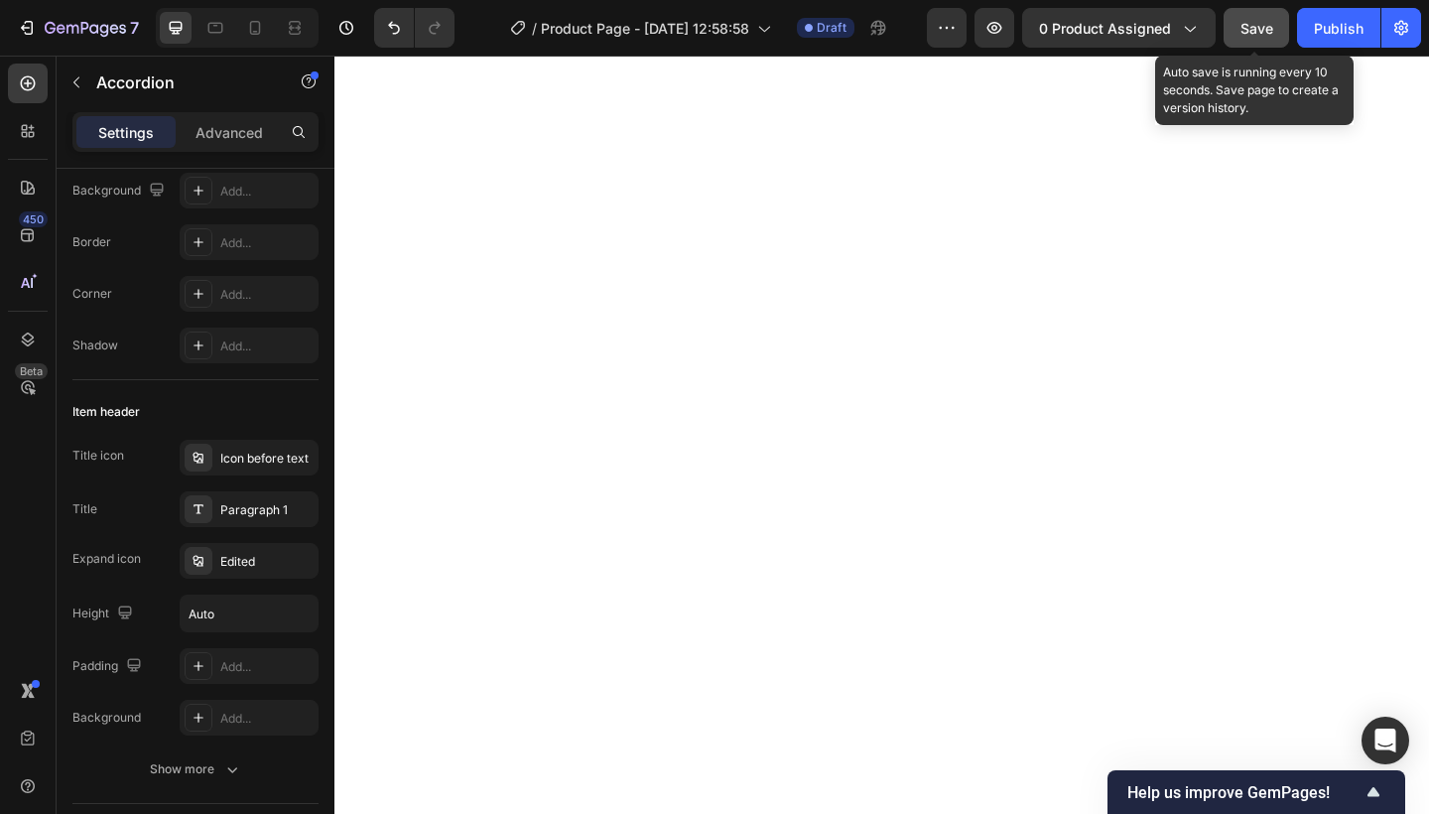
click at [1259, 20] on span "Save" at bounding box center [1256, 28] width 33 height 17
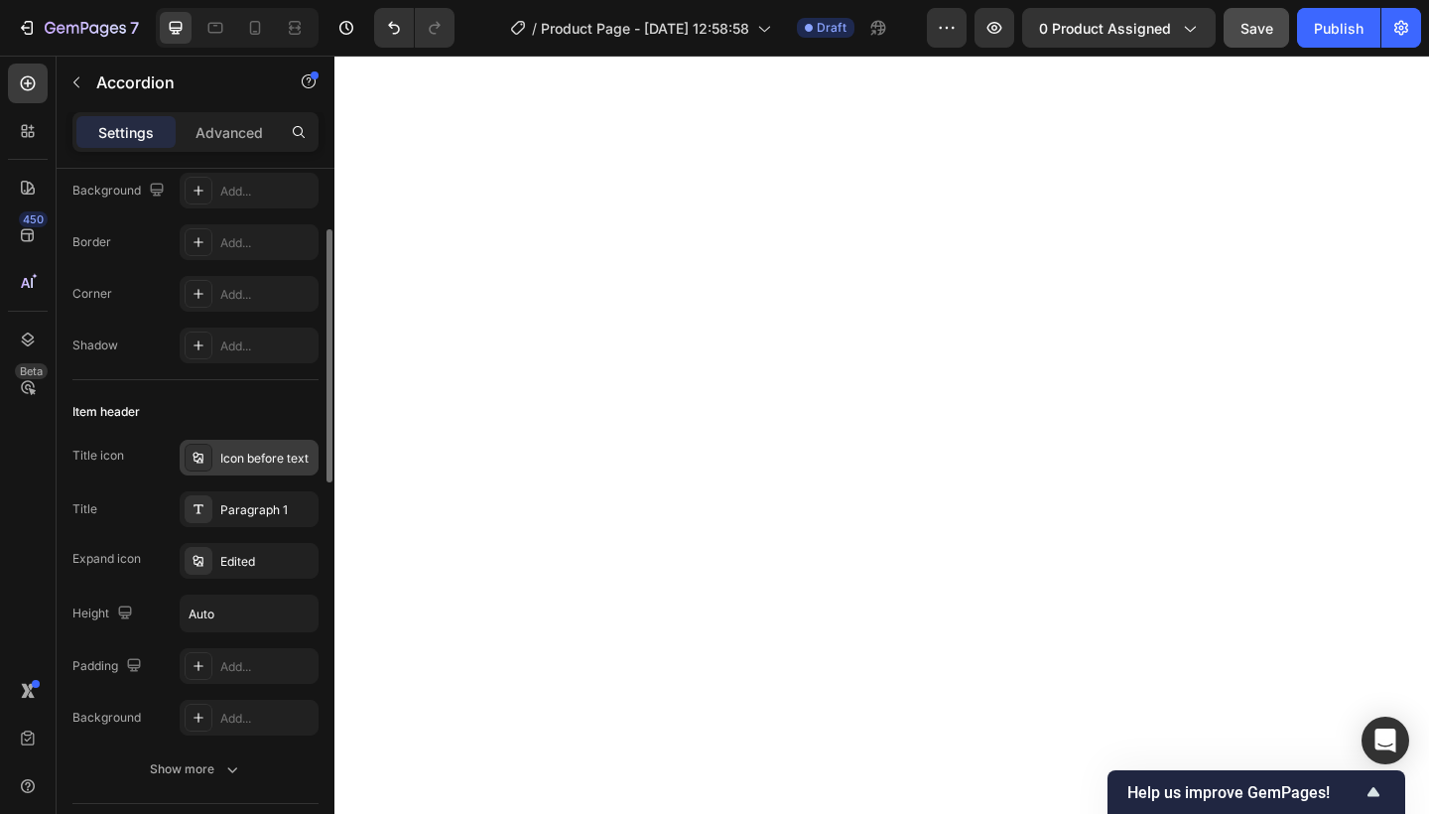
click at [270, 457] on div "Icon before text" at bounding box center [266, 458] width 93 height 18
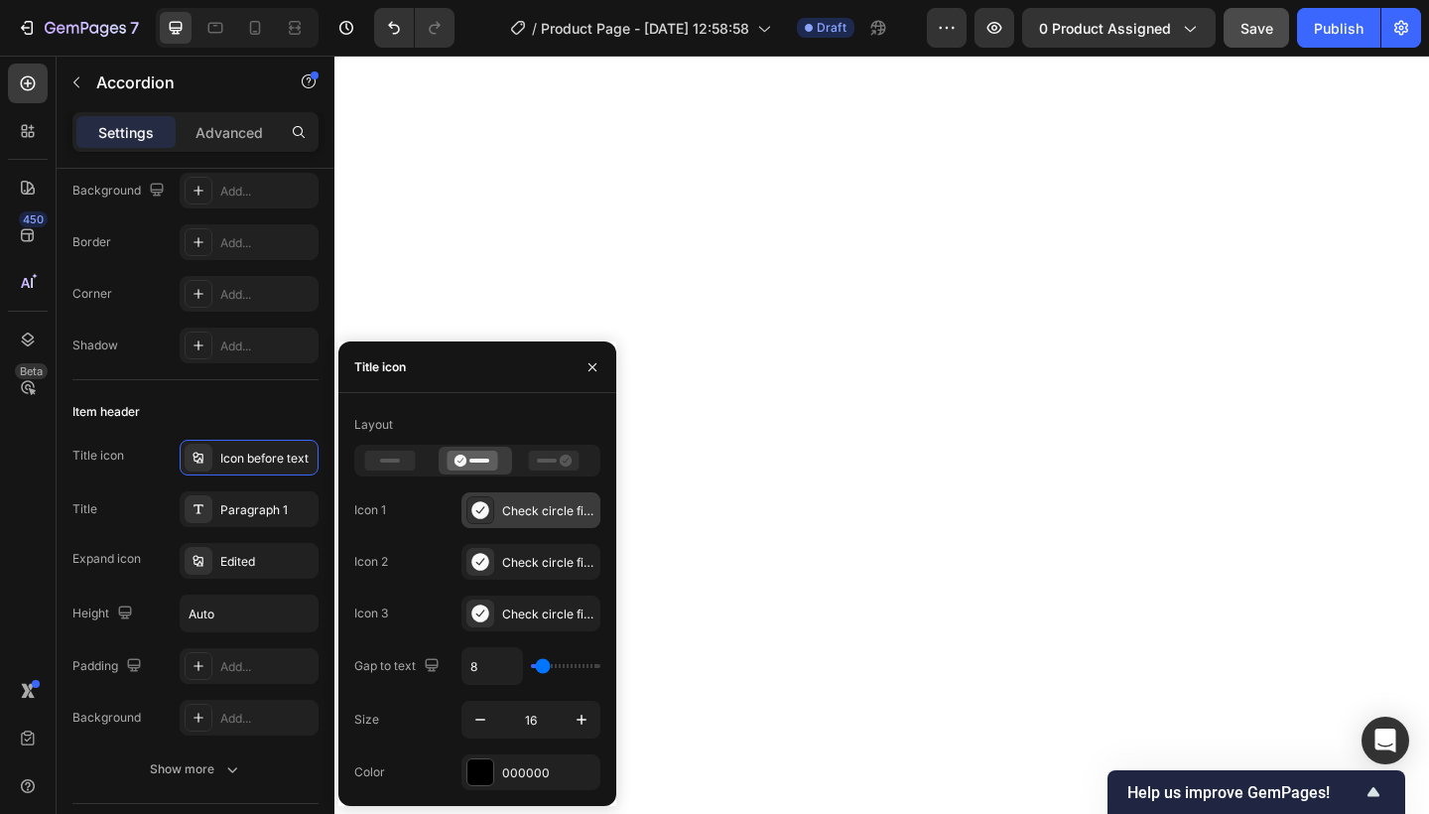
click at [517, 515] on div "Check circle filled" at bounding box center [548, 511] width 93 height 18
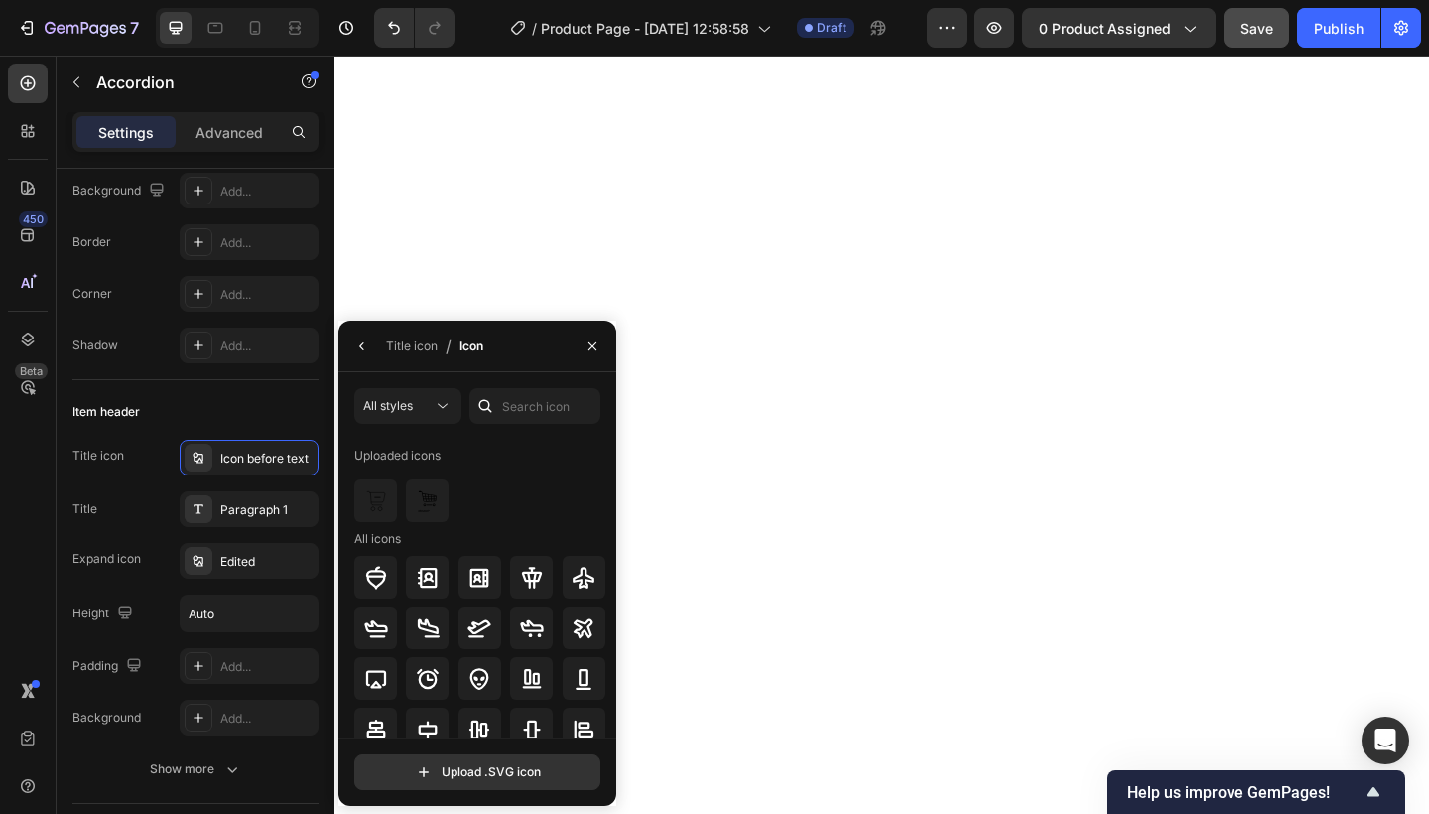
click at [499, 401] on div at bounding box center [485, 406] width 32 height 36
click at [514, 402] on input "text" at bounding box center [534, 406] width 131 height 36
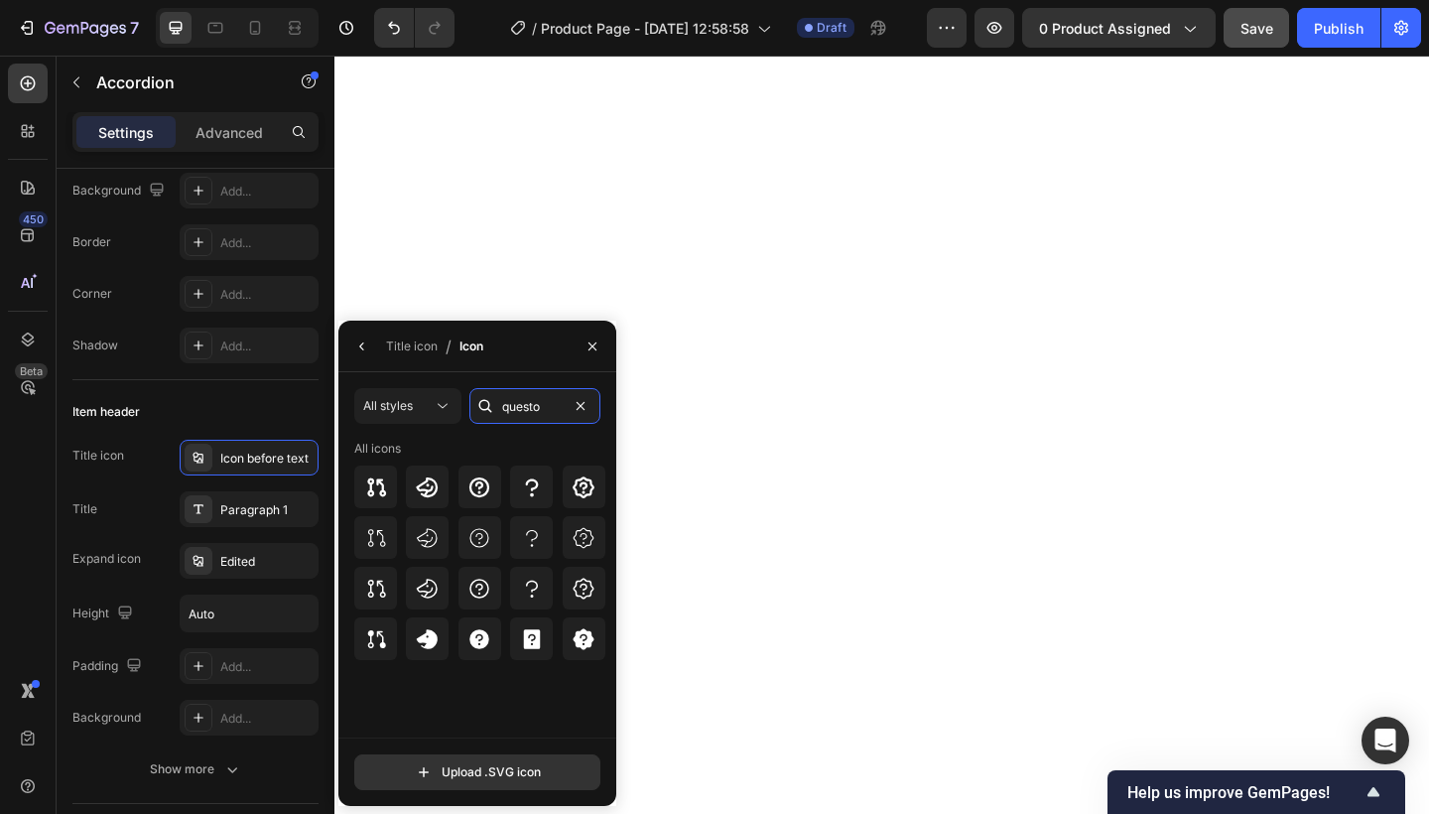
type input "questo"
drag, startPoint x: 564, startPoint y: 441, endPoint x: 484, endPoint y: 488, distance: 92.6
click at [484, 488] on icon at bounding box center [479, 487] width 24 height 24
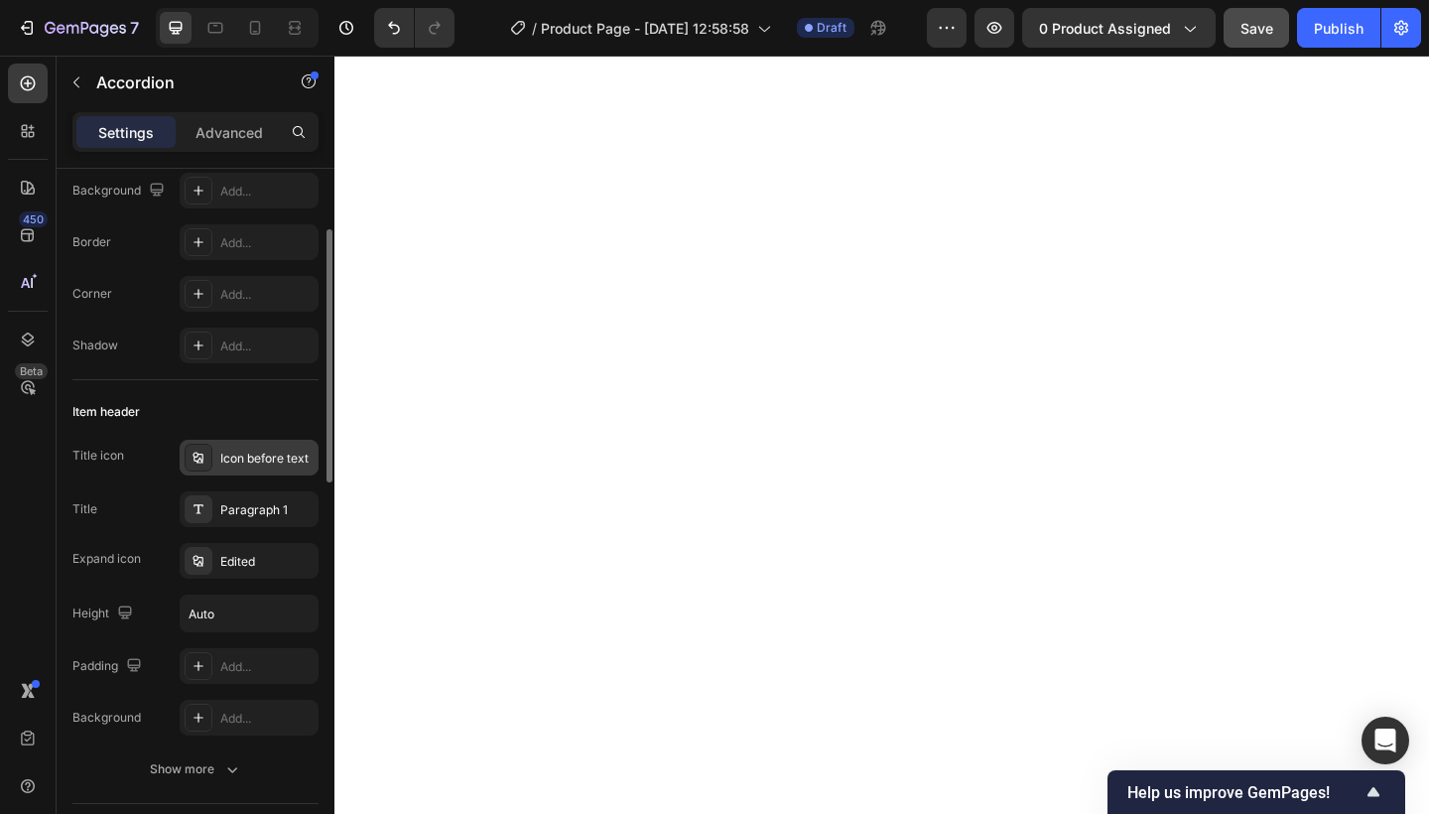
click at [265, 451] on div "Icon before text" at bounding box center [266, 458] width 93 height 18
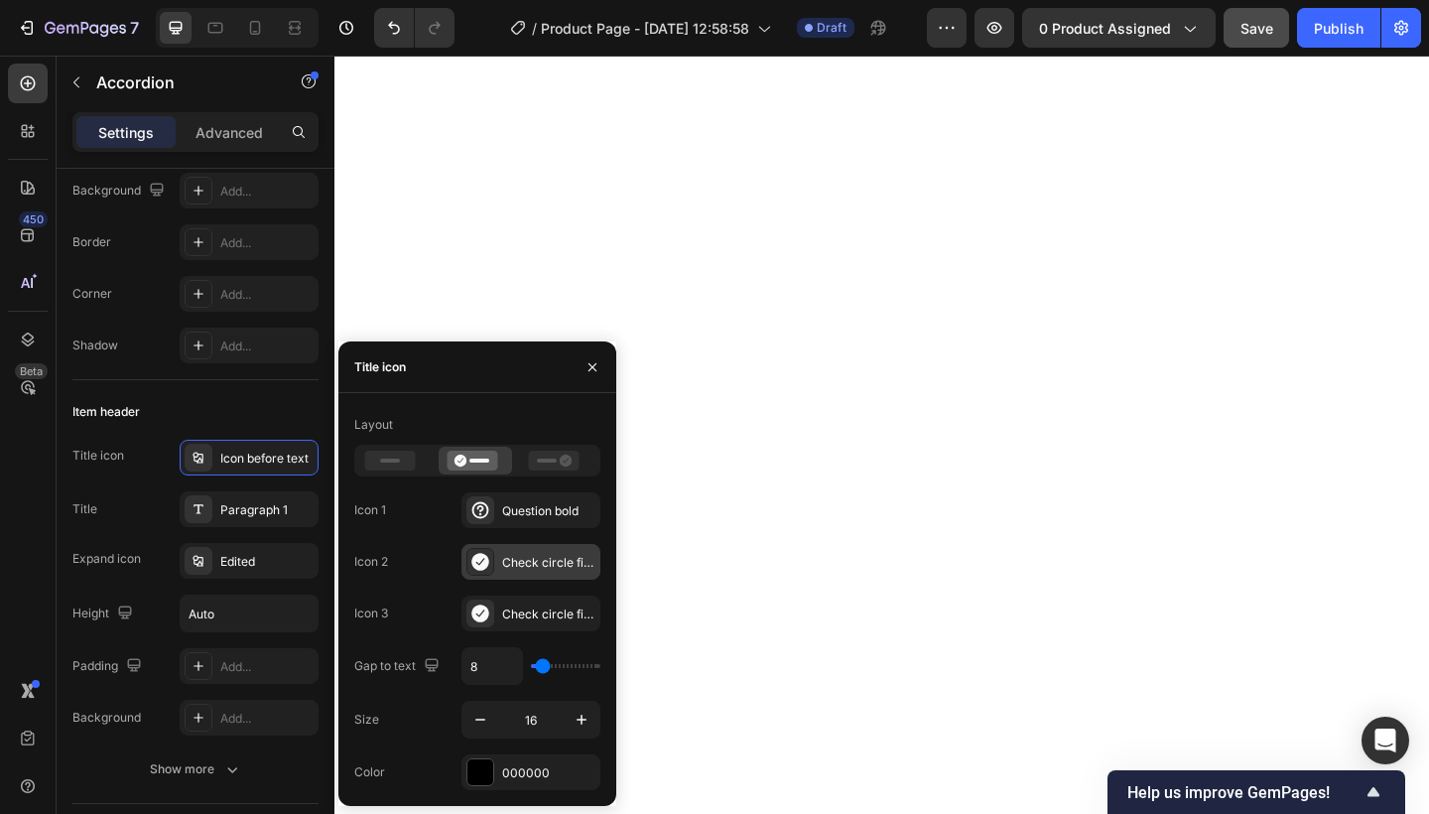
click at [518, 551] on div "Check circle filled" at bounding box center [530, 562] width 139 height 36
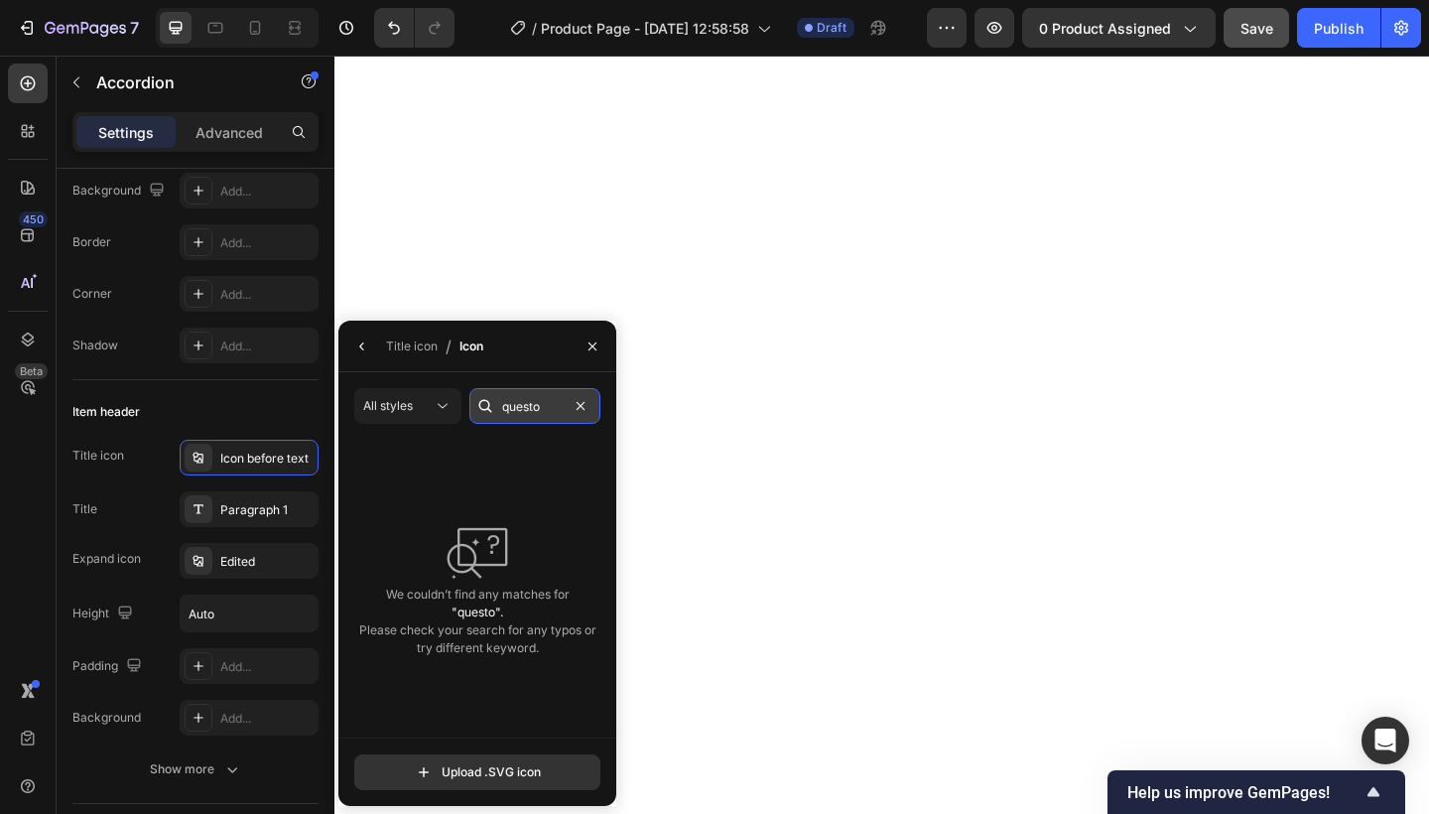
click at [521, 414] on input "questo" at bounding box center [534, 406] width 131 height 36
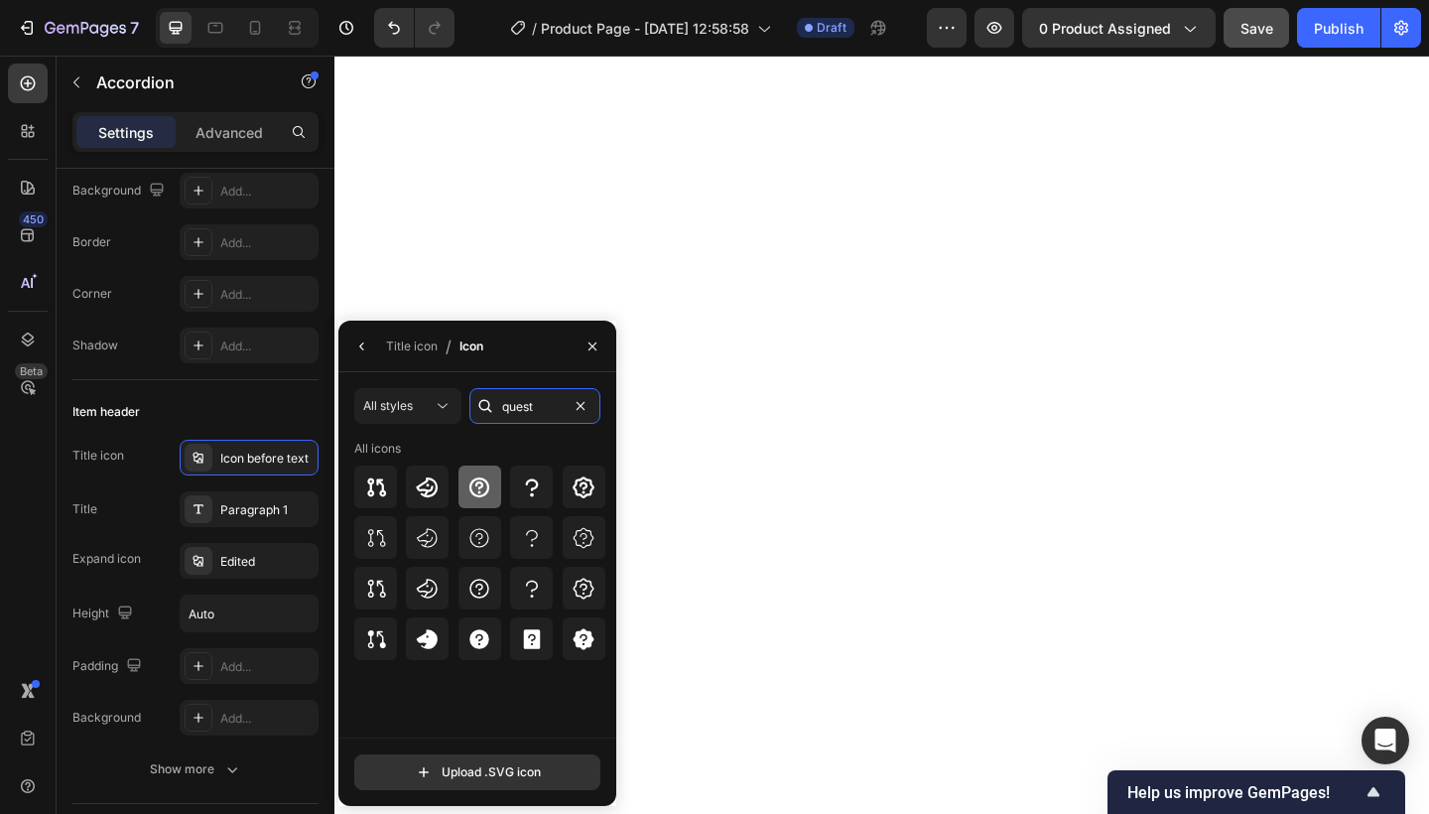
type input "quest"
click at [490, 501] on div at bounding box center [479, 486] width 43 height 43
click at [591, 348] on icon "button" at bounding box center [592, 346] width 16 height 16
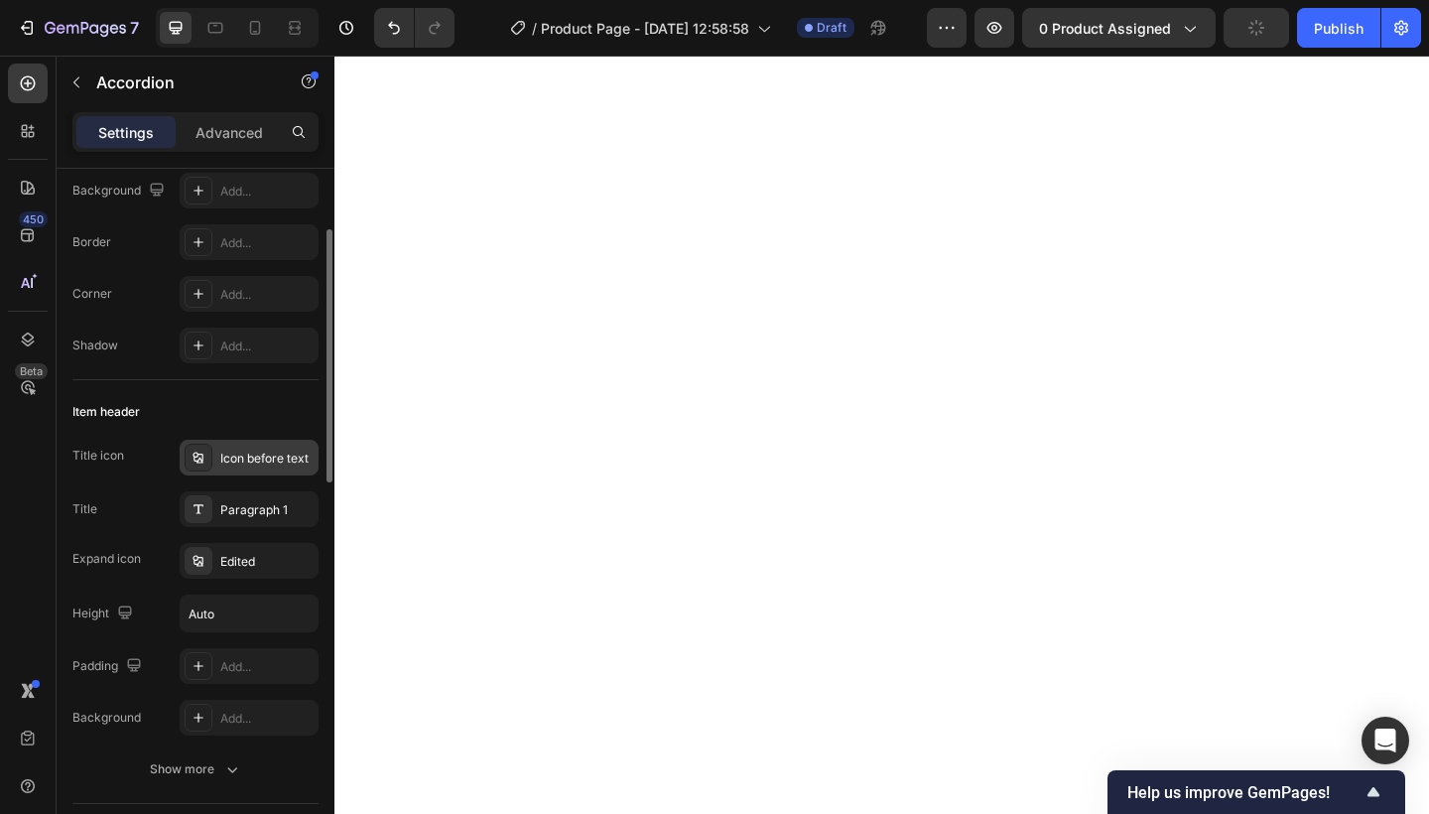
click at [244, 467] on div "Icon before text" at bounding box center [249, 458] width 139 height 36
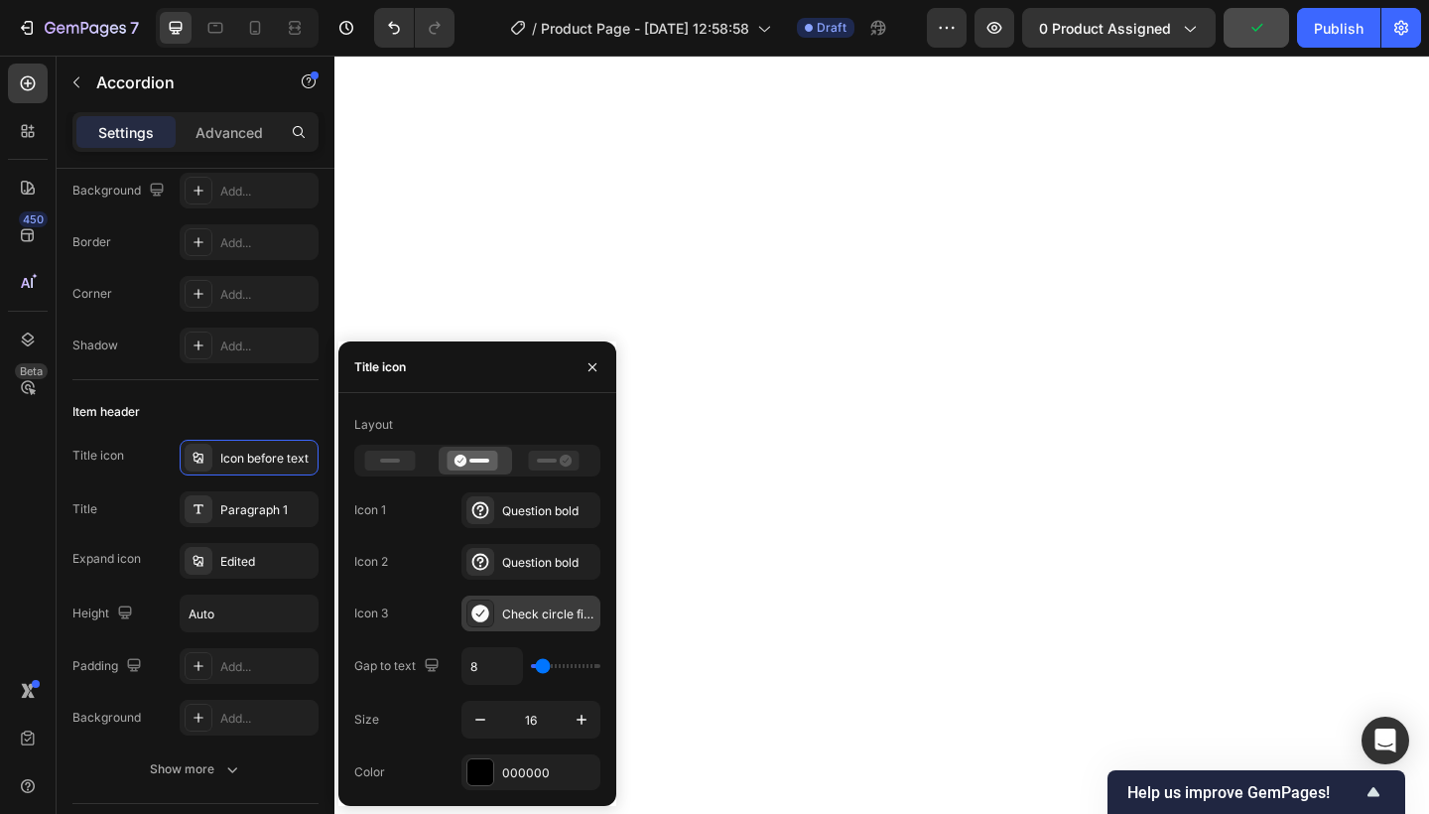
click at [543, 608] on div "Check circle filled" at bounding box center [548, 614] width 93 height 18
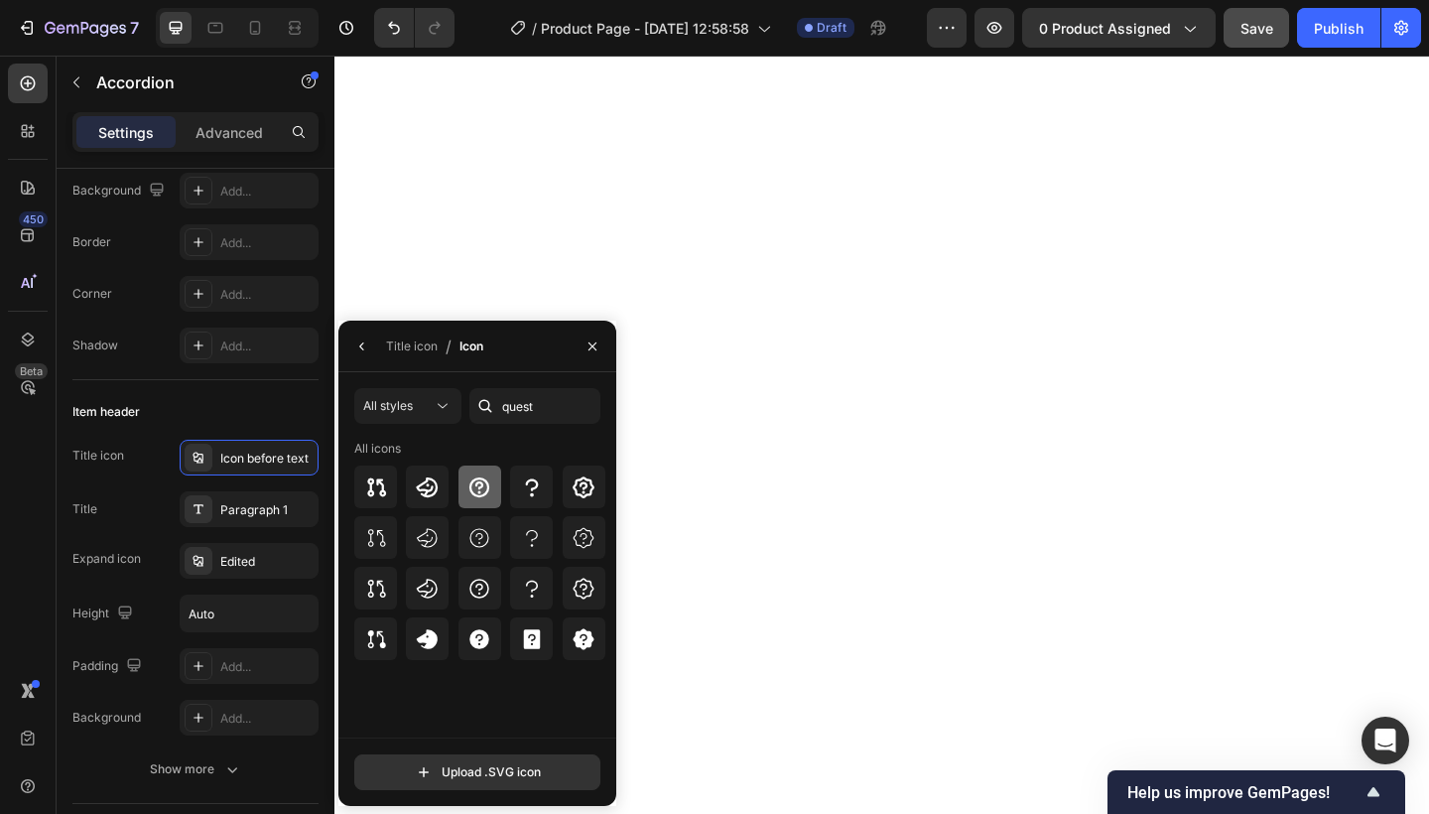
click at [486, 484] on icon at bounding box center [479, 487] width 24 height 24
click at [591, 343] on icon "button" at bounding box center [592, 346] width 16 height 16
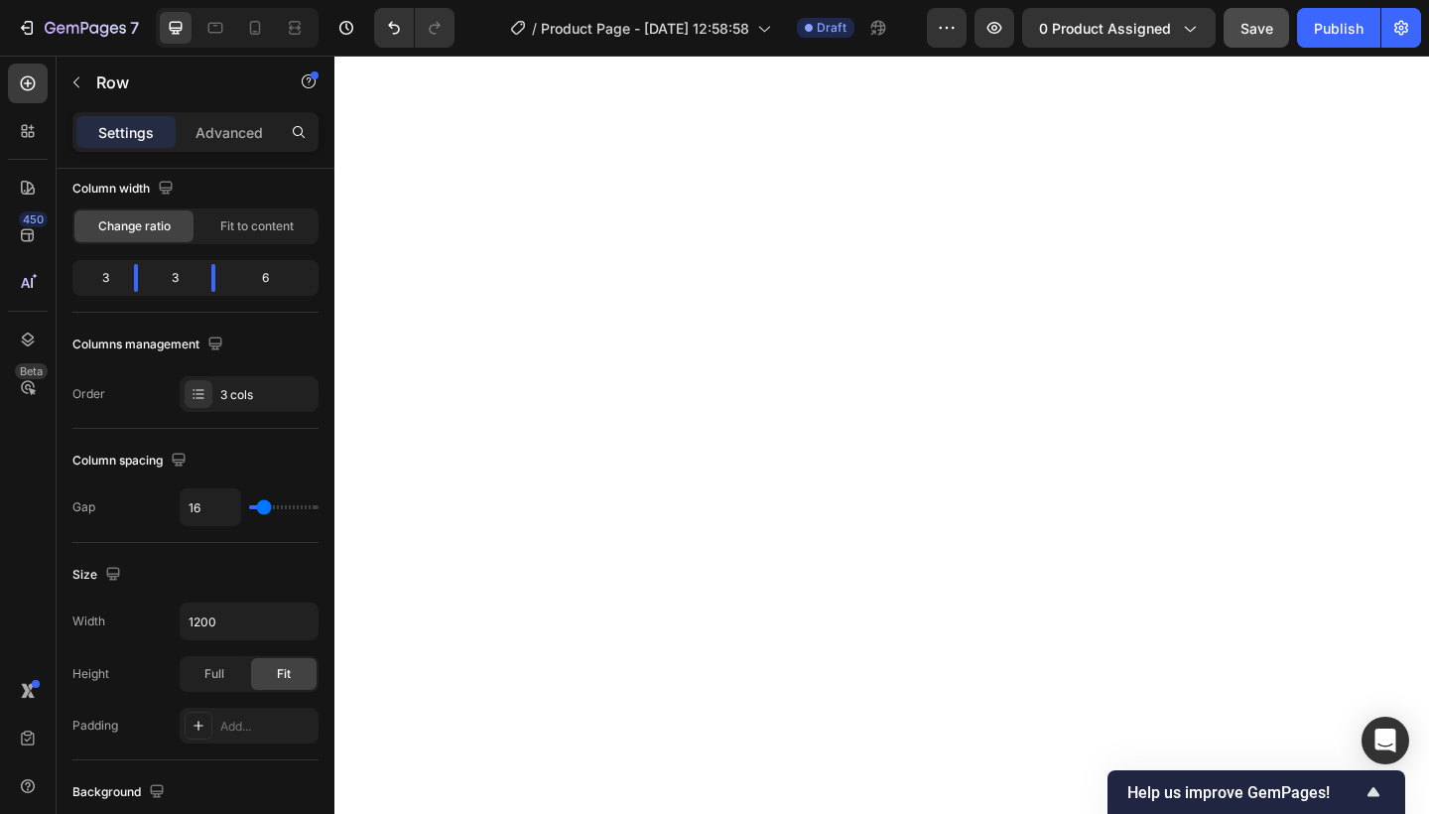
scroll to position [0, 0]
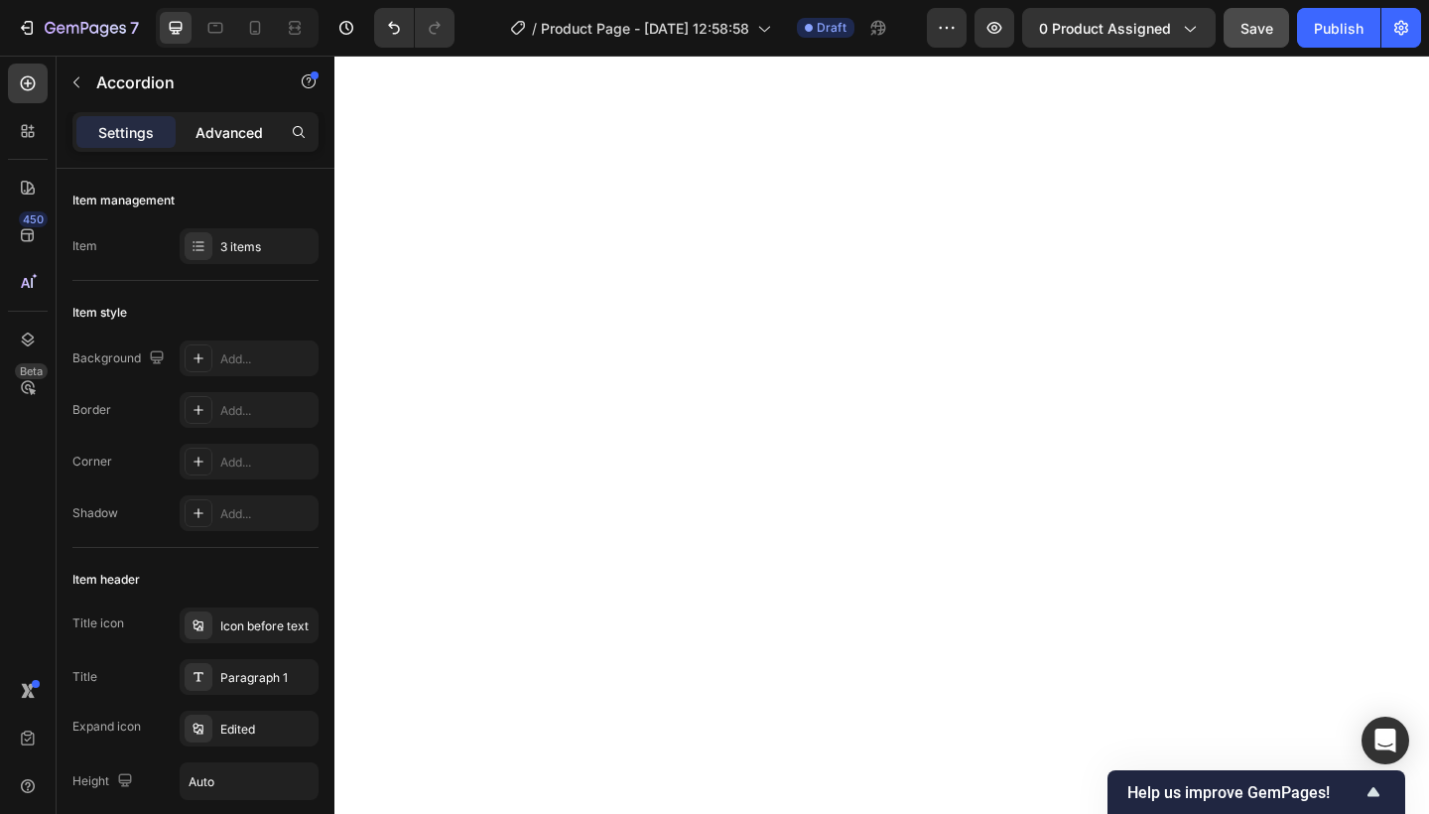
click at [248, 127] on p "Advanced" at bounding box center [228, 132] width 67 height 21
type input "100%"
type input "100"
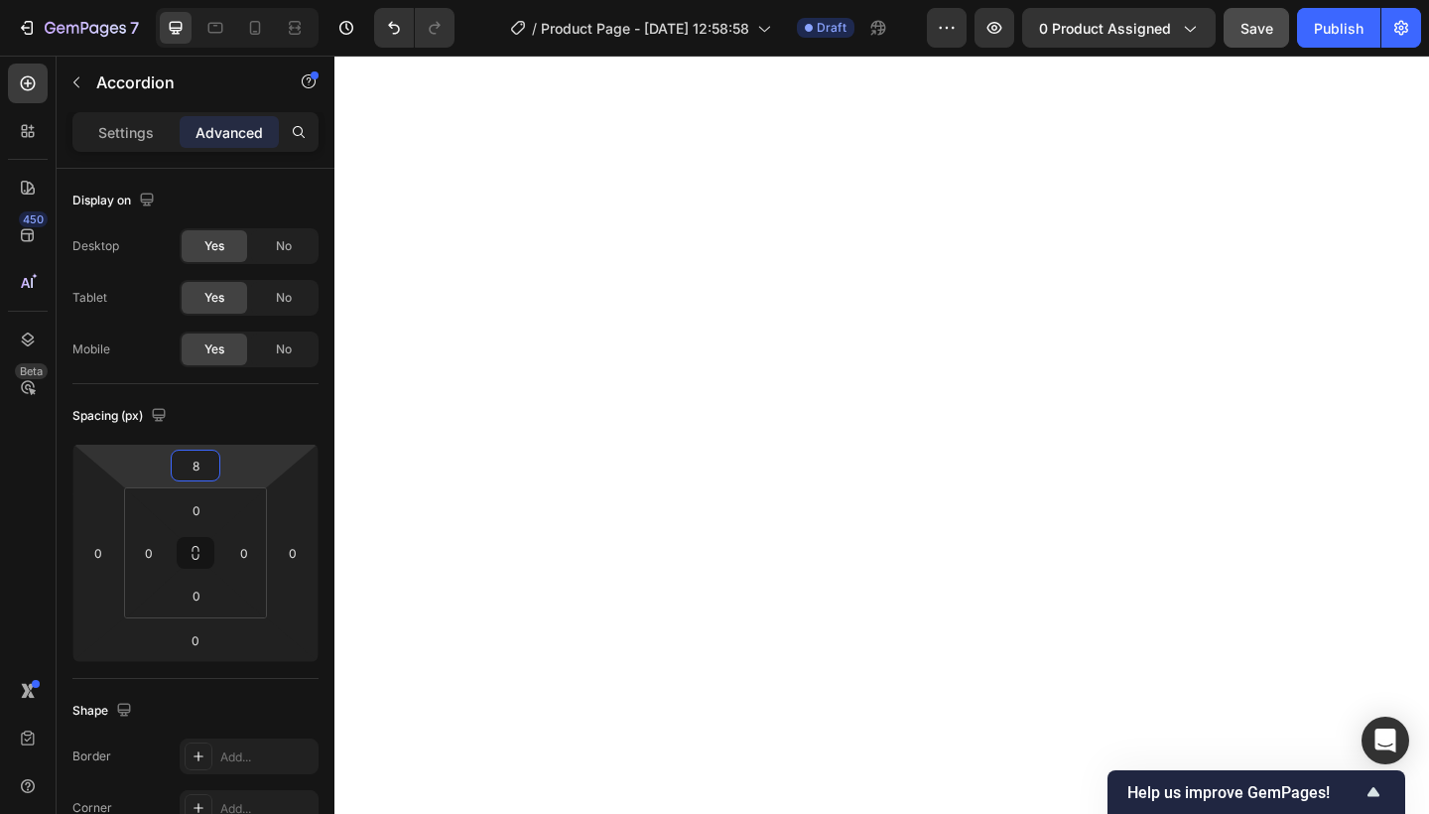
type input "10"
click at [241, 0] on html "7 Version history / Product Page - [DATE] 12:58:58 Draft Preview 0 product assi…" at bounding box center [714, 0] width 1429 height 0
click at [114, 119] on div "Settings" at bounding box center [125, 132] width 99 height 32
type input "0"
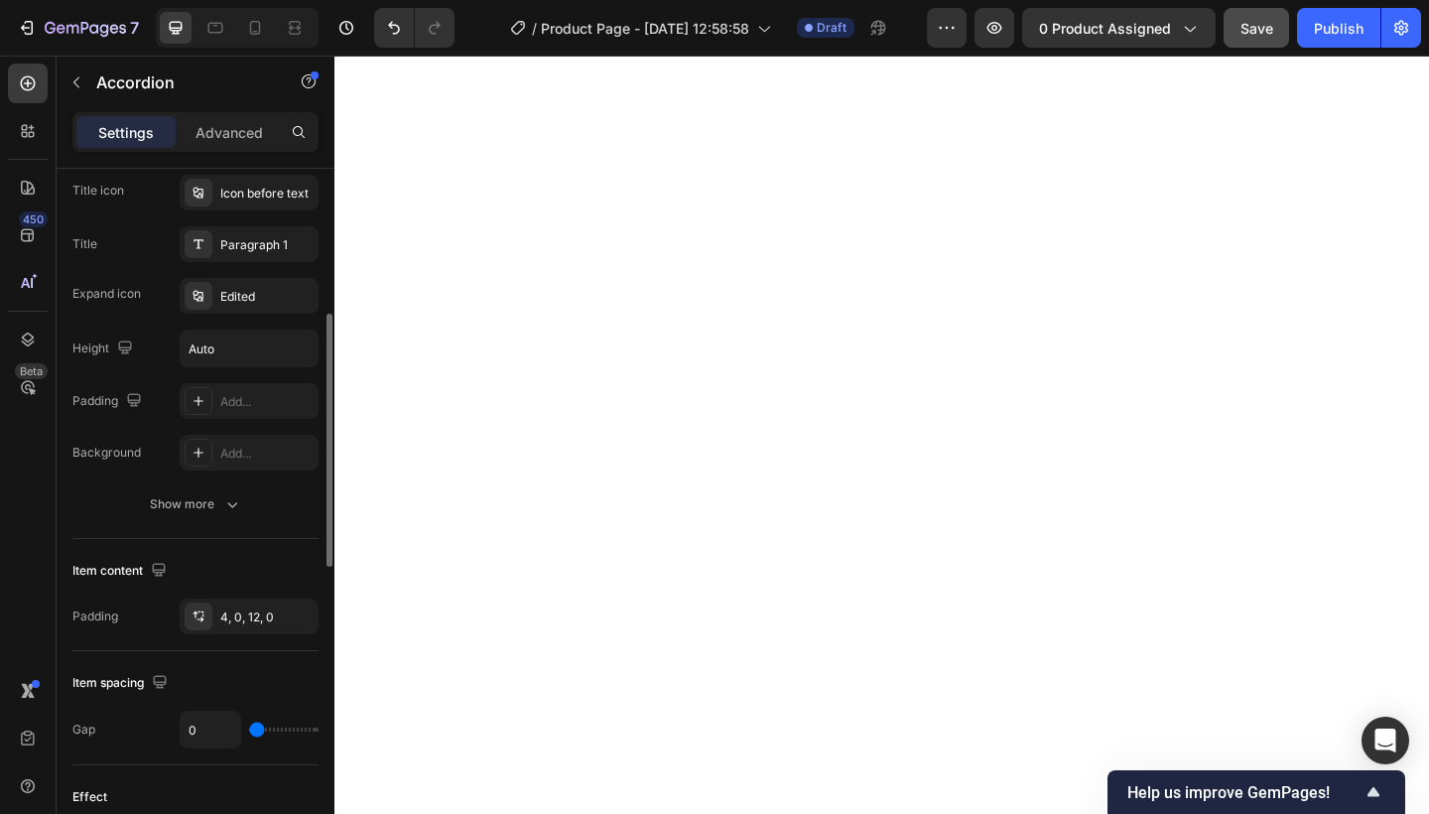
scroll to position [425, 0]
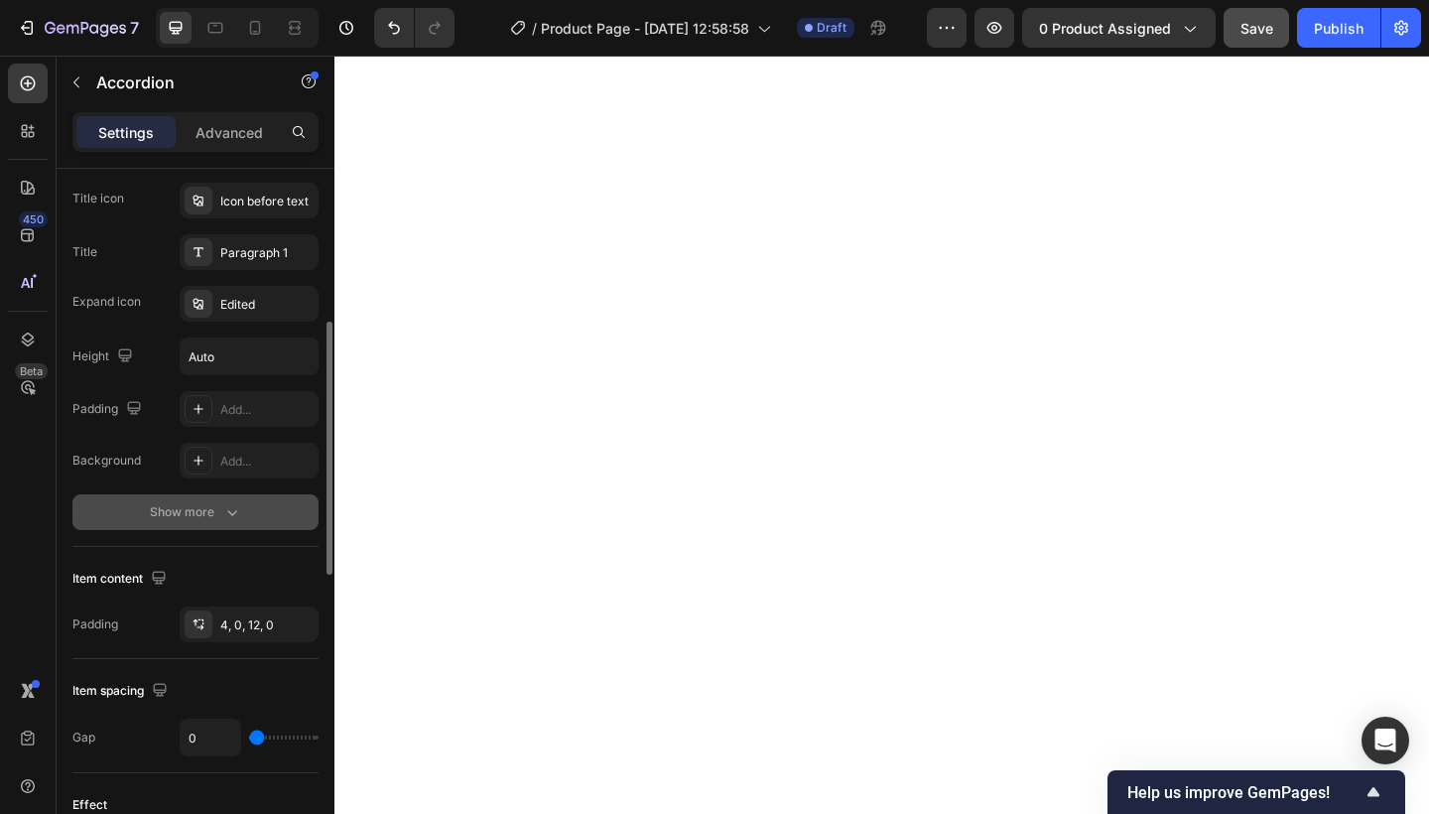
click at [216, 506] on div "Show more" at bounding box center [196, 512] width 92 height 20
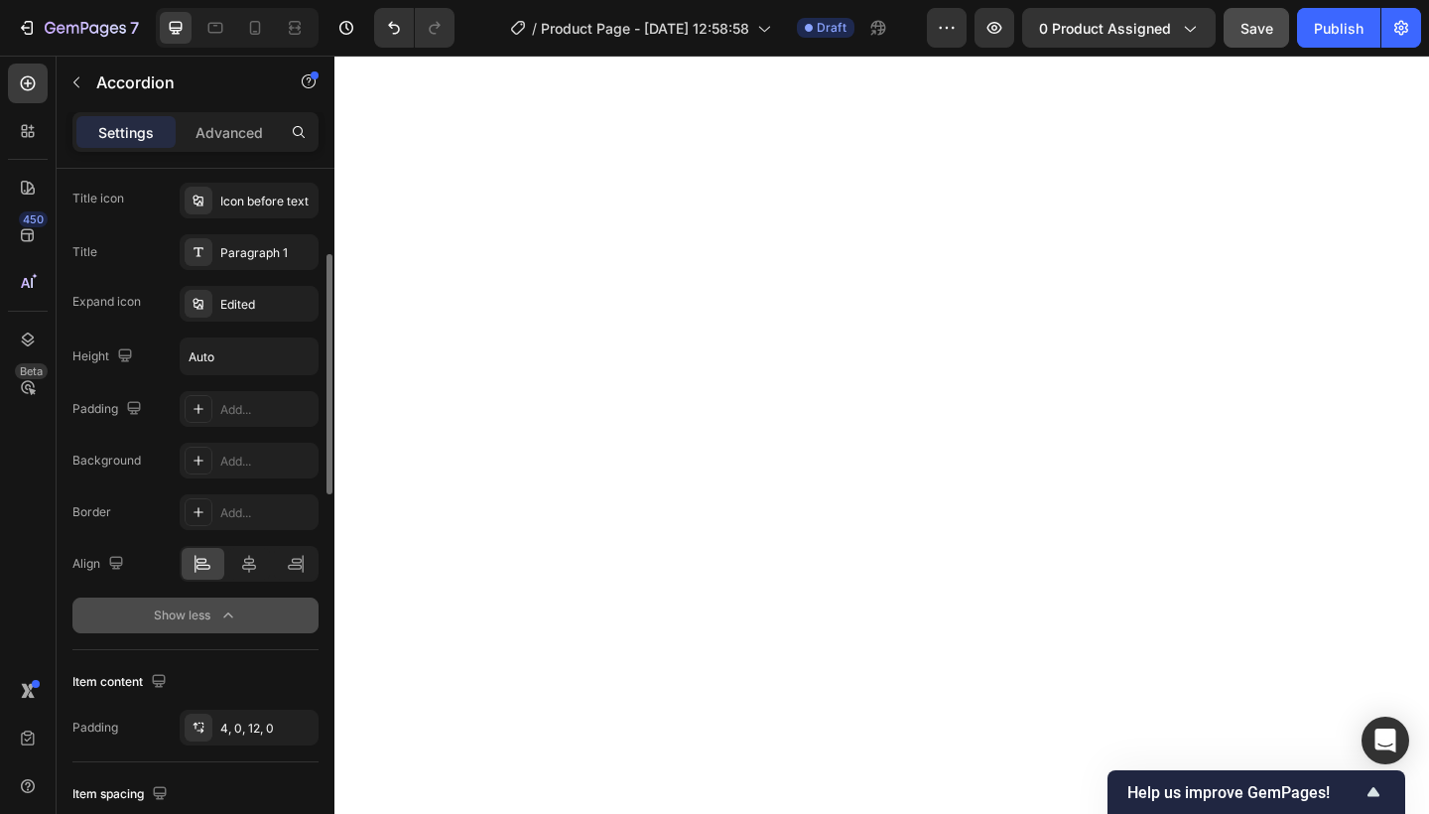
scroll to position [11, 0]
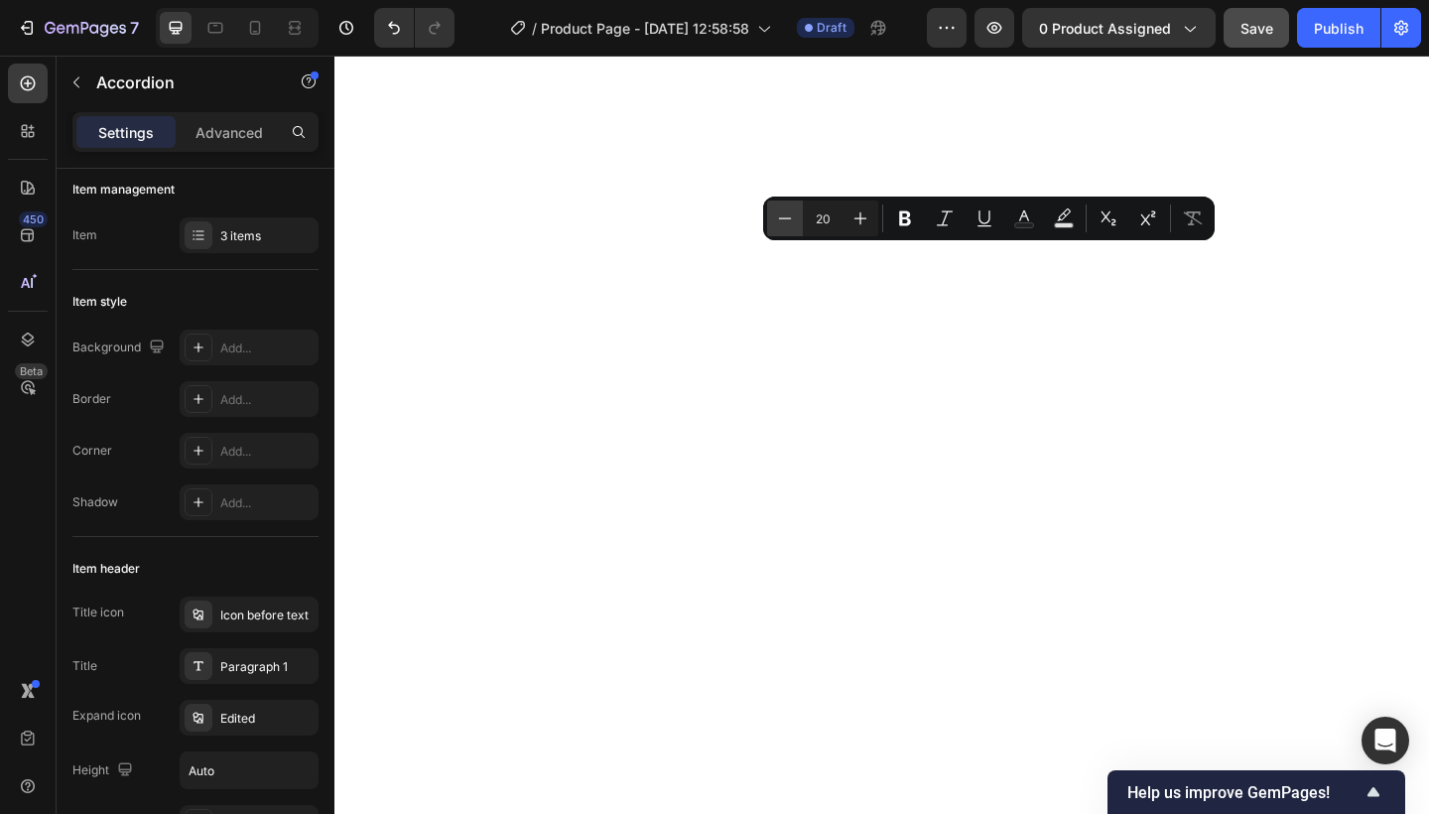
click at [792, 218] on icon "Editor contextual toolbar" at bounding box center [785, 218] width 20 height 20
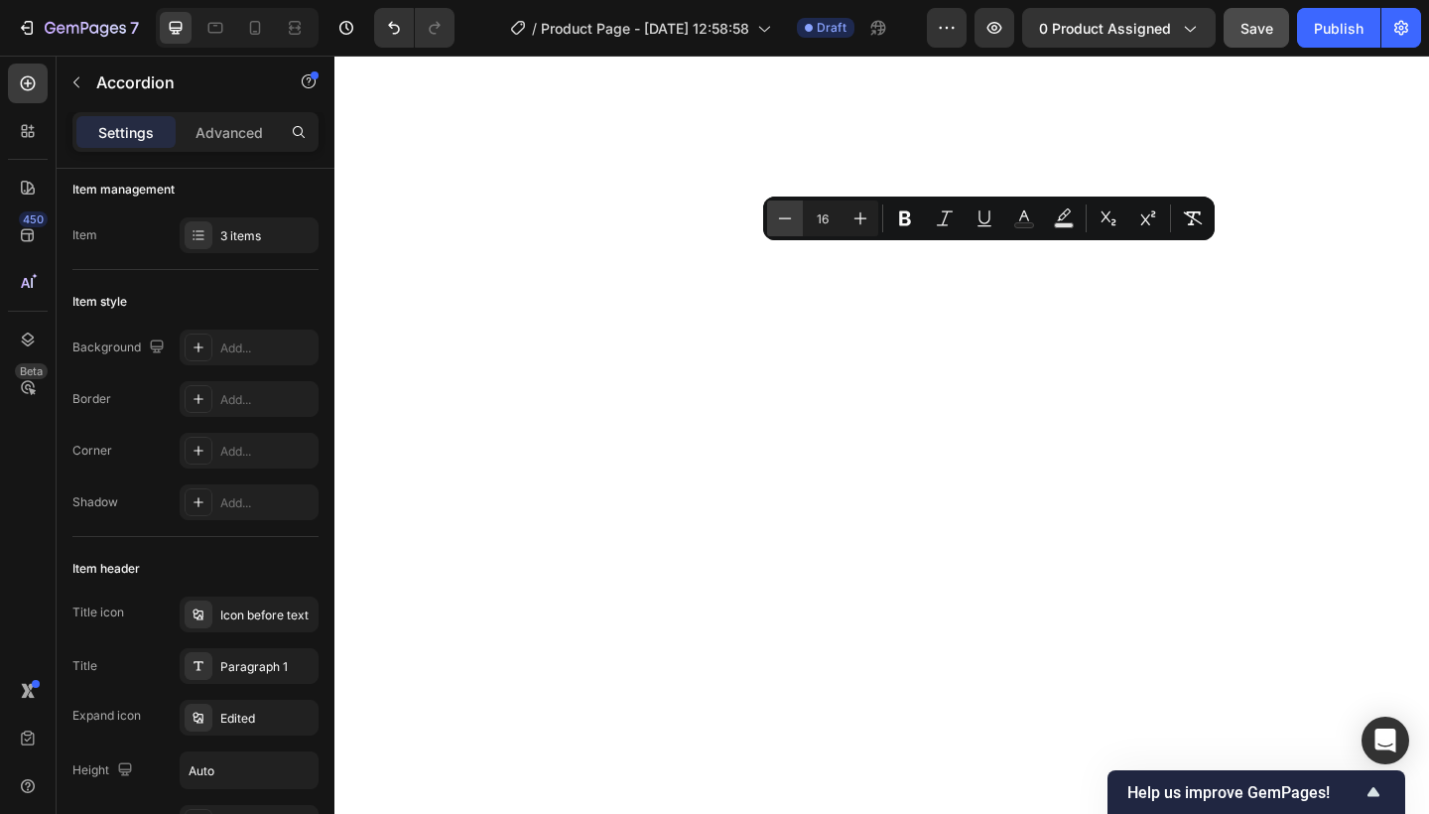
type input "15"
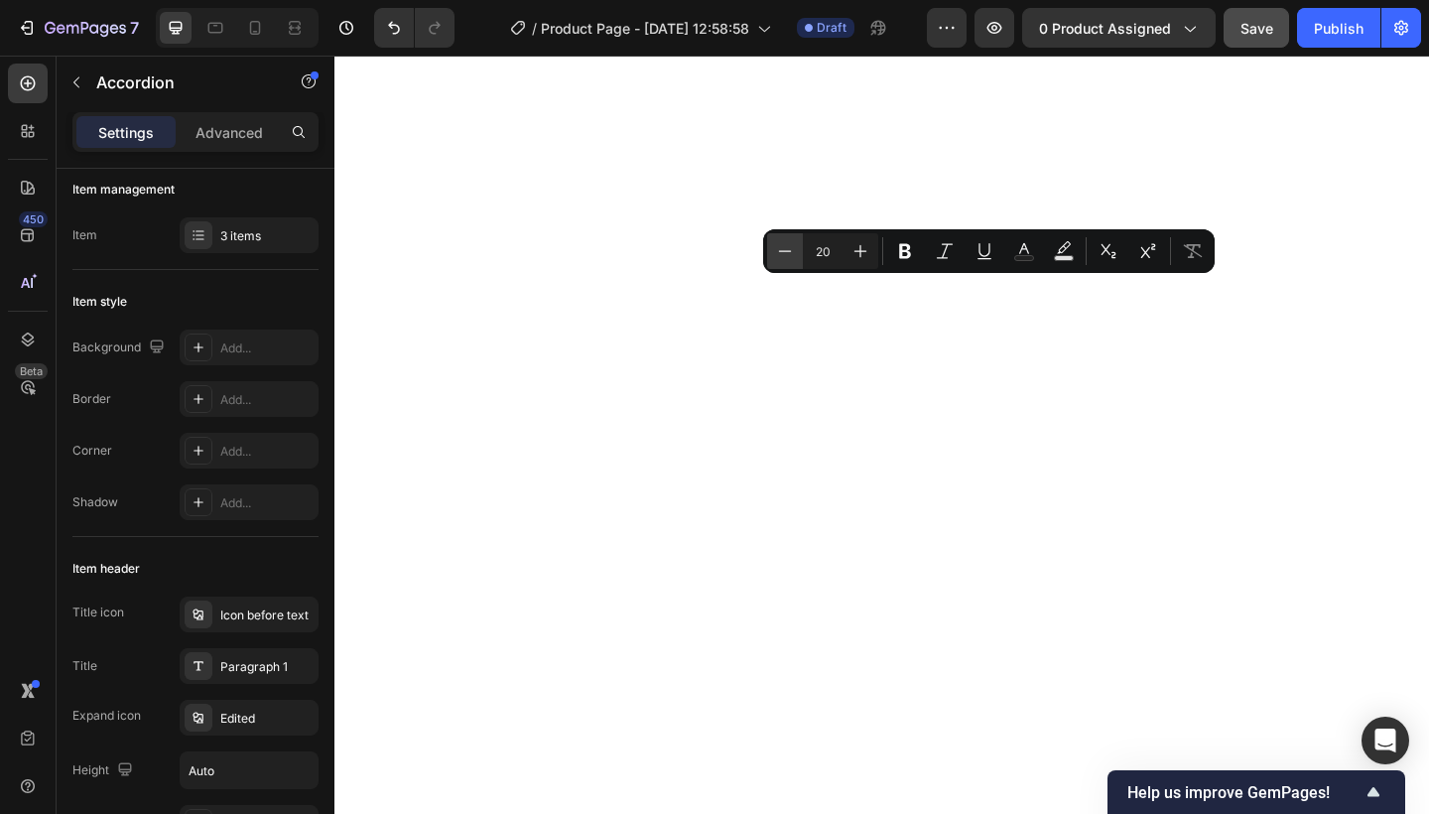
click at [778, 248] on icon "Editor contextual toolbar" at bounding box center [785, 251] width 20 height 20
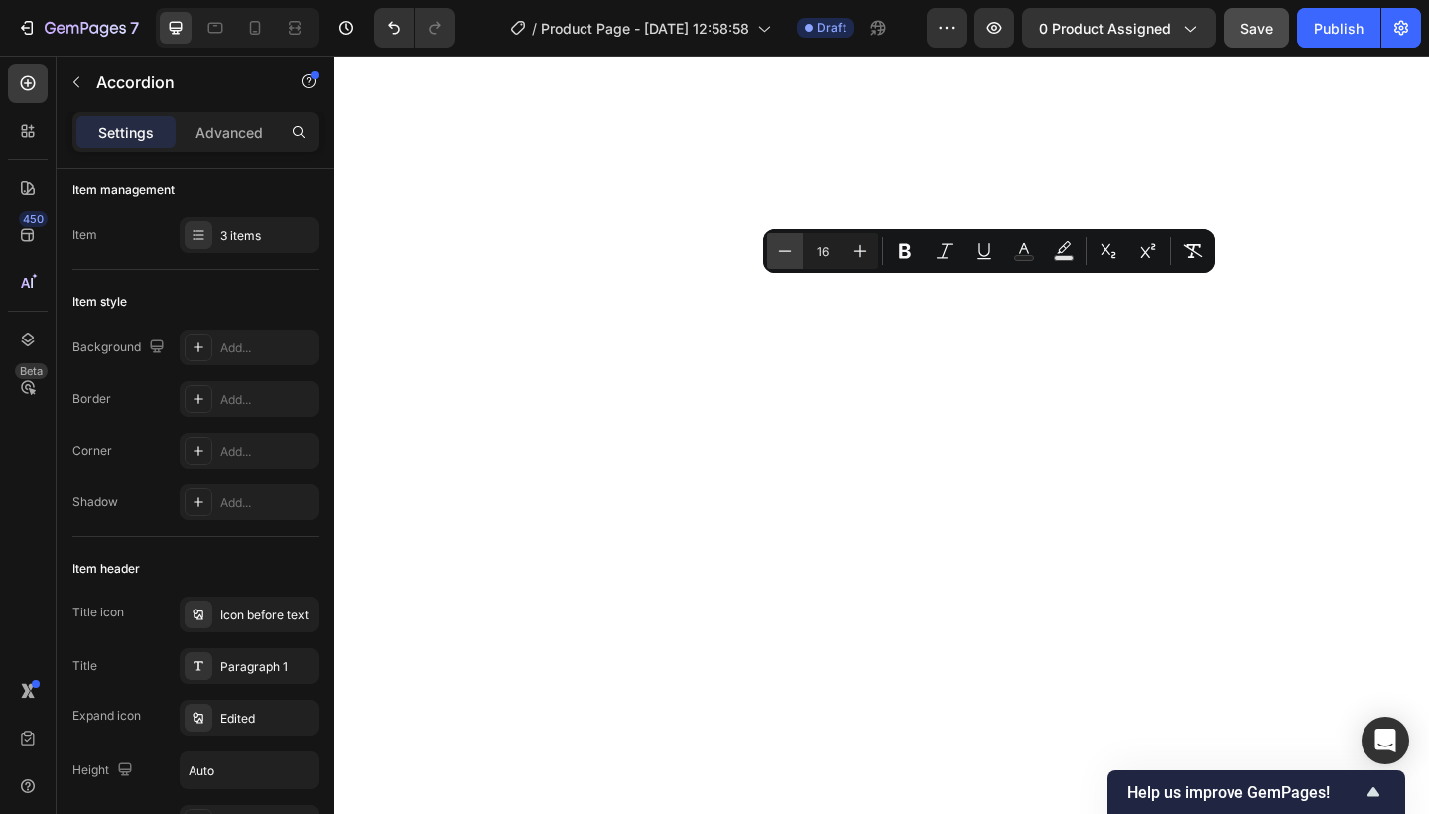
type input "15"
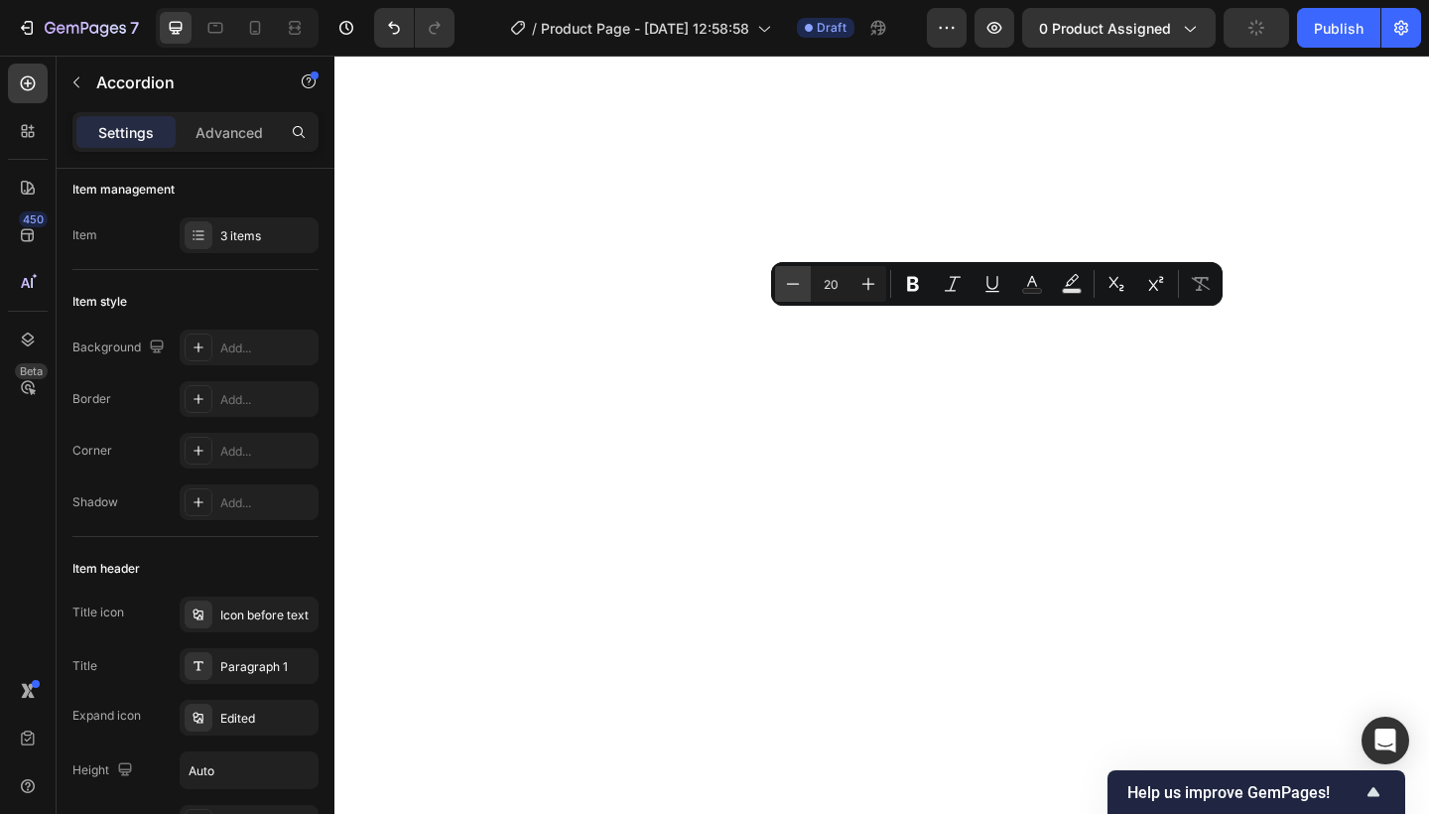
click at [788, 276] on icon "Editor contextual toolbar" at bounding box center [793, 284] width 20 height 20
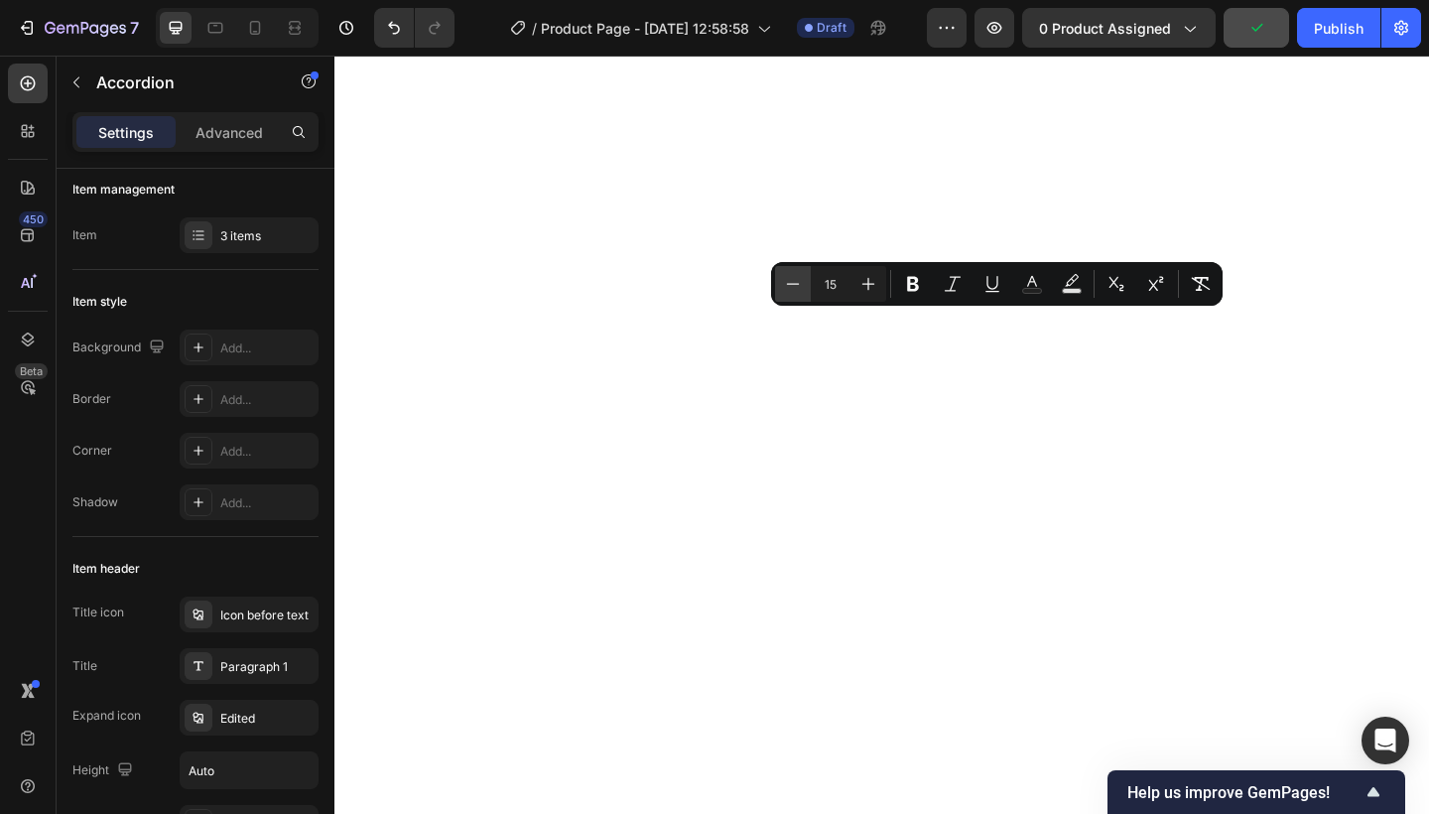
click at [788, 276] on icon "Editor contextual toolbar" at bounding box center [793, 284] width 20 height 20
click at [856, 273] on button "Plus" at bounding box center [868, 284] width 36 height 36
type input "15"
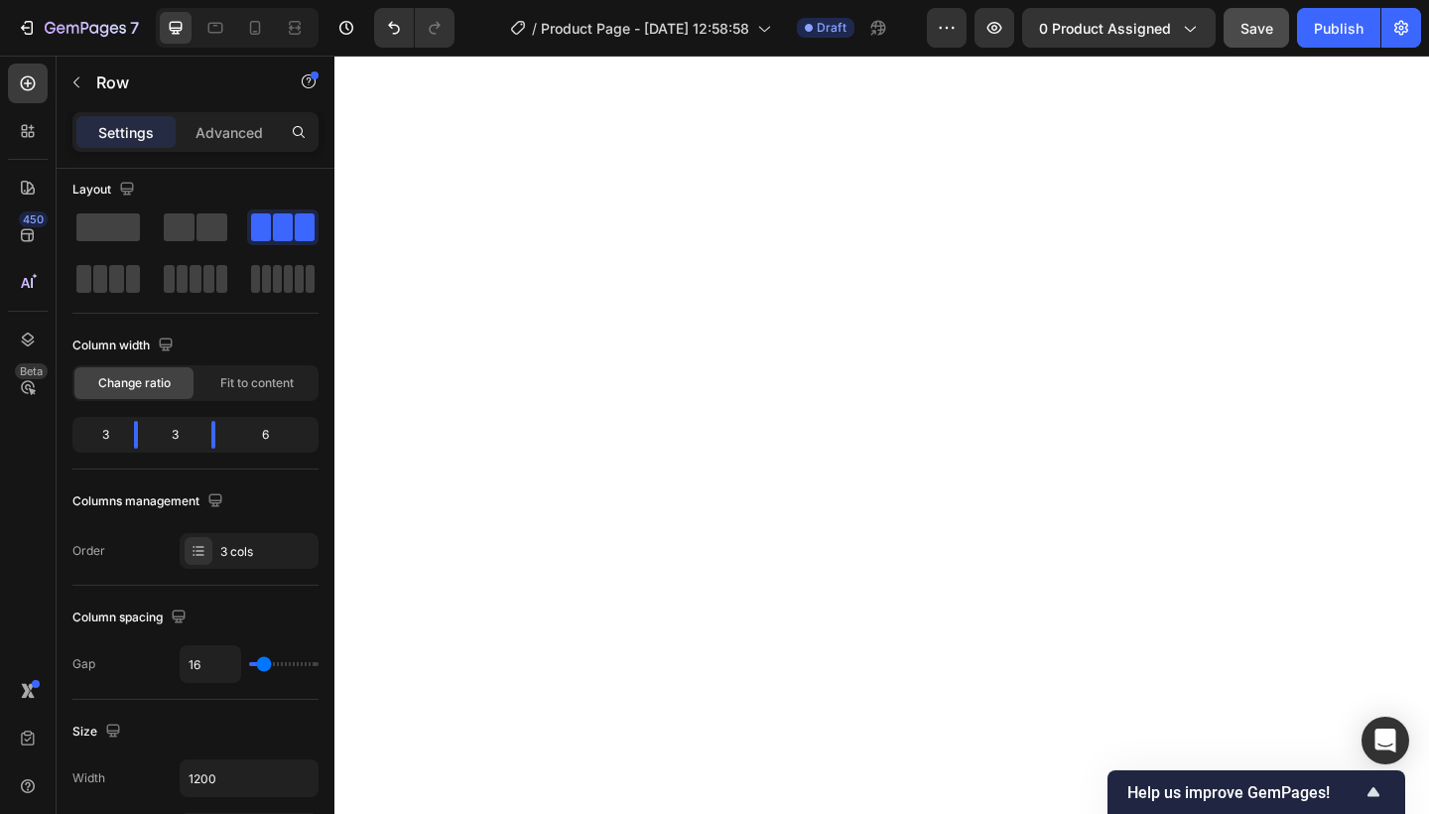
scroll to position [0, 0]
